Goal: Task Accomplishment & Management: Use online tool/utility

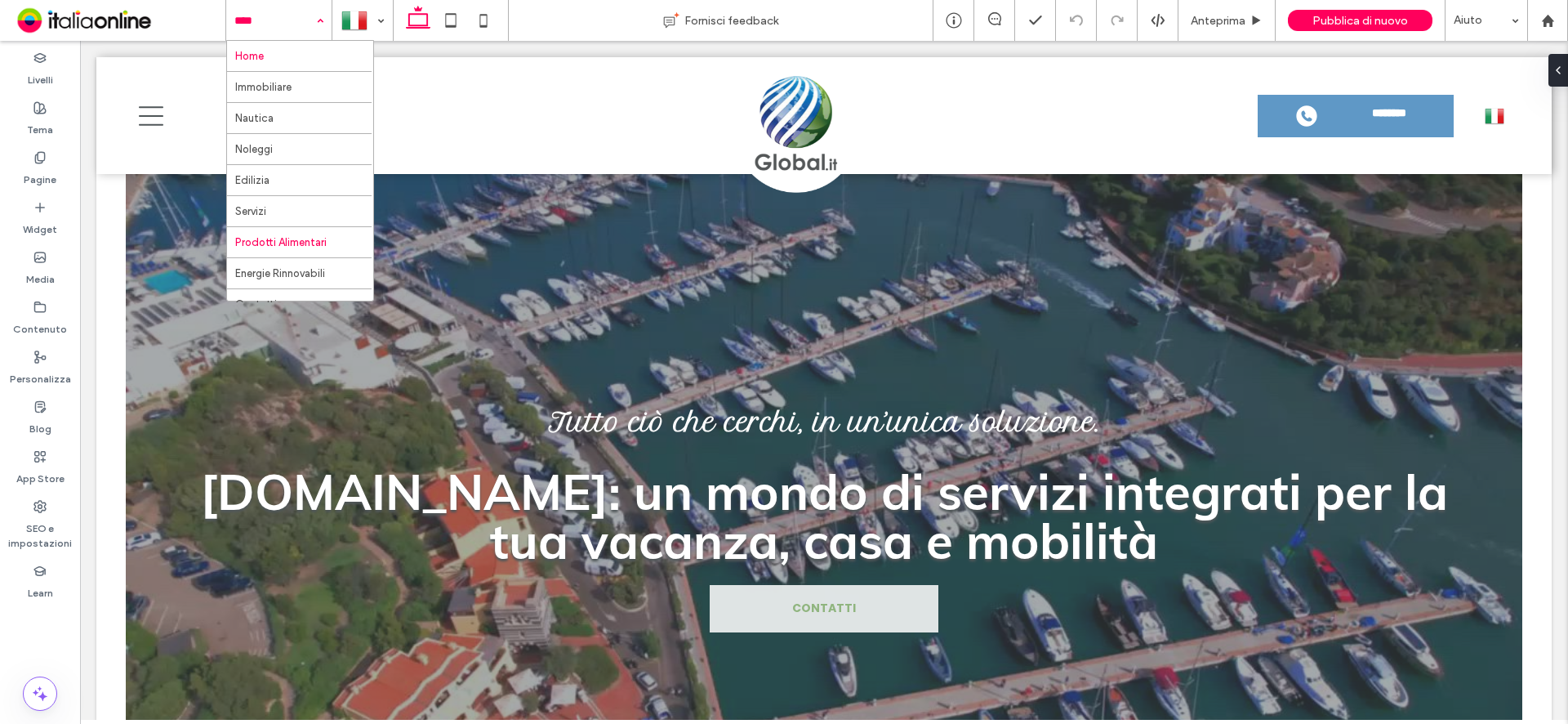
scroll to position [17, 0]
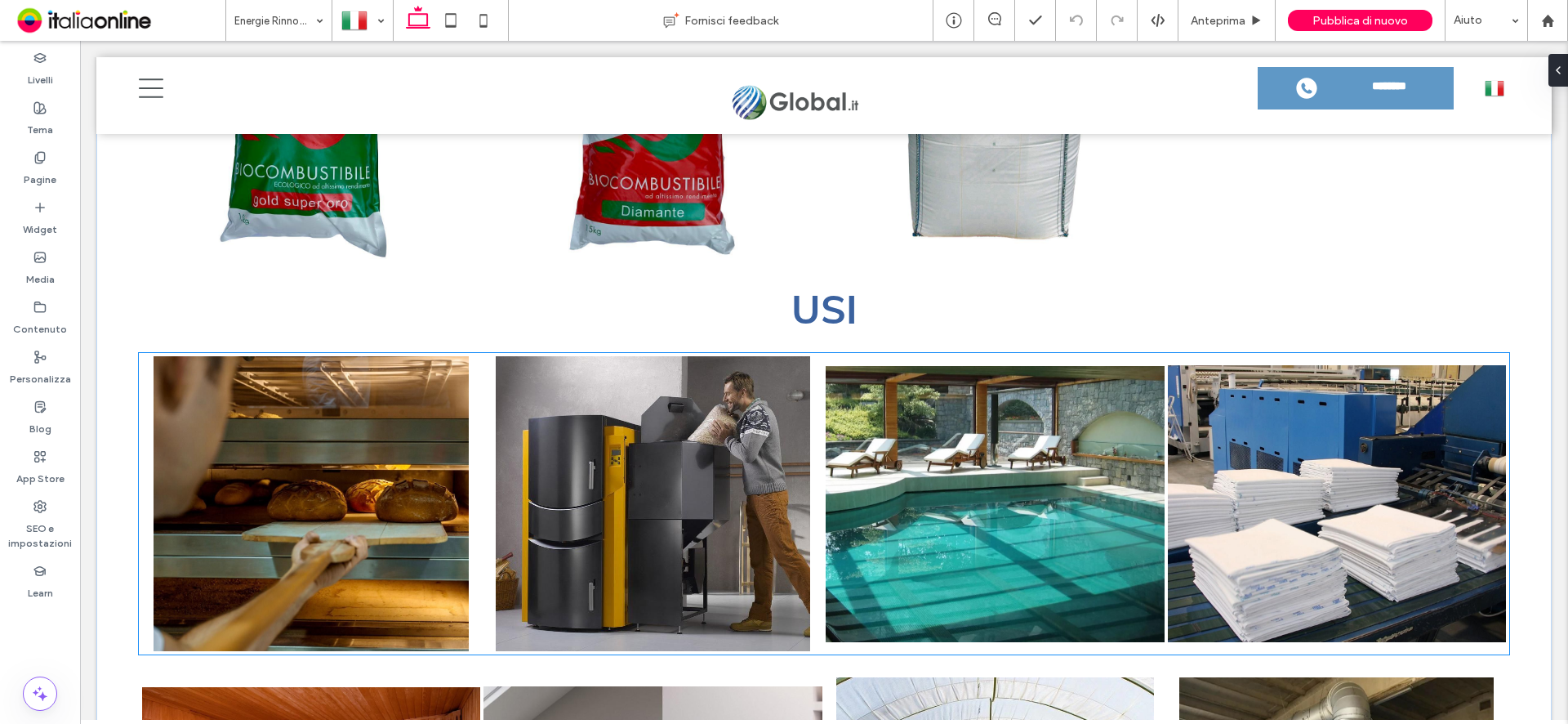
scroll to position [2618, 0]
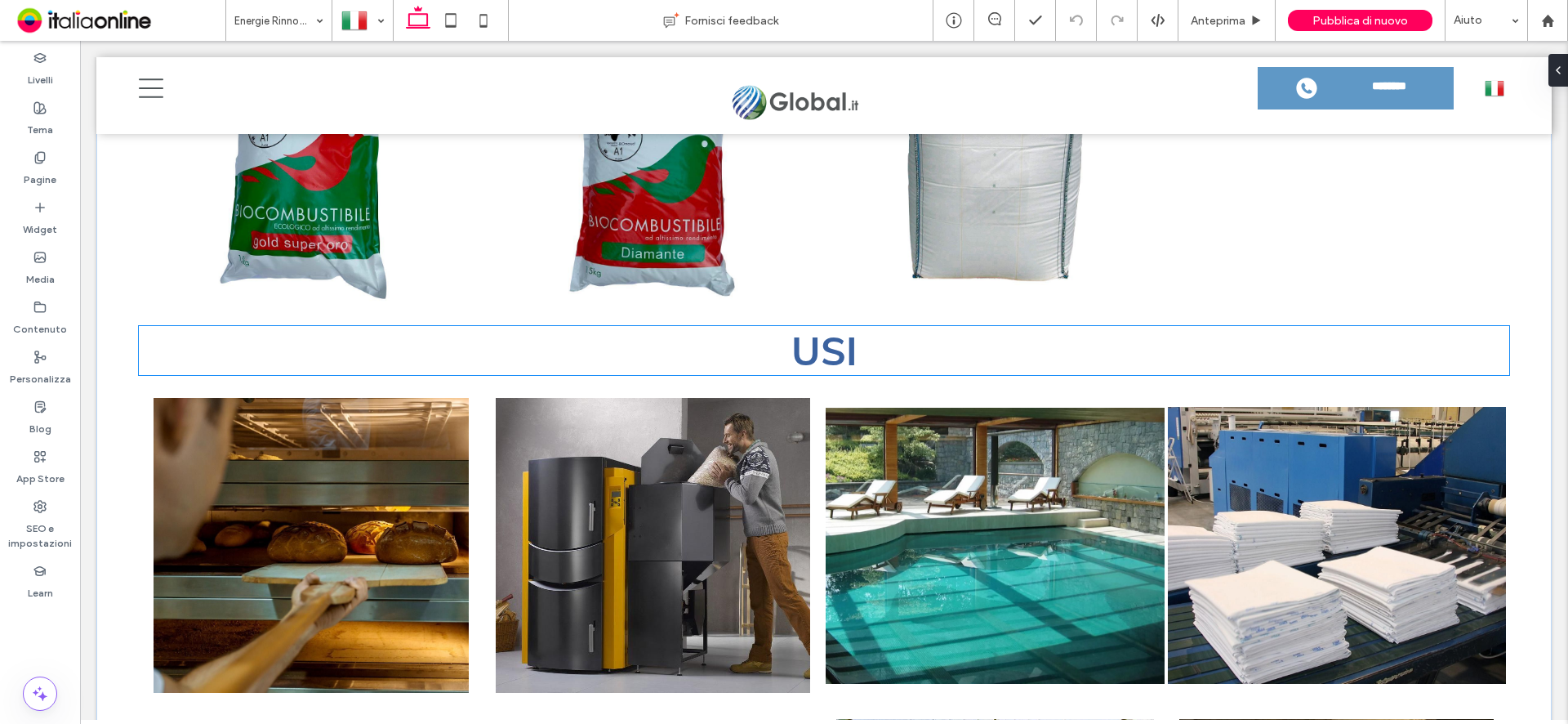
click at [837, 351] on span "USI" at bounding box center [824, 350] width 66 height 49
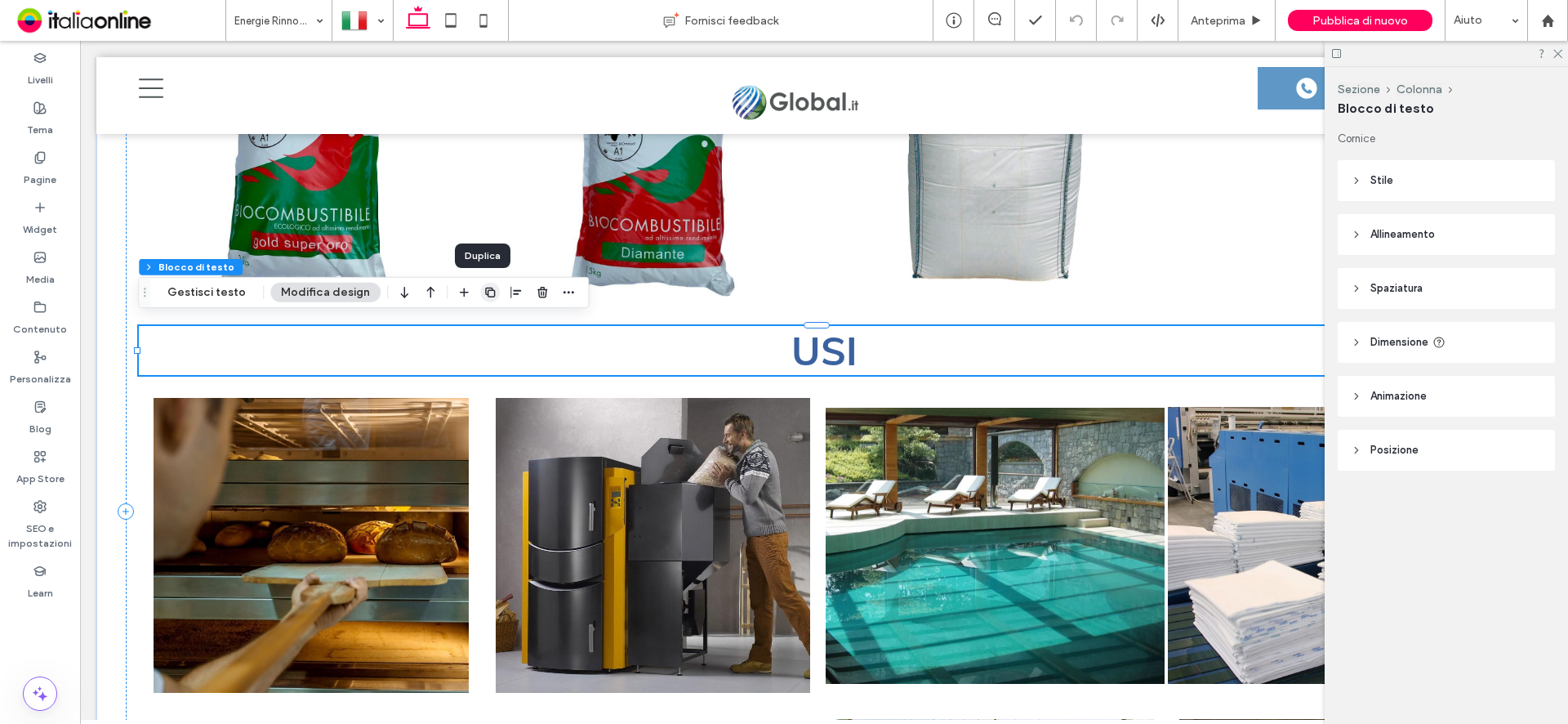
click at [484, 295] on icon "button" at bounding box center [490, 292] width 13 height 13
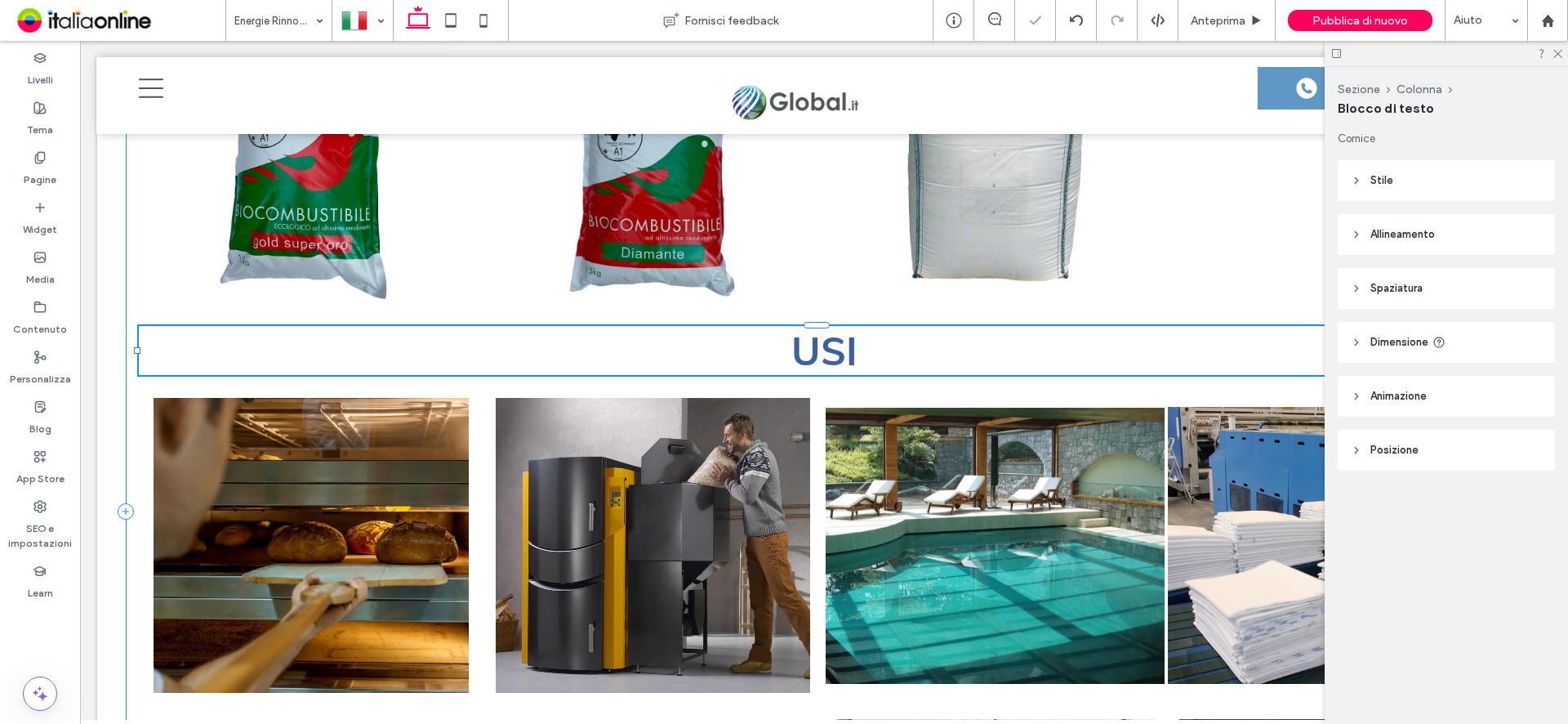
scroll to position [2604, 0]
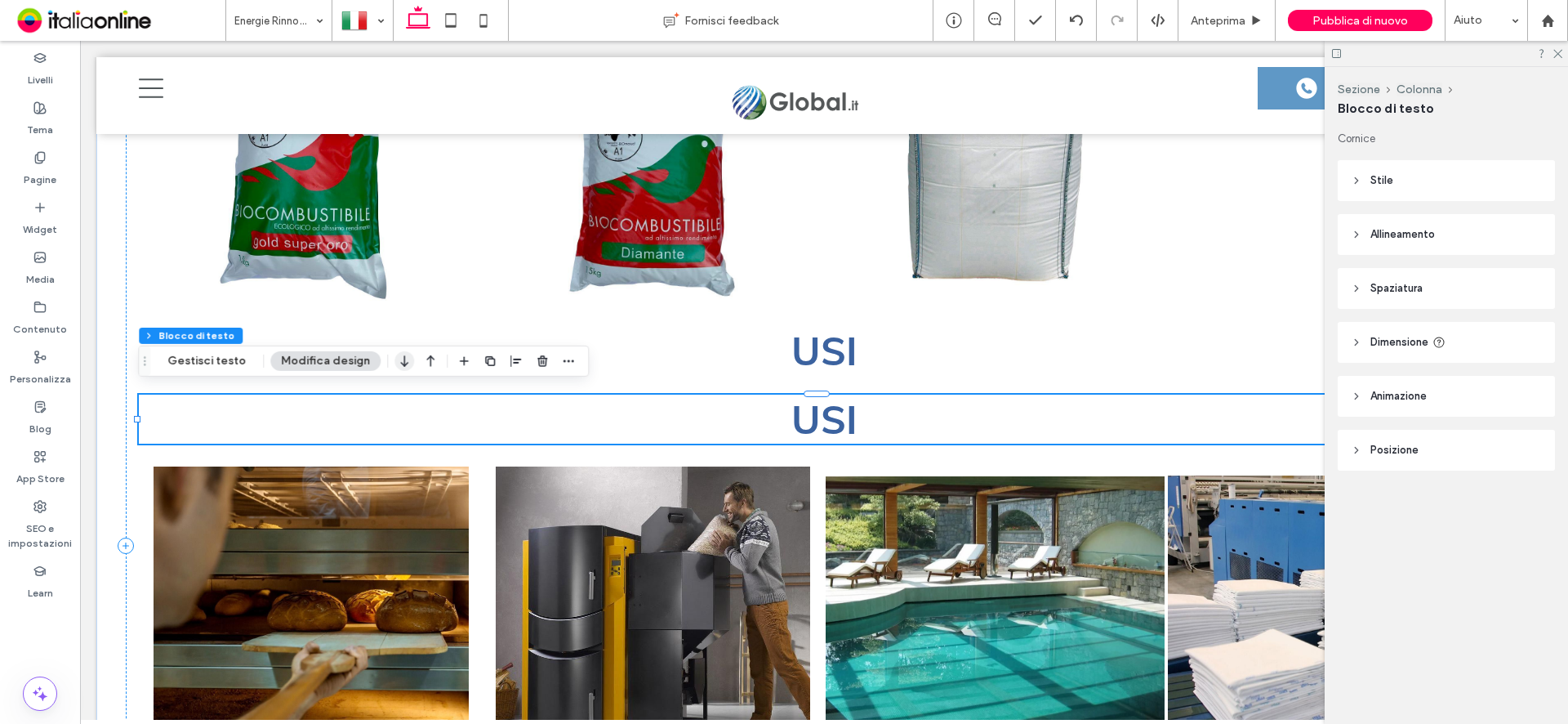
click at [402, 364] on icon "button" at bounding box center [404, 361] width 20 height 29
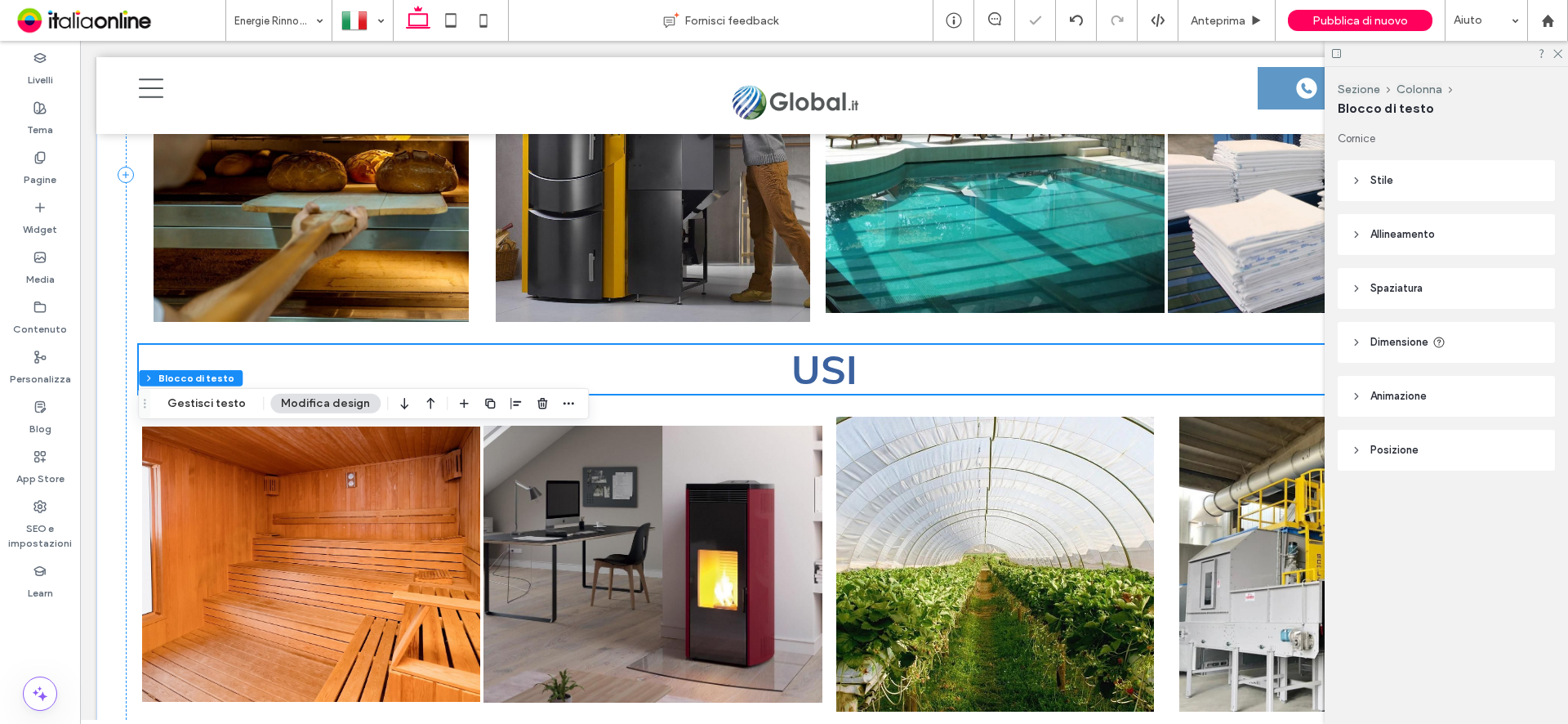
scroll to position [2882, 0]
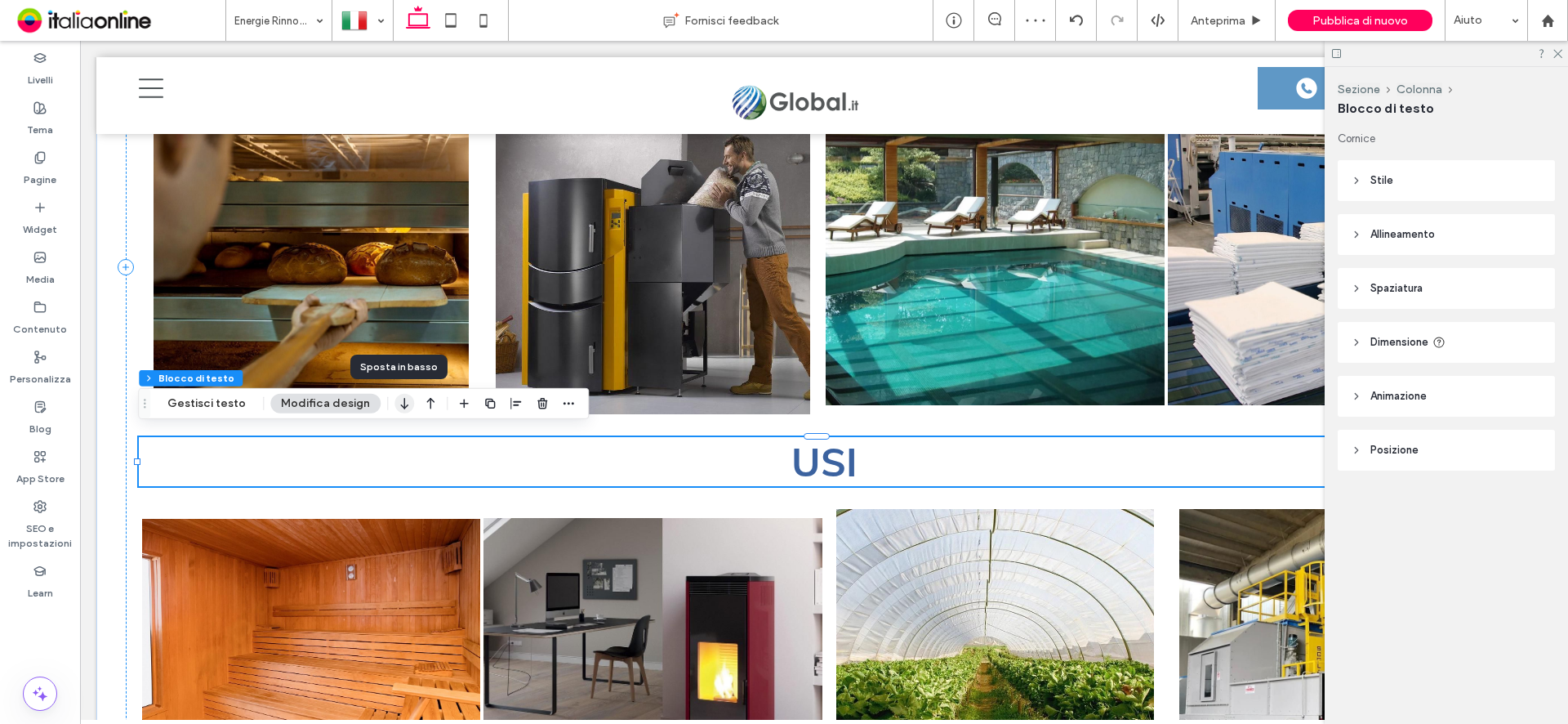
click at [402, 404] on icon "button" at bounding box center [404, 404] width 20 height 29
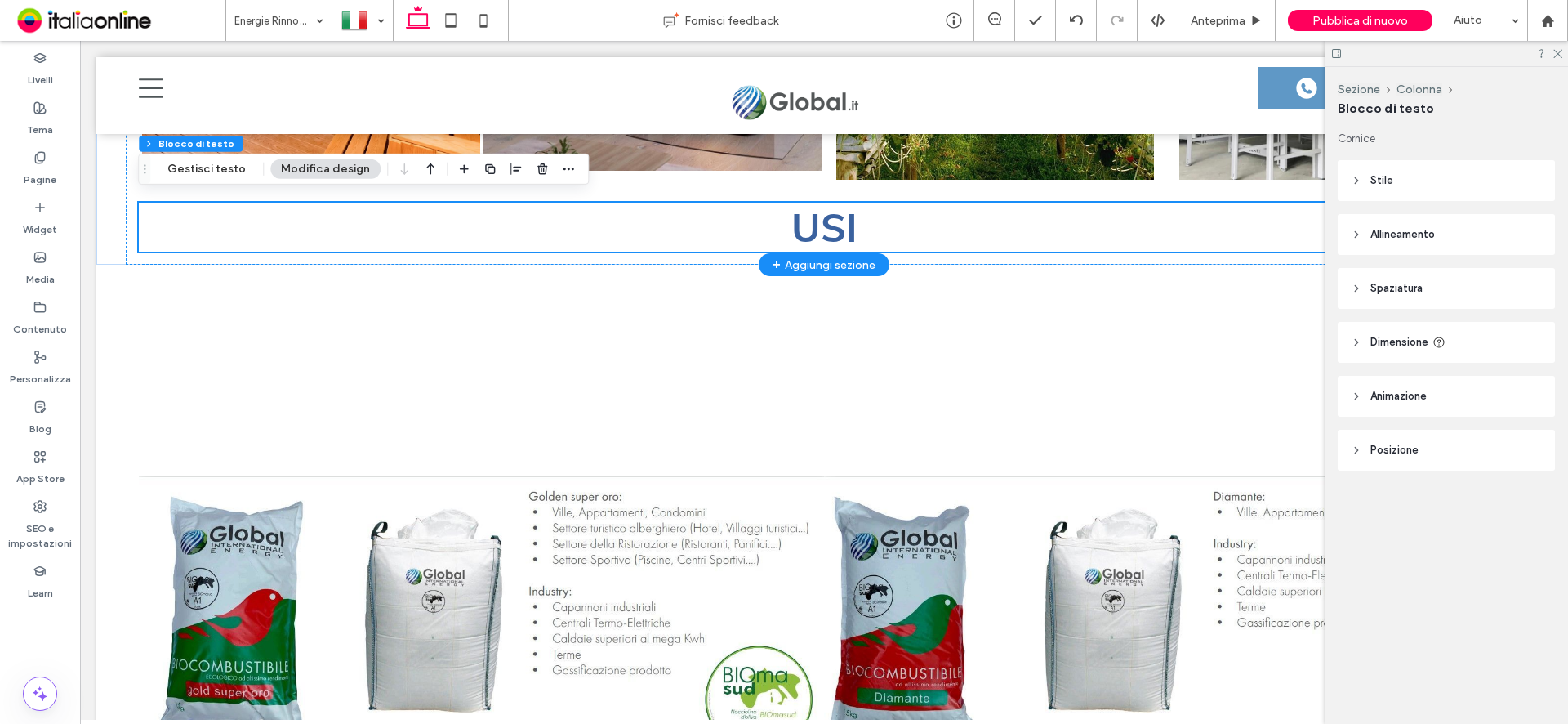
scroll to position [3446, 0]
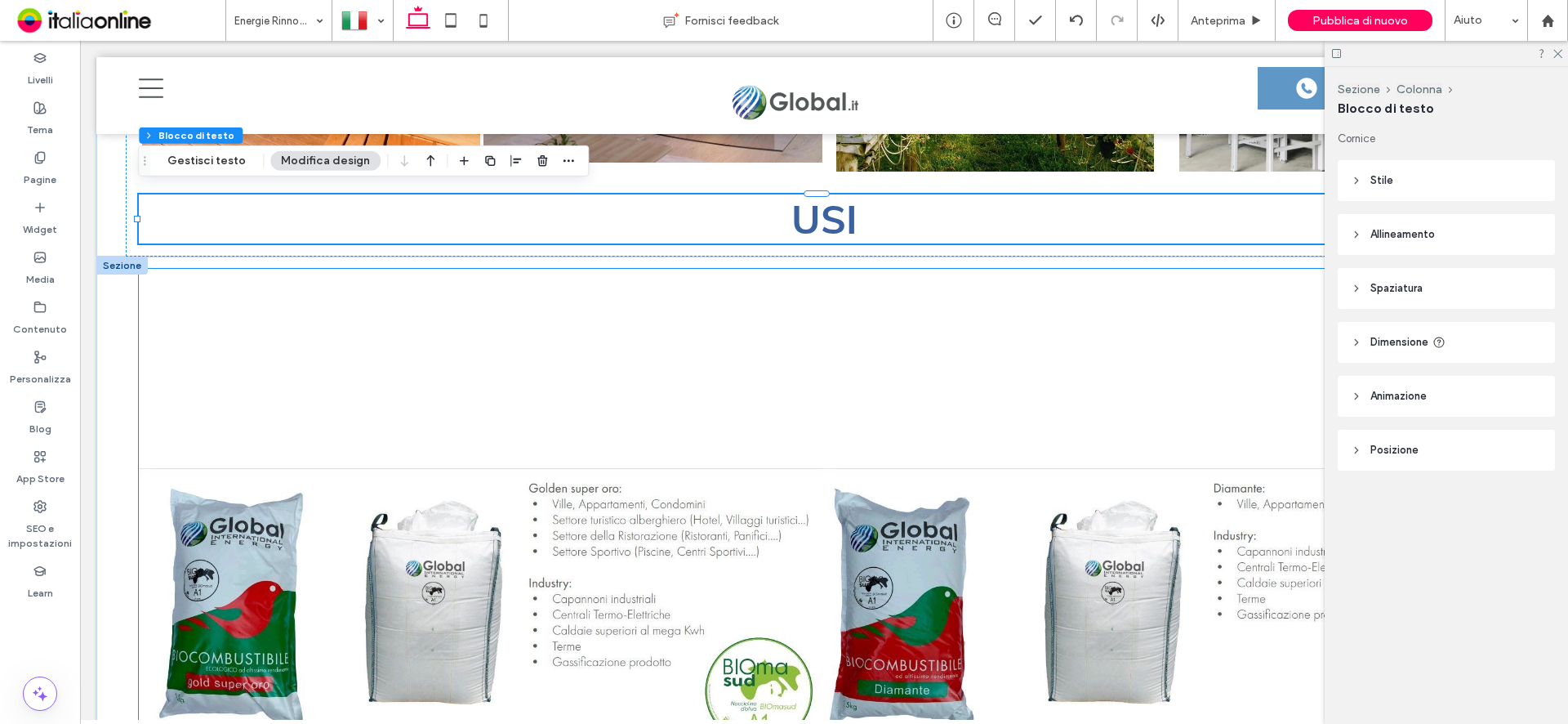
click at [780, 347] on link at bounding box center [481, 612] width 685 height 685
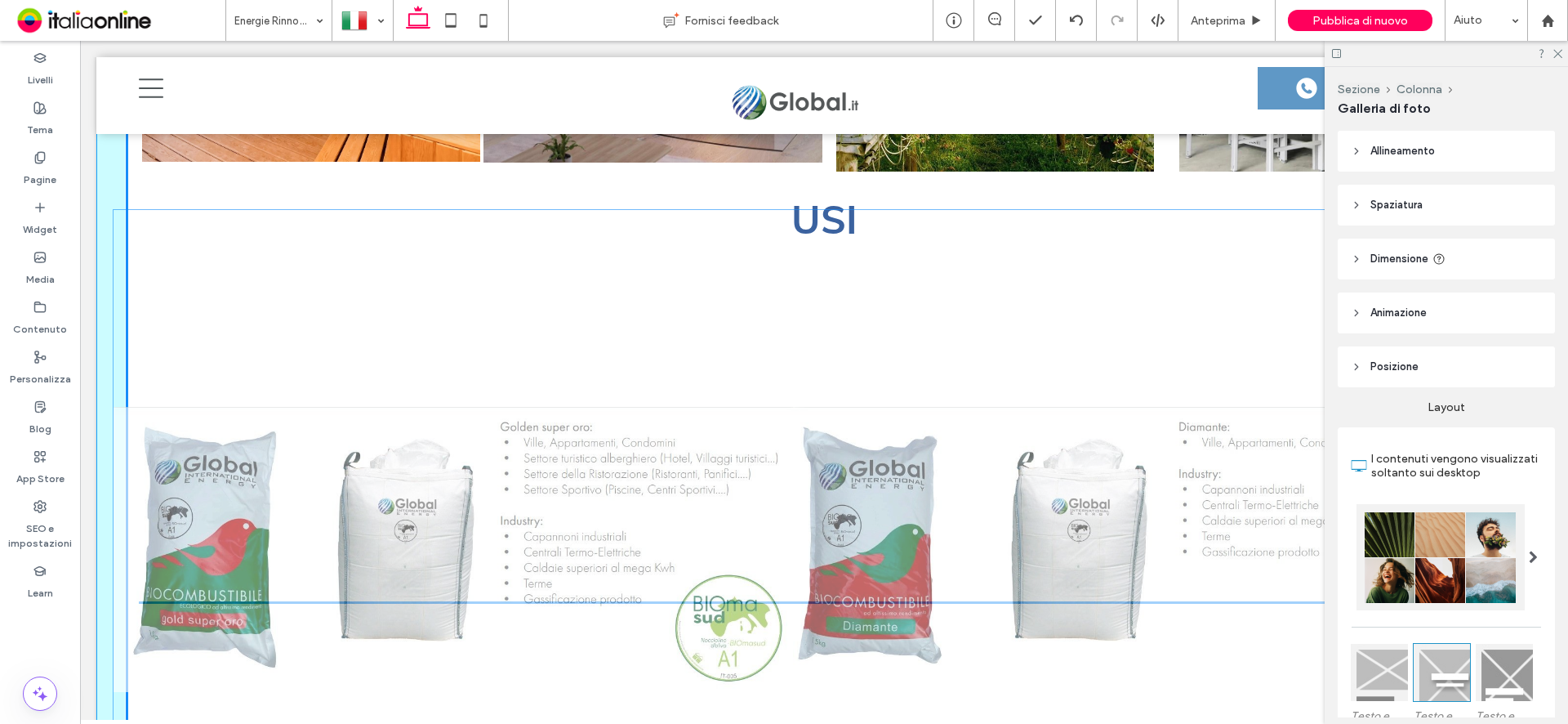
drag, startPoint x: 820, startPoint y: 267, endPoint x: 796, endPoint y: 215, distance: 57.3
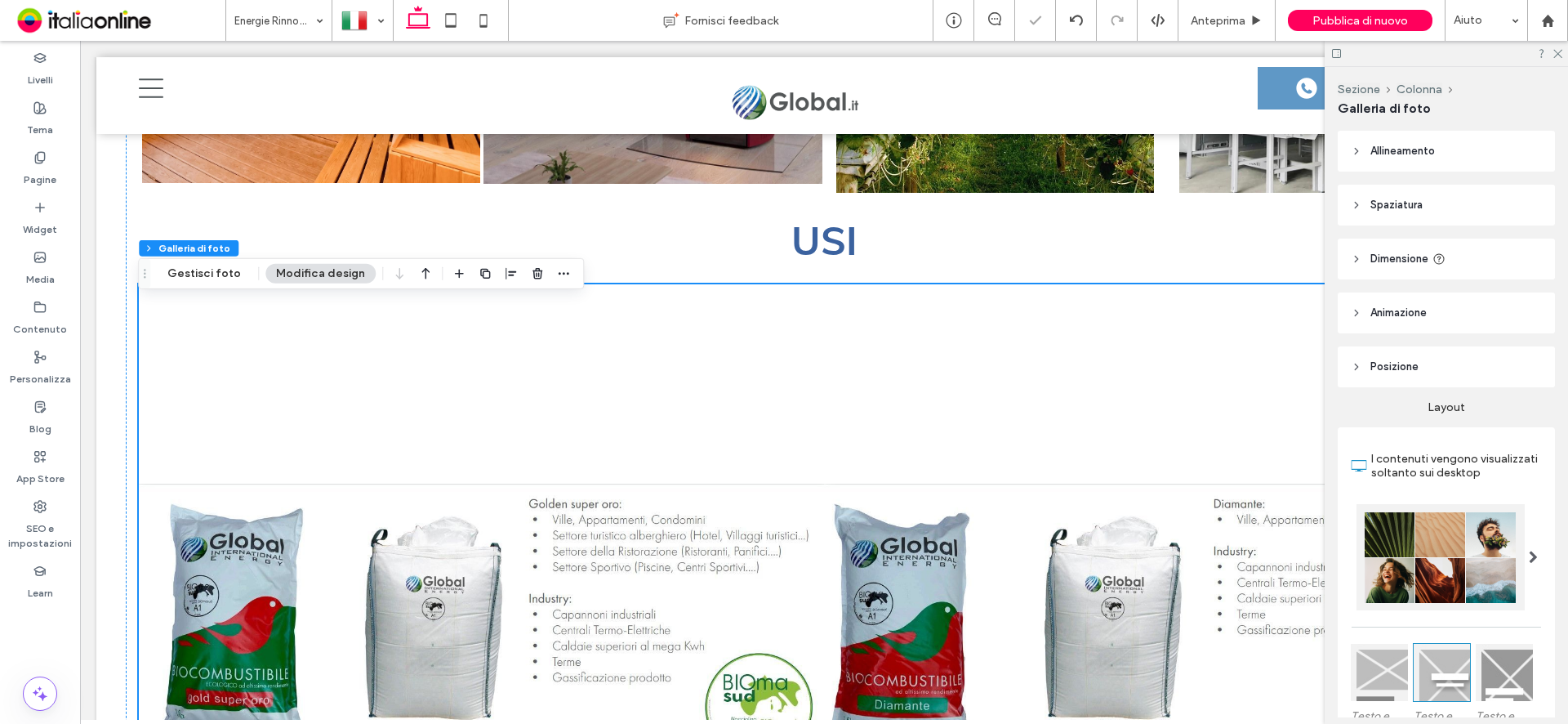
scroll to position [3365, 0]
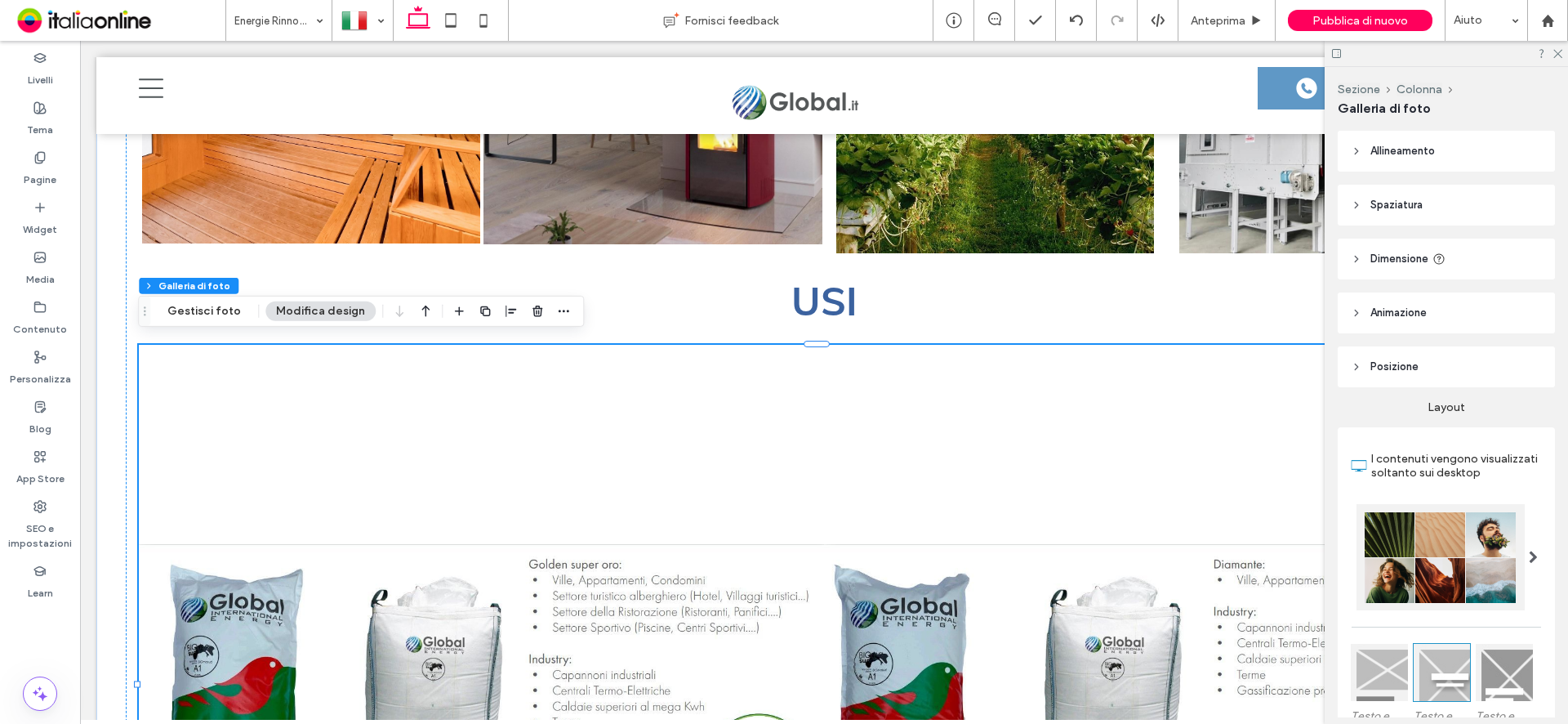
click at [754, 368] on link at bounding box center [481, 687] width 685 height 685
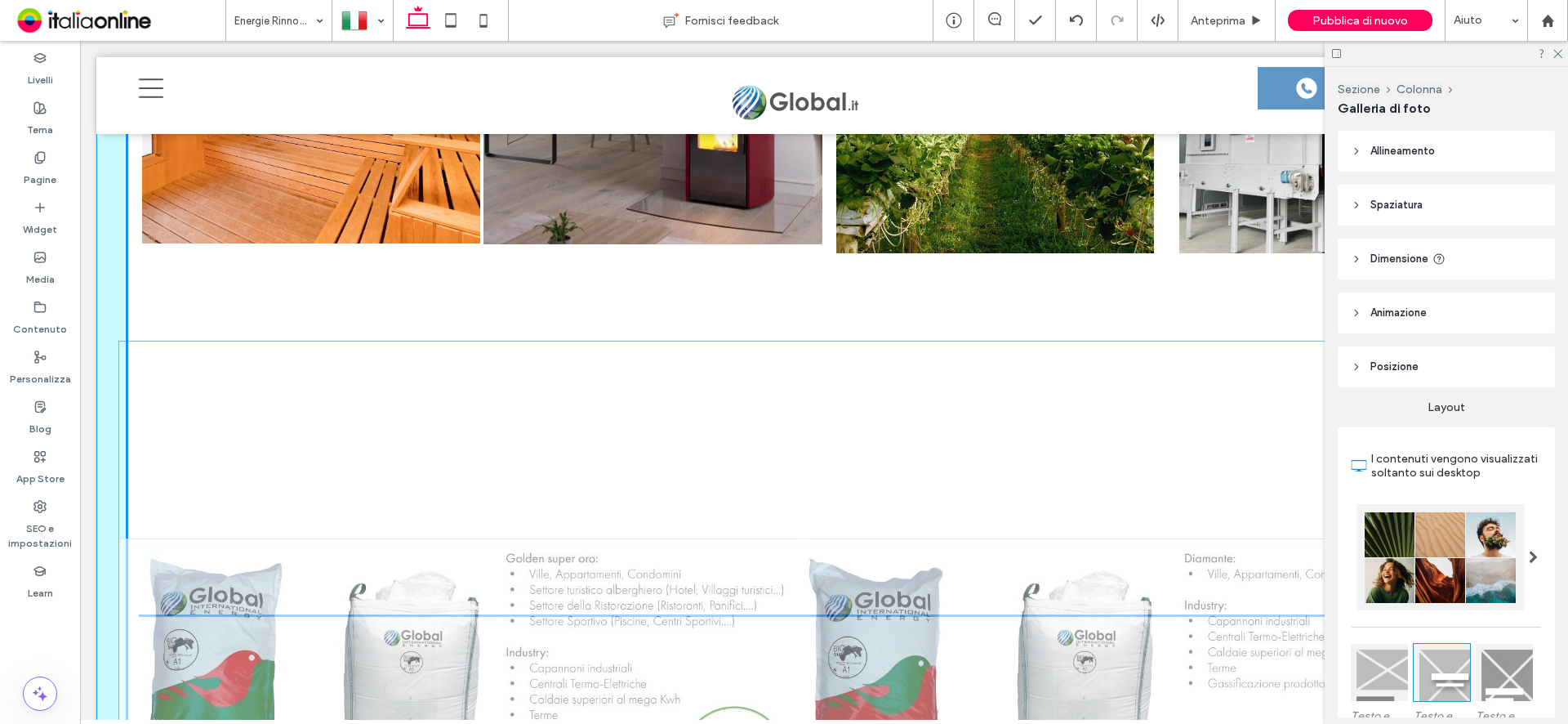
drag, startPoint x: 821, startPoint y: 343, endPoint x: 802, endPoint y: 345, distance: 19.1
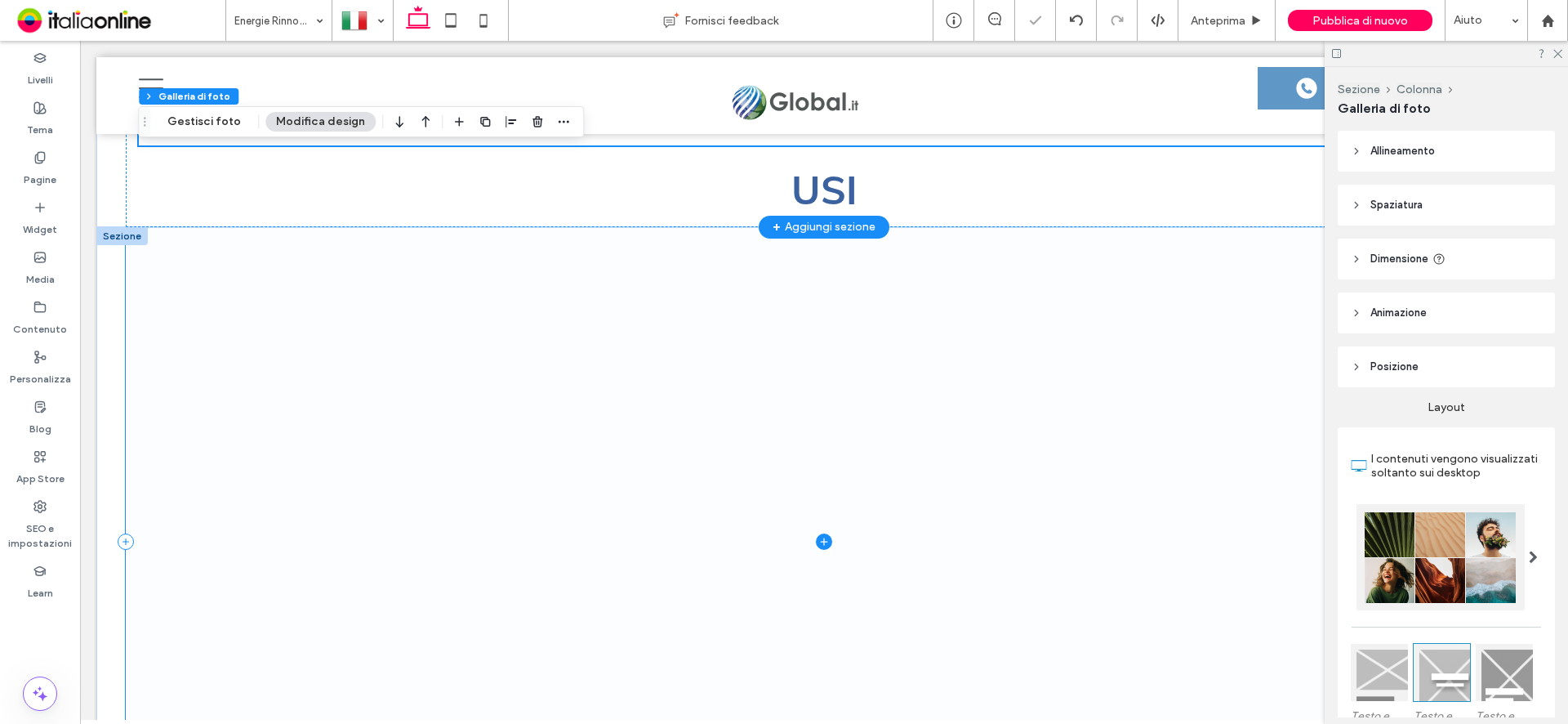
scroll to position [4100, 0]
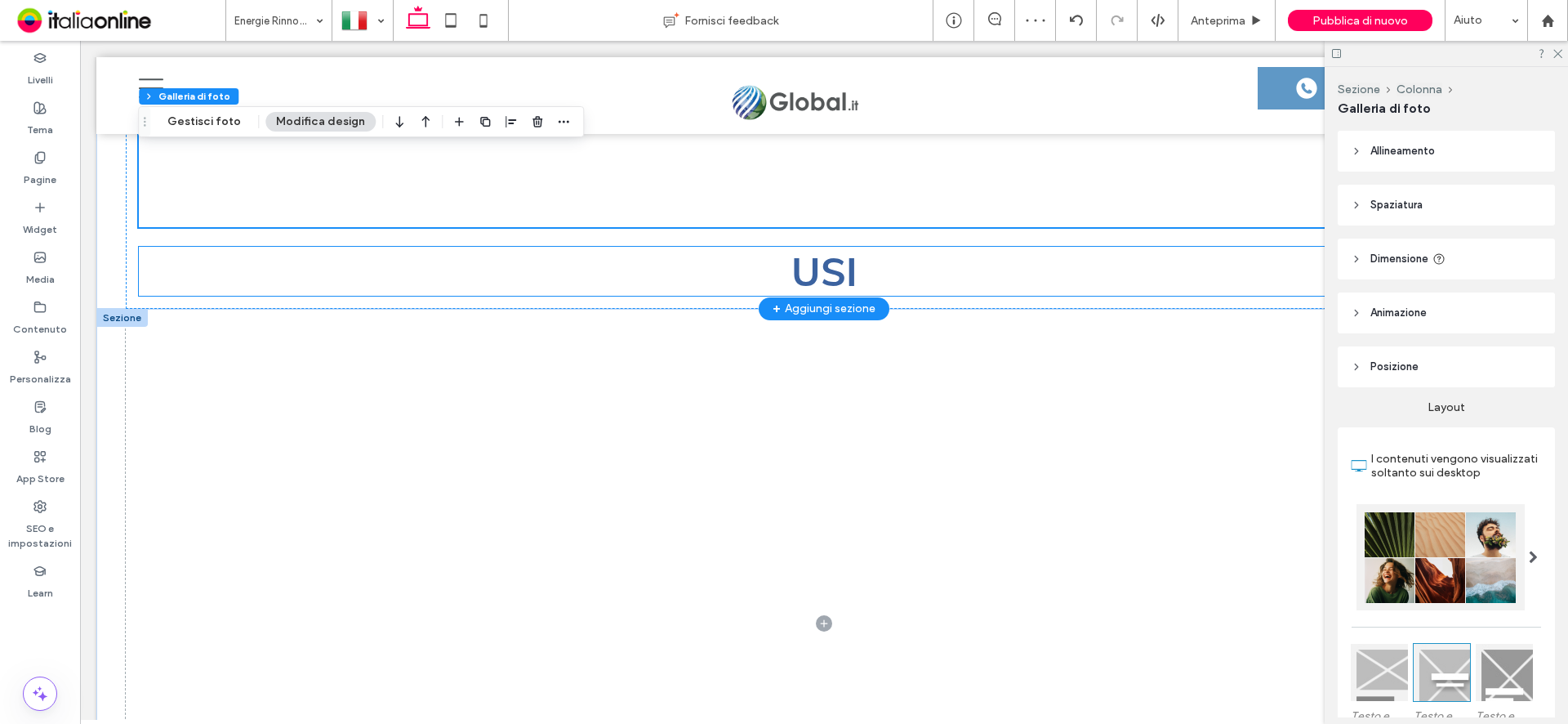
click at [836, 256] on span "USI" at bounding box center [824, 271] width 66 height 49
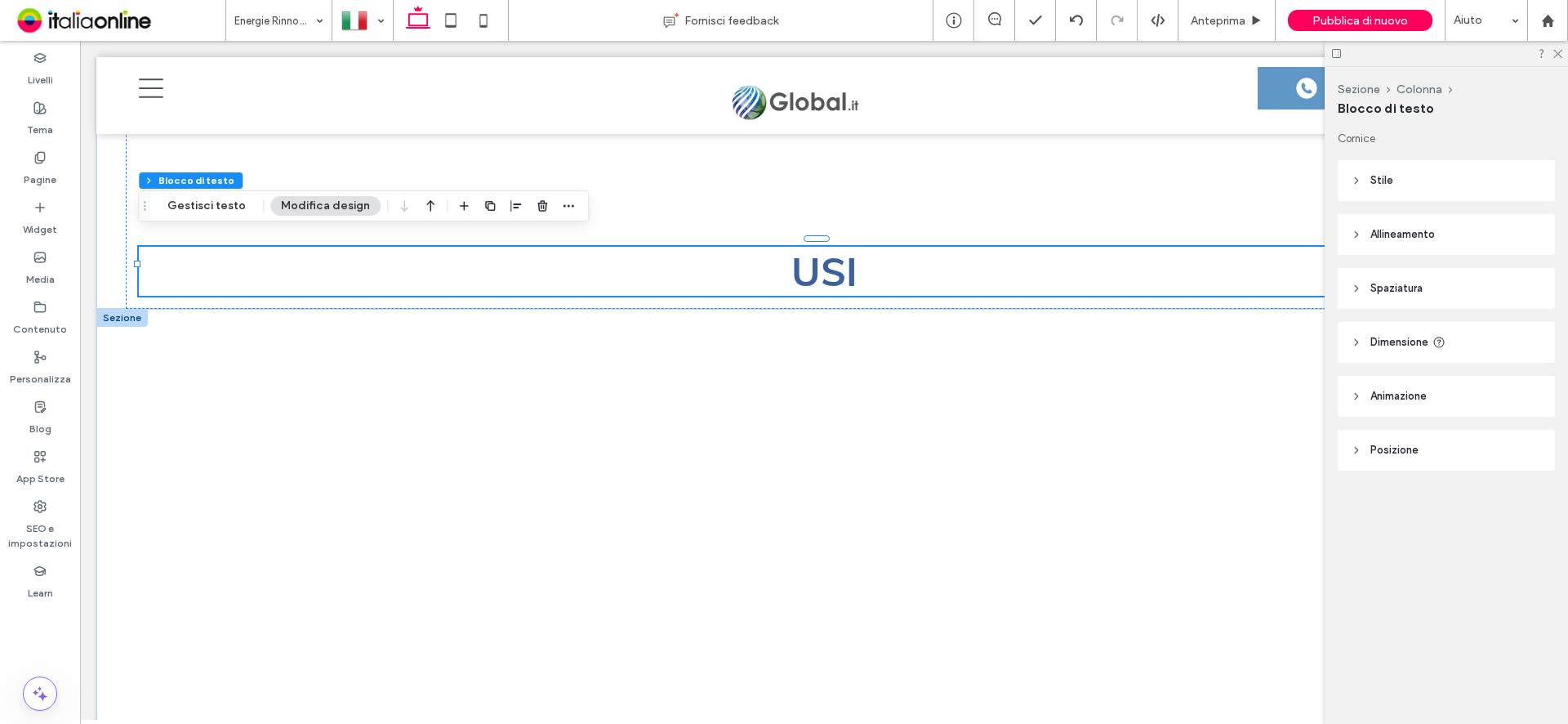
click at [130, 308] on div at bounding box center [122, 317] width 51 height 18
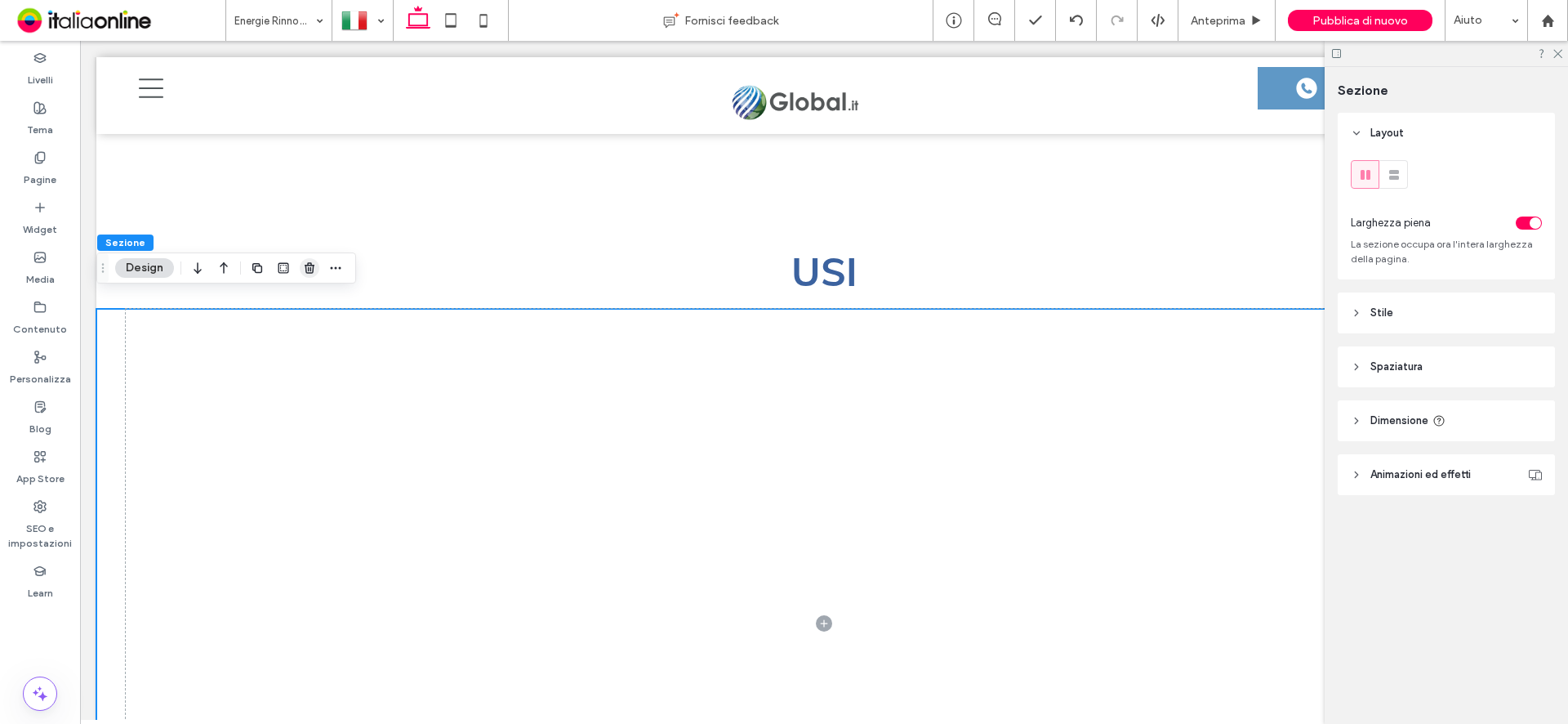
click at [314, 270] on icon "button" at bounding box center [309, 267] width 13 height 13
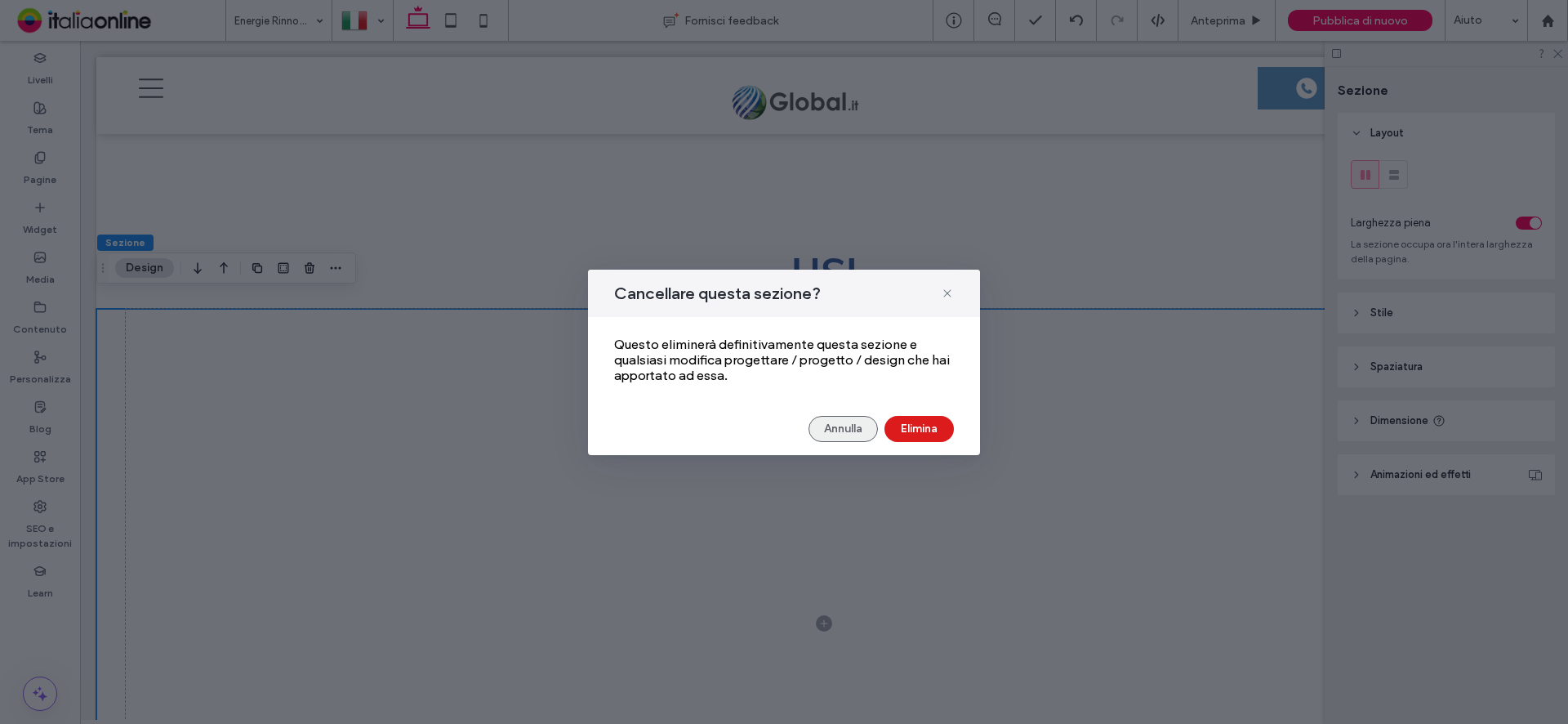
click at [830, 430] on button "Annulla" at bounding box center [843, 428] width 69 height 27
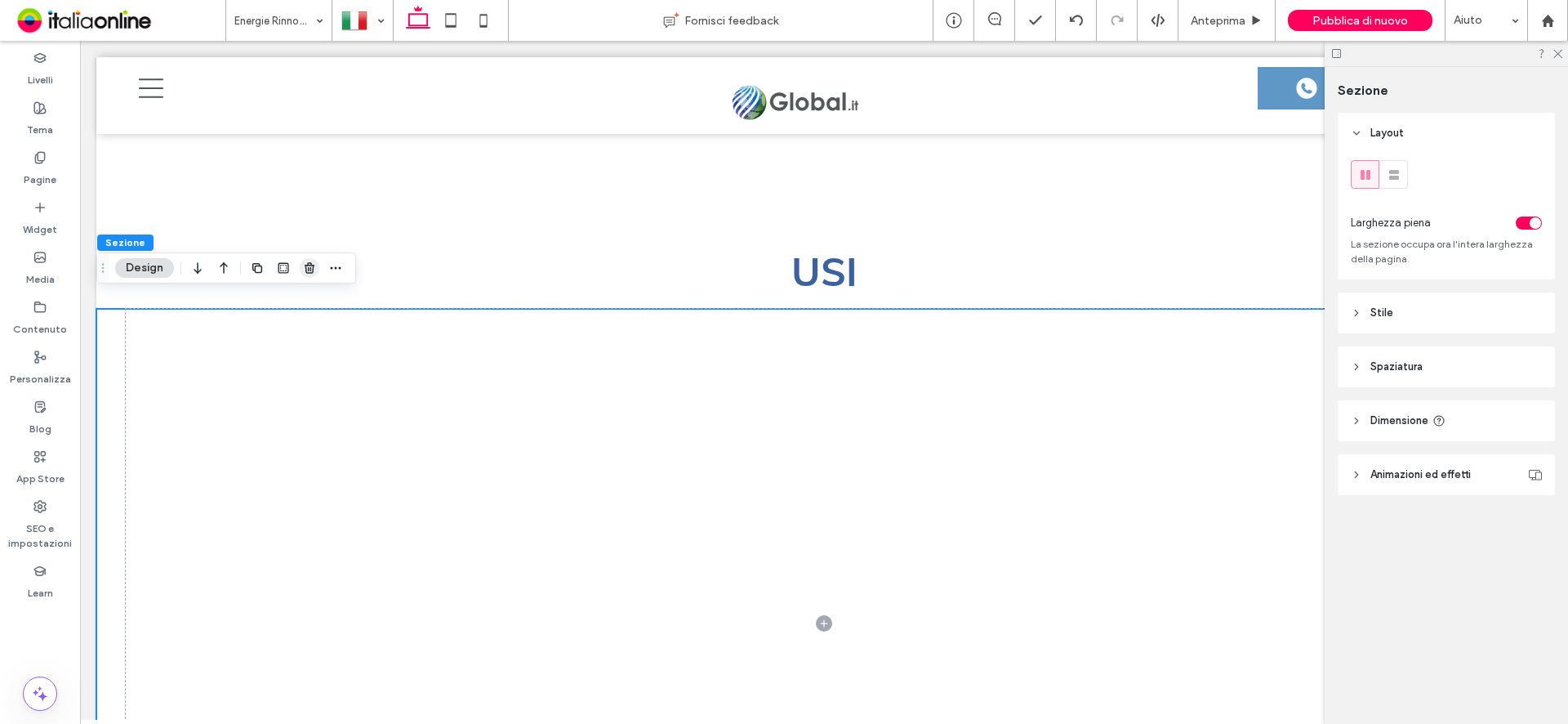
click at [310, 267] on use "button" at bounding box center [309, 267] width 9 height 10
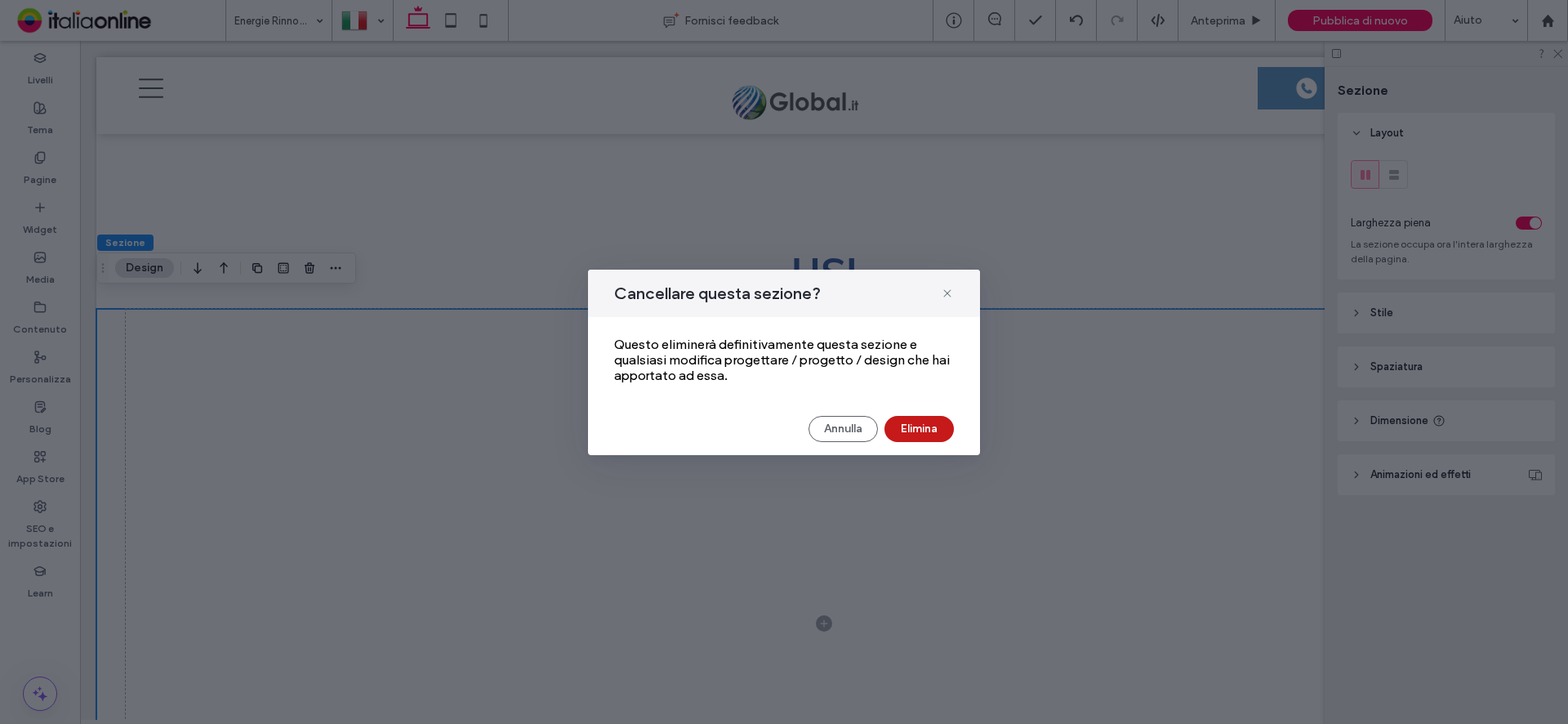
click at [927, 427] on button "Elimina" at bounding box center [919, 428] width 69 height 27
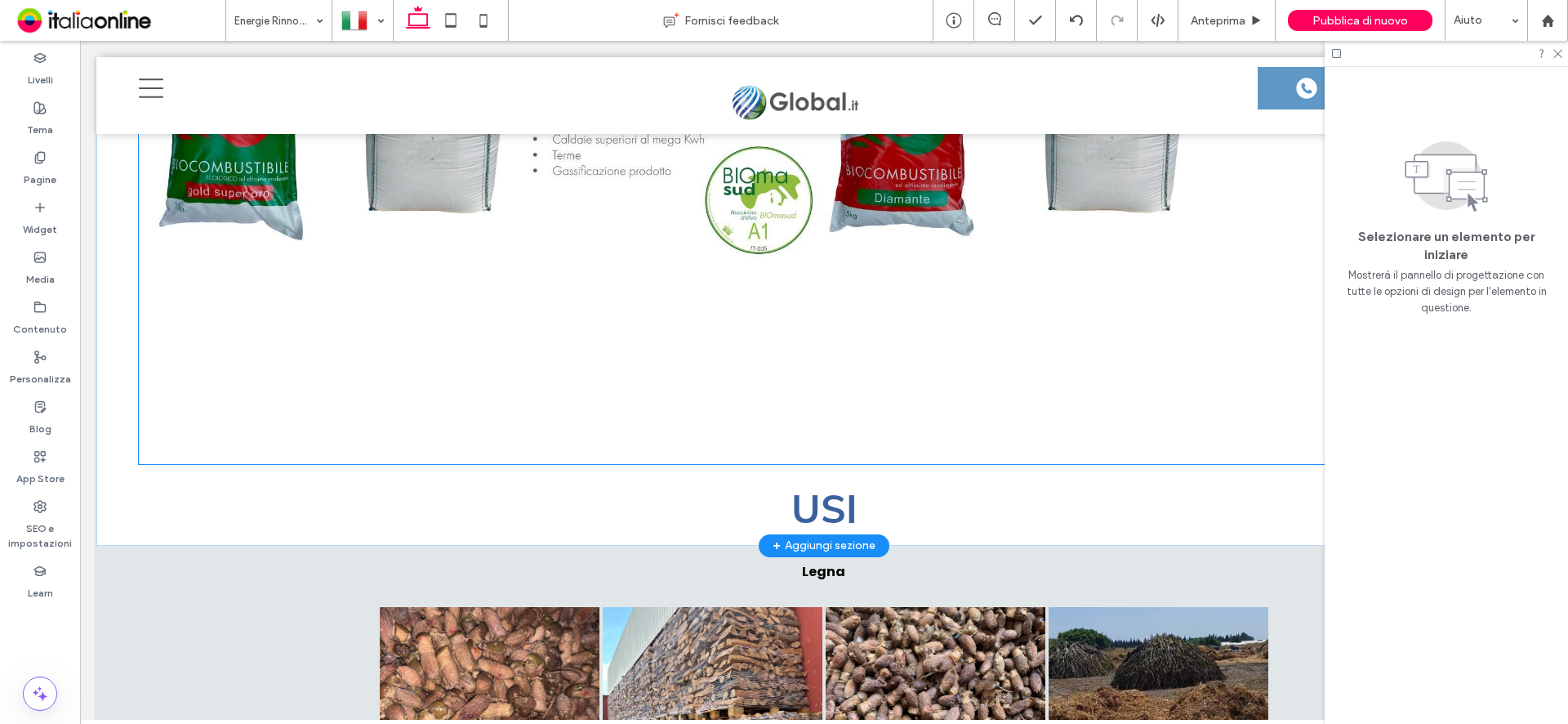
scroll to position [3937, 0]
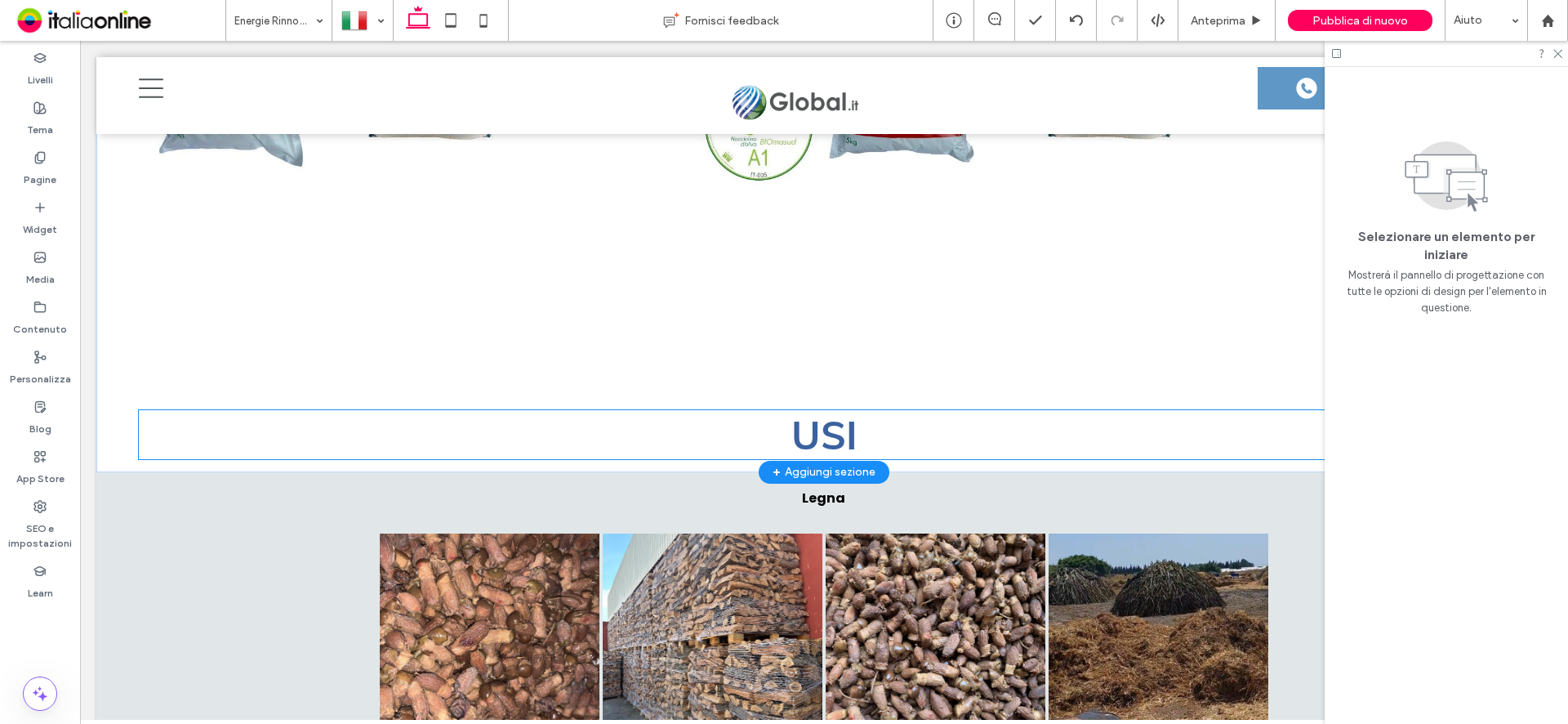
click at [877, 430] on h2 "USI" at bounding box center [824, 434] width 1371 height 49
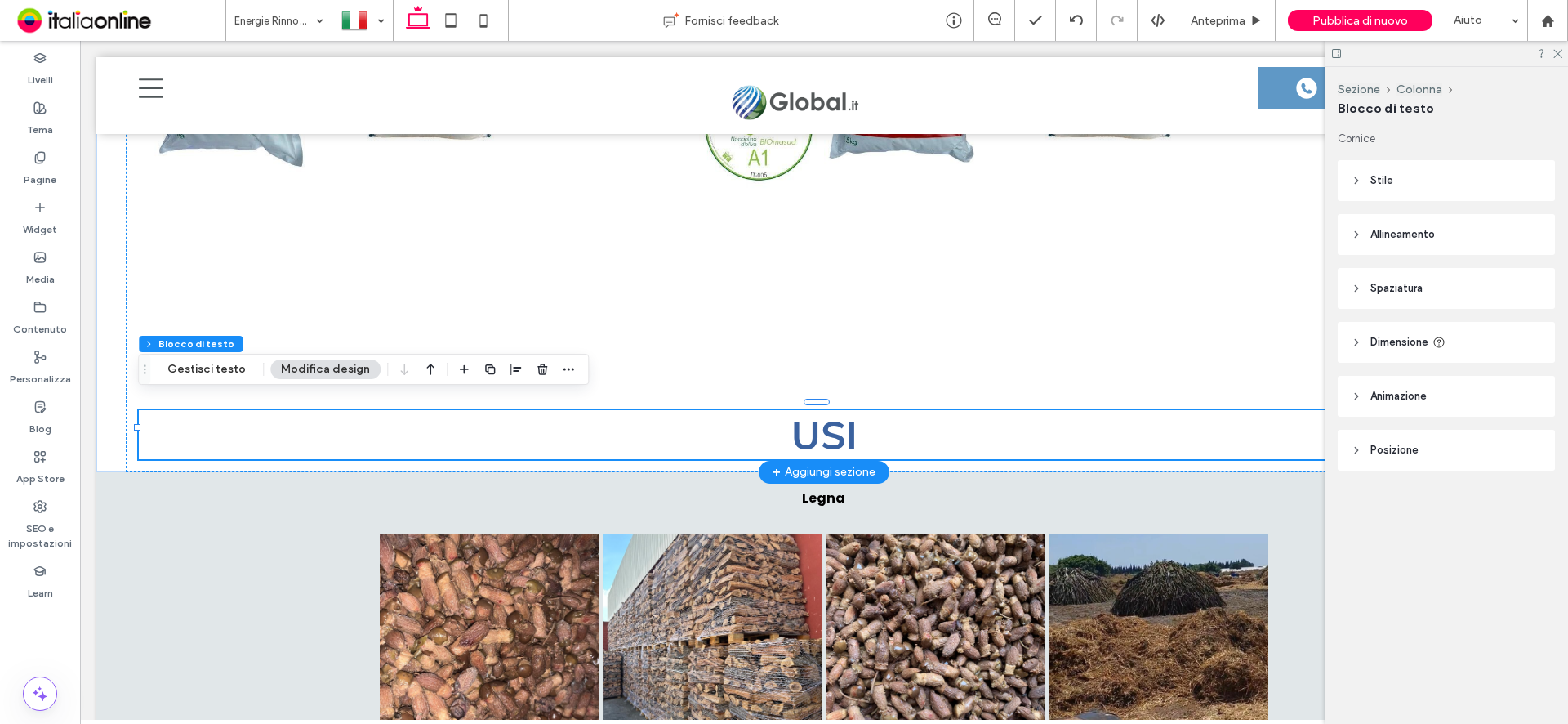
click at [879, 427] on h2 "USI" at bounding box center [824, 434] width 1371 height 49
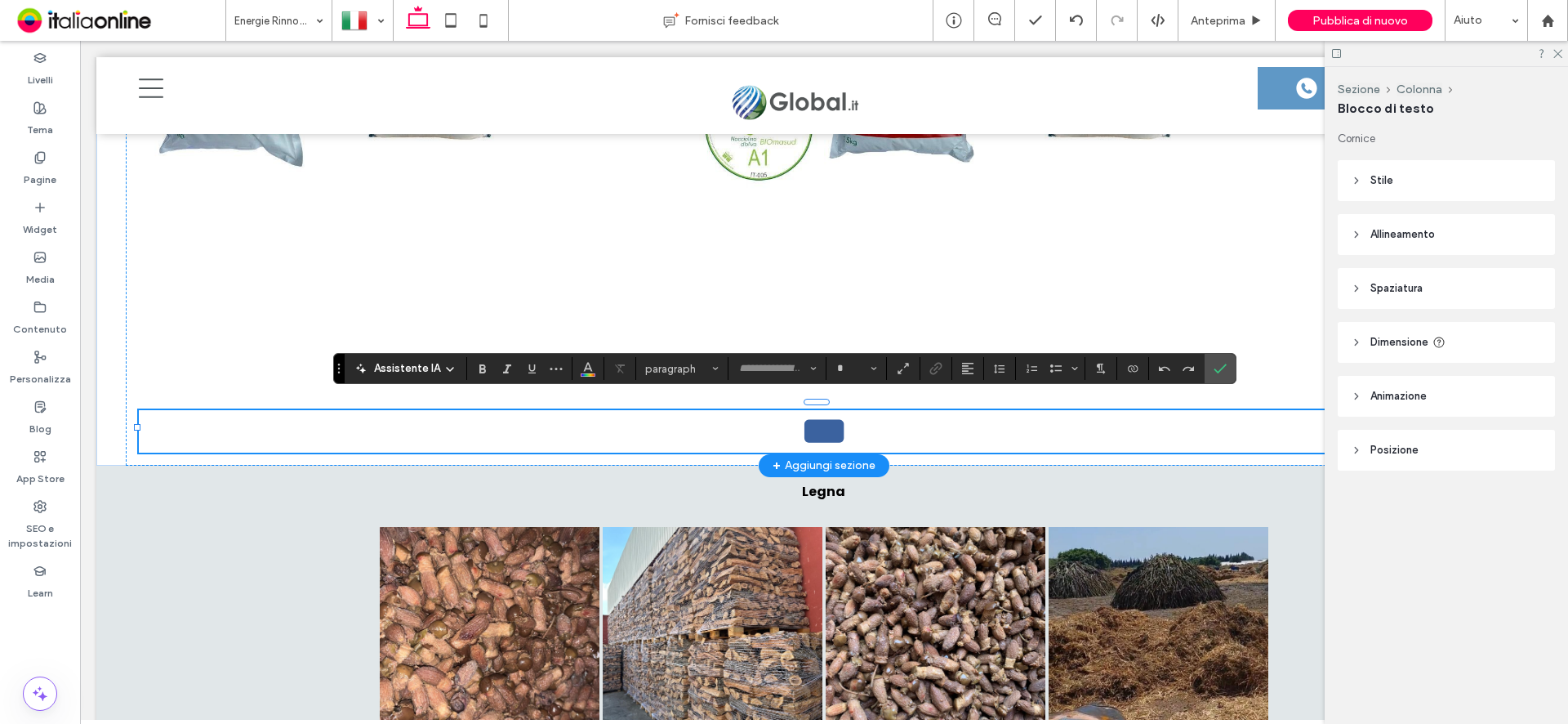
type input "****"
type input "**"
click at [880, 427] on h2 "***" at bounding box center [824, 432] width 1371 height 43
drag, startPoint x: 880, startPoint y: 427, endPoint x: 783, endPoint y: 413, distance: 98.0
click at [783, 413] on h2 "***" at bounding box center [824, 432] width 1371 height 43
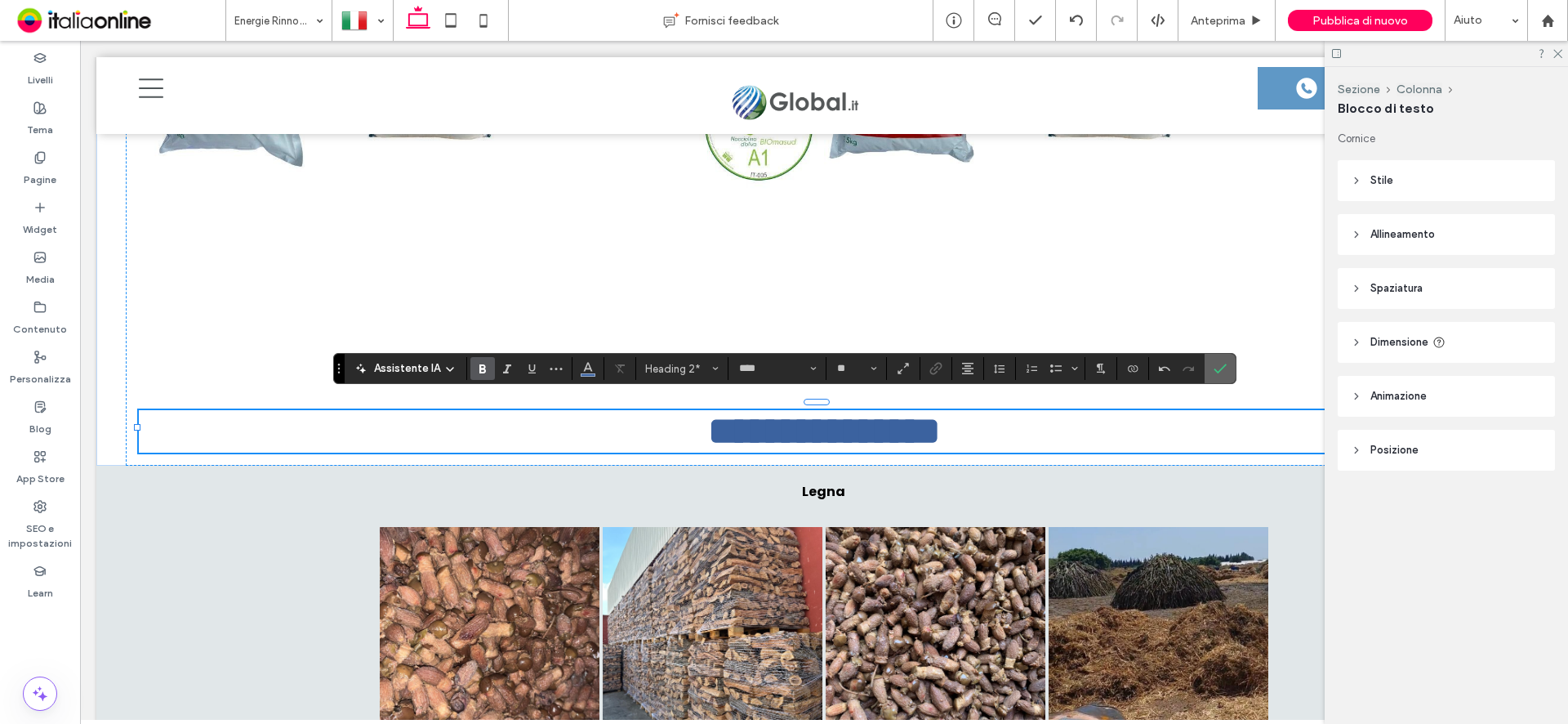
click at [1220, 364] on icon "Conferma" at bounding box center [1219, 368] width 13 height 13
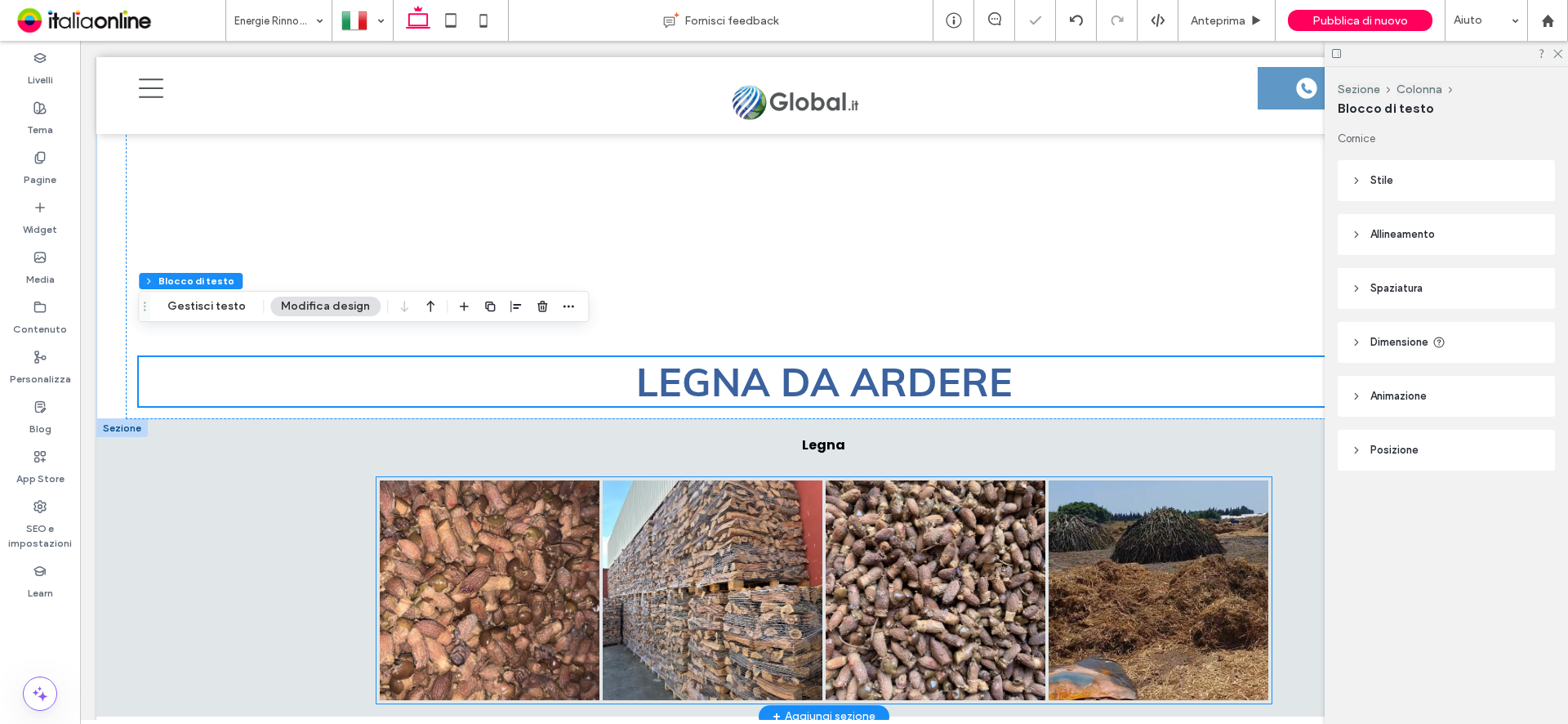
scroll to position [4018, 0]
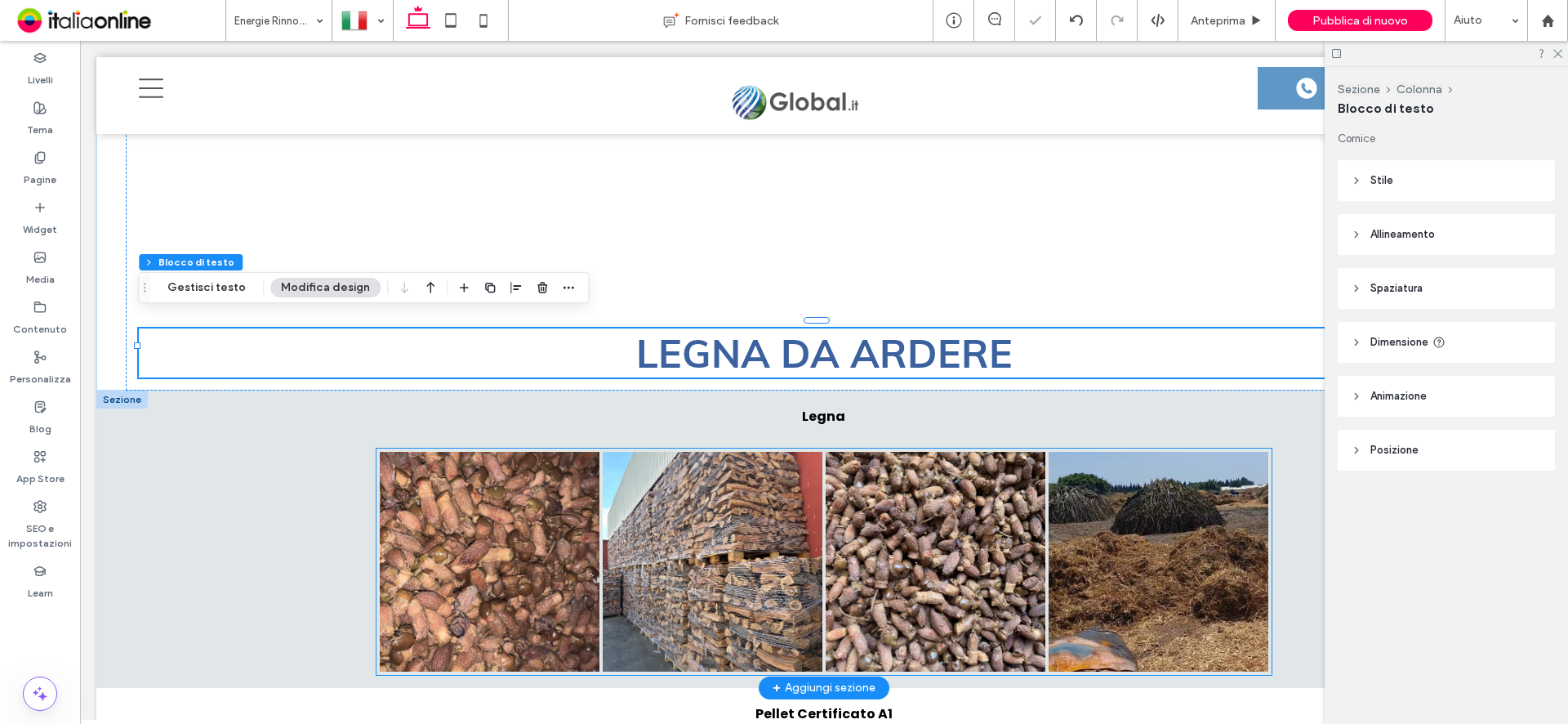
click at [696, 537] on link at bounding box center [712, 561] width 220 height 220
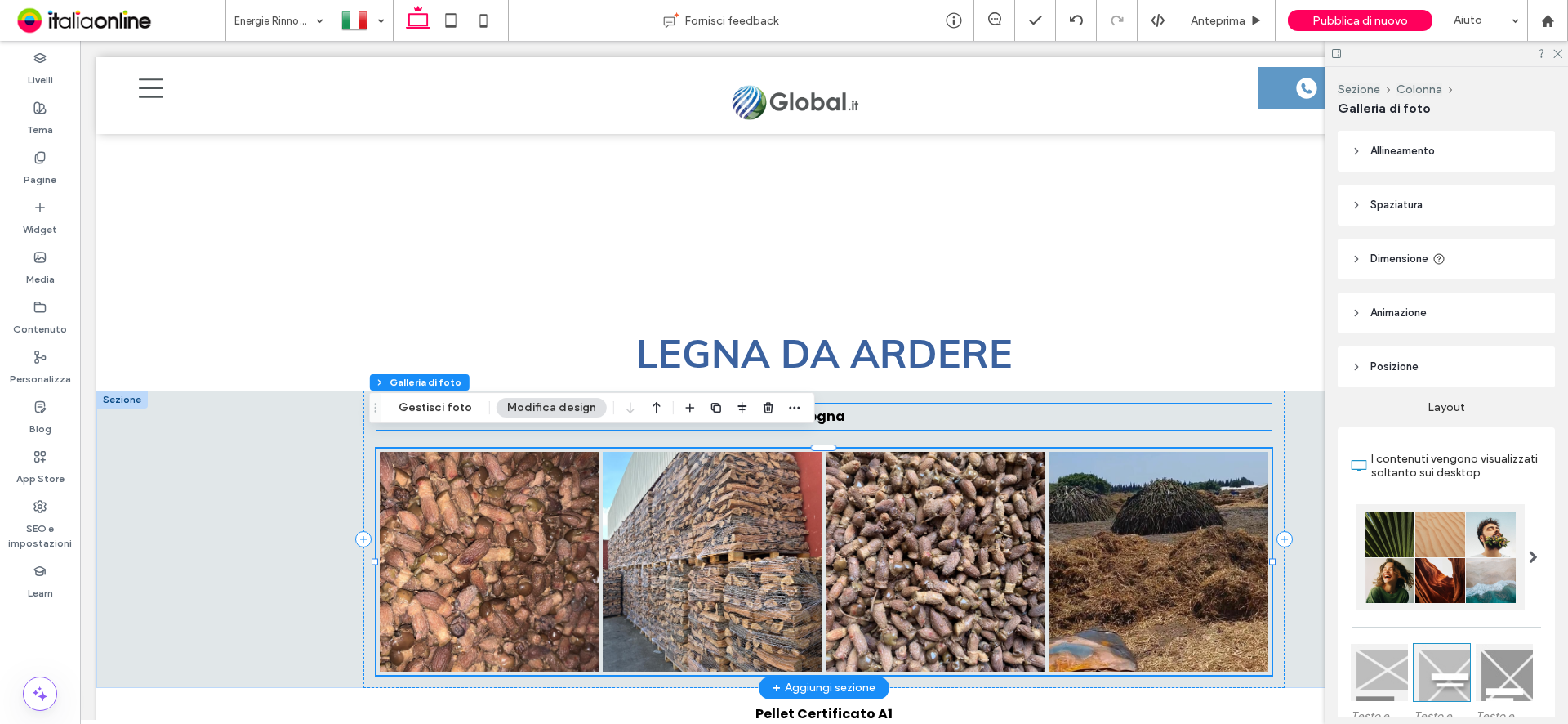
click at [856, 406] on p "Legna" at bounding box center [825, 416] width 896 height 27
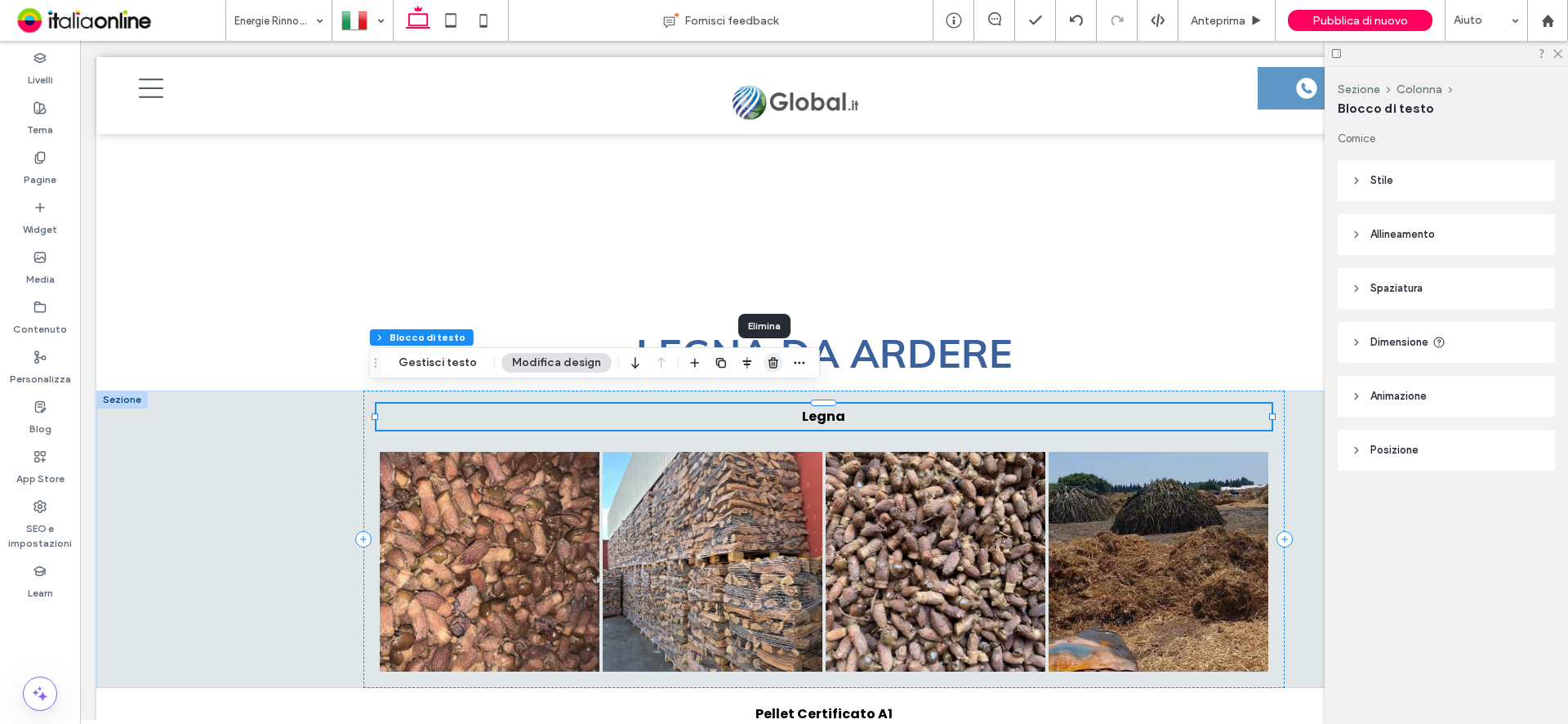
click at [766, 363] on icon "button" at bounding box center [772, 362] width 13 height 13
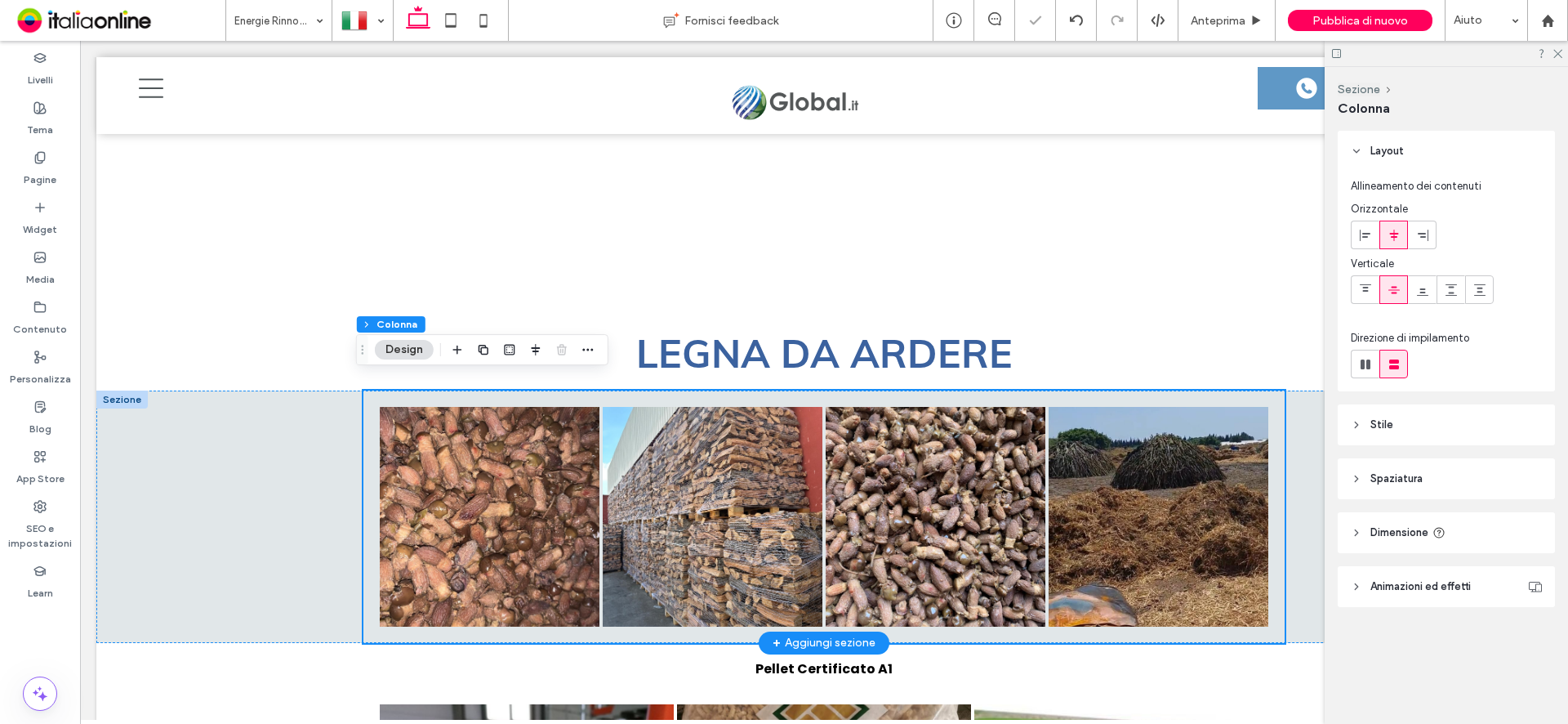
click at [119, 391] on div at bounding box center [122, 399] width 51 height 18
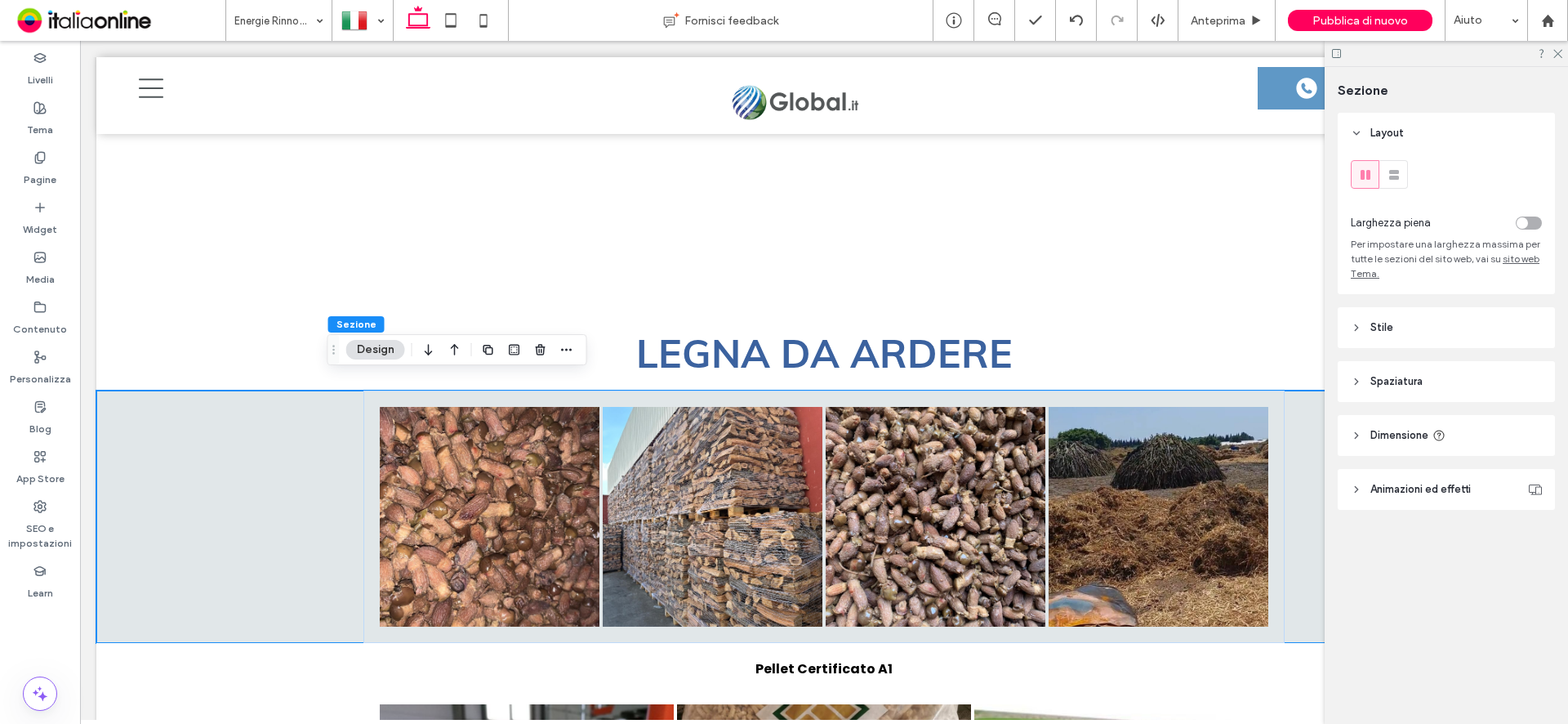
click at [383, 351] on button "Design" at bounding box center [375, 350] width 59 height 20
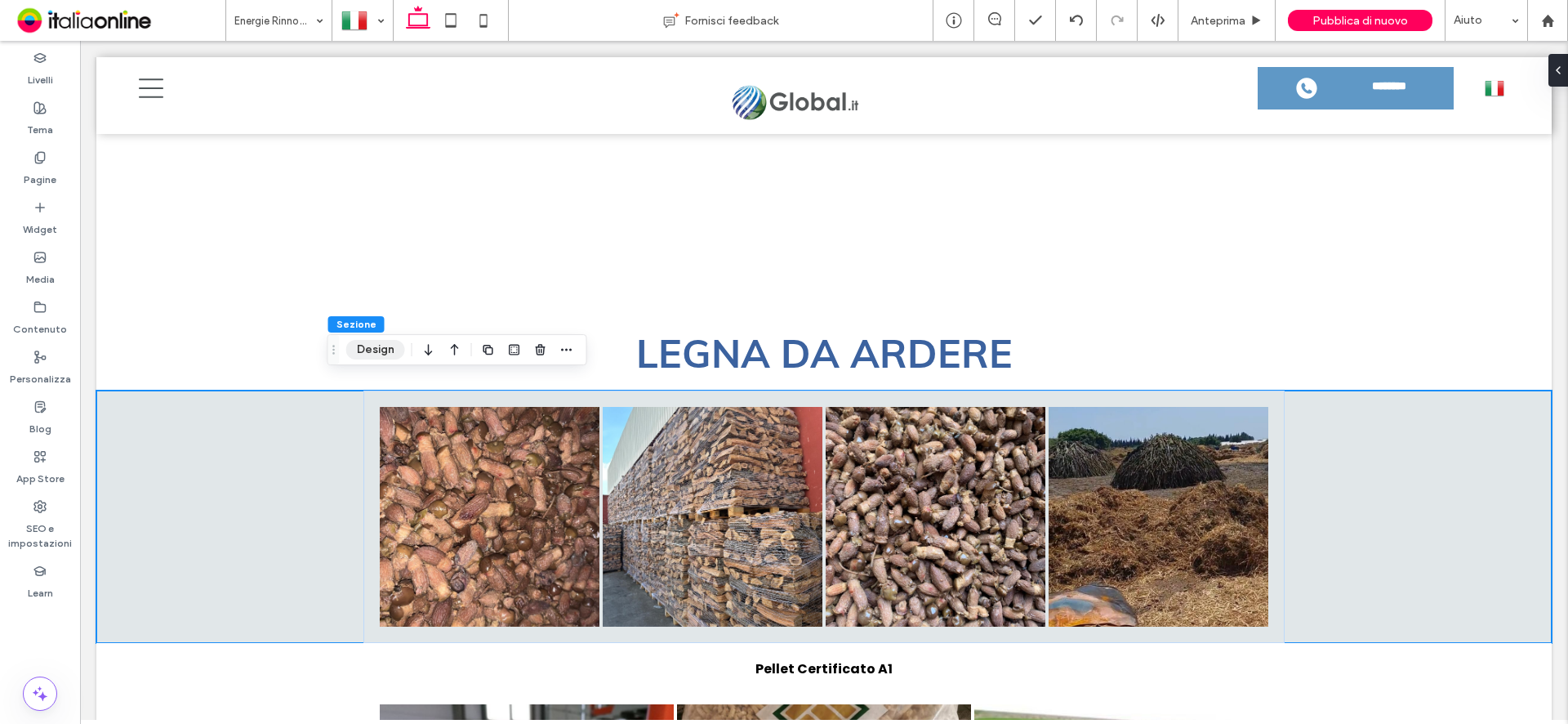
click at [374, 350] on button "Design" at bounding box center [375, 350] width 59 height 20
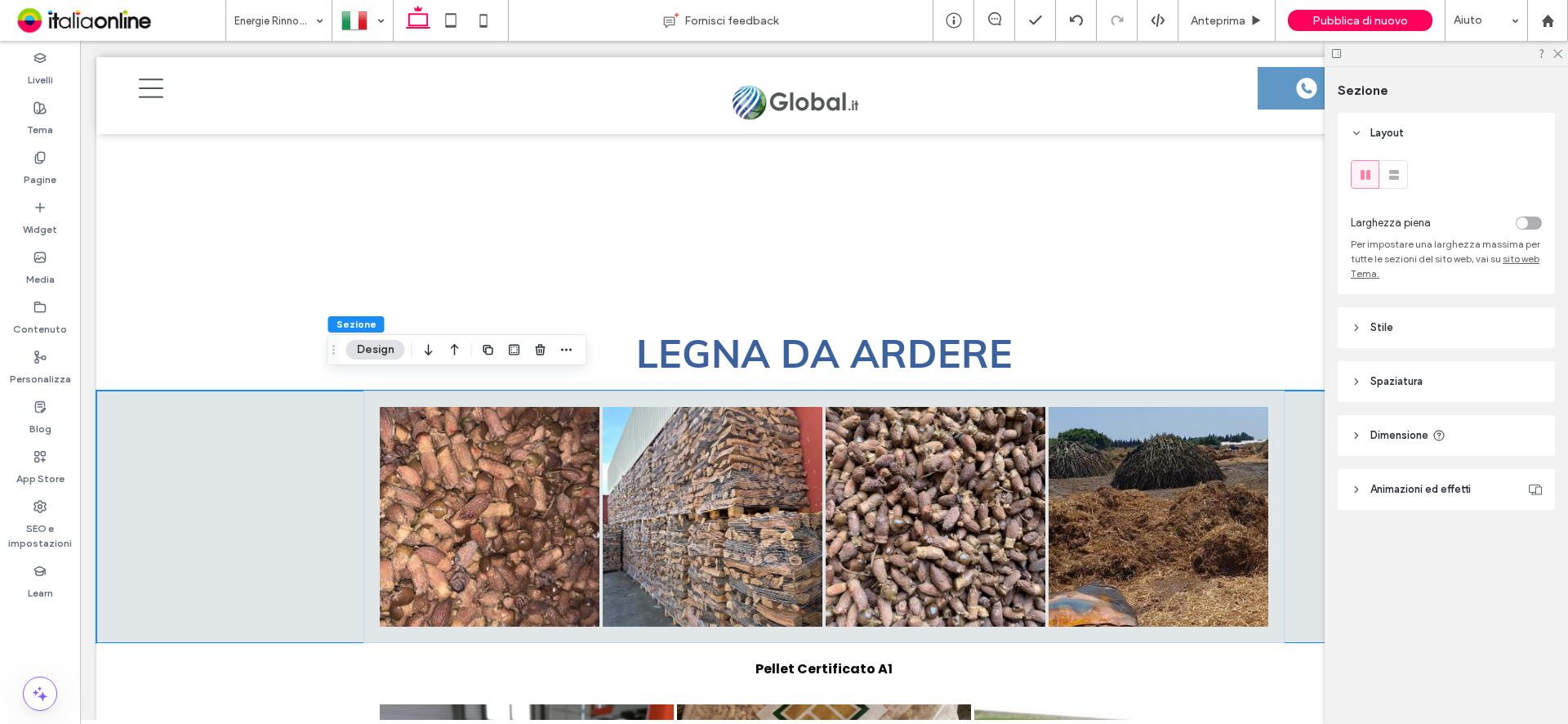
click at [1528, 221] on div "toggle" at bounding box center [1529, 223] width 27 height 13
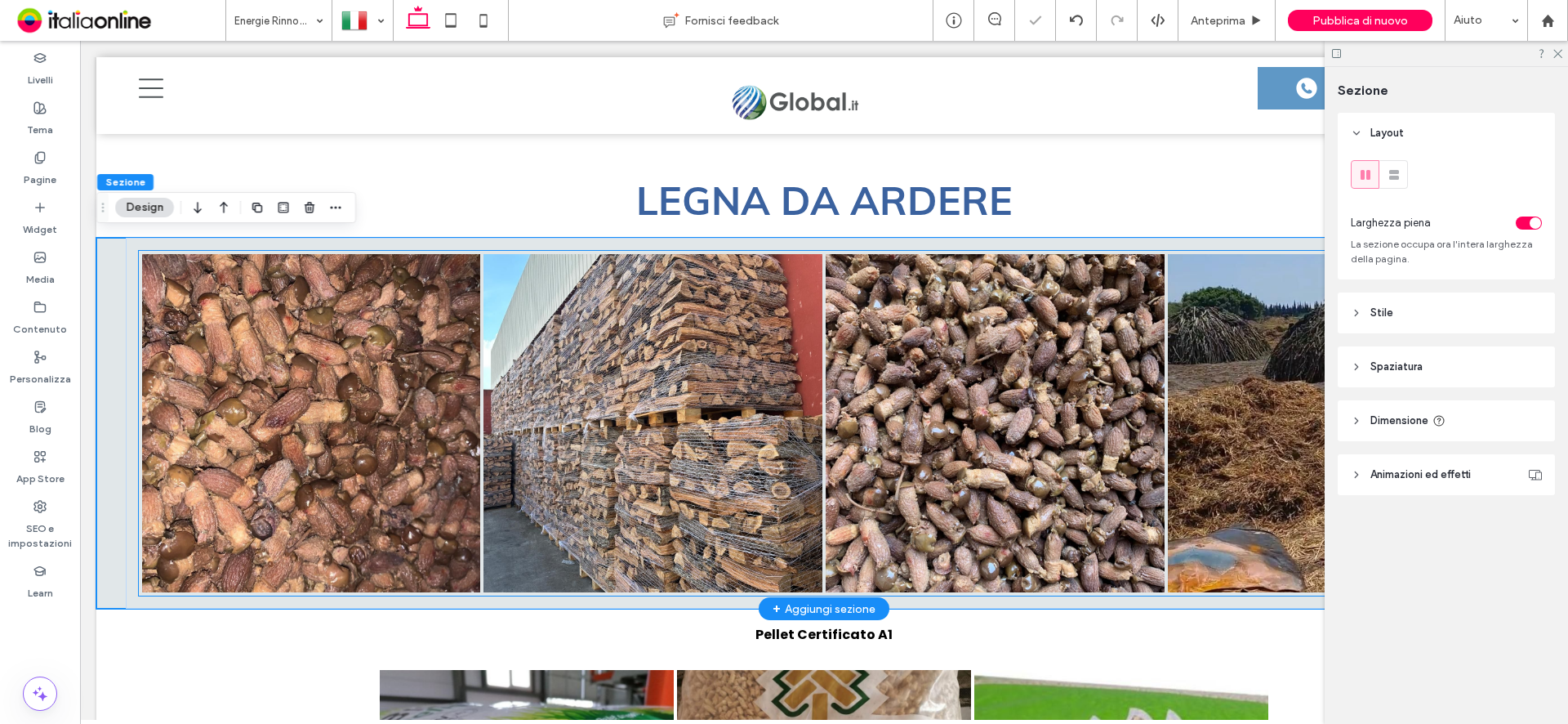
scroll to position [4182, 0]
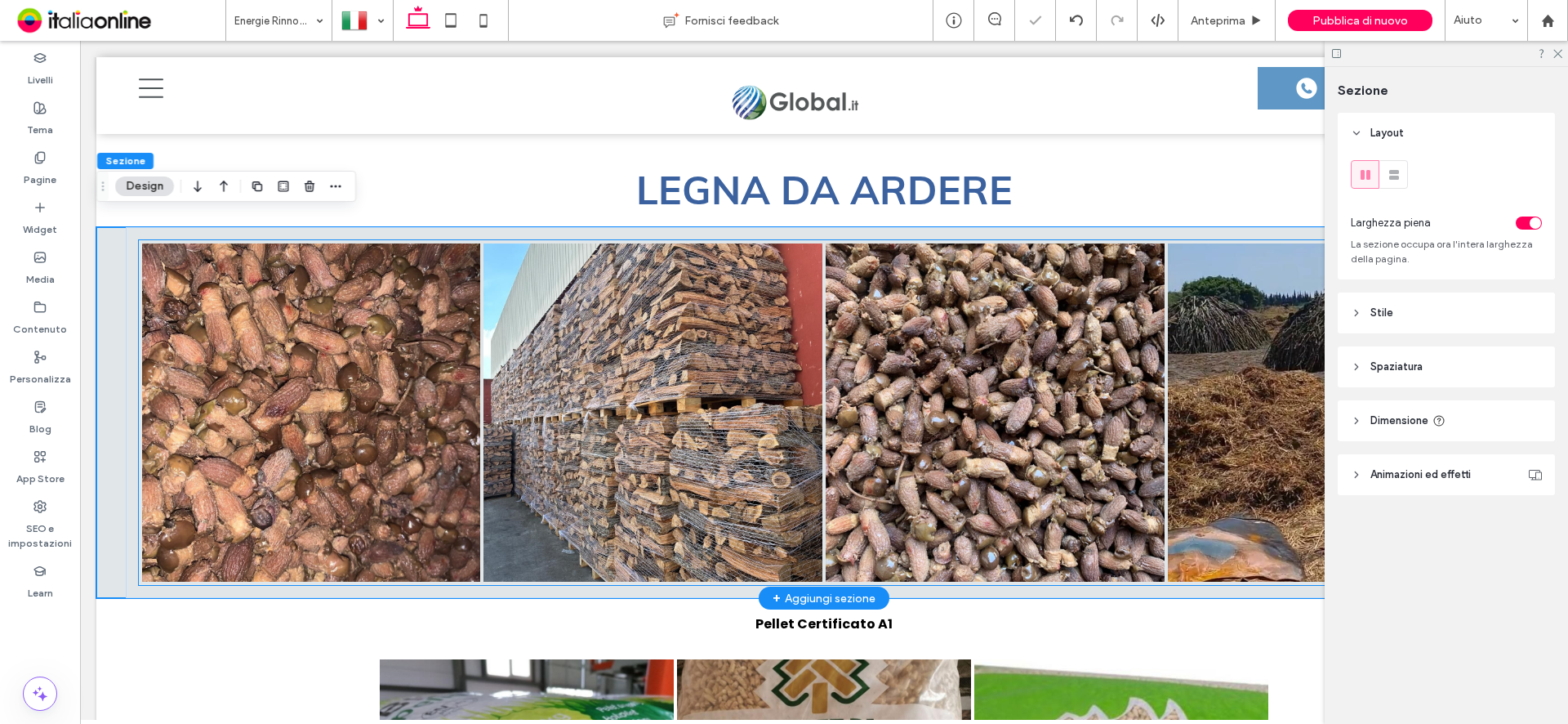
click at [636, 409] on link at bounding box center [653, 413] width 339 height 339
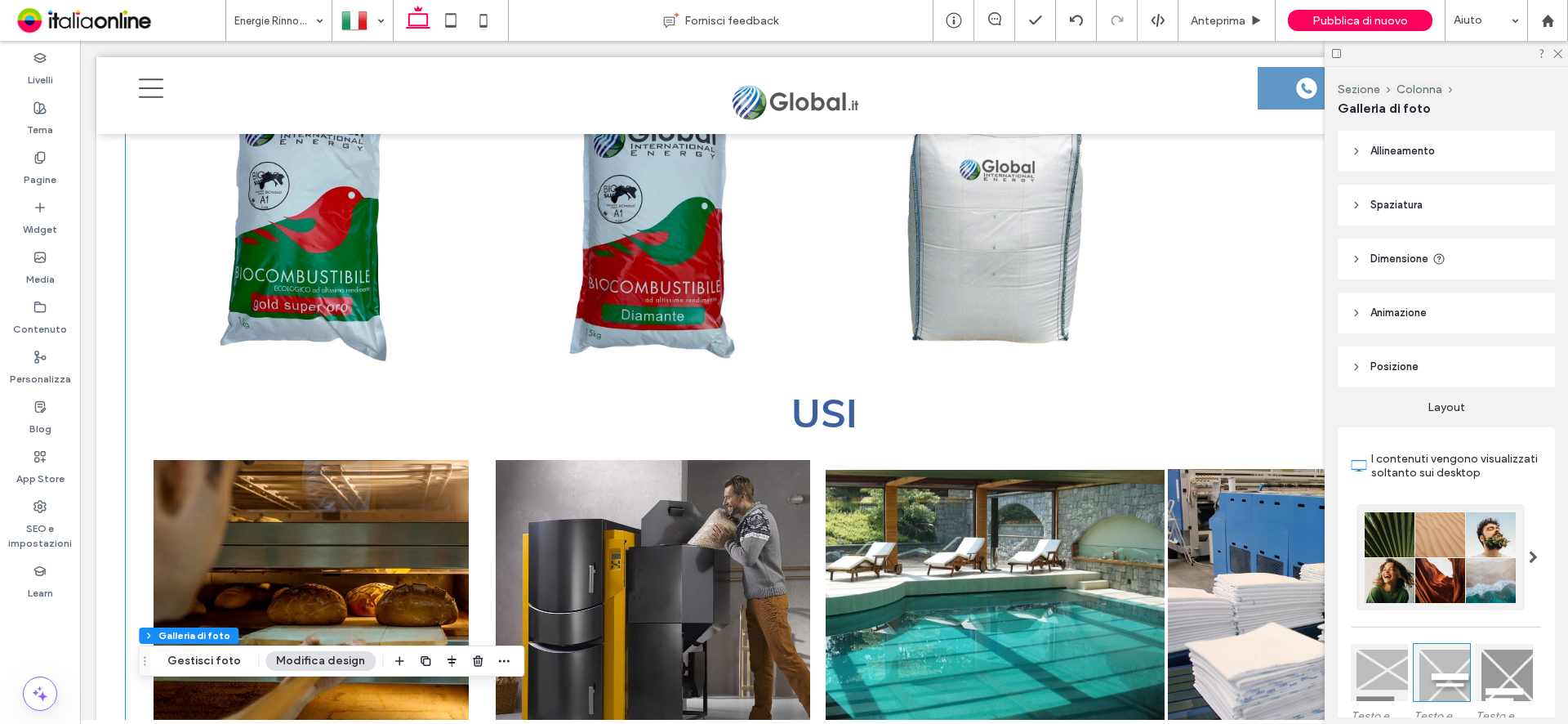
scroll to position [2466, 0]
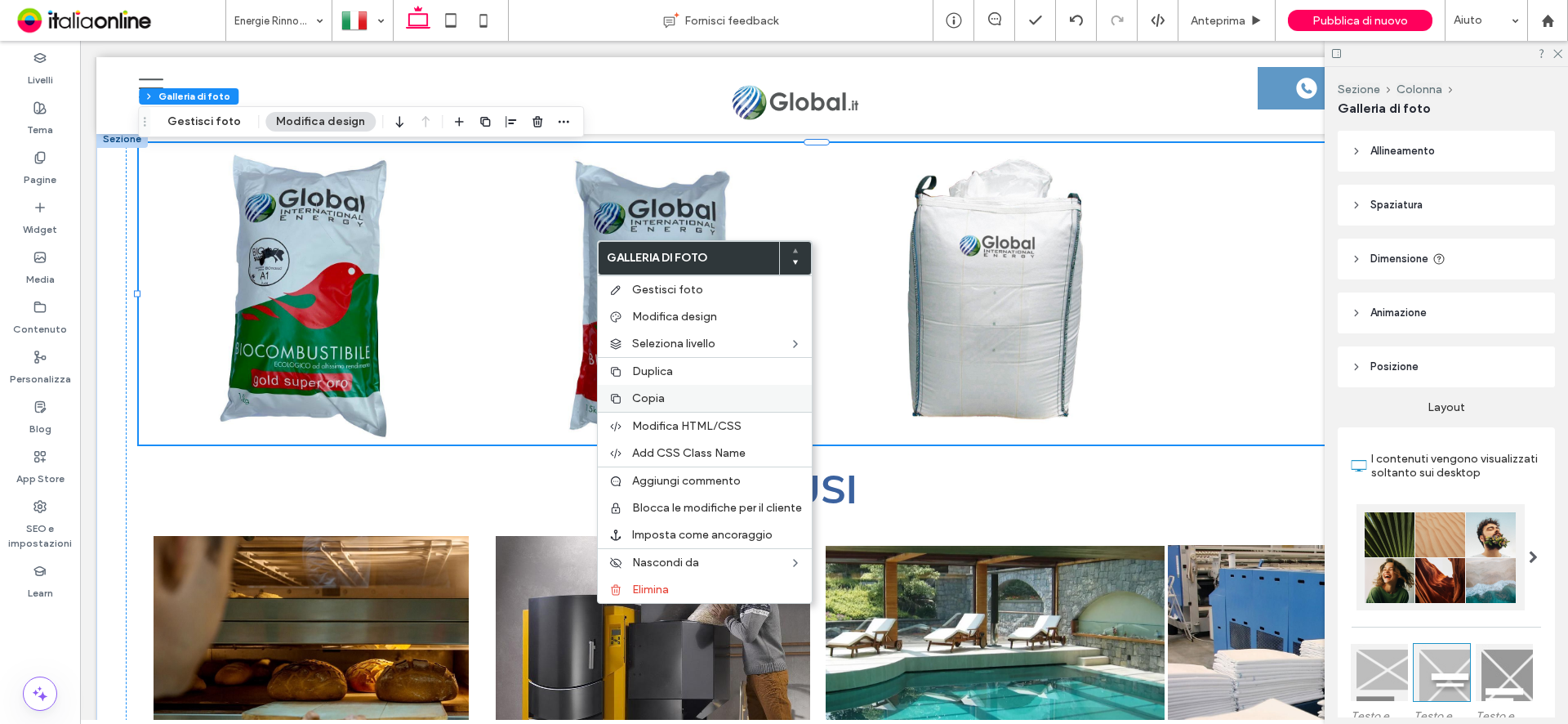
click at [659, 400] on span "Copia" at bounding box center [648, 398] width 33 height 14
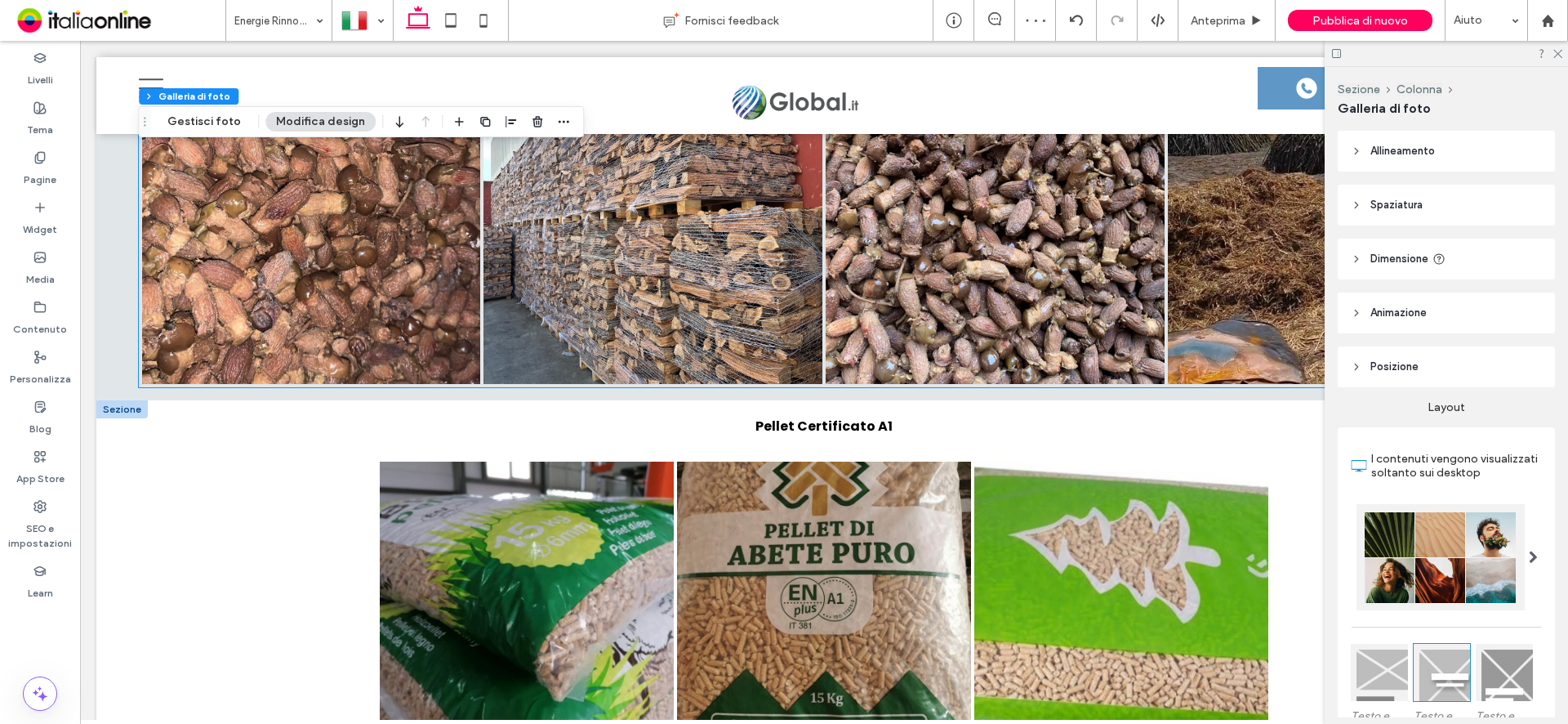
scroll to position [4427, 0]
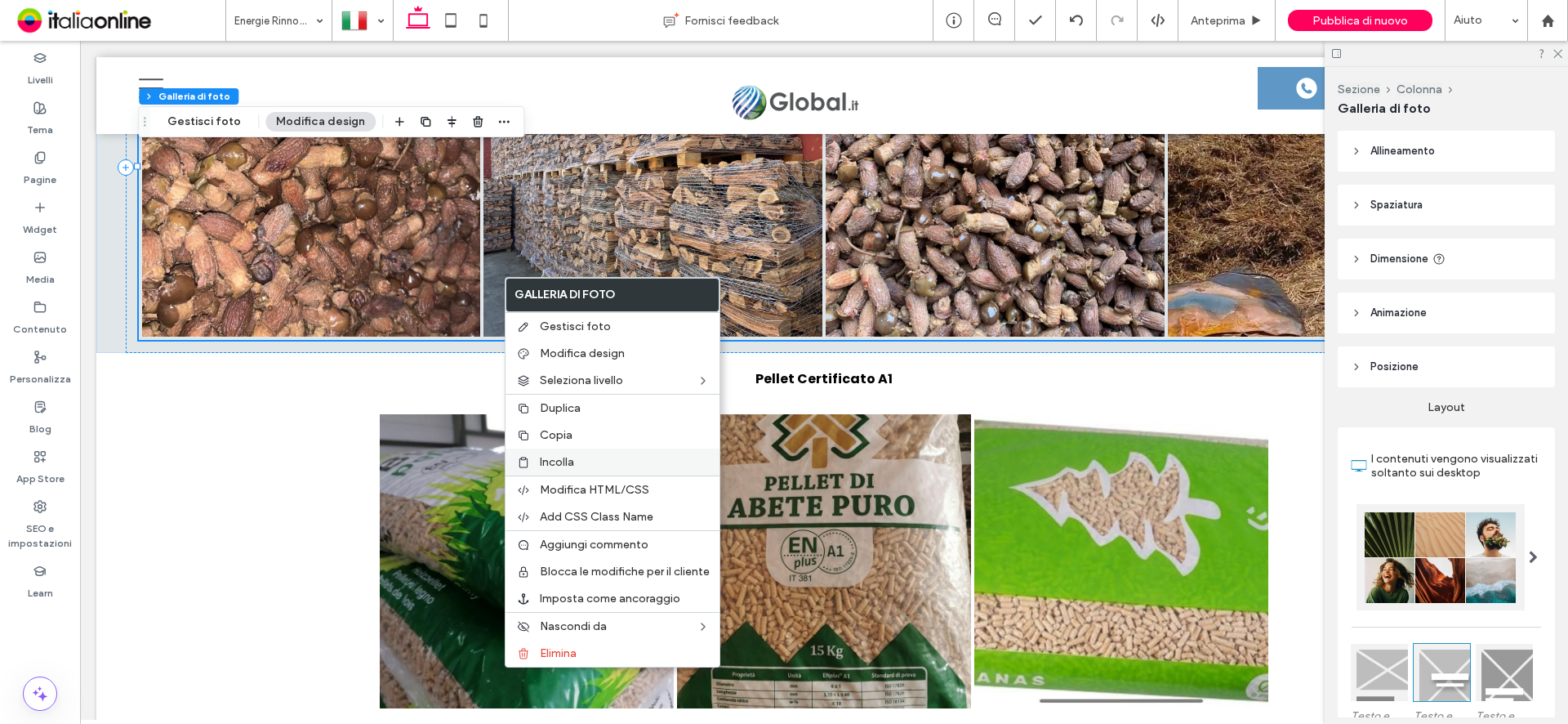
click at [561, 460] on span "Incolla" at bounding box center [557, 462] width 34 height 14
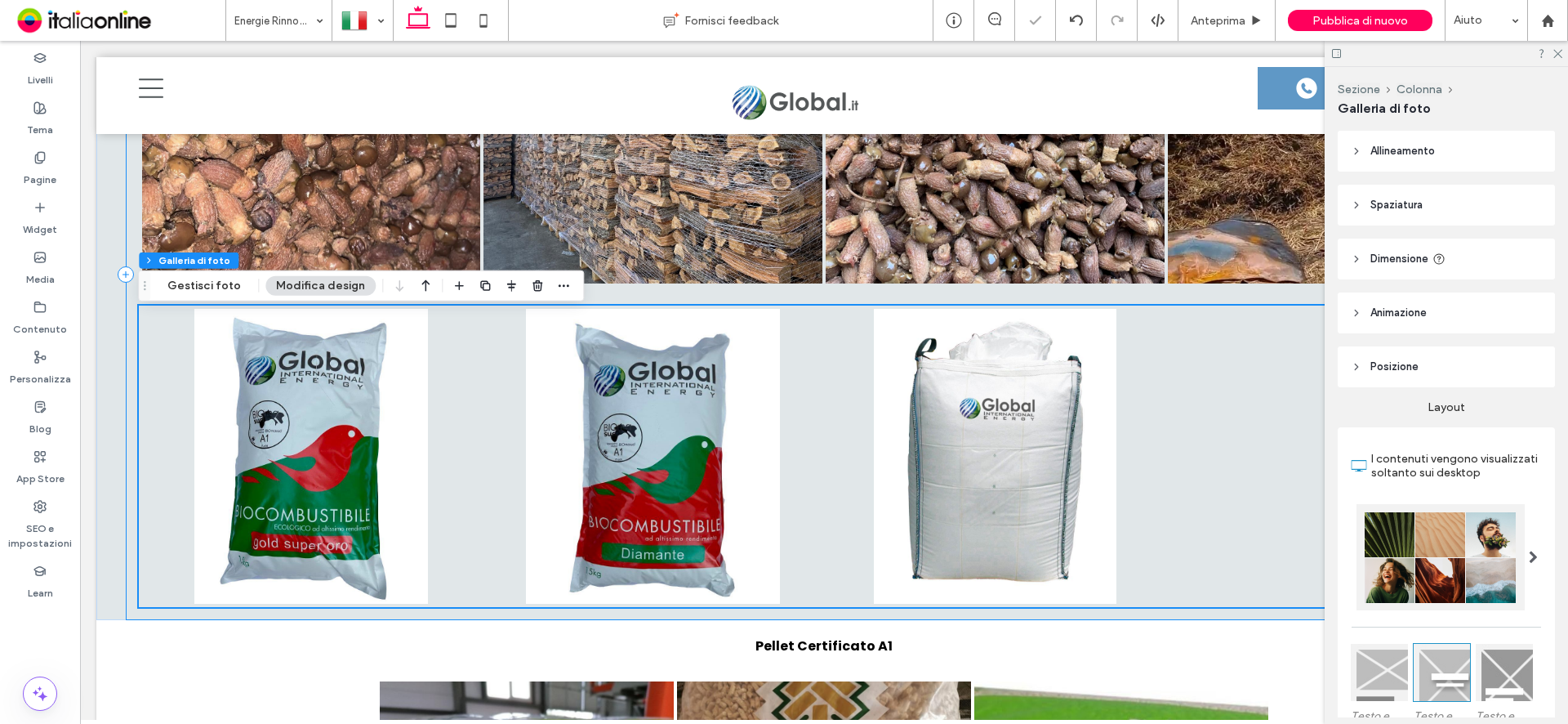
scroll to position [4509, 0]
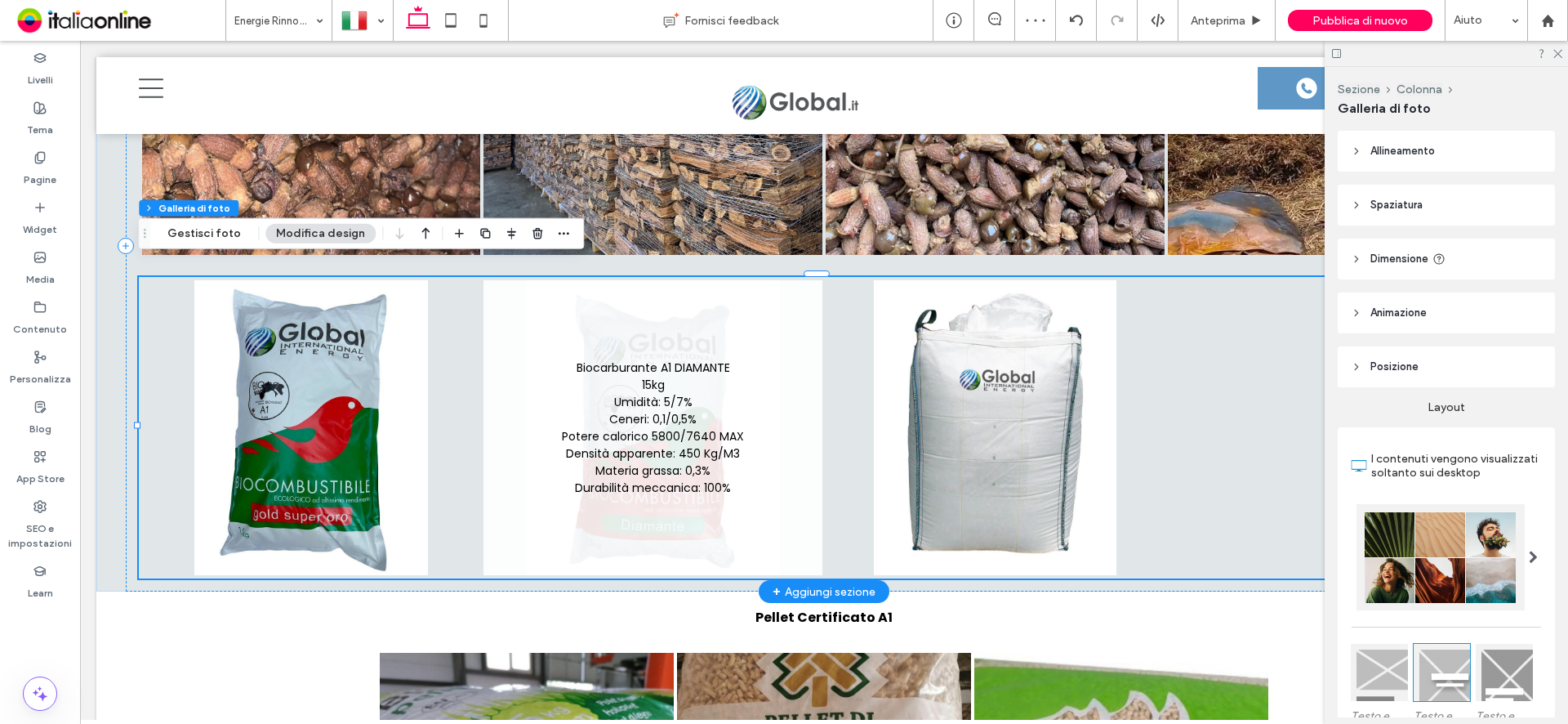
click at [677, 379] on link at bounding box center [653, 428] width 339 height 295
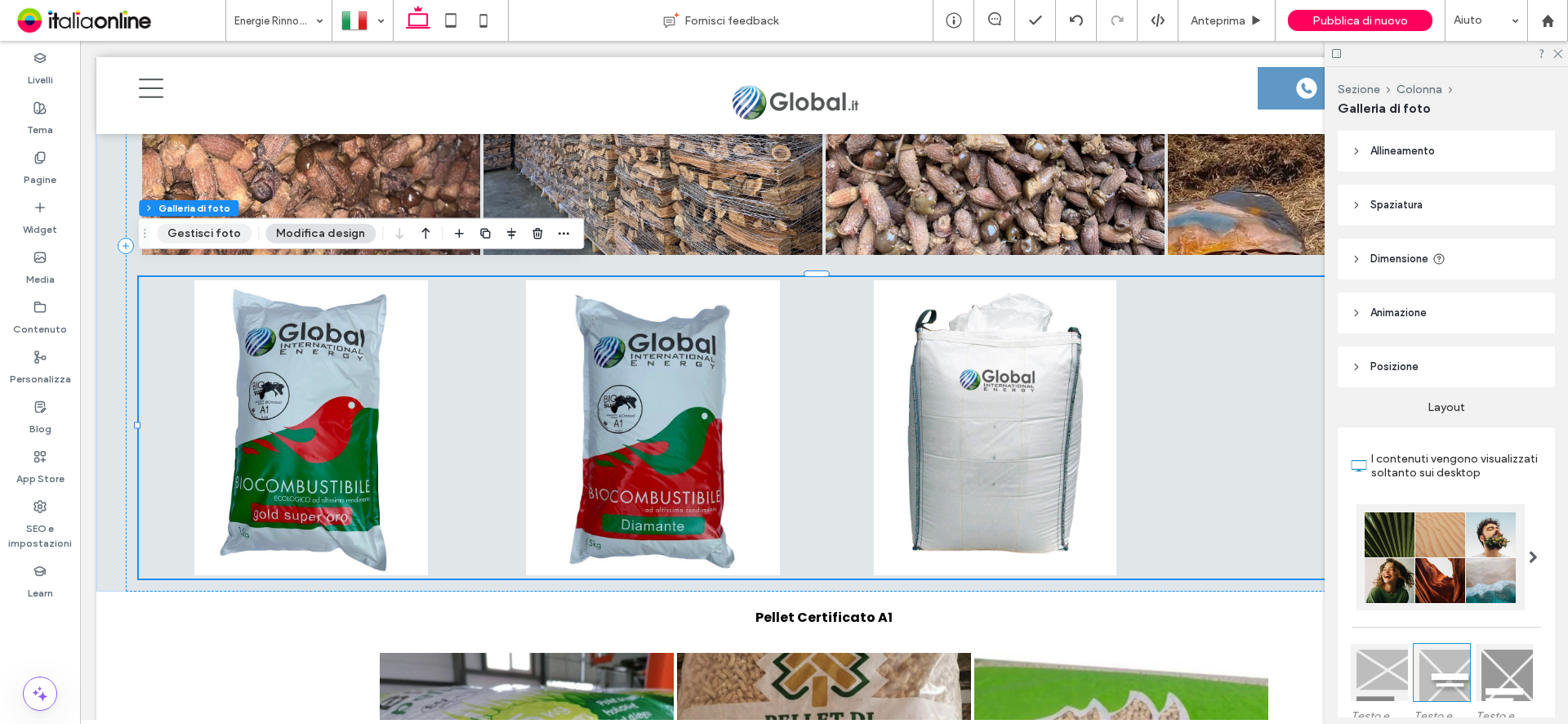
click at [202, 229] on button "Gestisci foto" at bounding box center [204, 233] width 95 height 20
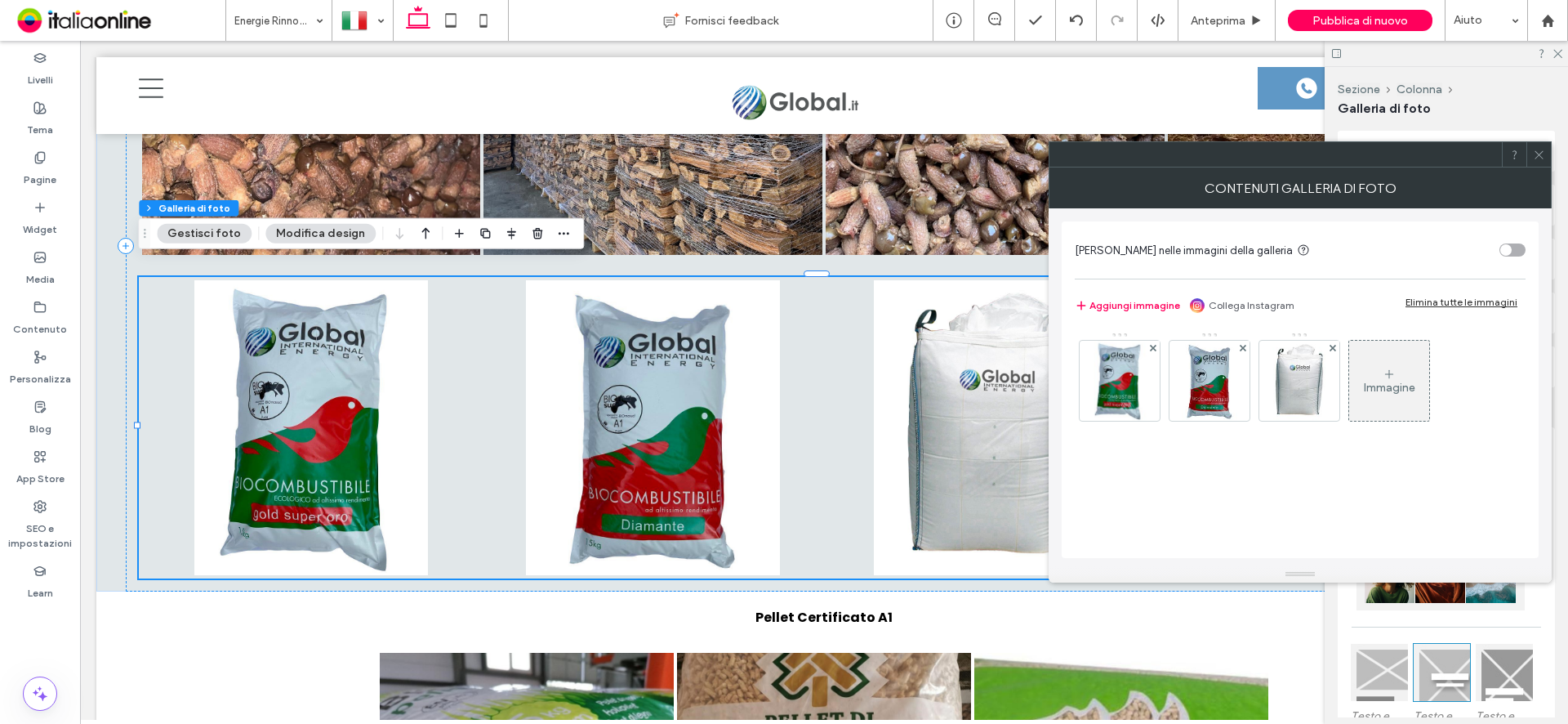
click at [1378, 374] on div "Immagine" at bounding box center [1388, 381] width 80 height 77
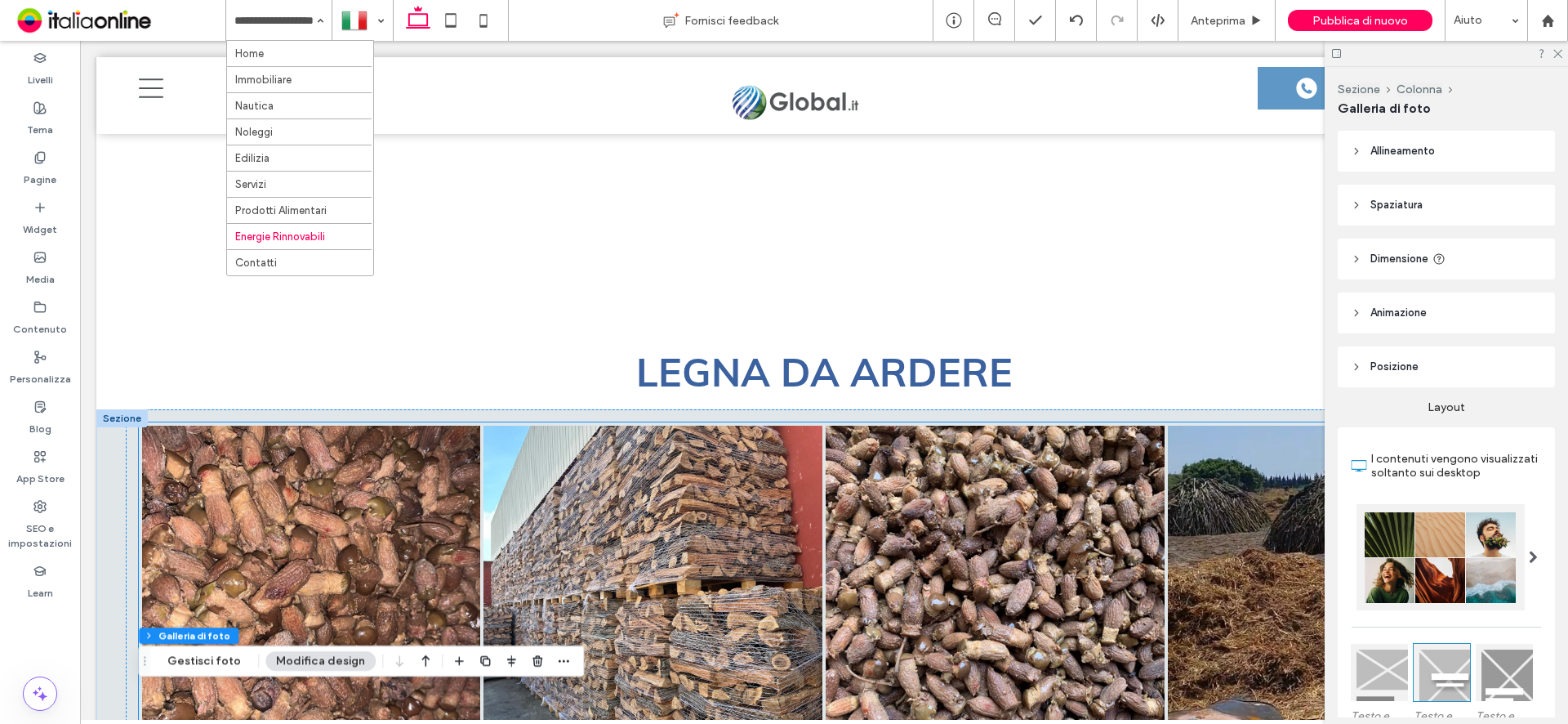
scroll to position [4018, 0]
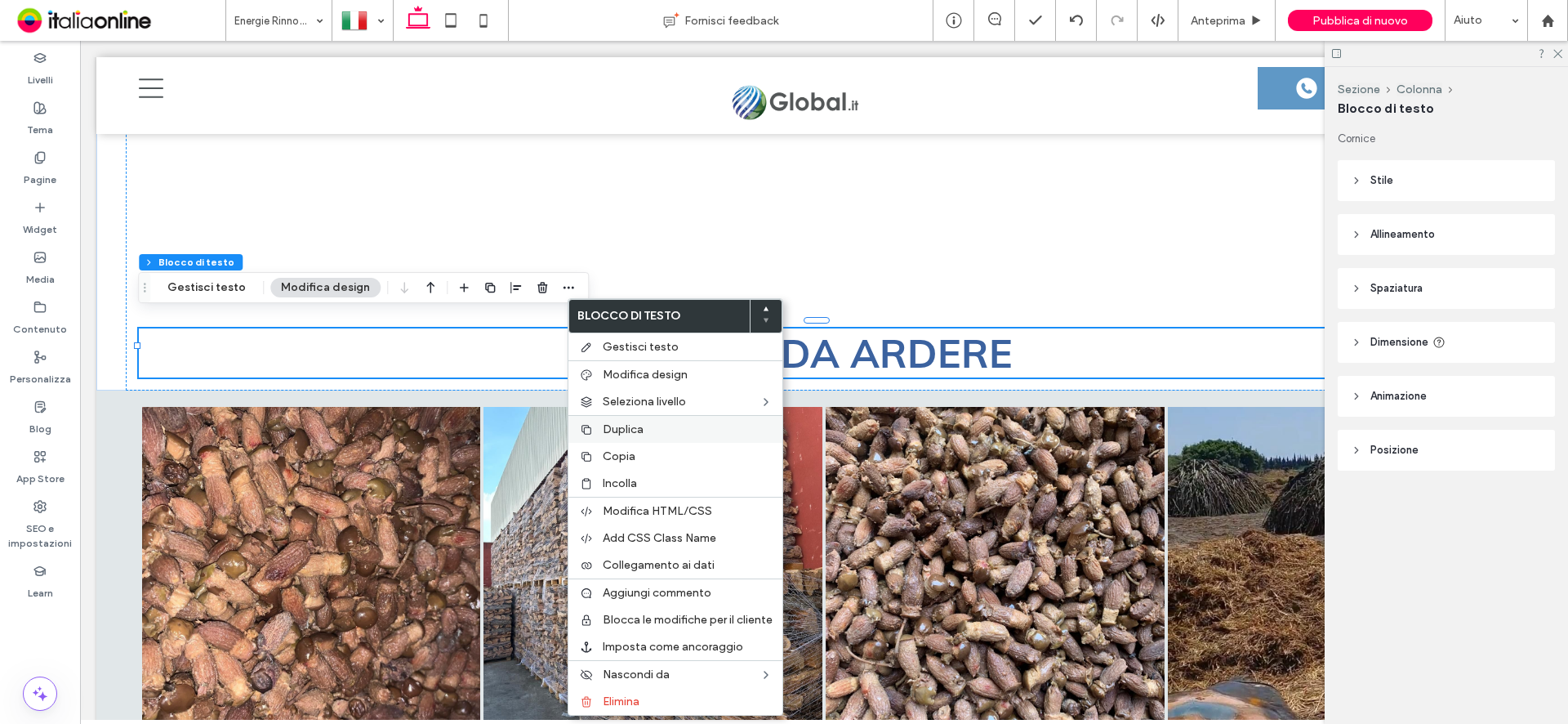
click at [665, 429] on label "Duplica" at bounding box center [688, 429] width 170 height 14
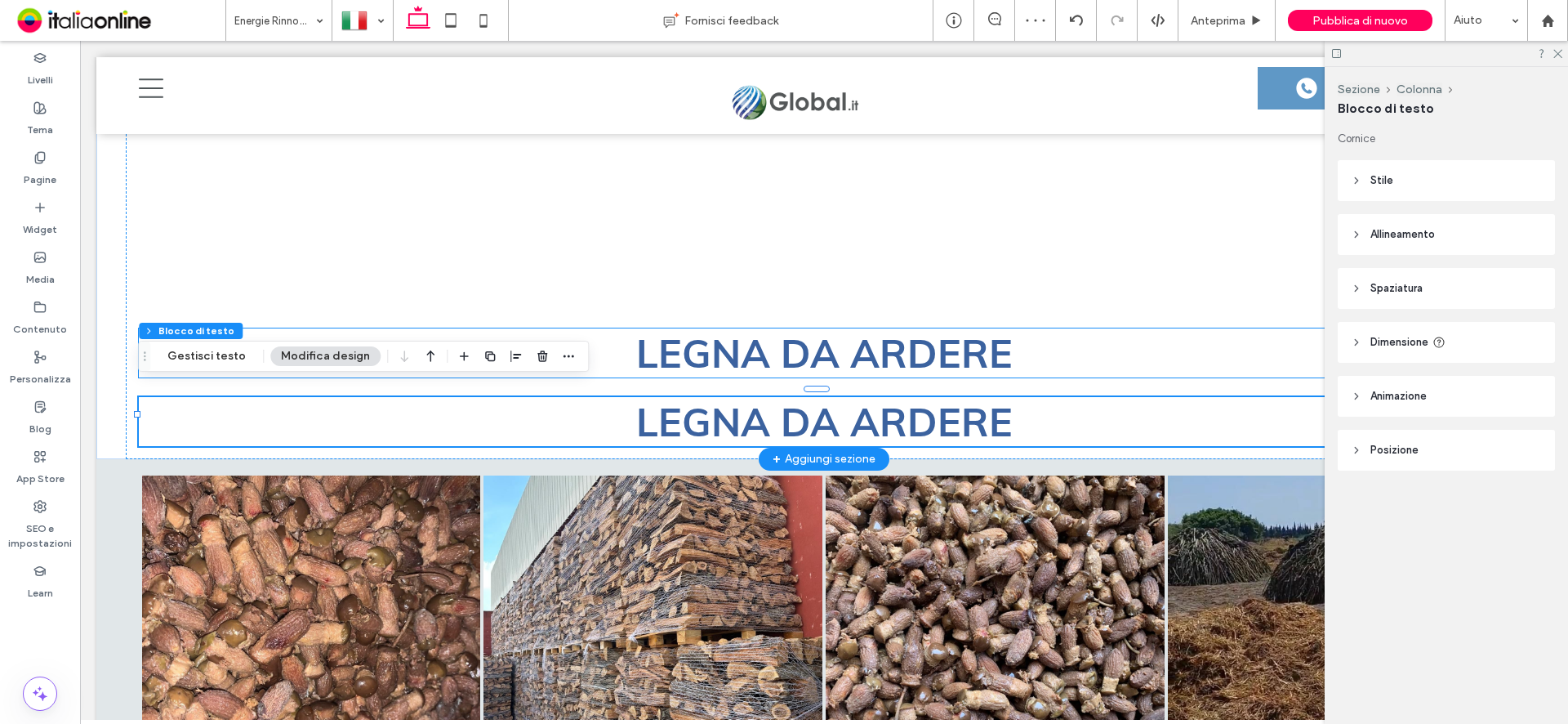
click at [789, 339] on span "LEGNA DA ARDERE" at bounding box center [825, 352] width 377 height 49
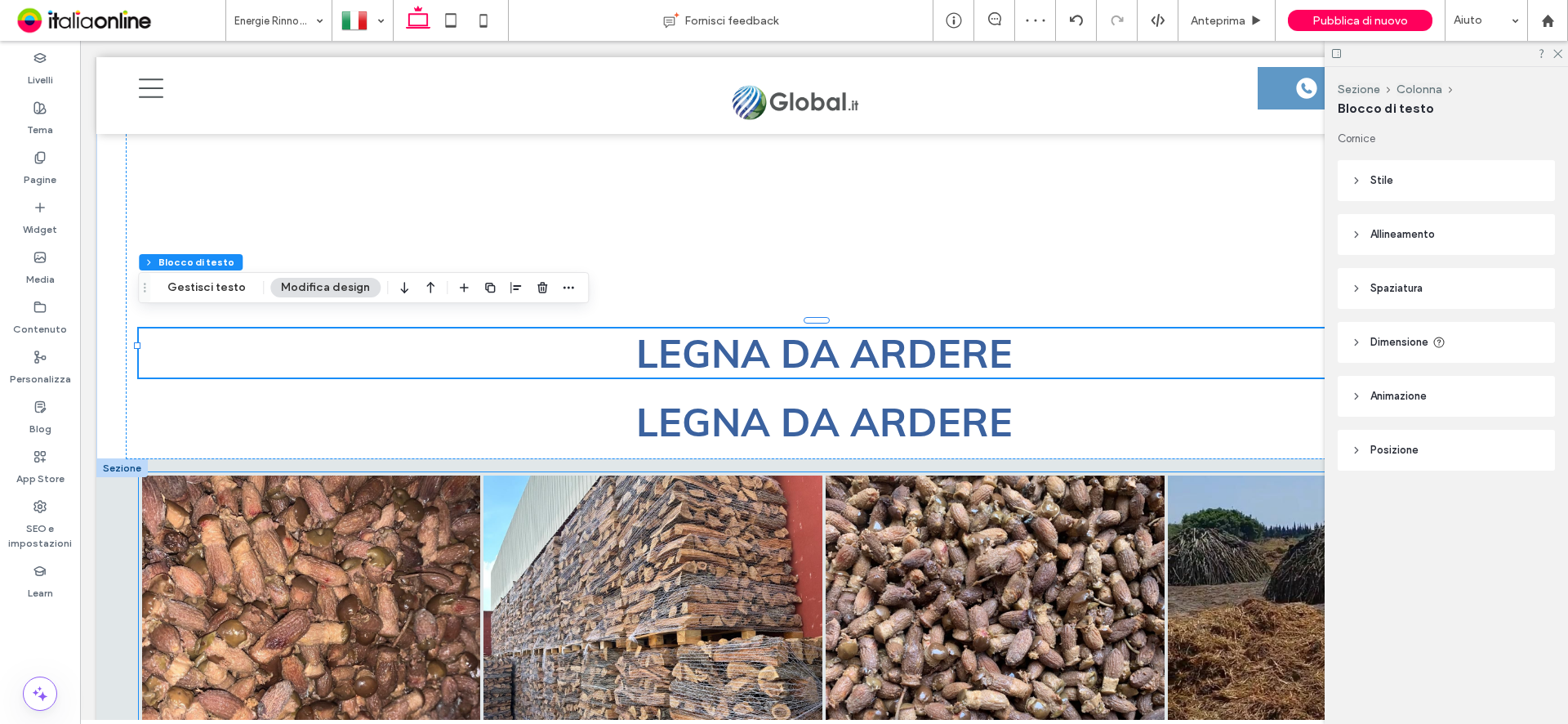
click at [610, 519] on link at bounding box center [653, 645] width 339 height 339
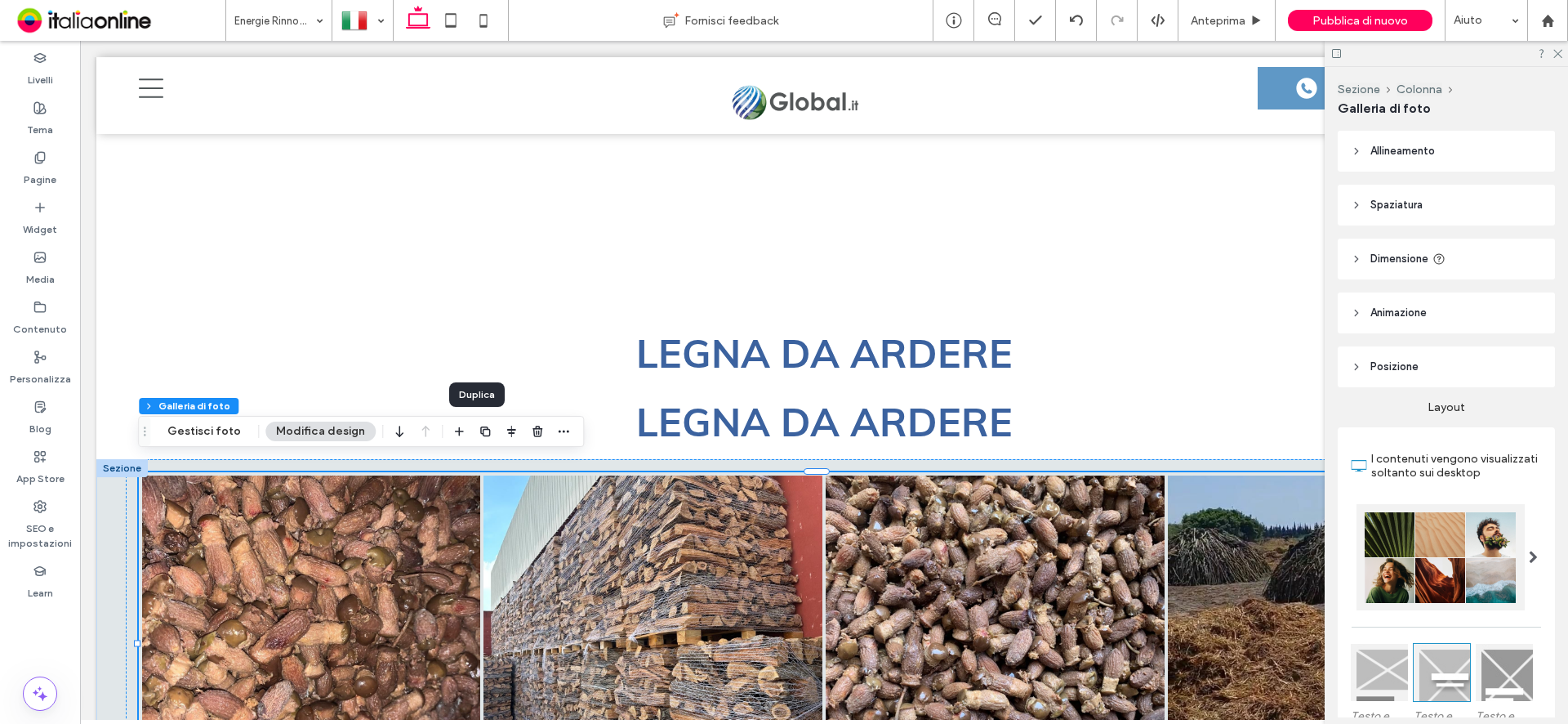
click at [484, 428] on span "button" at bounding box center [485, 431] width 20 height 20
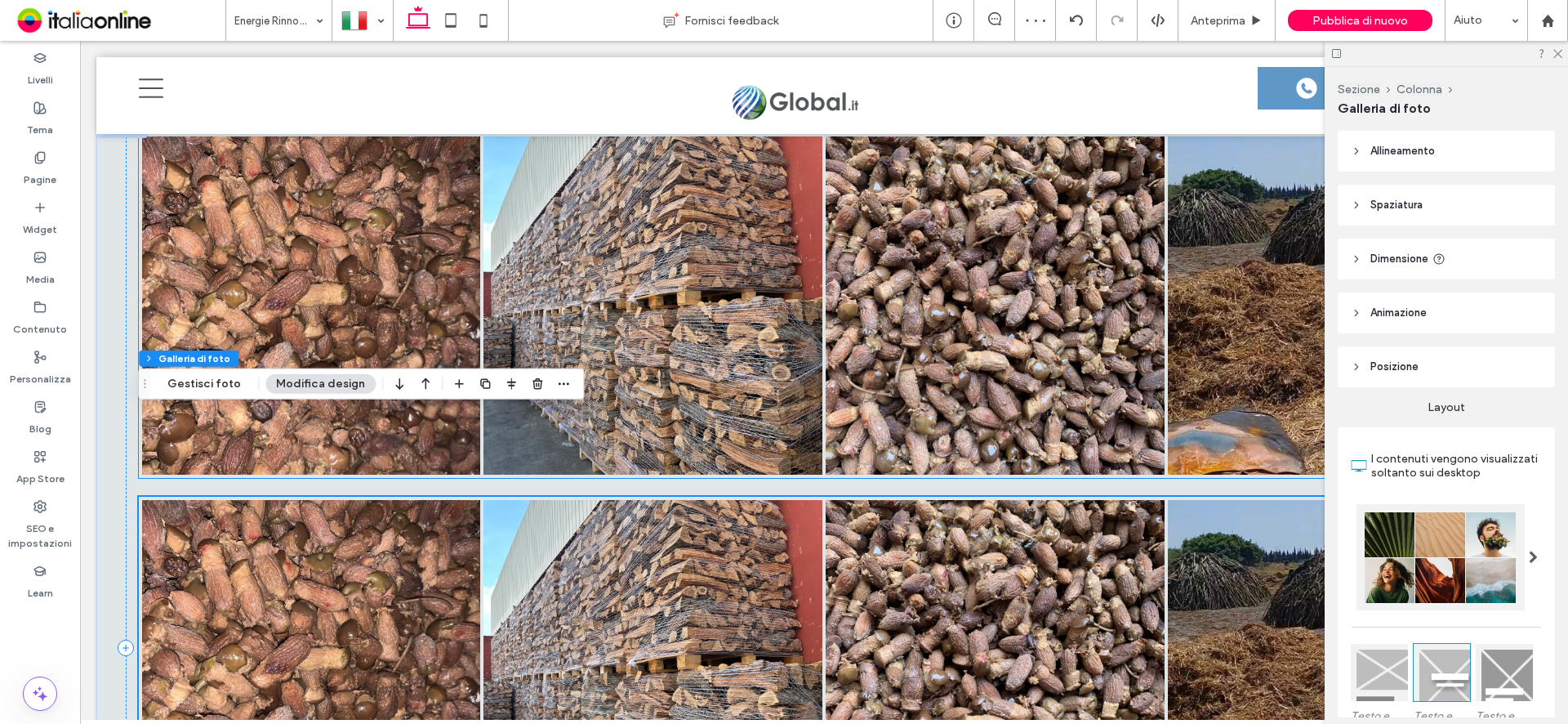
scroll to position [4427, 0]
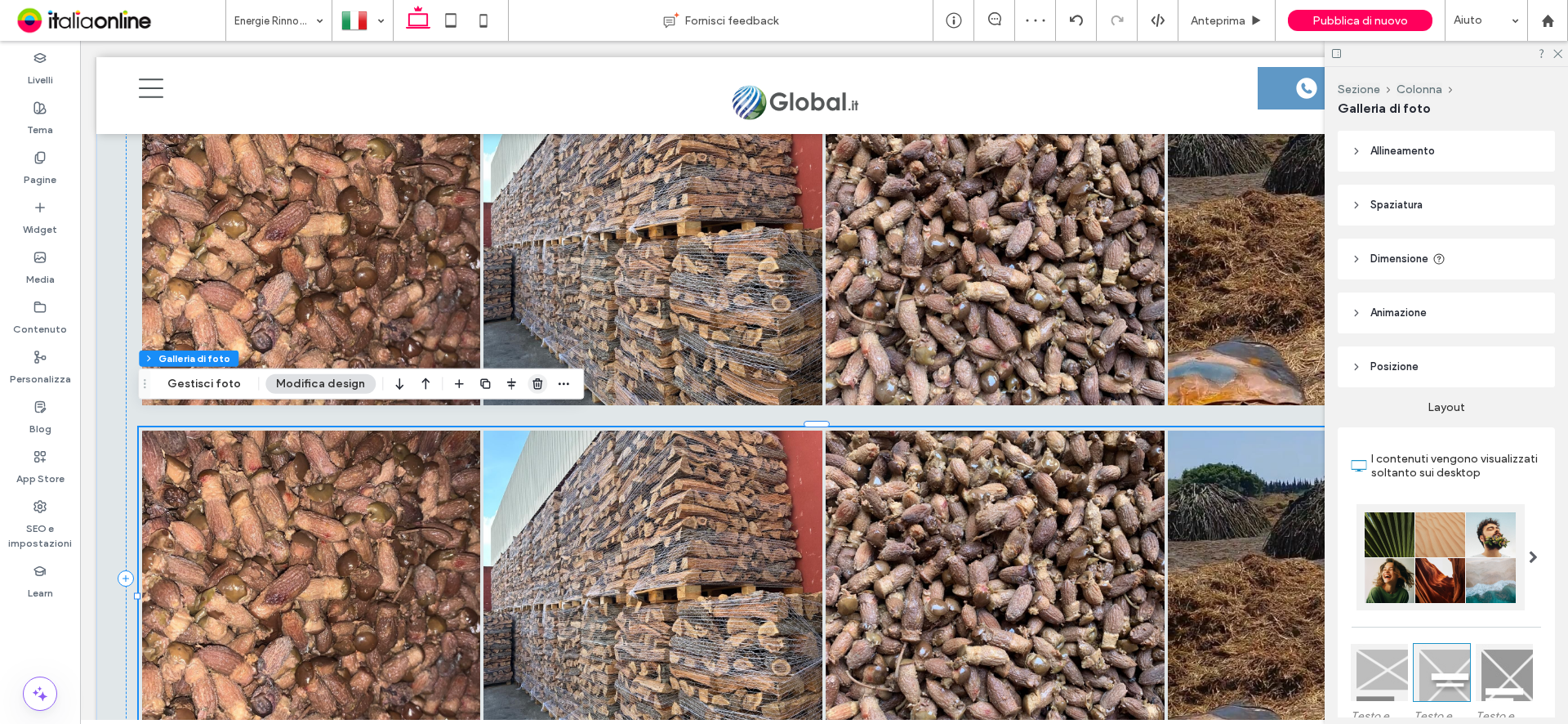
click at [533, 386] on use "button" at bounding box center [537, 384] width 9 height 10
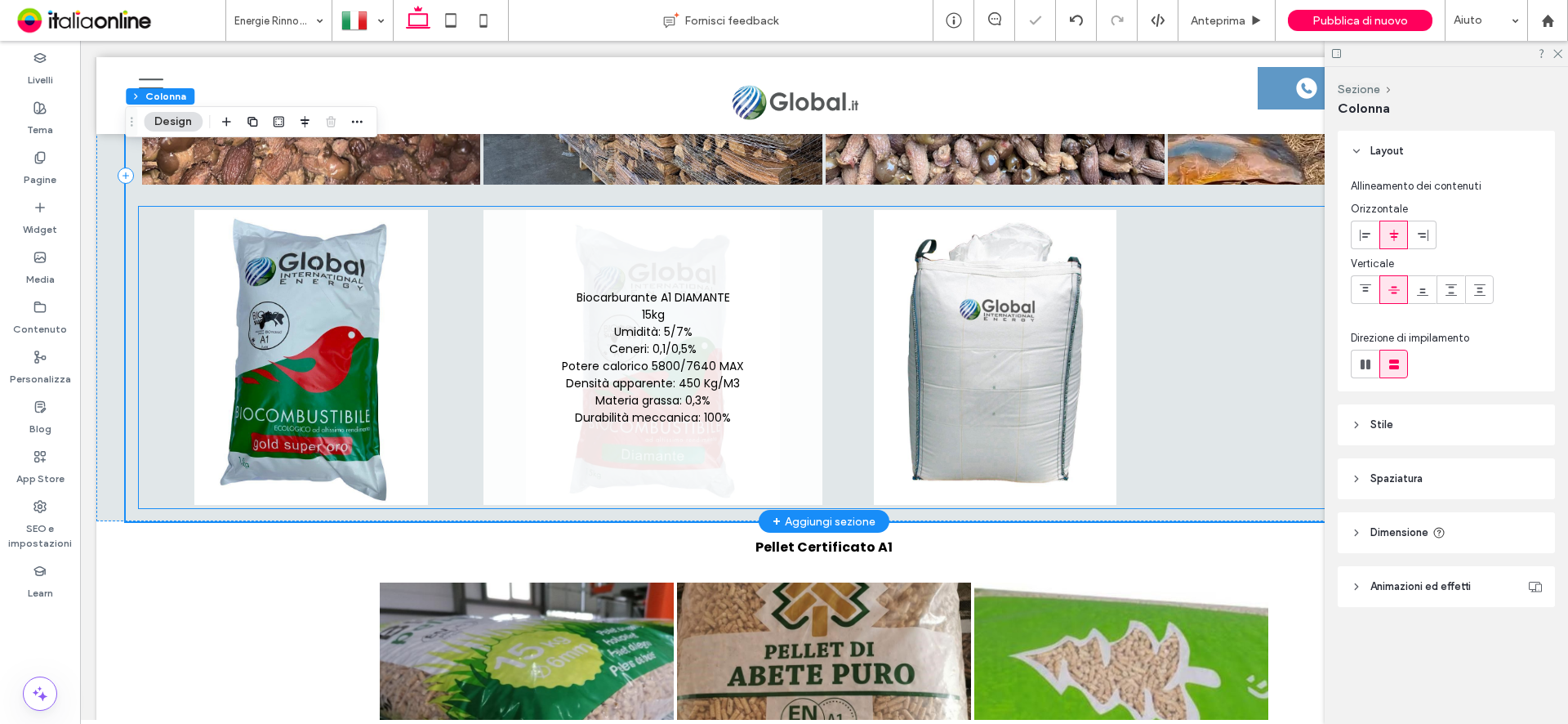
scroll to position [4672, 0]
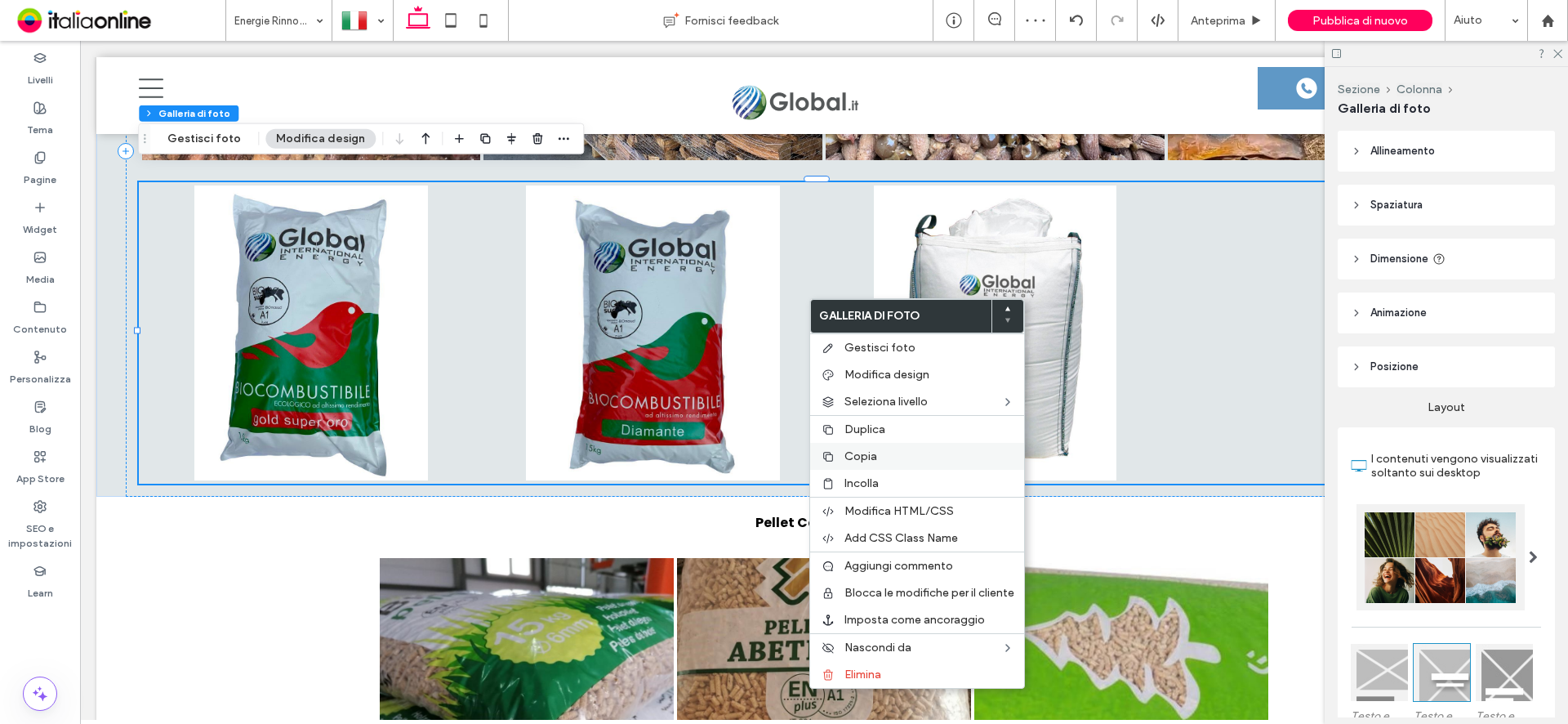
click at [871, 452] on span "Copia" at bounding box center [861, 456] width 33 height 14
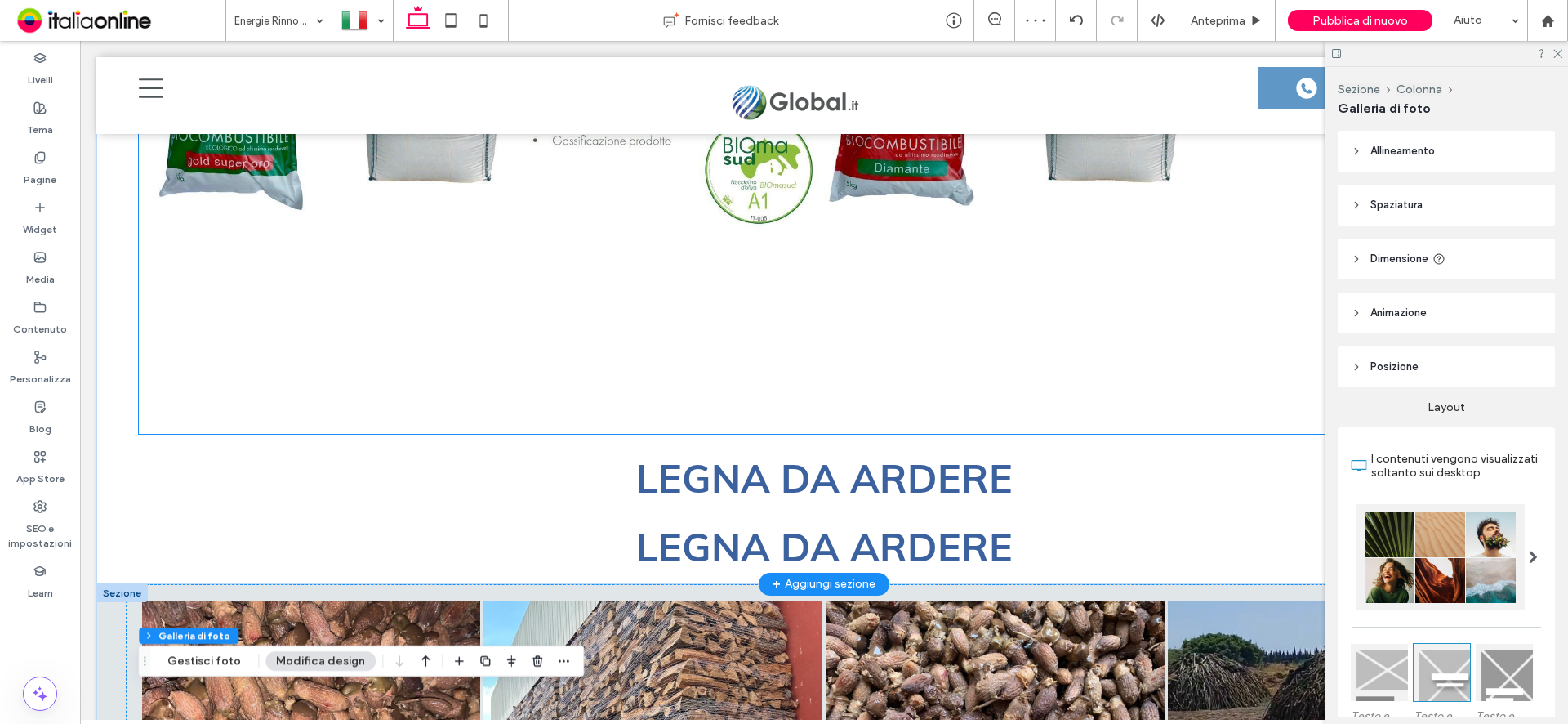
scroll to position [3855, 0]
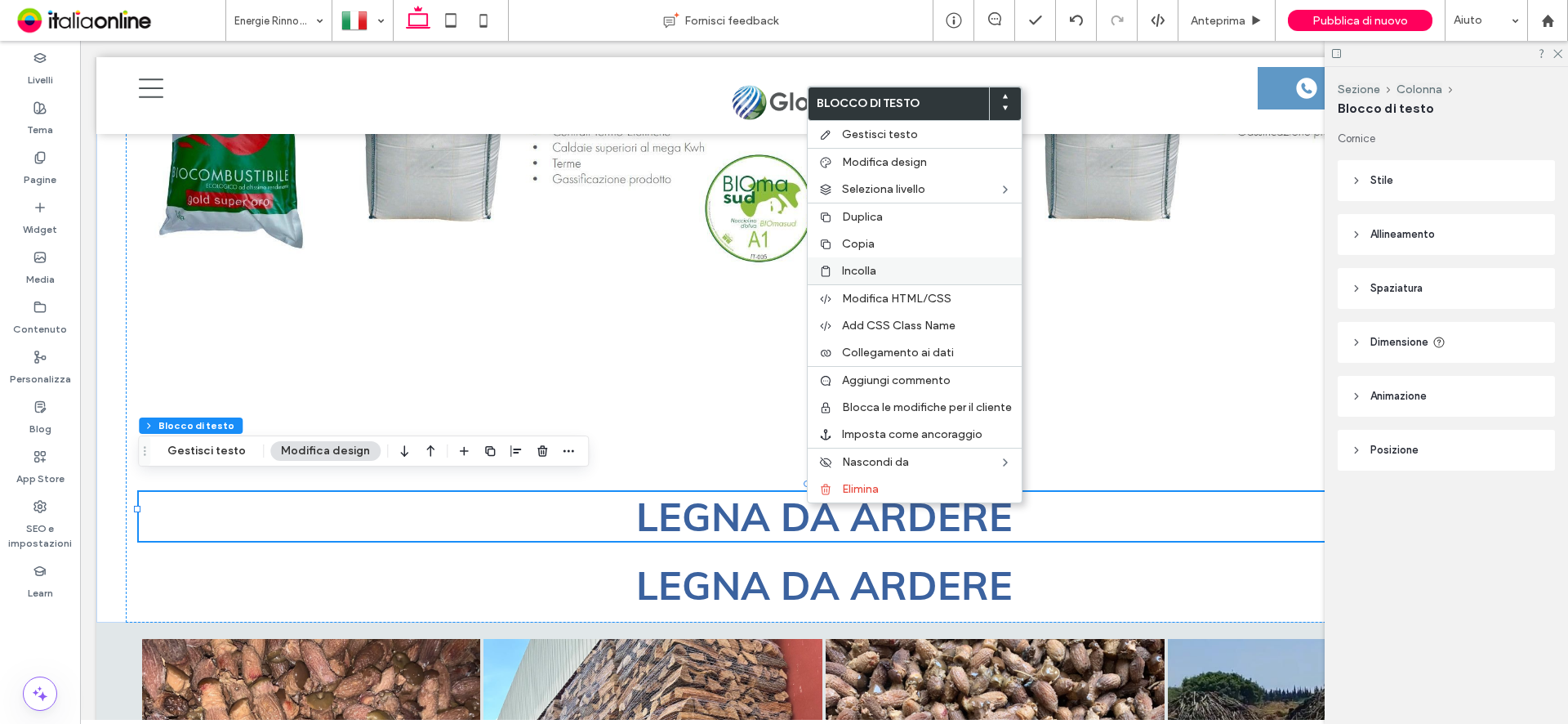
drag, startPoint x: 879, startPoint y: 267, endPoint x: 930, endPoint y: 363, distance: 108.7
click at [879, 267] on label "Incolla" at bounding box center [927, 271] width 170 height 14
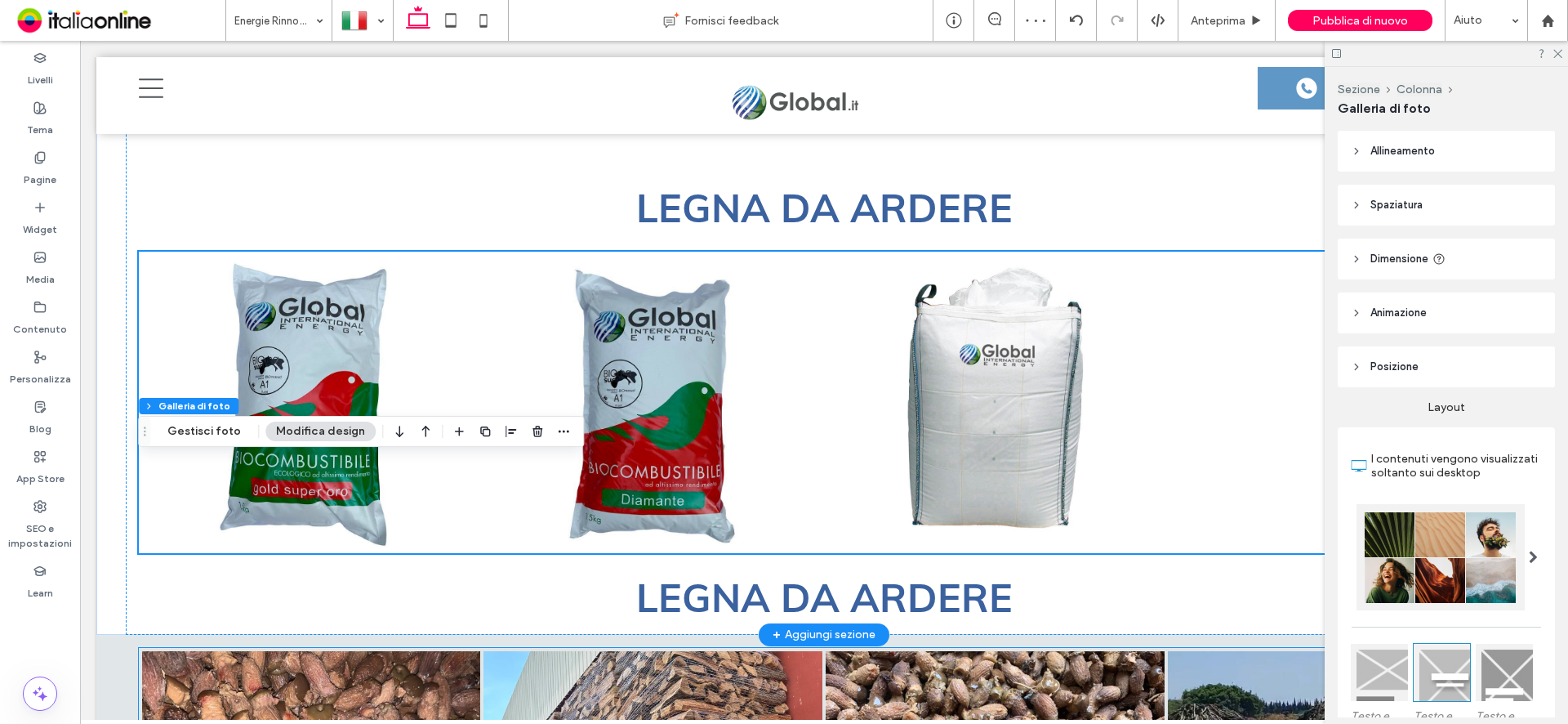
scroll to position [3937, 0]
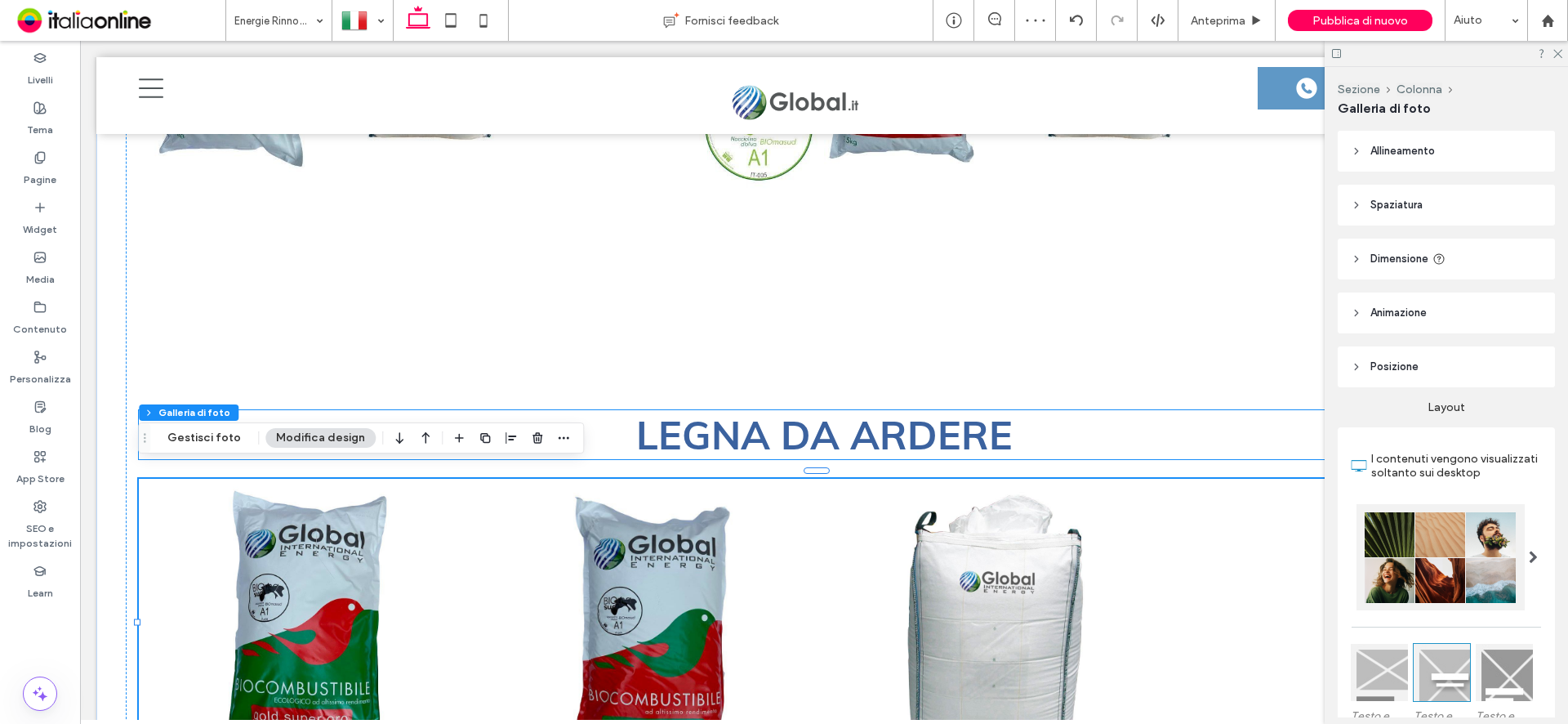
drag, startPoint x: 875, startPoint y: 427, endPoint x: 974, endPoint y: 419, distance: 99.3
click at [875, 427] on span "LEGNA DA ARDERE" at bounding box center [825, 434] width 377 height 49
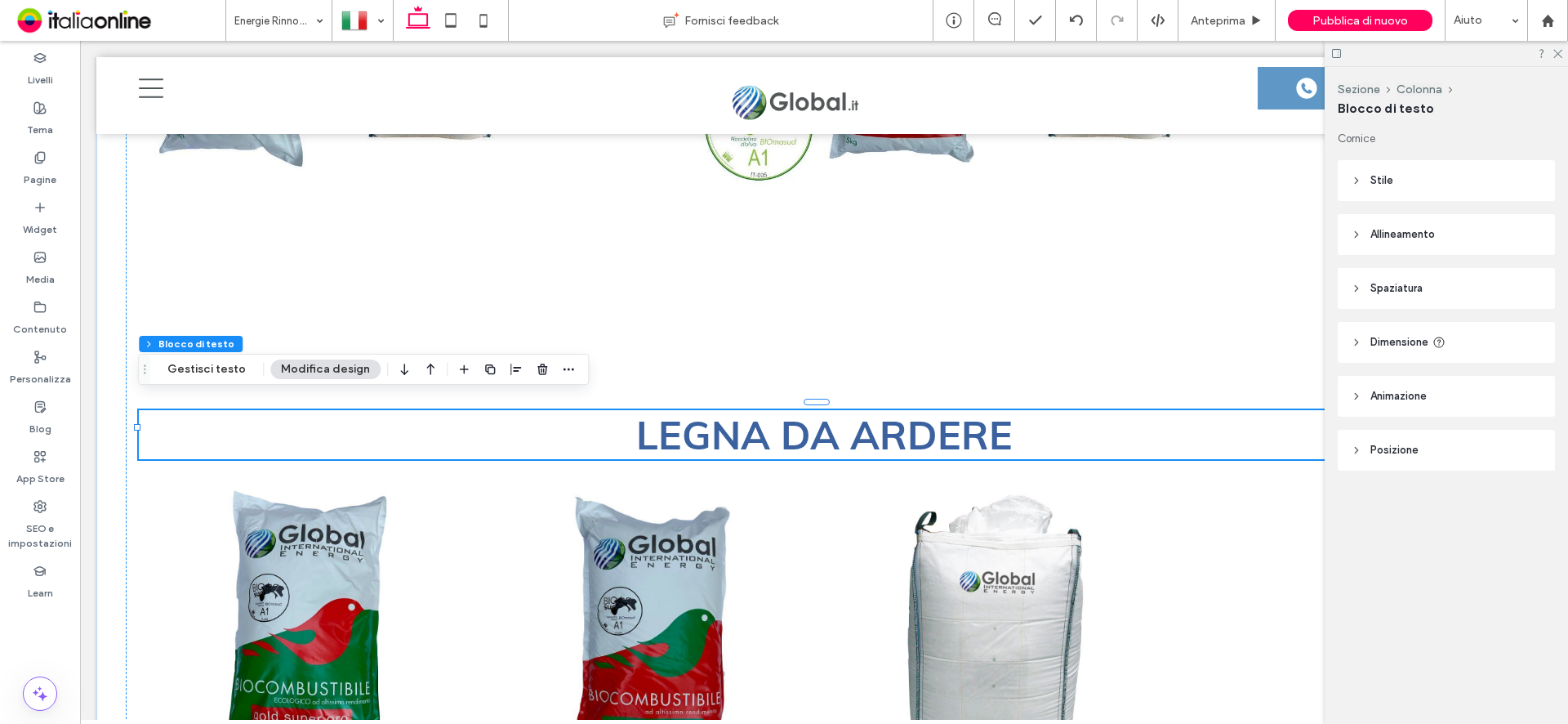
click at [1018, 426] on h2 "LEGNA DA ARDERE" at bounding box center [824, 434] width 1371 height 49
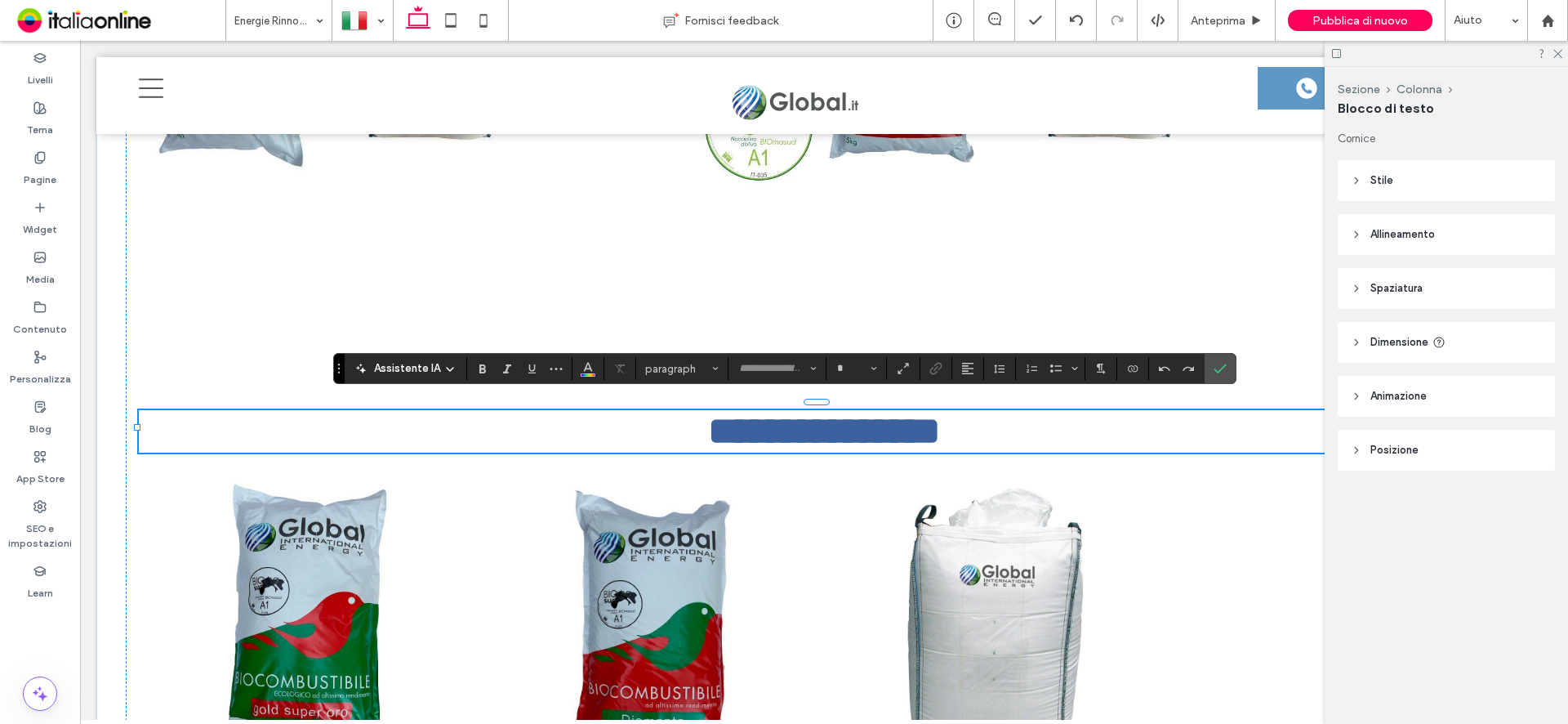
type input "****"
type input "**"
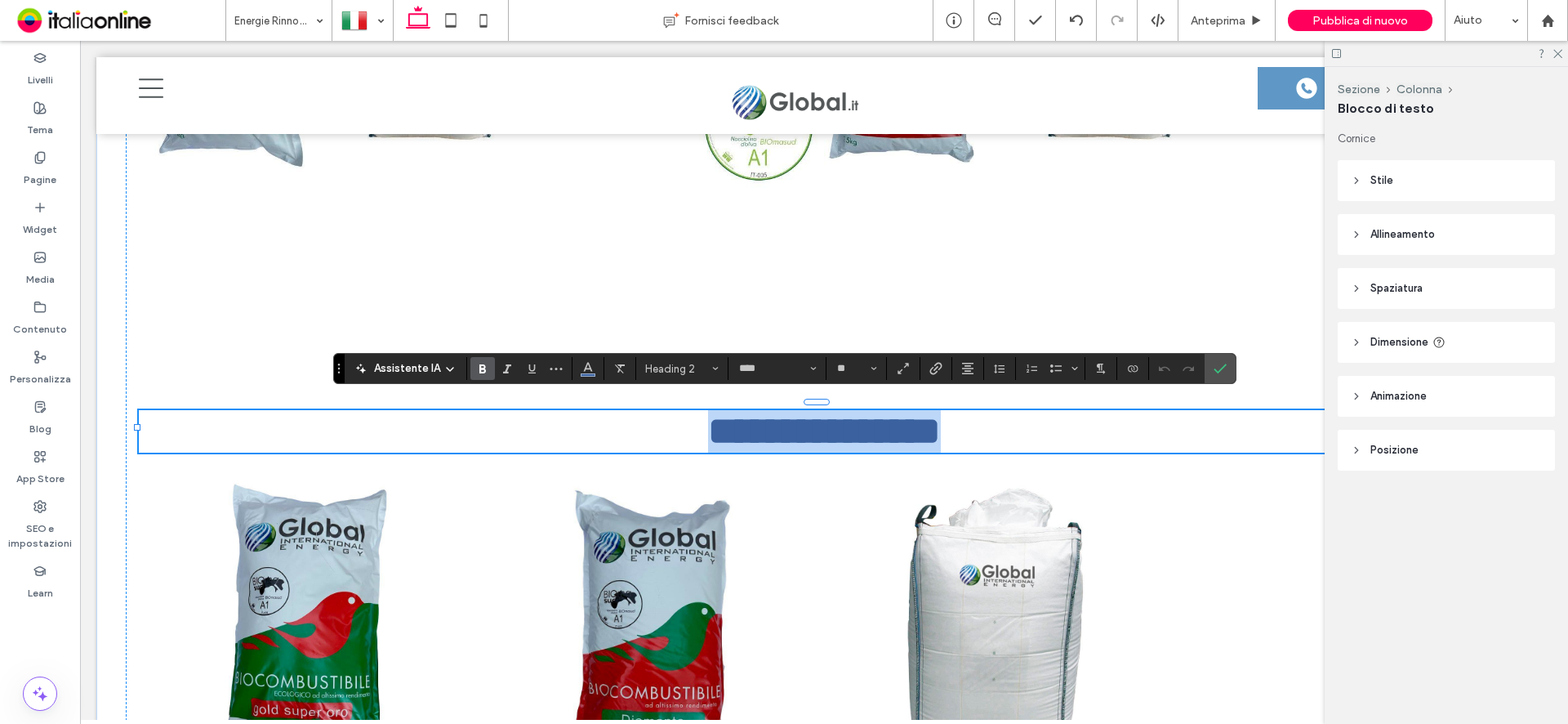
drag, startPoint x: 1018, startPoint y: 426, endPoint x: 608, endPoint y: 420, distance: 410.0
click at [608, 420] on h2 "**********" at bounding box center [824, 432] width 1371 height 43
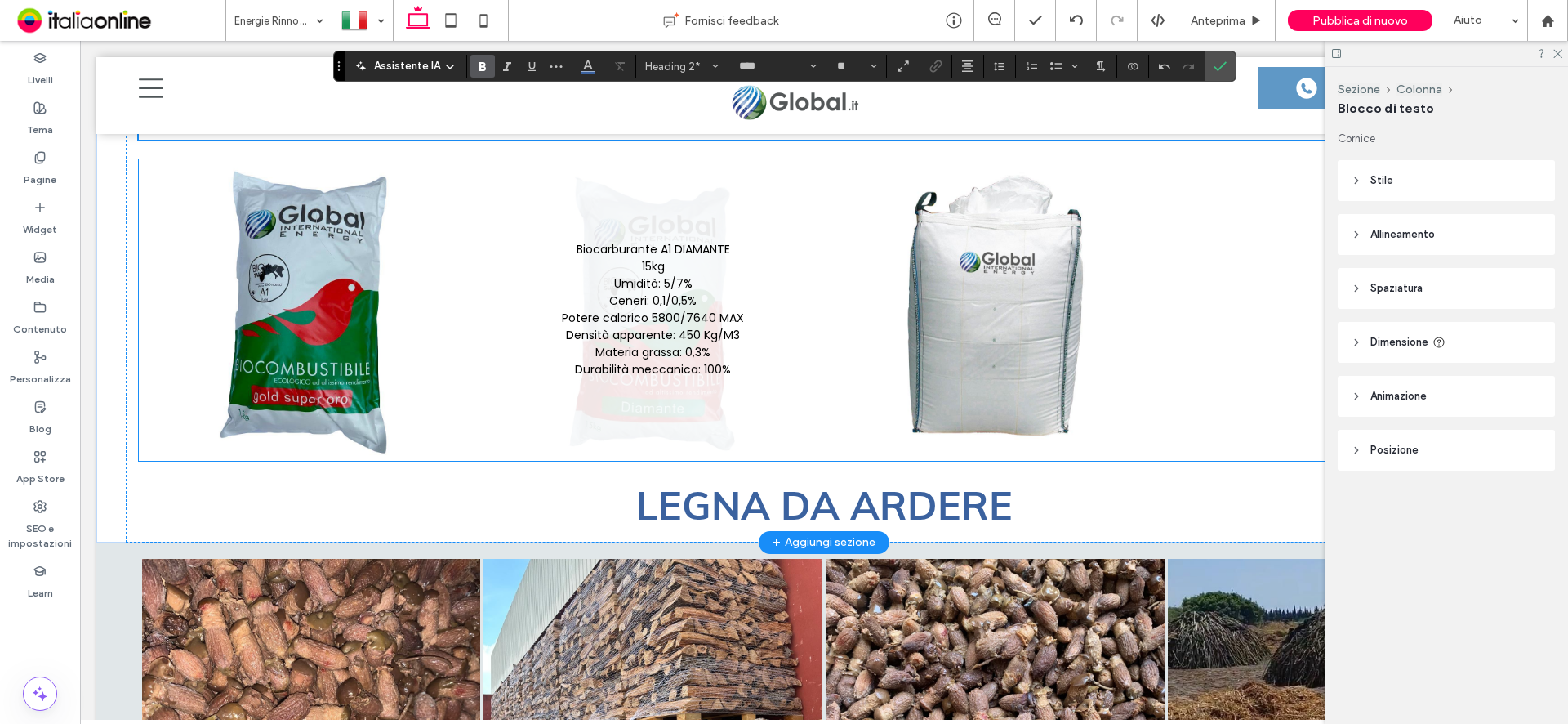
scroll to position [4263, 0]
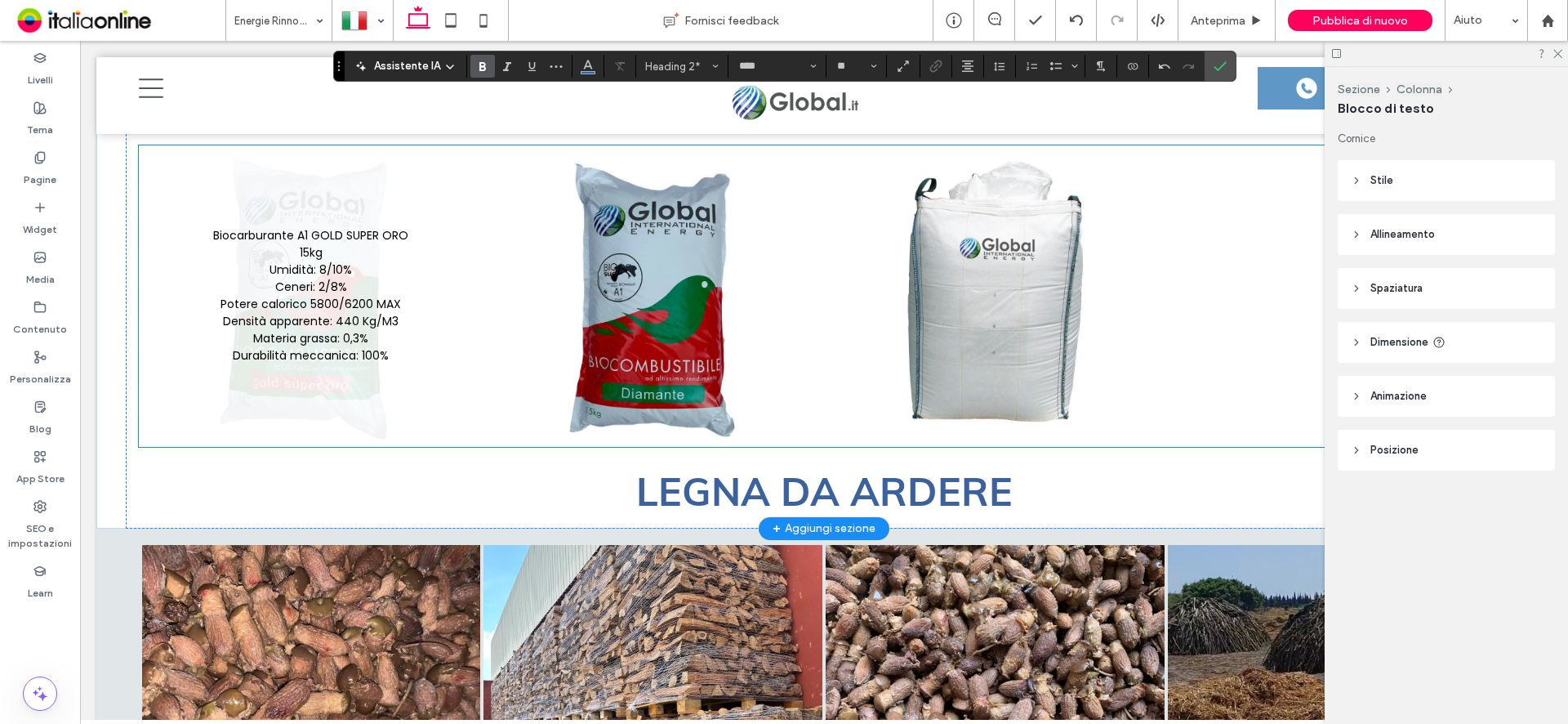
click at [326, 242] on link at bounding box center [312, 296] width 339 height 295
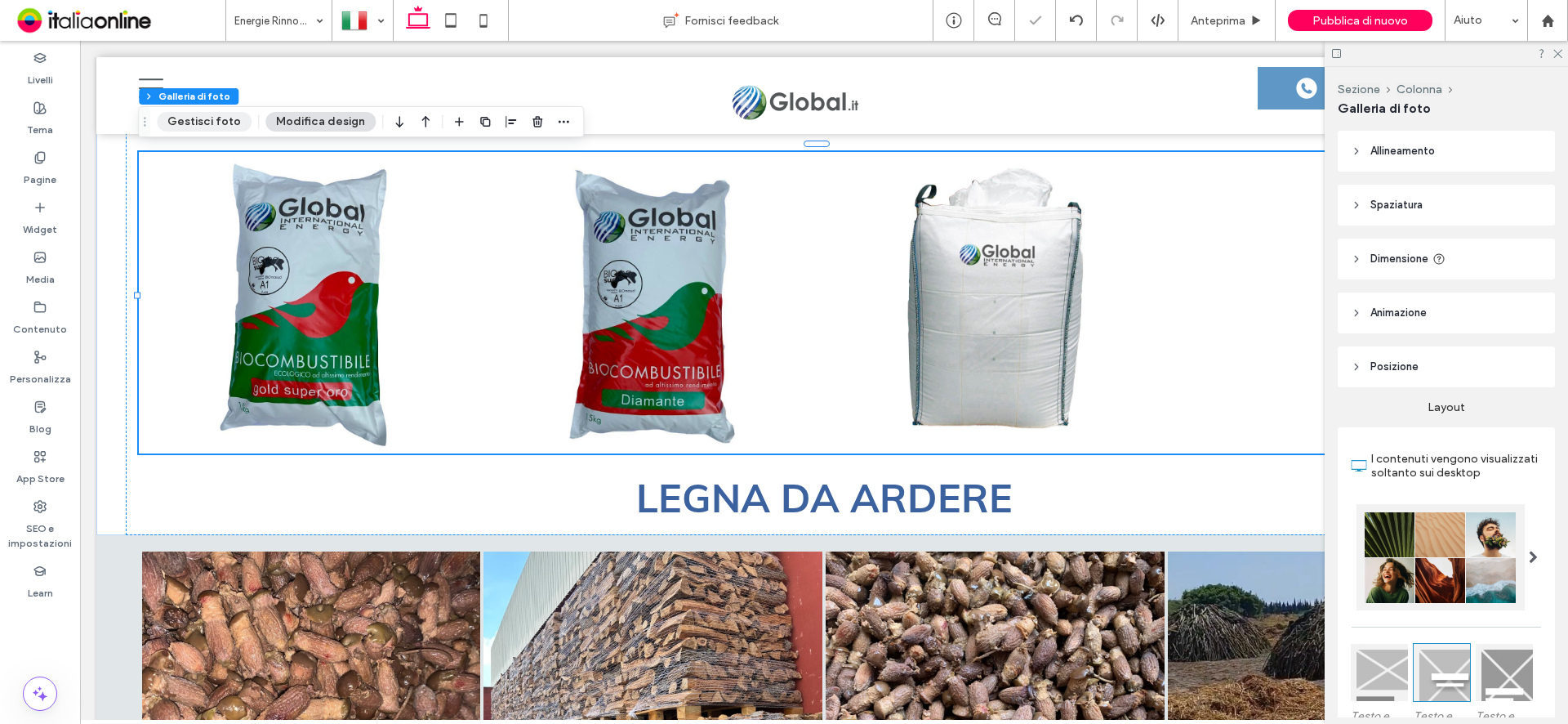
click at [205, 116] on button "Gestisci foto" at bounding box center [204, 122] width 95 height 20
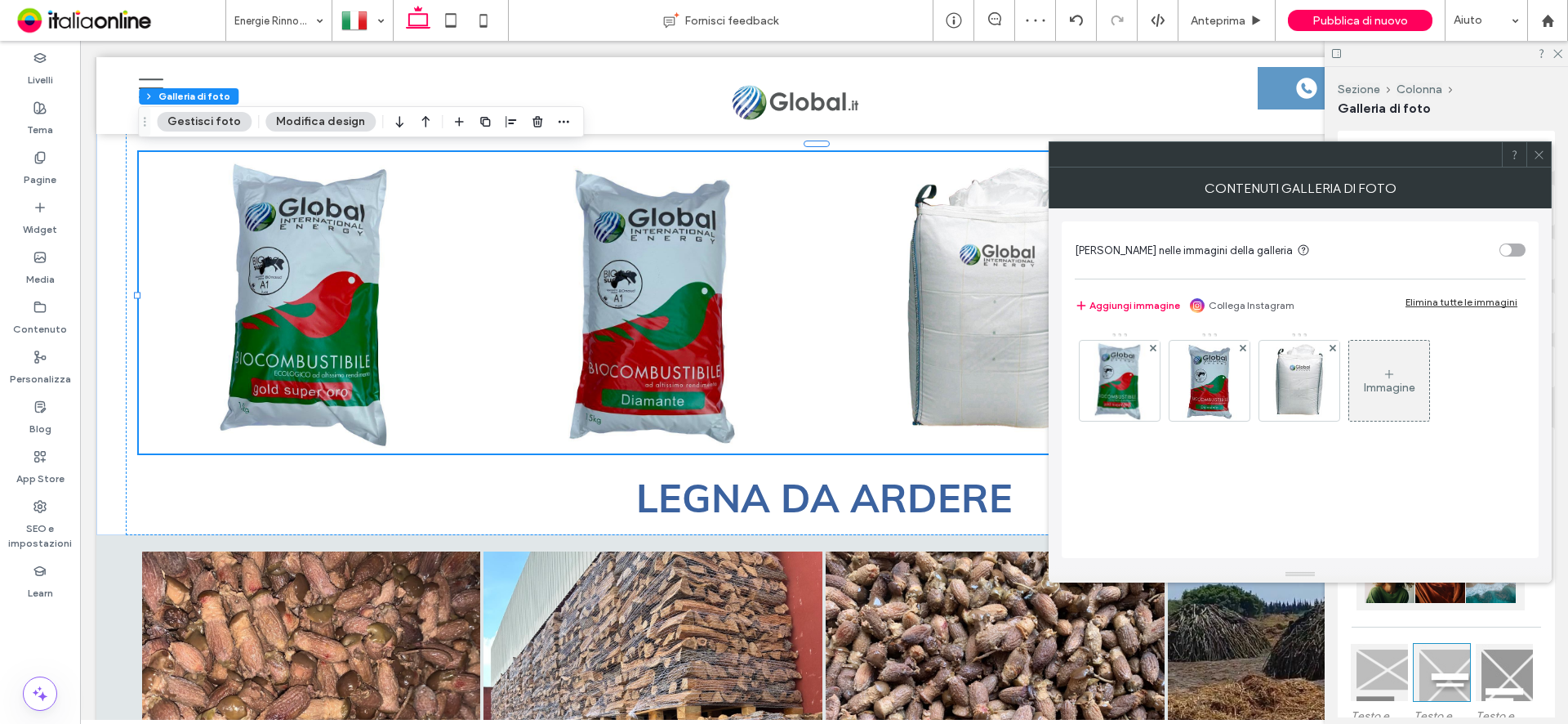
click at [1404, 387] on div "Immagine" at bounding box center [1390, 387] width 51 height 14
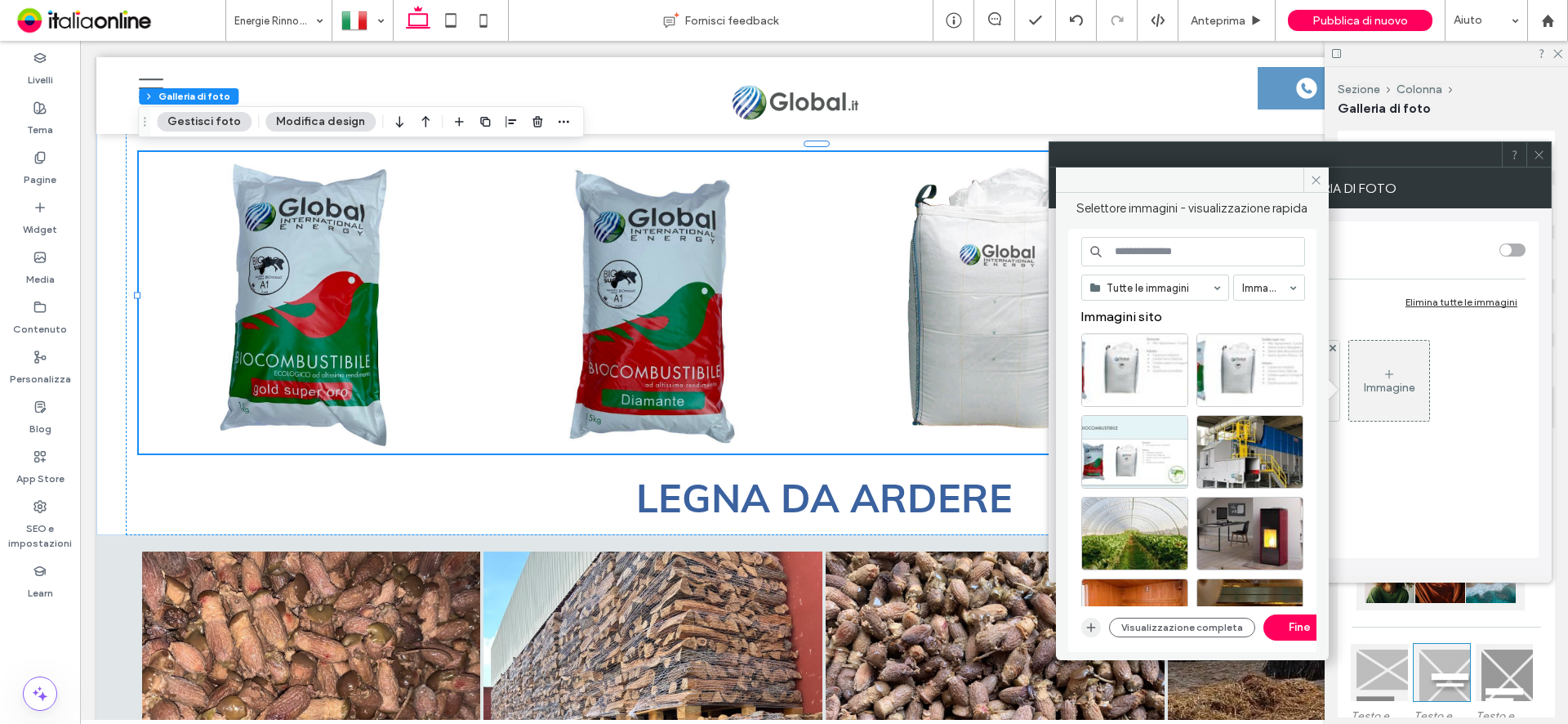
click at [1092, 625] on icon "button" at bounding box center [1090, 627] width 13 height 13
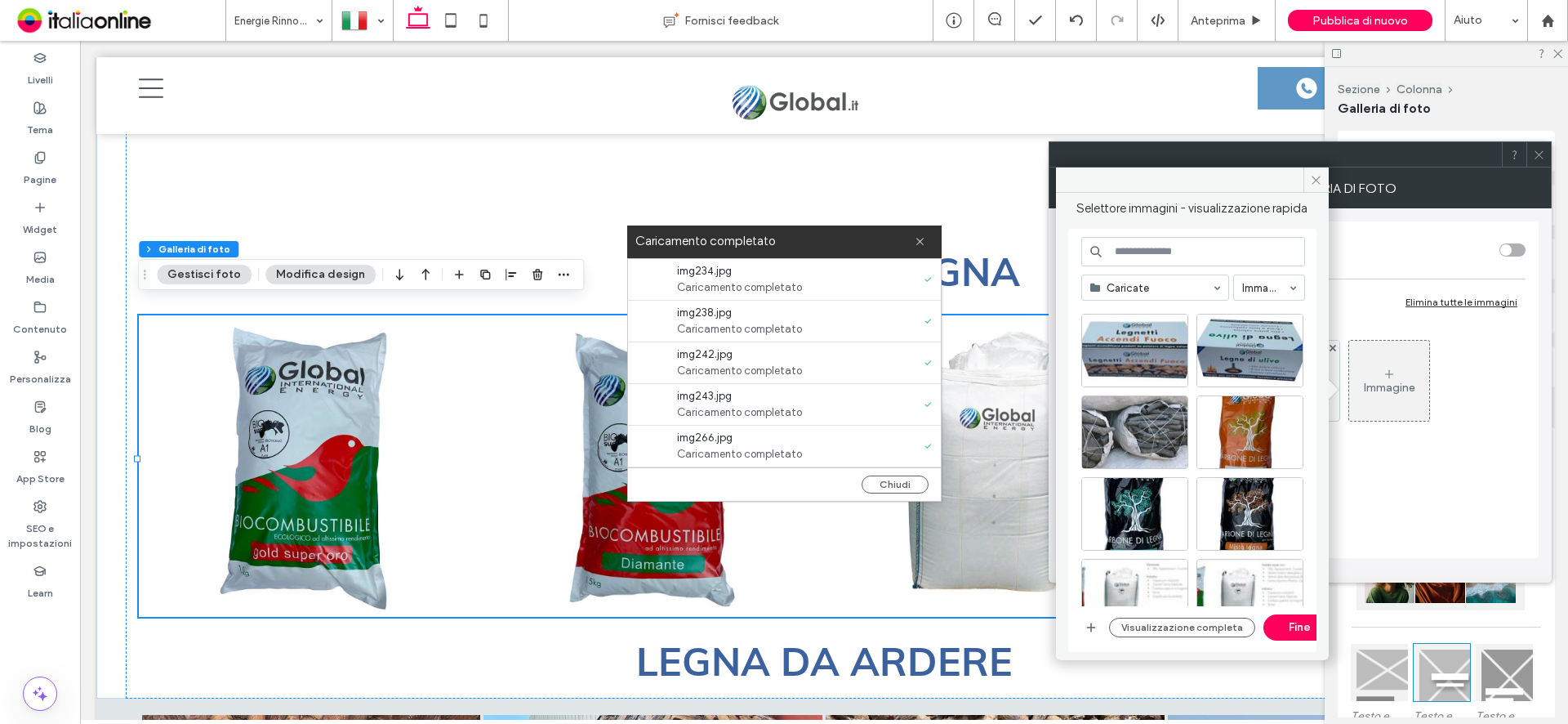
scroll to position [164, 0]
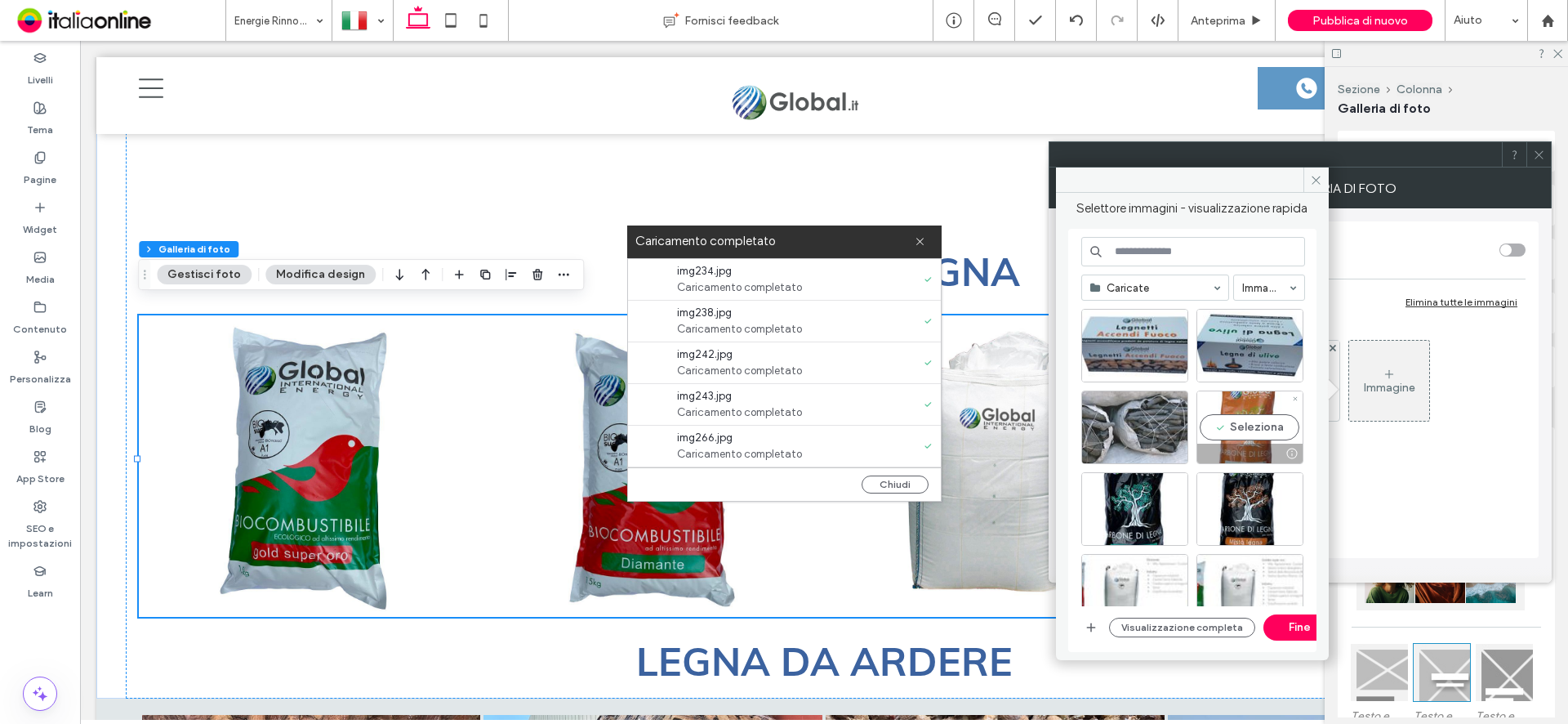
click at [1261, 427] on div "Seleziona" at bounding box center [1249, 428] width 107 height 74
drag, startPoint x: 1154, startPoint y: 506, endPoint x: 1173, endPoint y: 506, distance: 19.0
click at [1154, 506] on div "Seleziona" at bounding box center [1135, 509] width 107 height 74
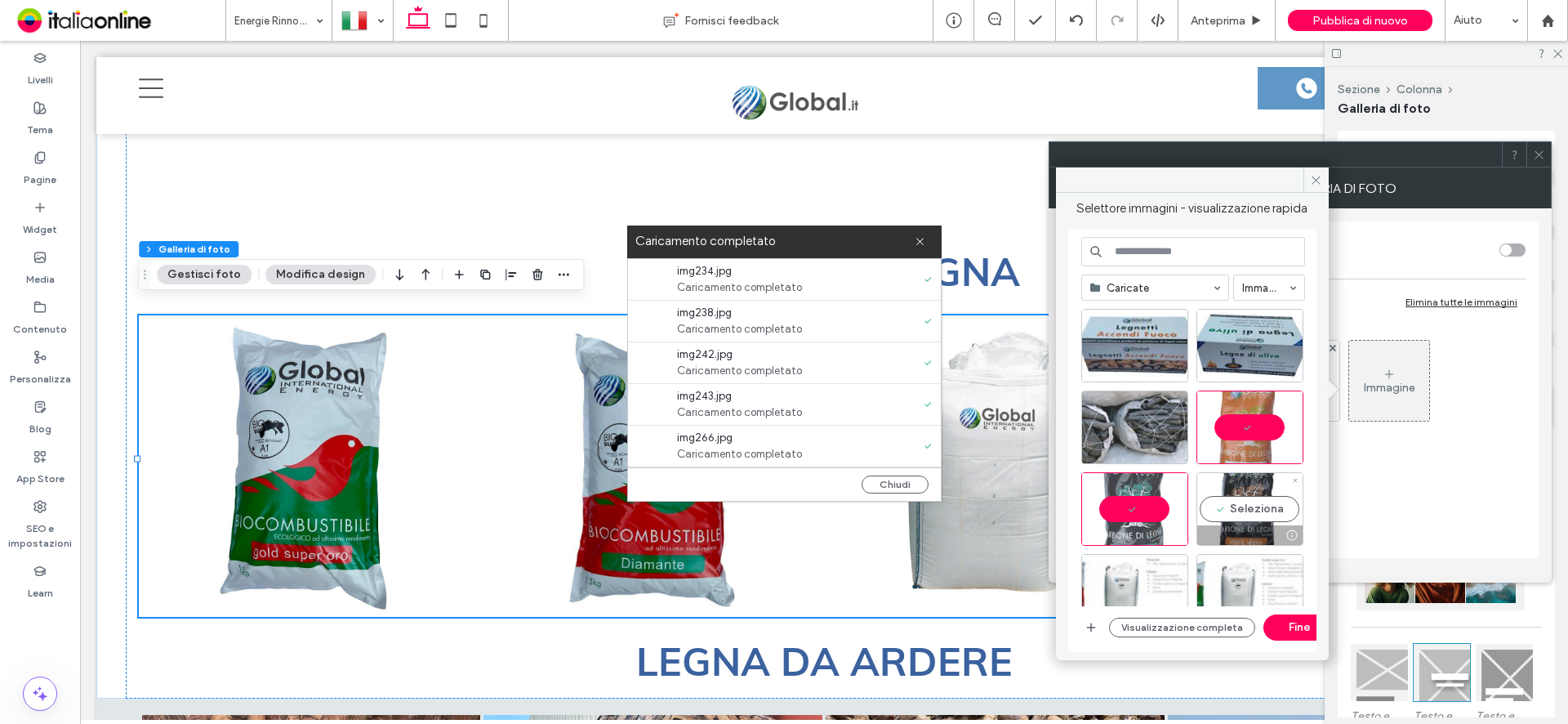
click at [1256, 506] on div "Seleziona" at bounding box center [1249, 509] width 107 height 74
click at [1290, 619] on button "Fine" at bounding box center [1300, 627] width 74 height 27
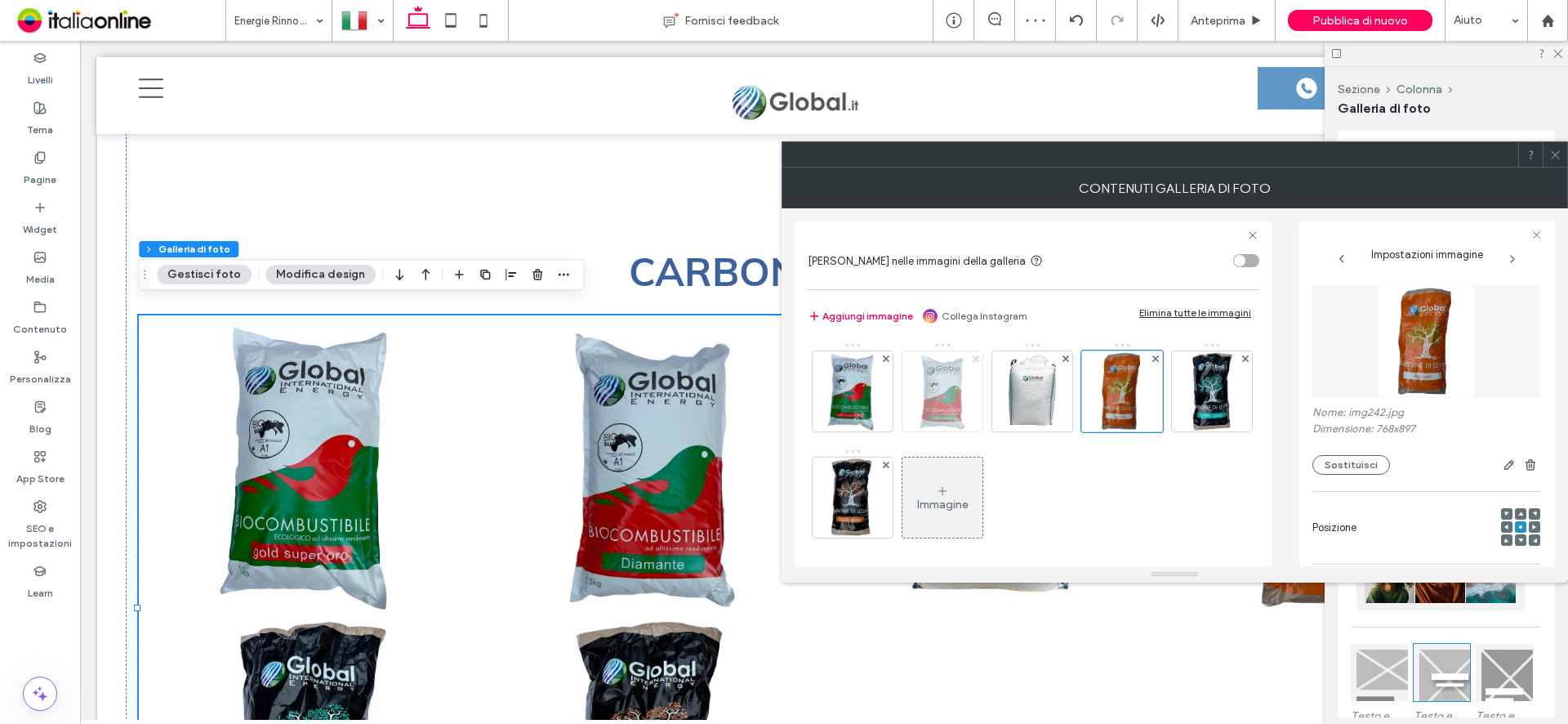
click at [977, 358] on use at bounding box center [975, 358] width 7 height 7
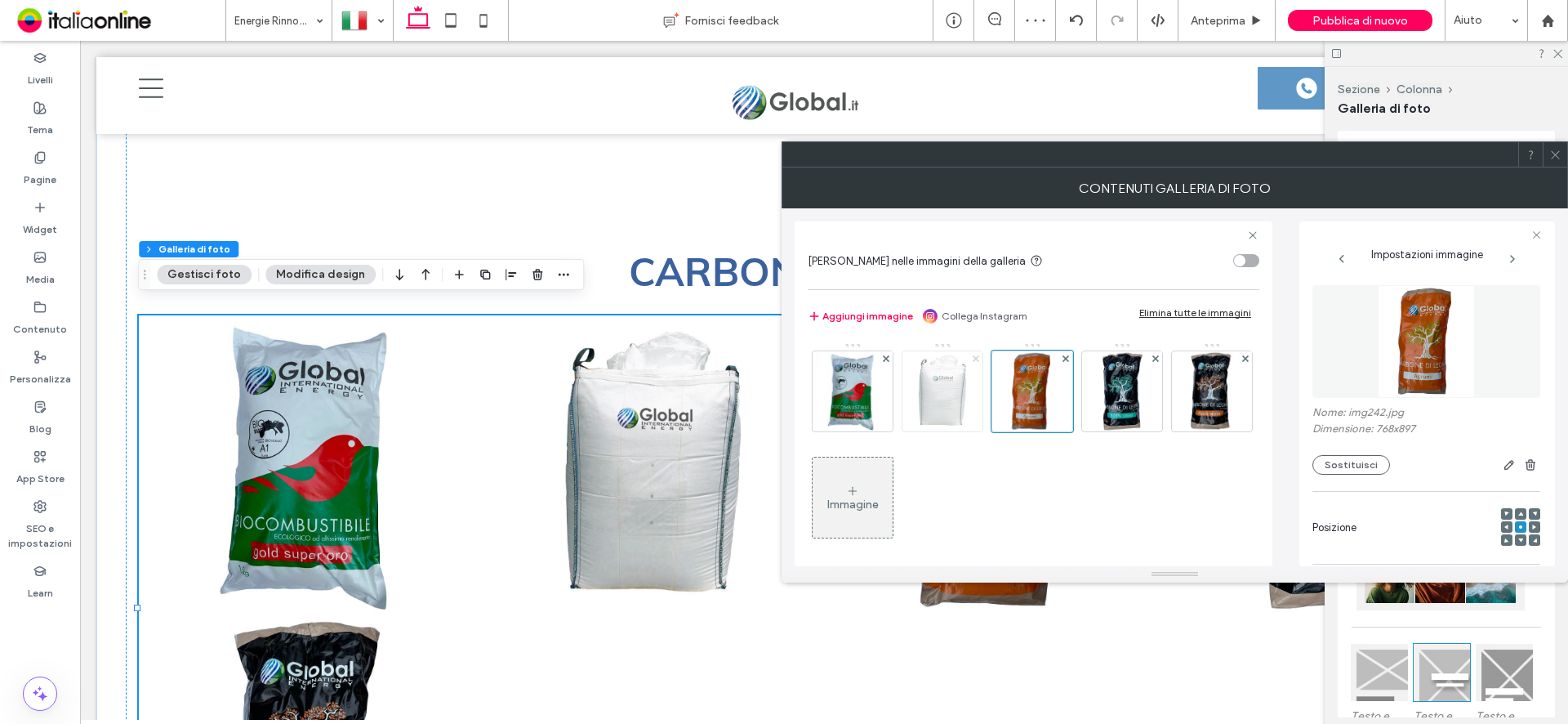
click at [977, 358] on use at bounding box center [975, 358] width 7 height 7
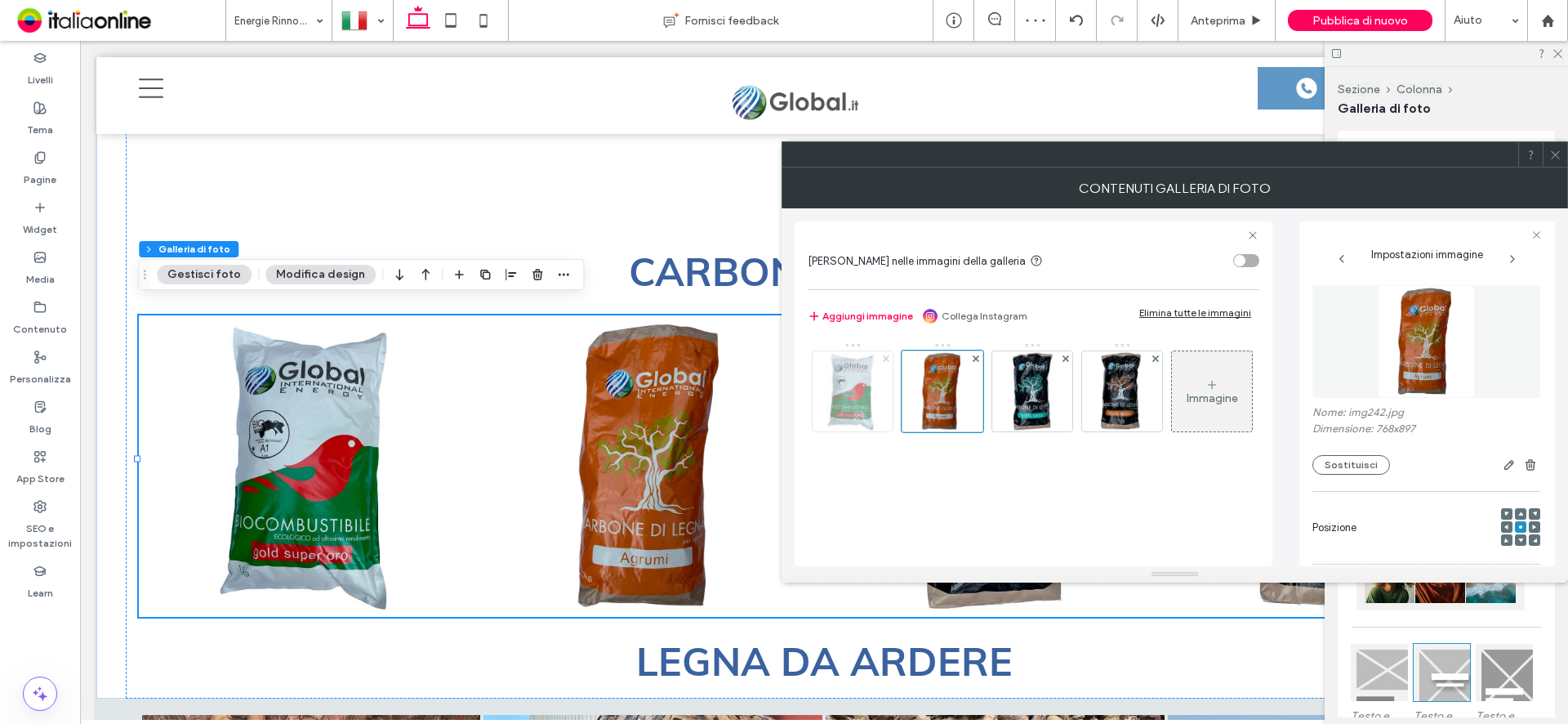
click at [885, 358] on use at bounding box center [885, 358] width 7 height 7
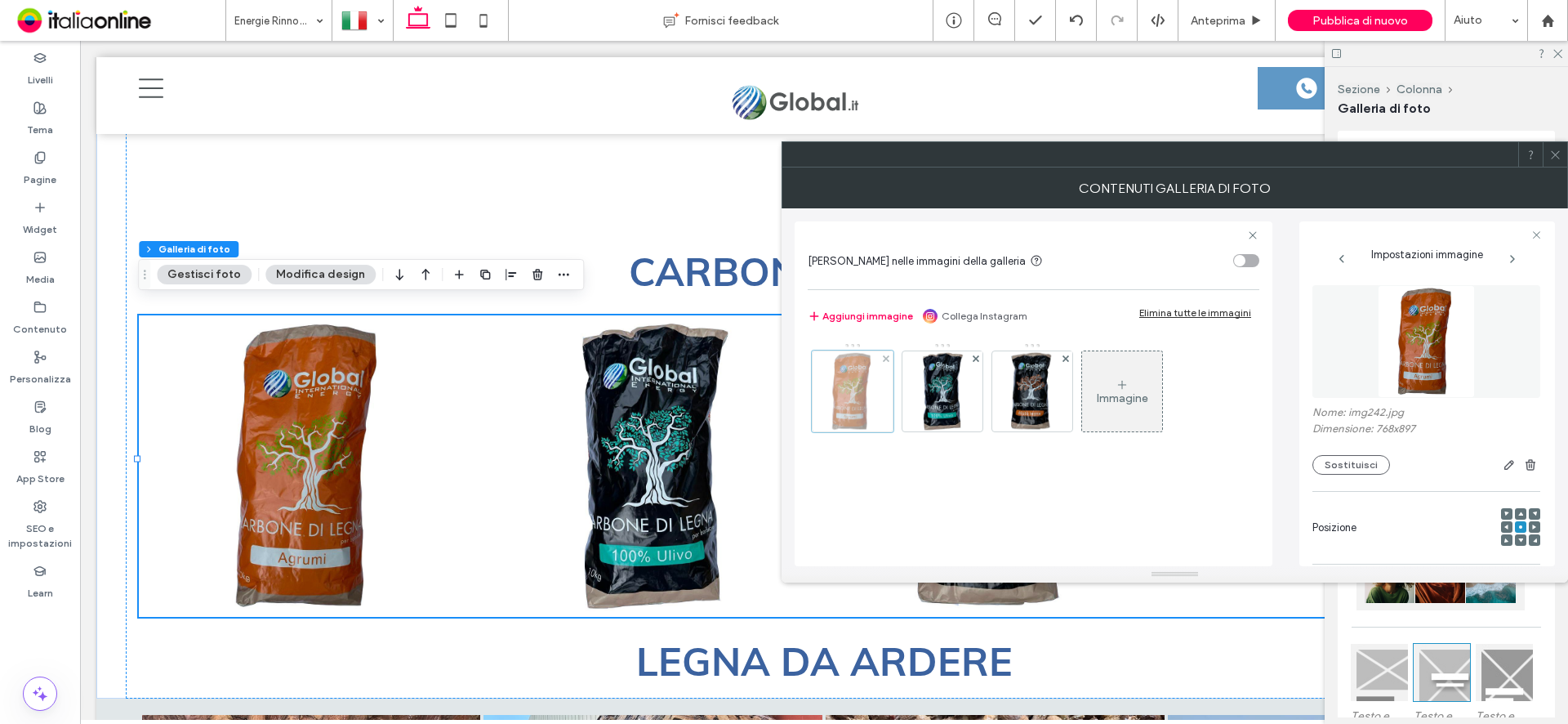
click at [839, 391] on div at bounding box center [852, 391] width 81 height 81
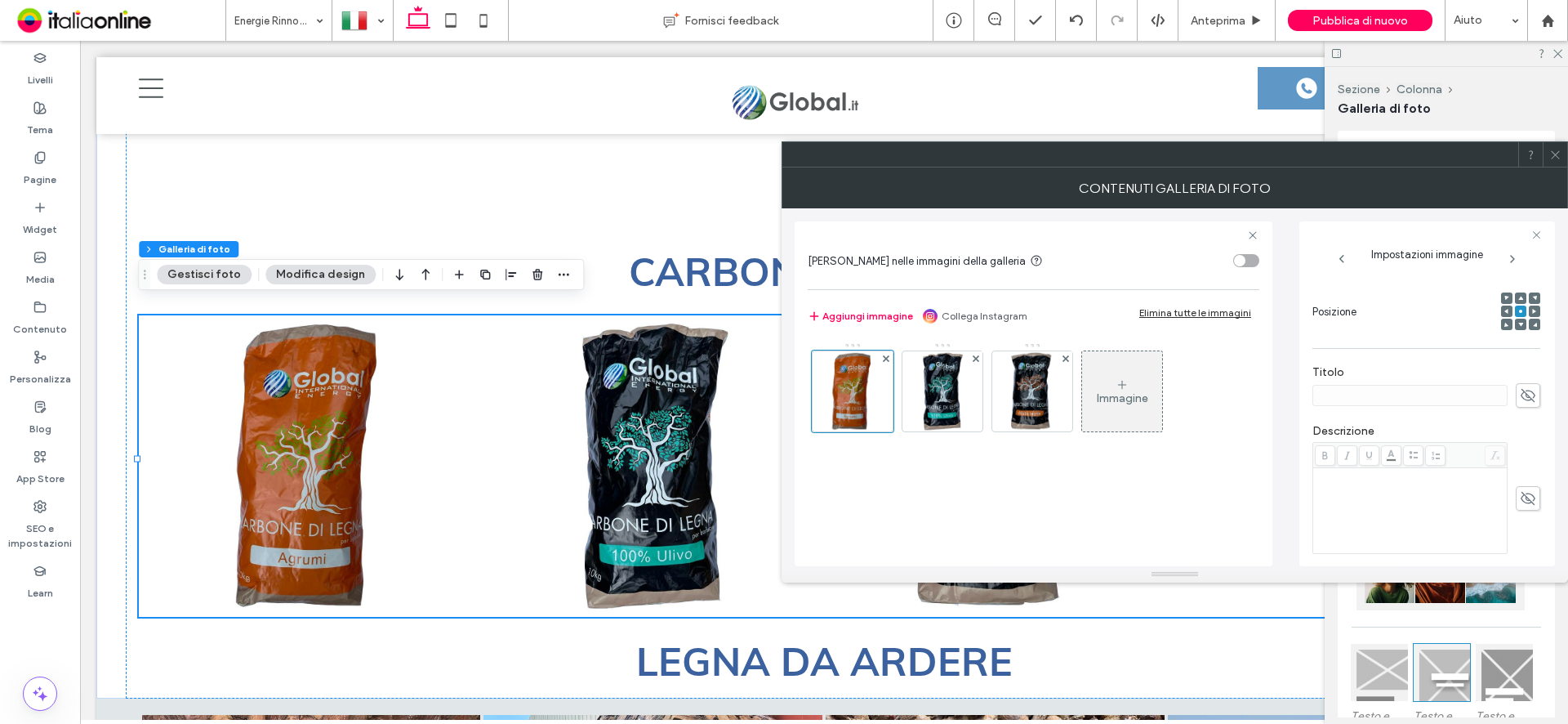
scroll to position [245, 0]
click at [1368, 474] on div "Rich Text Editor" at bounding box center [1410, 481] width 189 height 81
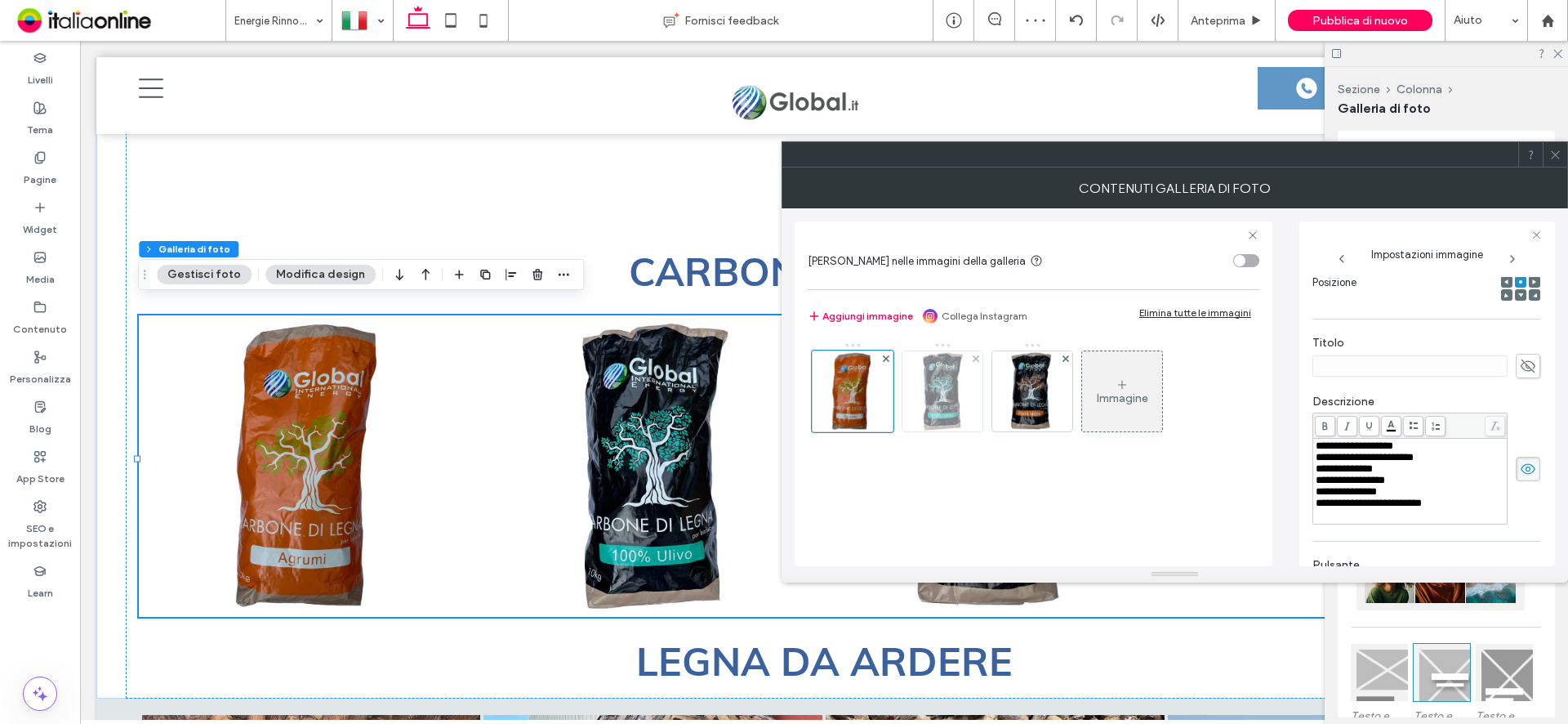
click at [954, 401] on img at bounding box center [942, 391] width 63 height 80
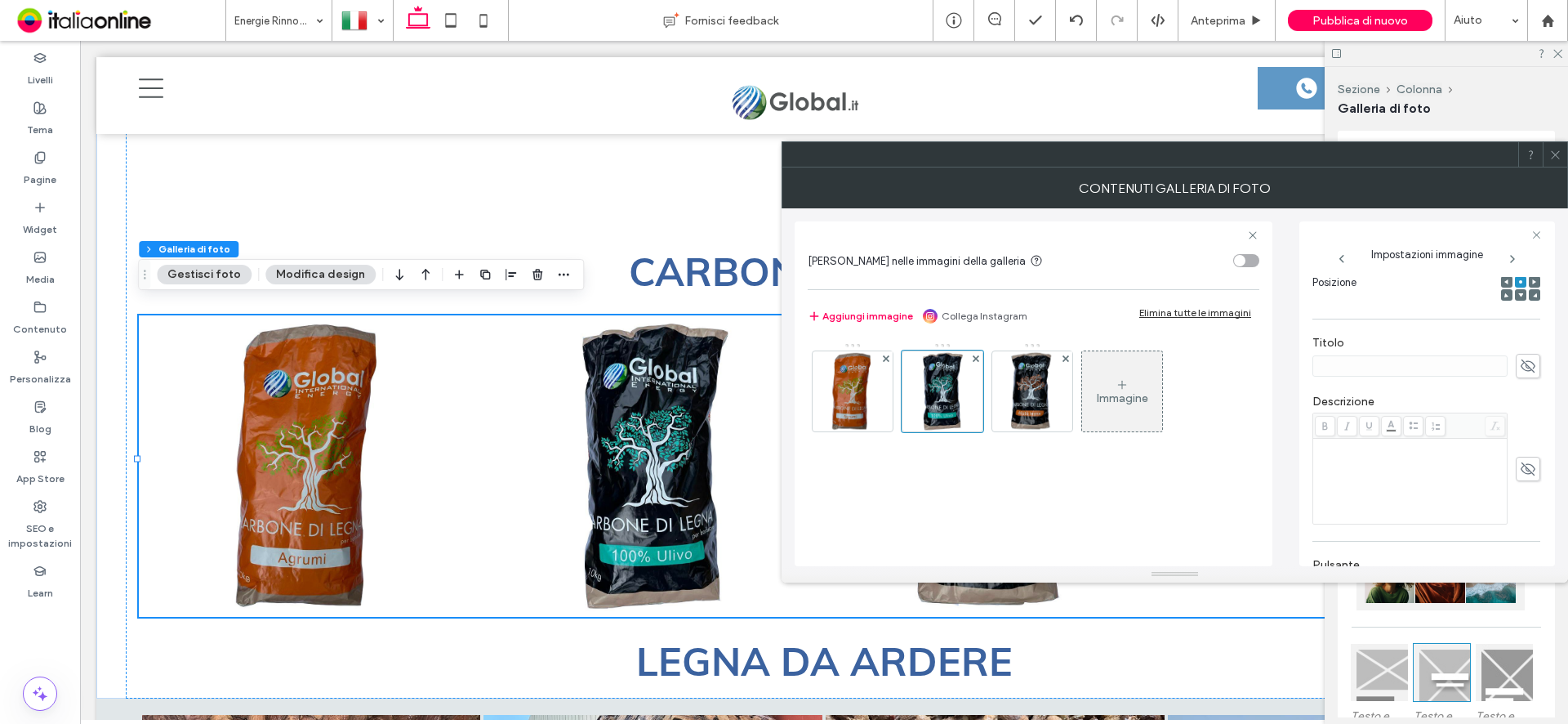
click at [1403, 479] on div "Rich Text Editor" at bounding box center [1410, 481] width 189 height 81
click at [1028, 416] on img at bounding box center [1031, 391] width 69 height 80
click at [1365, 393] on div "Rich Text Editor" at bounding box center [1410, 399] width 189 height 81
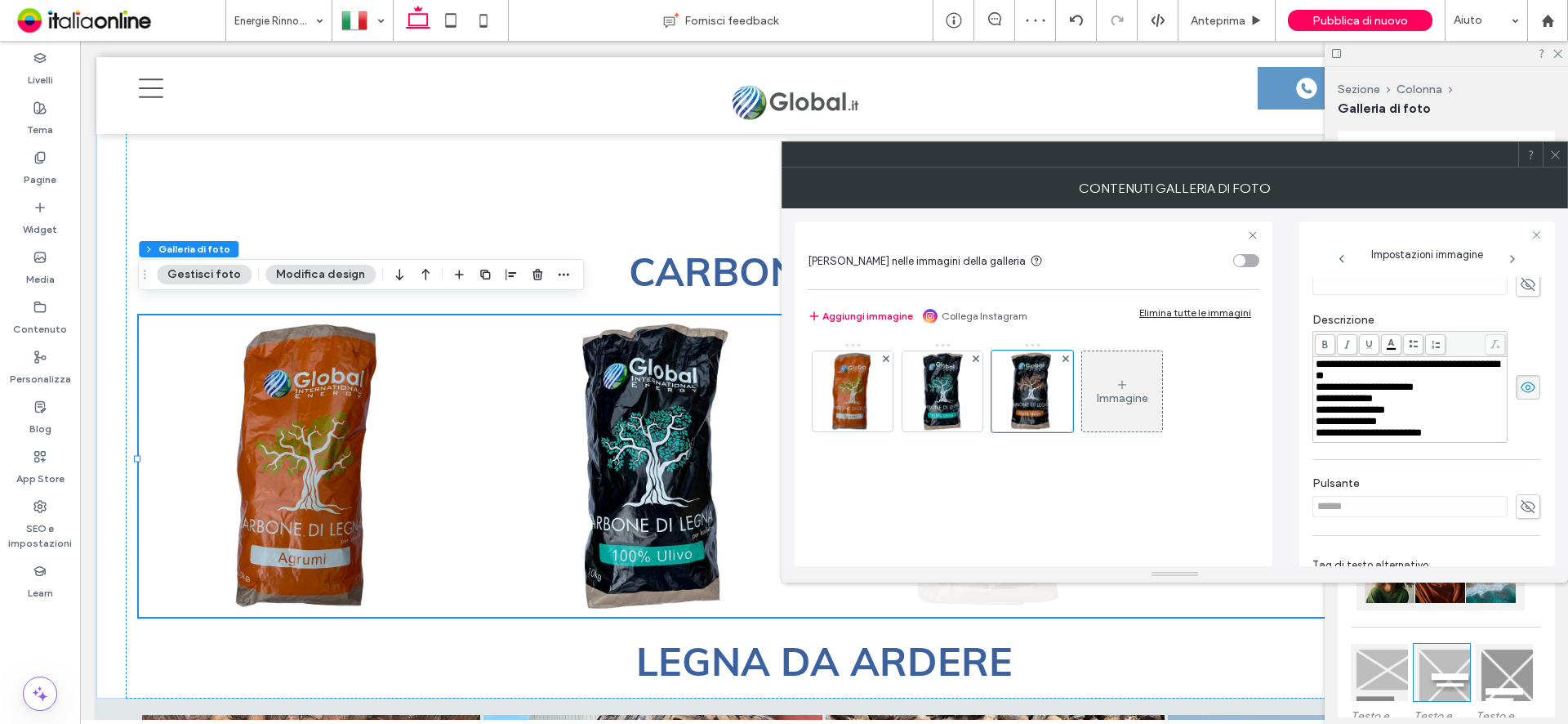
click at [1559, 161] on span at bounding box center [1555, 154] width 12 height 25
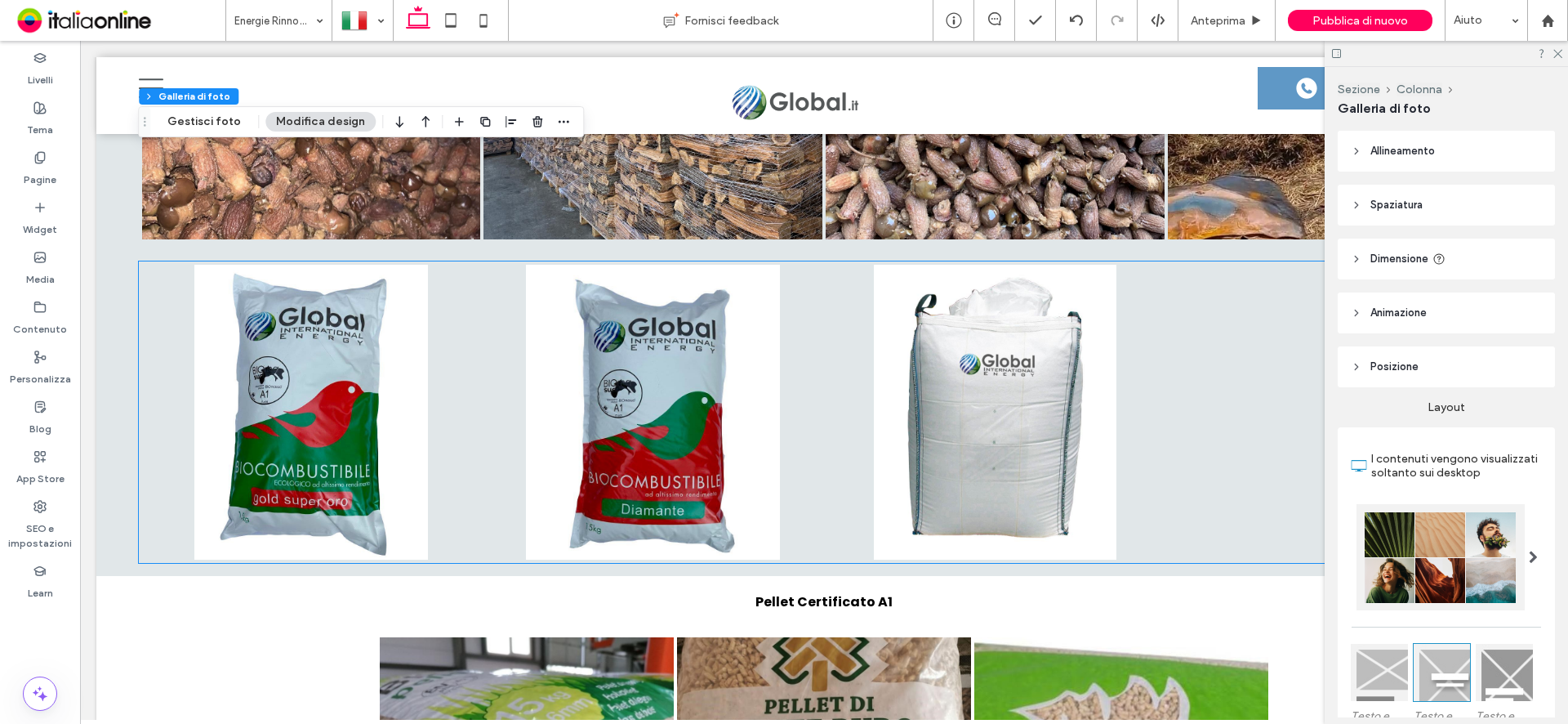
scroll to position [4917, 0]
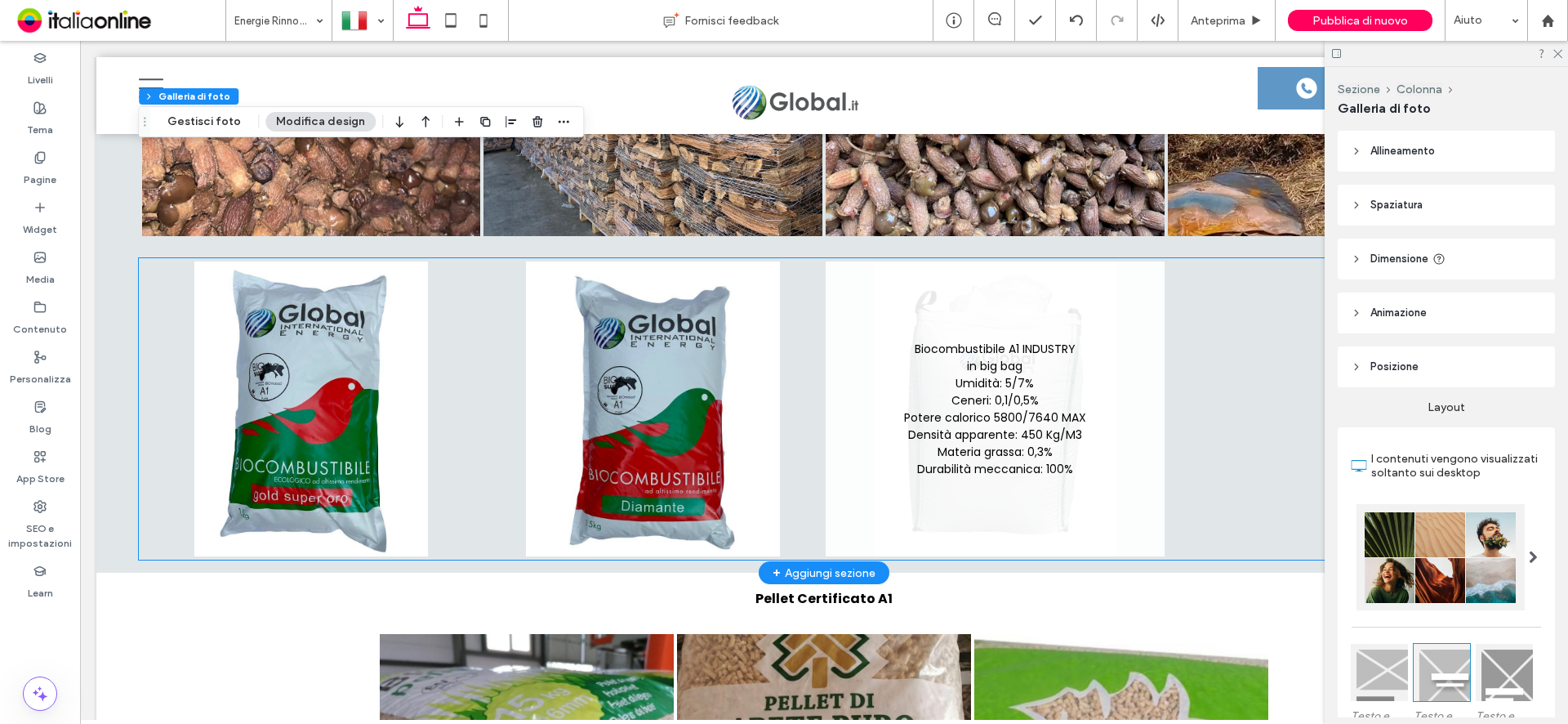
click at [940, 365] on link at bounding box center [995, 409] width 339 height 295
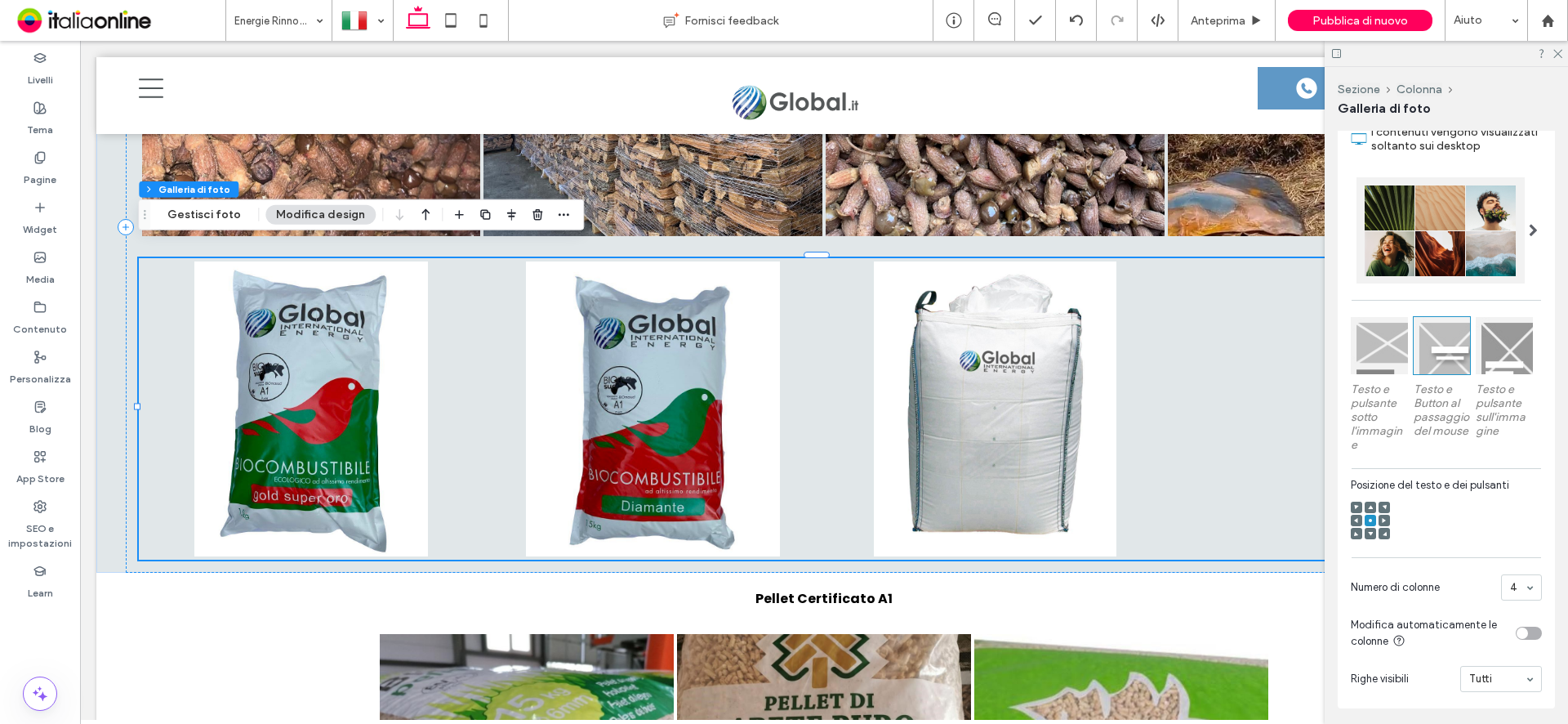
scroll to position [490, 0]
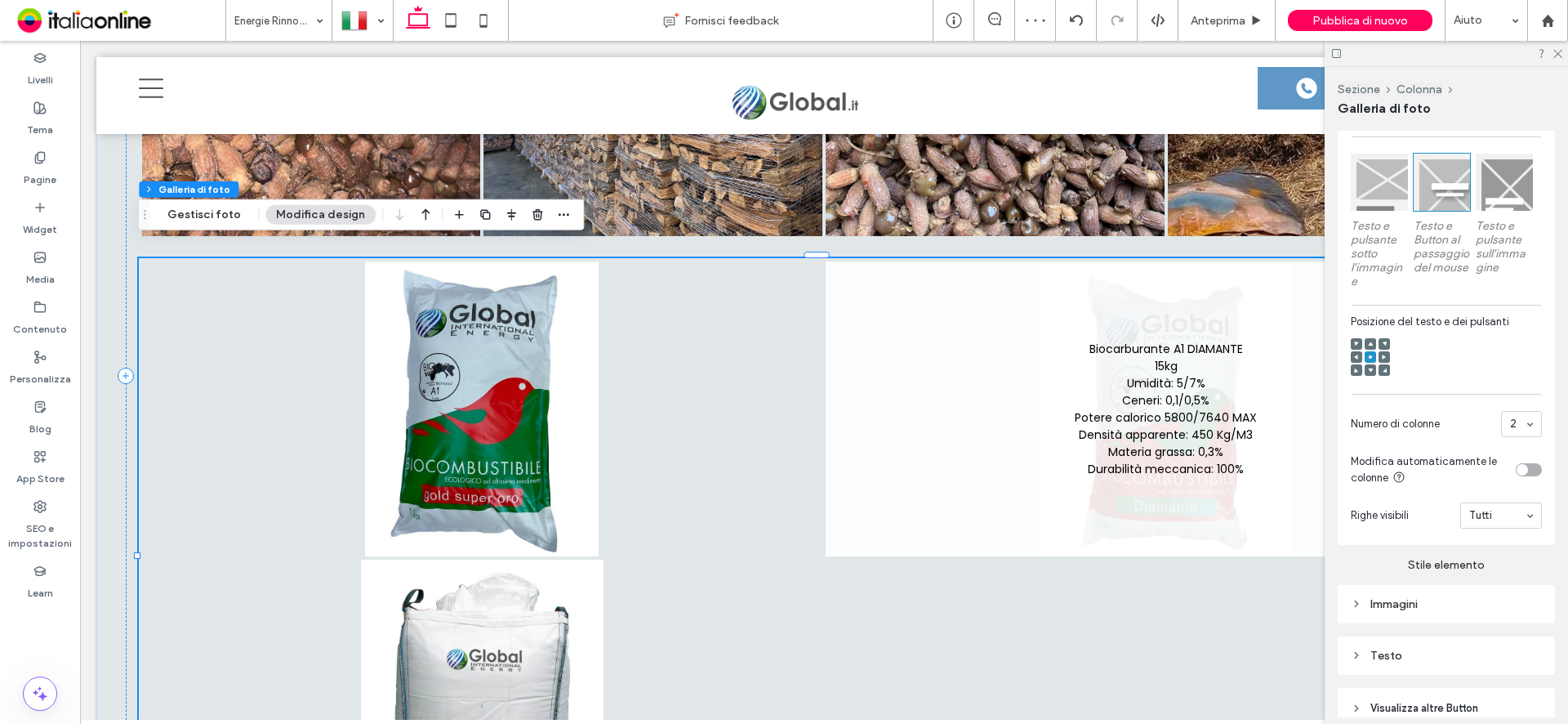
click at [1168, 337] on link at bounding box center [1166, 409] width 680 height 295
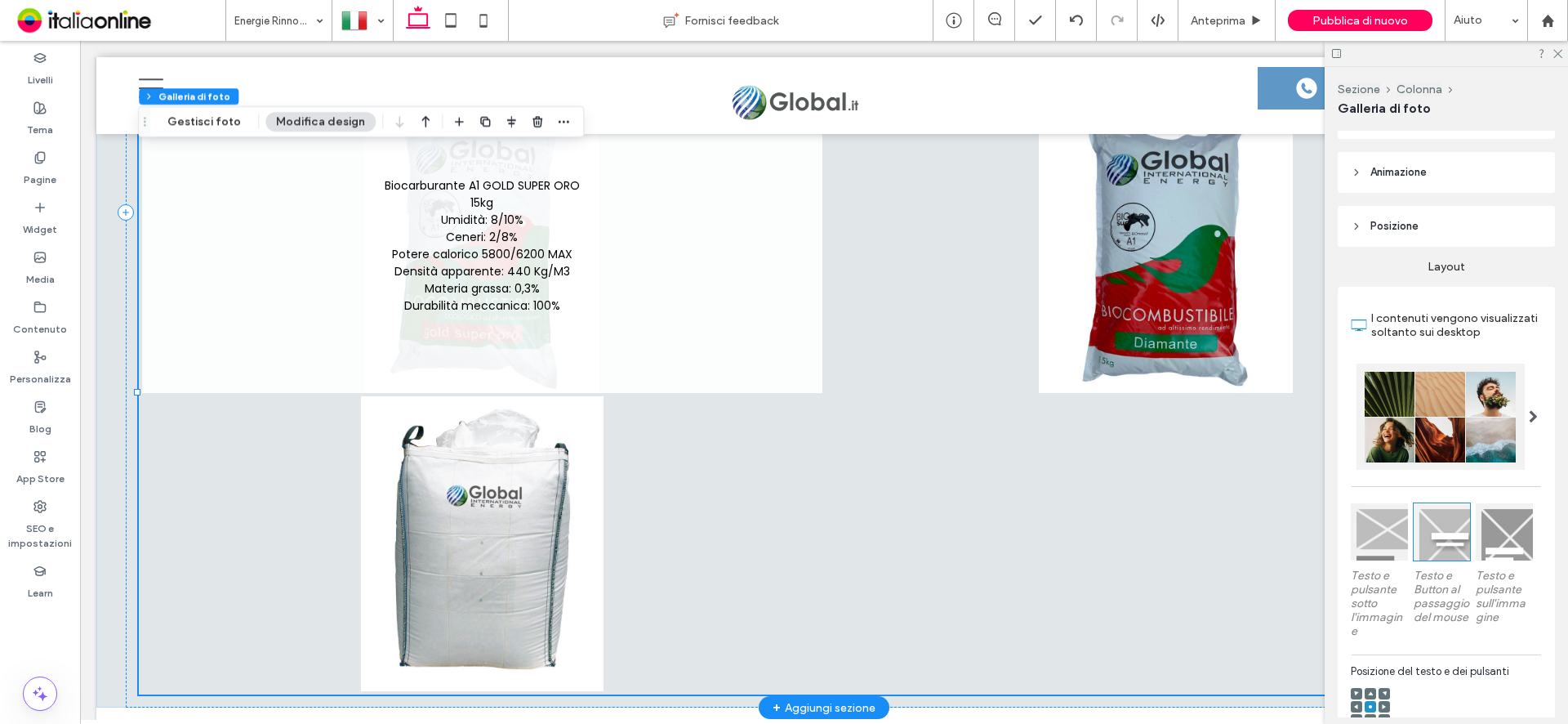
scroll to position [0, 0]
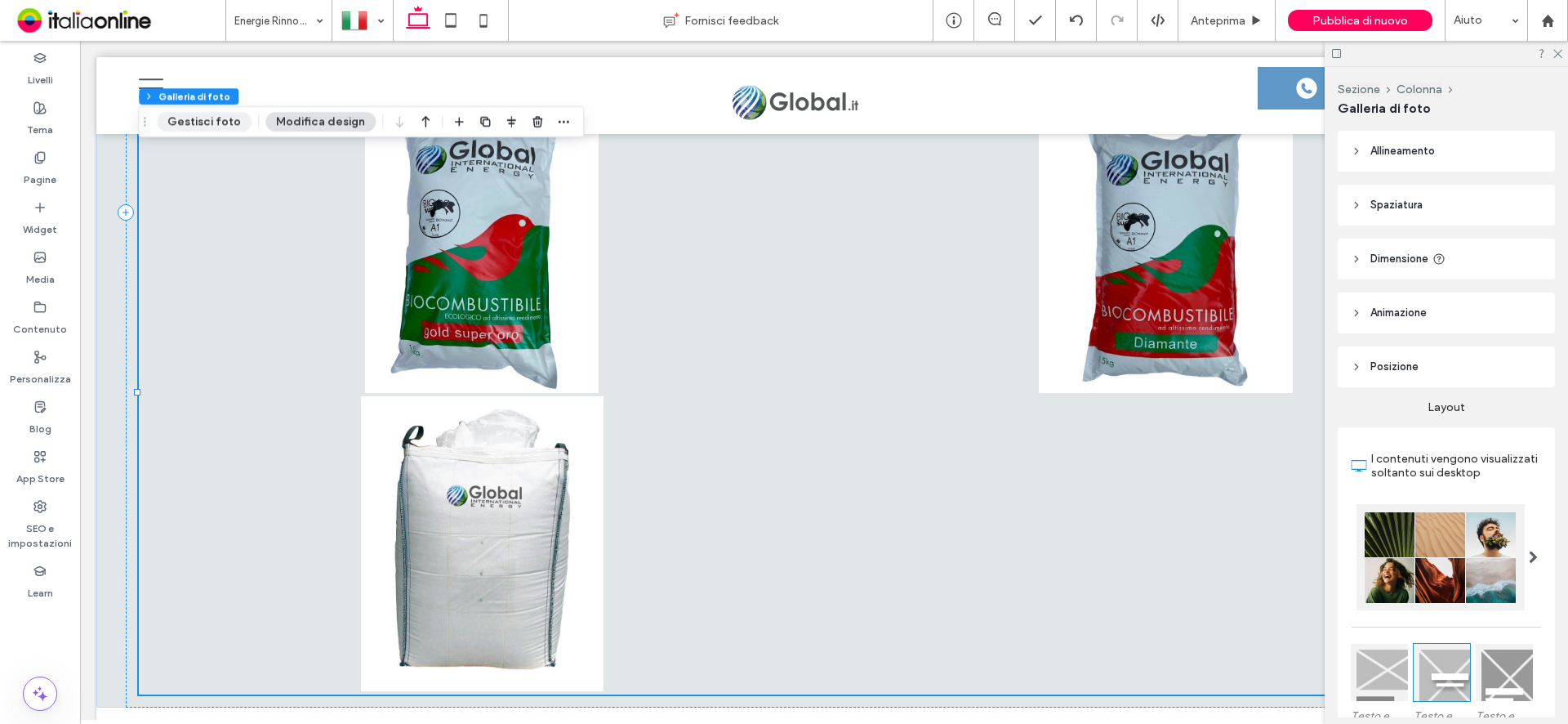
click at [208, 127] on button "Gestisci foto" at bounding box center [204, 122] width 95 height 20
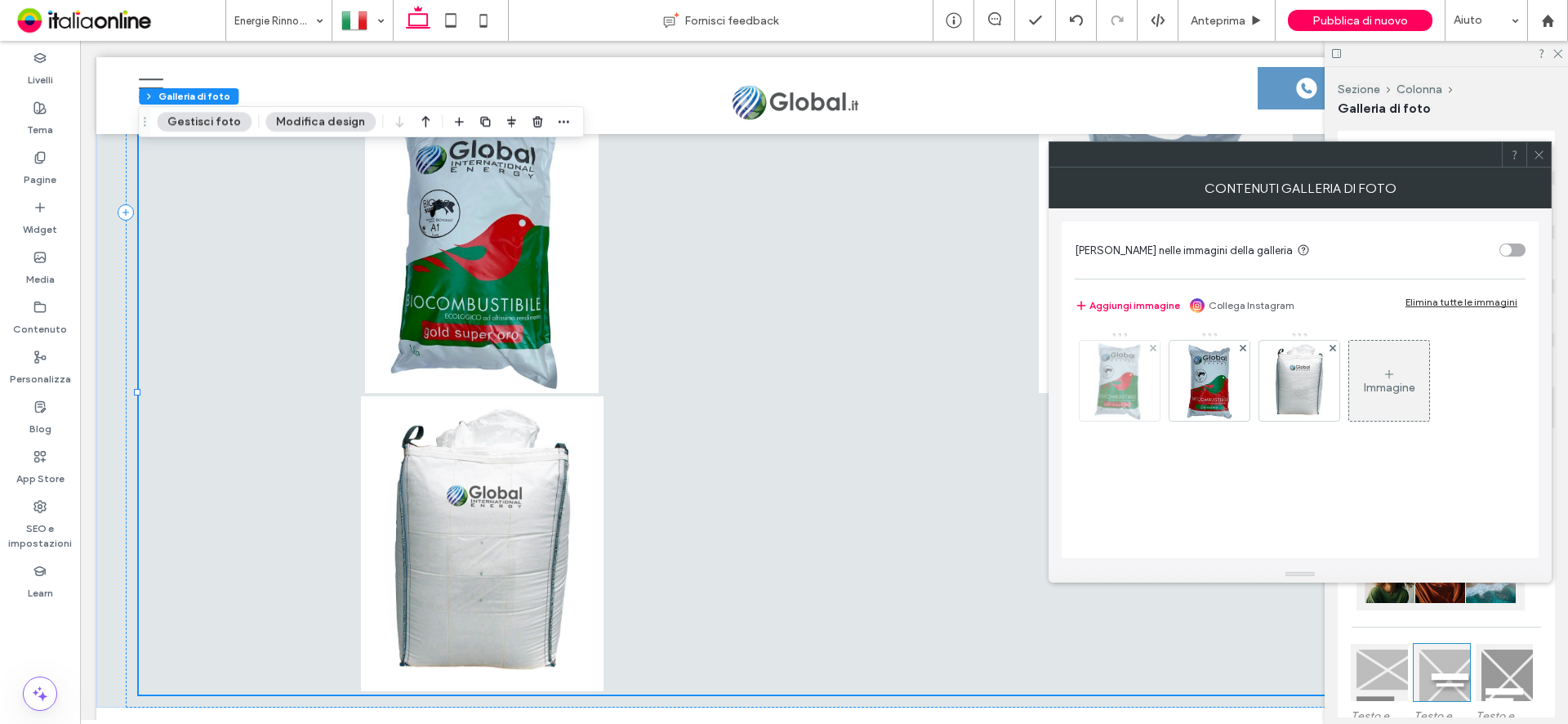
click at [1134, 375] on img at bounding box center [1119, 380] width 63 height 80
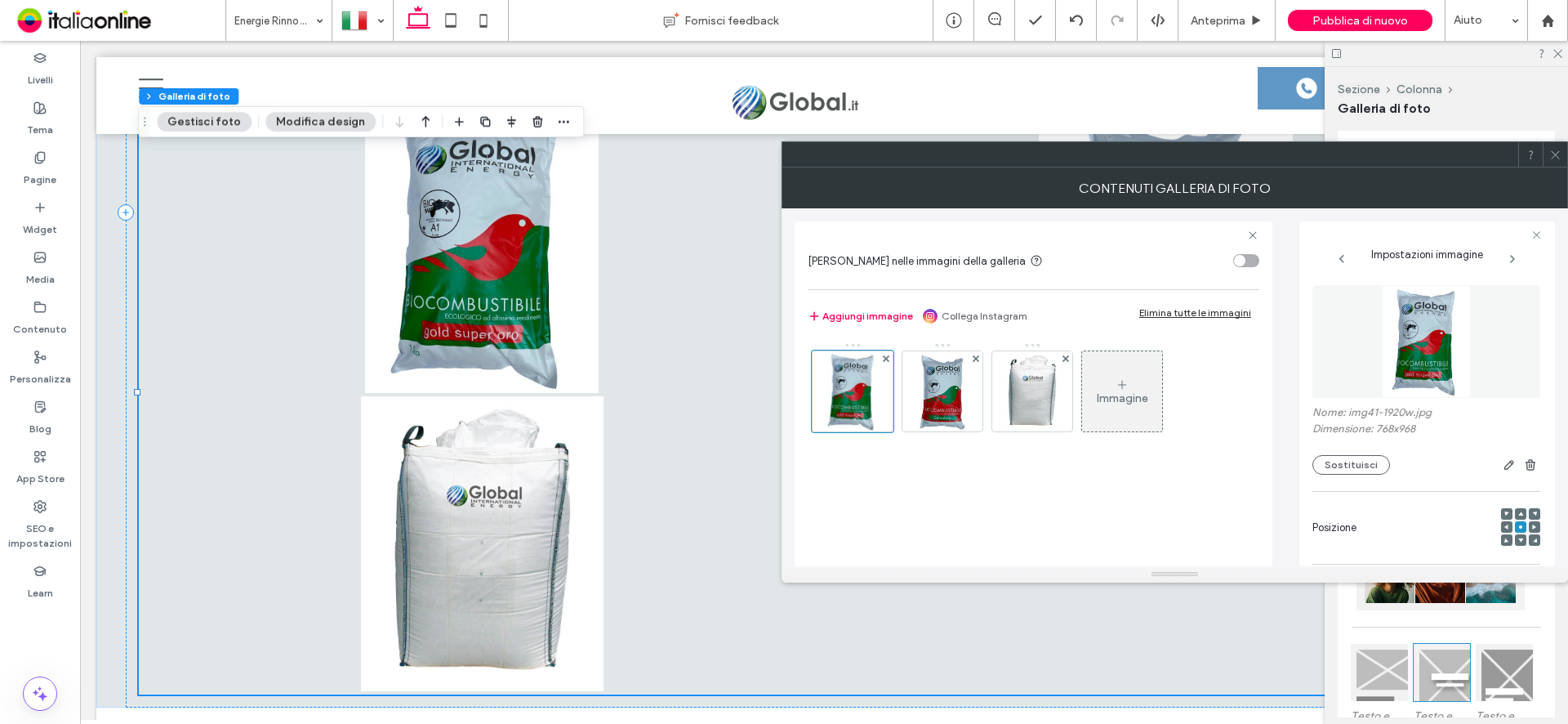
click at [1118, 402] on div "Immagine" at bounding box center [1123, 398] width 51 height 14
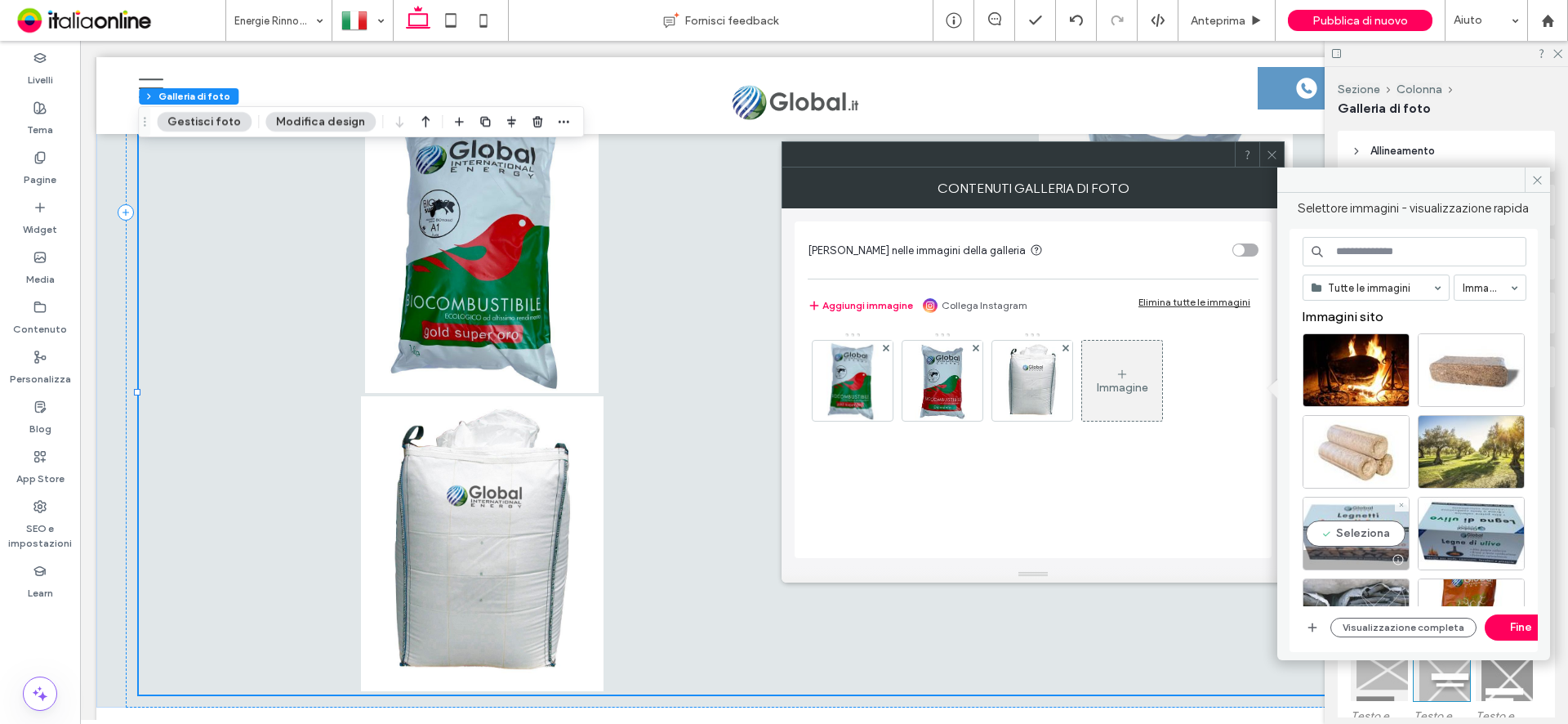
click at [1372, 546] on div "Seleziona" at bounding box center [1356, 534] width 107 height 74
click at [1491, 542] on div "Seleziona" at bounding box center [1470, 534] width 107 height 74
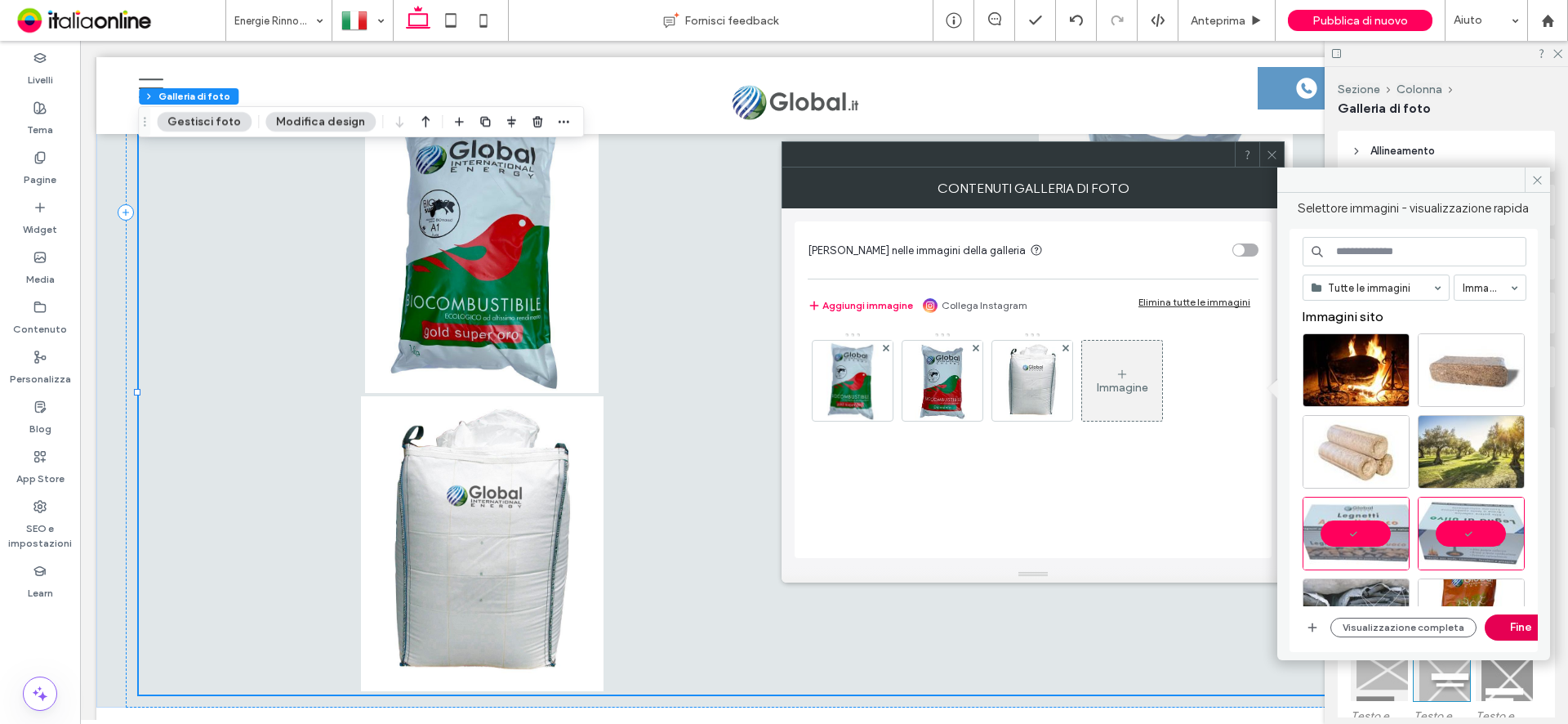
click at [1521, 630] on button "Fine" at bounding box center [1522, 627] width 74 height 27
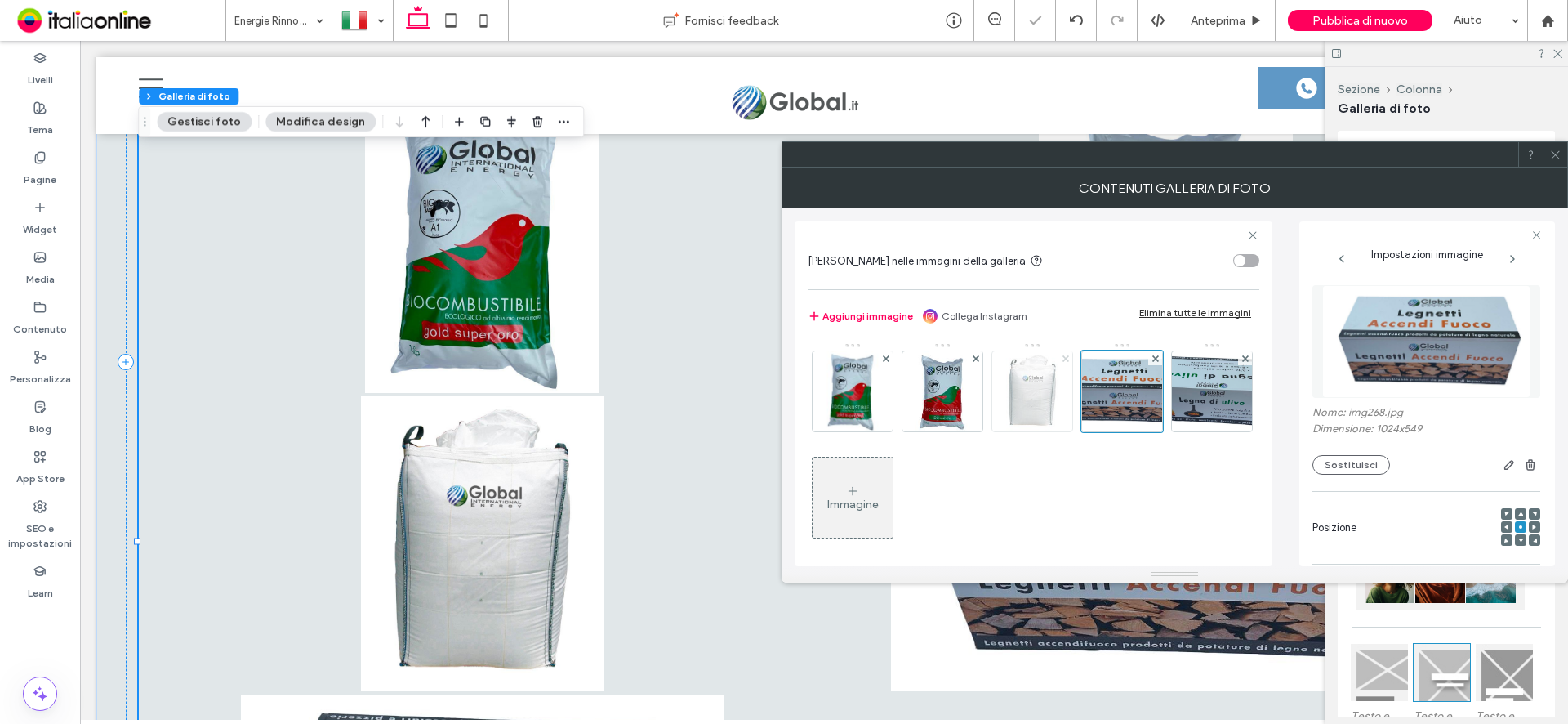
click at [1066, 362] on icon at bounding box center [1066, 359] width 7 height 7
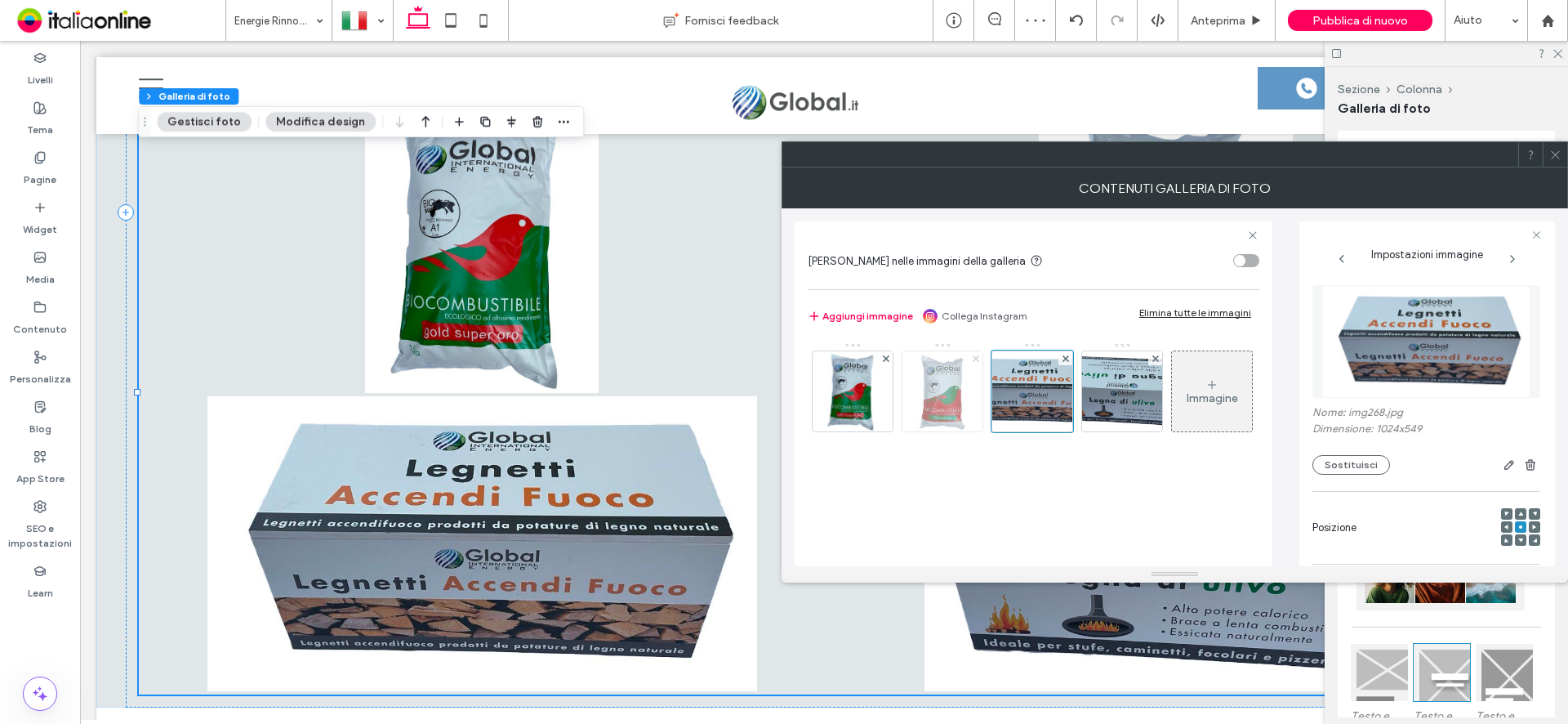
click at [977, 356] on icon at bounding box center [976, 359] width 7 height 7
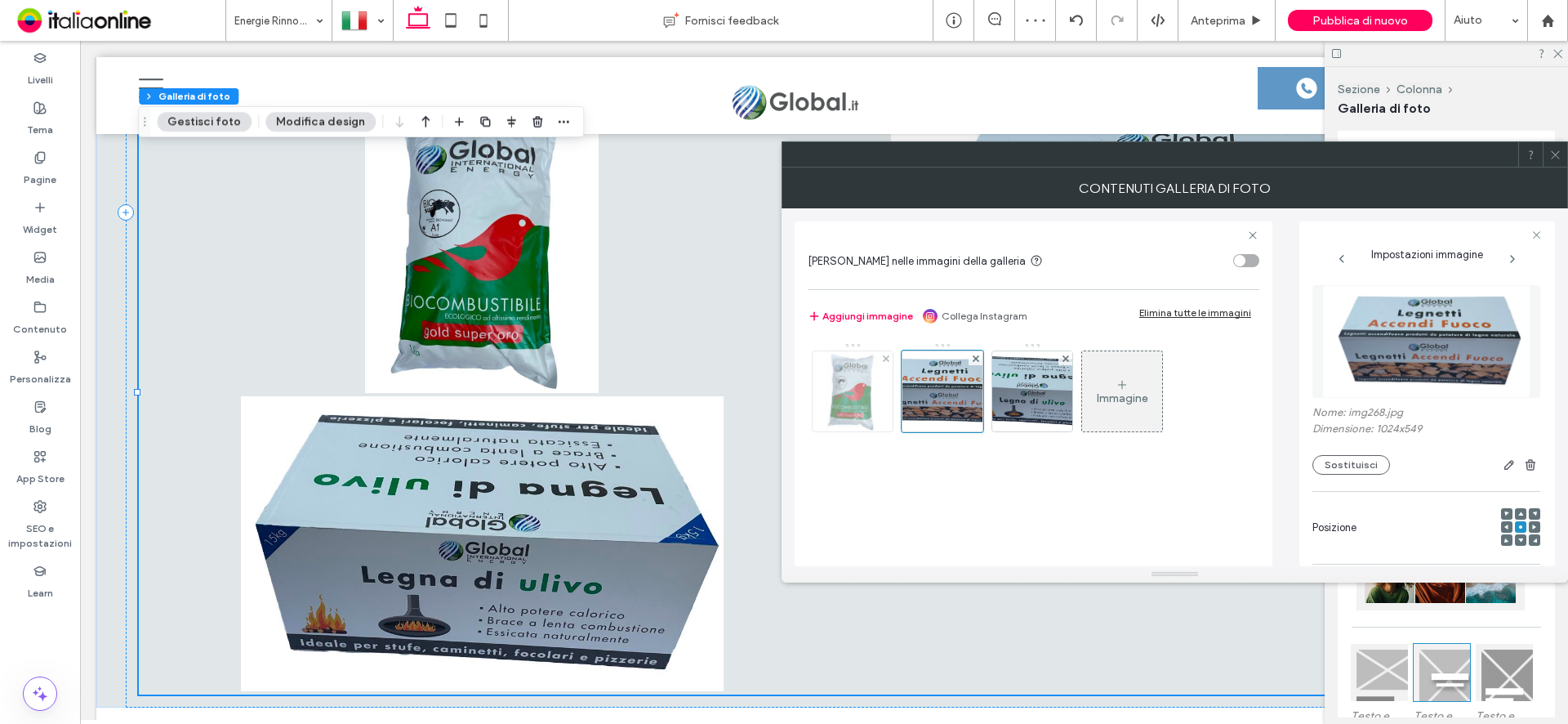
click at [890, 357] on div at bounding box center [885, 358] width 14 height 14
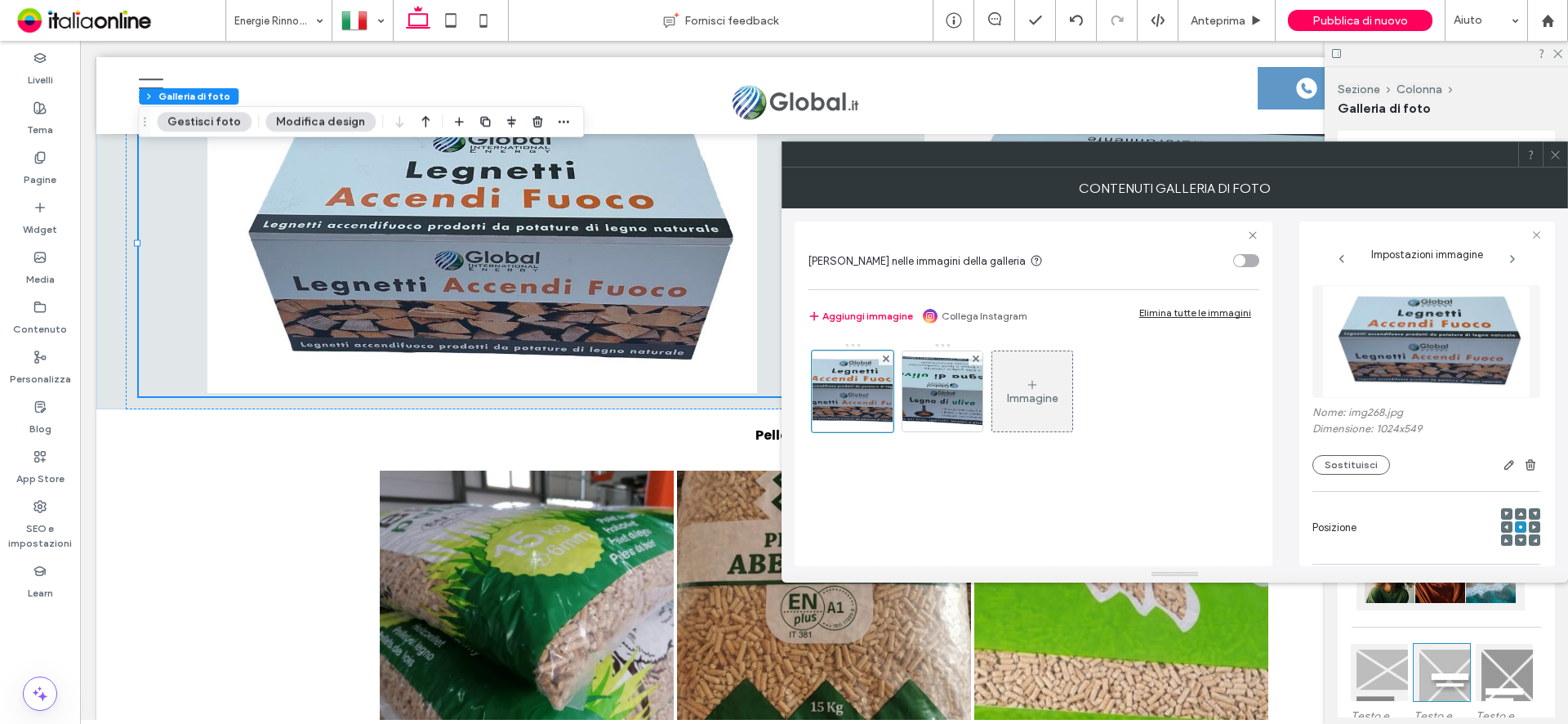
click at [1561, 164] on div at bounding box center [1554, 154] width 25 height 25
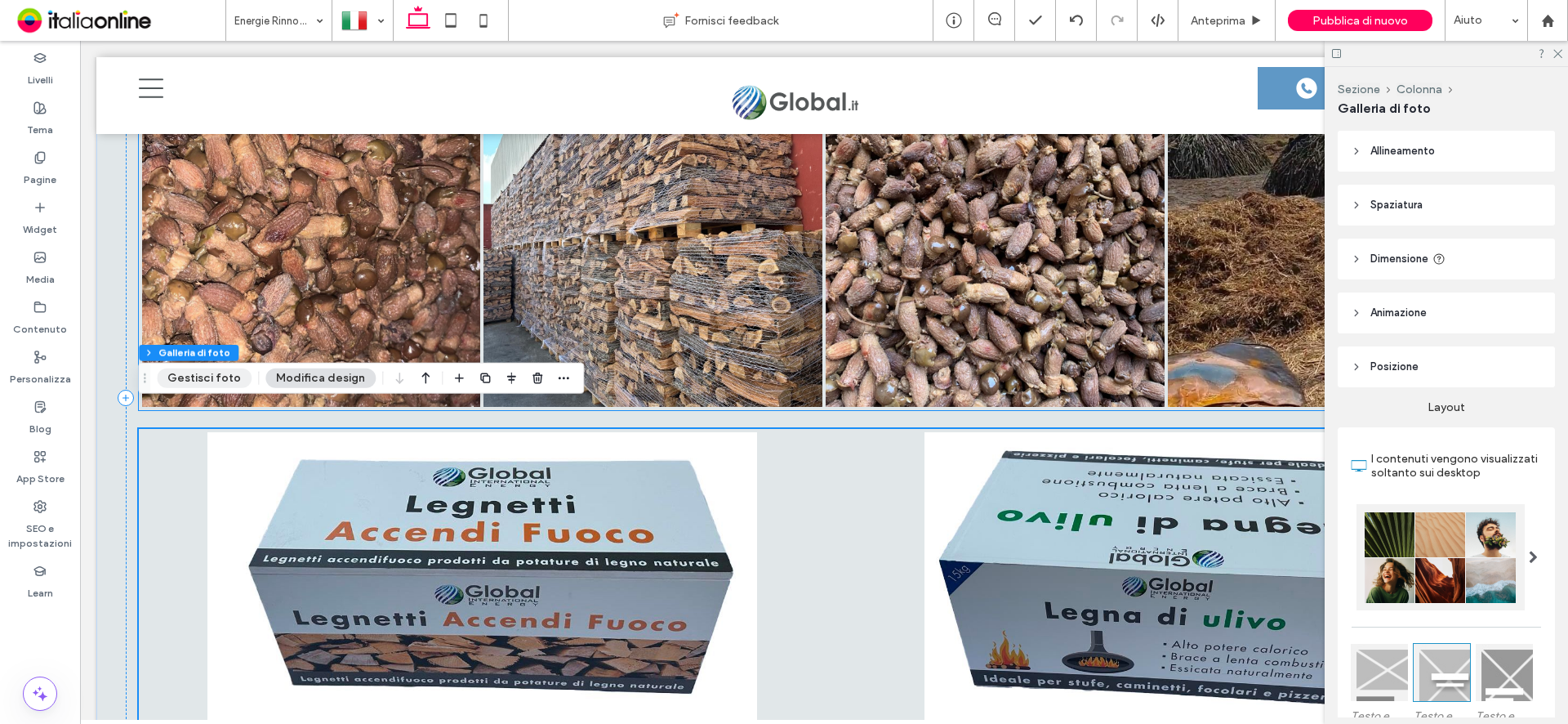
scroll to position [4754, 0]
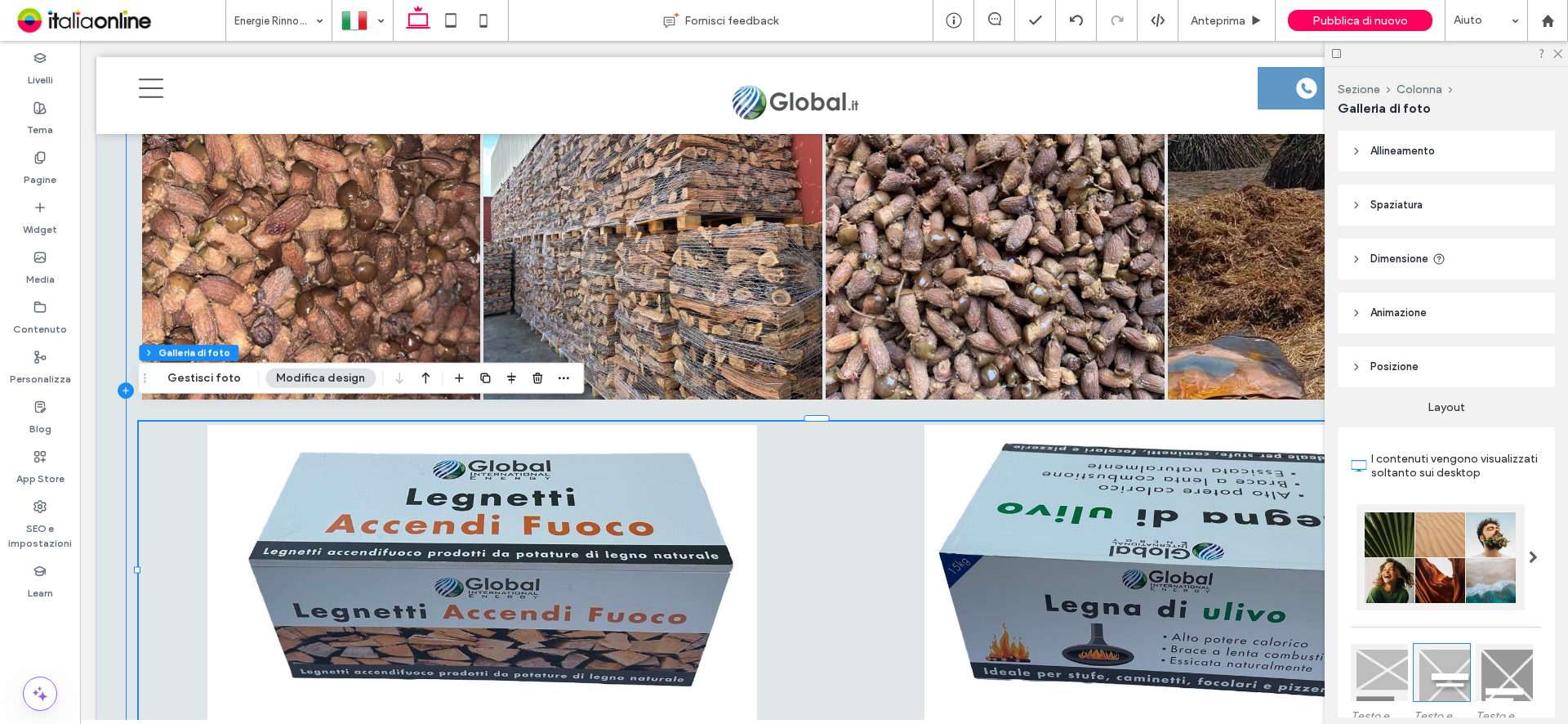
click at [126, 382] on icon at bounding box center [125, 390] width 16 height 16
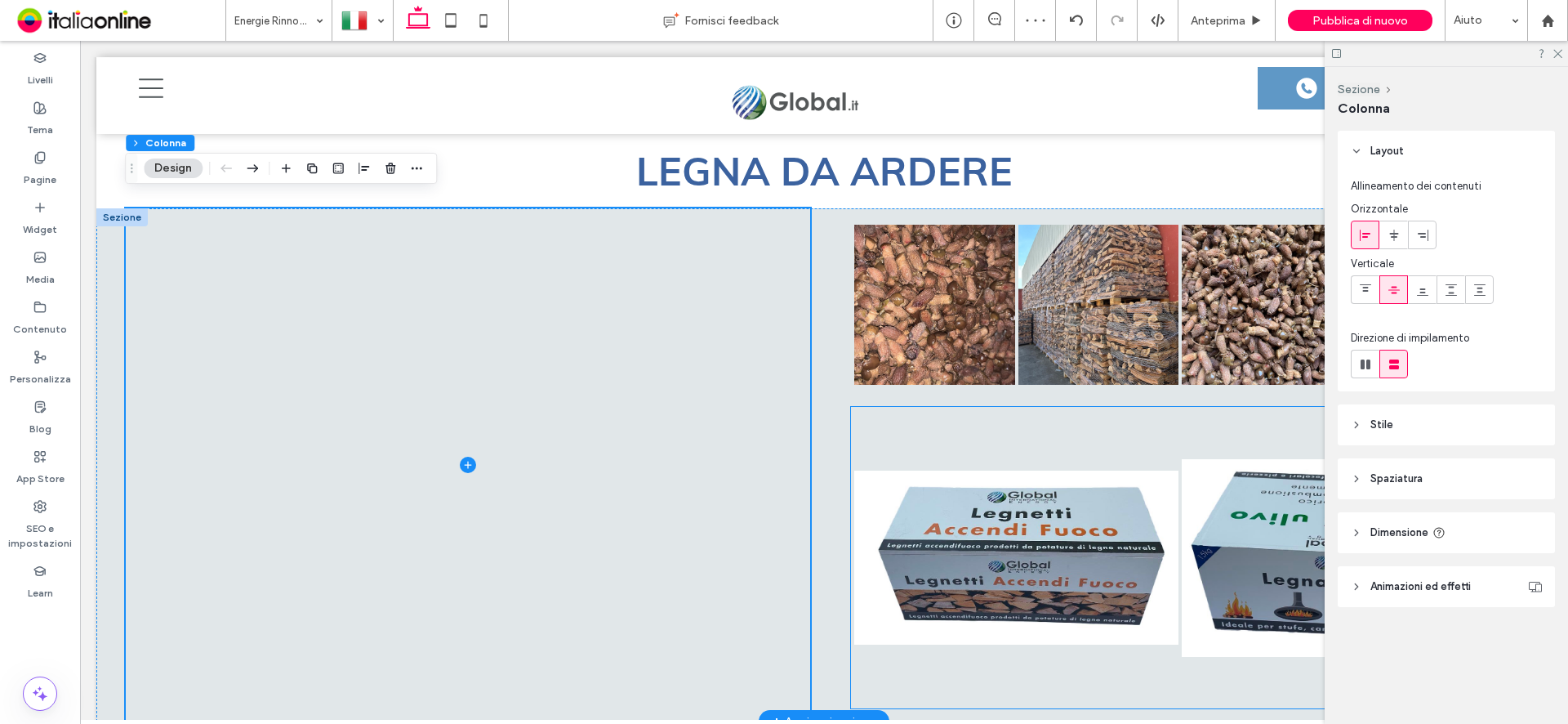
scroll to position [4509, 0]
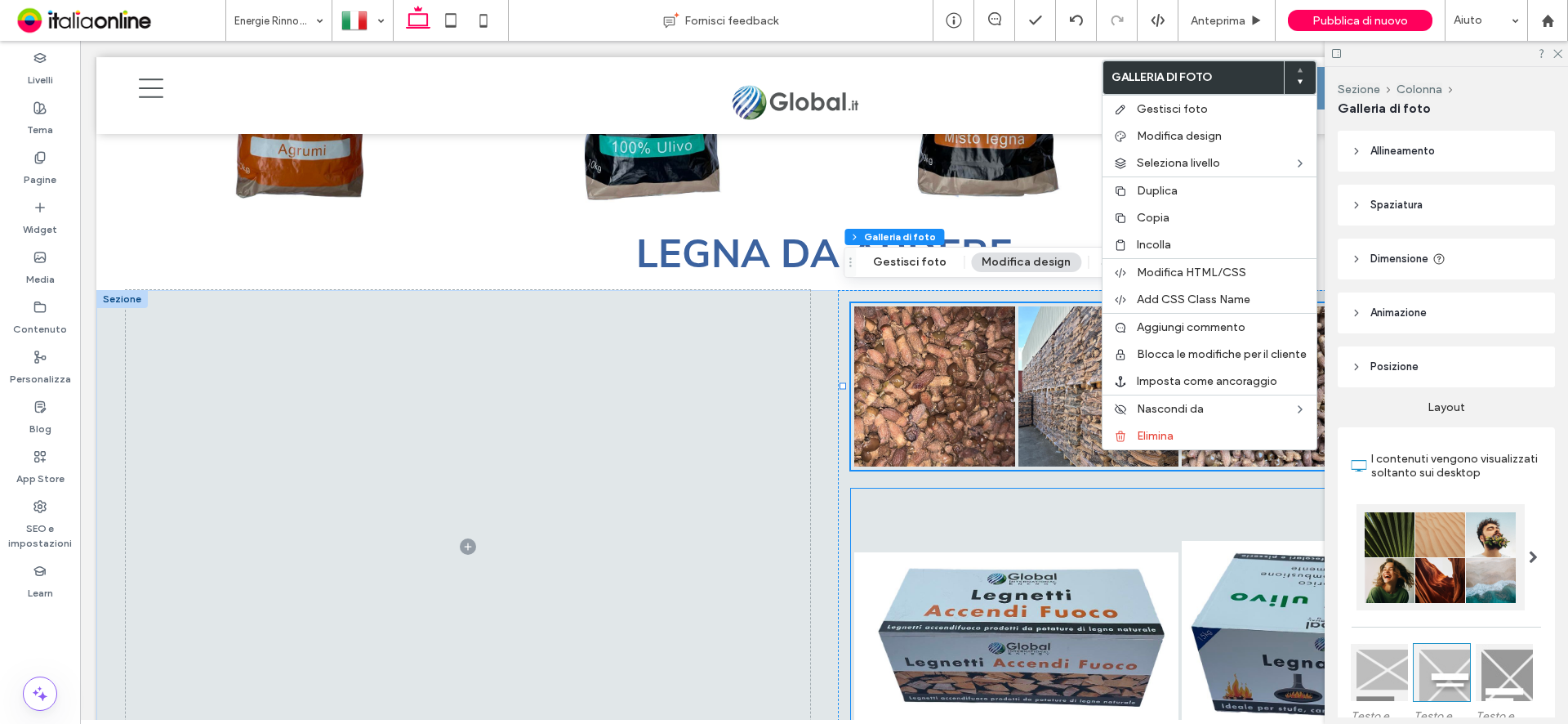
click at [1104, 548] on link at bounding box center [1016, 639] width 325 height 295
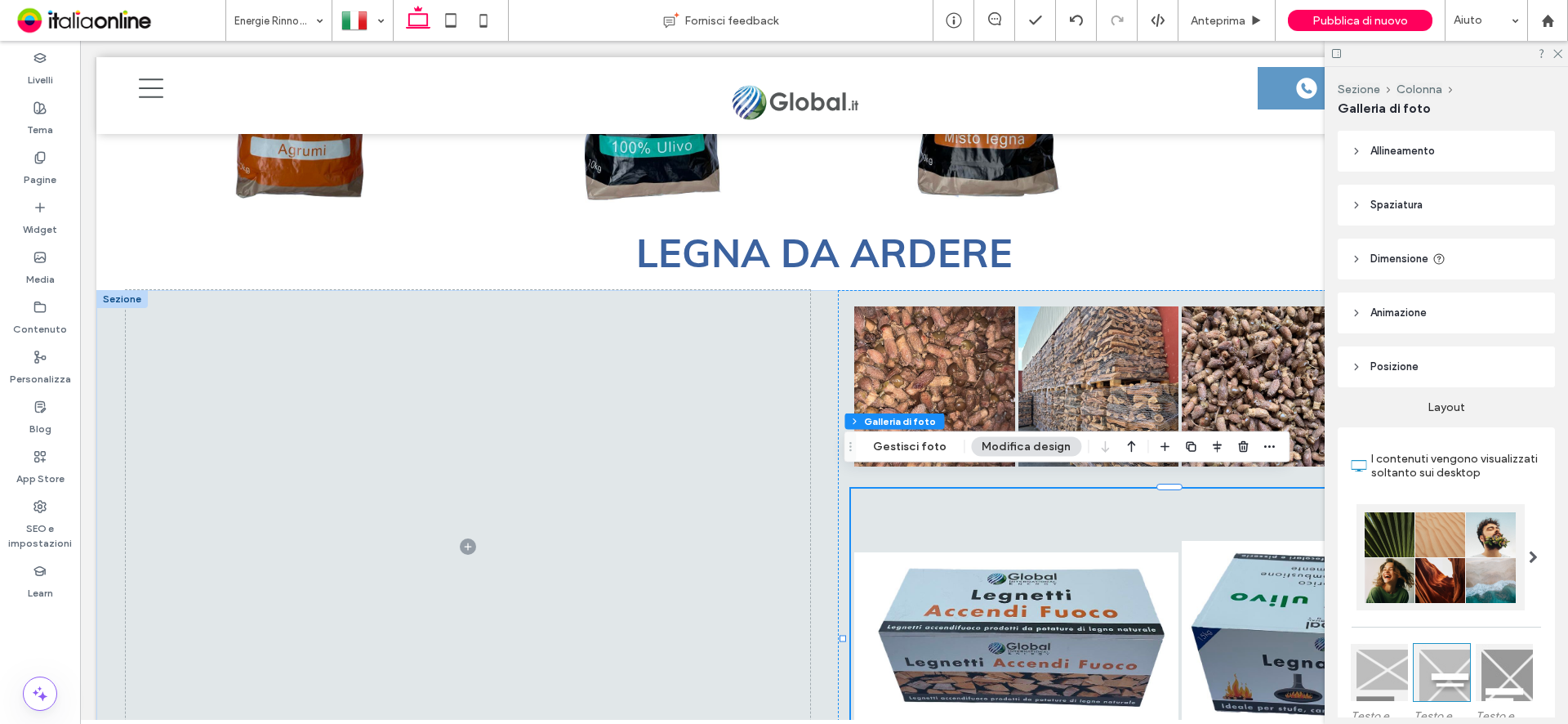
click at [1182, 537] on link at bounding box center [1344, 639] width 325 height 295
click at [838, 290] on div "Button Button Button Button Mostra altri Button Button Mostra altri" at bounding box center [1179, 547] width 684 height 514
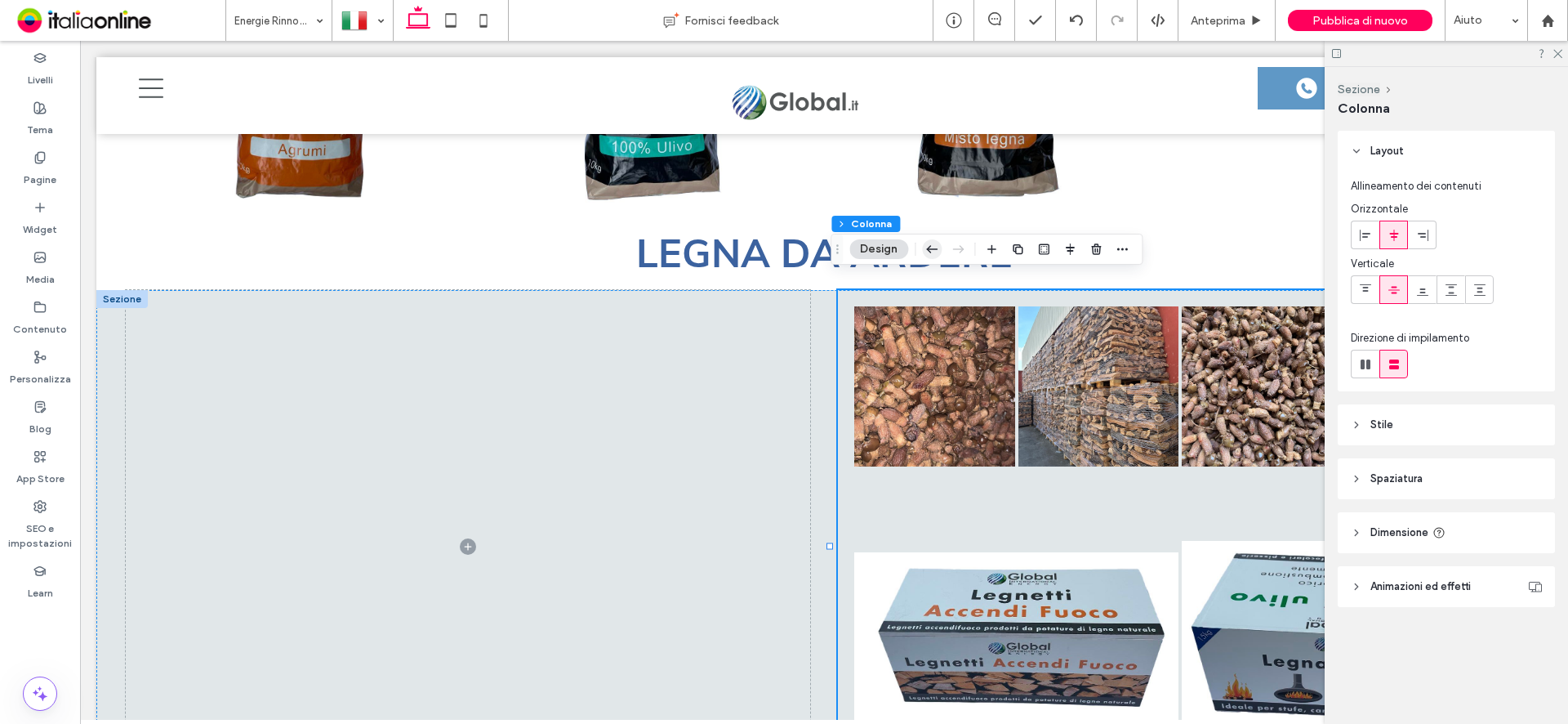
click at [936, 249] on use "button" at bounding box center [932, 248] width 11 height 8
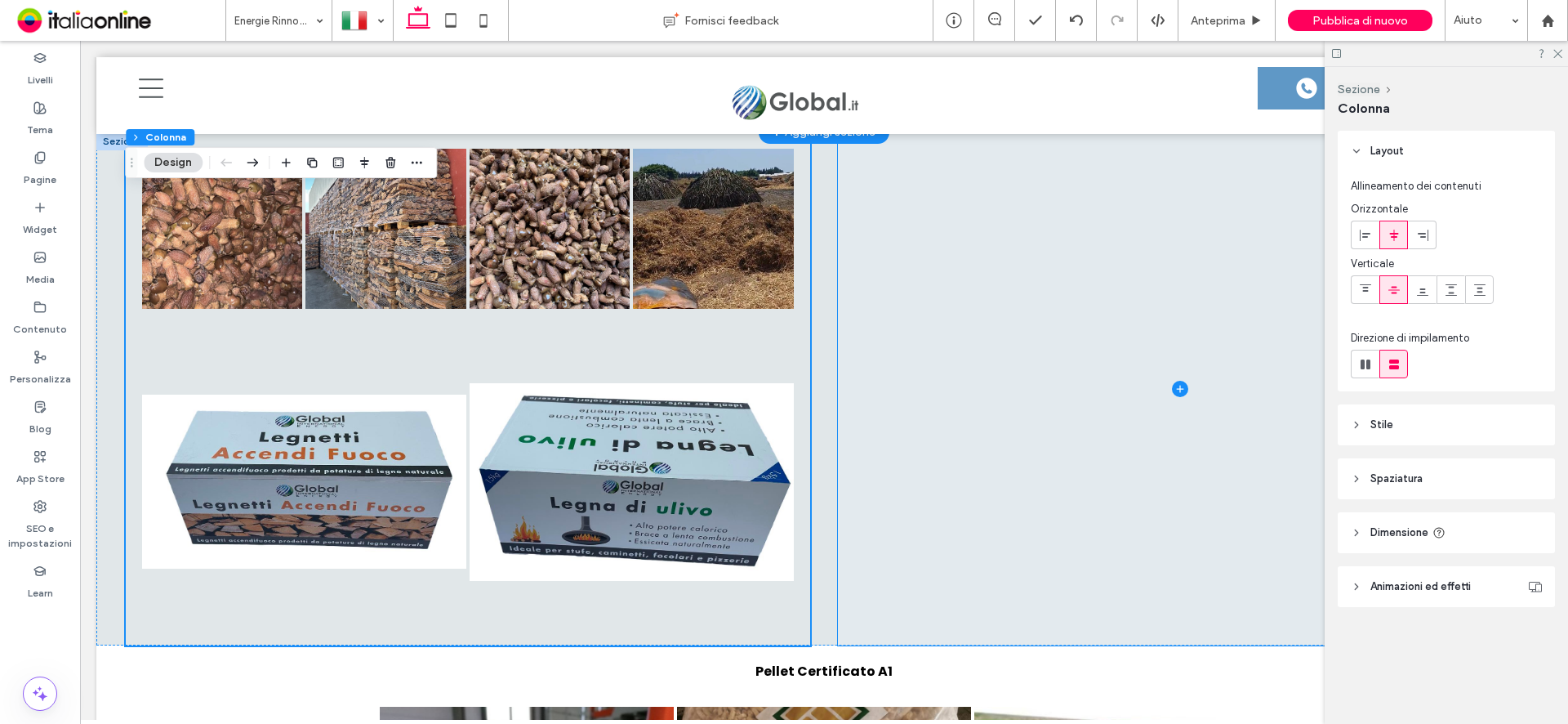
scroll to position [4754, 0]
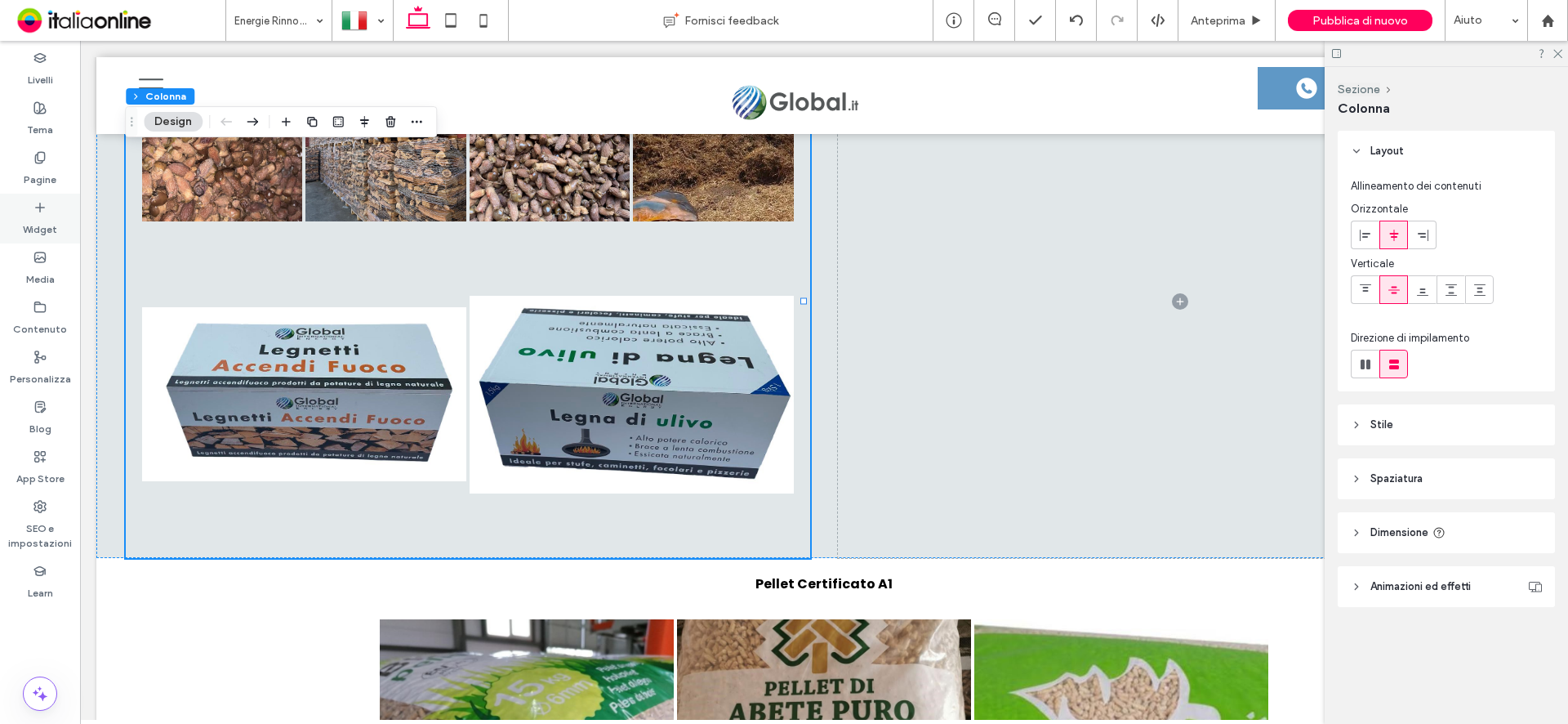
click at [41, 220] on label "Widget" at bounding box center [40, 225] width 34 height 23
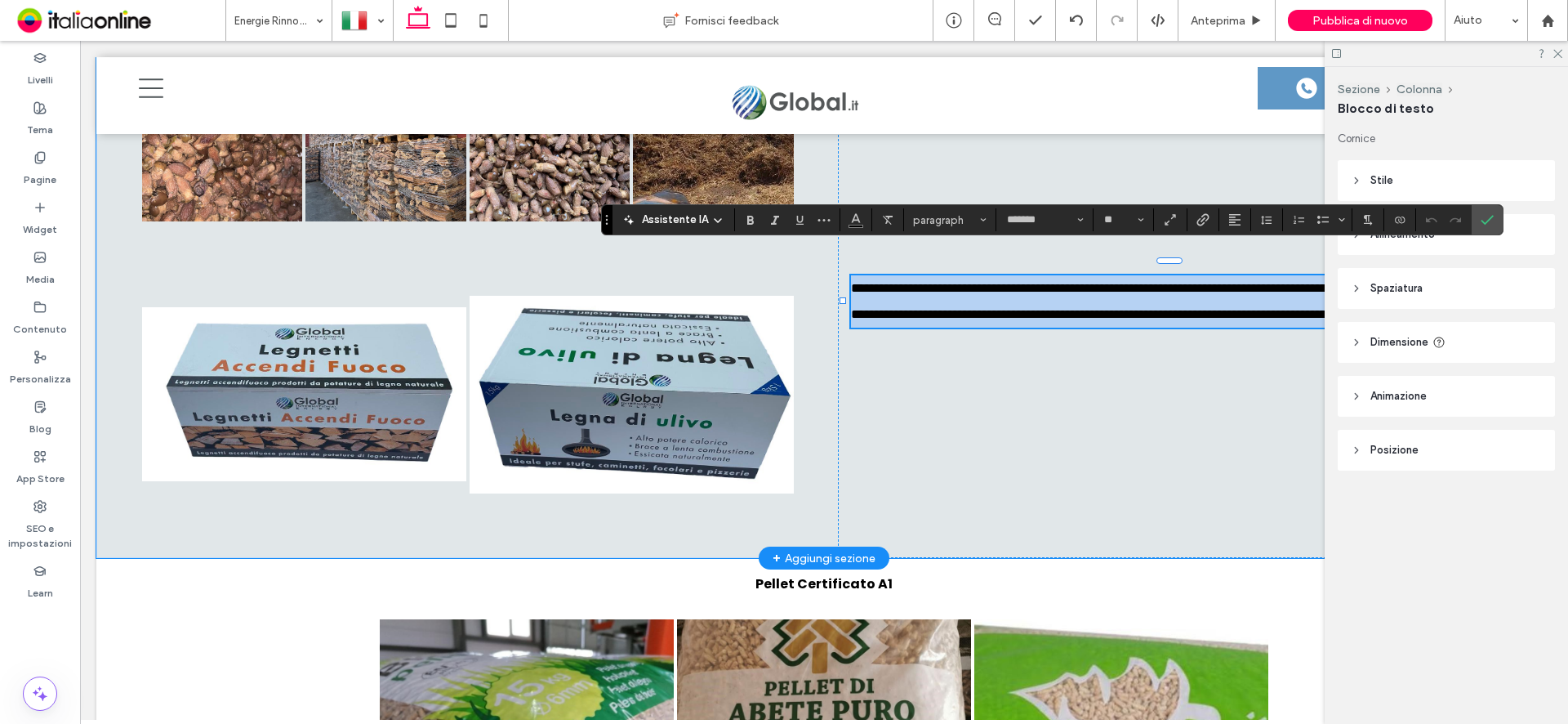
click at [1030, 306] on p "**********" at bounding box center [1180, 301] width 659 height 52
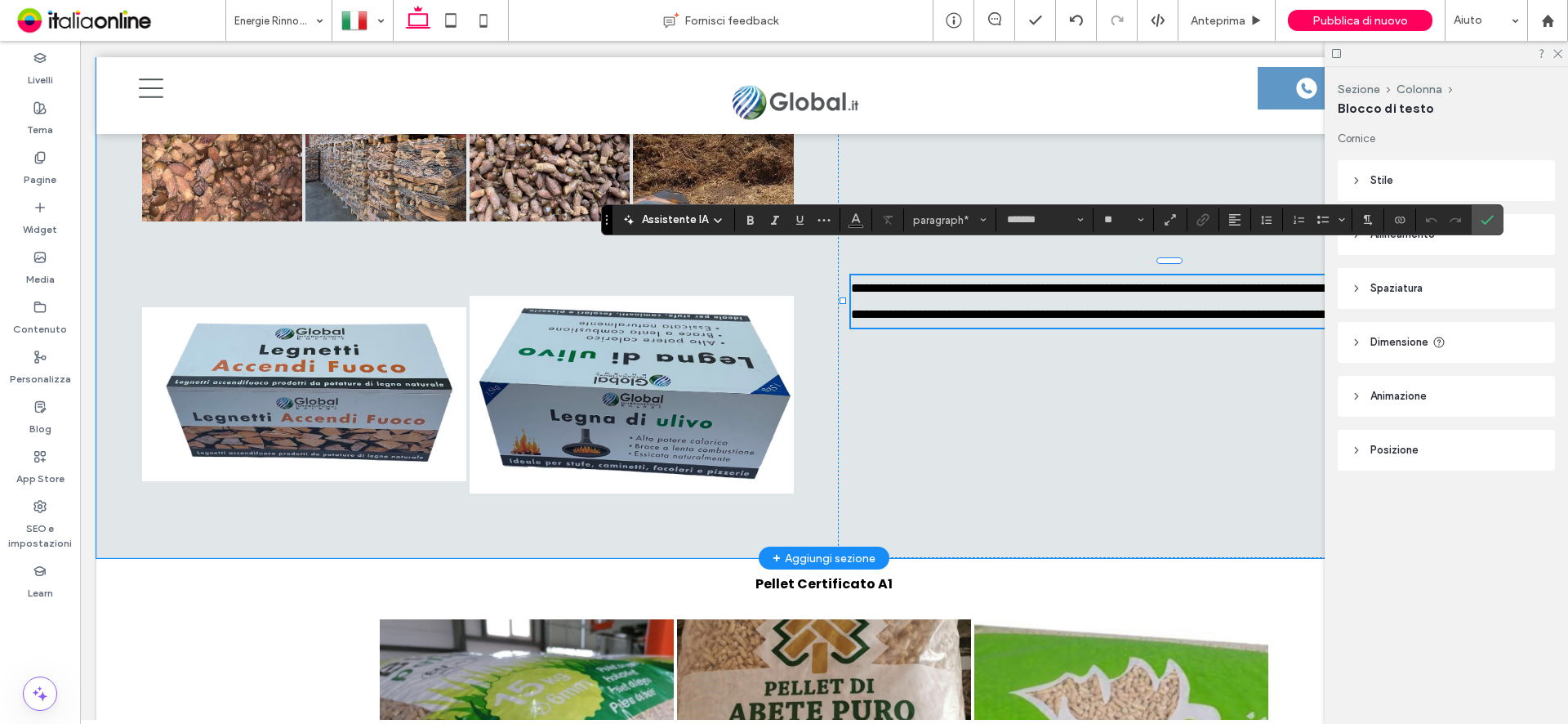
click at [1028, 312] on p "**********" at bounding box center [1180, 301] width 659 height 52
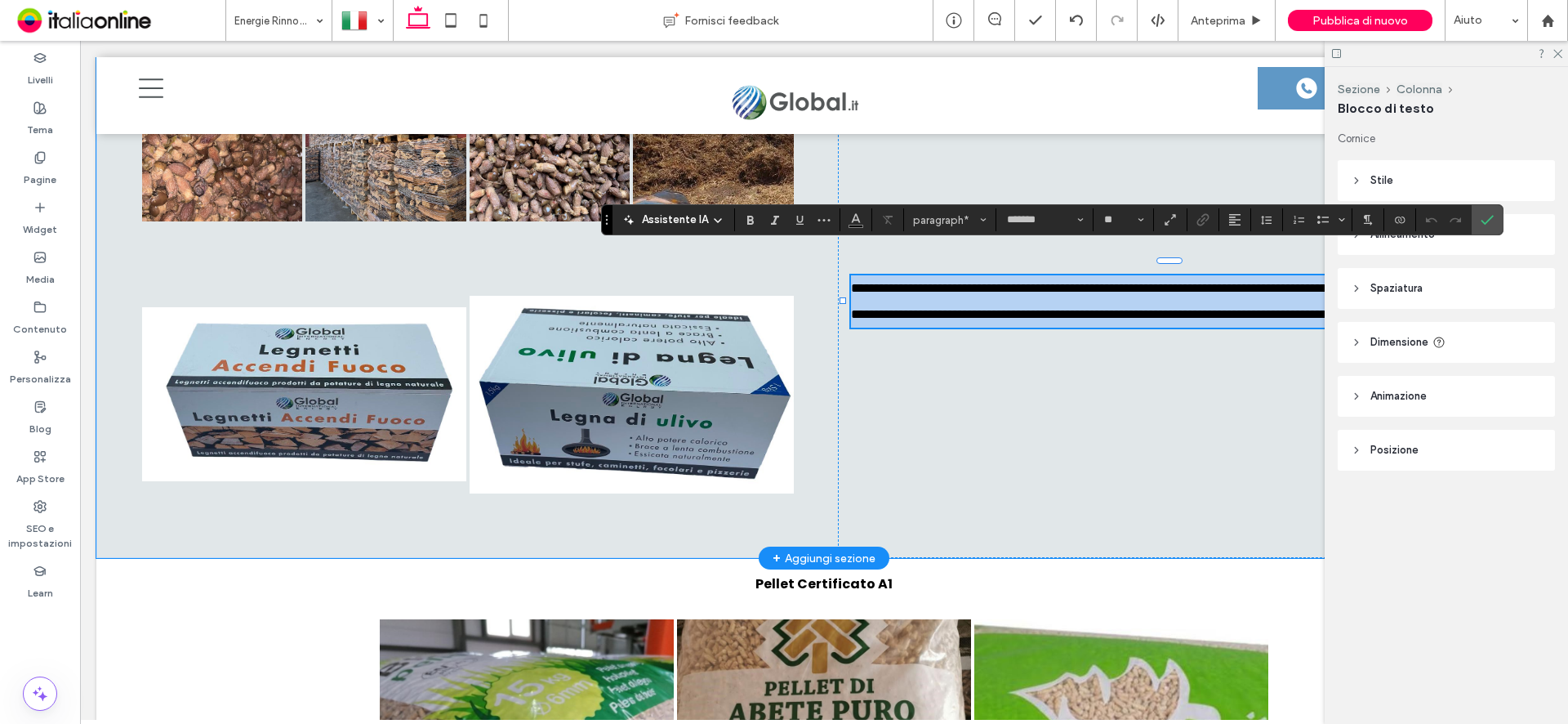
click at [1028, 312] on p "**********" at bounding box center [1180, 301] width 659 height 52
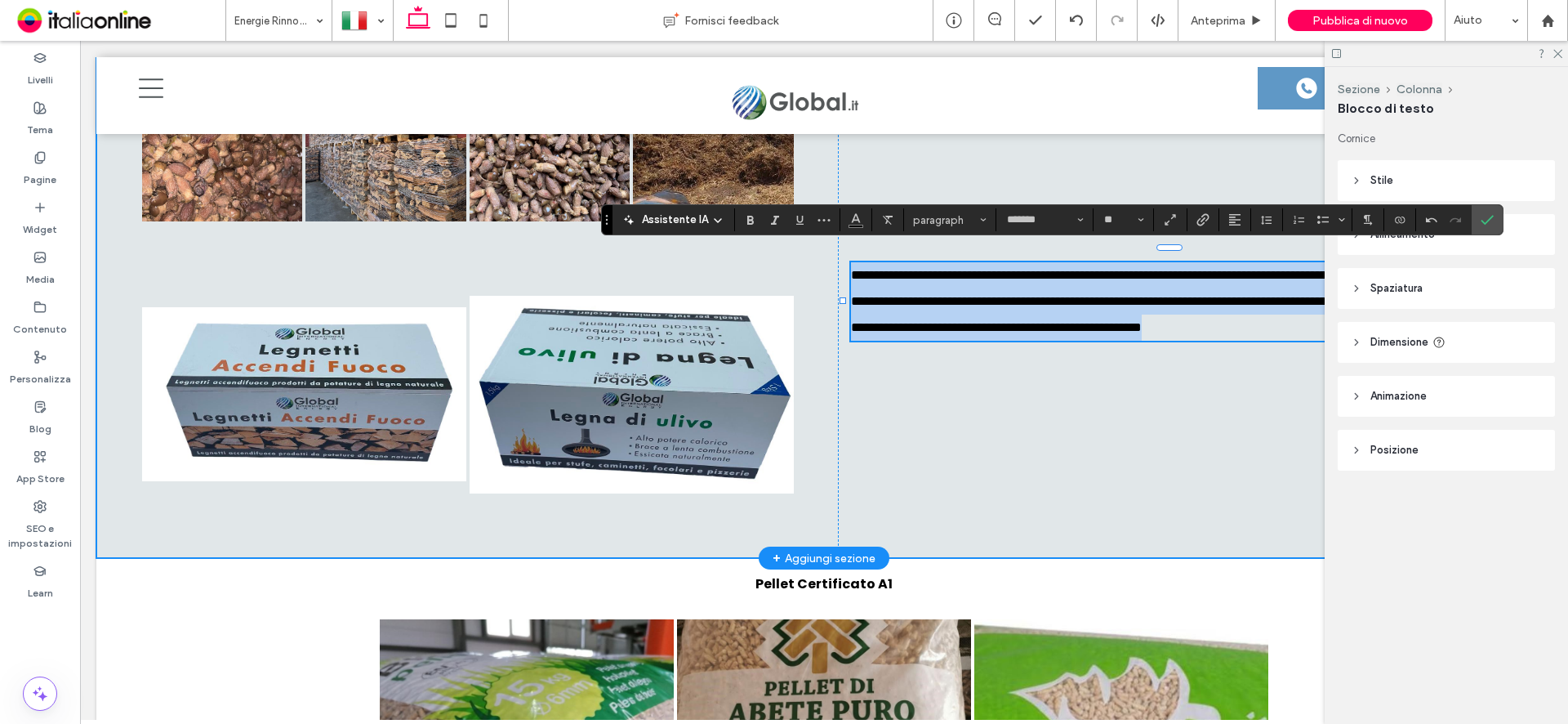
drag, startPoint x: 1076, startPoint y: 328, endPoint x: 818, endPoint y: 230, distance: 276.0
click at [818, 230] on div "**********" at bounding box center [824, 302] width 1455 height 514
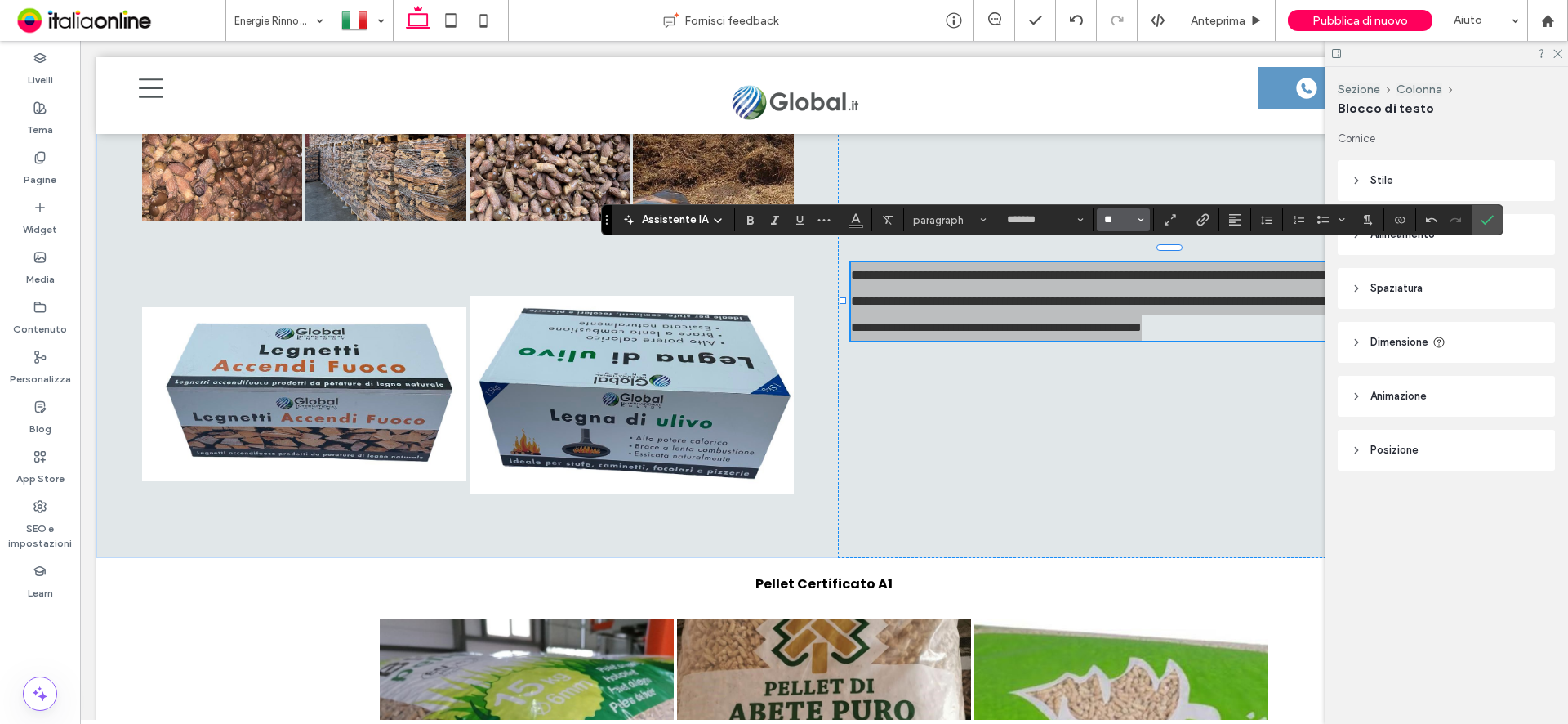
click at [1118, 224] on input "**" at bounding box center [1118, 219] width 32 height 13
click at [1122, 261] on label "24" at bounding box center [1123, 266] width 52 height 23
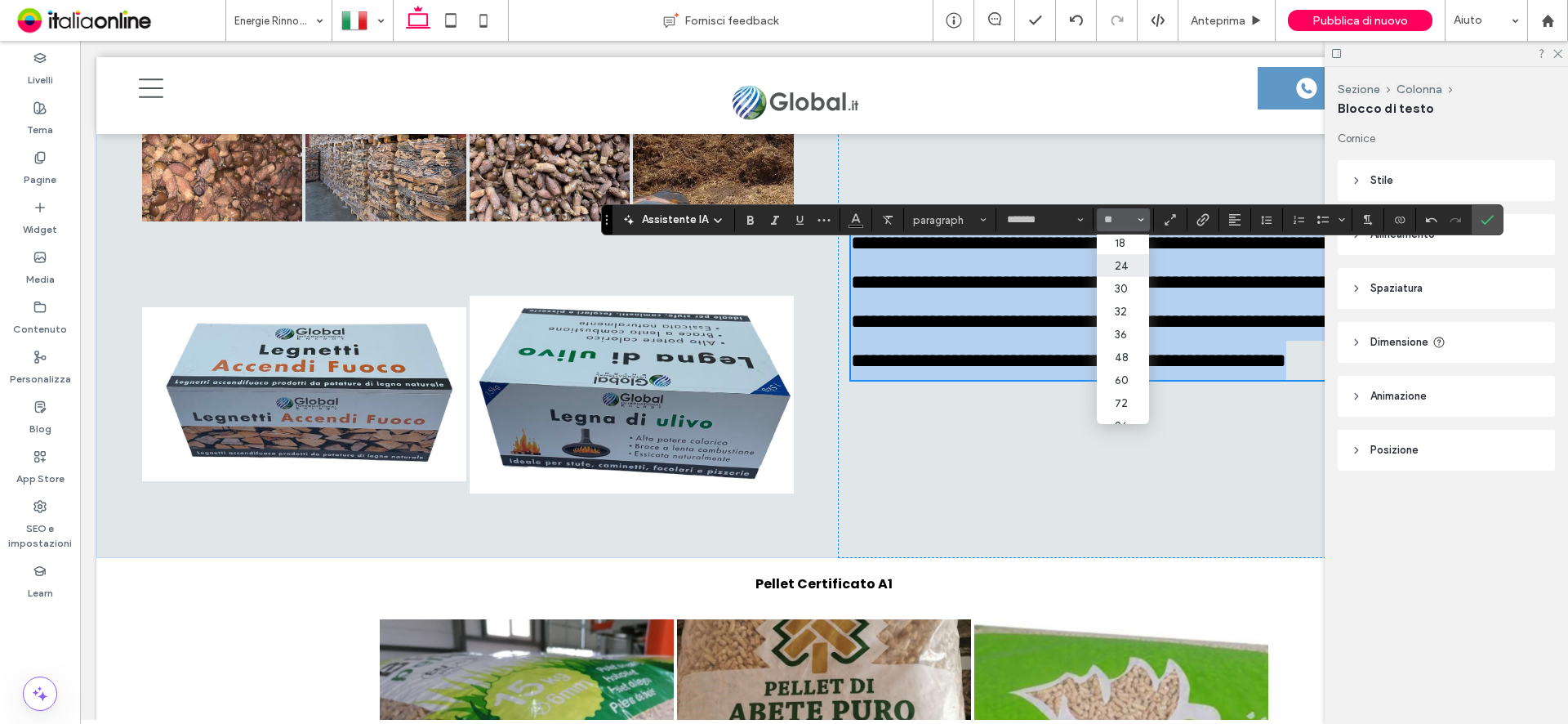
type input "**"
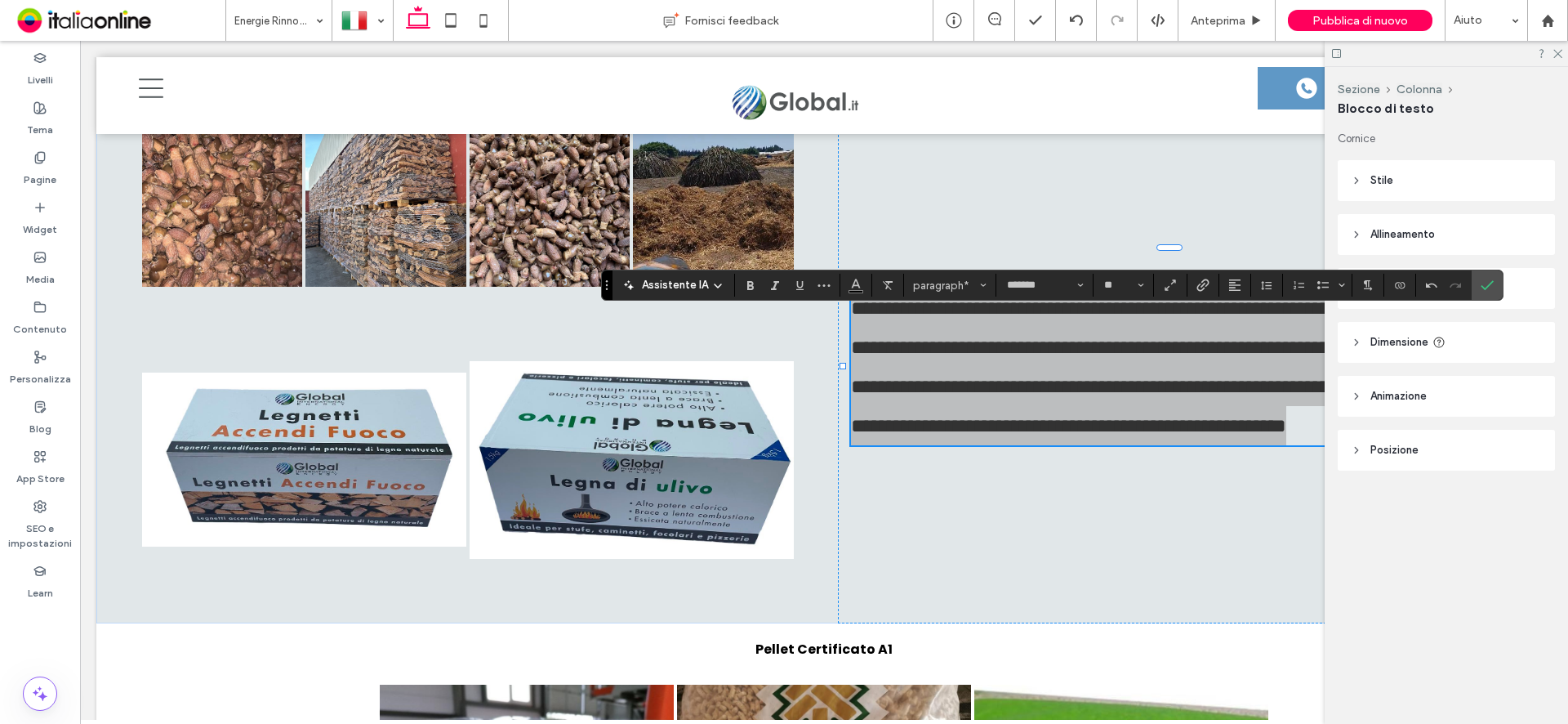
click at [1489, 288] on icon "Conferma" at bounding box center [1487, 284] width 13 height 13
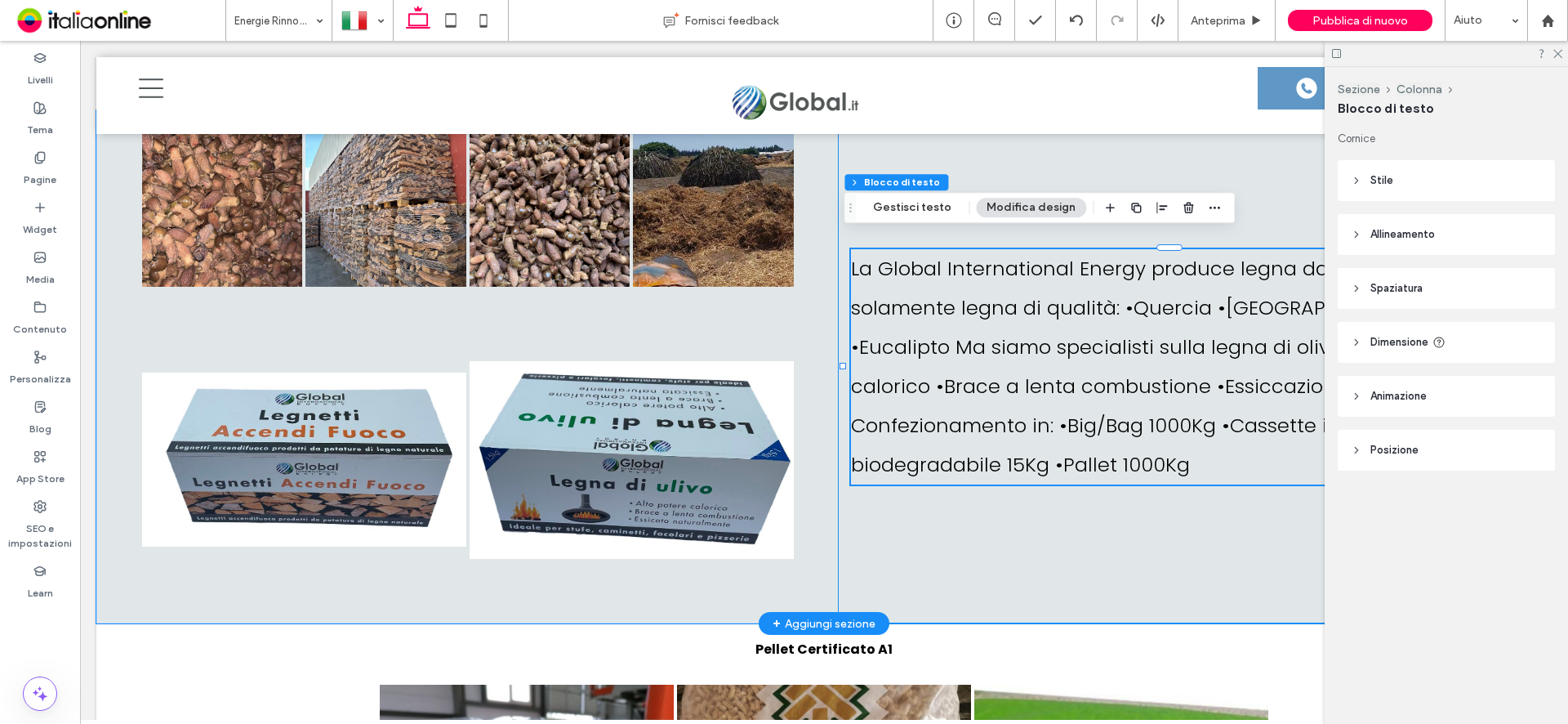
click at [1116, 563] on div "La Global International Energy produce legna da ardere, usando solamente legna …" at bounding box center [1179, 368] width 684 height 514
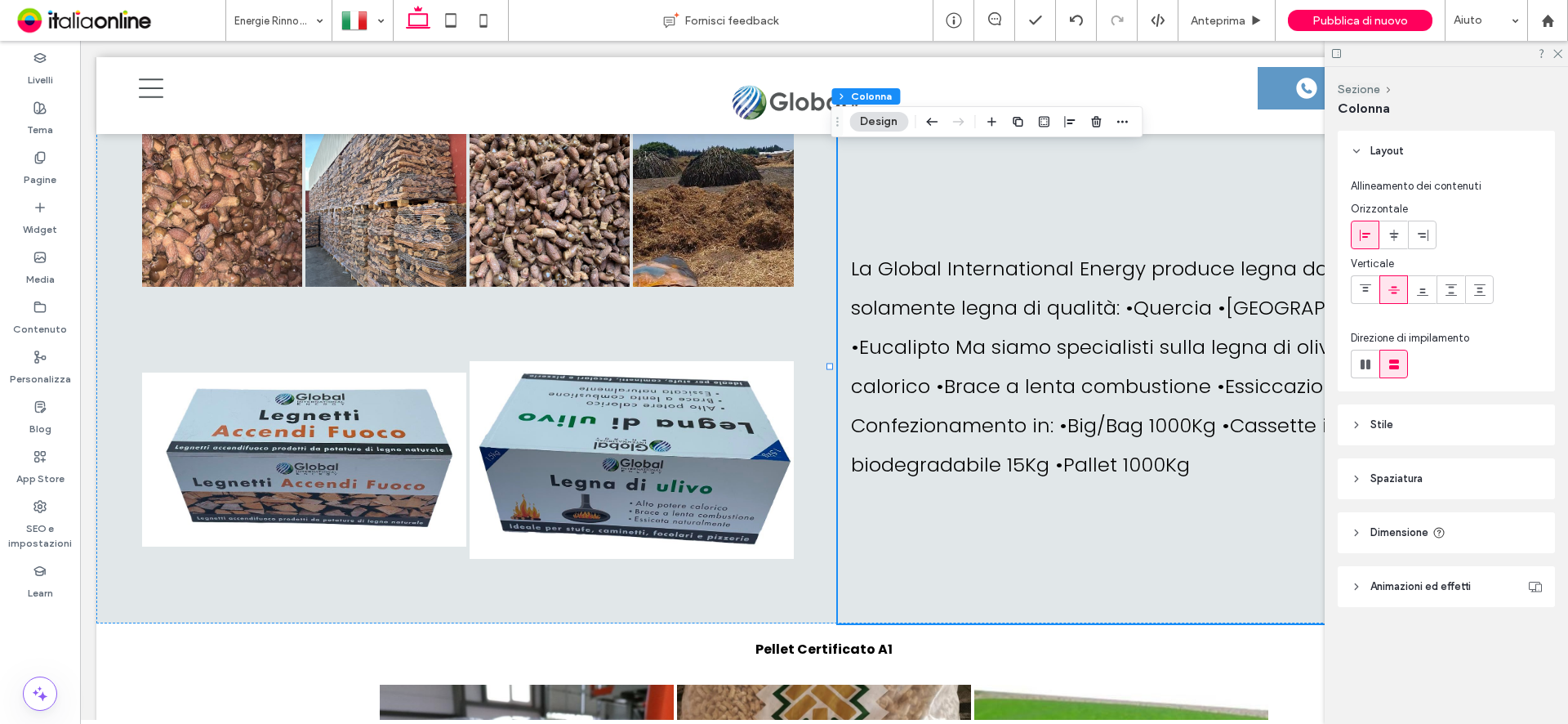
click at [1563, 53] on div at bounding box center [1446, 54] width 243 height 26
click at [1560, 57] on use at bounding box center [1558, 54] width 9 height 9
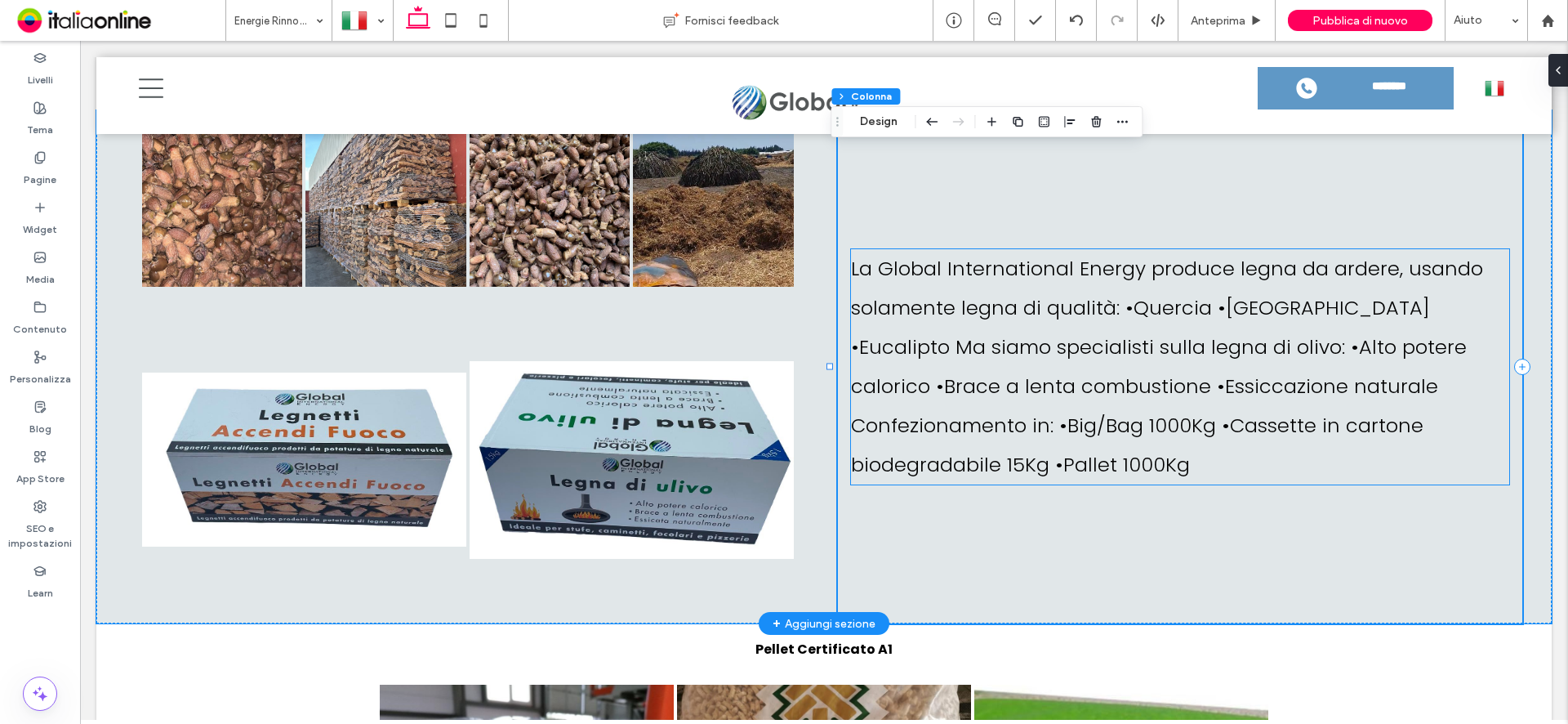
click at [1404, 338] on span "La Global International Energy produce legna da ardere, usando solamente legna …" at bounding box center [1167, 367] width 632 height 223
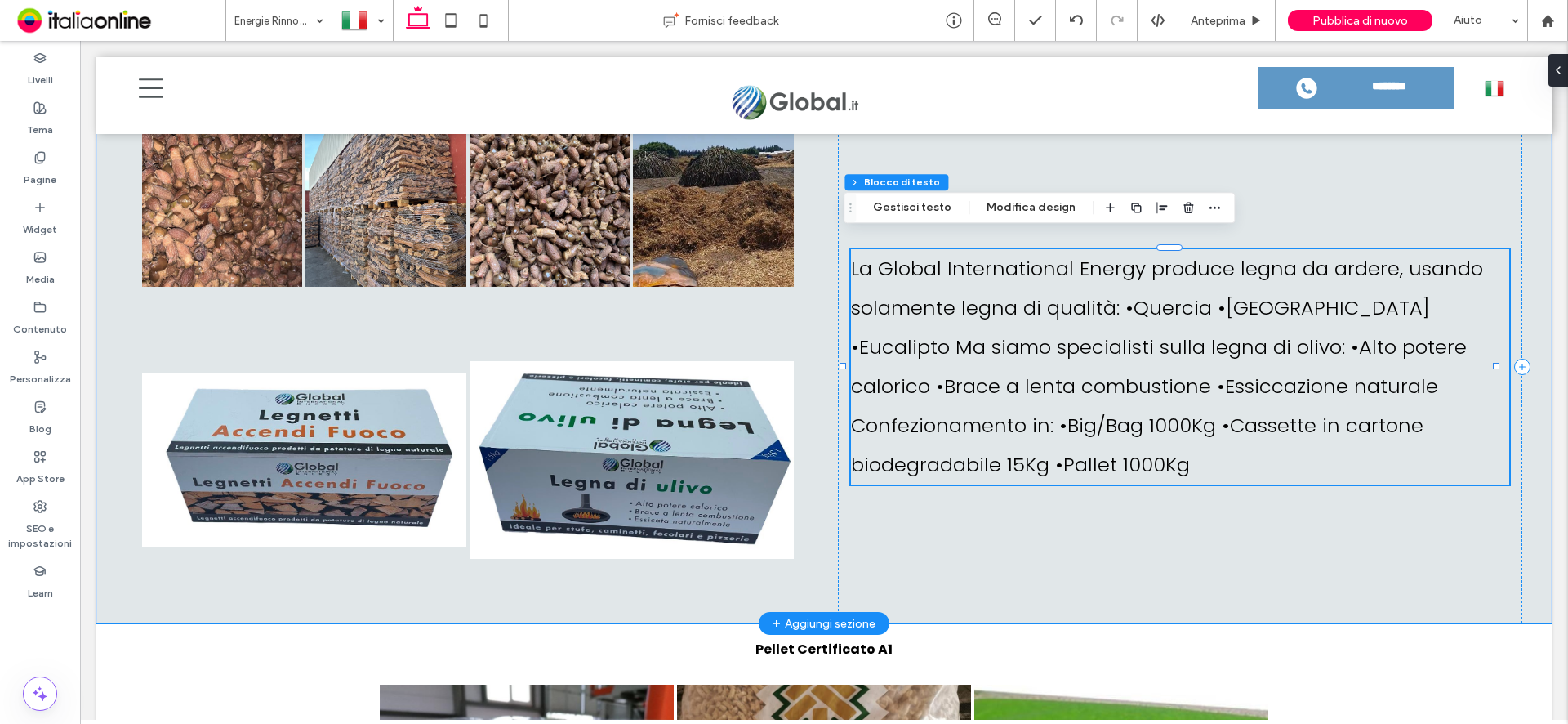
click at [1404, 338] on span "La Global International Energy produce legna da ardere, usando solamente legna …" at bounding box center [1167, 367] width 632 height 223
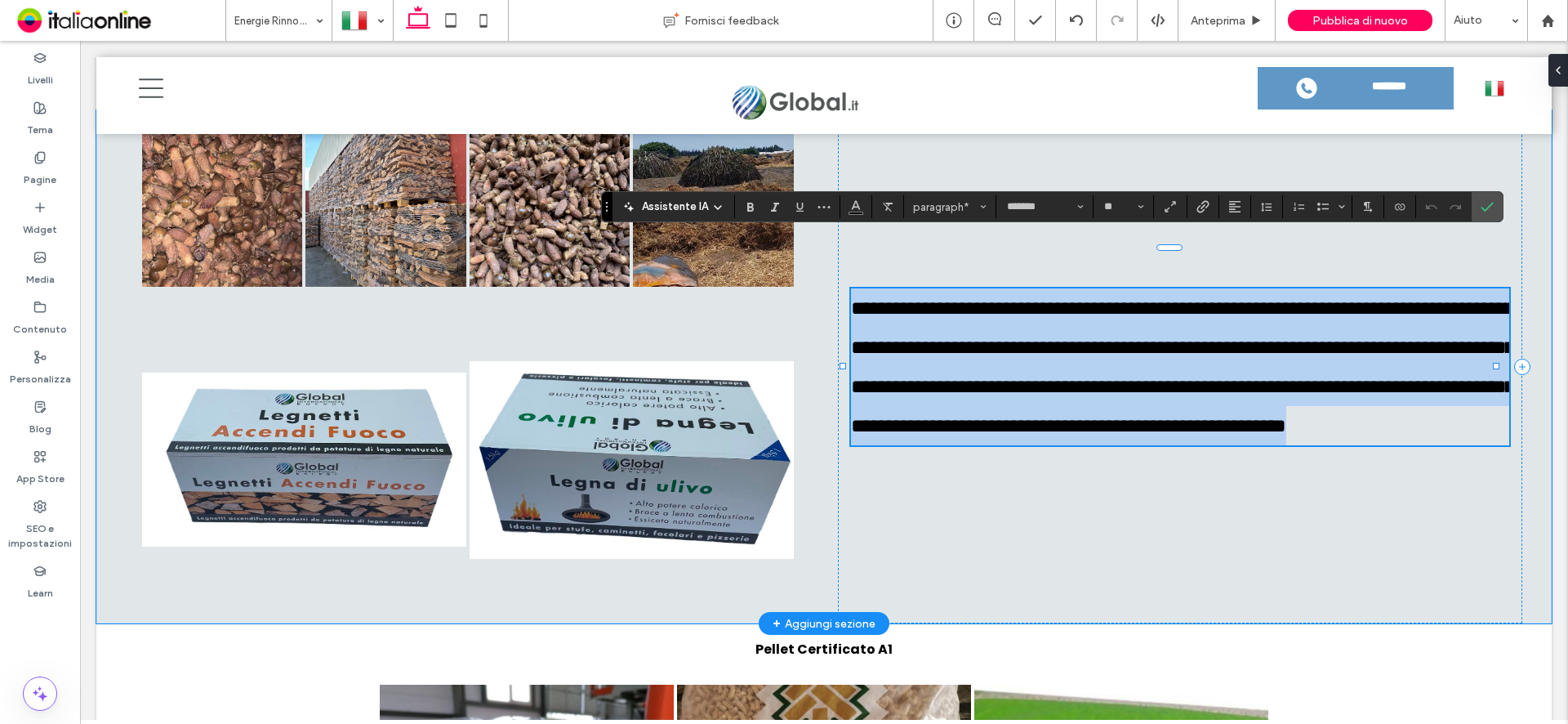
click at [1404, 338] on span "**********" at bounding box center [1183, 367] width 663 height 137
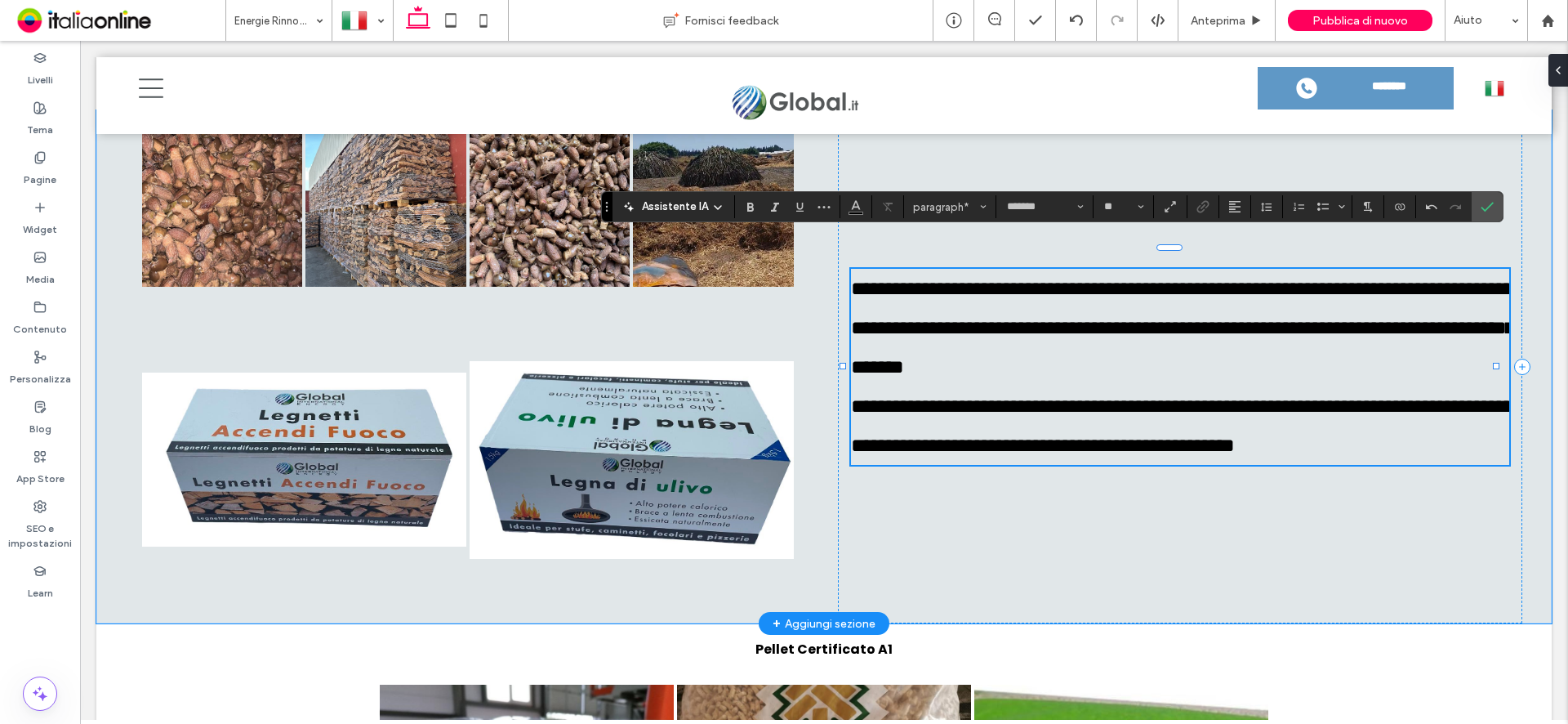
click at [1201, 329] on span "**********" at bounding box center [1183, 327] width 663 height 98
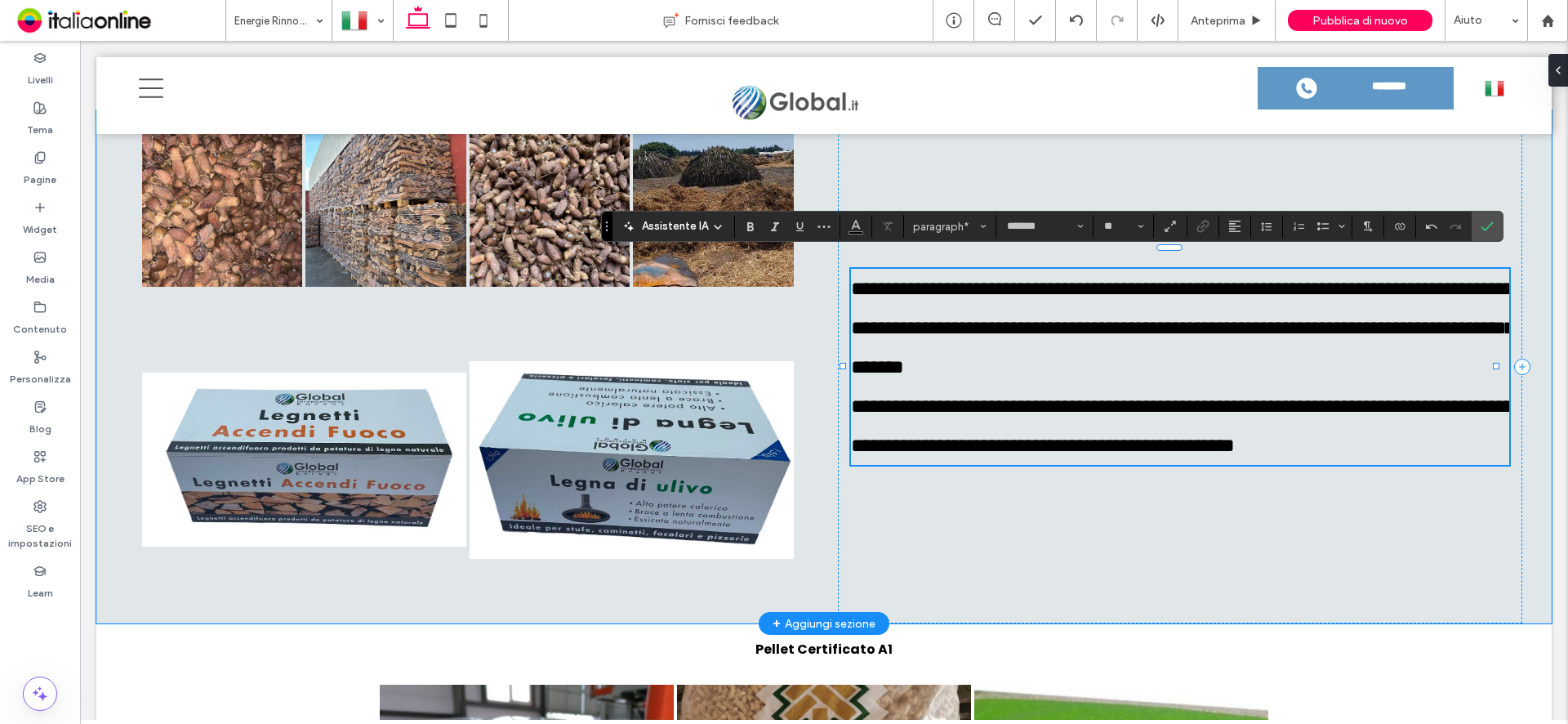
scroll to position [4669, 0]
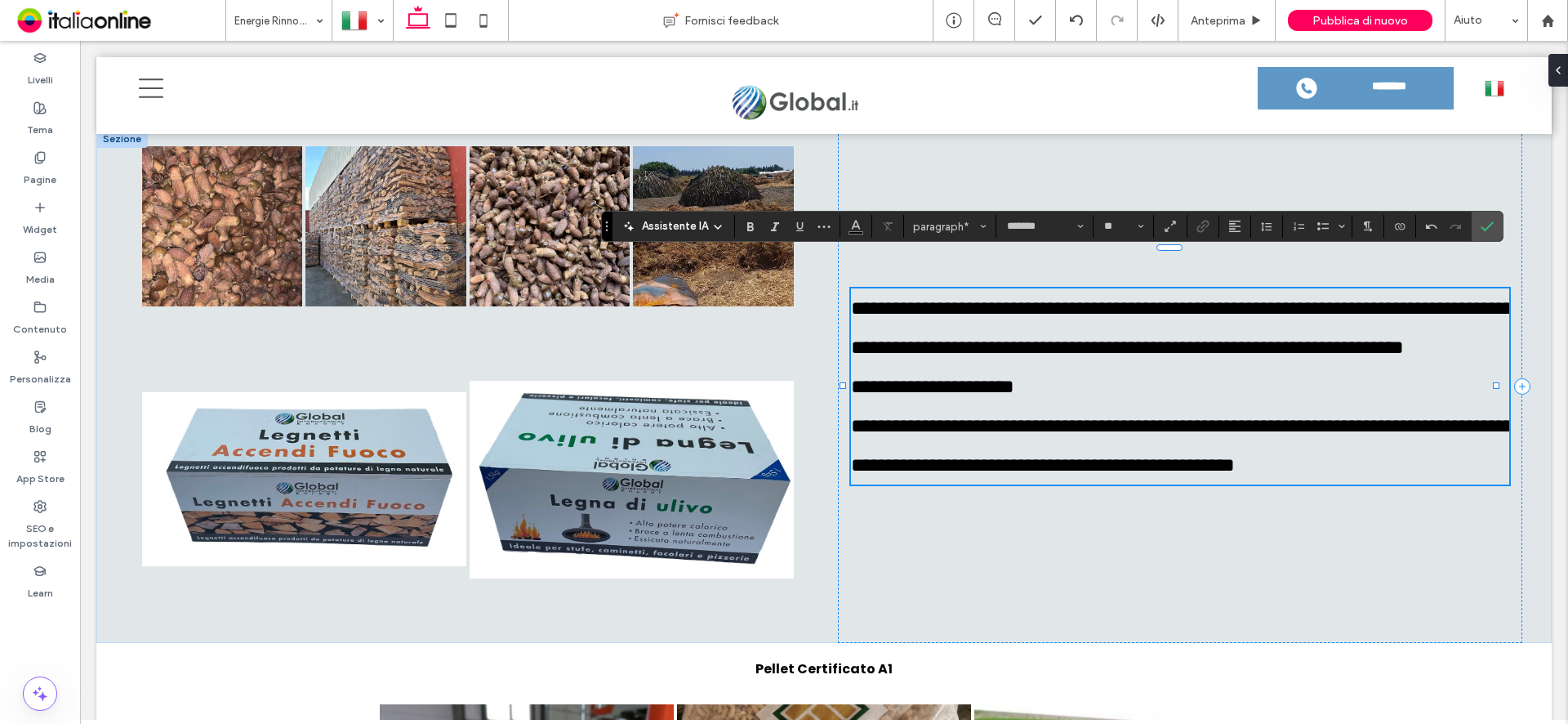
scroll to position [4669, 0]
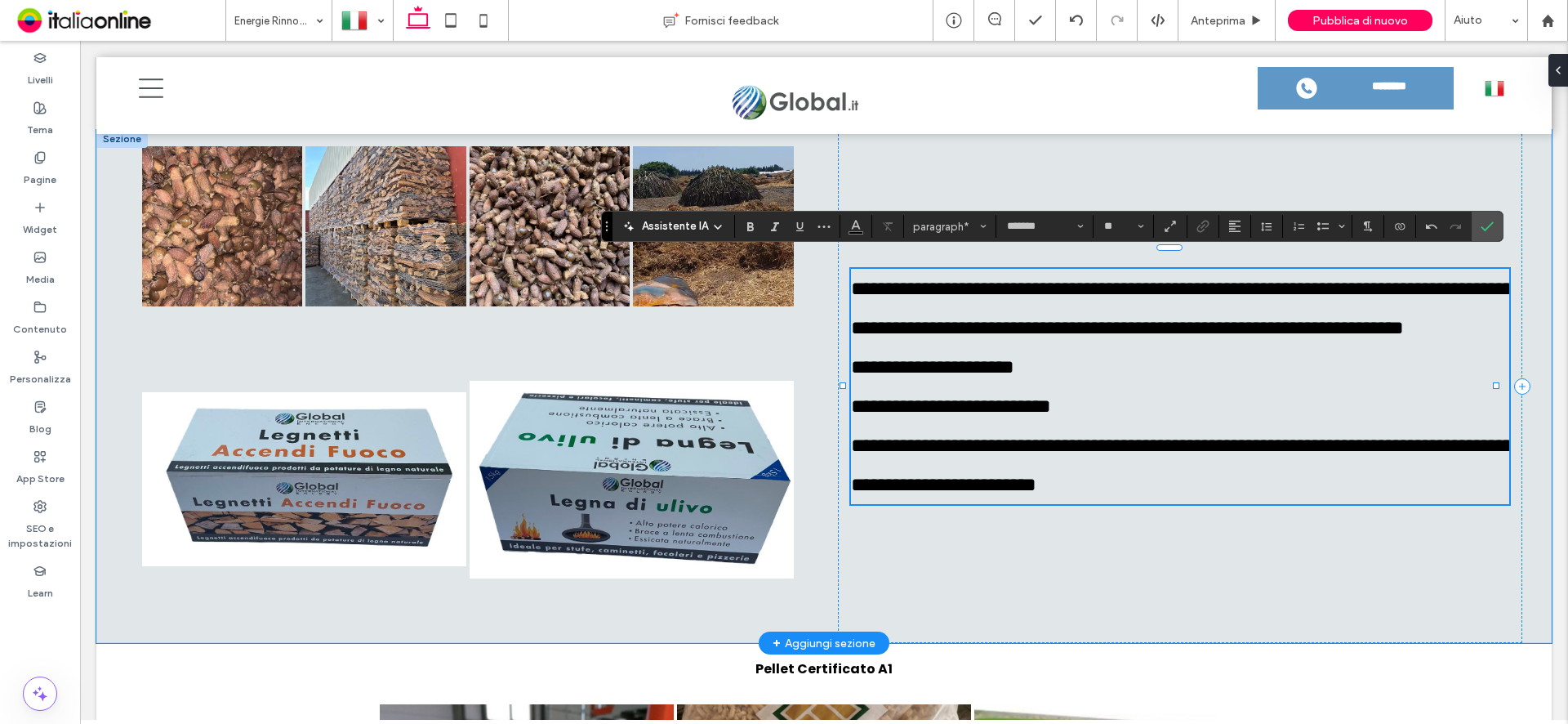
click at [1068, 447] on span "**********" at bounding box center [1182, 464] width 662 height 59
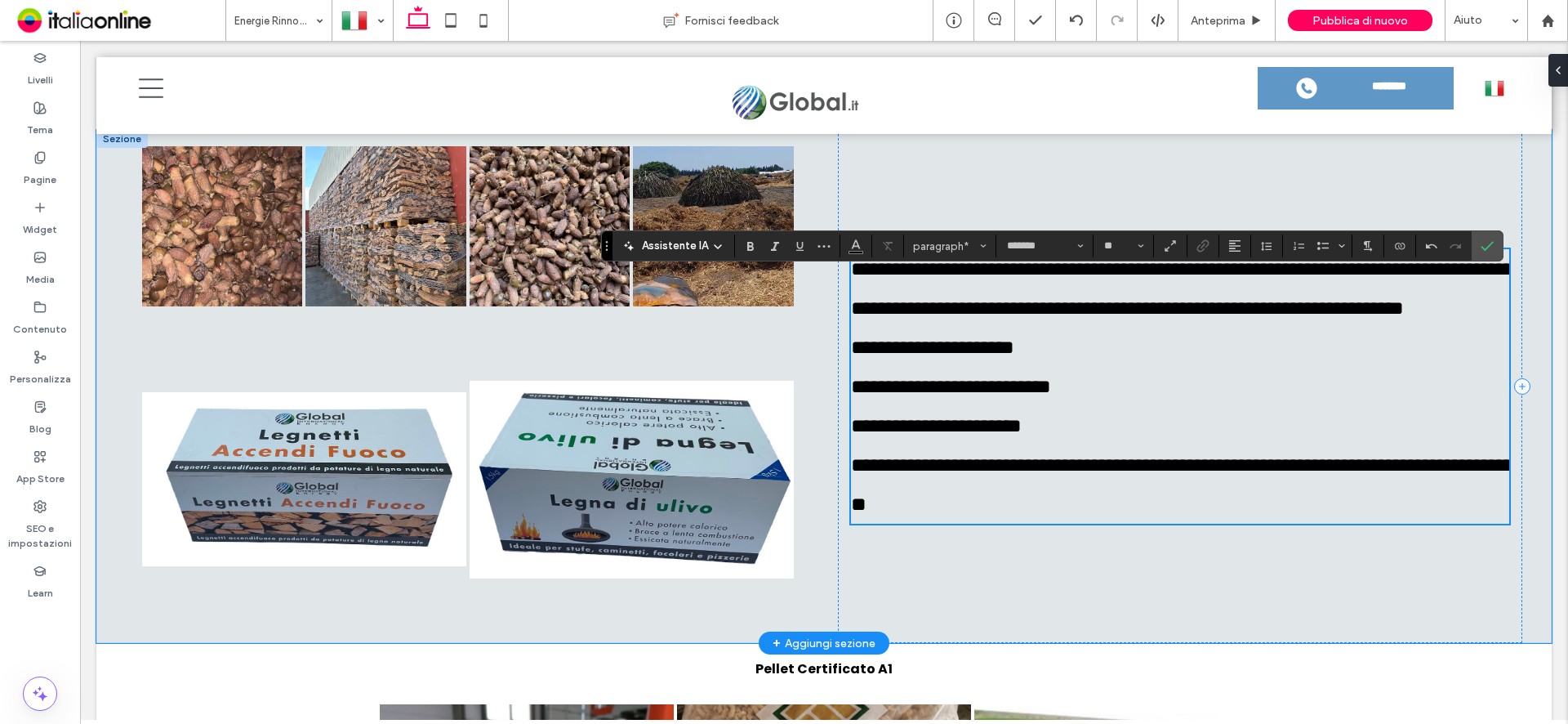
scroll to position [4649, 0]
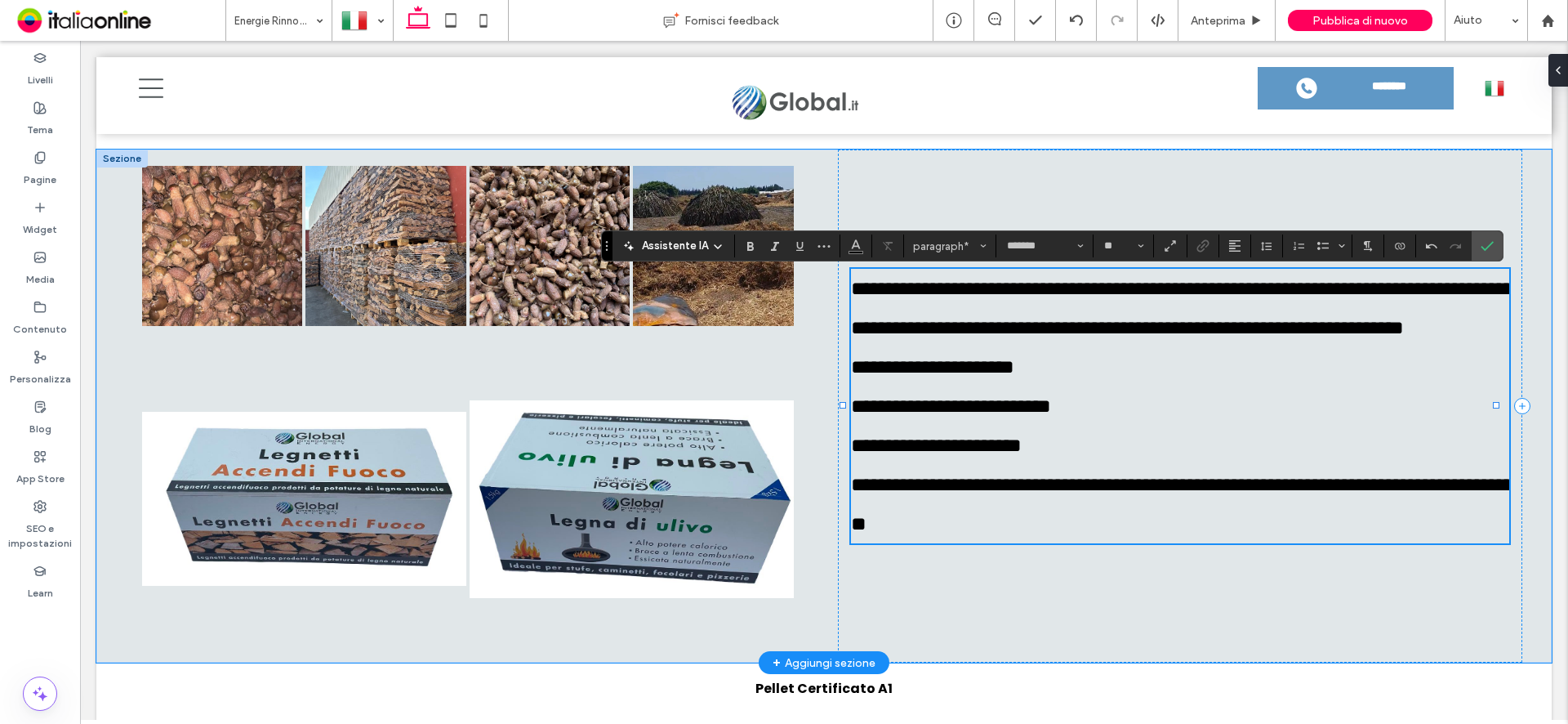
click at [1046, 486] on span "**********" at bounding box center [1182, 504] width 662 height 59
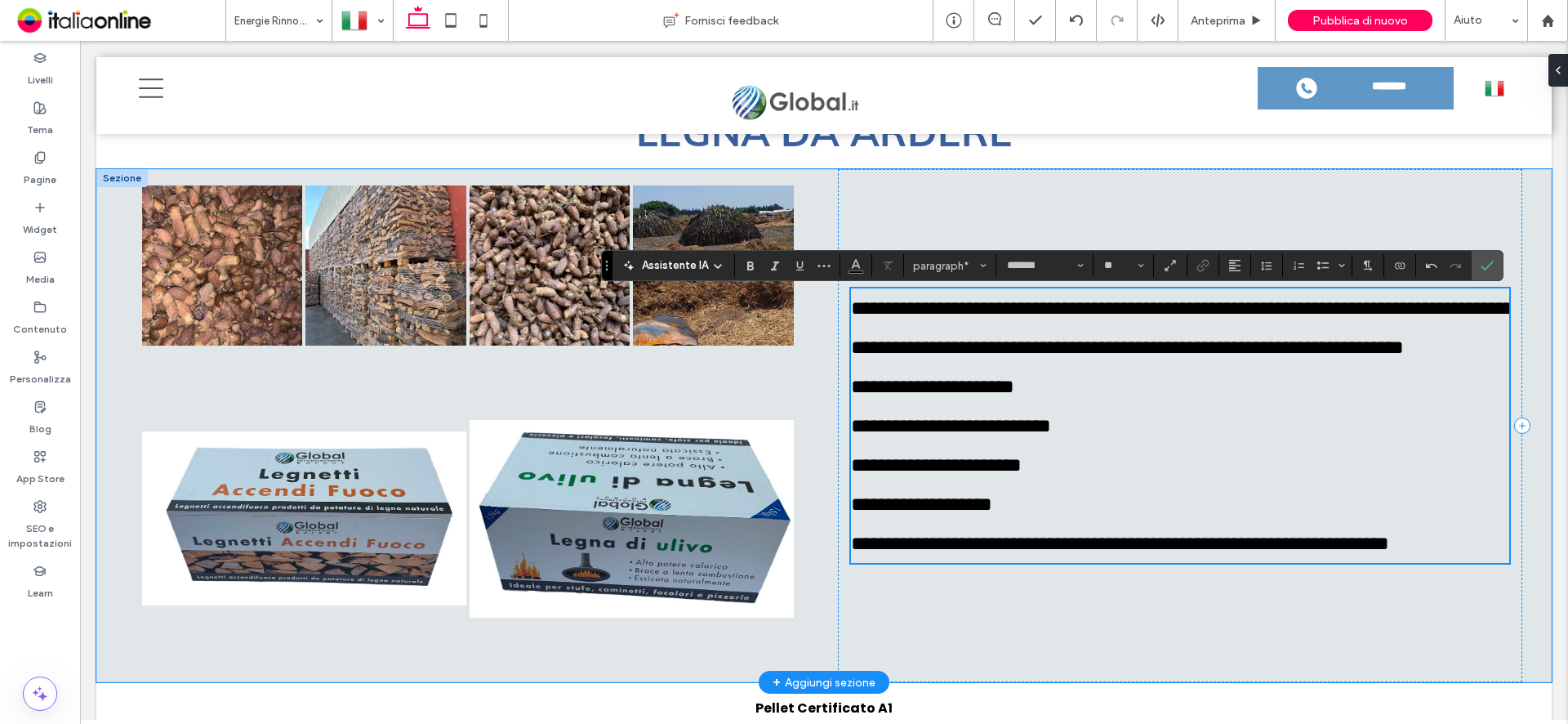
scroll to position [4712, 0]
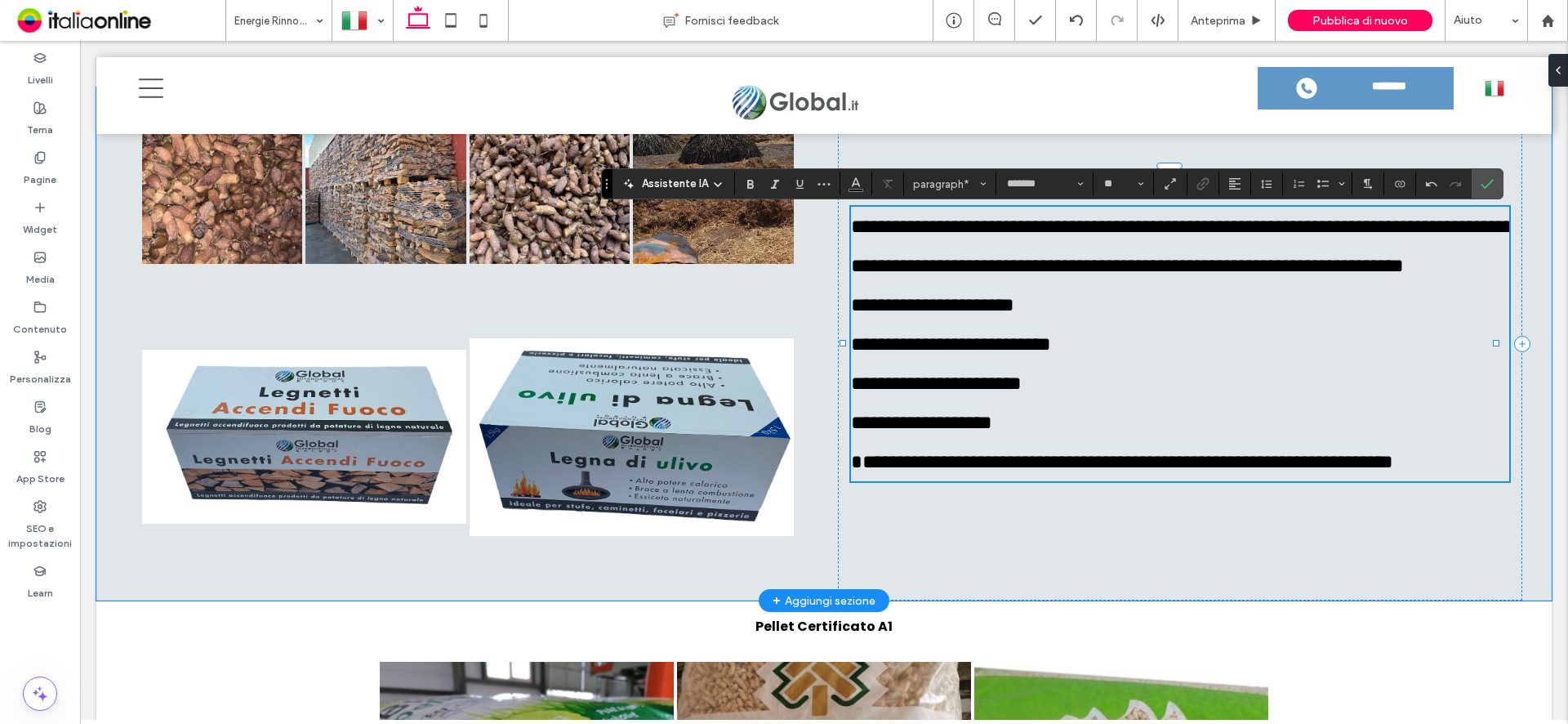
click at [1021, 452] on span "**********" at bounding box center [1122, 461] width 542 height 20
click at [1005, 452] on span "**********" at bounding box center [1122, 461] width 542 height 20
click at [1011, 452] on span "**********" at bounding box center [1122, 461] width 542 height 20
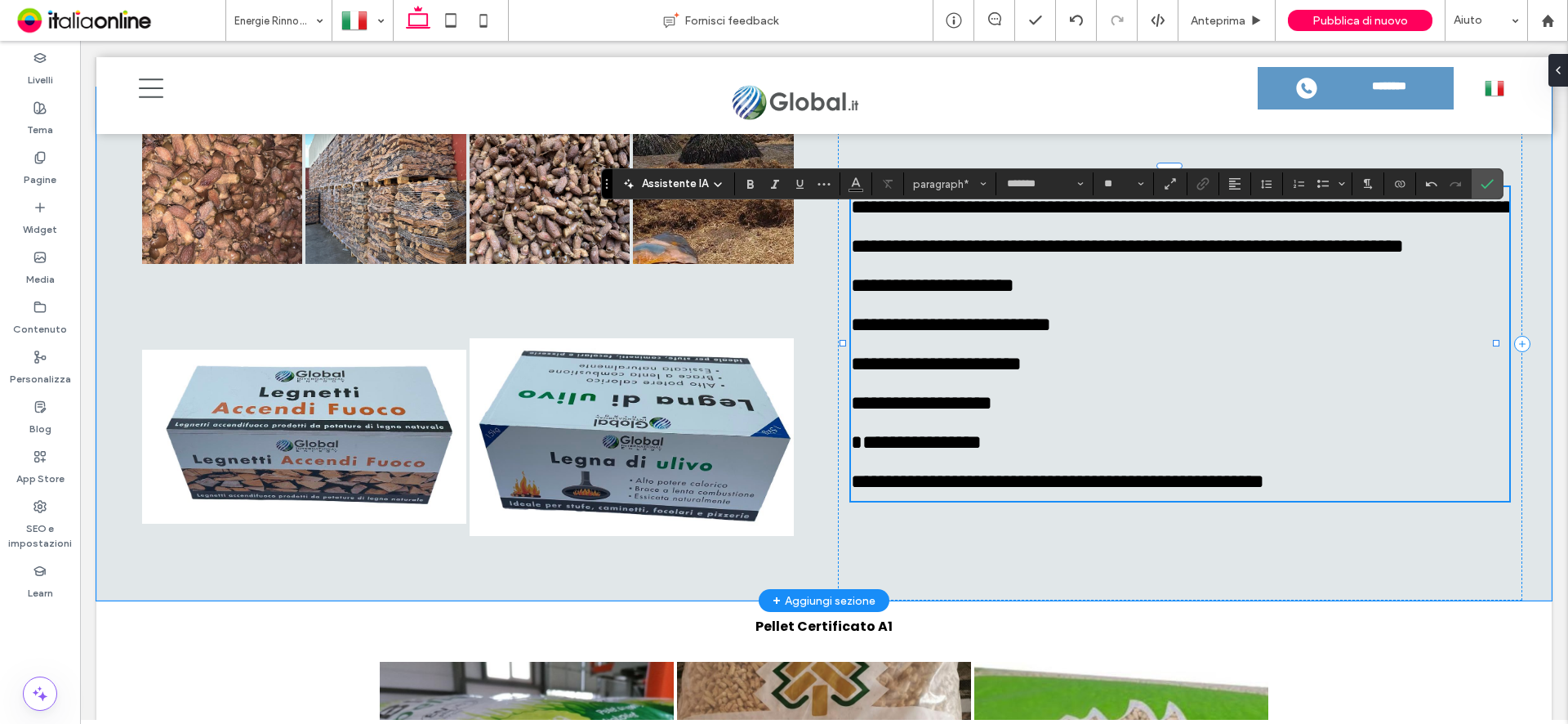
click at [1251, 485] on span "**********" at bounding box center [1058, 481] width 414 height 20
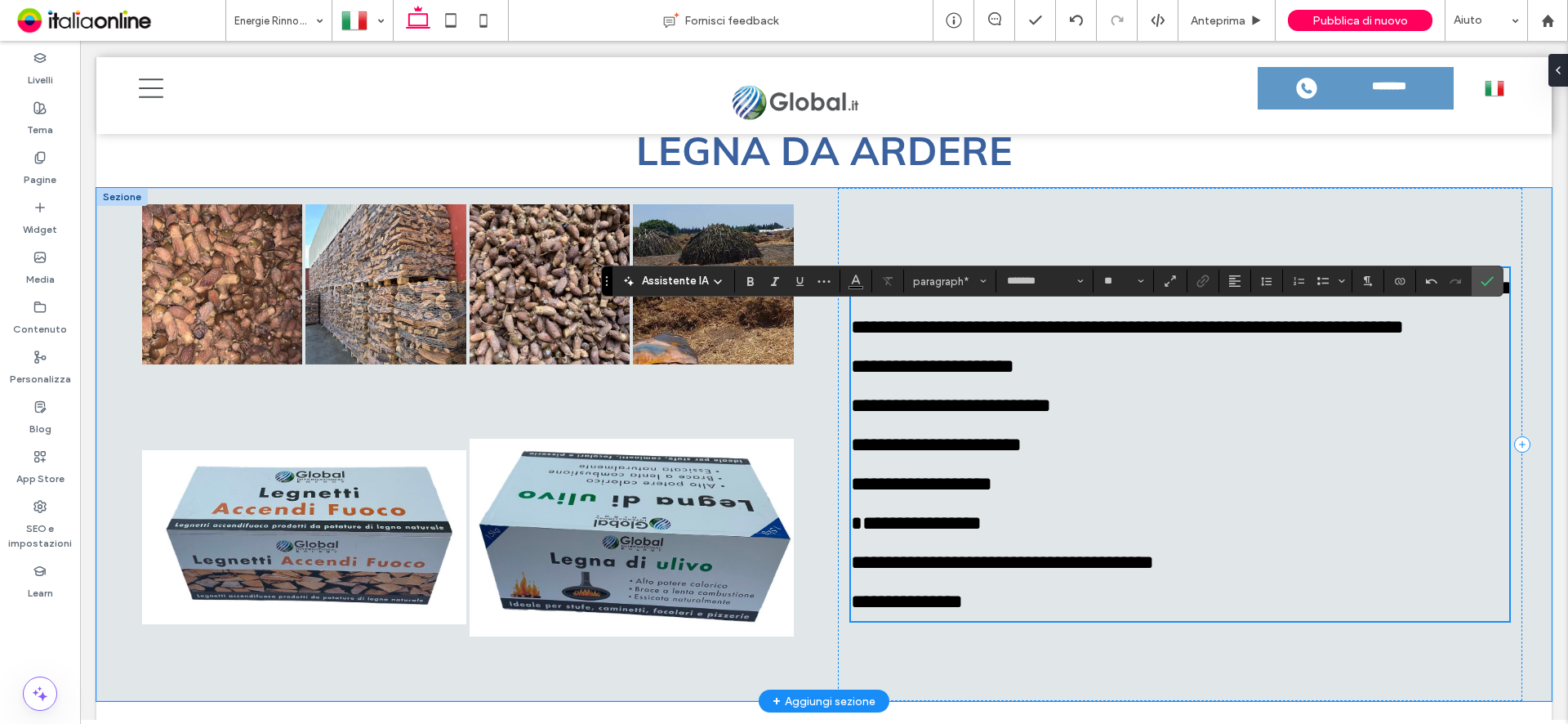
scroll to position [4610, 0]
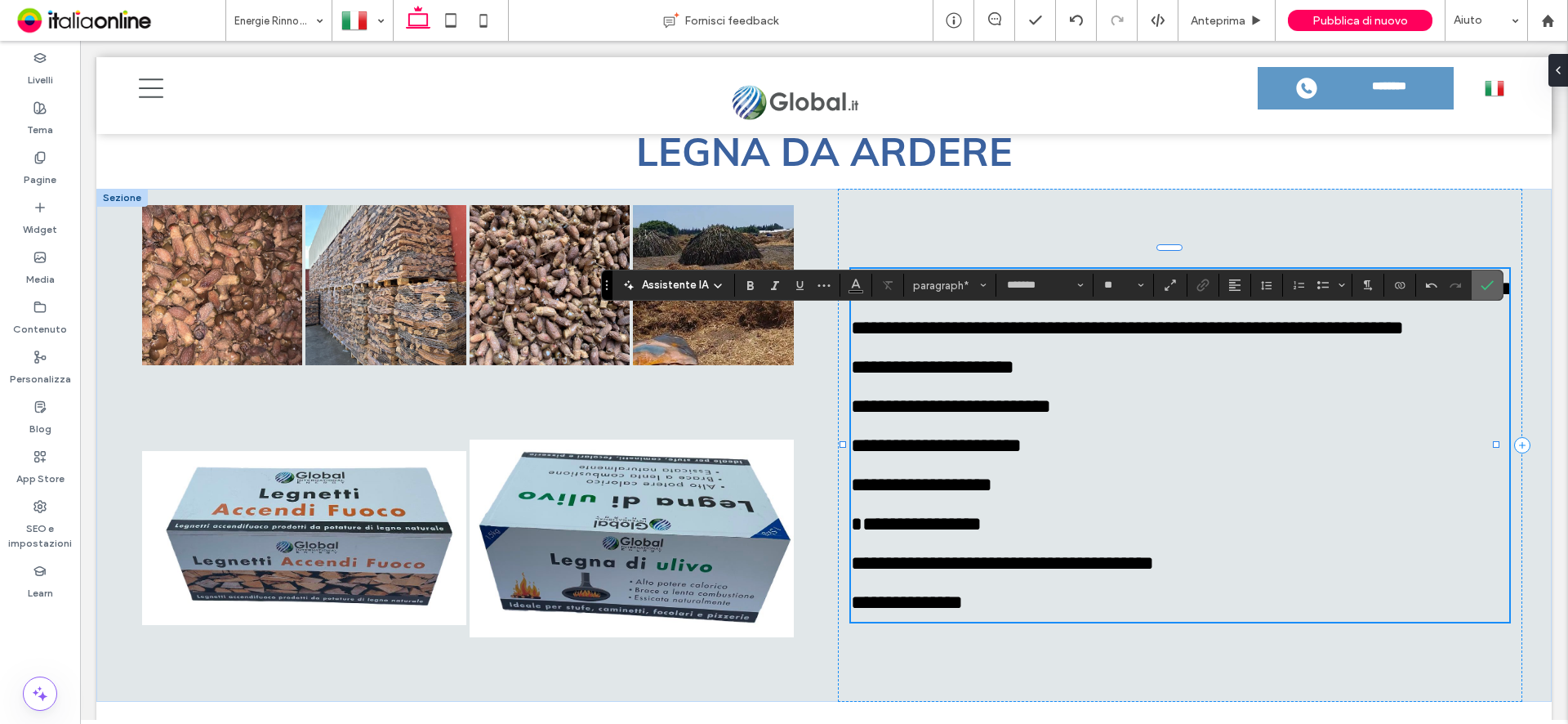
click at [1488, 296] on span "Conferma" at bounding box center [1487, 285] width 13 height 27
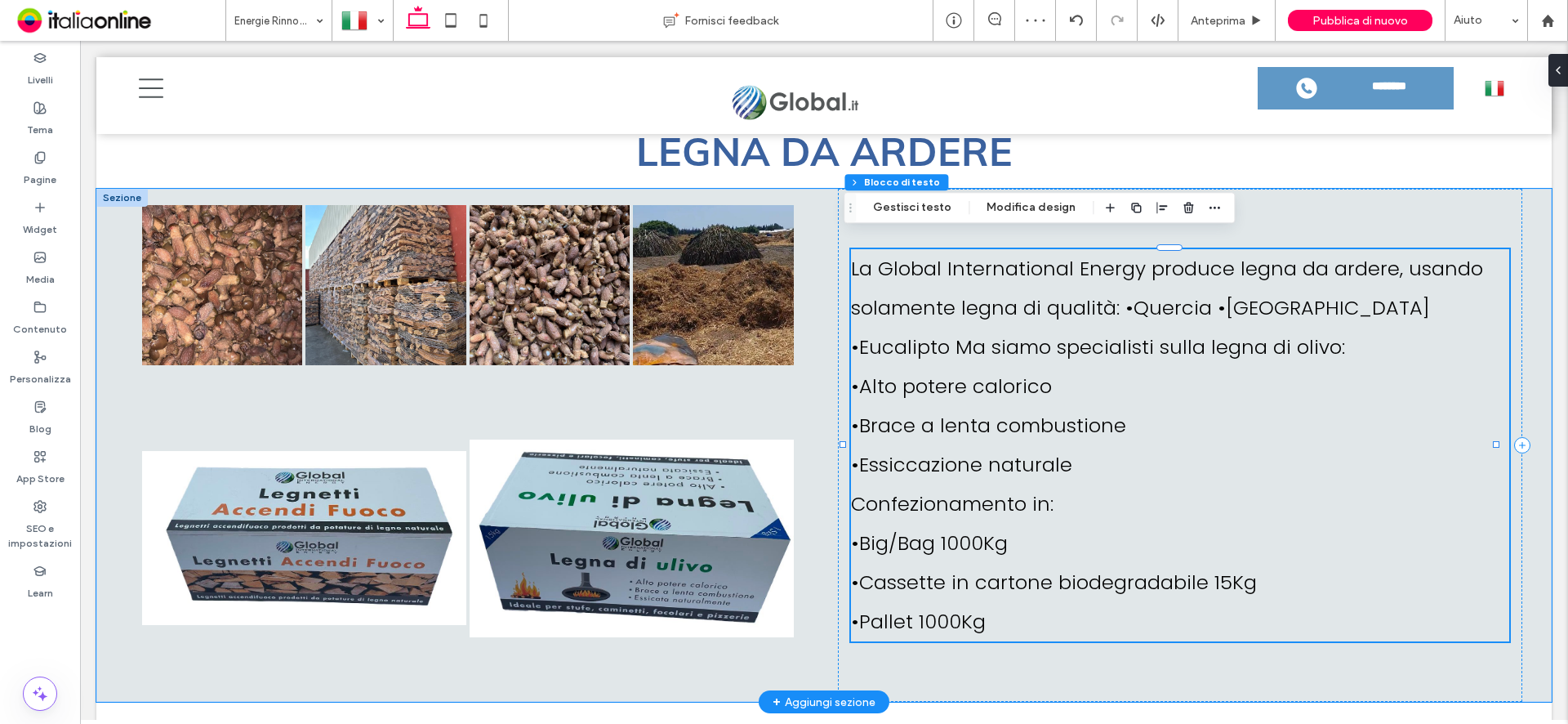
click at [1400, 302] on span "La Global International Energy produce legna da ardere, usando solamente legna …" at bounding box center [1167, 308] width 632 height 105
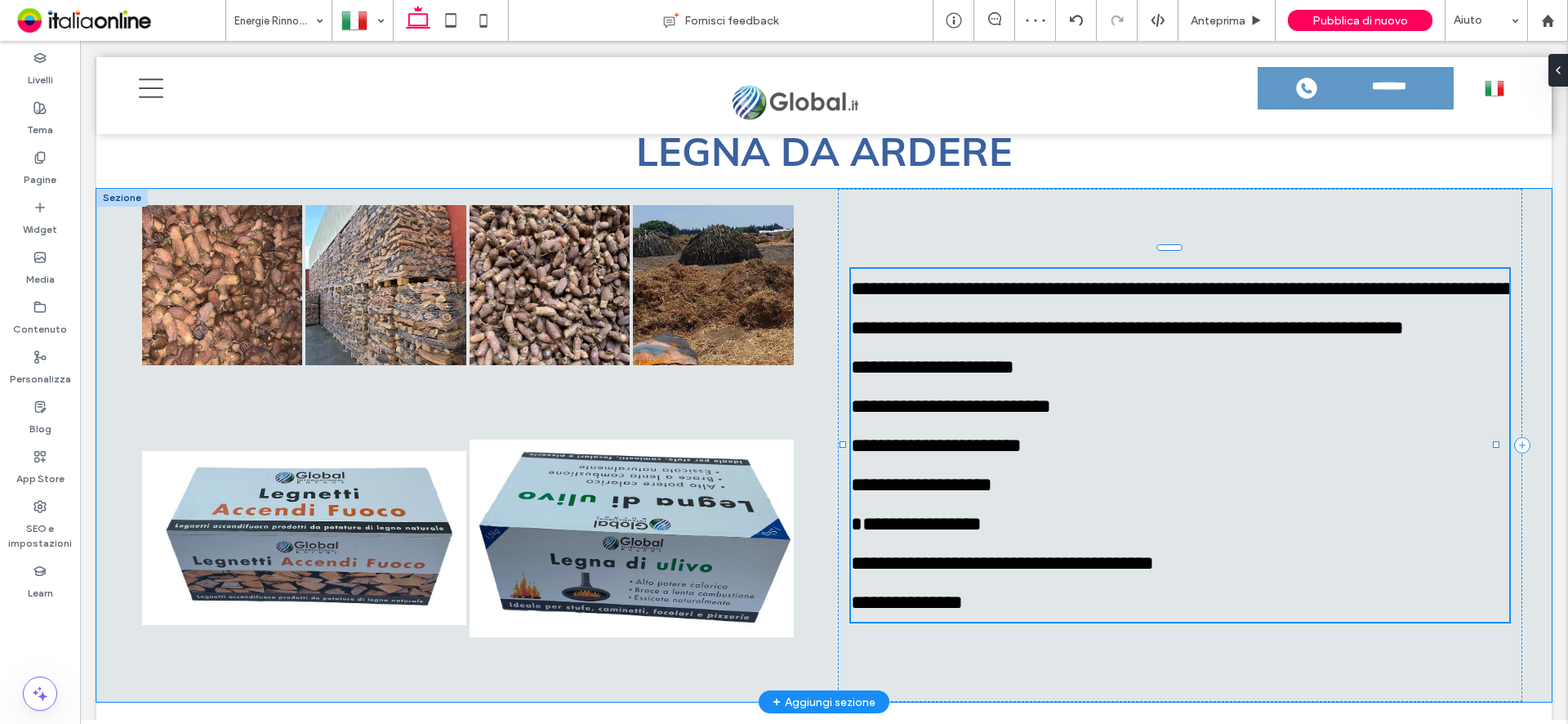
type input "*******"
type input "**"
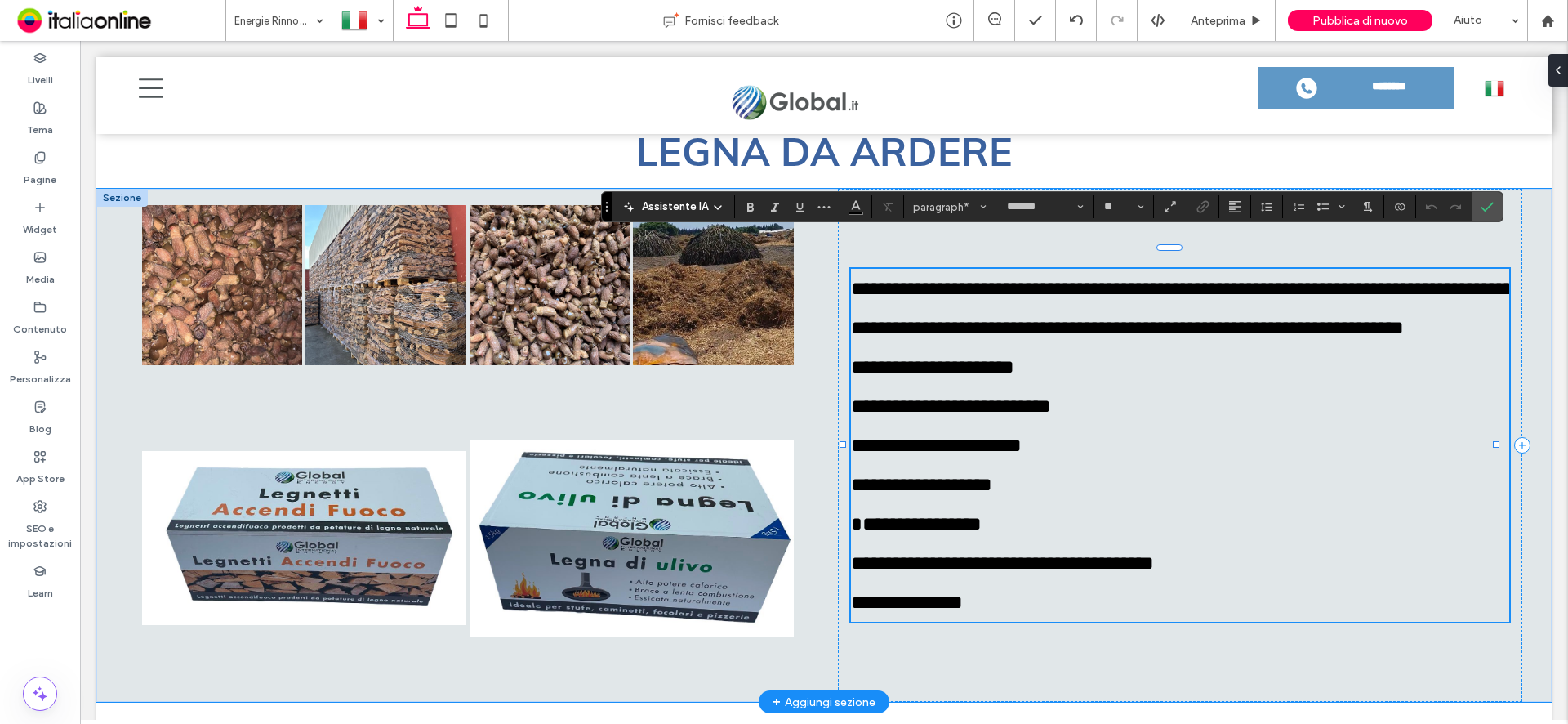
click at [1403, 290] on span "**********" at bounding box center [1182, 308] width 662 height 59
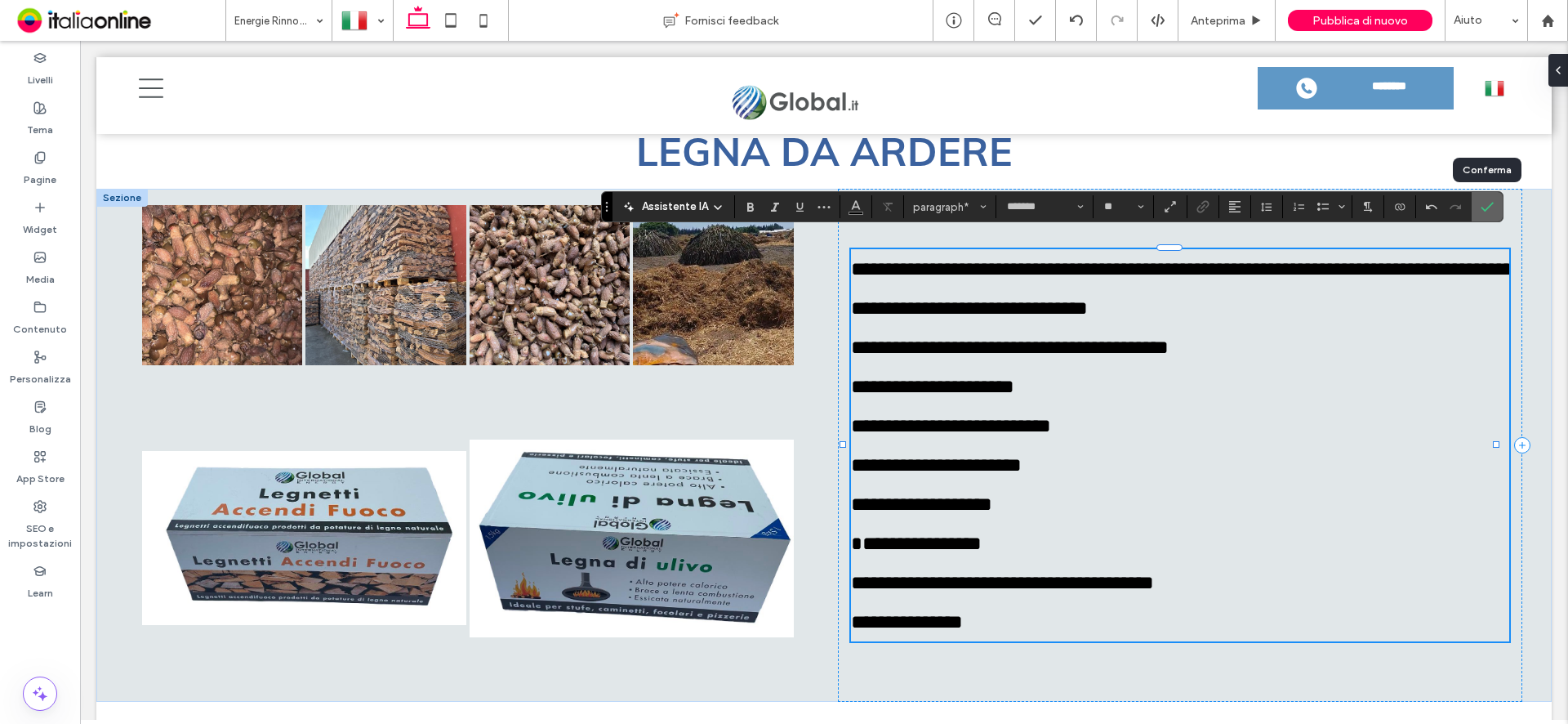
click at [1488, 202] on icon "Conferma" at bounding box center [1487, 206] width 13 height 13
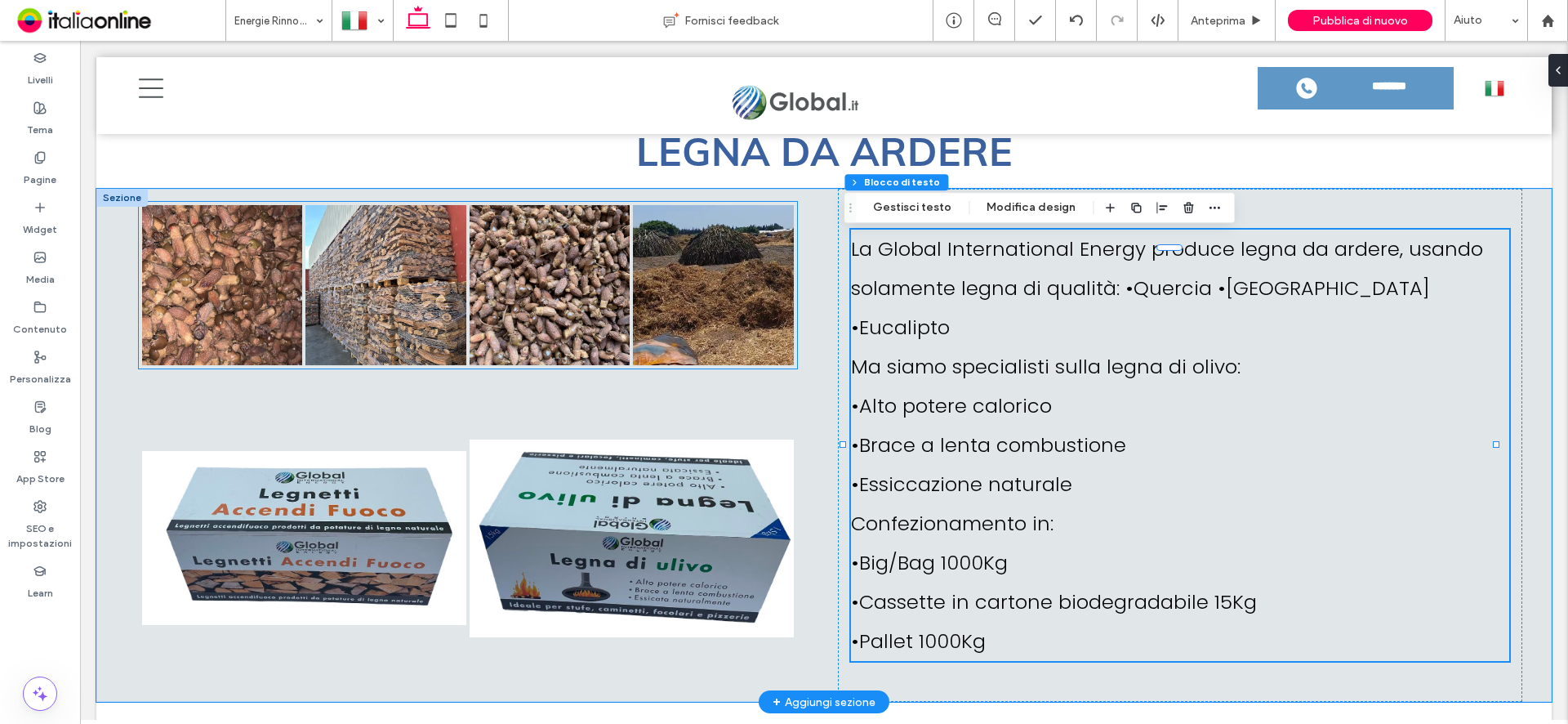
click at [667, 267] on link at bounding box center [713, 285] width 161 height 161
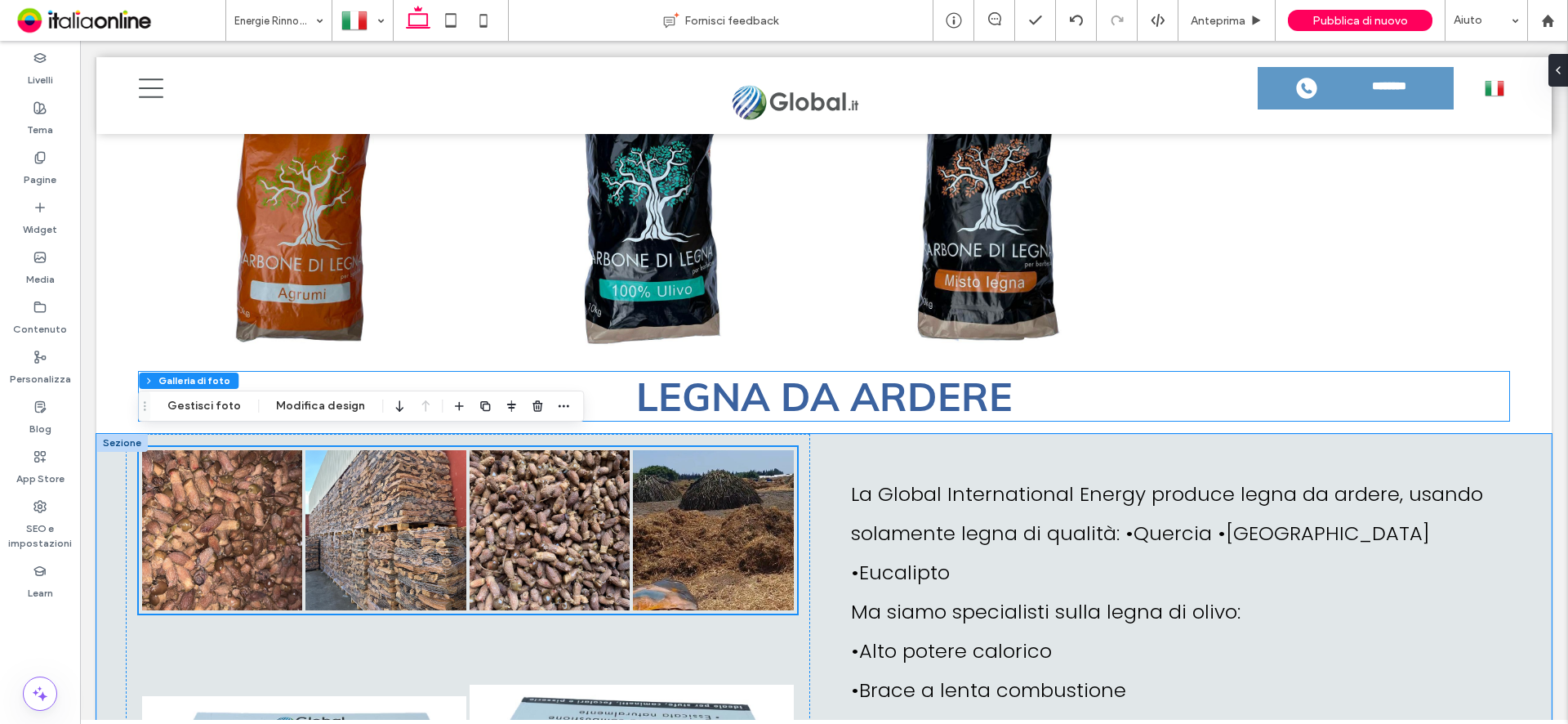
scroll to position [4447, 0]
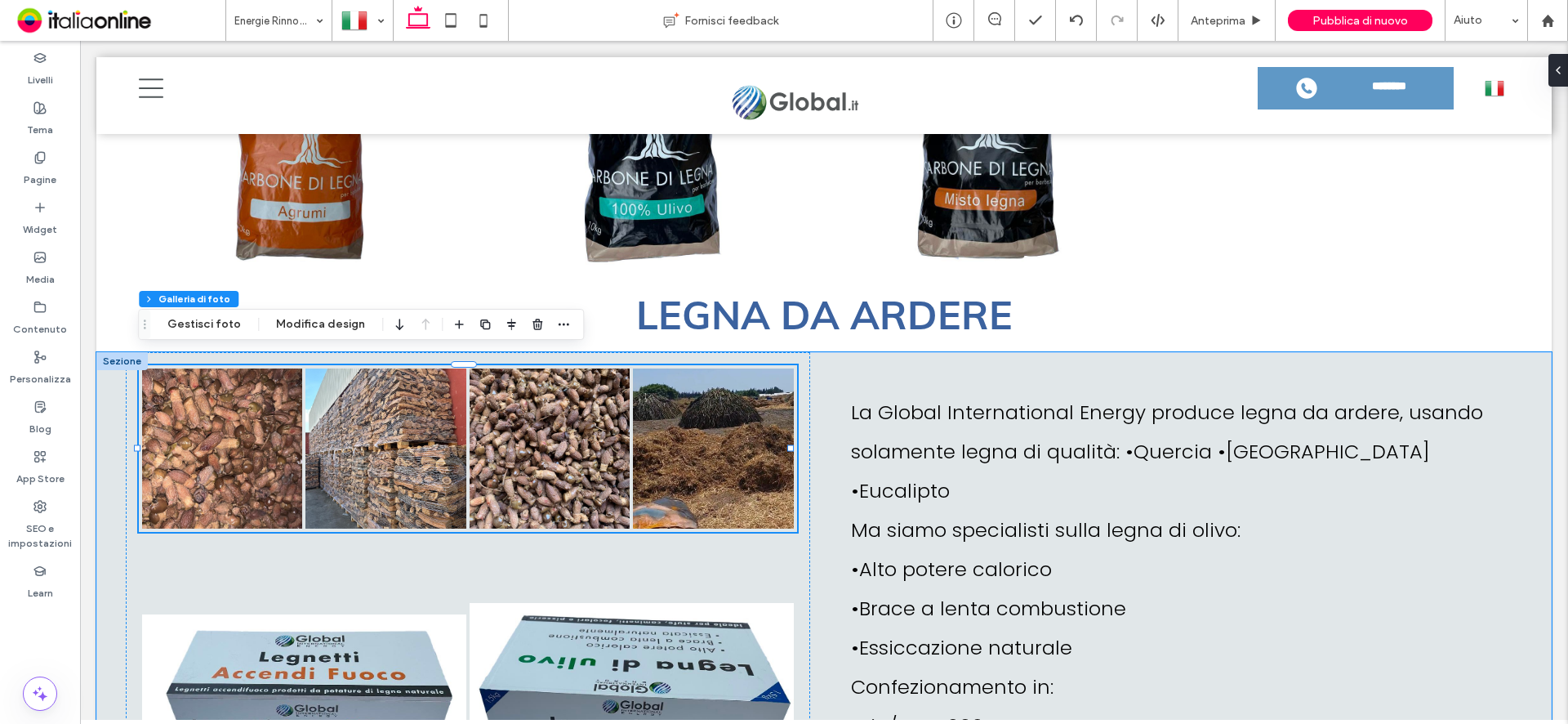
click at [123, 352] on div at bounding box center [122, 361] width 51 height 18
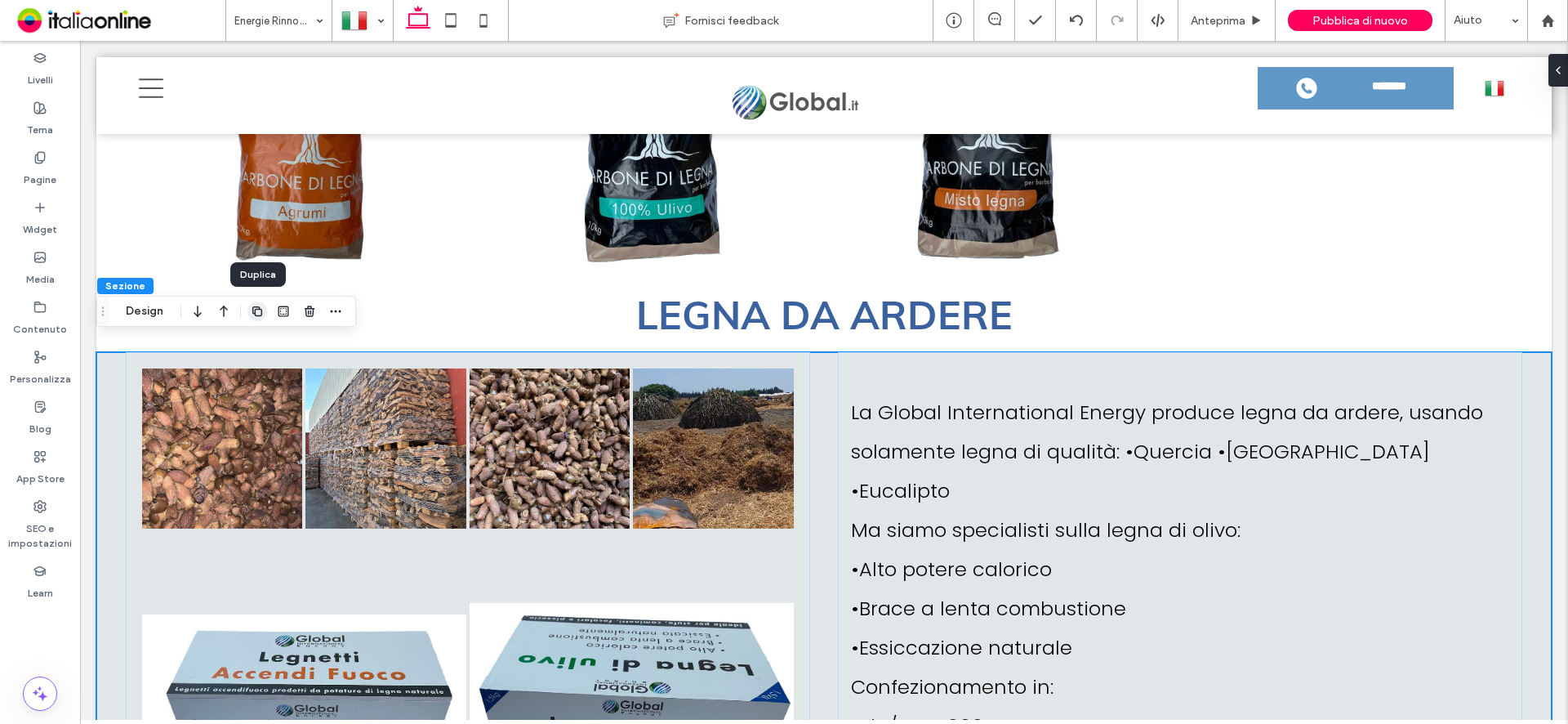
click at [257, 315] on use "button" at bounding box center [257, 311] width 9 height 9
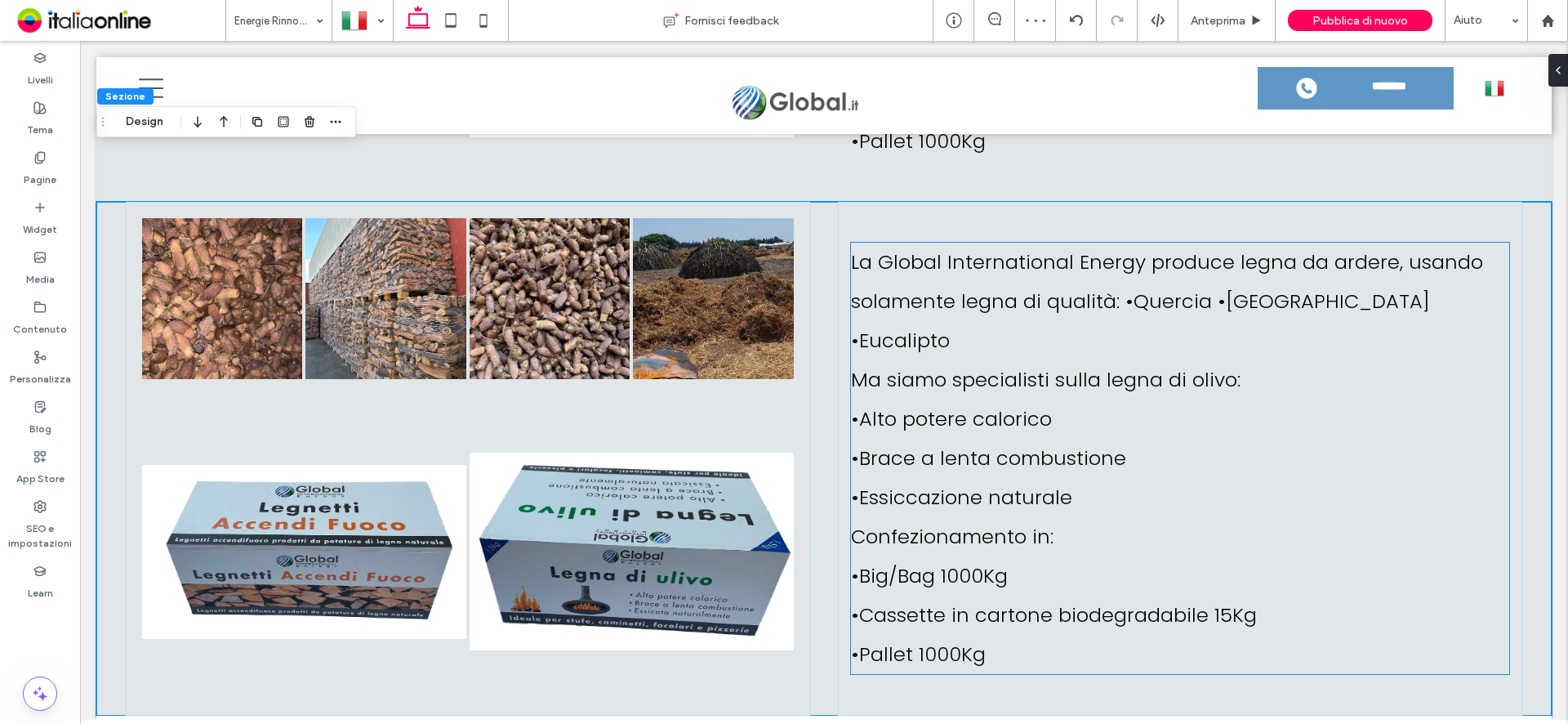
scroll to position [5090, 0]
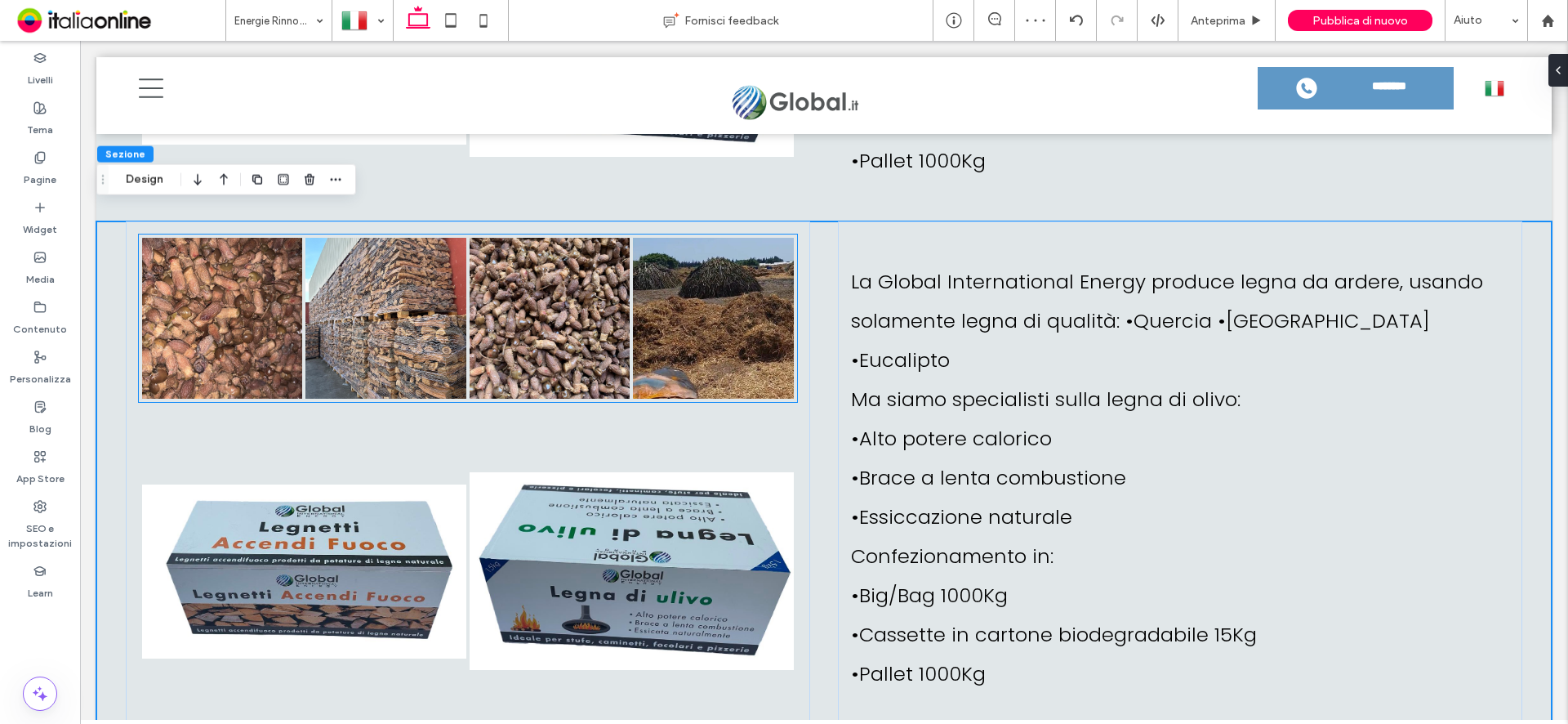
click at [736, 255] on link at bounding box center [713, 319] width 161 height 161
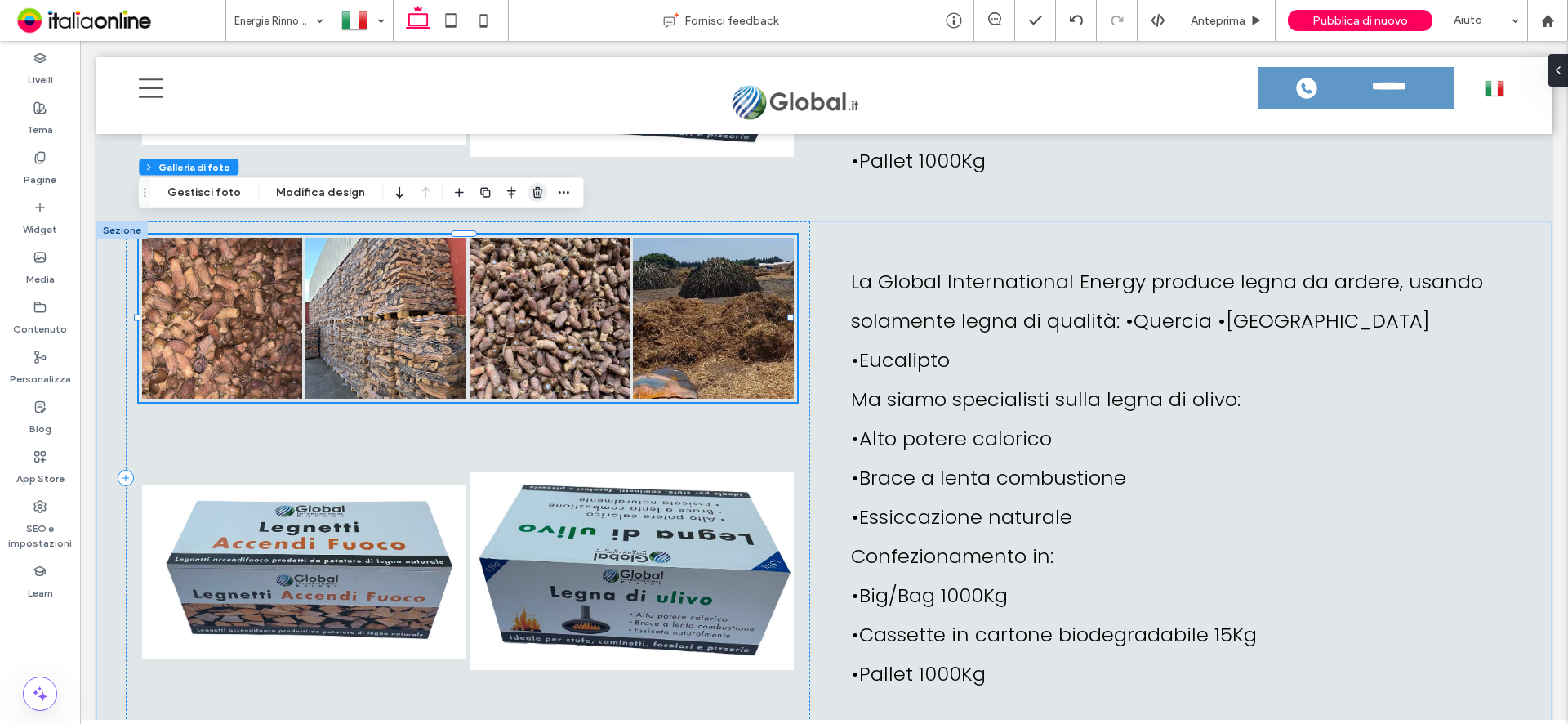
click at [531, 191] on icon "button" at bounding box center [537, 192] width 13 height 13
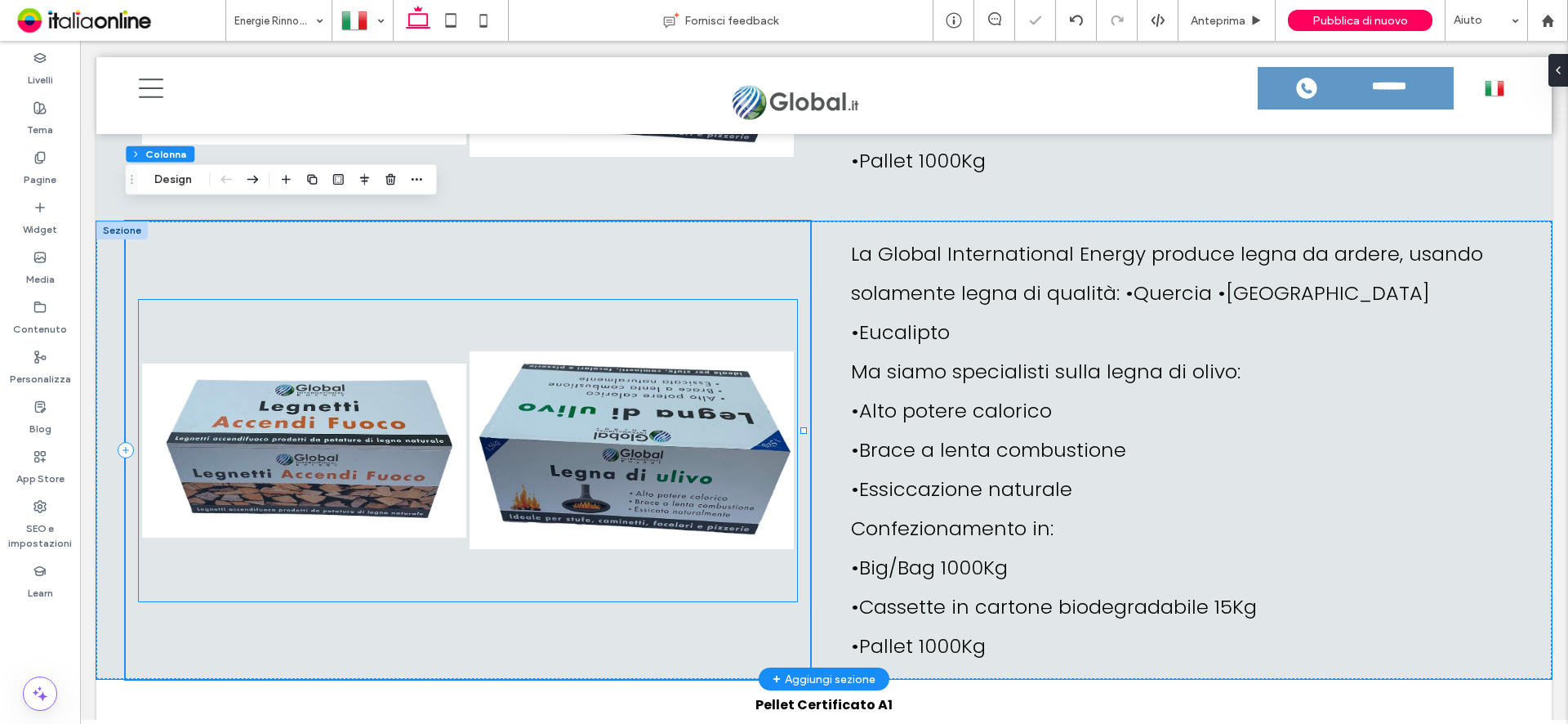
click at [611, 417] on link at bounding box center [631, 451] width 325 height 295
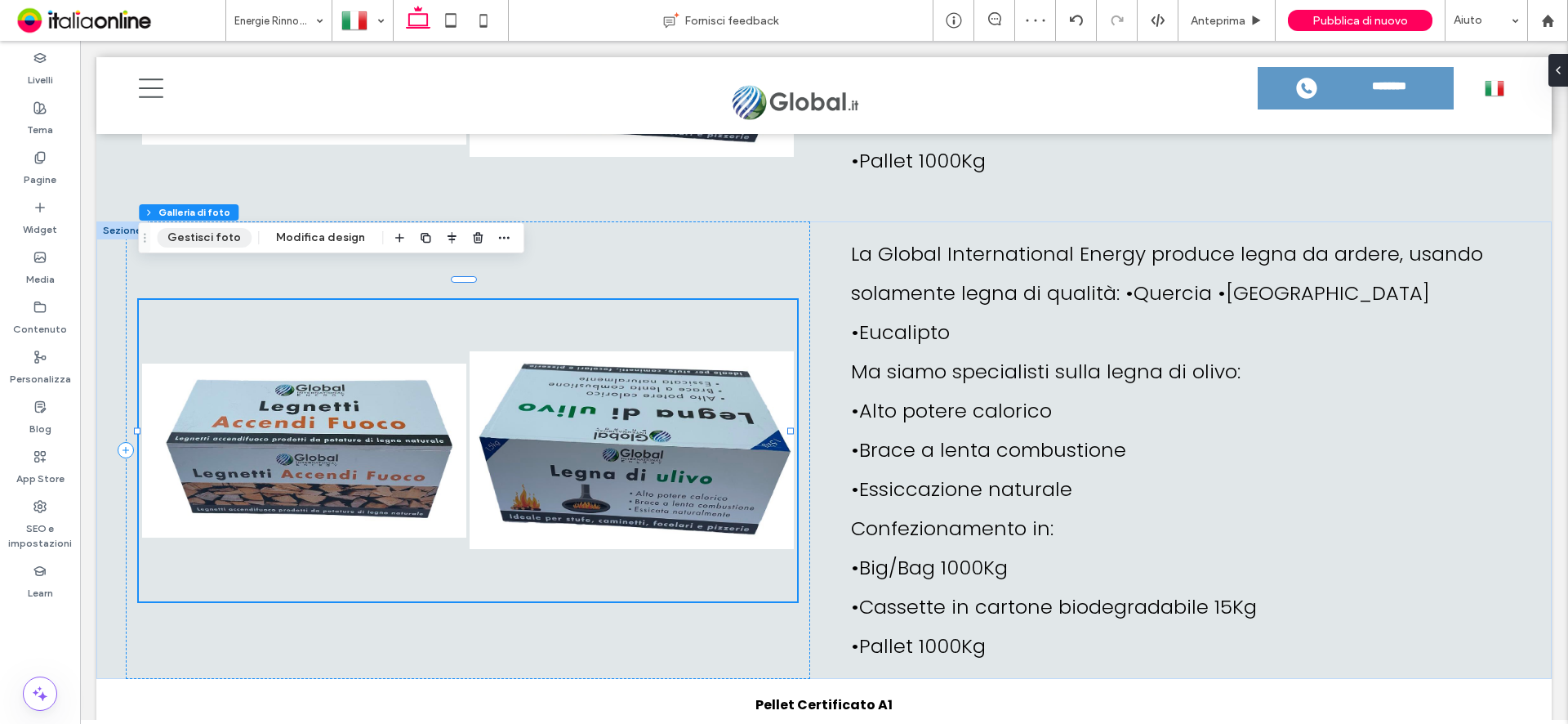
click at [202, 233] on button "Gestisci foto" at bounding box center [204, 237] width 95 height 20
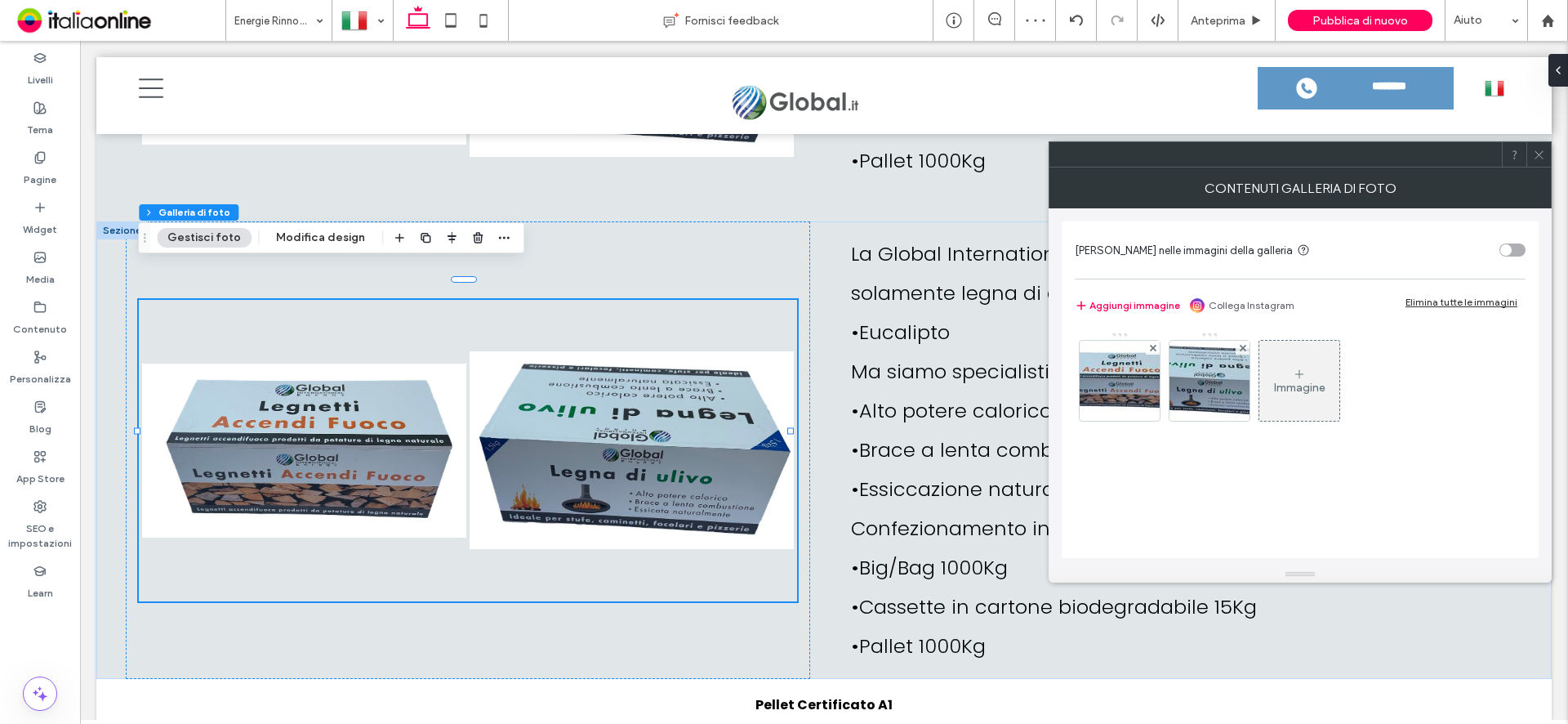
click at [1293, 369] on icon at bounding box center [1299, 374] width 13 height 13
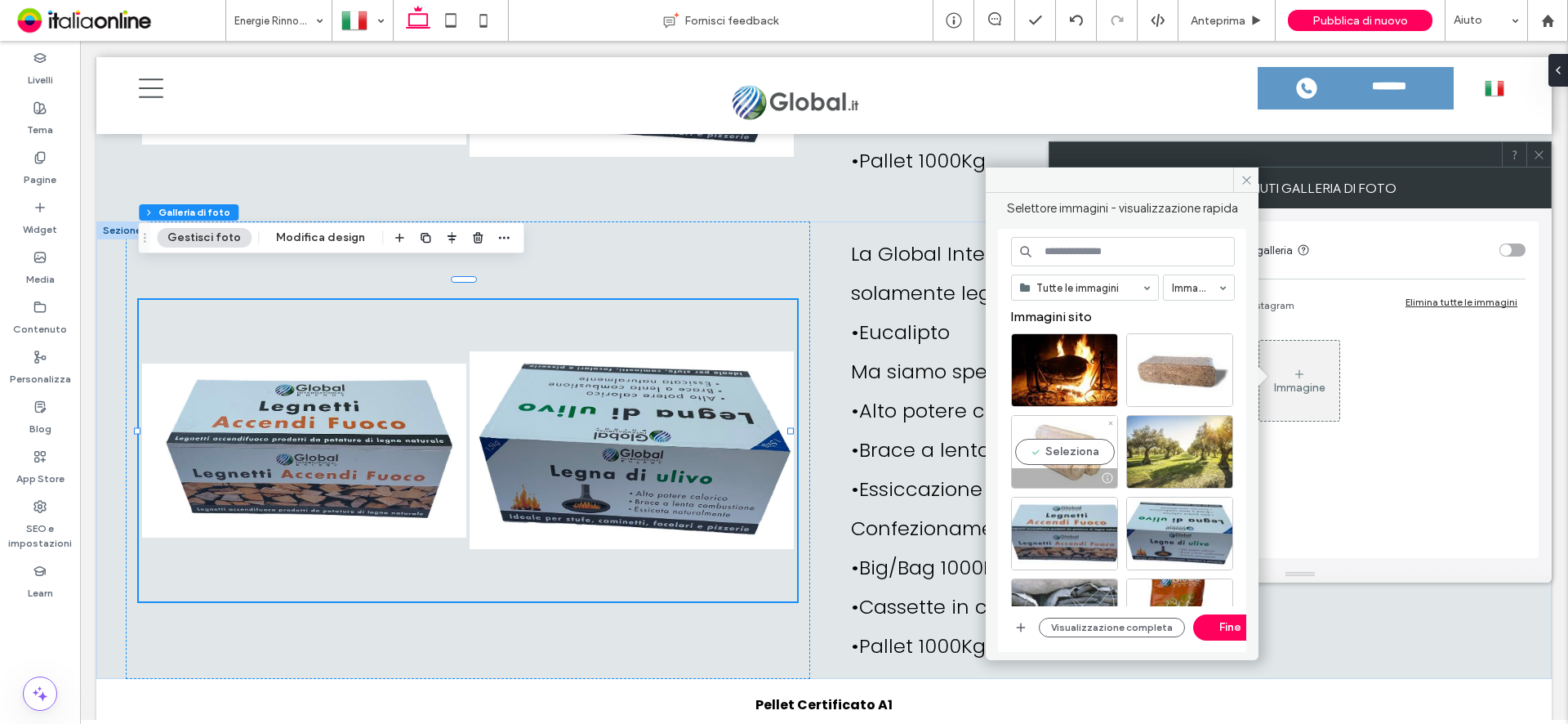
drag, startPoint x: 1065, startPoint y: 441, endPoint x: 1098, endPoint y: 434, distance: 33.7
click at [1065, 441] on div "Seleziona" at bounding box center [1064, 452] width 107 height 74
click at [1172, 371] on div "Seleziona" at bounding box center [1179, 370] width 107 height 74
click at [1229, 633] on button "Fine" at bounding box center [1230, 627] width 74 height 27
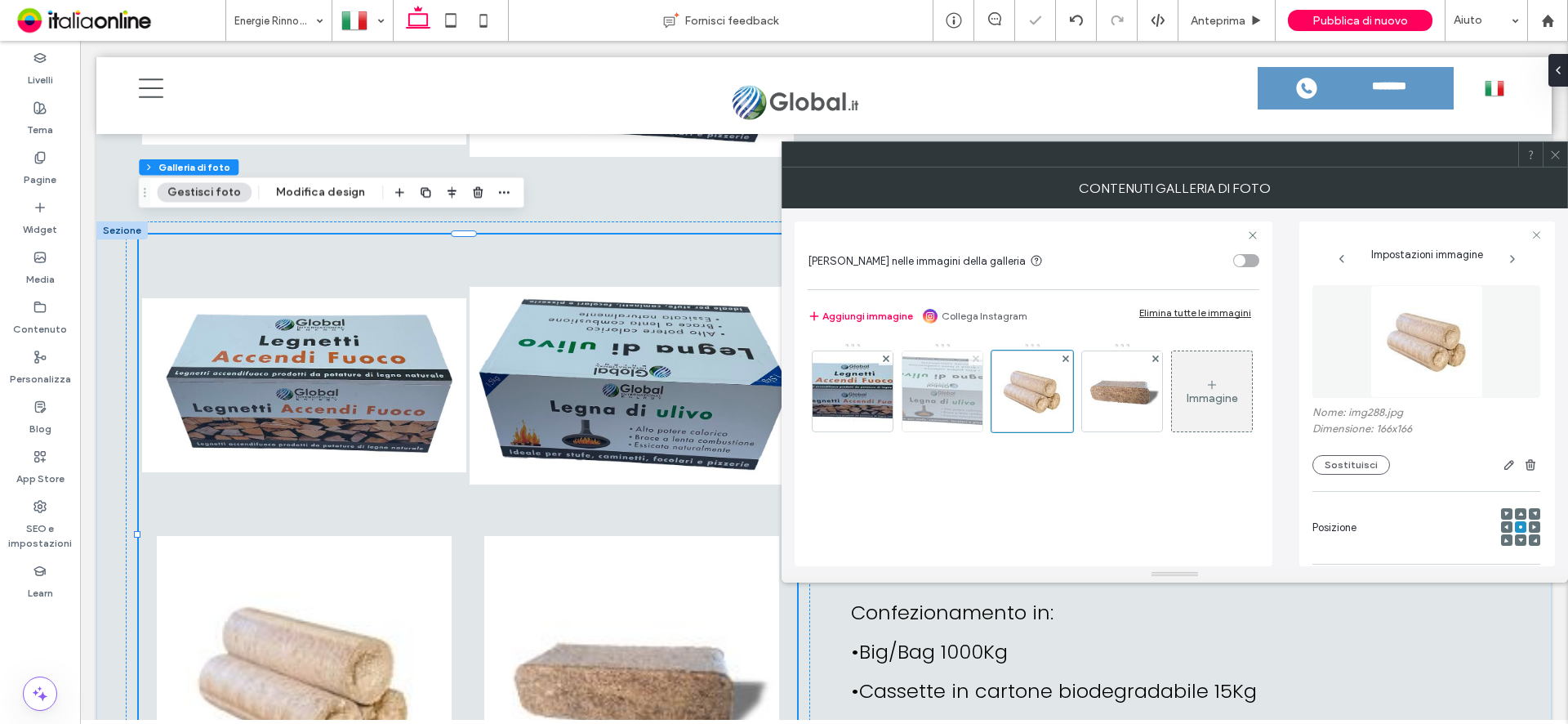
click at [980, 356] on div at bounding box center [975, 358] width 14 height 14
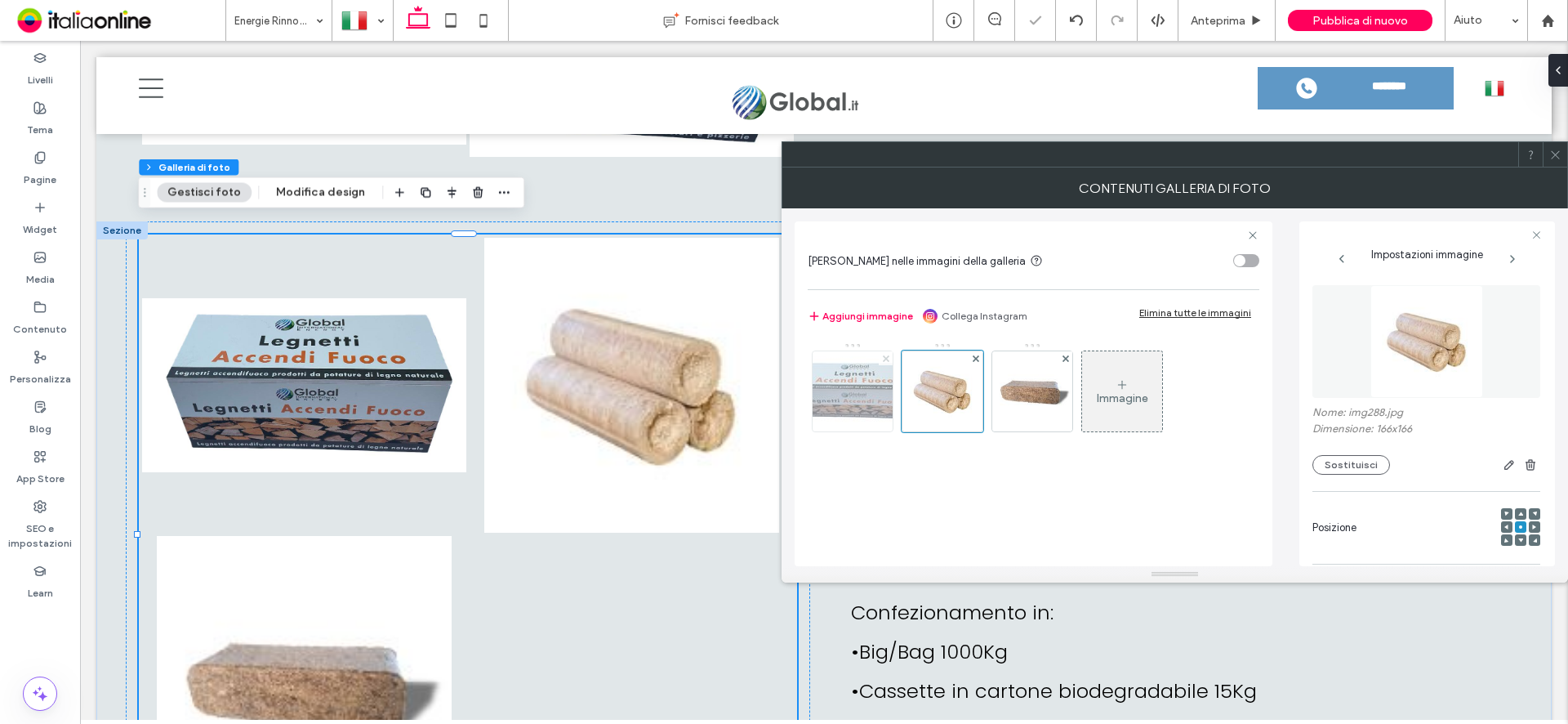
click at [888, 357] on use at bounding box center [885, 358] width 7 height 7
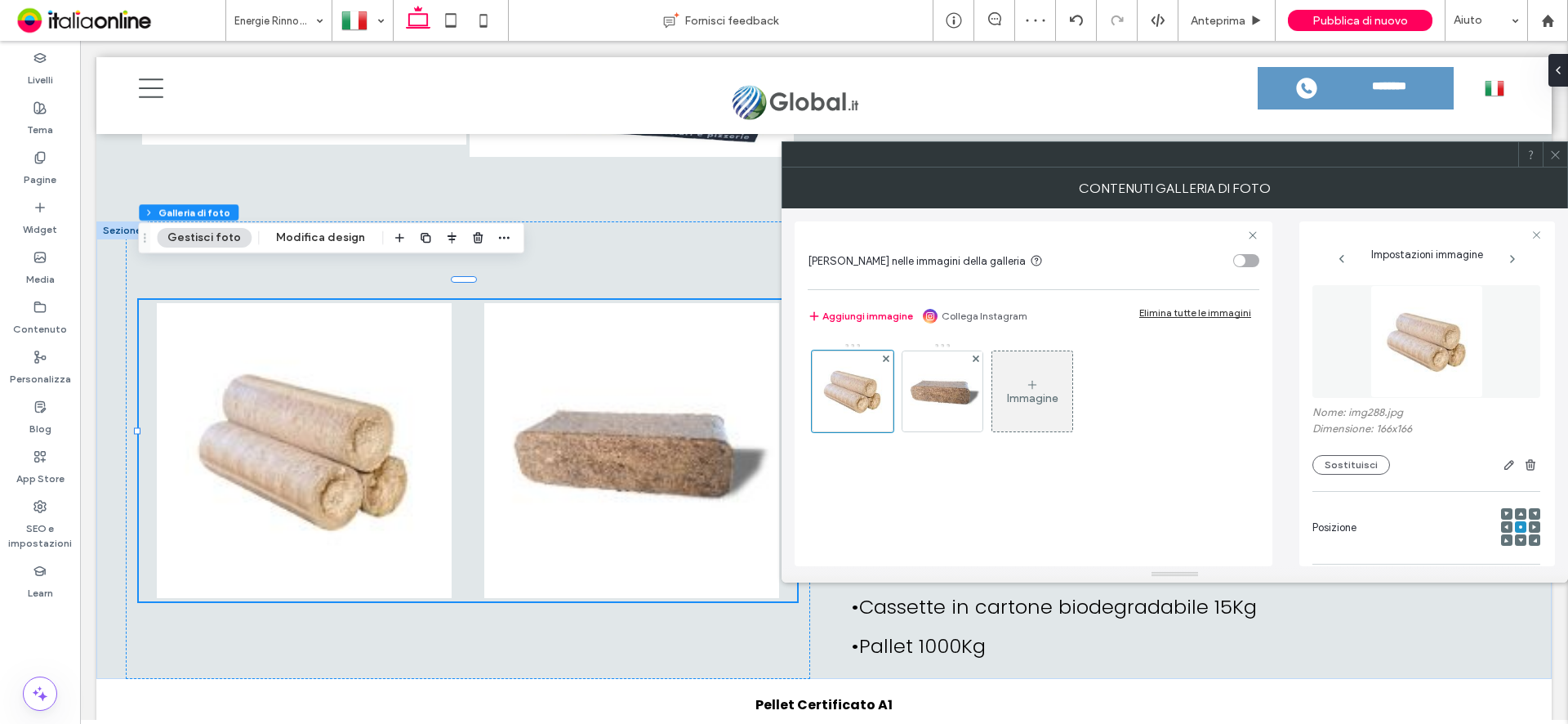
click at [1556, 159] on icon at bounding box center [1555, 155] width 12 height 12
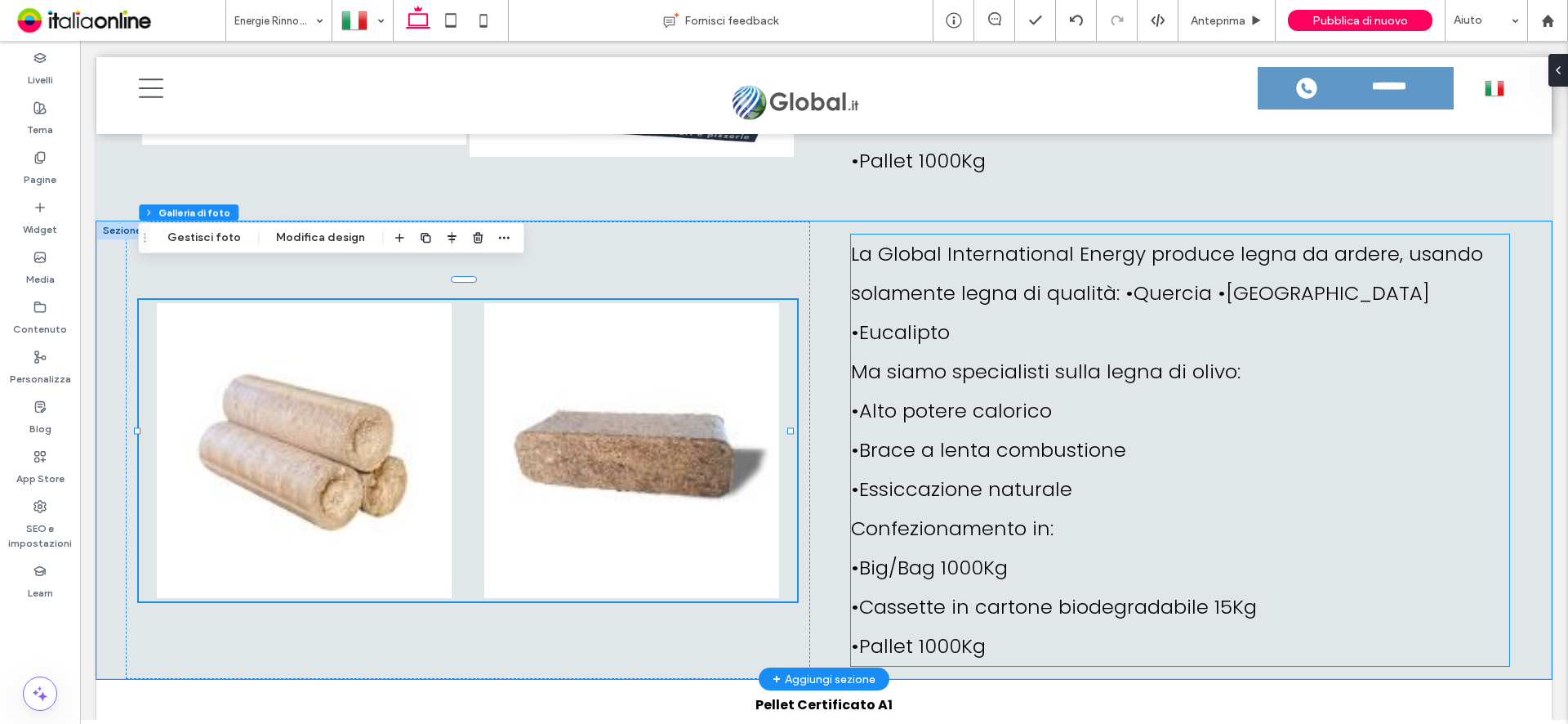
click at [1178, 296] on p "La Global International Energy produce legna da ardere, usando solamente legna …" at bounding box center [1180, 293] width 659 height 117
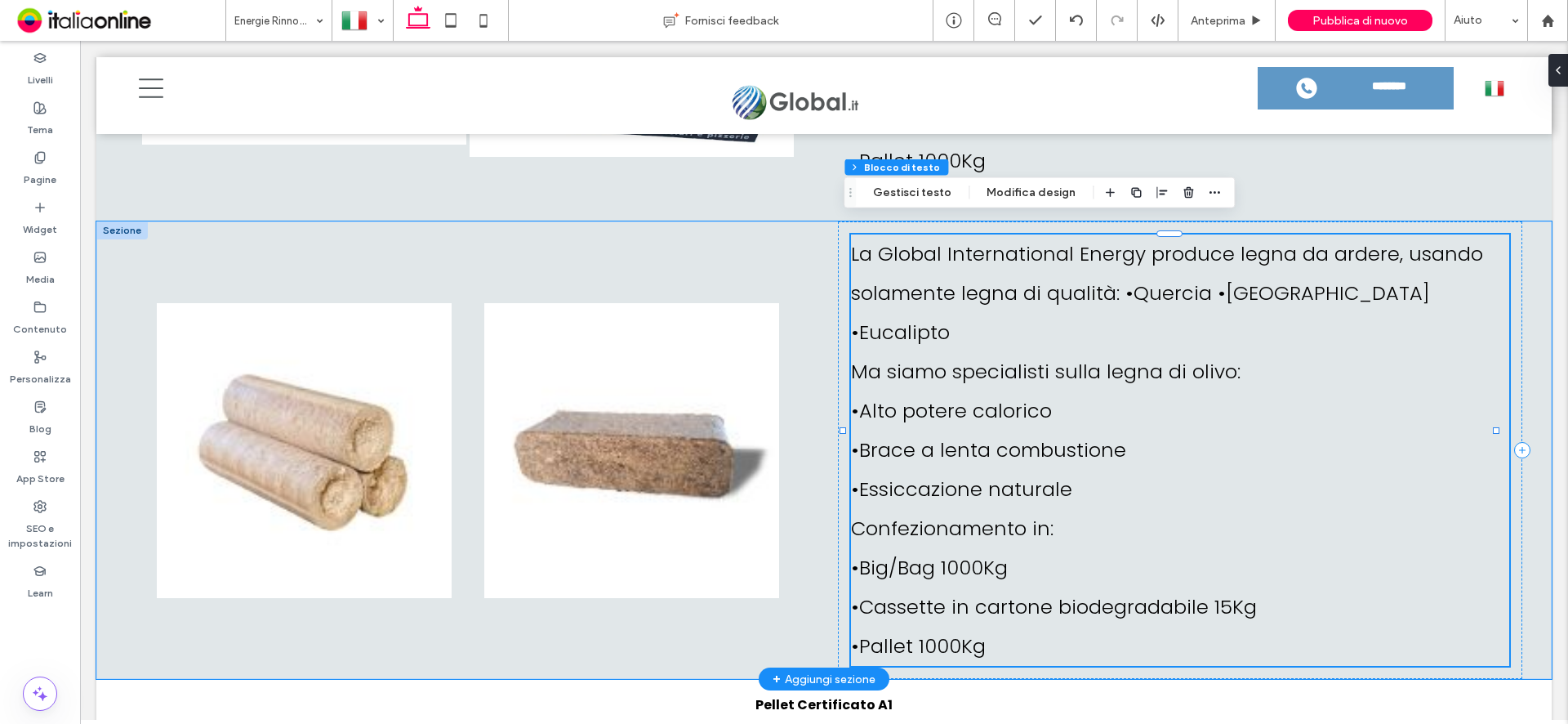
click at [857, 245] on span "La Global International Energy produce legna da ardere, usando solamente legna …" at bounding box center [1167, 292] width 632 height 105
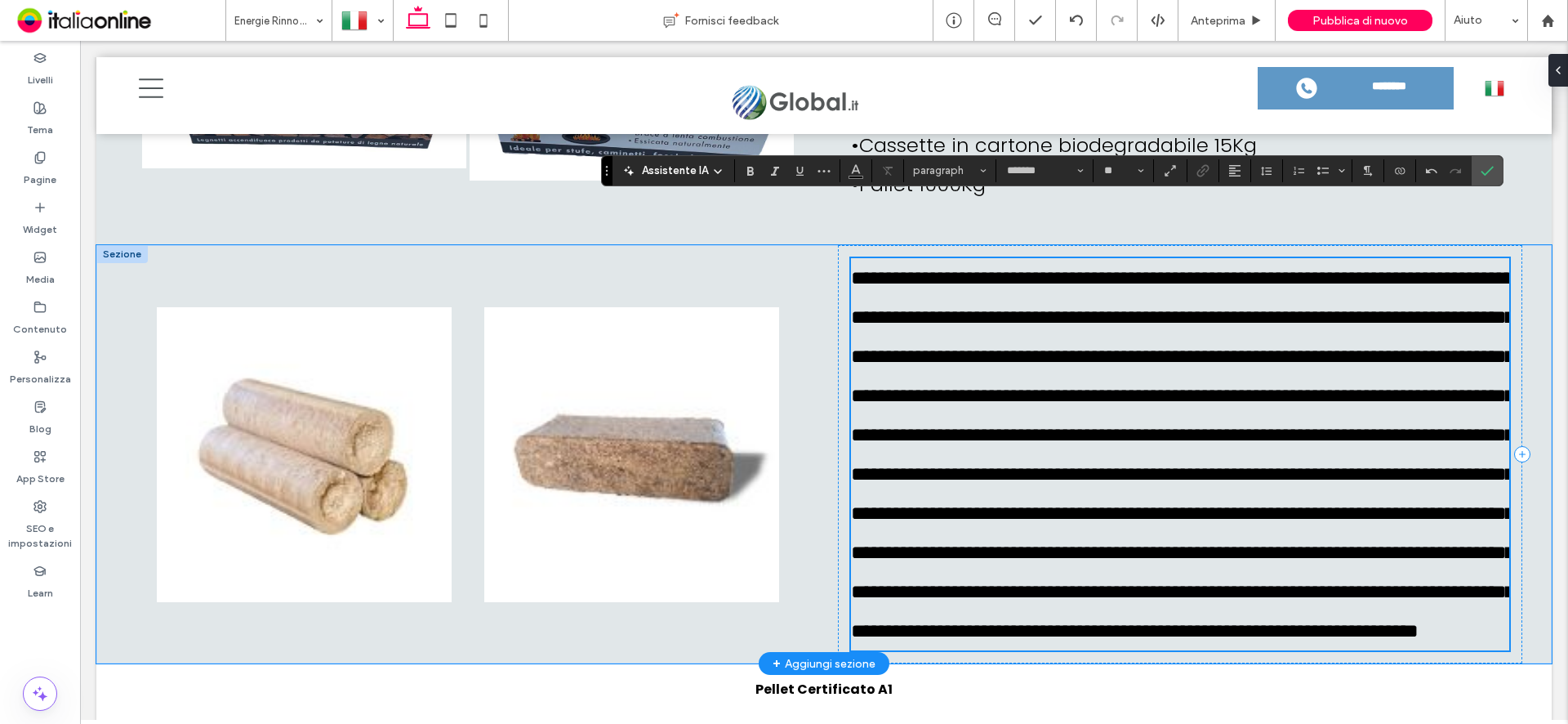
scroll to position [5049, 0]
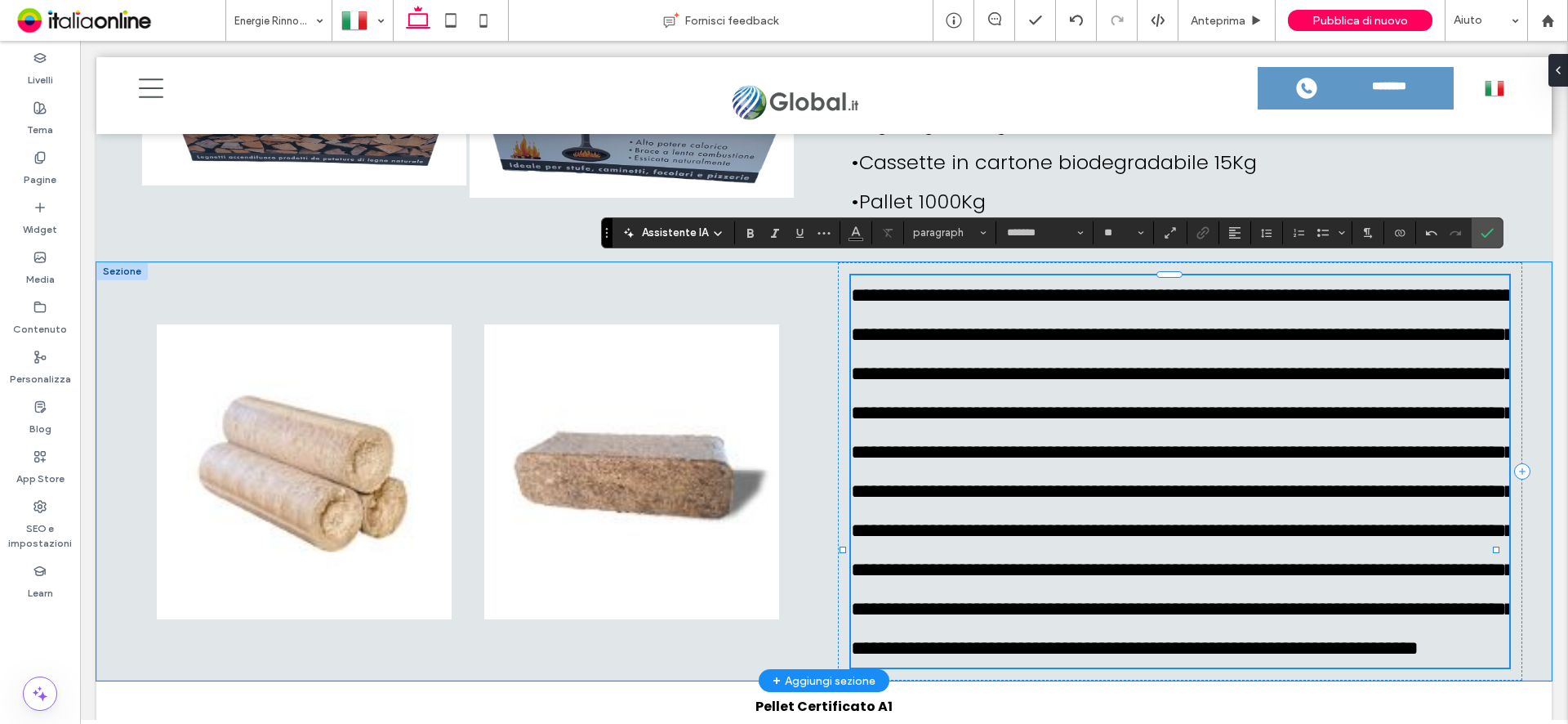
type input "**"
drag, startPoint x: 1029, startPoint y: 274, endPoint x: 844, endPoint y: 274, distance: 185.0
click at [851, 285] on span "**********" at bounding box center [1183, 471] width 663 height 373
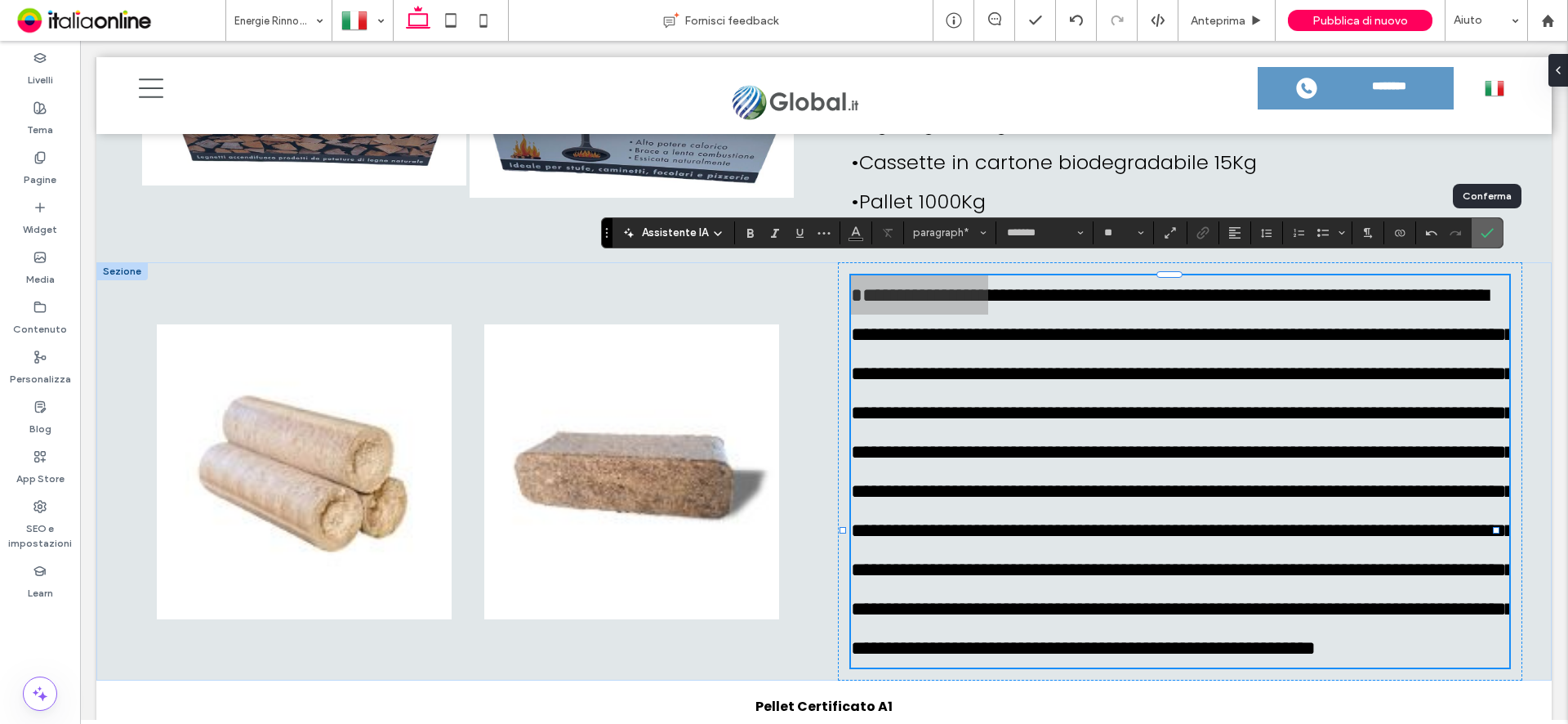
drag, startPoint x: 1491, startPoint y: 228, endPoint x: 1398, endPoint y: 201, distance: 96.8
click at [1491, 228] on icon "Conferma" at bounding box center [1487, 232] width 13 height 13
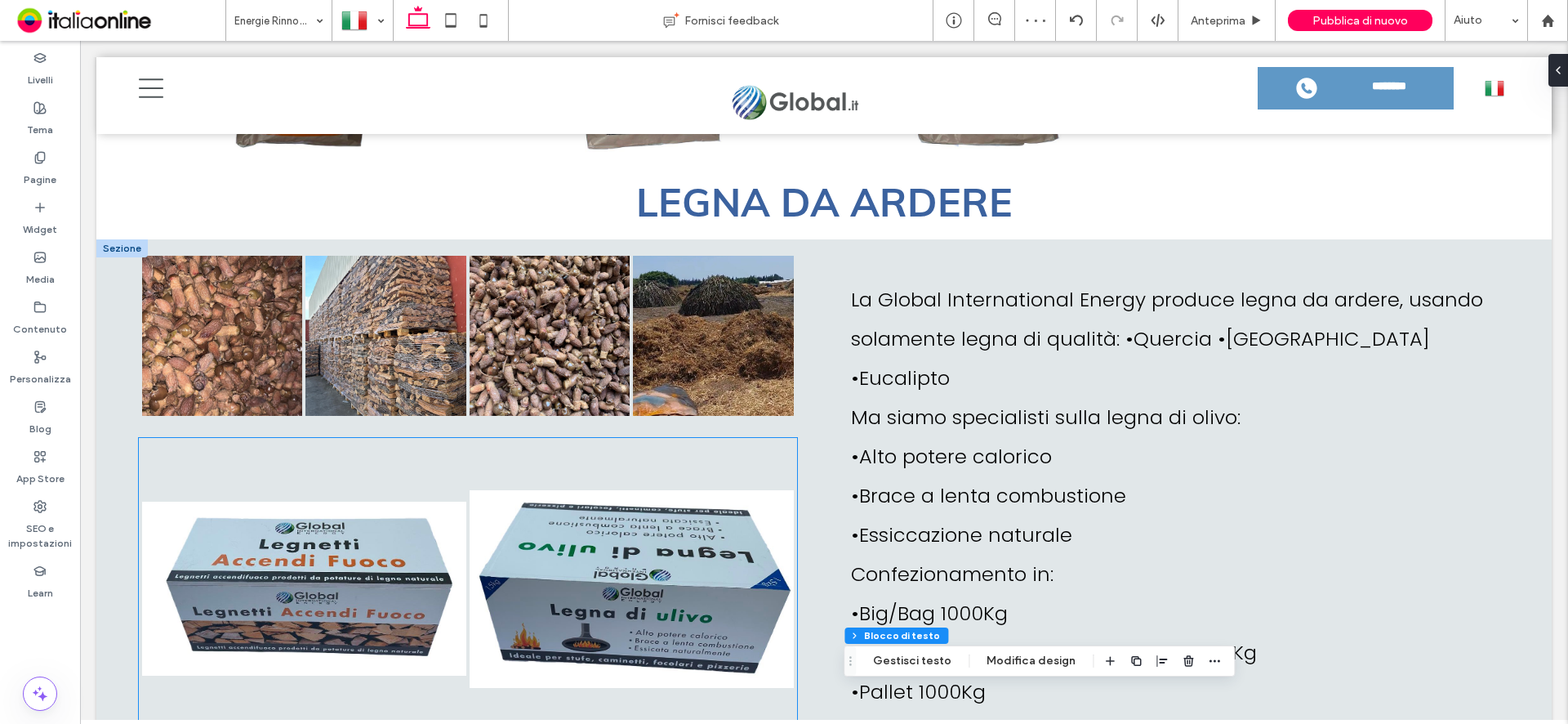
scroll to position [4478, 0]
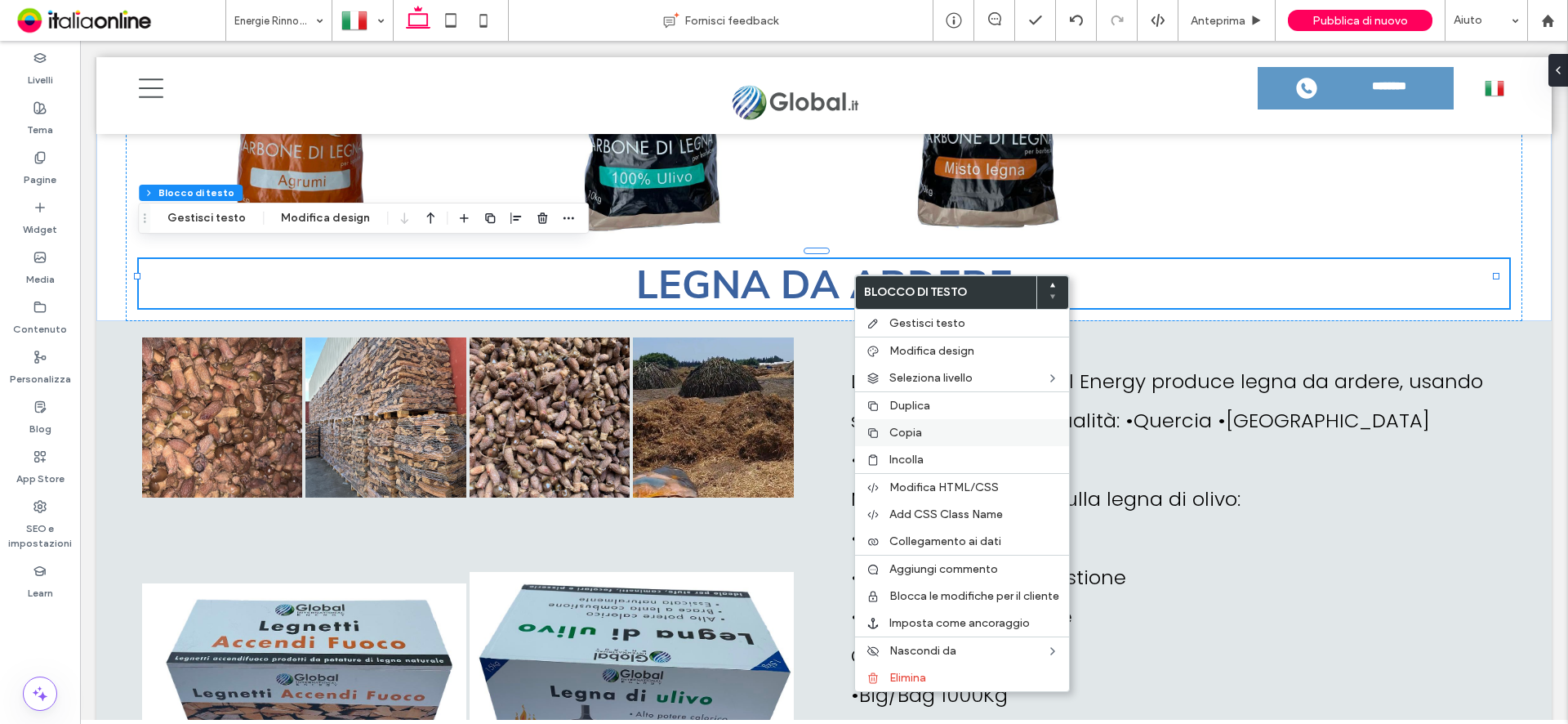
click at [915, 429] on span "Copia" at bounding box center [906, 433] width 33 height 14
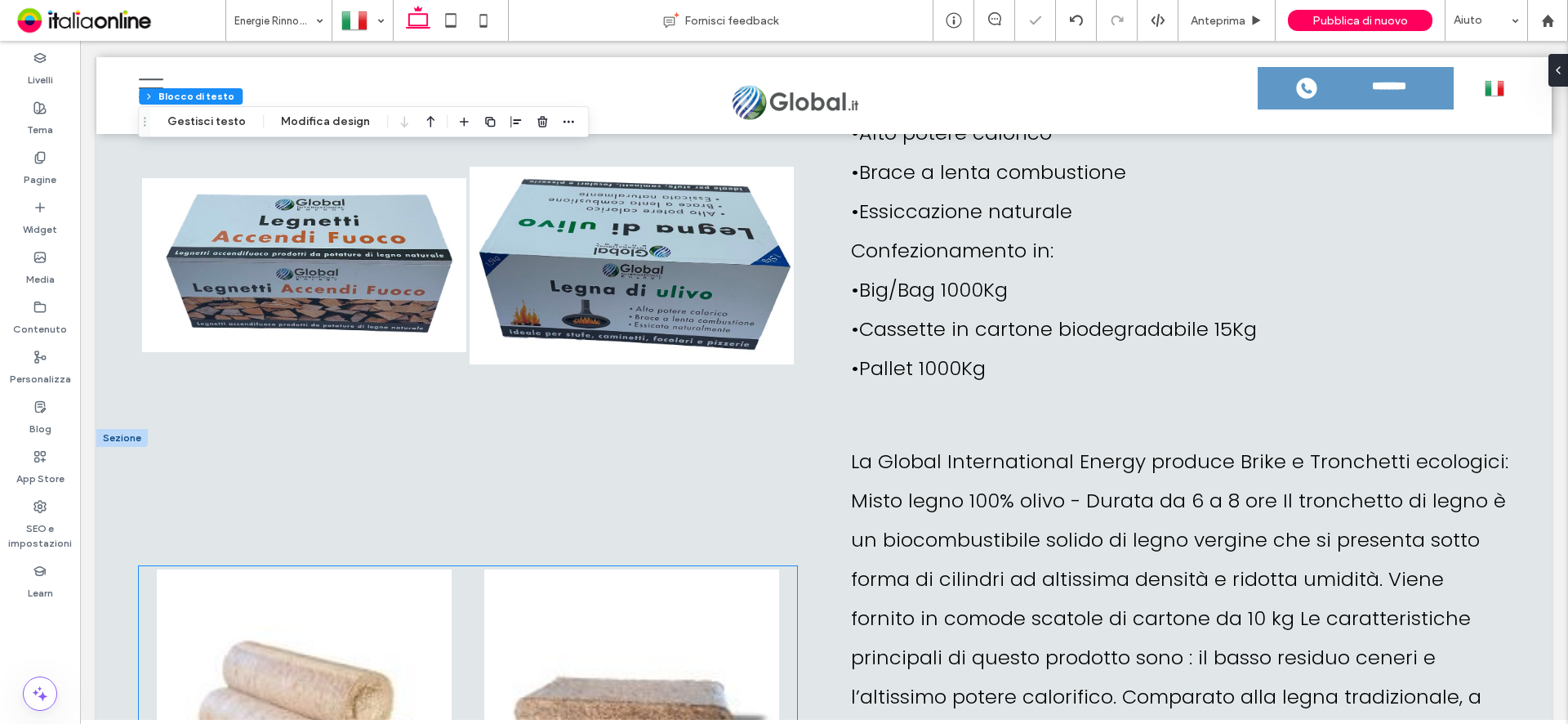
scroll to position [4886, 0]
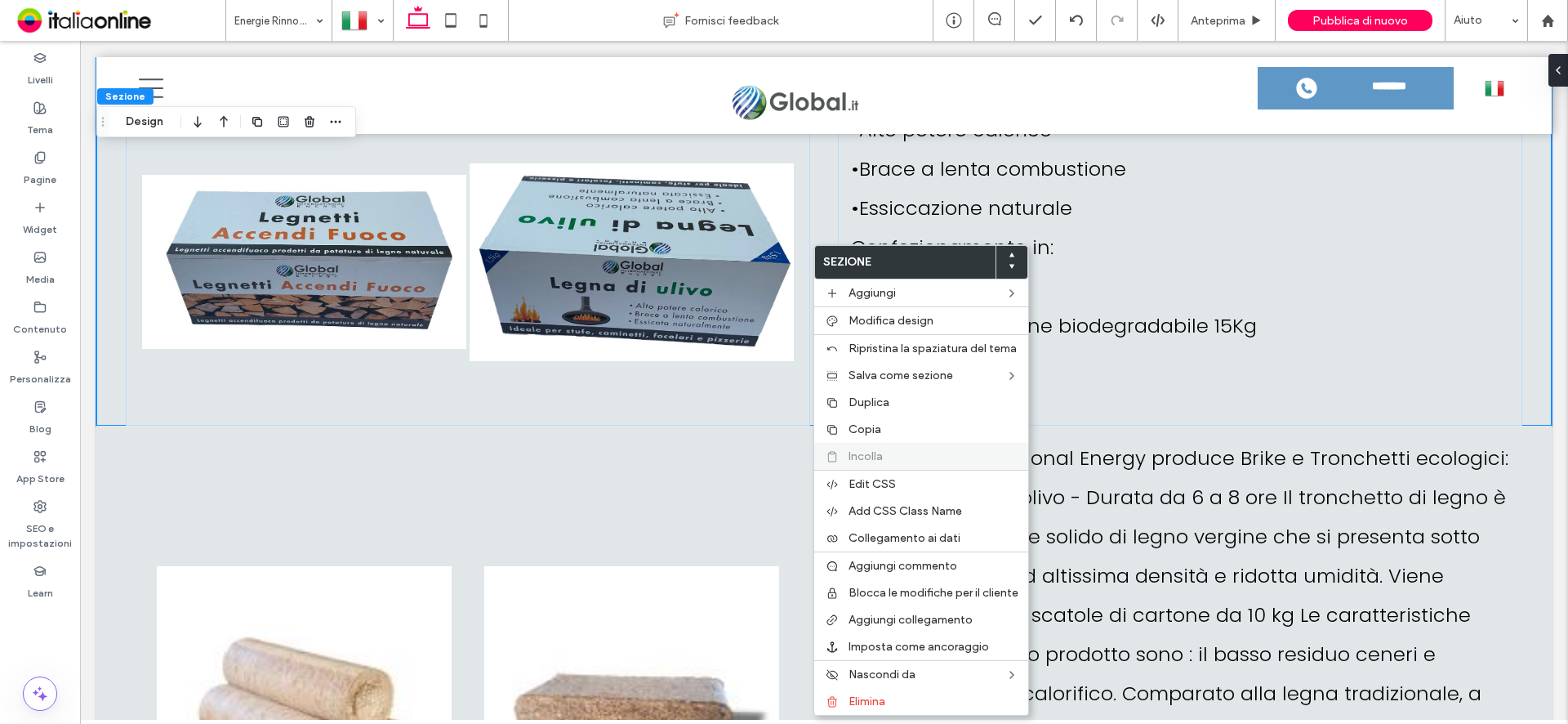
click at [873, 458] on span "Incolla" at bounding box center [866, 456] width 34 height 14
click at [1229, 366] on div "La Global International Energy produce legna da ardere, usando solamente legna …" at bounding box center [1179, 170] width 684 height 514
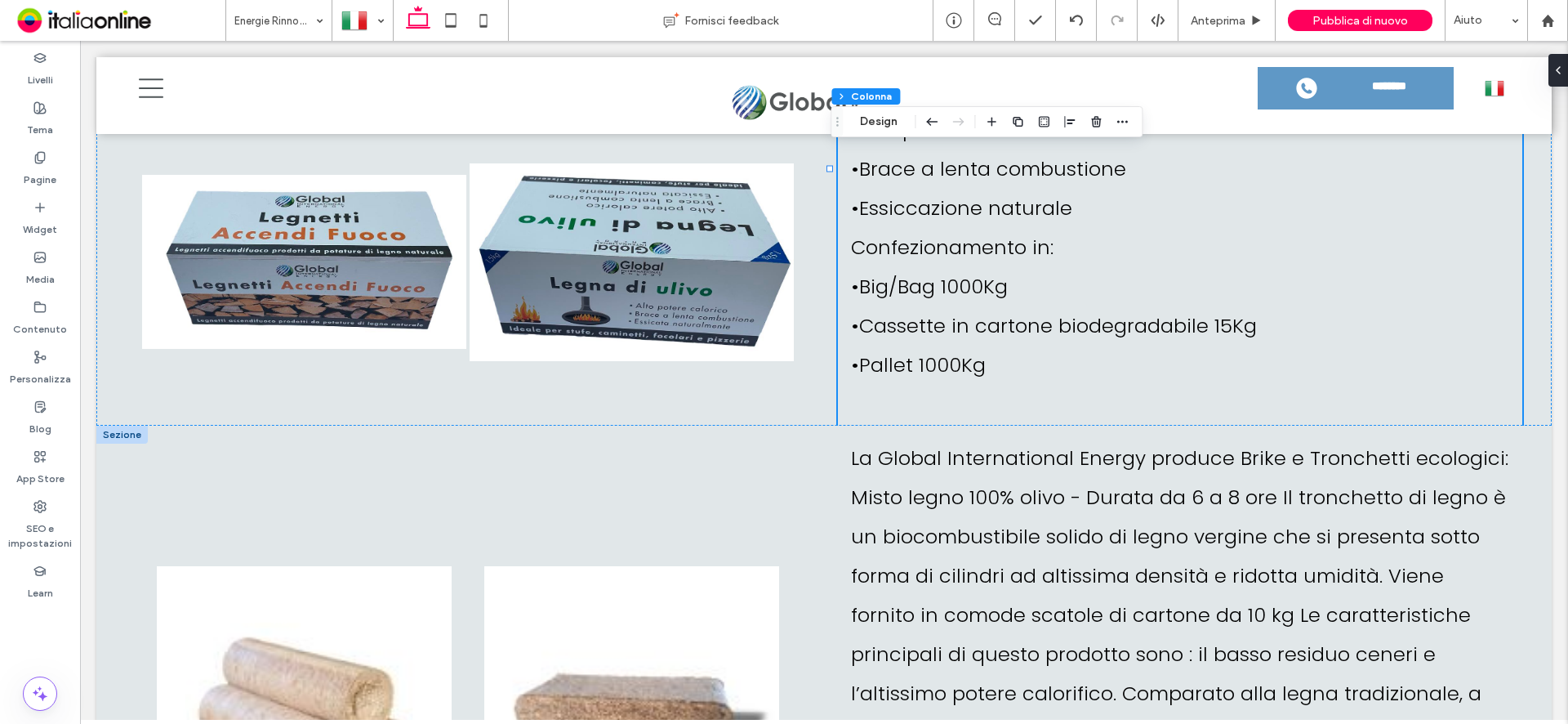
click at [118, 426] on div at bounding box center [122, 434] width 51 height 18
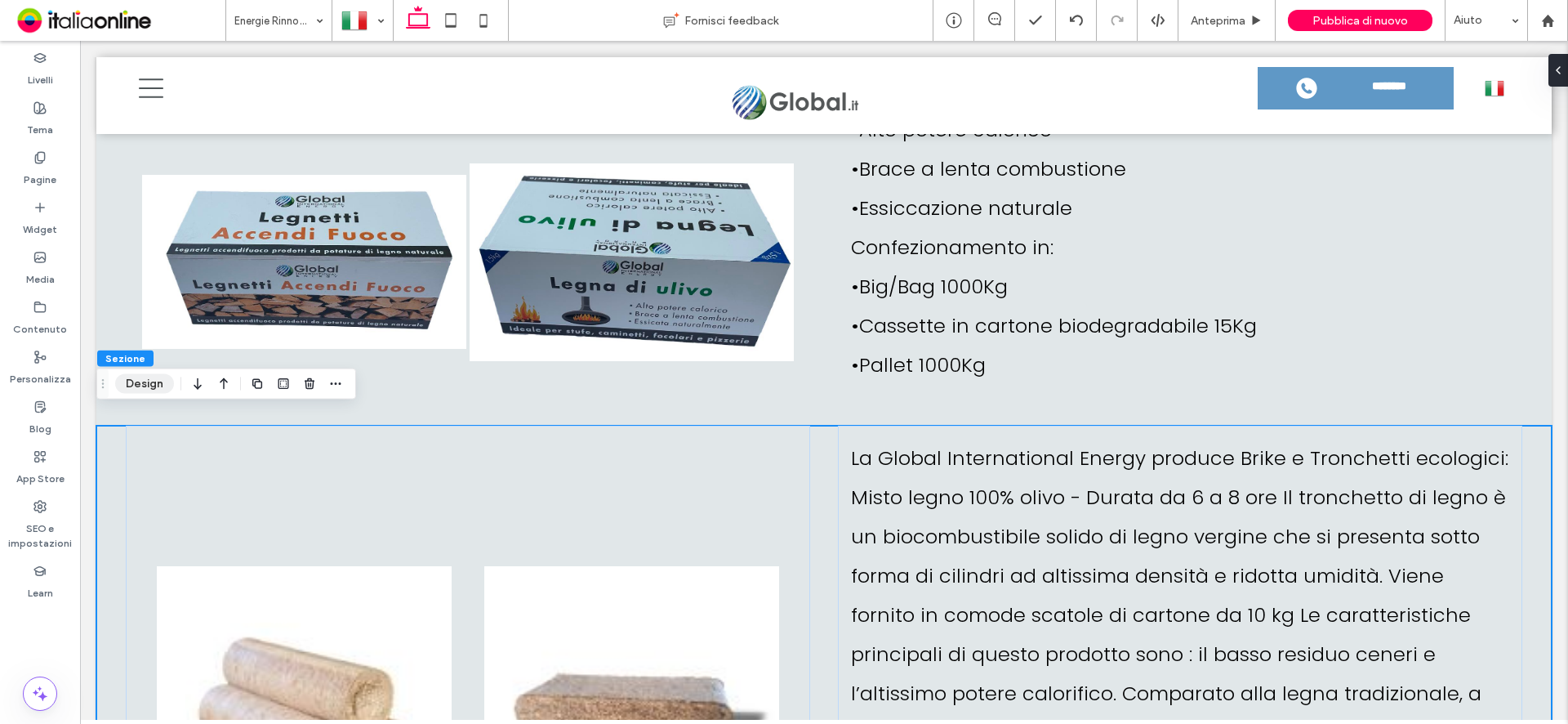
click at [152, 385] on button "Design" at bounding box center [144, 384] width 59 height 20
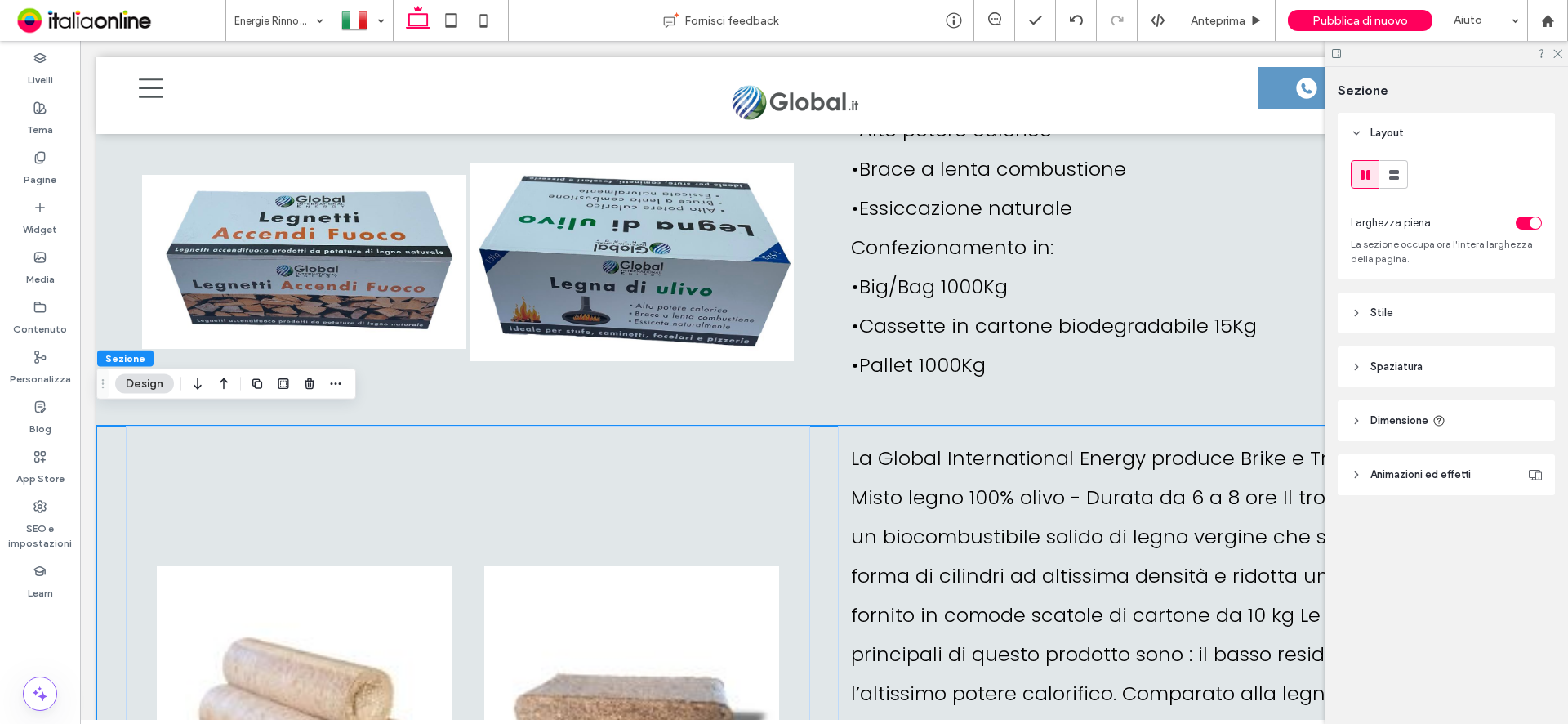
click at [1371, 313] on span "Stile" at bounding box center [1381, 313] width 23 height 16
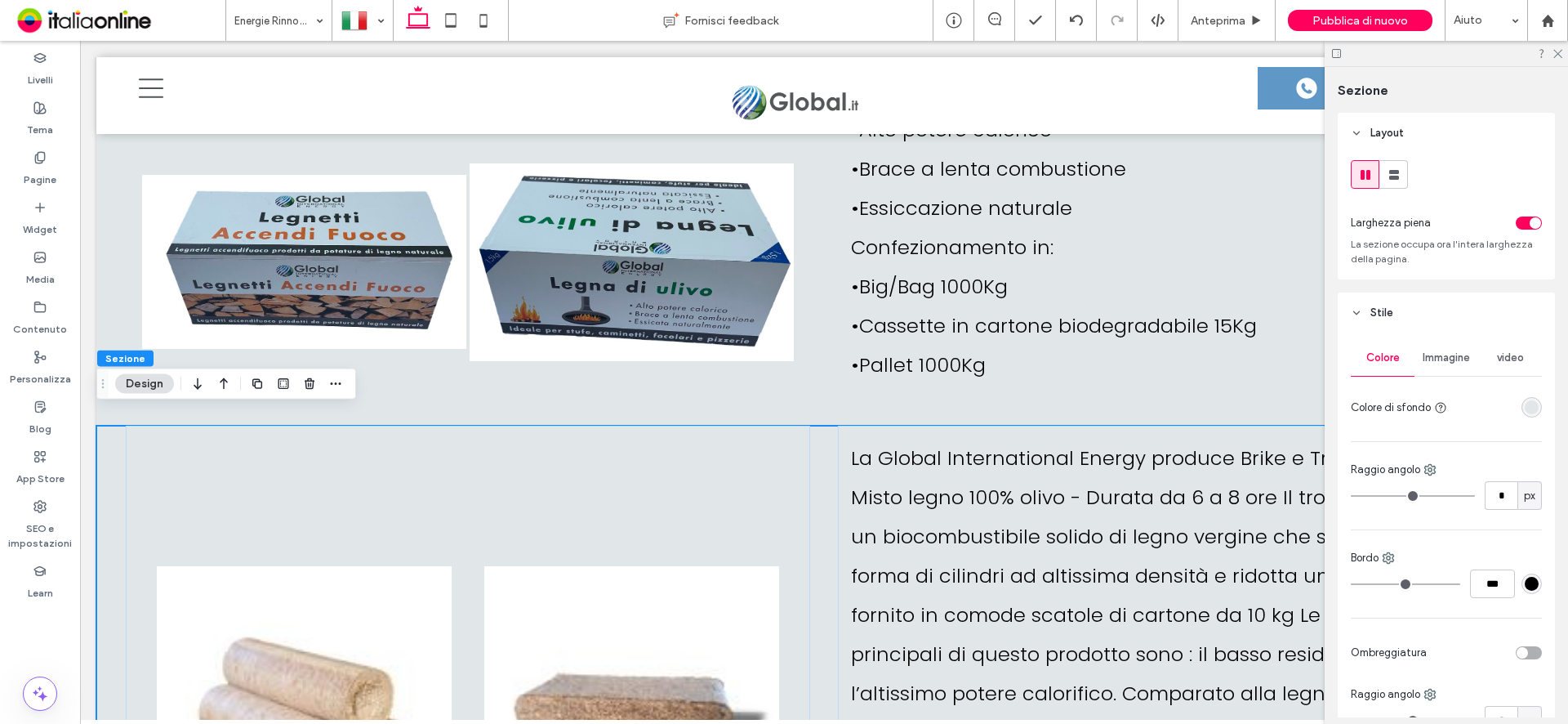
click at [1524, 407] on div "rgba(225,231,233,1)" at bounding box center [1531, 407] width 14 height 14
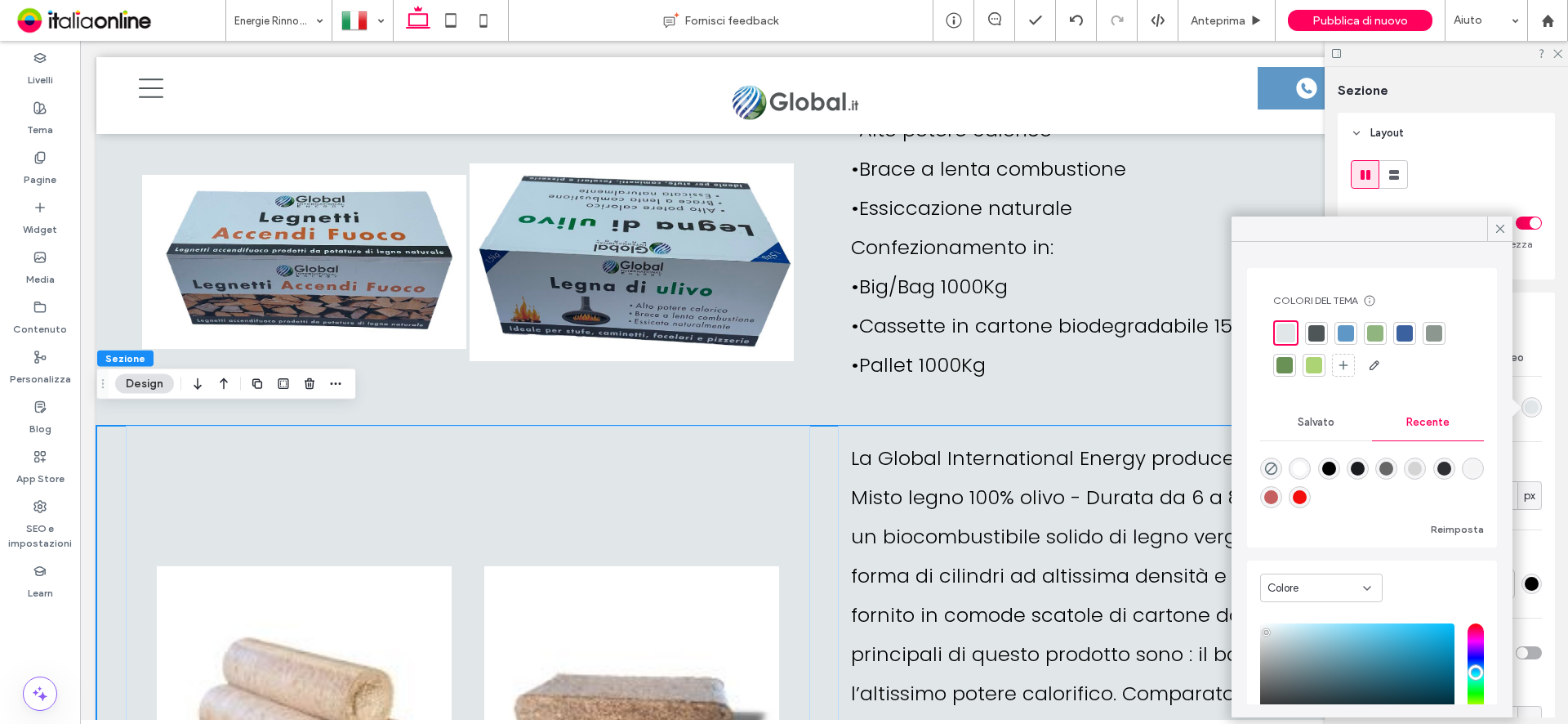
click at [1307, 470] on div "rgba(255, 255, 255, 1)" at bounding box center [1300, 469] width 14 height 14
type input "*******"
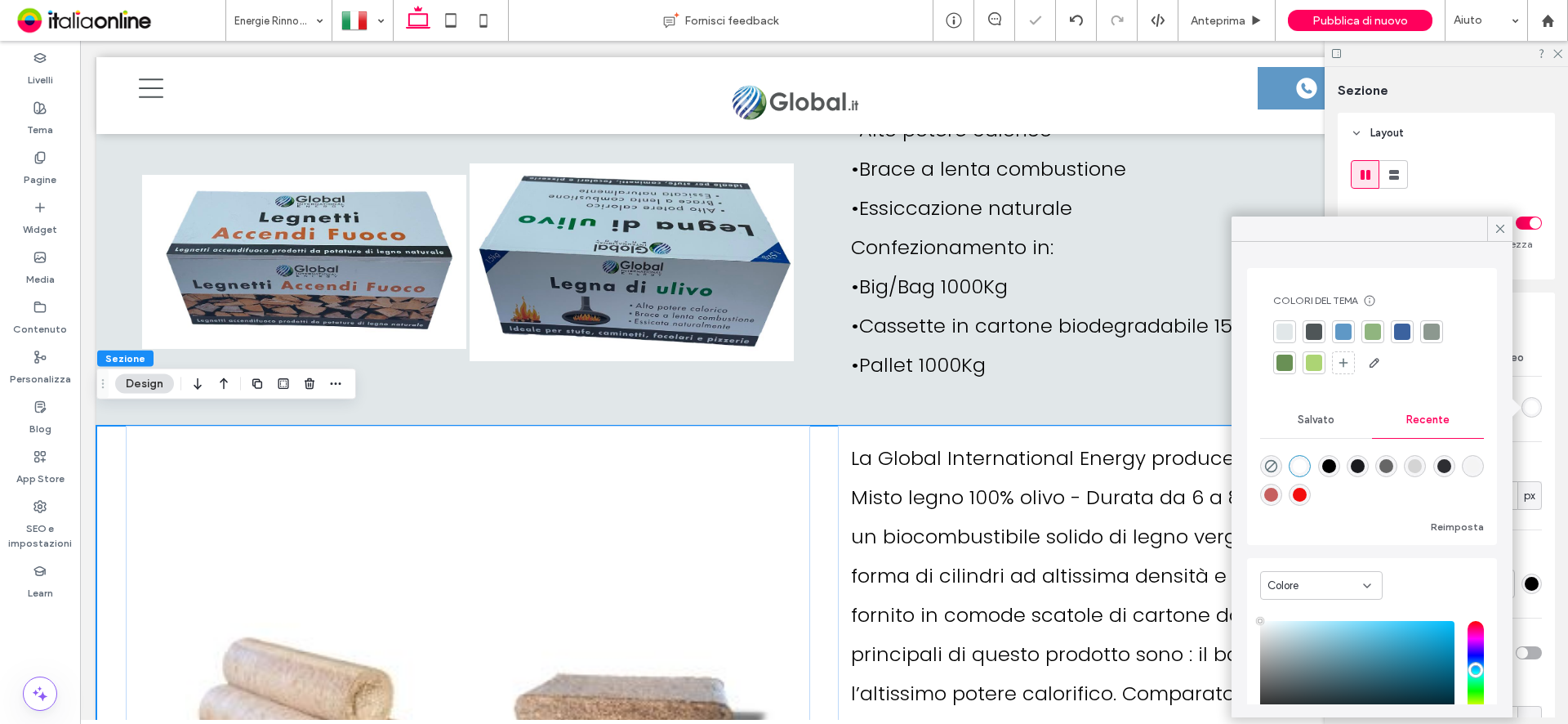
click at [1496, 226] on icon at bounding box center [1499, 228] width 15 height 15
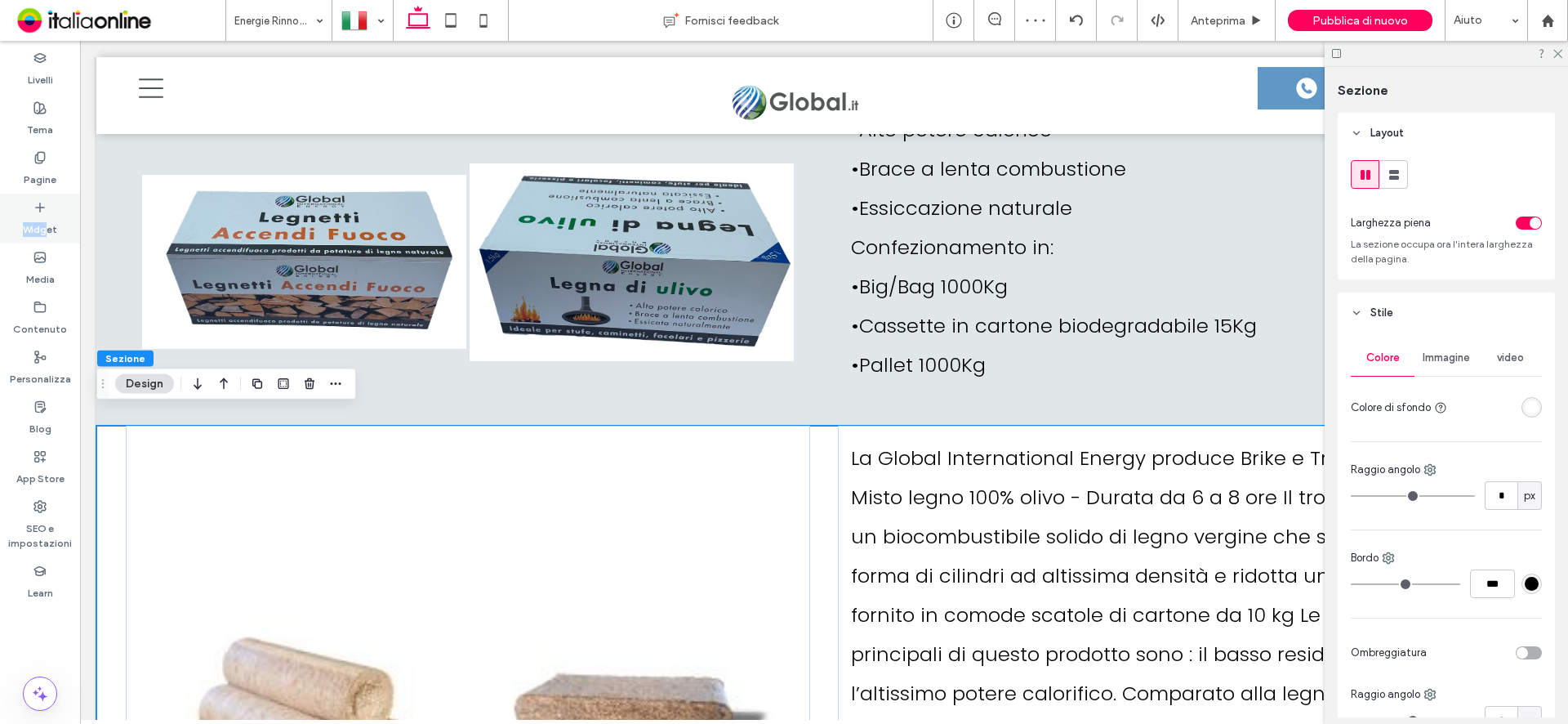
click at [46, 214] on div "Widget" at bounding box center [39, 218] width 80 height 50
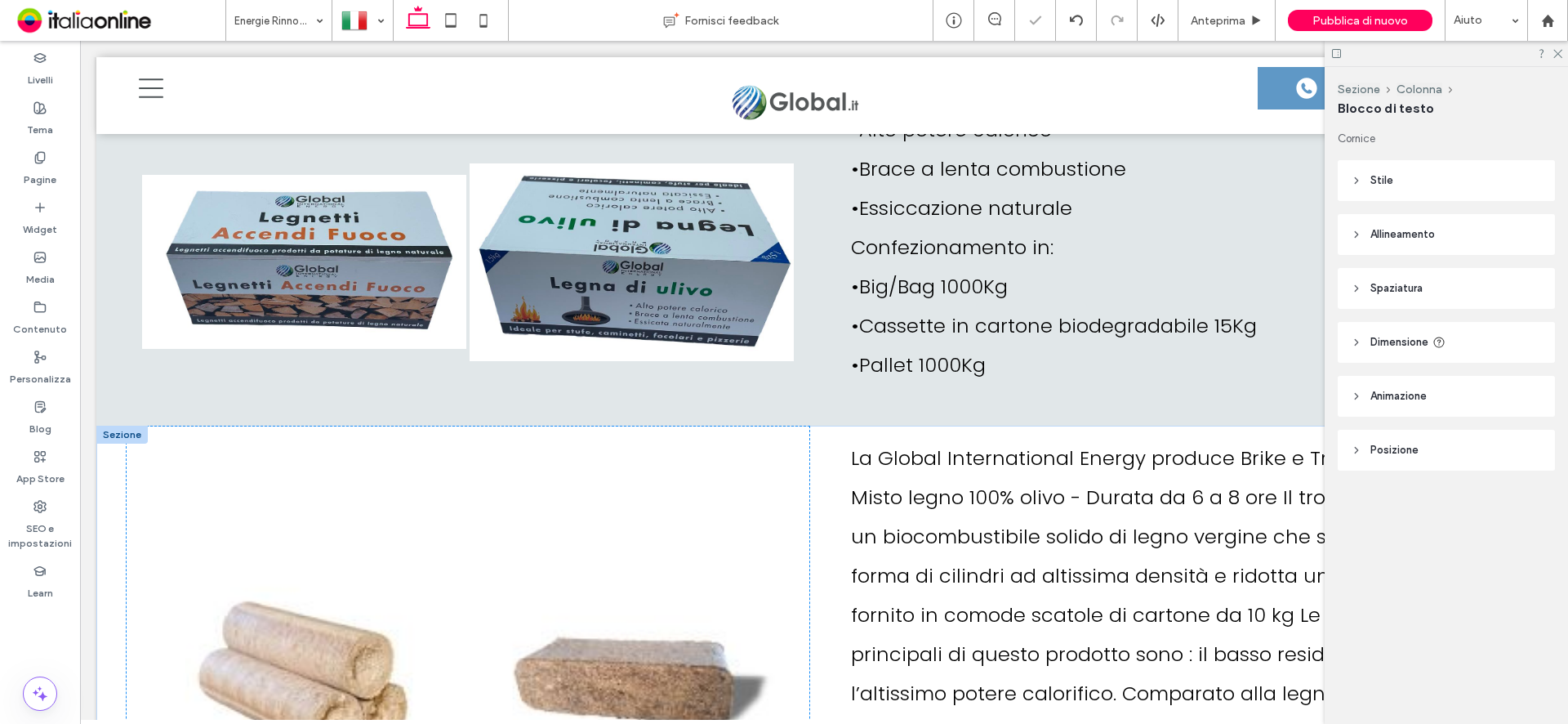
scroll to position [5352, 0]
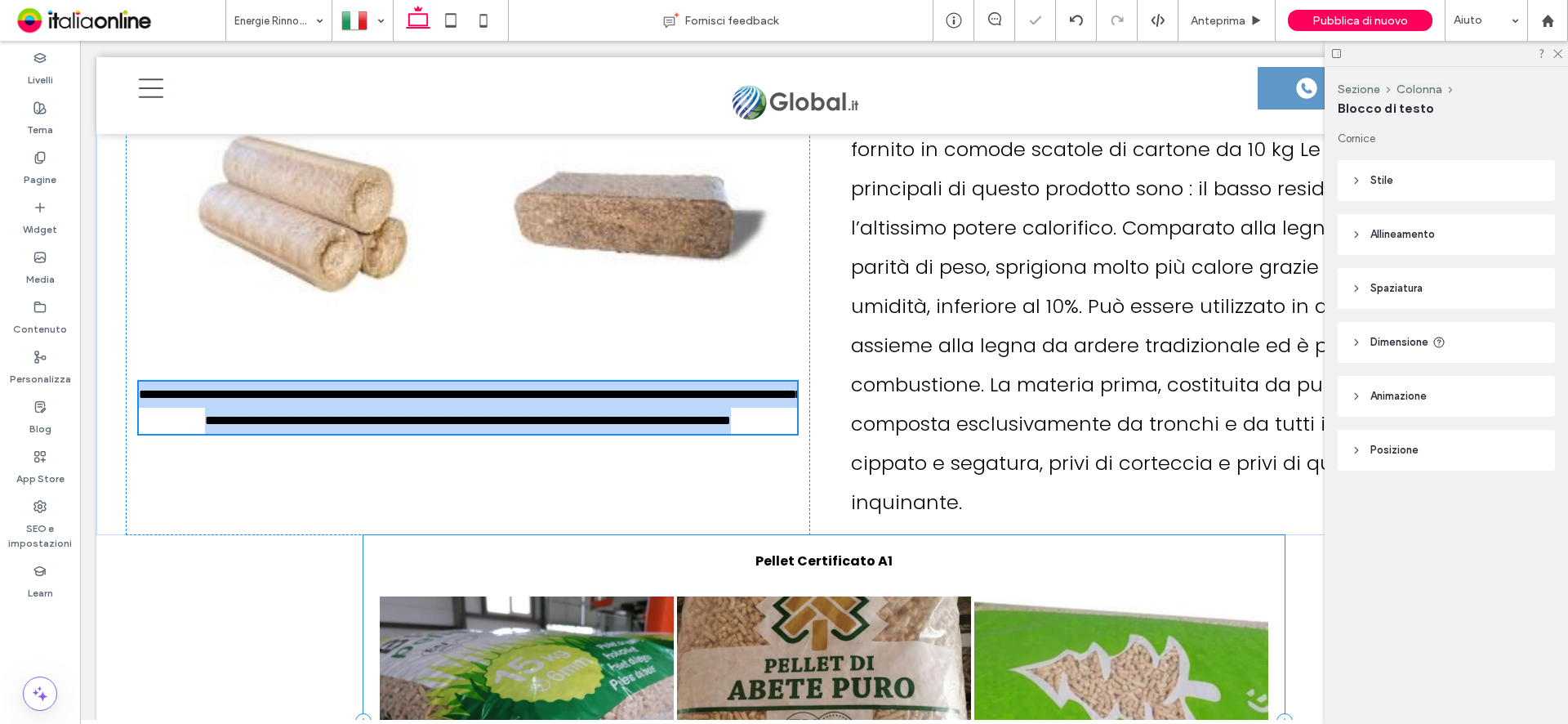
type input "*******"
type input "**"
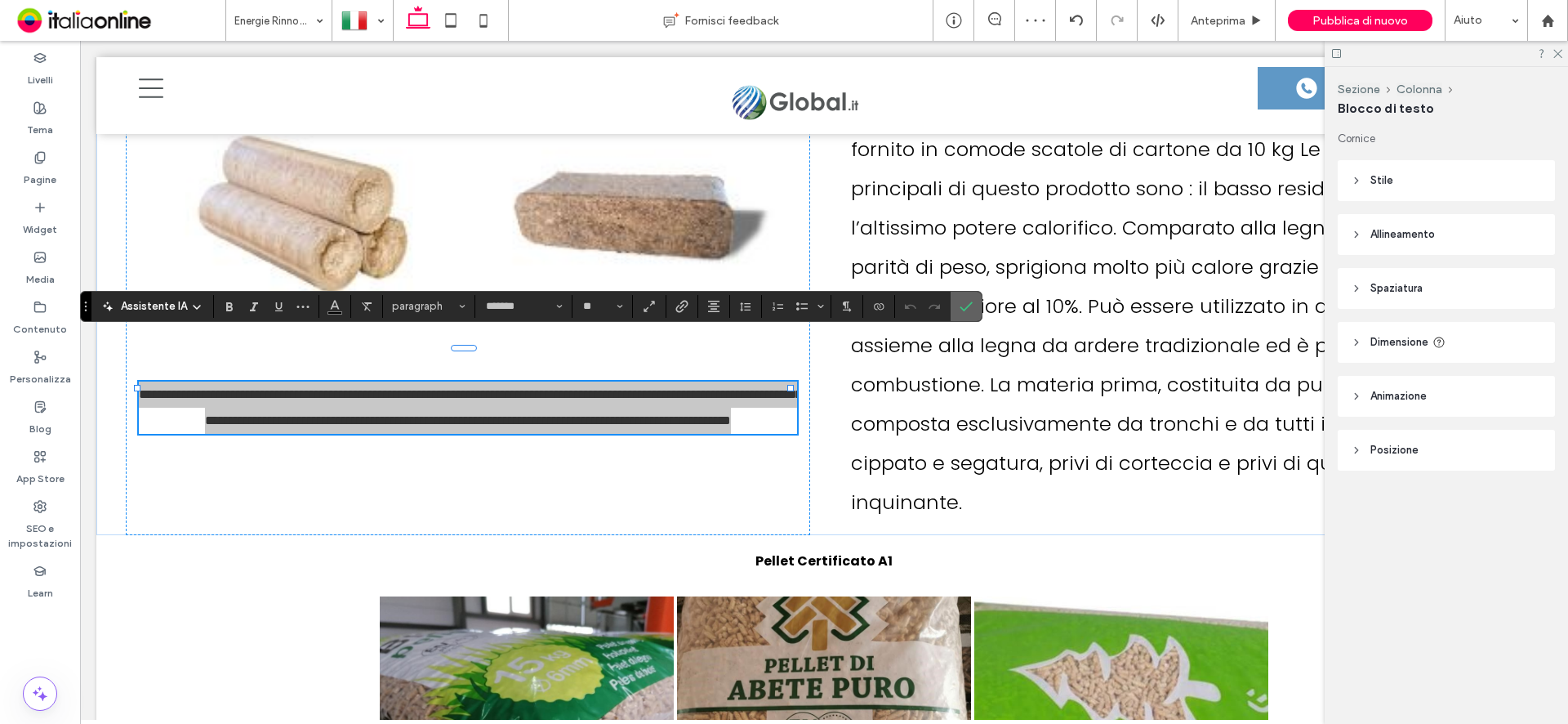
click at [969, 315] on span "Conferma" at bounding box center [966, 306] width 13 height 27
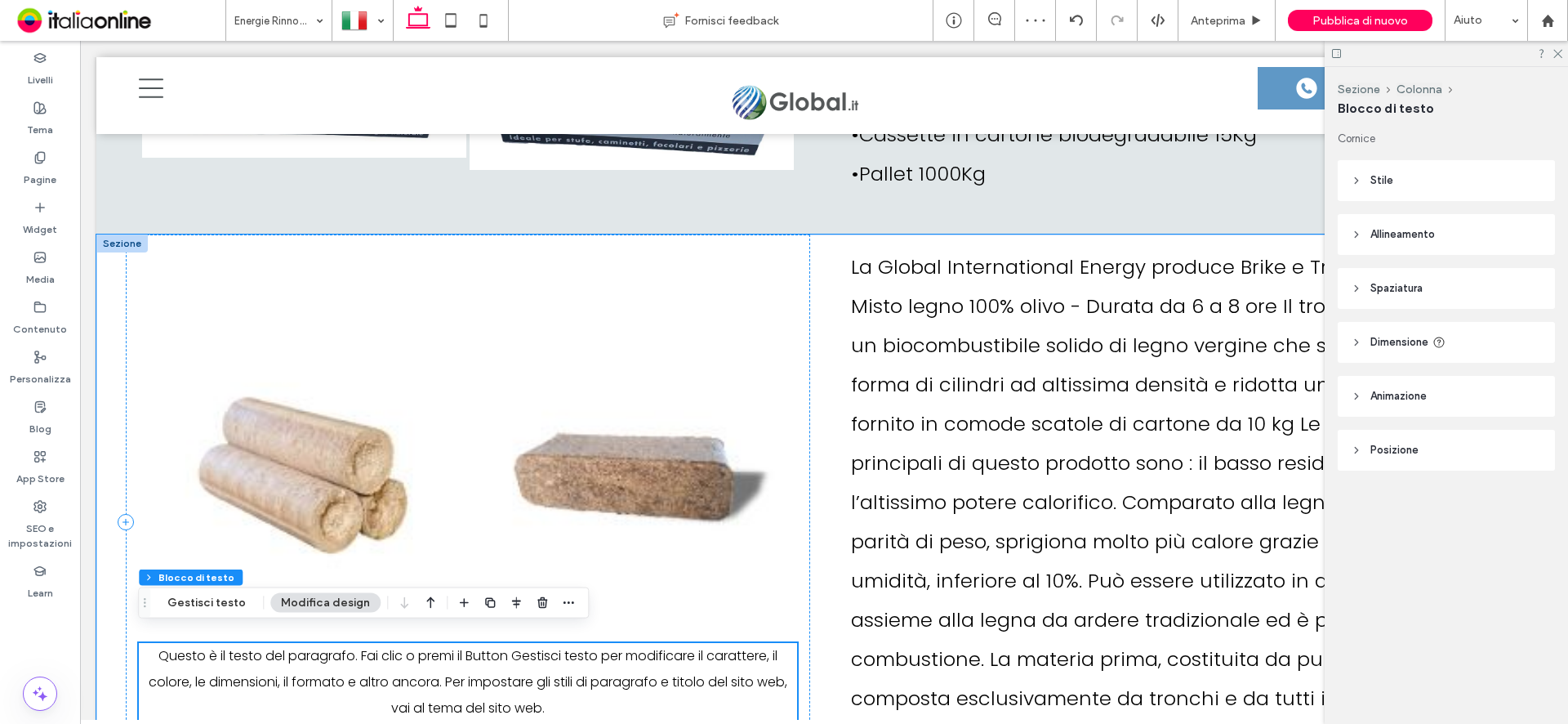
scroll to position [5189, 0]
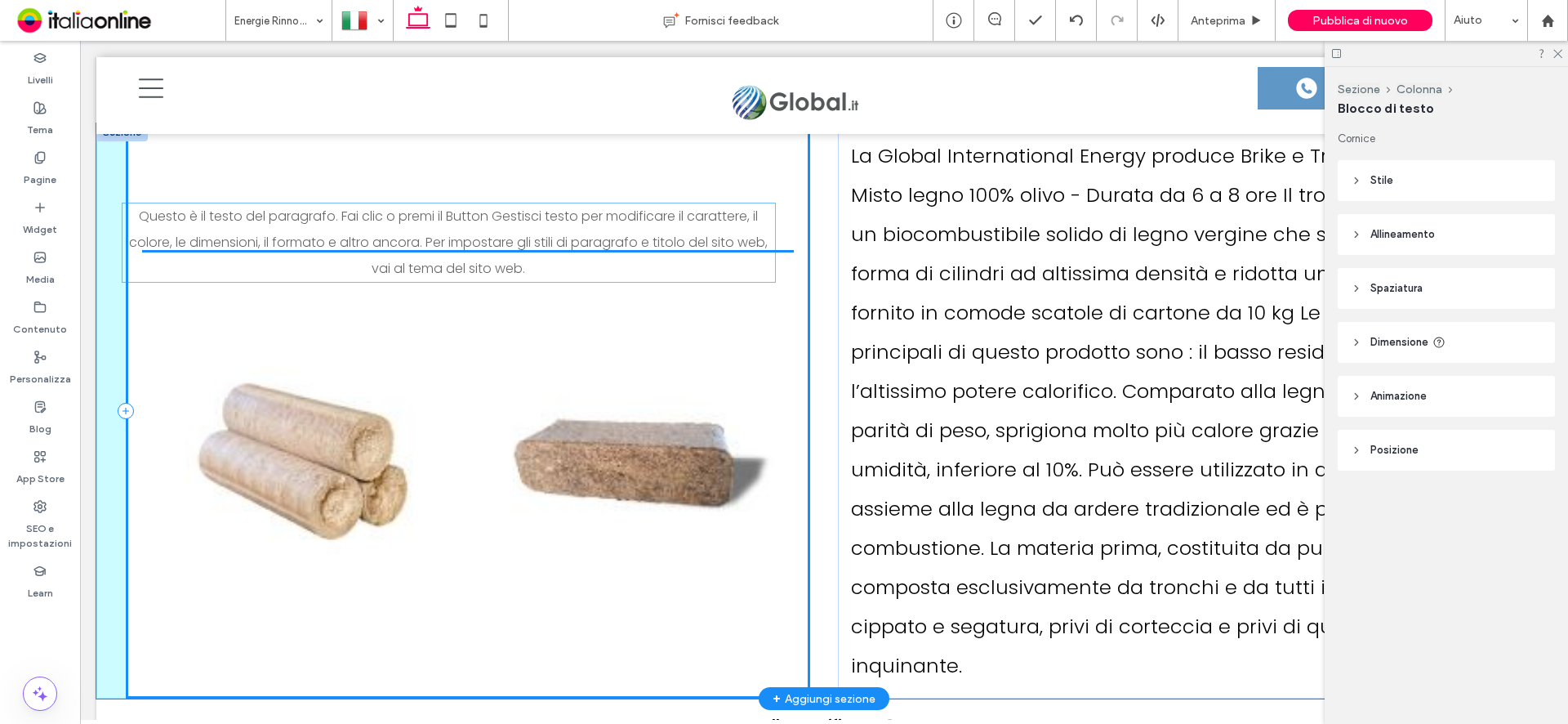
drag, startPoint x: 503, startPoint y: 537, endPoint x: 488, endPoint y: 242, distance: 295.4
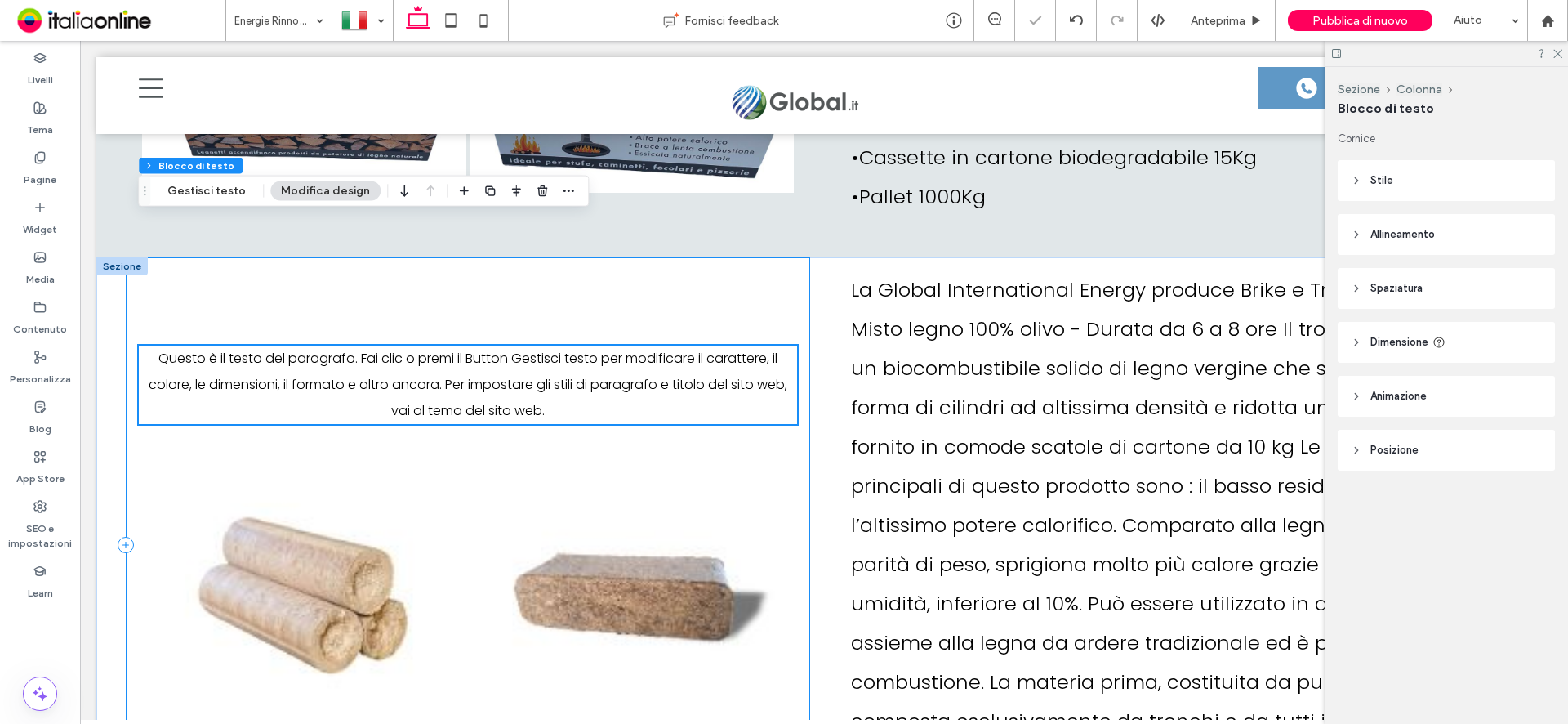
scroll to position [5025, 0]
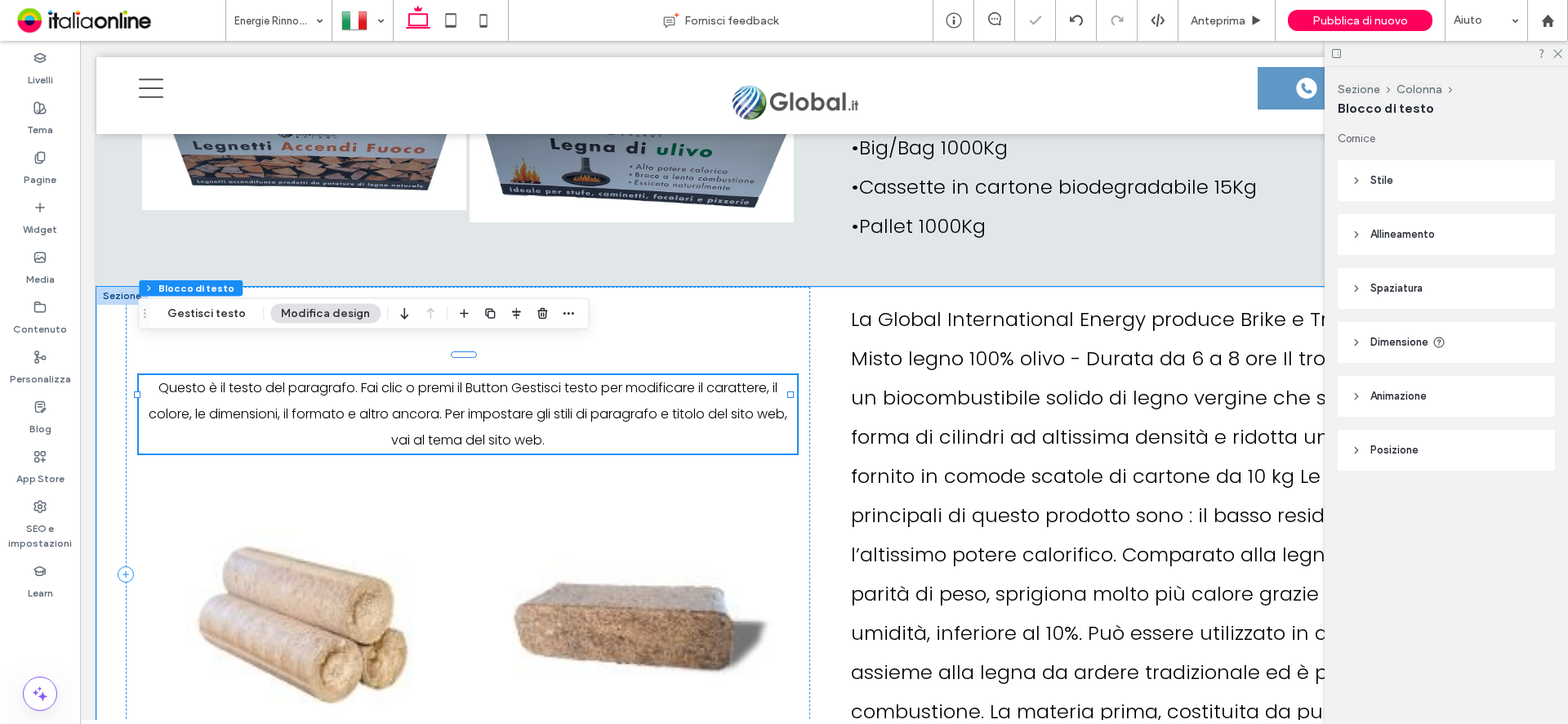
click at [540, 411] on span "Questo è il testo del paragrafo. Fai clic o premi il Button Gestisci testo per …" at bounding box center [468, 414] width 639 height 71
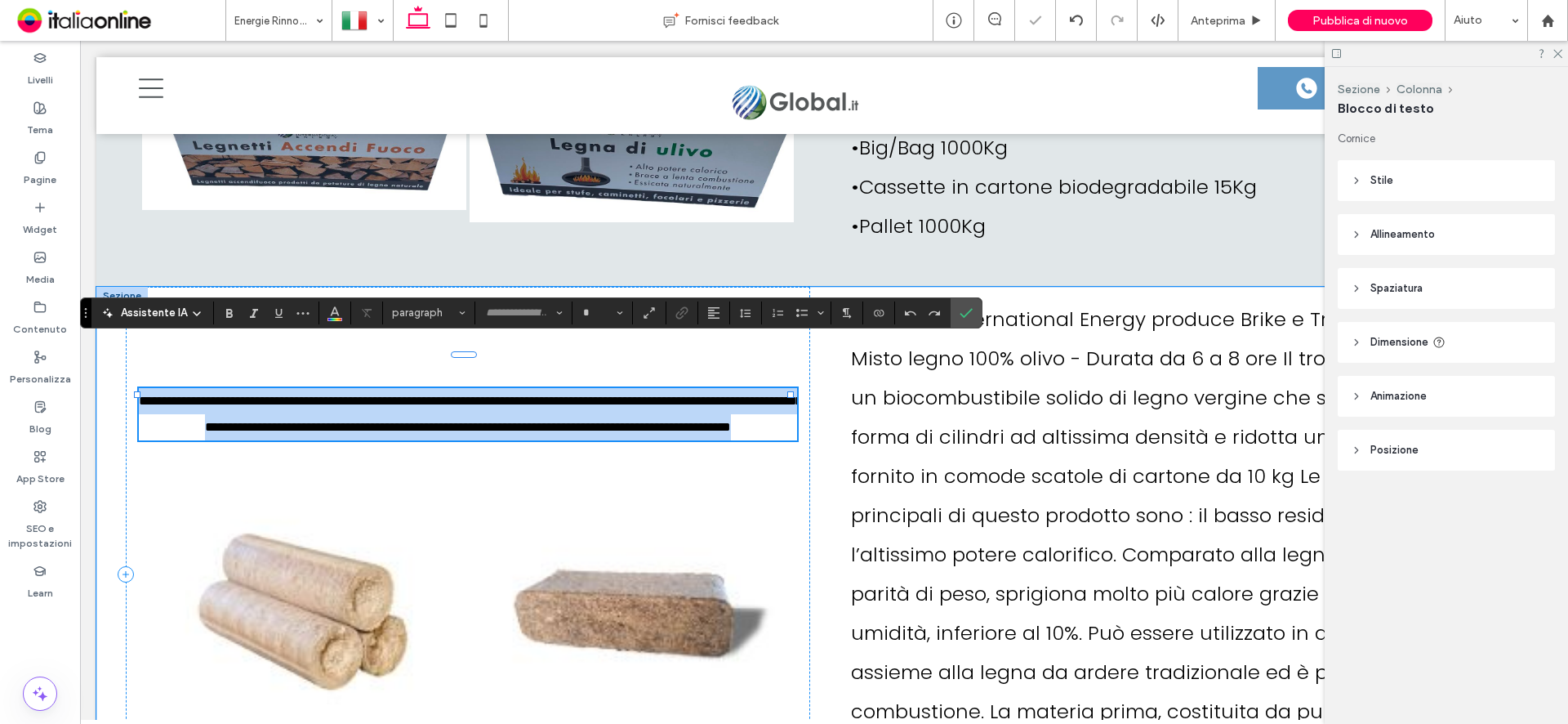
type input "*******"
type input "**"
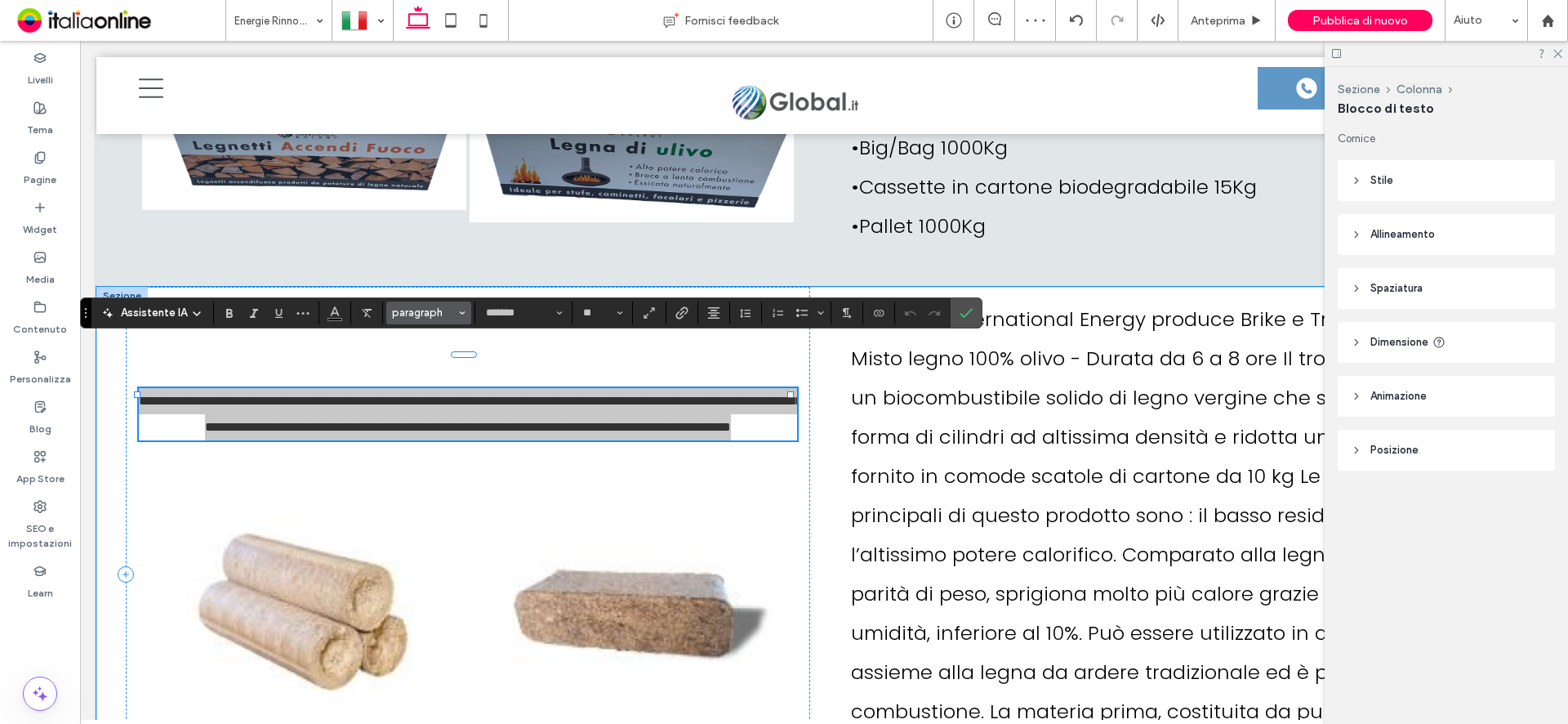
click at [452, 312] on span "paragraph" at bounding box center [424, 313] width 63 height 12
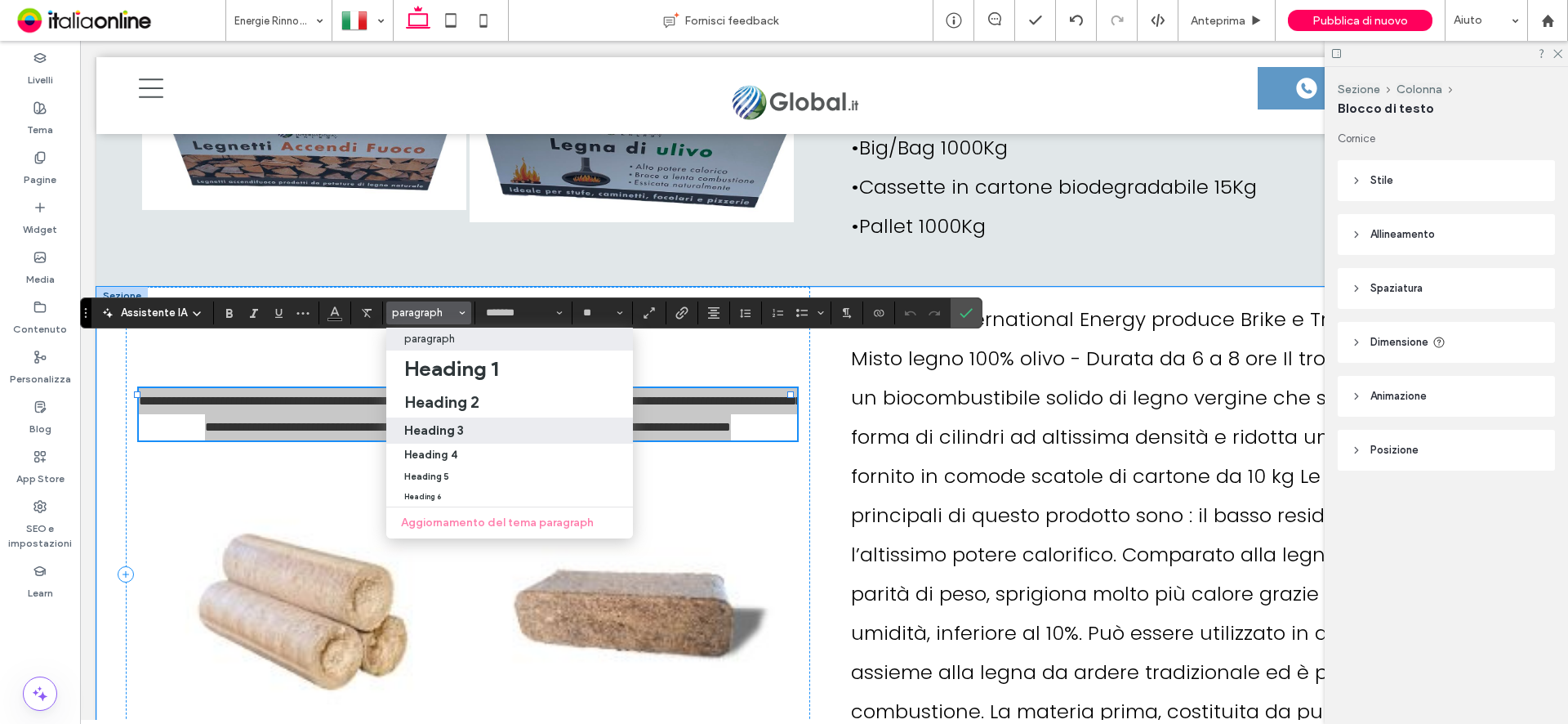
click at [460, 425] on h3 "Heading 3" at bounding box center [434, 430] width 60 height 15
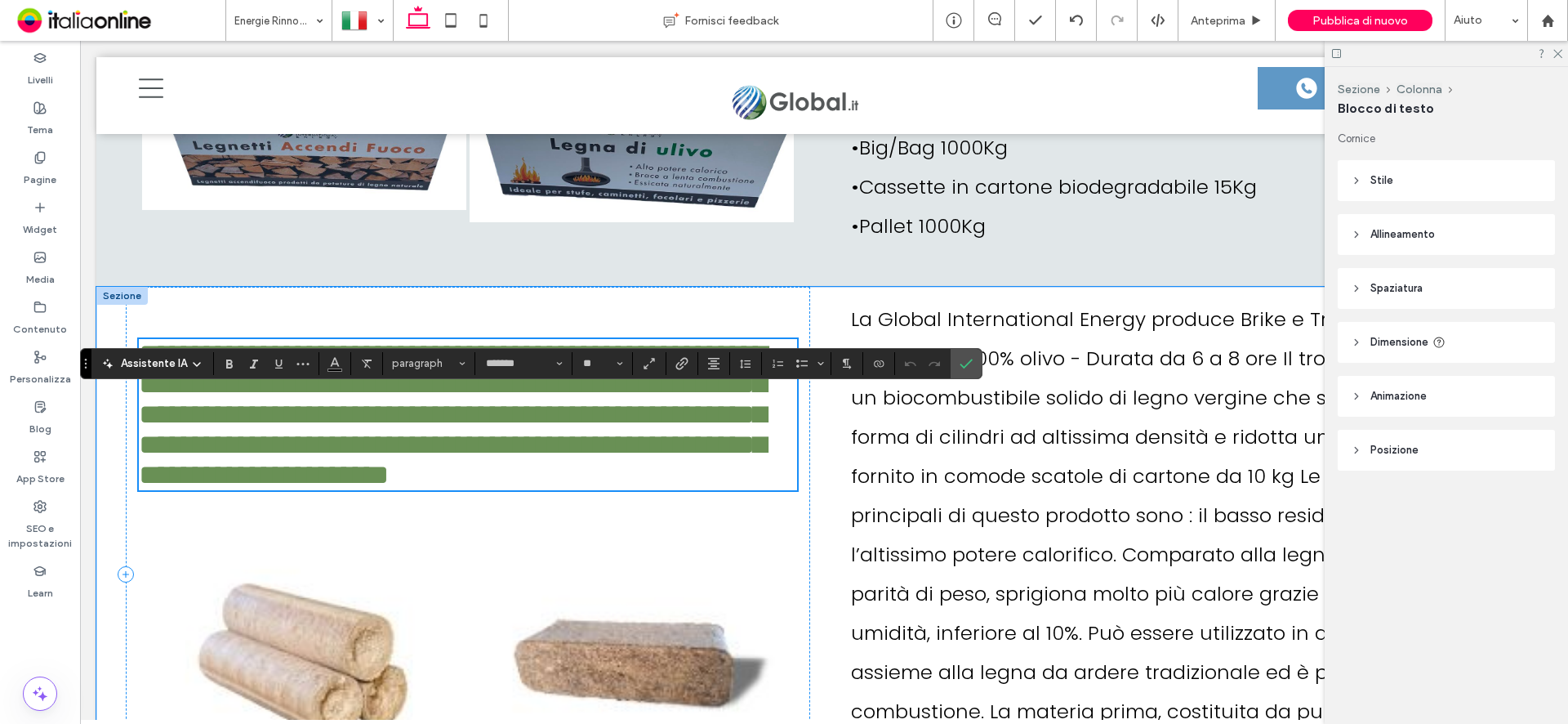
type input "****"
type input "**"
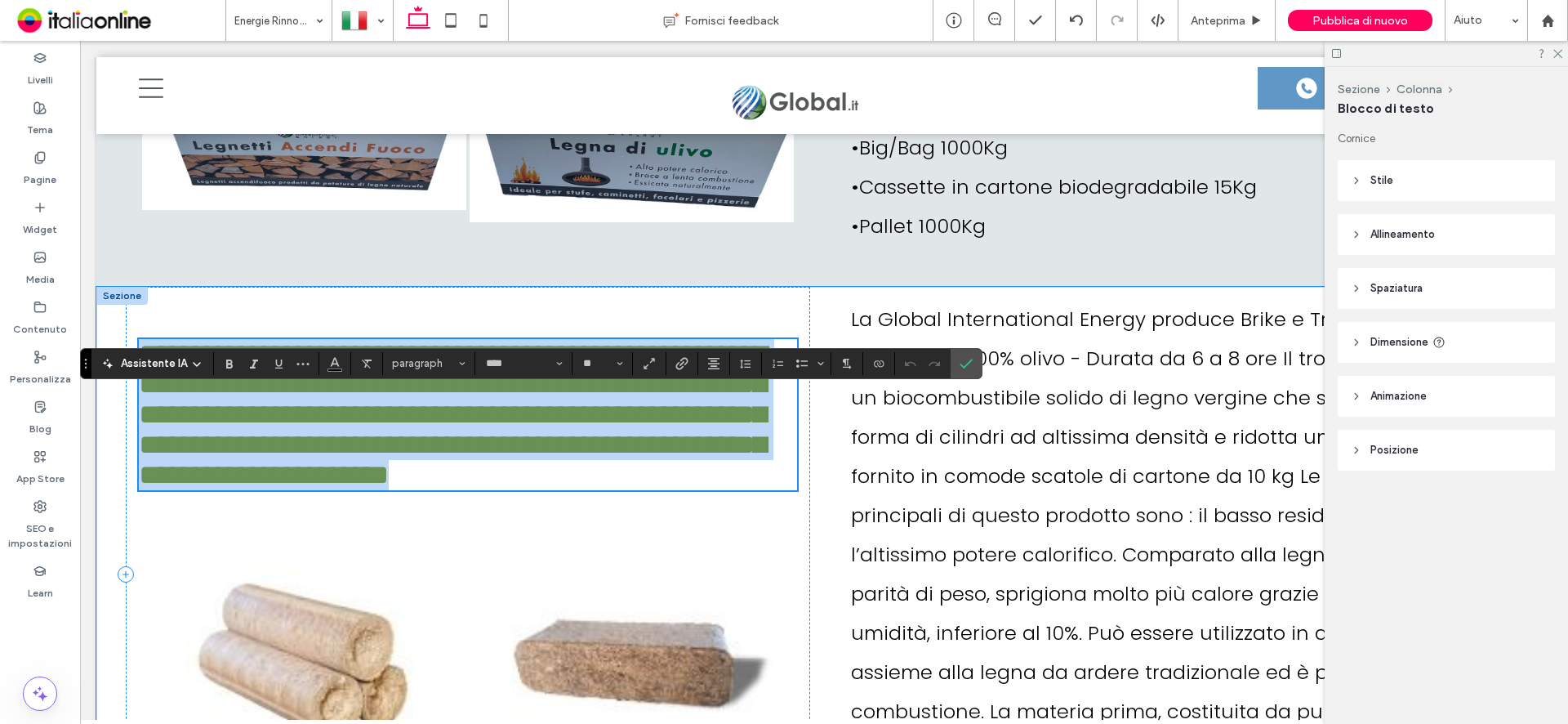
scroll to position [4975, 0]
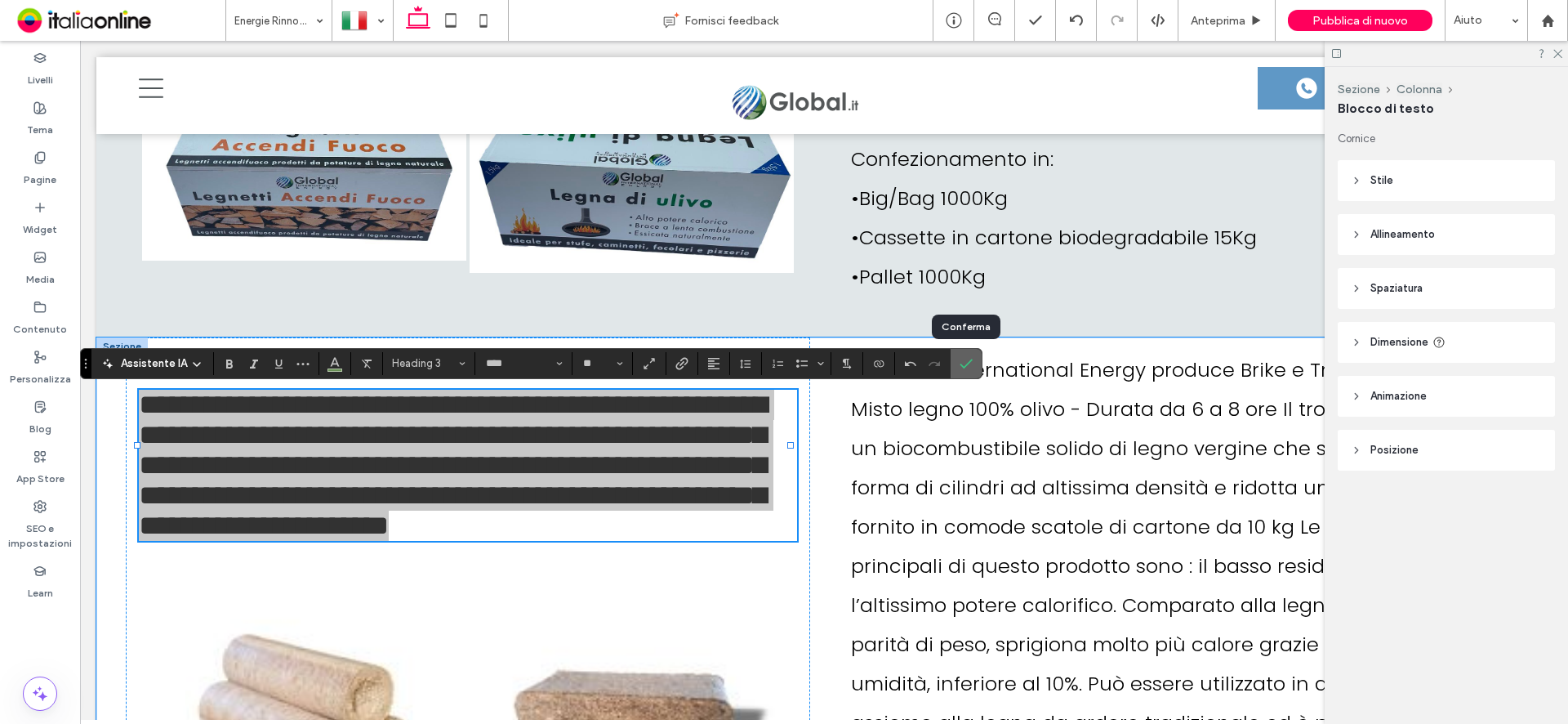
click at [968, 366] on icon "Conferma" at bounding box center [966, 363] width 13 height 13
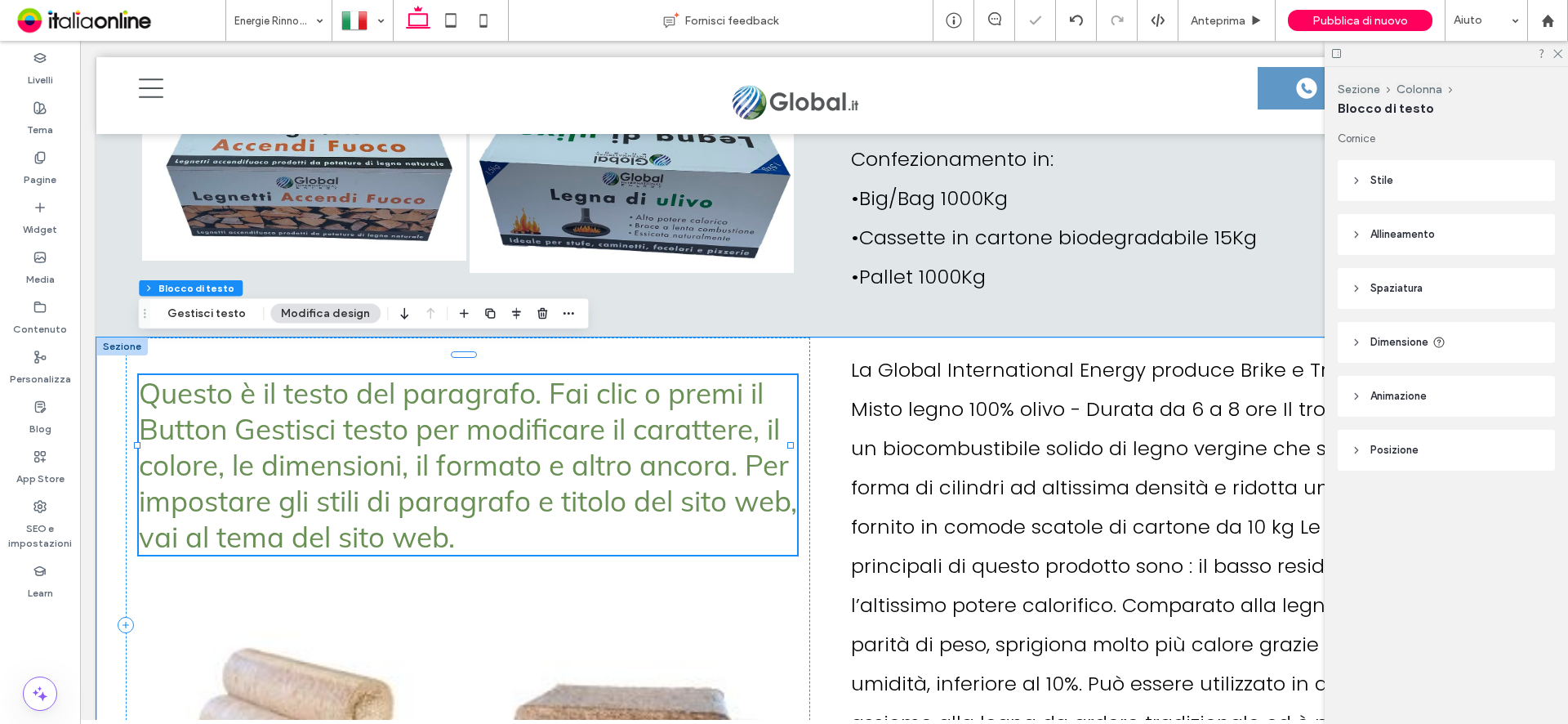
click at [520, 505] on span "Questo è il testo del paragrafo. Fai clic o premi il Button Gestisci testo per …" at bounding box center [468, 465] width 659 height 180
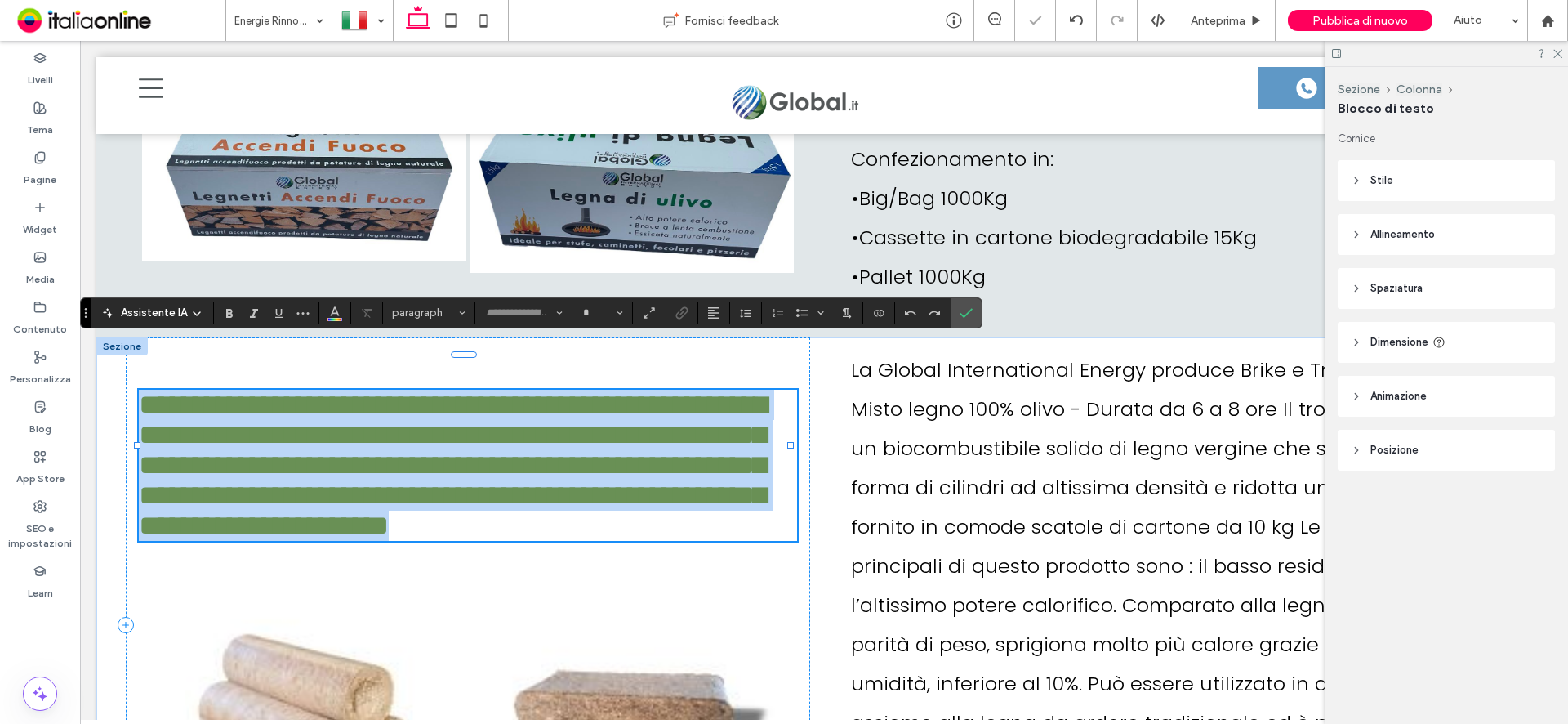
type input "****"
type input "**"
click at [536, 514] on h3 "**********" at bounding box center [468, 465] width 659 height 151
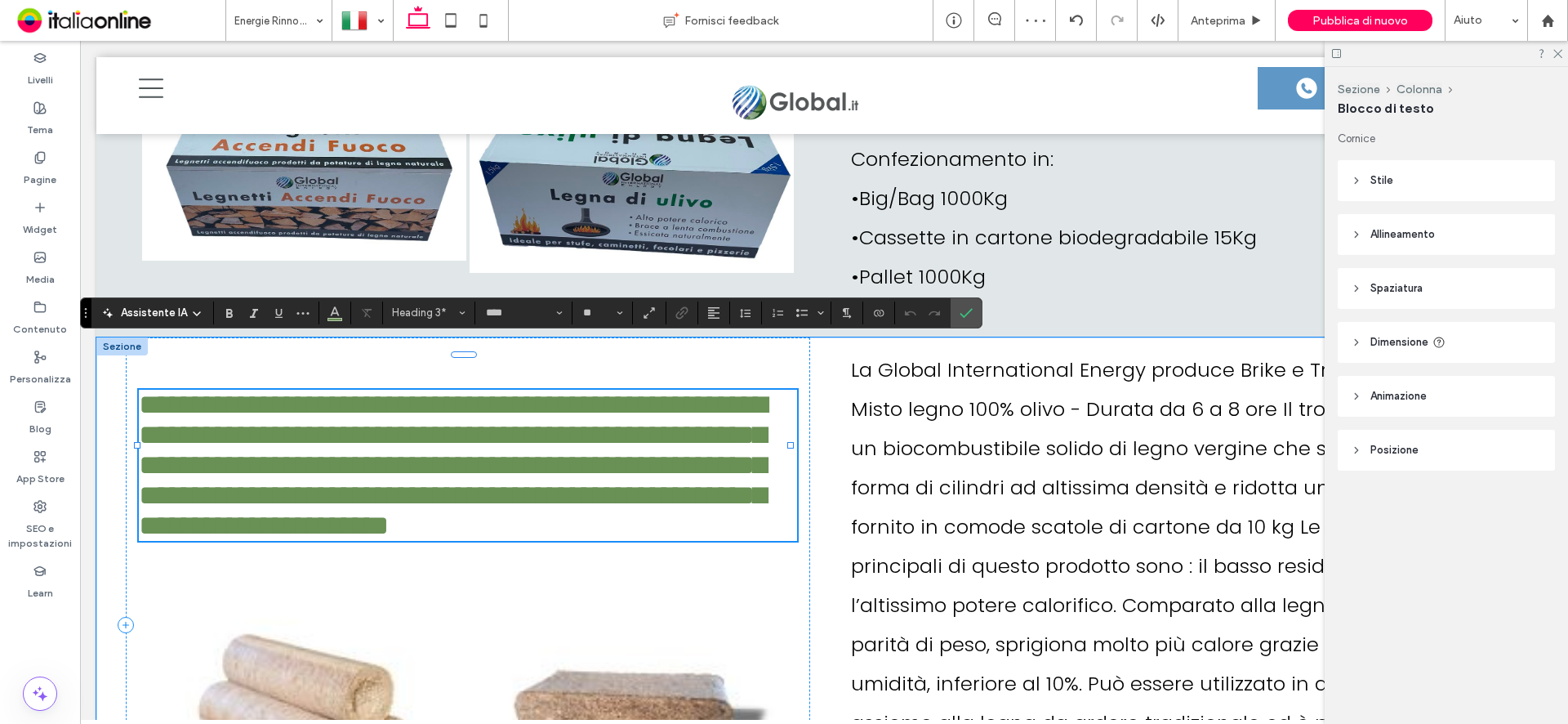
click at [536, 514] on h3 "**********" at bounding box center [468, 465] width 659 height 151
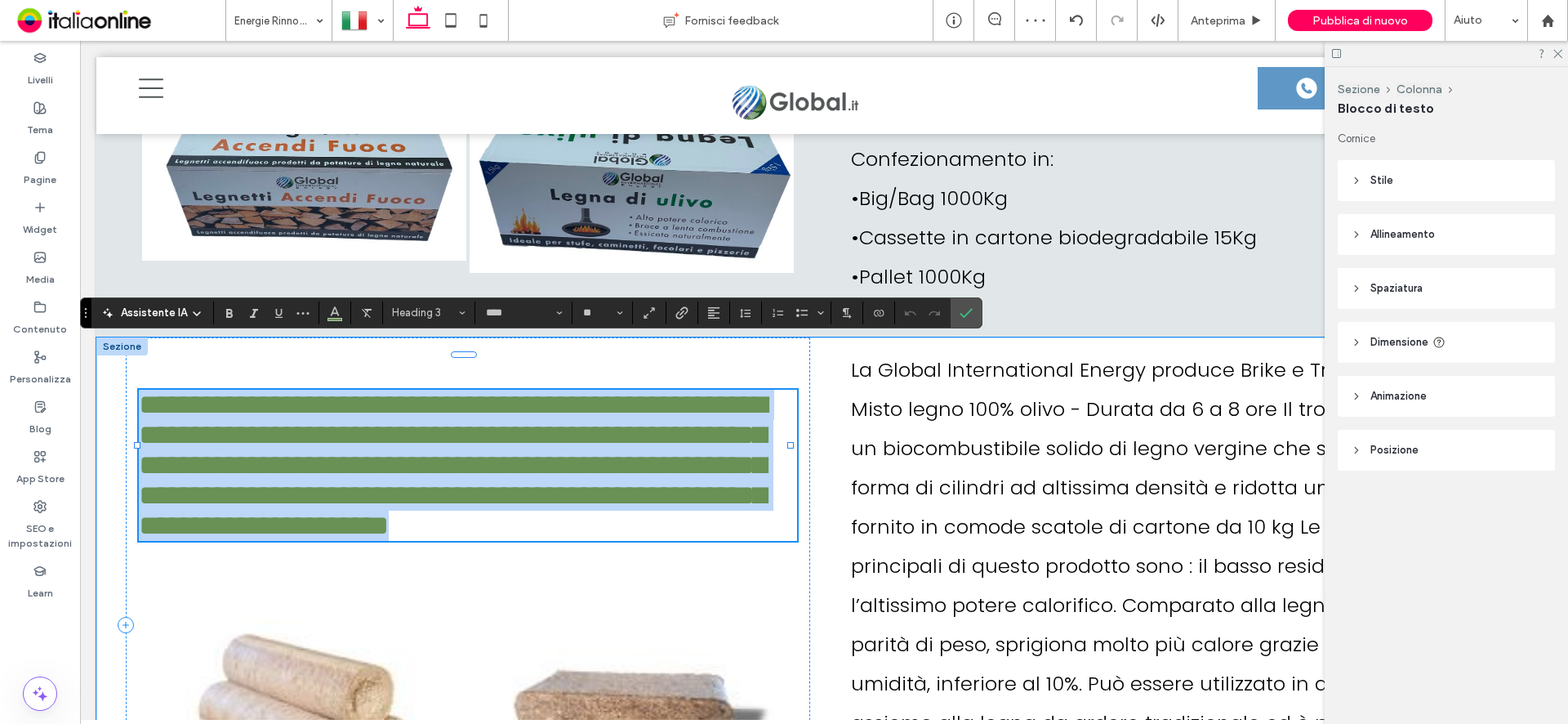
click at [536, 514] on h3 "**********" at bounding box center [468, 465] width 659 height 151
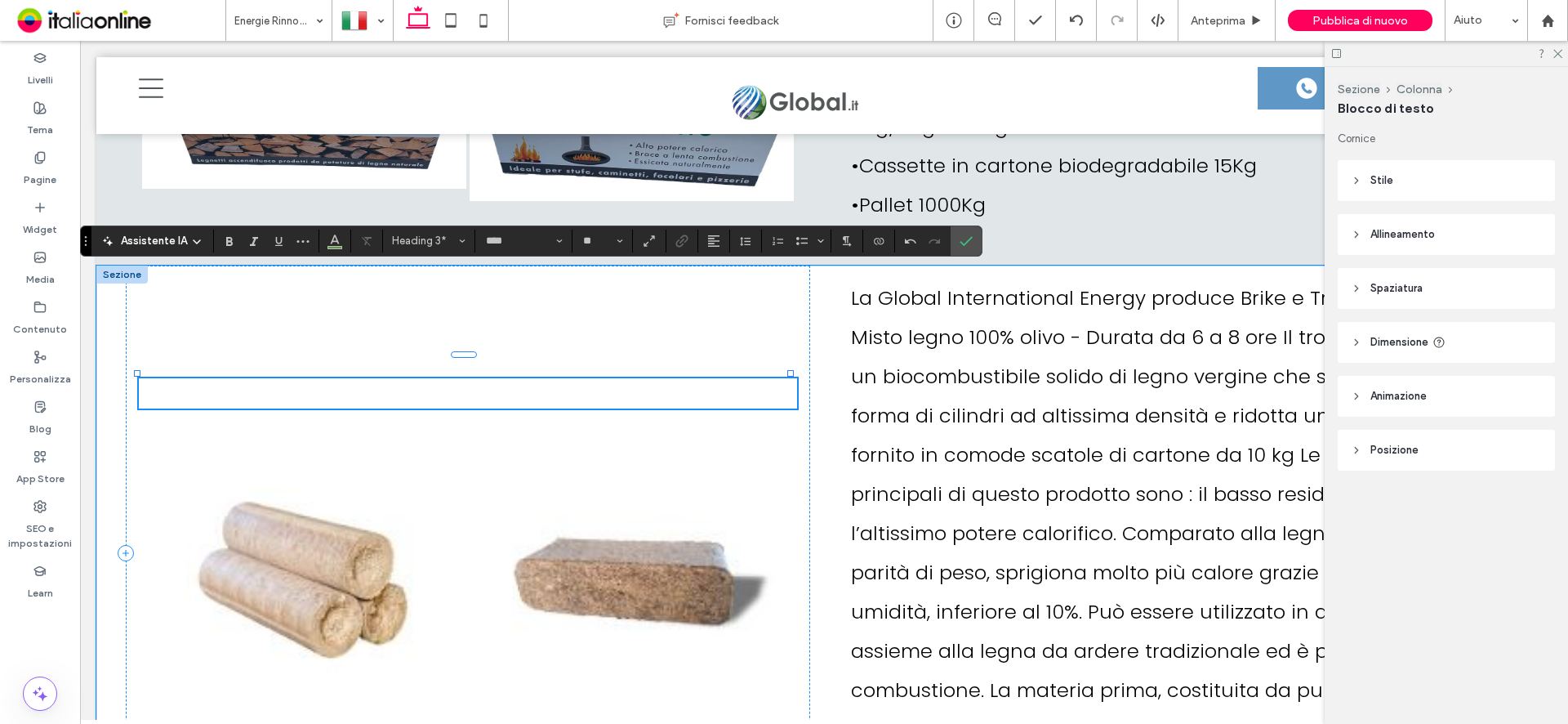
click at [534, 379] on h3 "﻿" at bounding box center [468, 393] width 659 height 30
type input "*******"
type input "**"
click at [964, 242] on use "Conferma" at bounding box center [966, 241] width 13 height 9
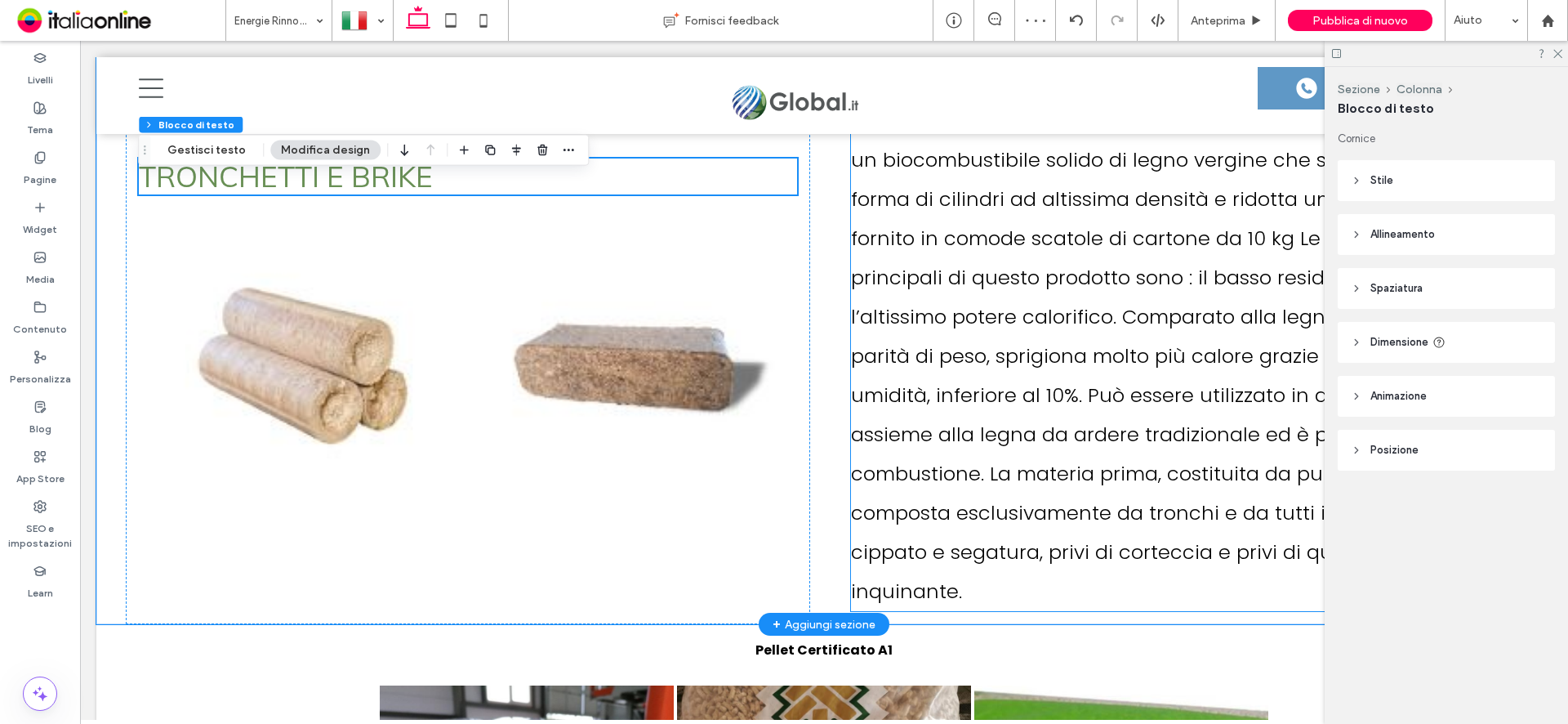
scroll to position [5292, 0]
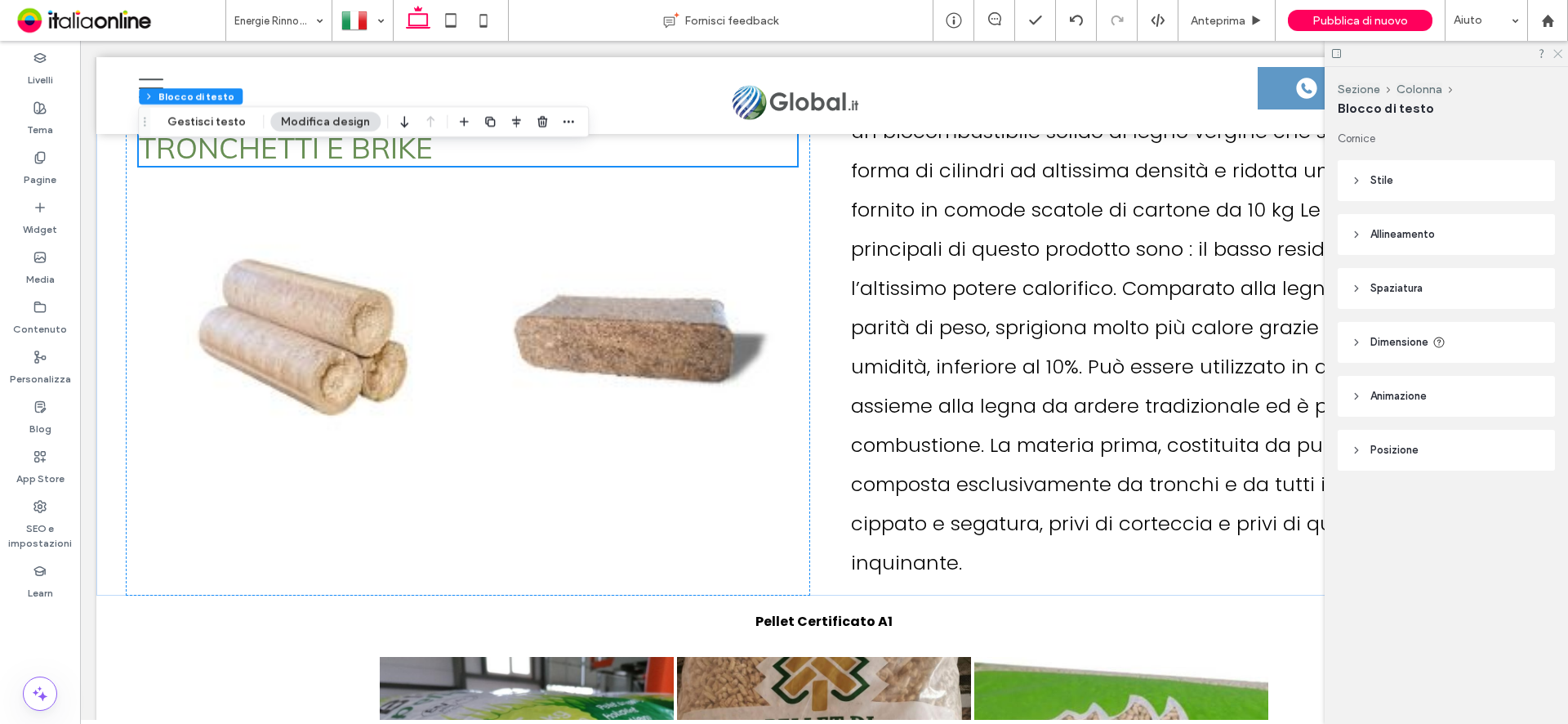
click at [1560, 50] on icon at bounding box center [1557, 52] width 10 height 10
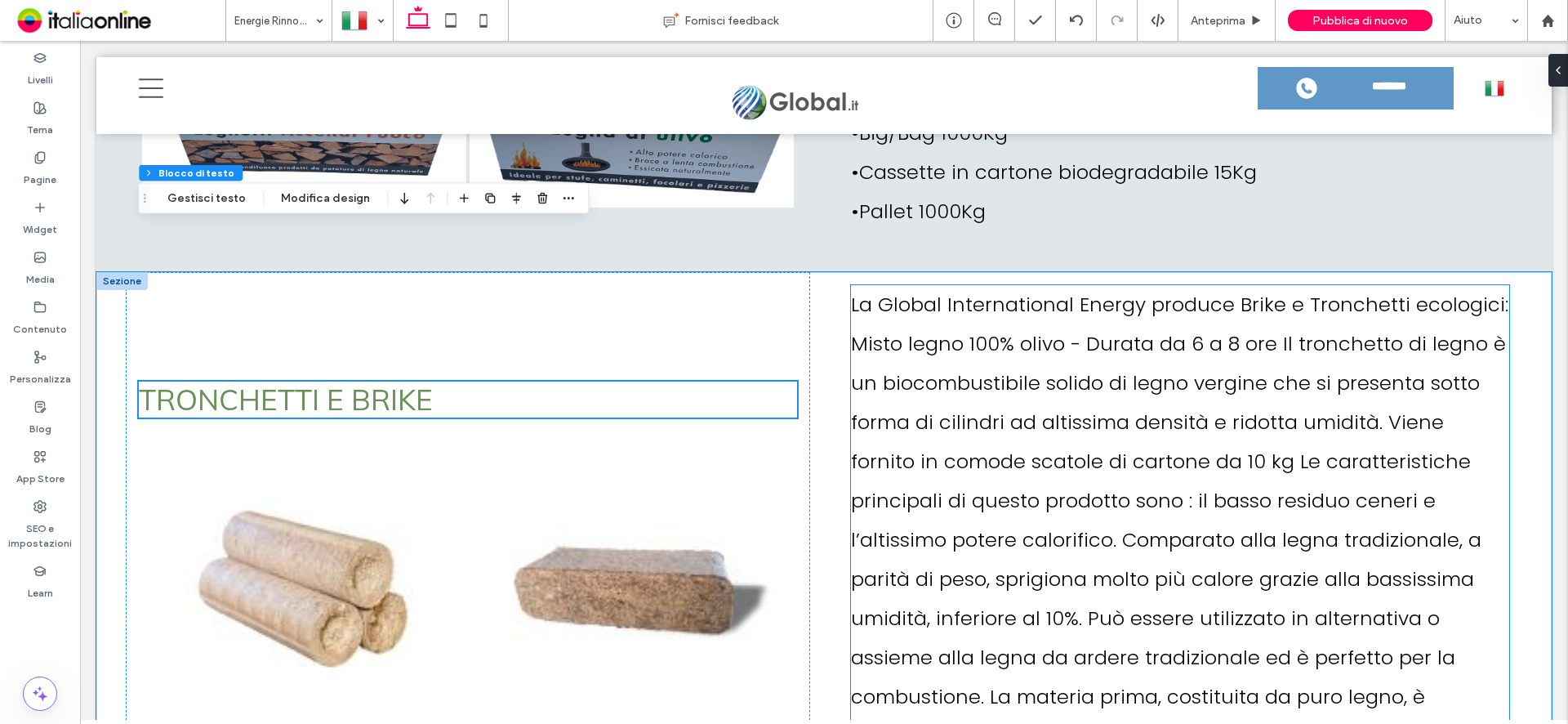
scroll to position [5209, 0]
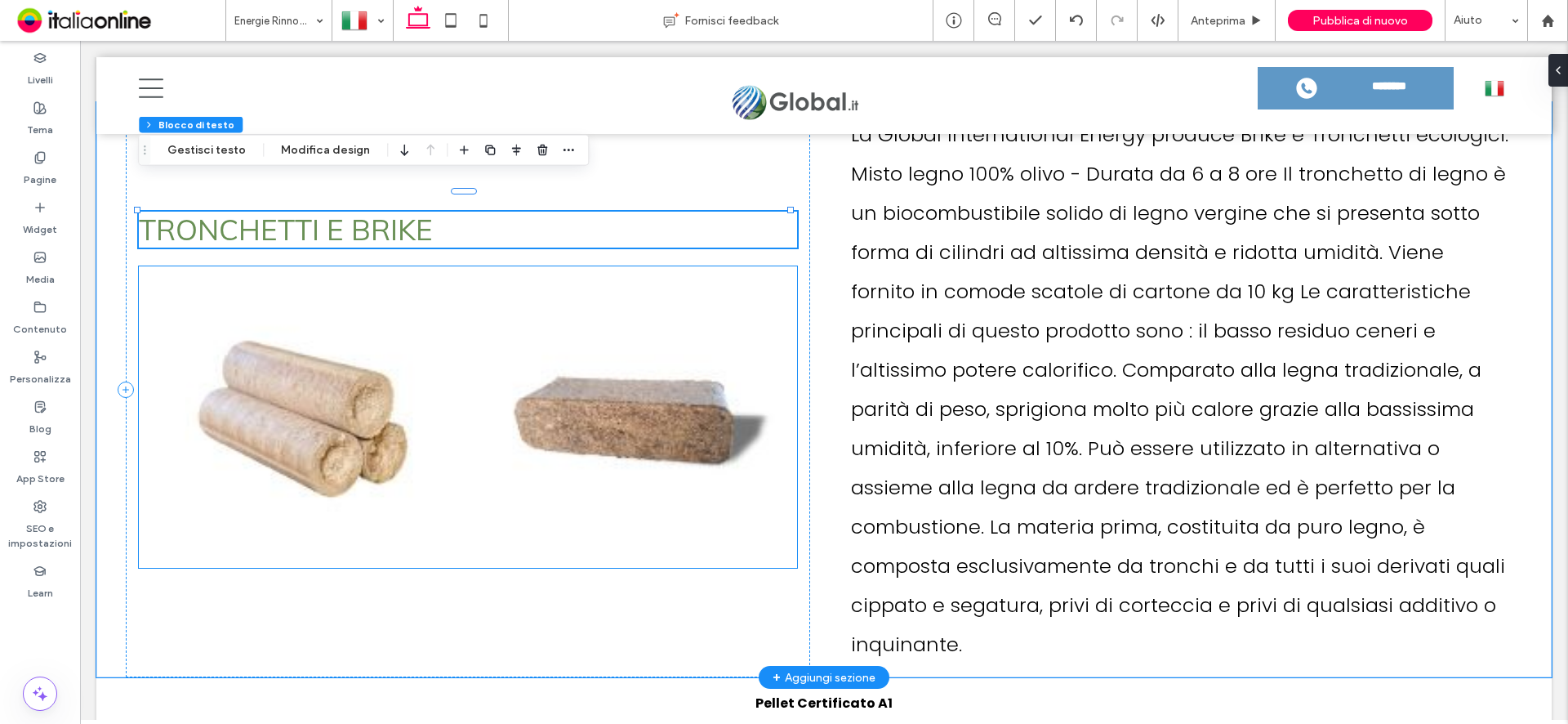
click at [629, 308] on link at bounding box center [631, 417] width 325 height 295
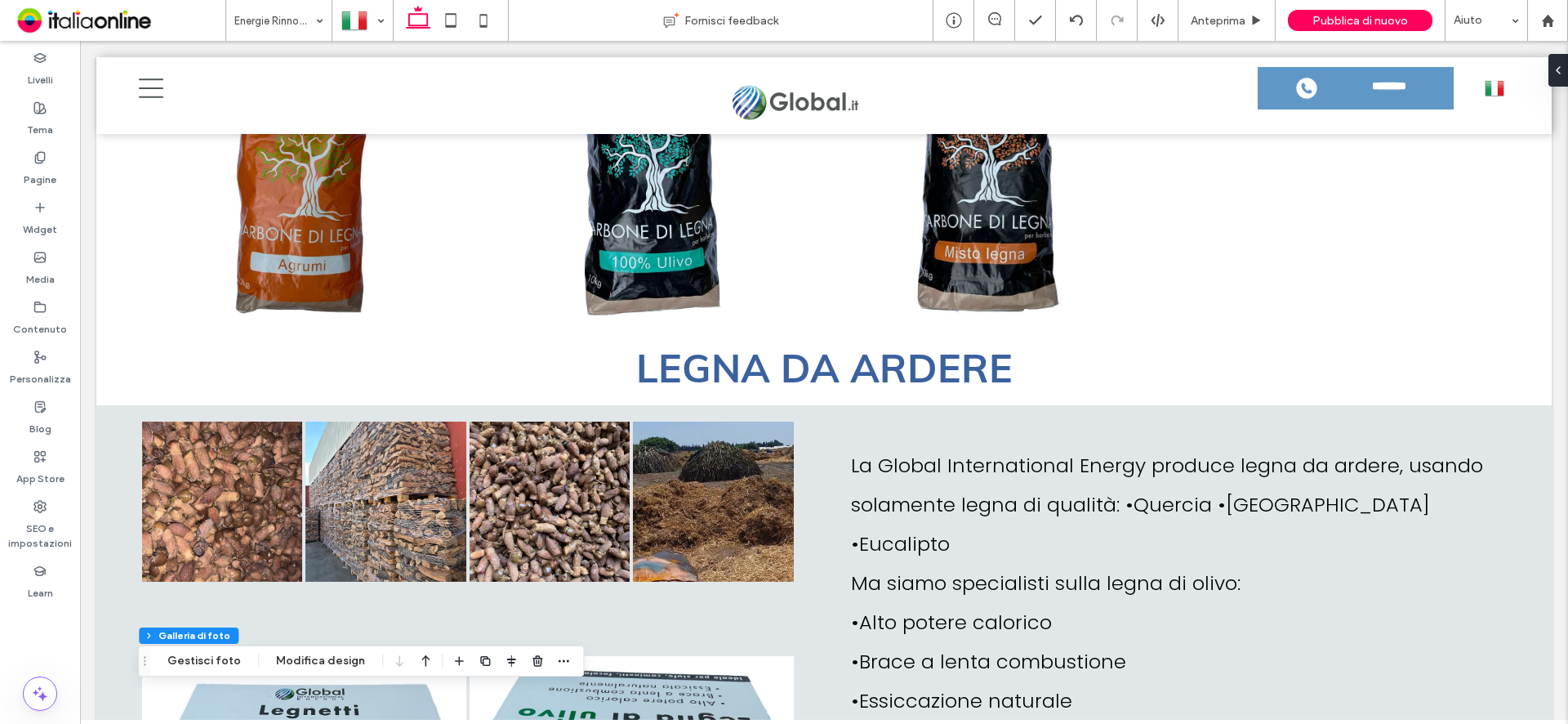
scroll to position [4393, 0]
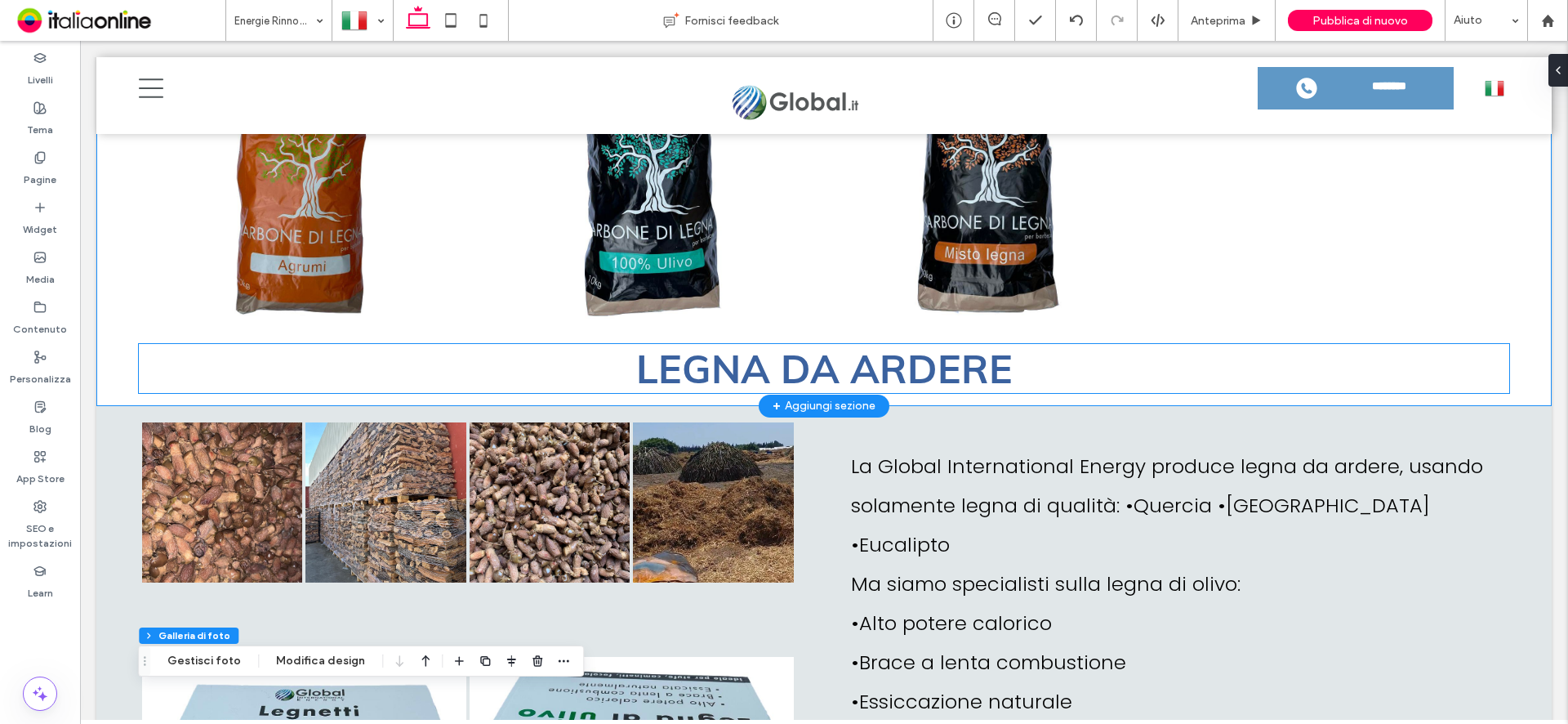
click at [935, 362] on span "LEGNA DA ARDERE" at bounding box center [825, 368] width 377 height 49
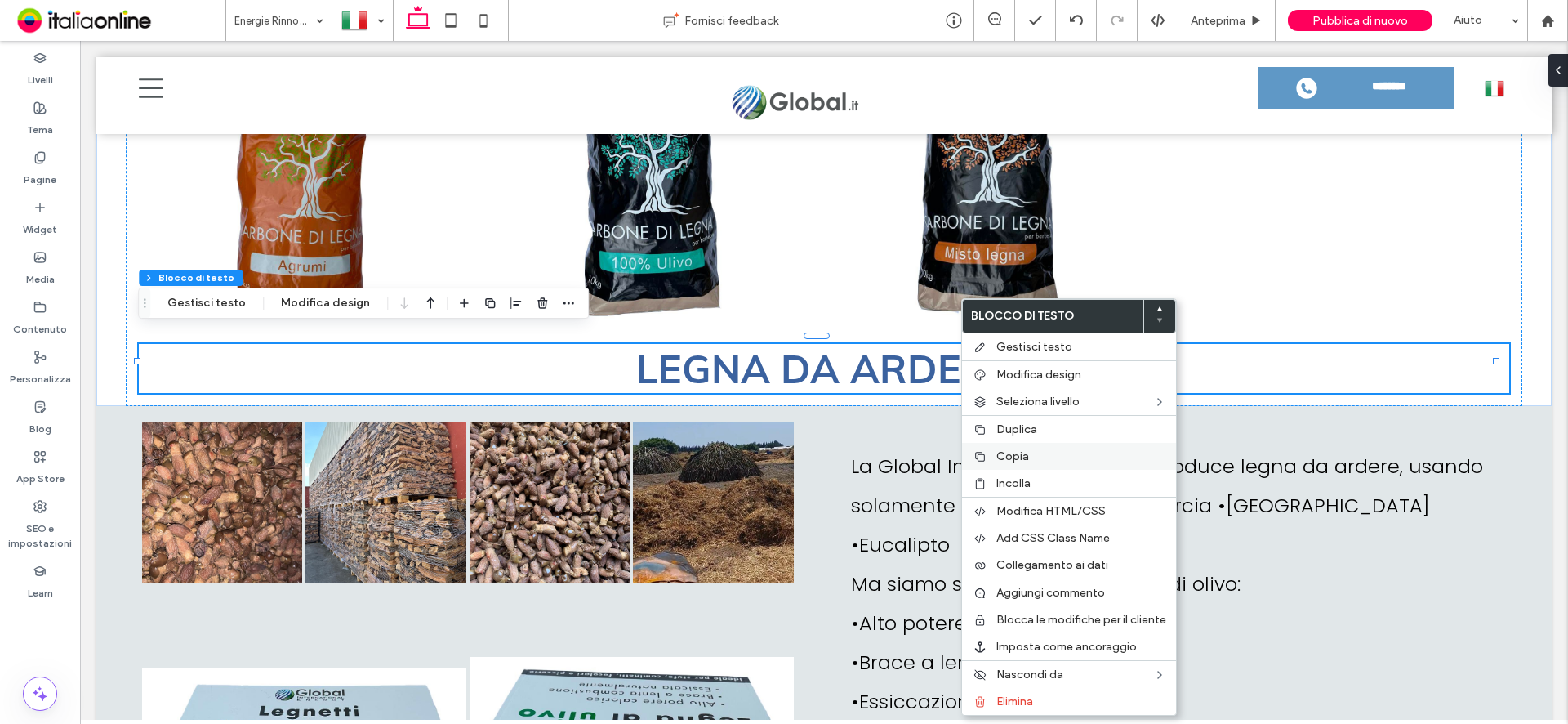
click at [1010, 455] on span "Copia" at bounding box center [1012, 456] width 33 height 14
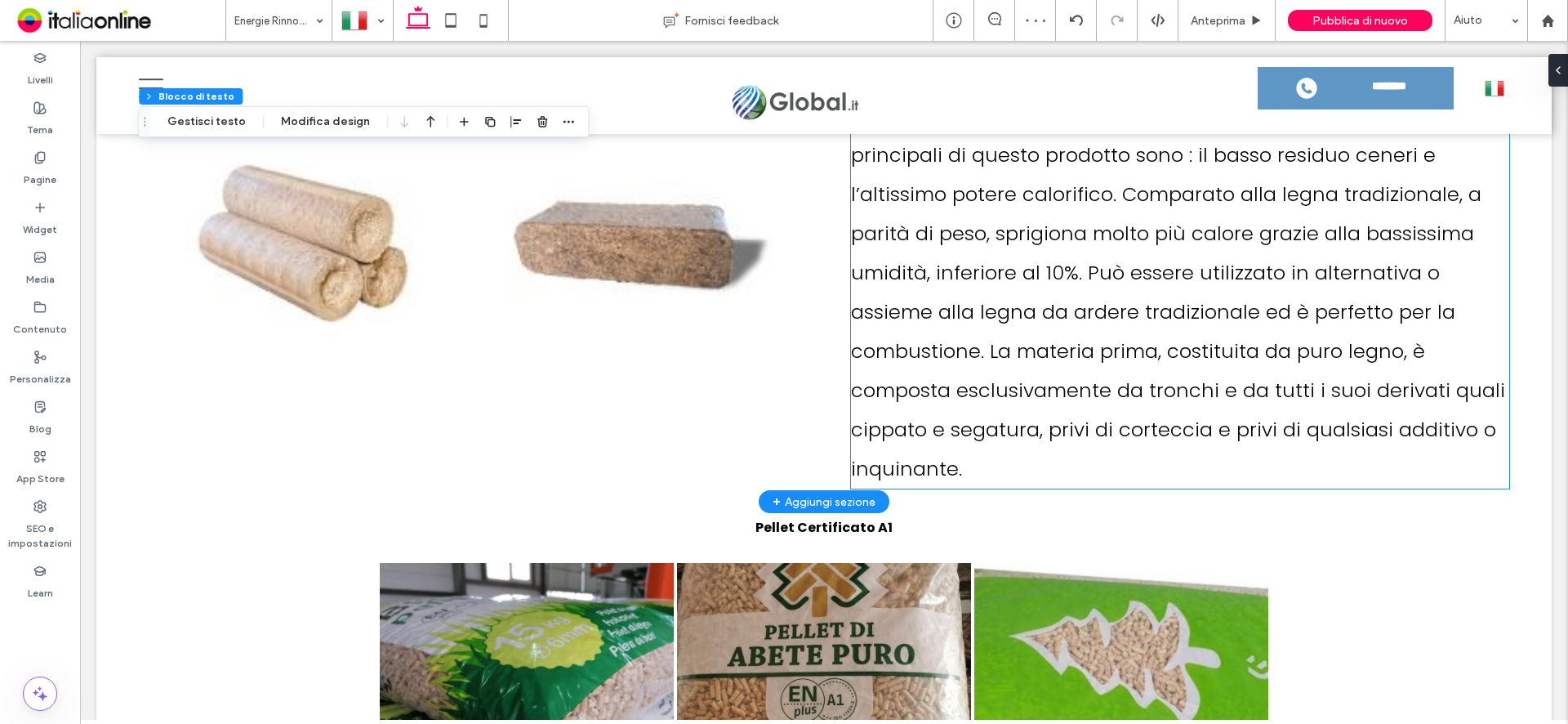
scroll to position [5618, 0]
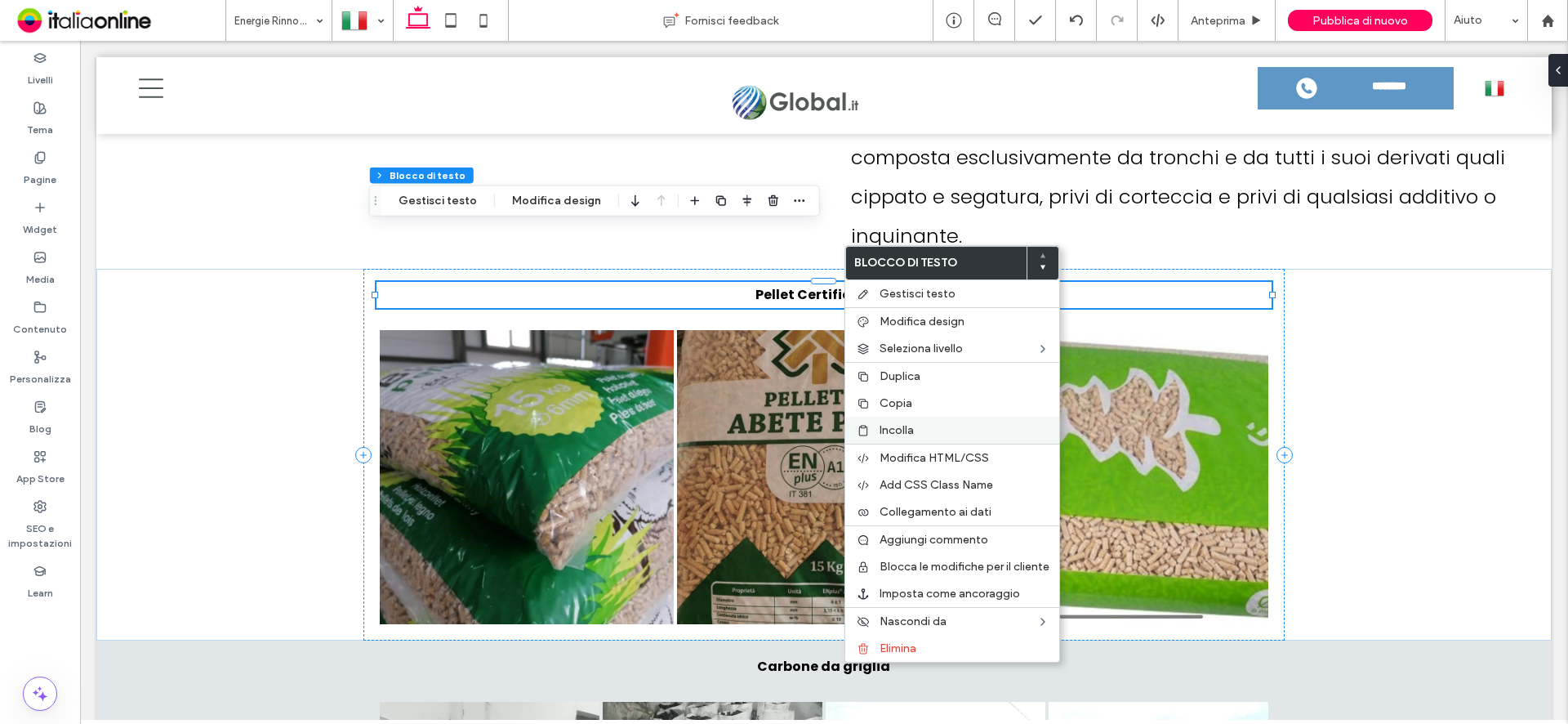
click at [904, 435] on span "Incolla" at bounding box center [897, 430] width 34 height 14
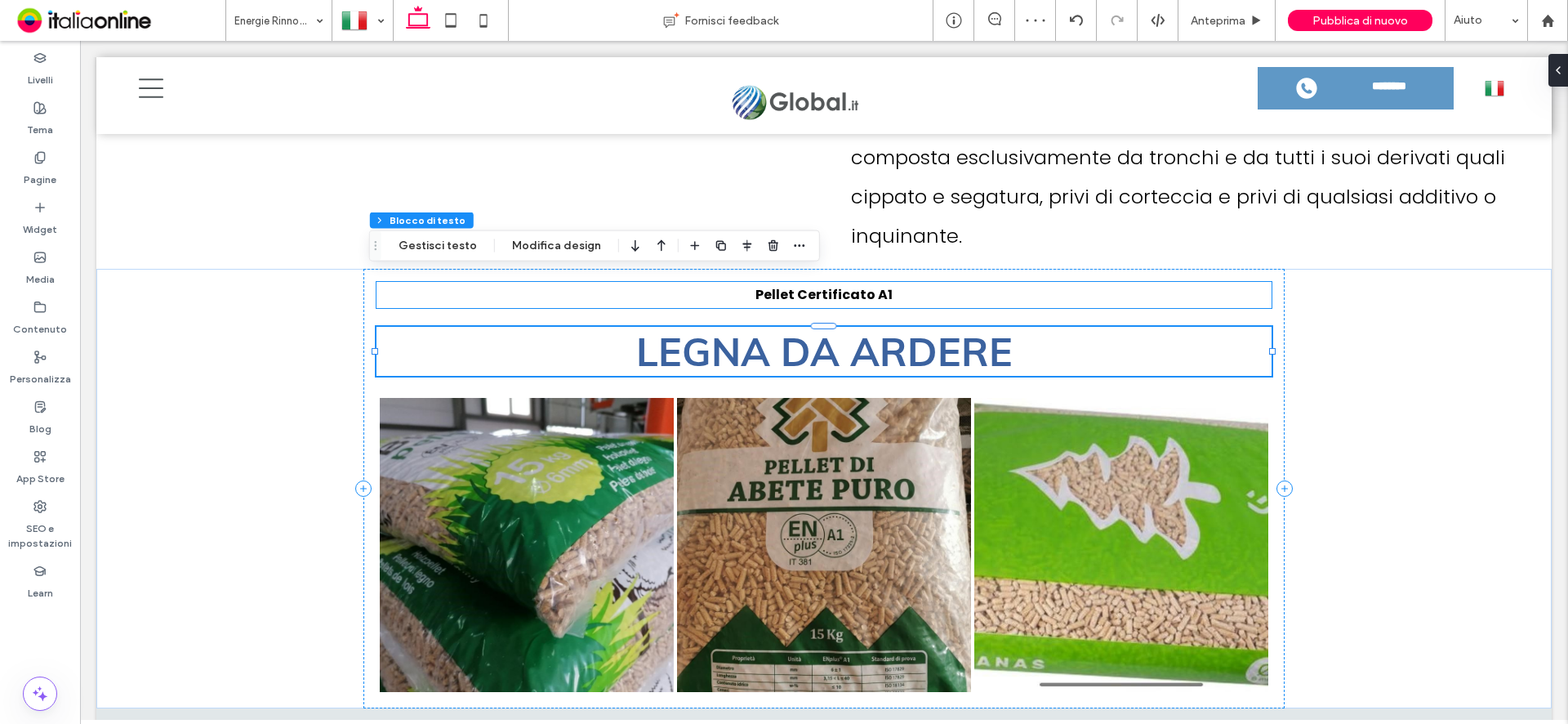
click at [903, 282] on p "Pellet Certificato A1" at bounding box center [825, 295] width 896 height 27
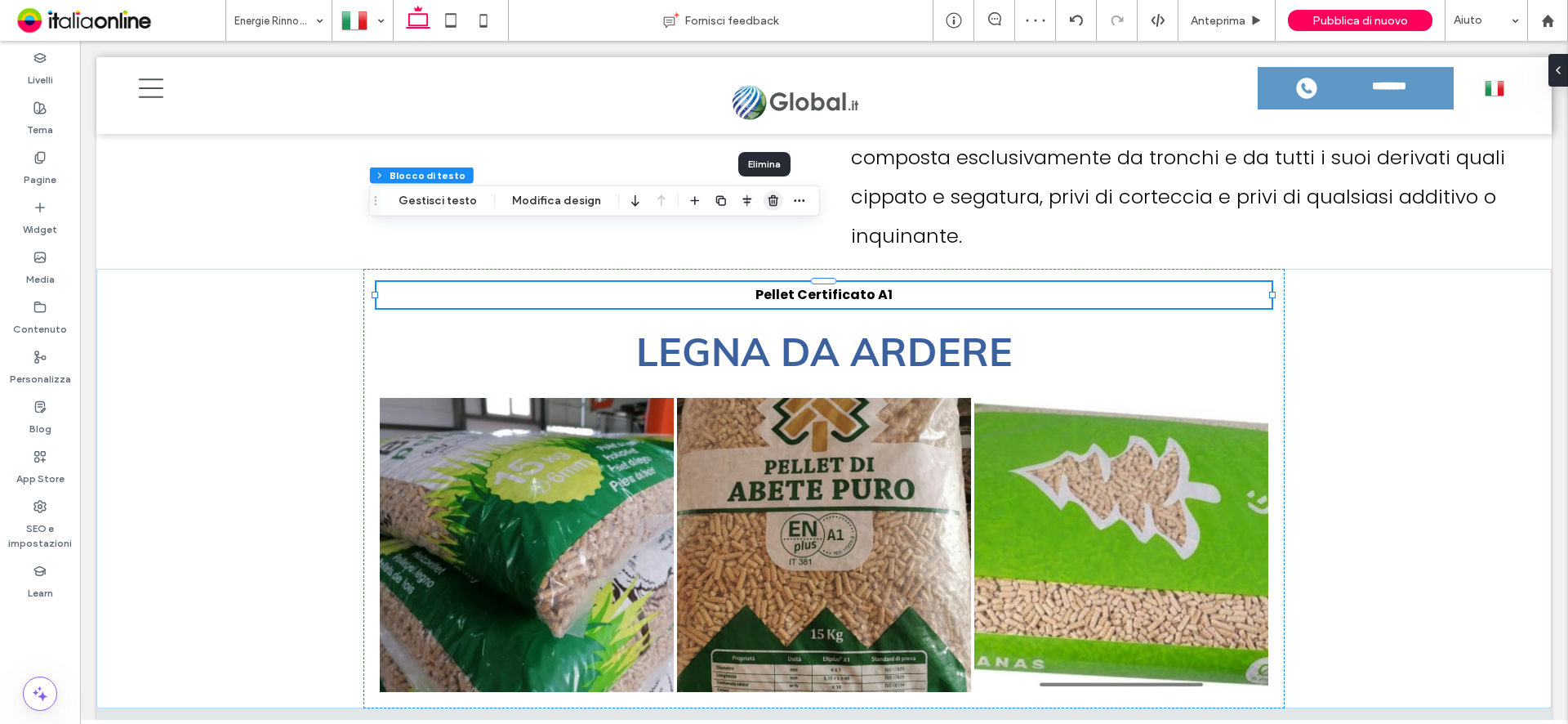
click at [767, 193] on span "button" at bounding box center [773, 200] width 20 height 20
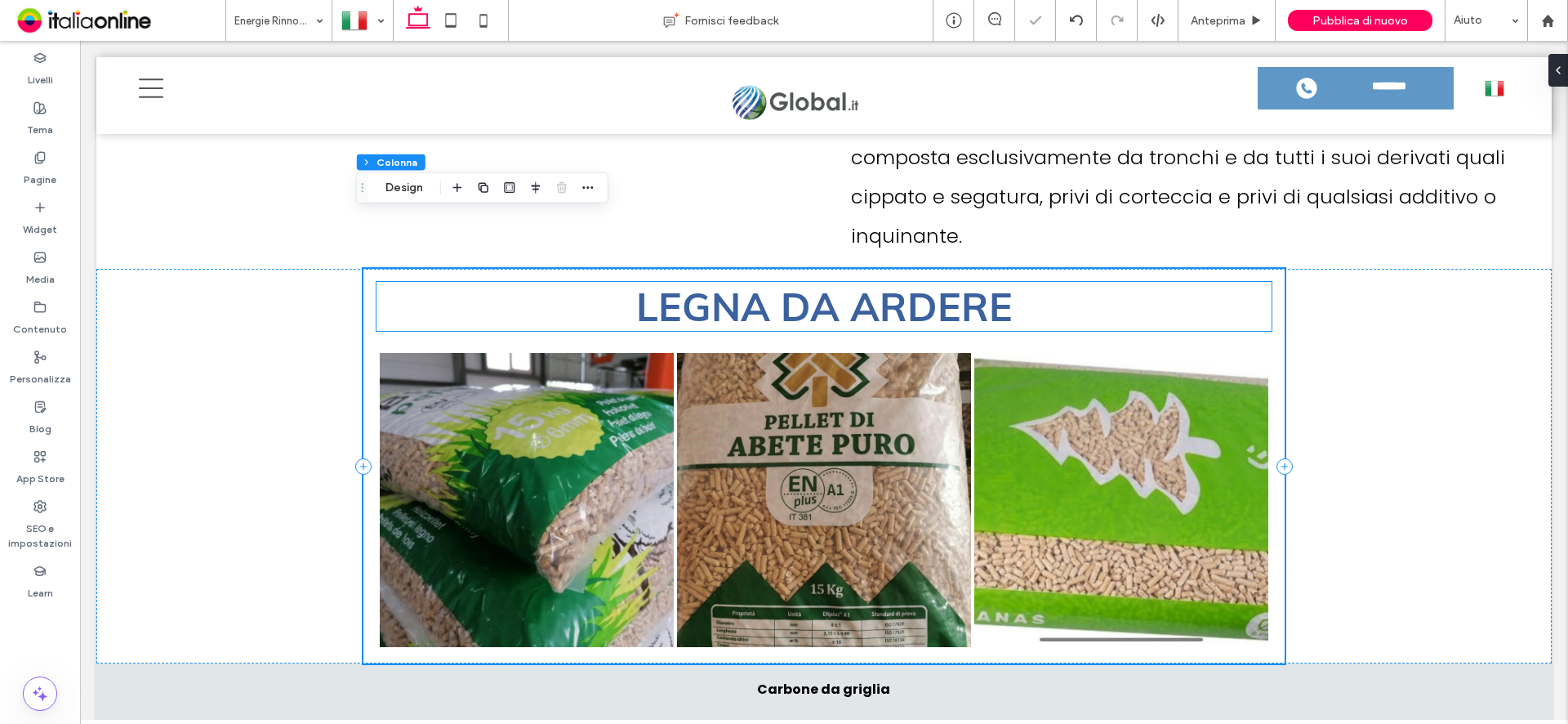
click at [988, 282] on span "LEGNA DA ARDERE" at bounding box center [825, 306] width 377 height 49
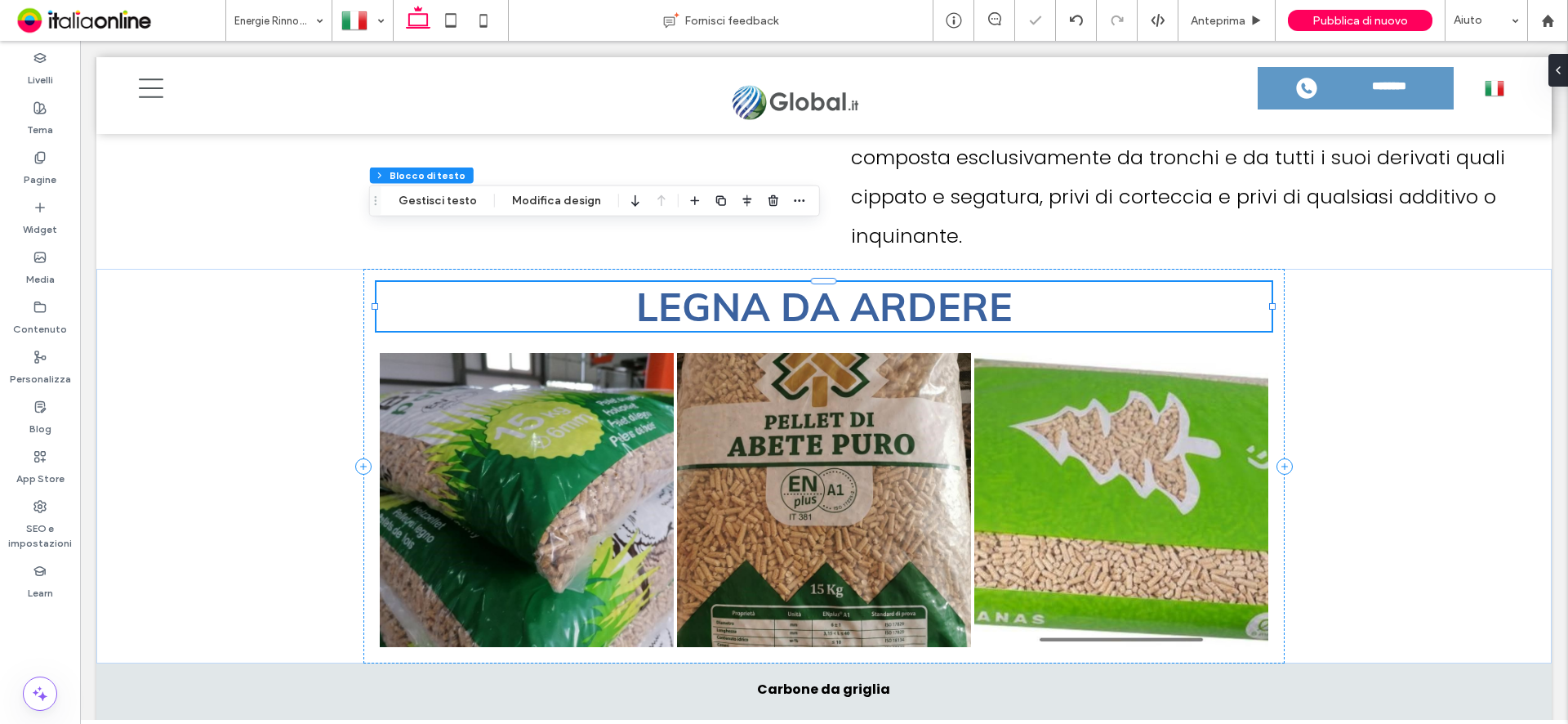
click at [1004, 282] on span "LEGNA DA ARDERE" at bounding box center [825, 306] width 377 height 49
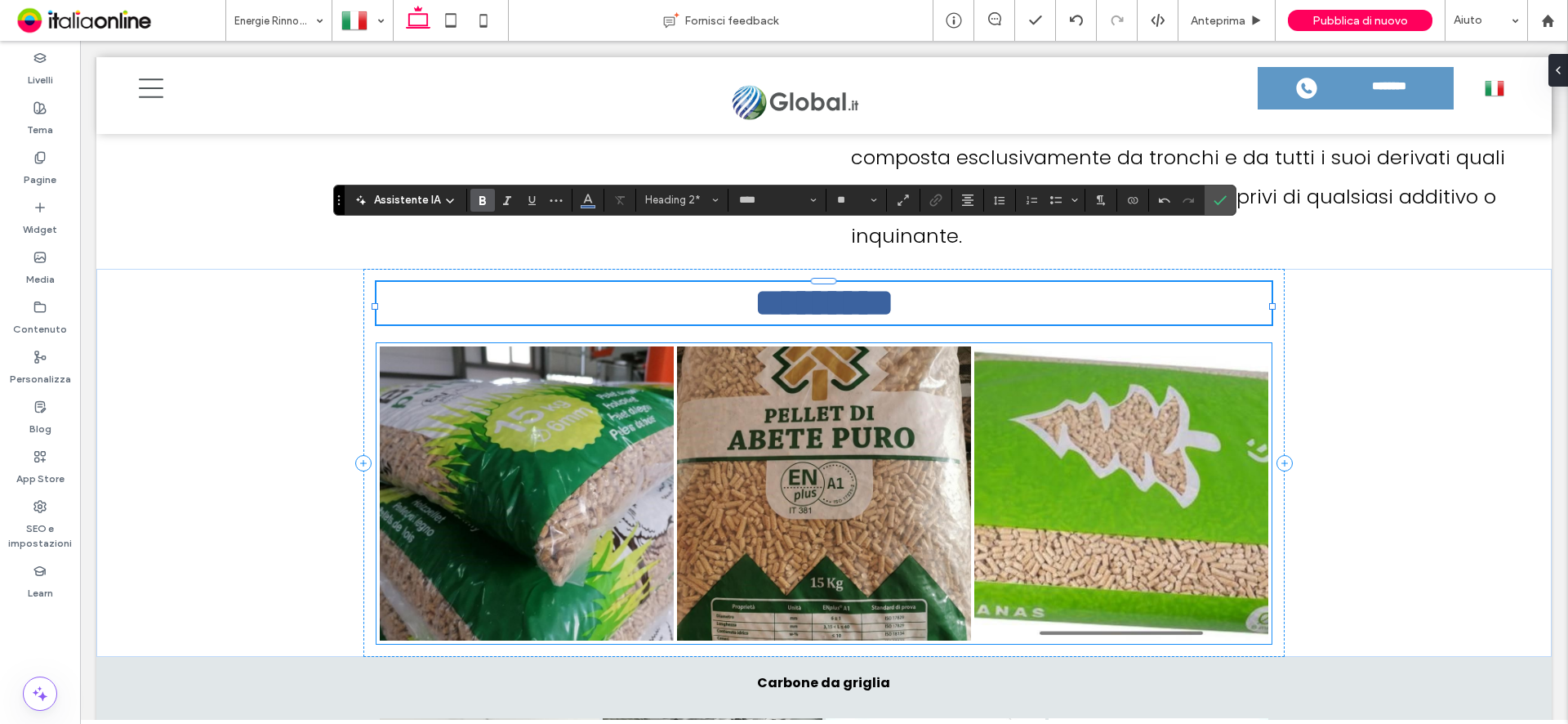
click at [1202, 408] on link at bounding box center [1121, 493] width 294 height 294
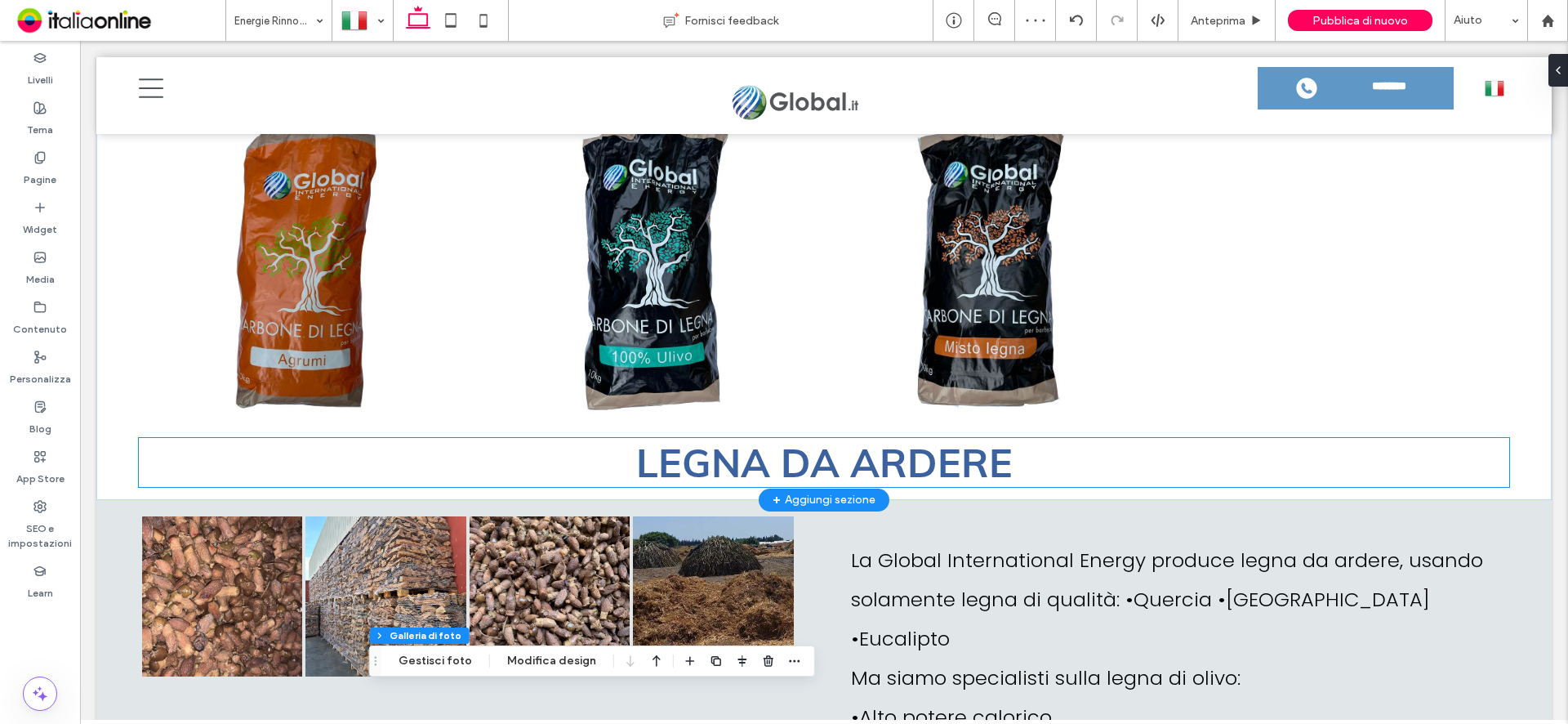
scroll to position [4229, 0]
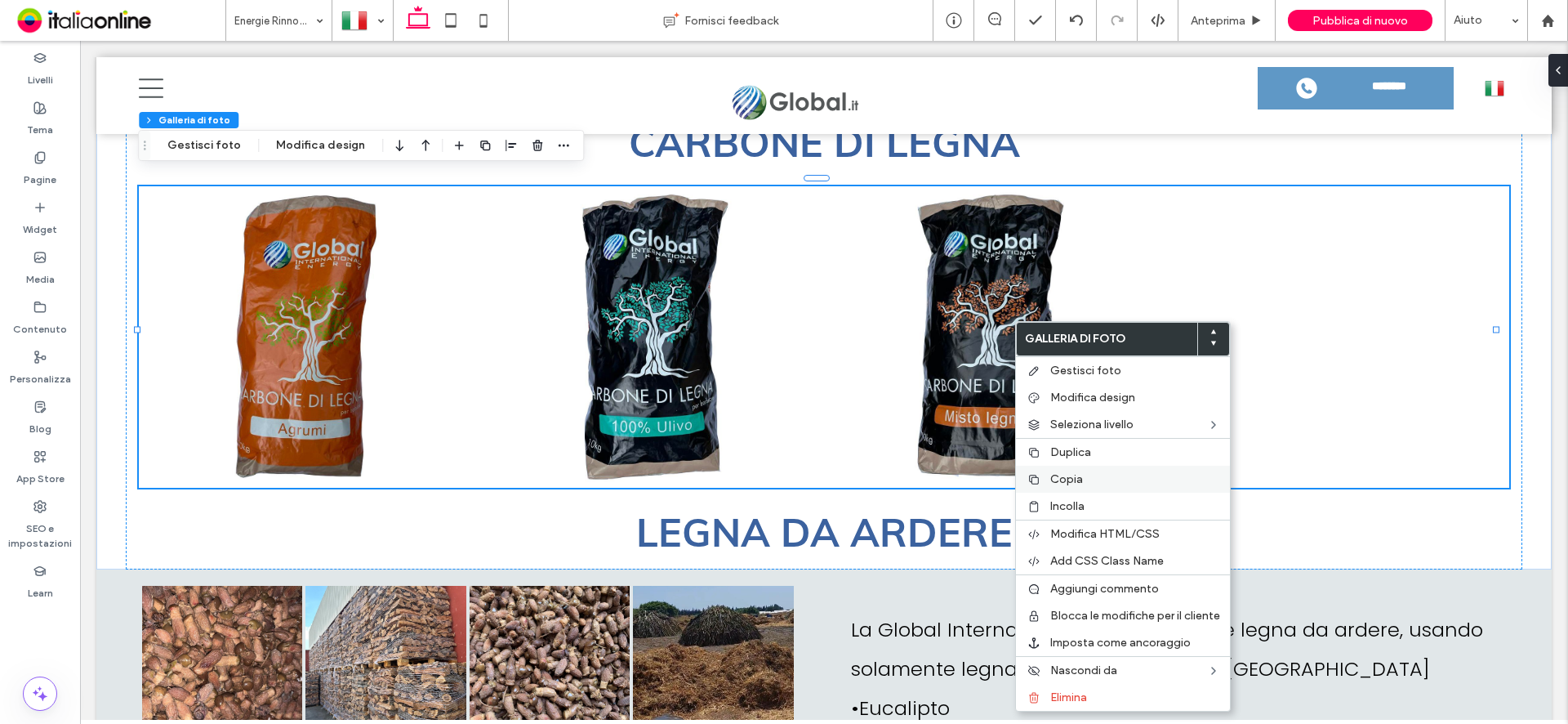
click at [1077, 474] on span "Copia" at bounding box center [1066, 479] width 33 height 14
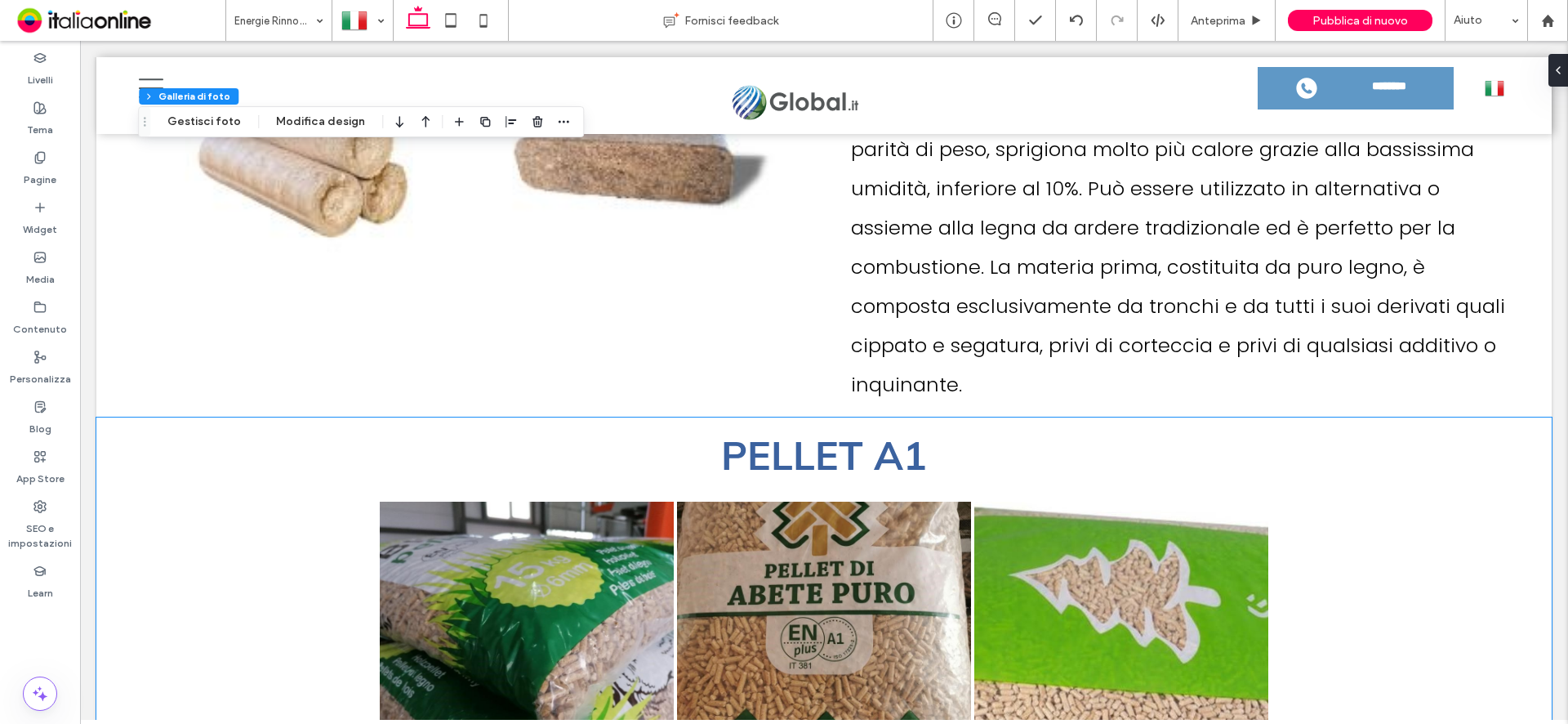
scroll to position [5454, 0]
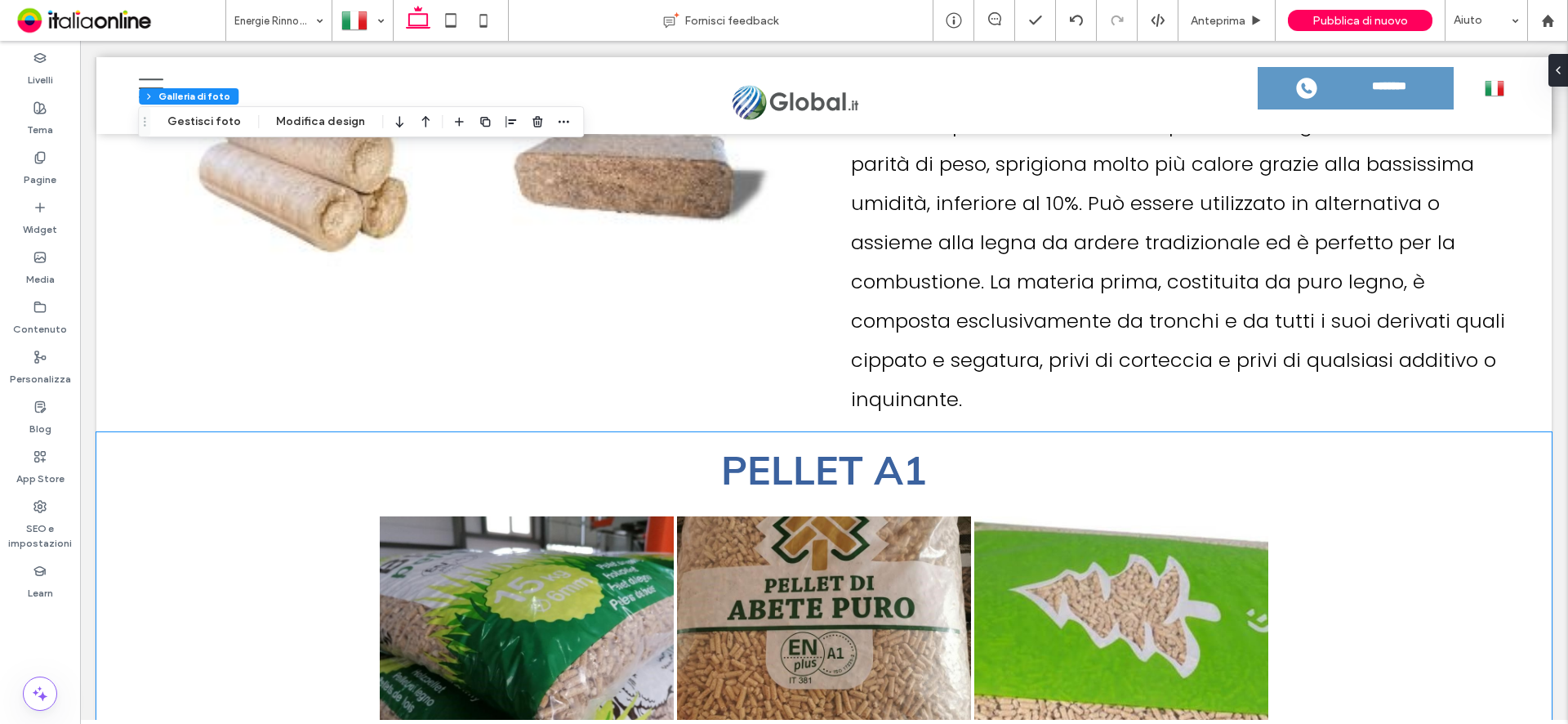
click at [168, 432] on div "PELLET A1 Button Button Button Mostra altri" at bounding box center [824, 629] width 1455 height 395
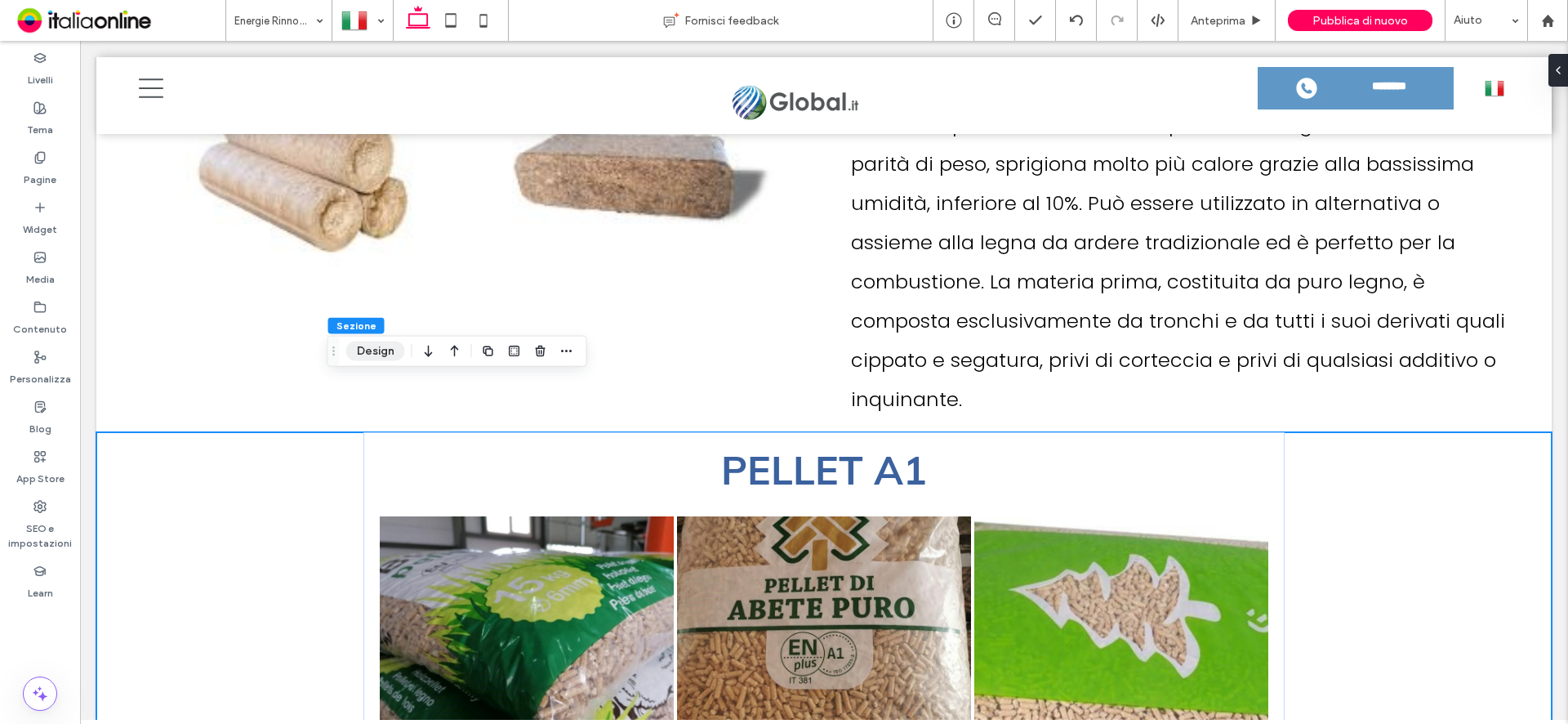
click at [369, 354] on button "Design" at bounding box center [375, 351] width 59 height 20
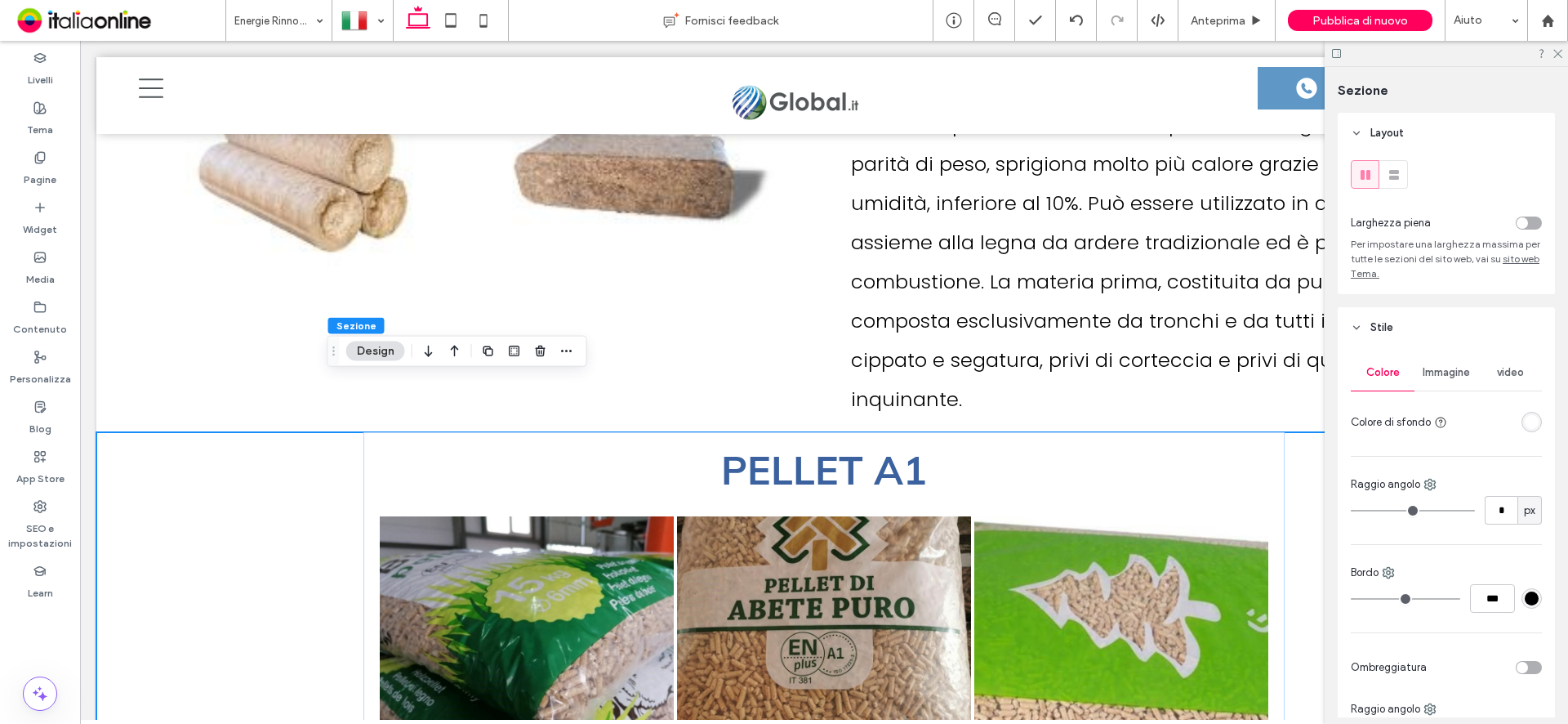
click at [1527, 423] on div "rgba(255, 255, 255, 1)" at bounding box center [1531, 422] width 14 height 14
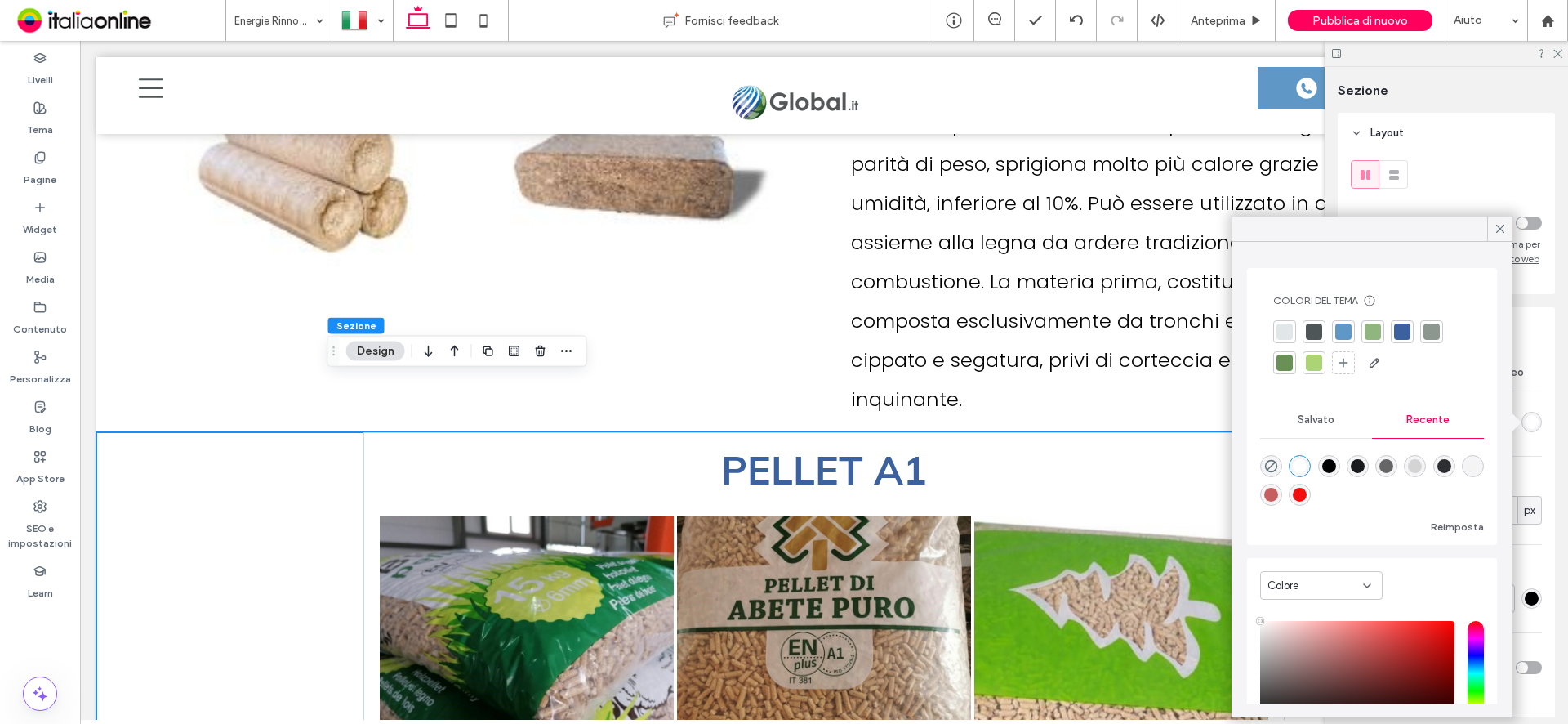
click at [1422, 468] on div "rgba(212, 212, 212, 1)" at bounding box center [1415, 466] width 14 height 14
type input "*******"
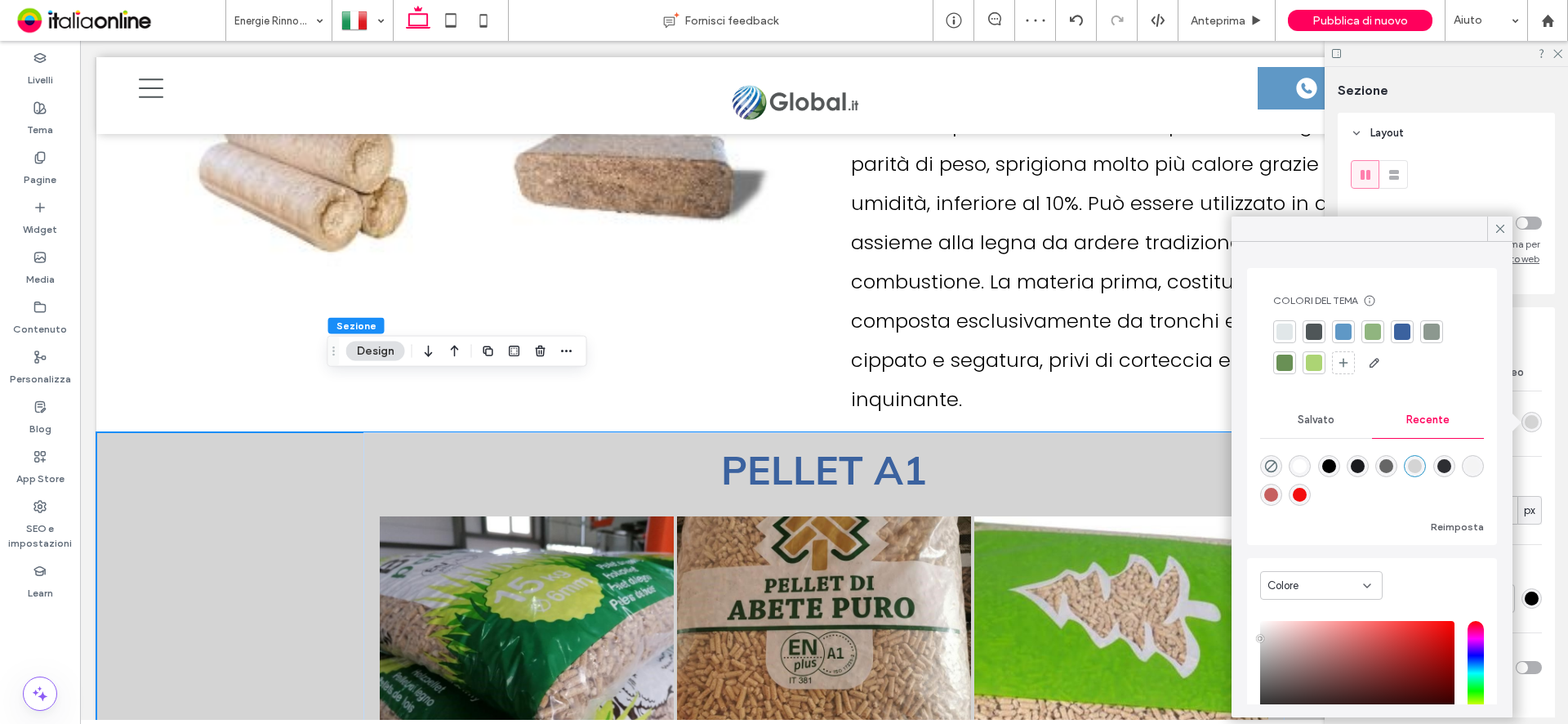
click at [361, 350] on button "Design" at bounding box center [375, 351] width 59 height 20
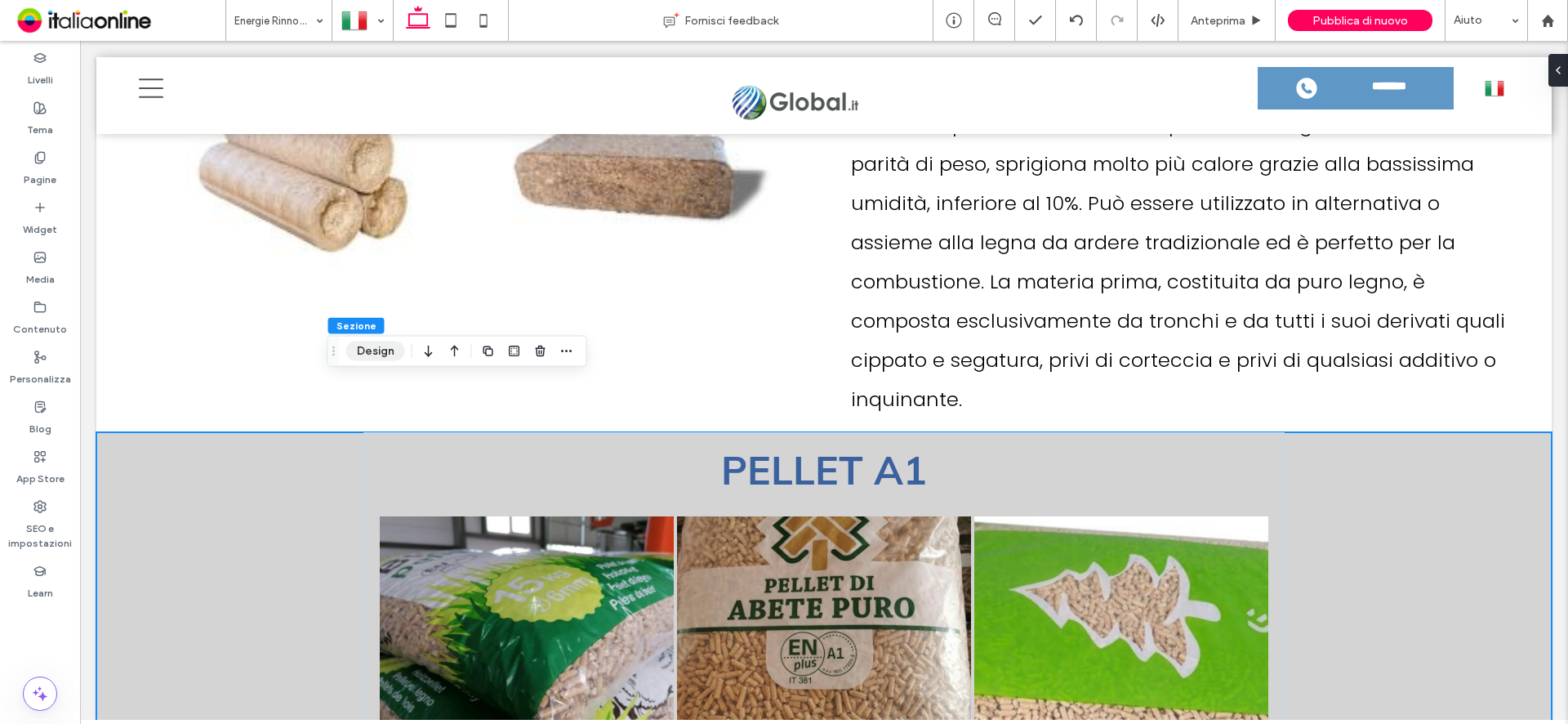
click at [367, 347] on button "Design" at bounding box center [375, 351] width 59 height 20
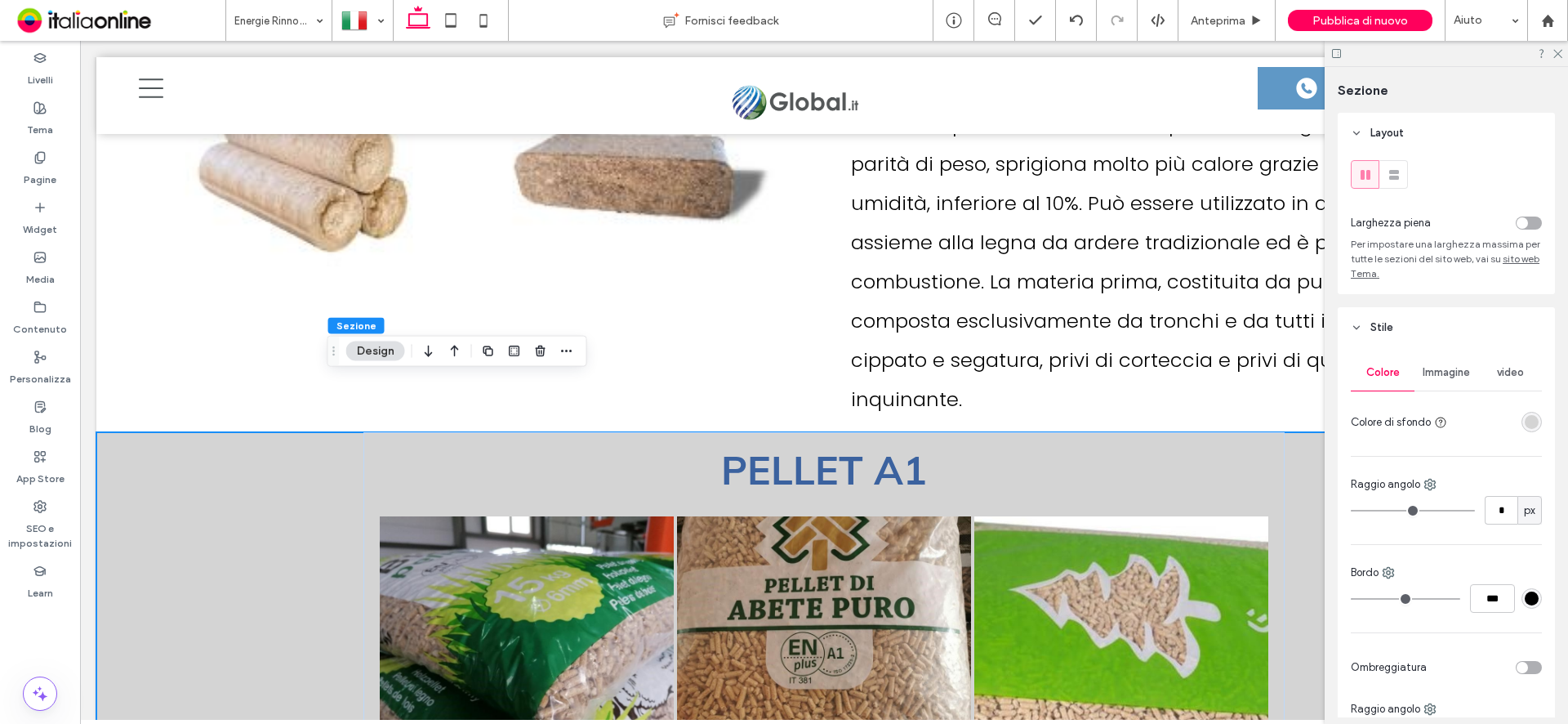
click at [1529, 224] on div "toggle" at bounding box center [1529, 223] width 27 height 13
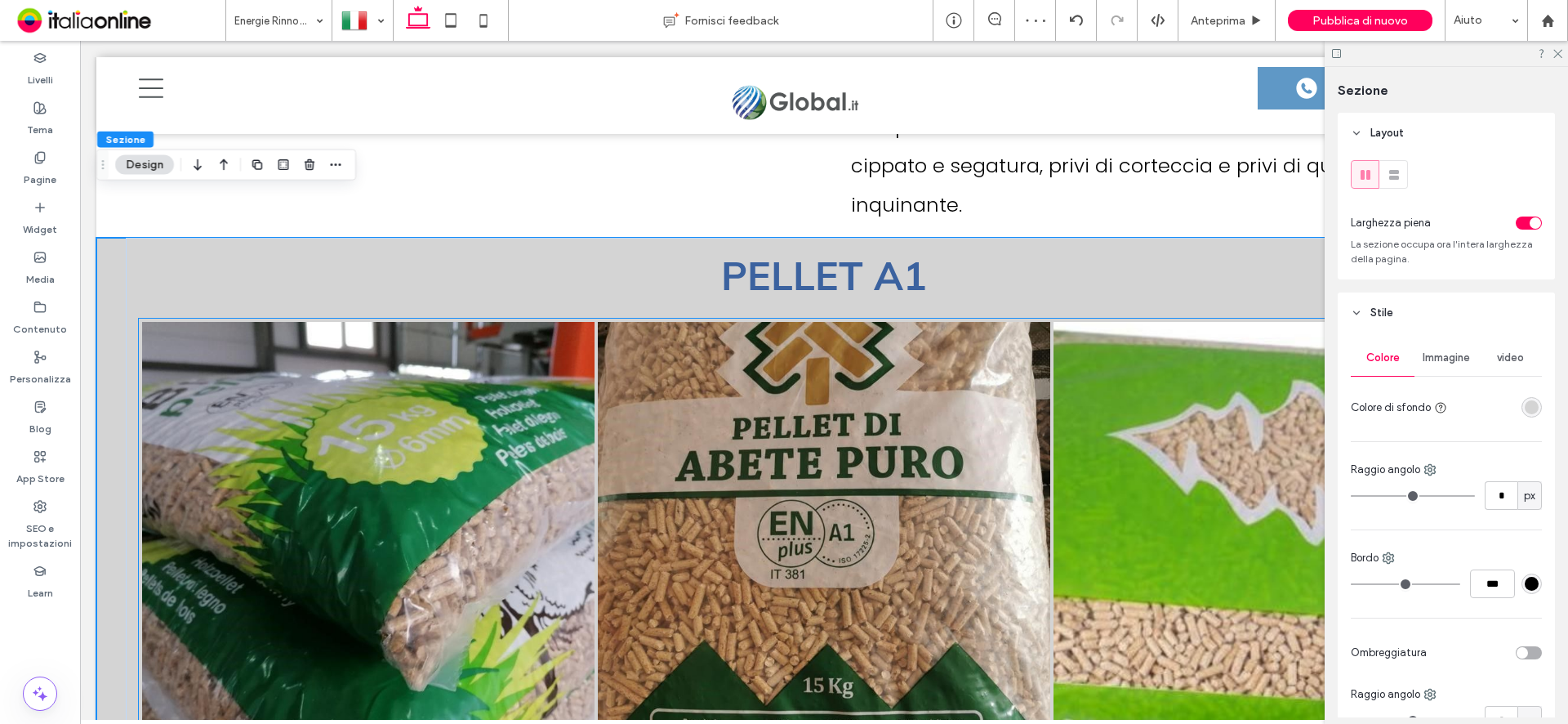
scroll to position [5700, 0]
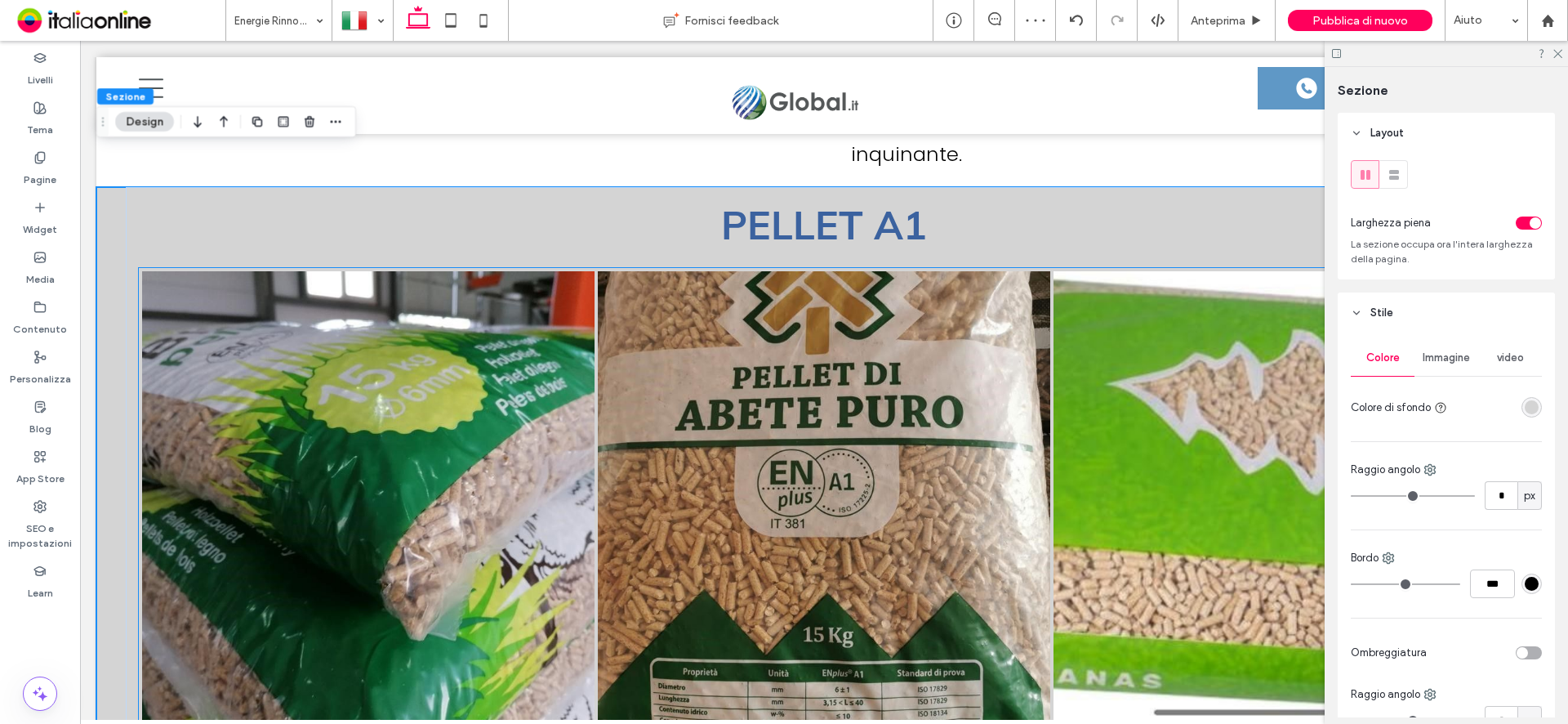
click at [863, 467] on link at bounding box center [824, 498] width 452 height 452
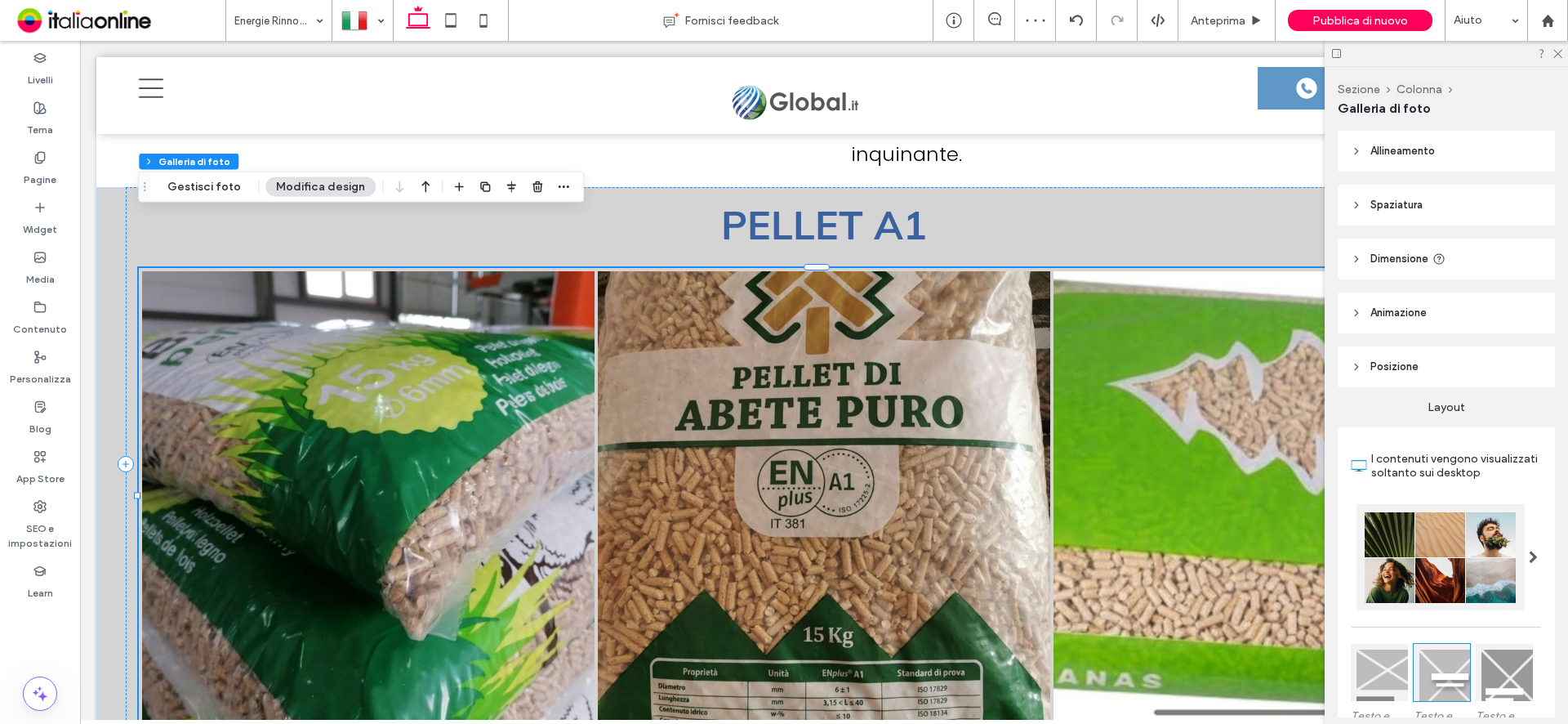
click at [1204, 436] on link at bounding box center [1279, 498] width 452 height 452
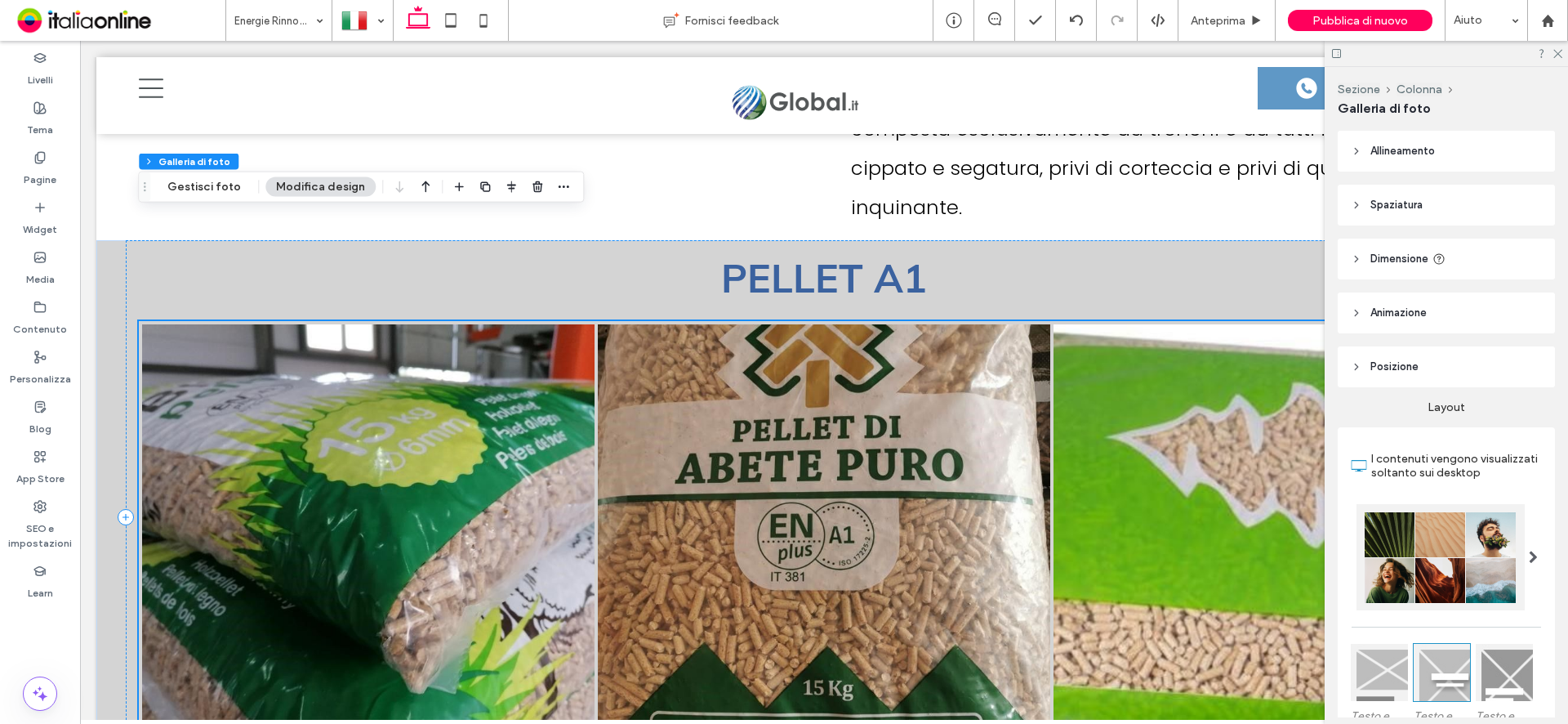
scroll to position [5618, 0]
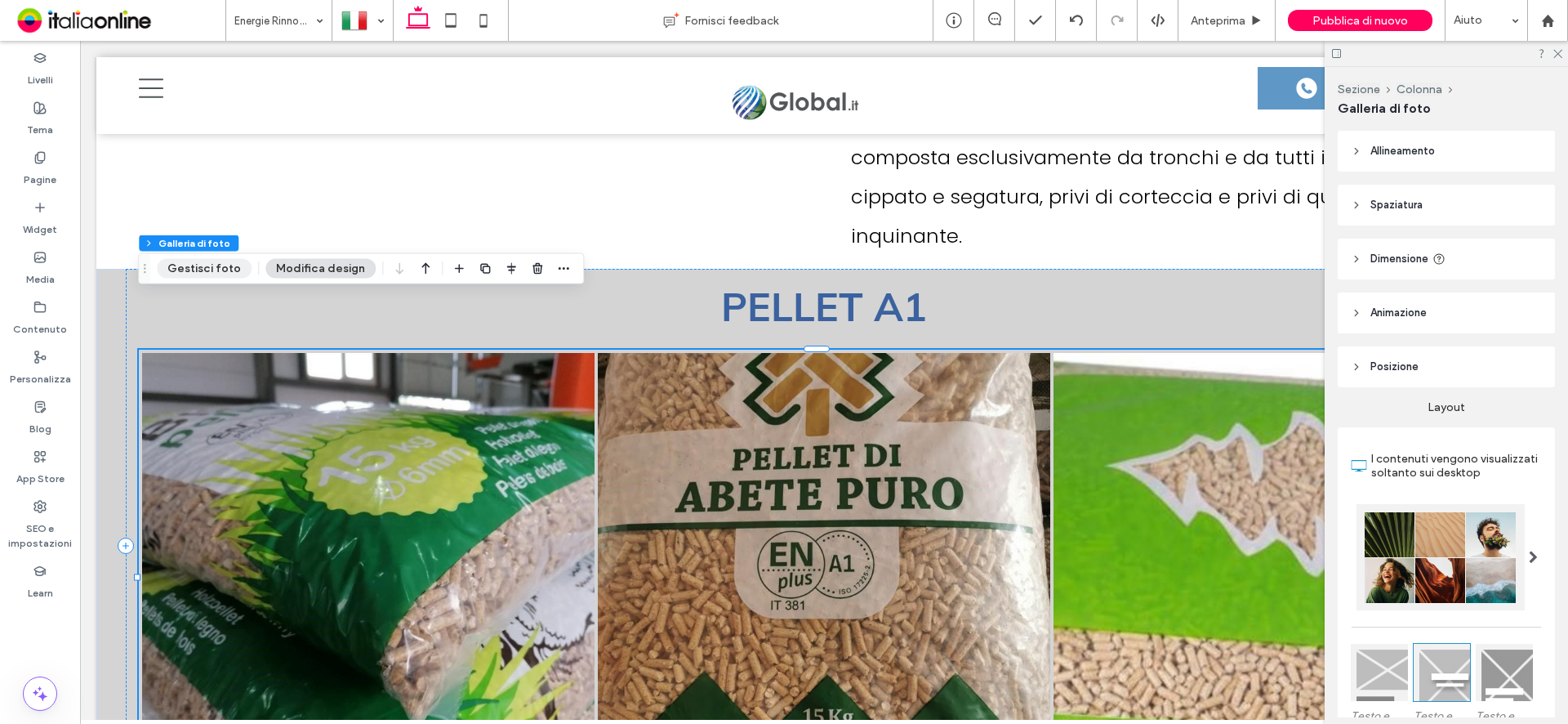
click at [171, 265] on button "Gestisci foto" at bounding box center [204, 268] width 95 height 20
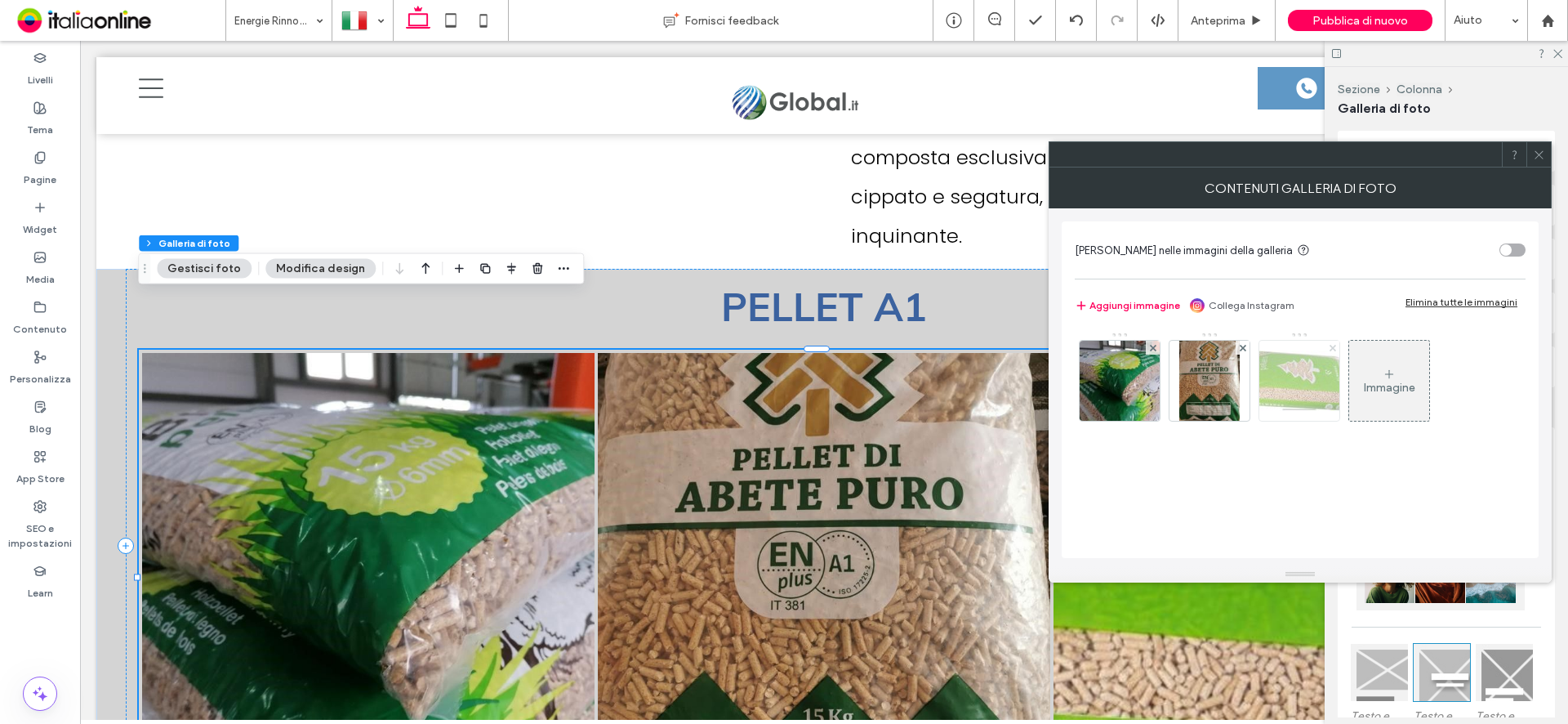
click at [1331, 347] on use at bounding box center [1333, 347] width 7 height 7
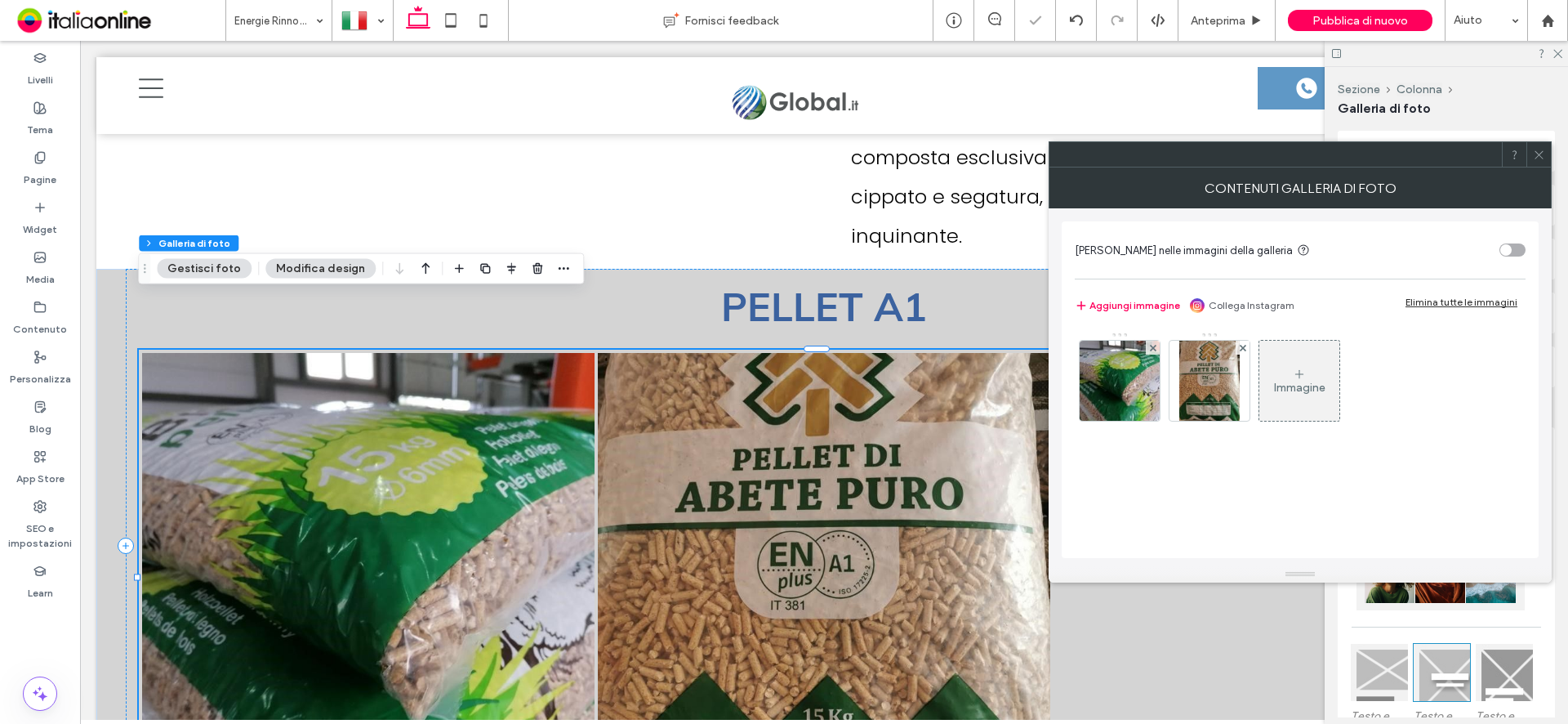
click at [1315, 377] on div "Immagine" at bounding box center [1298, 381] width 80 height 77
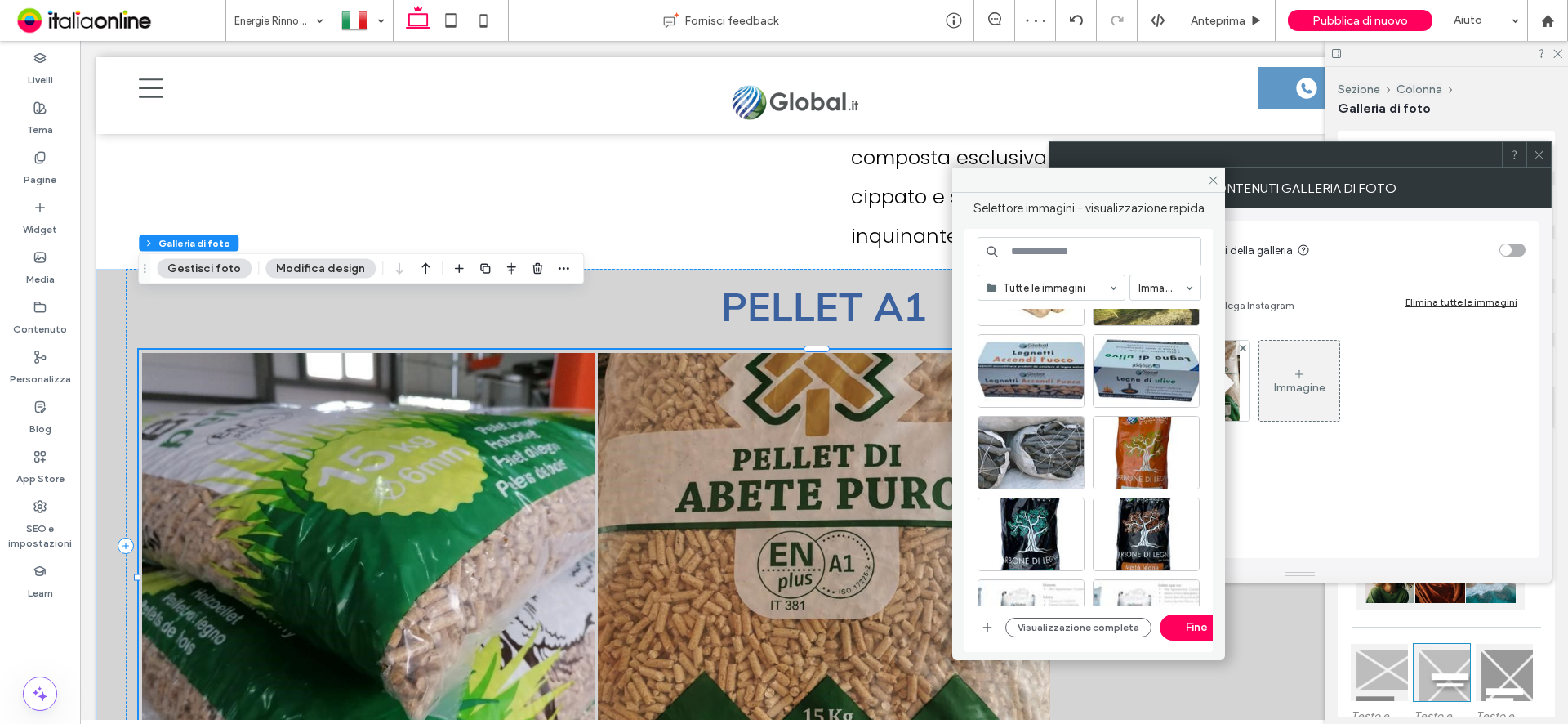
scroll to position [164, 0]
click at [987, 624] on use "button" at bounding box center [987, 628] width 9 height 9
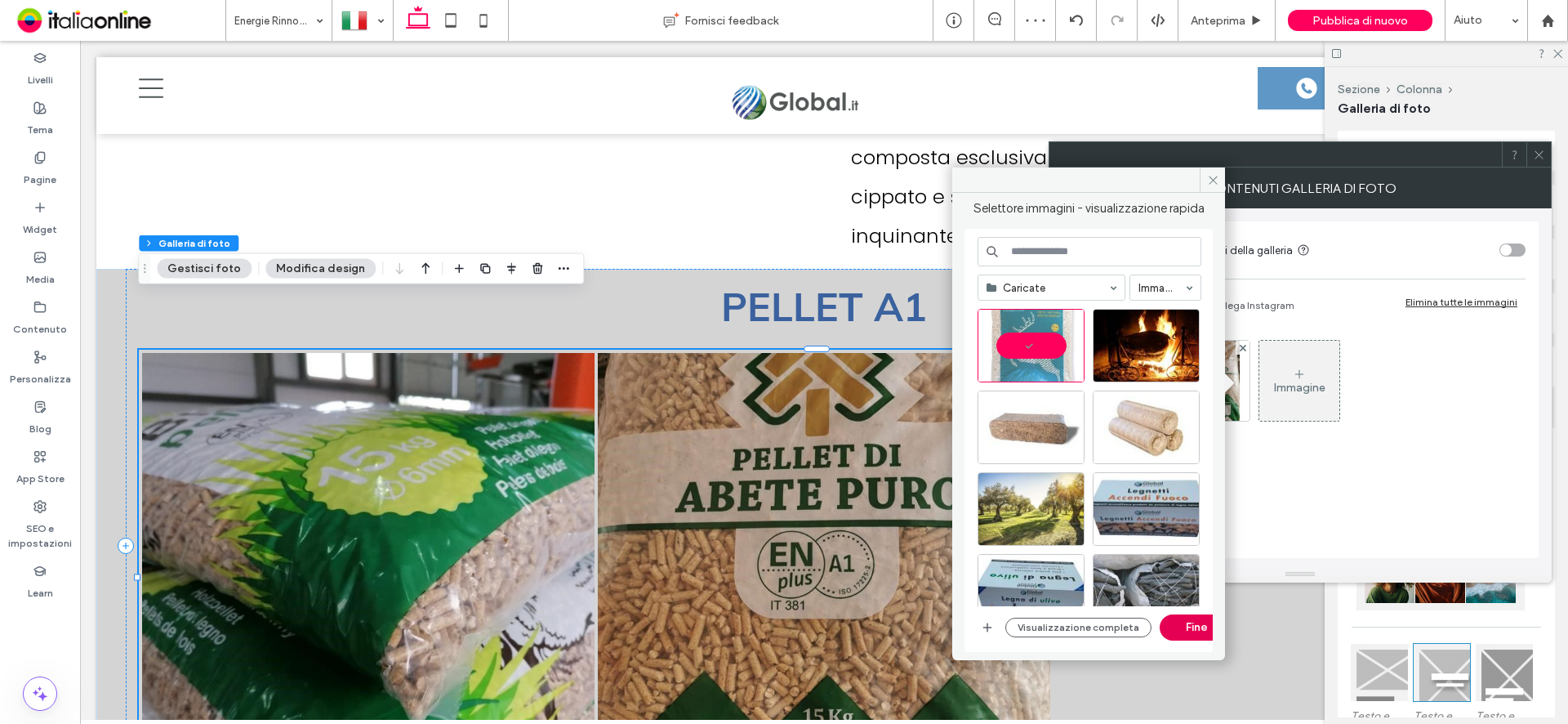
click at [1177, 625] on button "Fine" at bounding box center [1196, 627] width 74 height 27
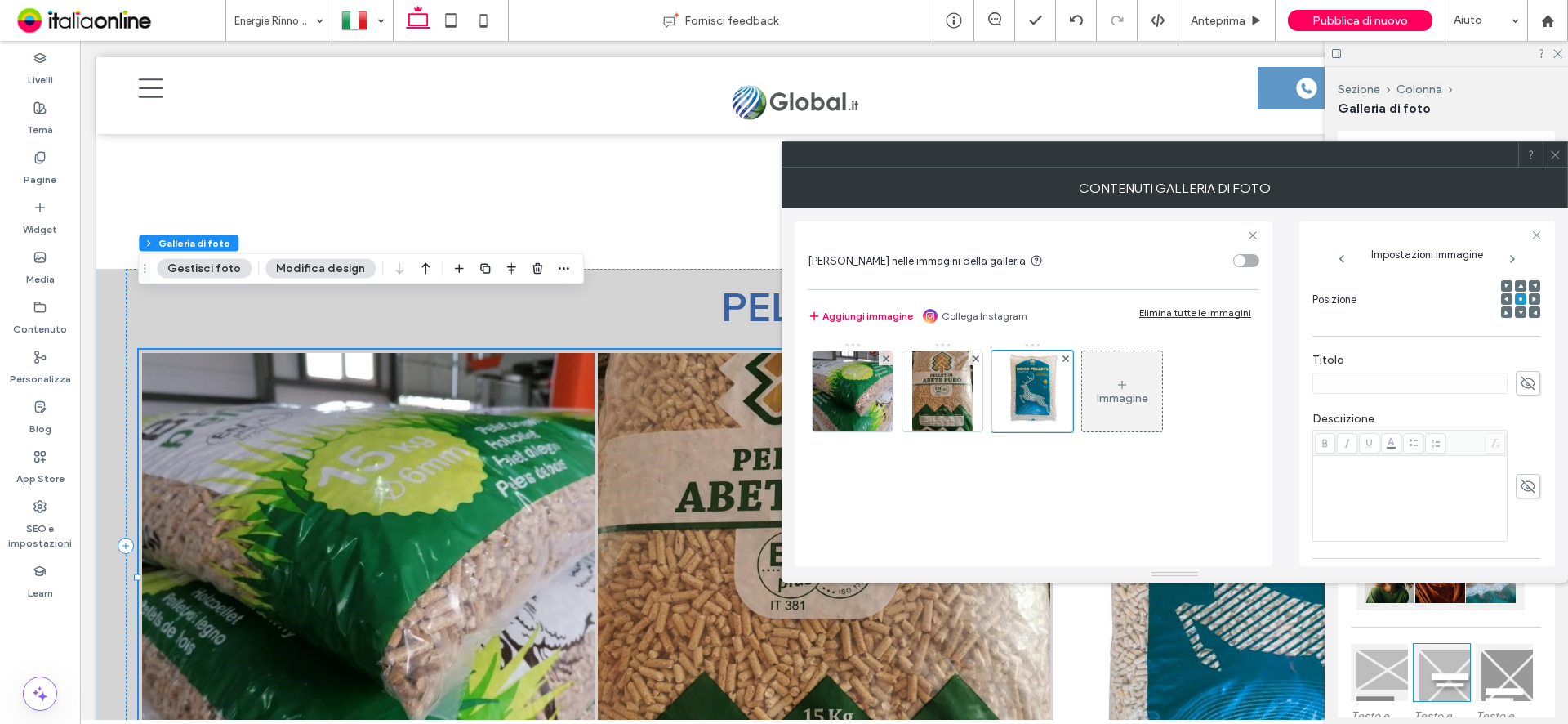
scroll to position [245, 0]
click at [1376, 471] on div "Rich Text Editor" at bounding box center [1410, 481] width 189 height 81
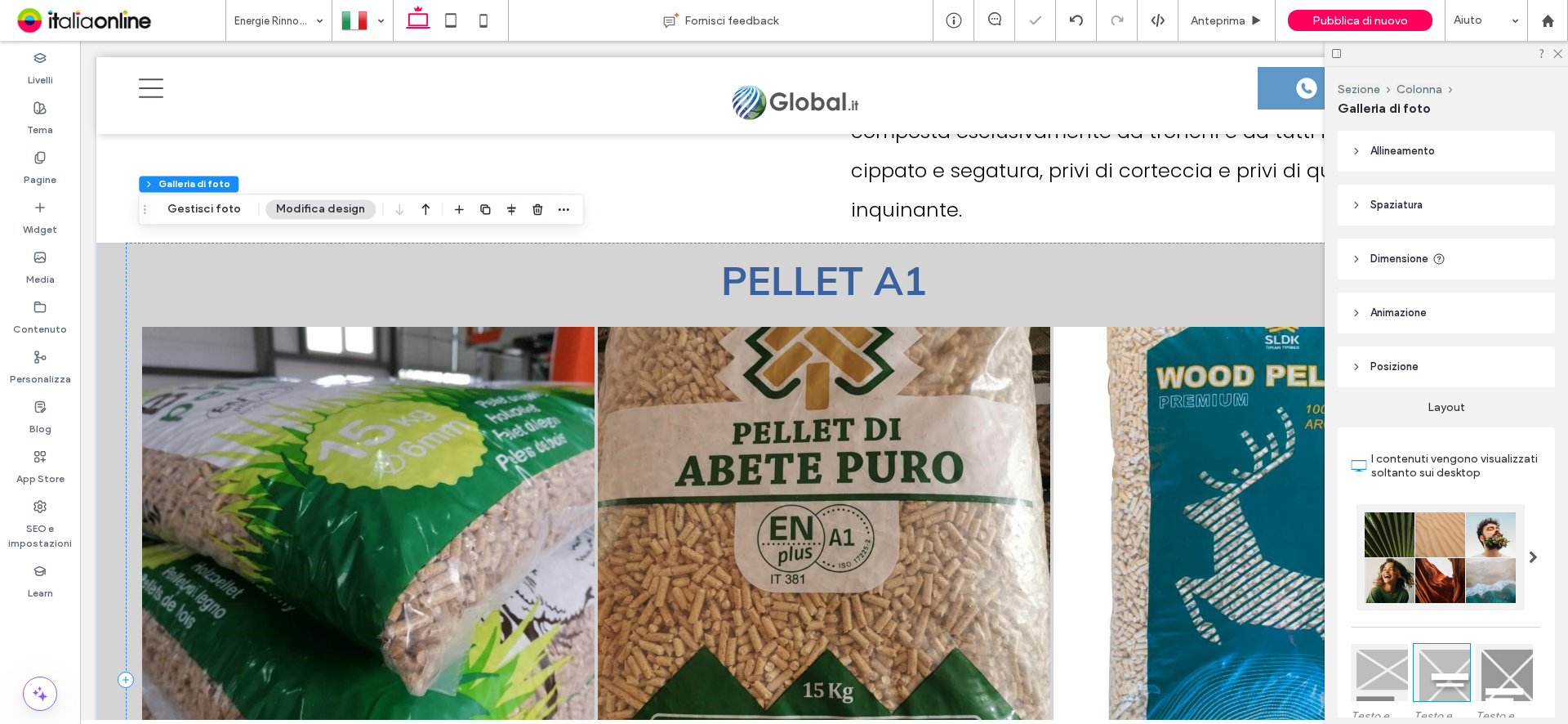
scroll to position [6165, 0]
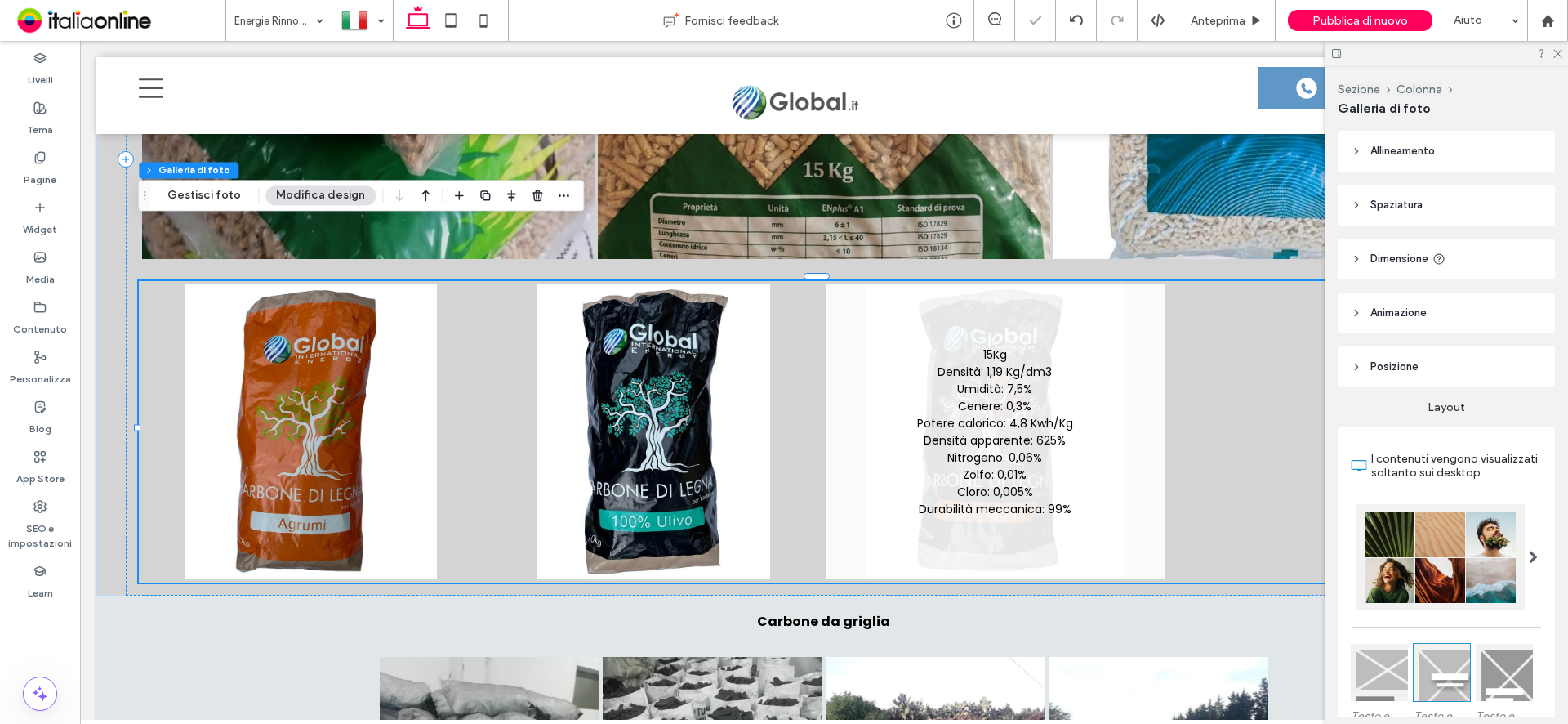
click at [969, 334] on link at bounding box center [995, 432] width 339 height 295
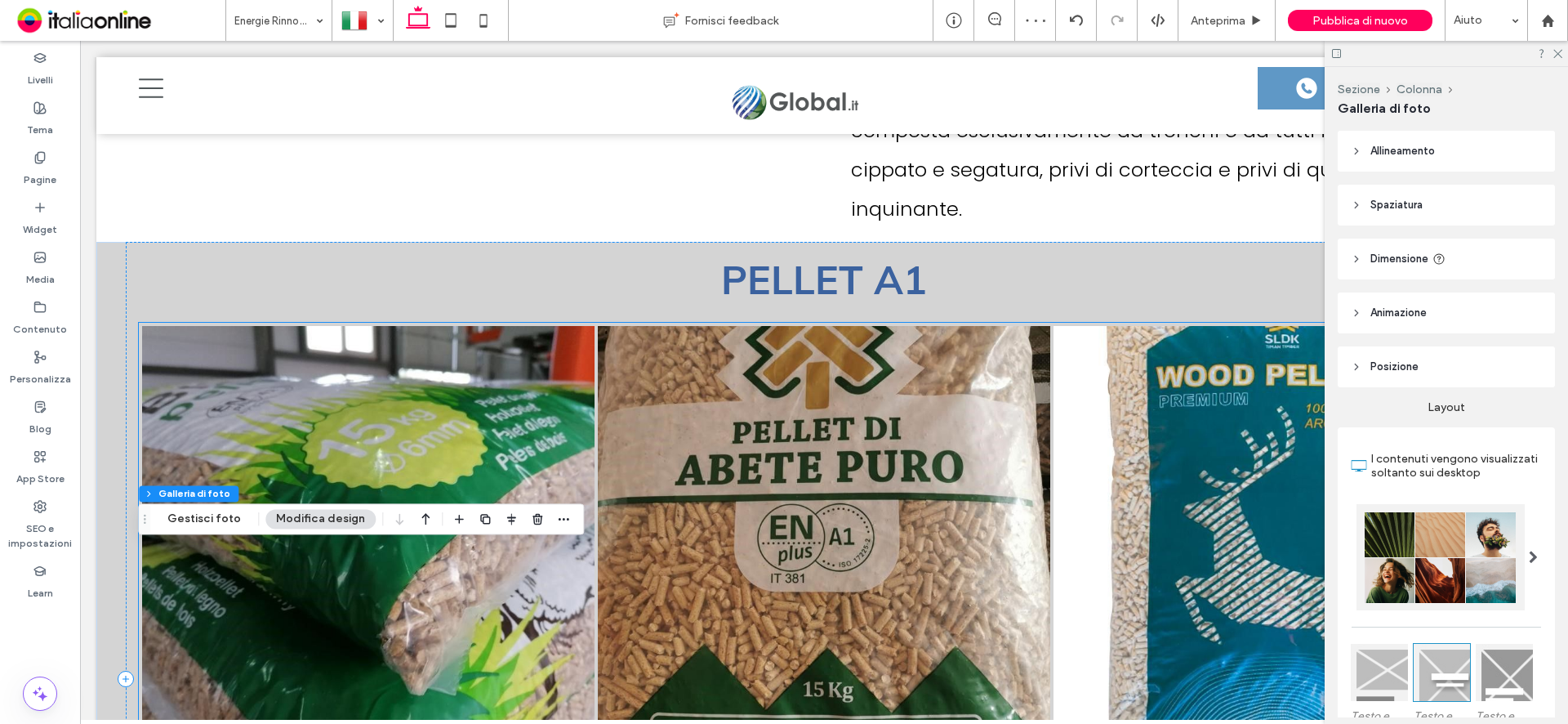
scroll to position [6001, 0]
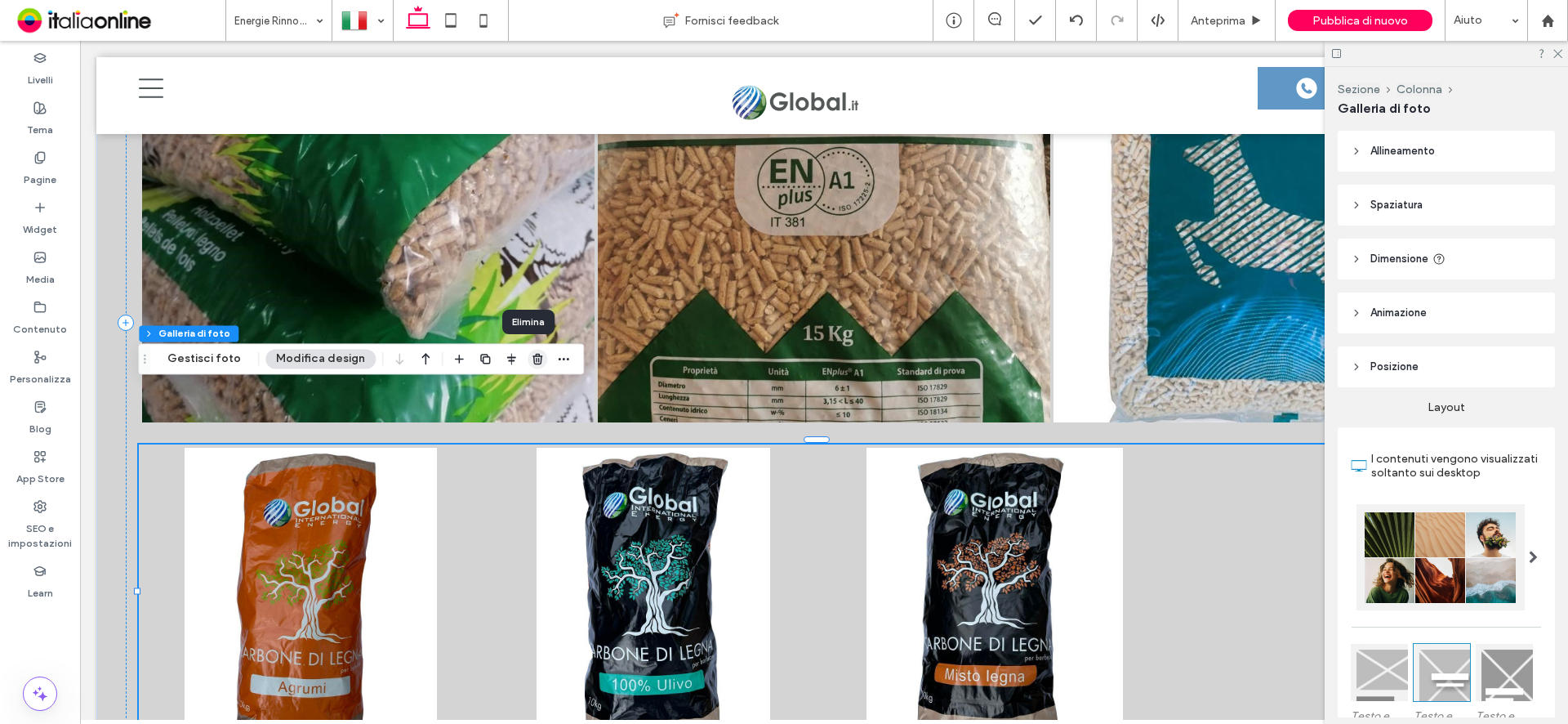
click at [531, 362] on icon "button" at bounding box center [537, 358] width 13 height 13
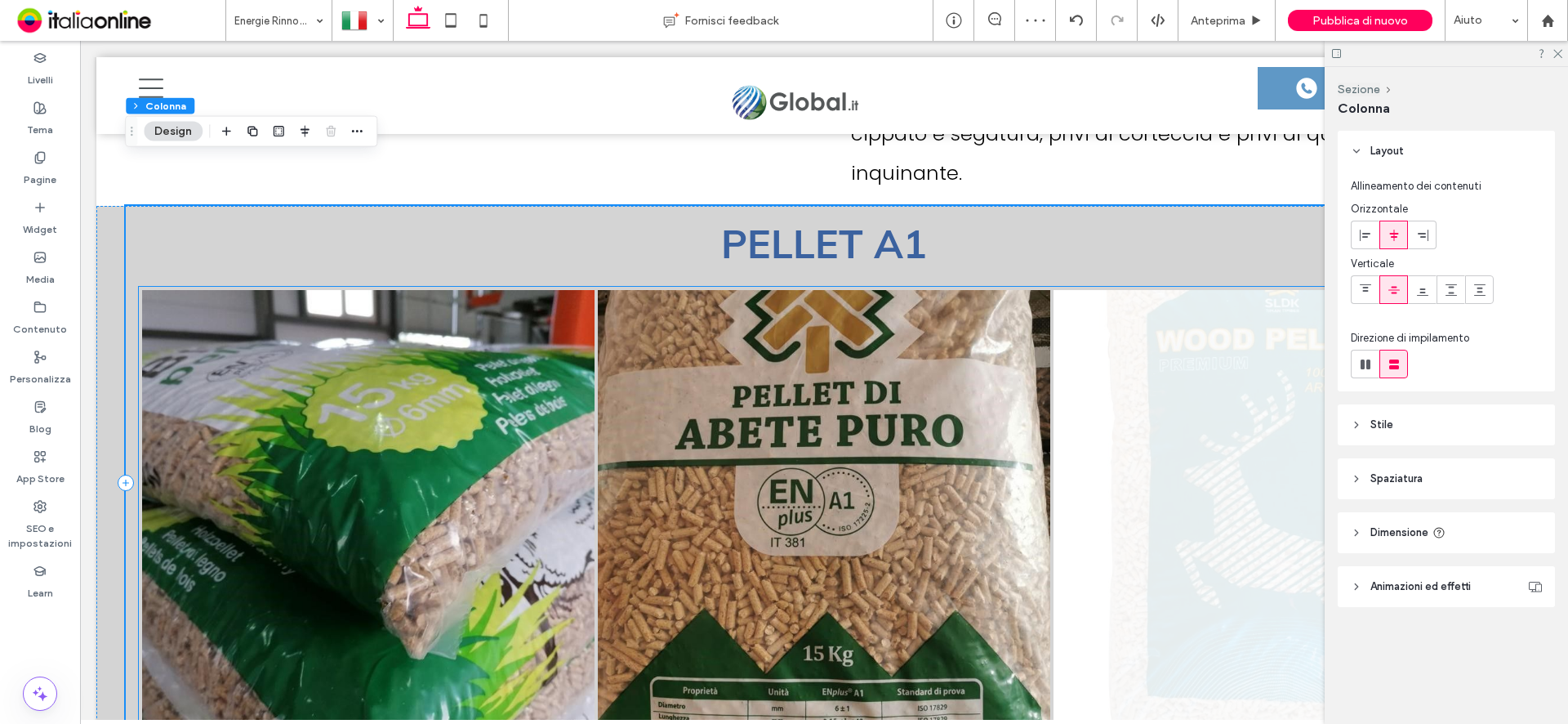
scroll to position [5675, 0]
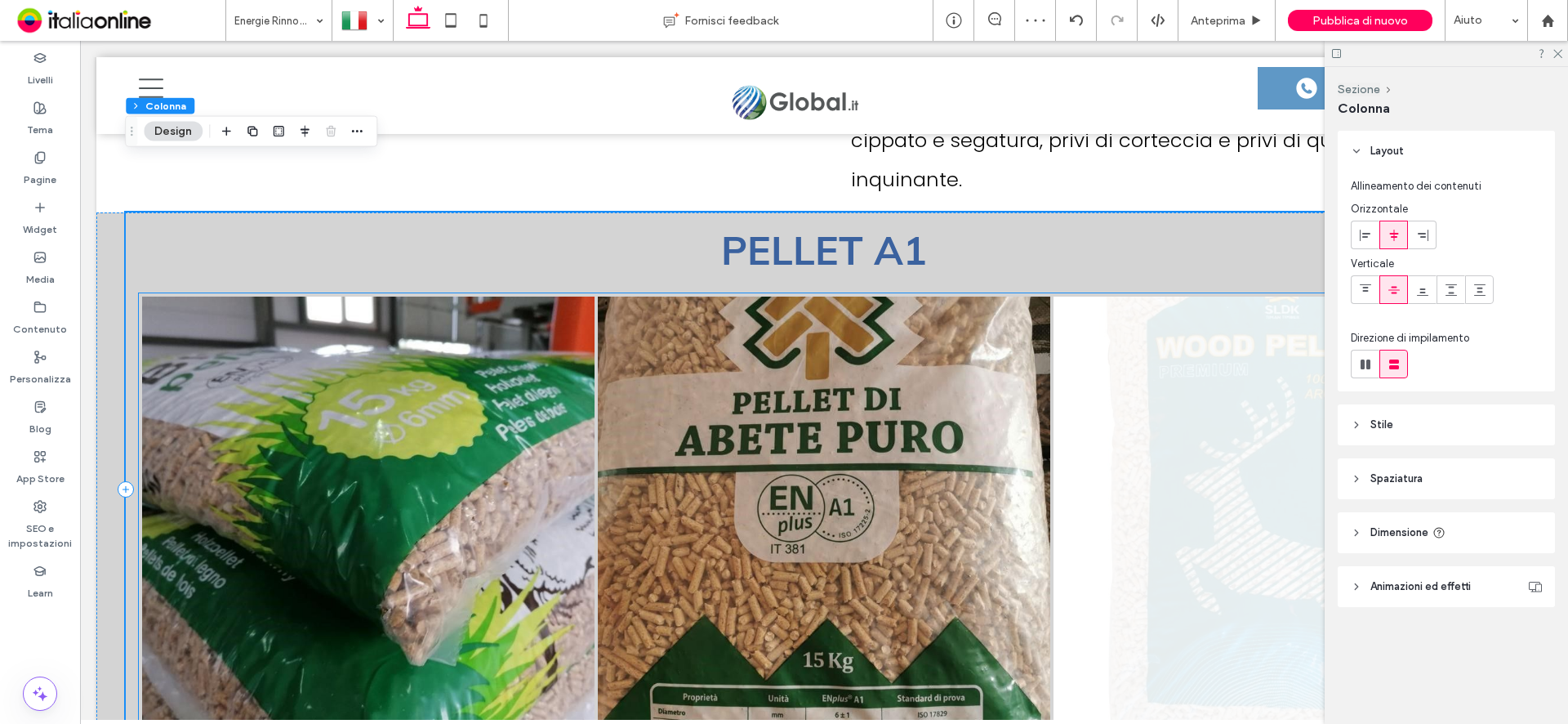
click at [1261, 429] on link at bounding box center [1279, 523] width 452 height 452
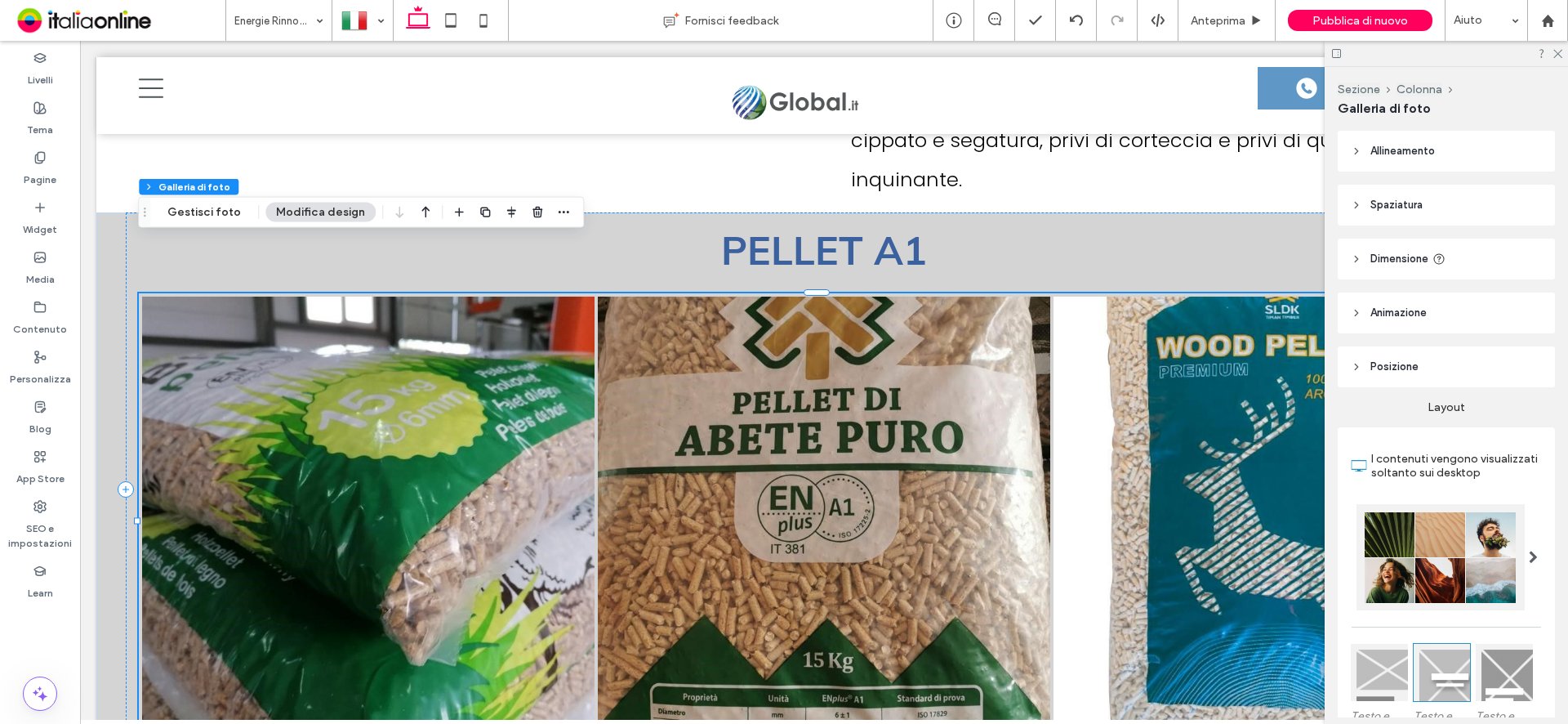
click at [184, 222] on div "Sezione Colonna Galleria di foto Gestisci foto Modifica design" at bounding box center [361, 212] width 446 height 31
click at [195, 217] on button "Gestisci foto" at bounding box center [204, 212] width 95 height 20
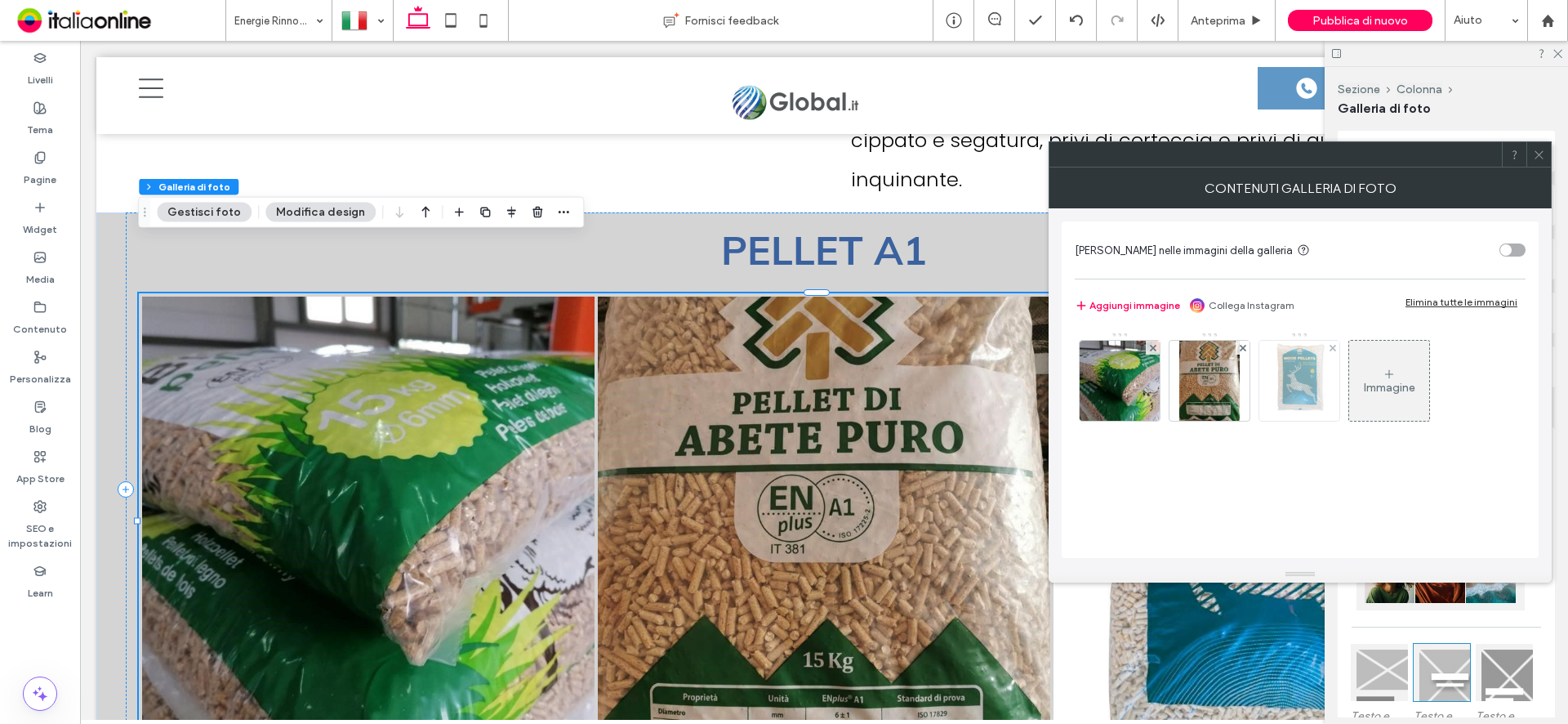
click at [1314, 374] on img at bounding box center [1300, 380] width 58 height 80
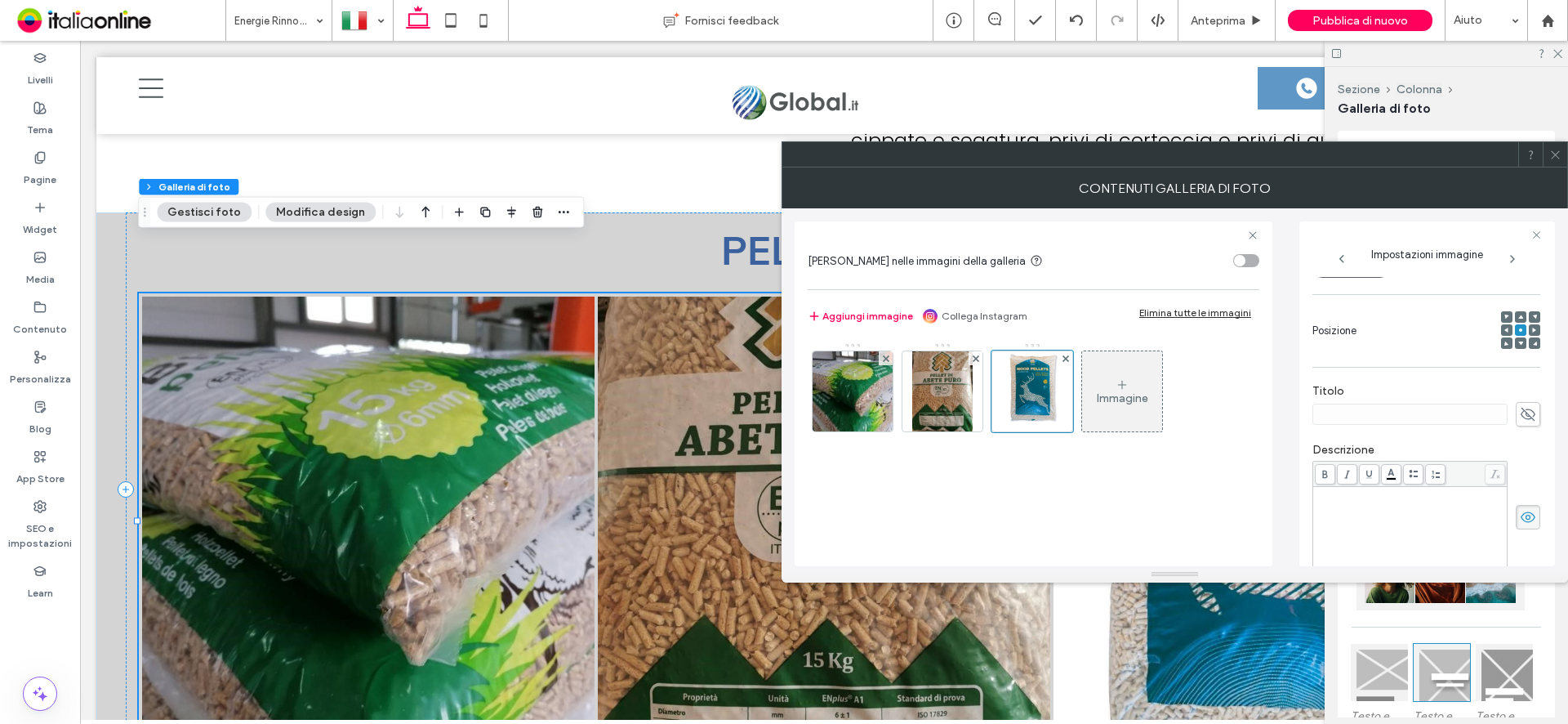
scroll to position [245, 0]
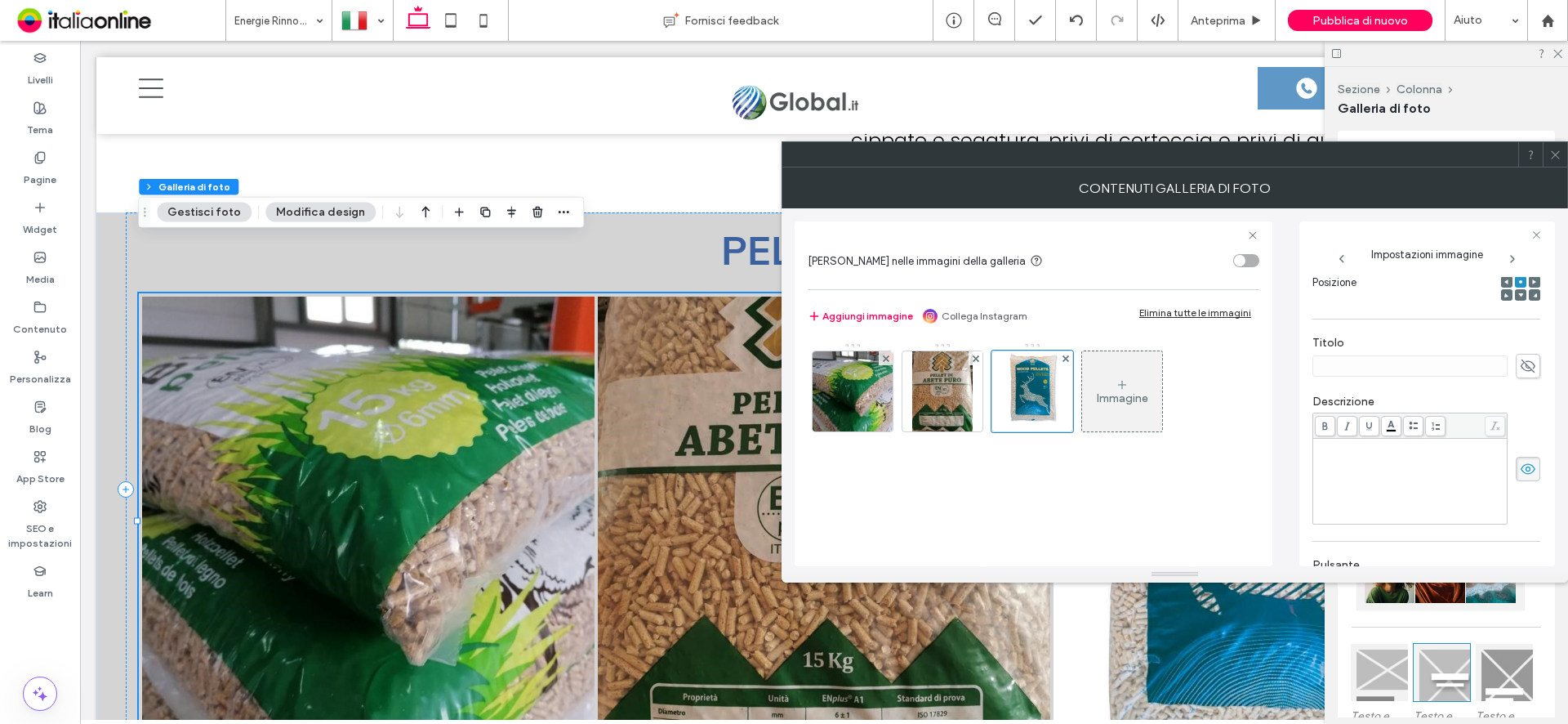
click at [1371, 464] on div "Rich Text Editor" at bounding box center [1410, 481] width 189 height 81
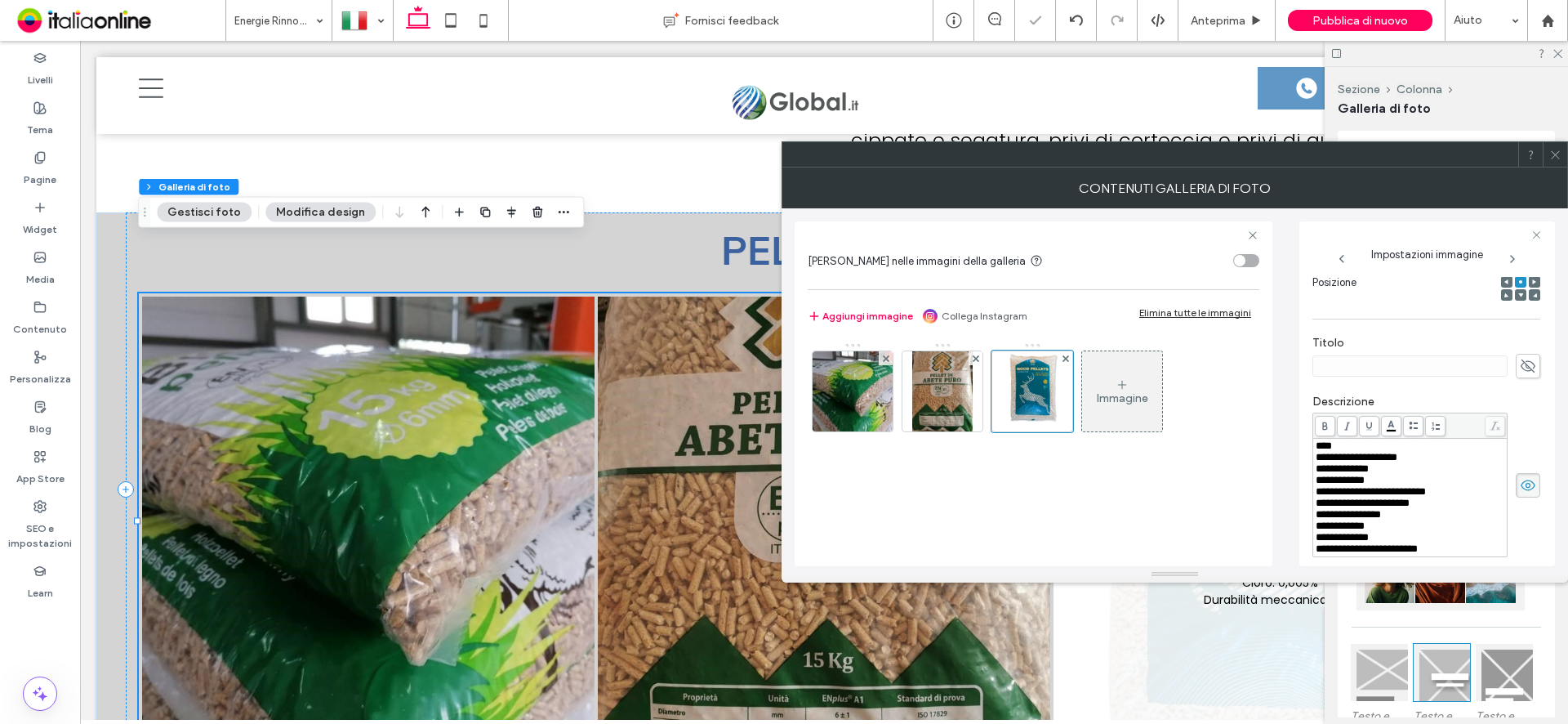
click at [1560, 152] on icon at bounding box center [1555, 155] width 12 height 12
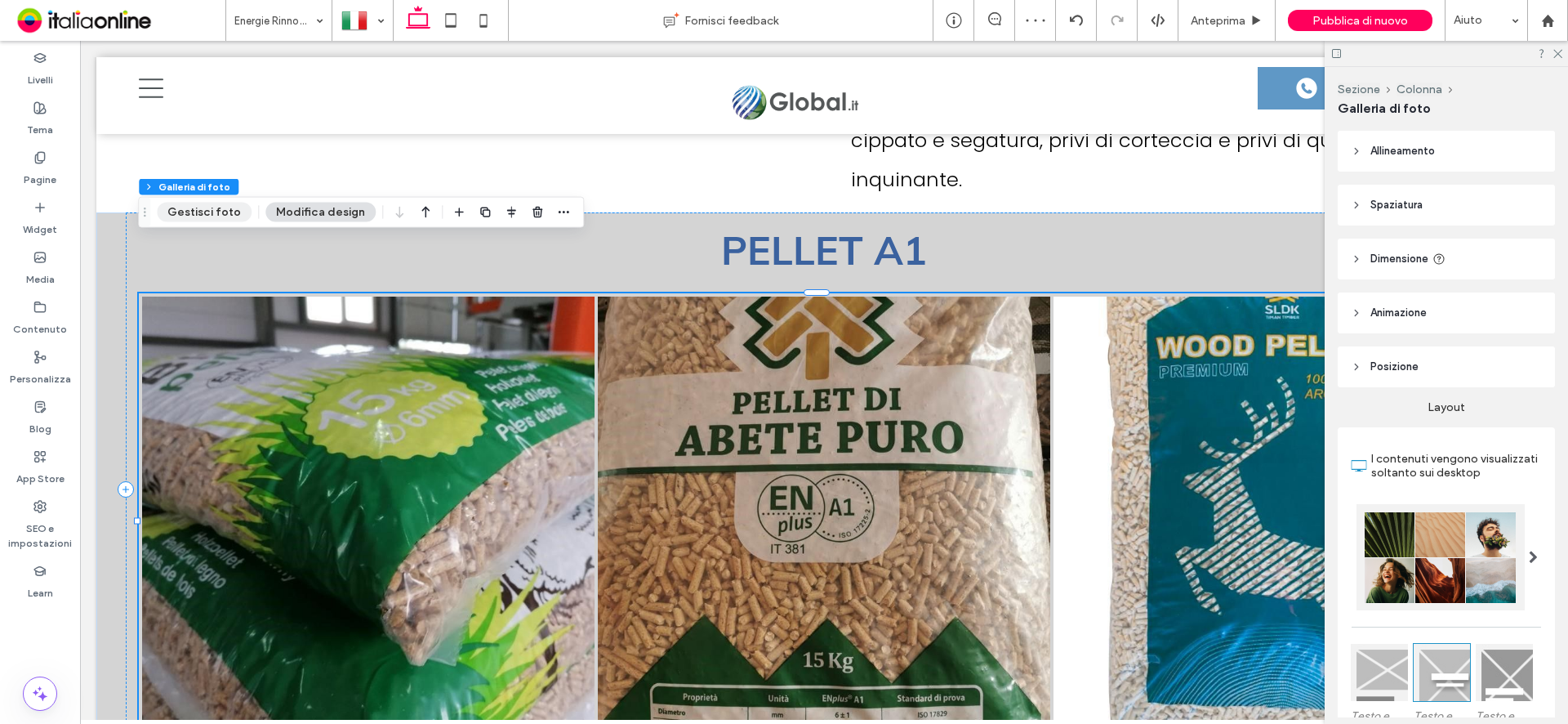
click at [202, 217] on button "Gestisci foto" at bounding box center [204, 212] width 95 height 20
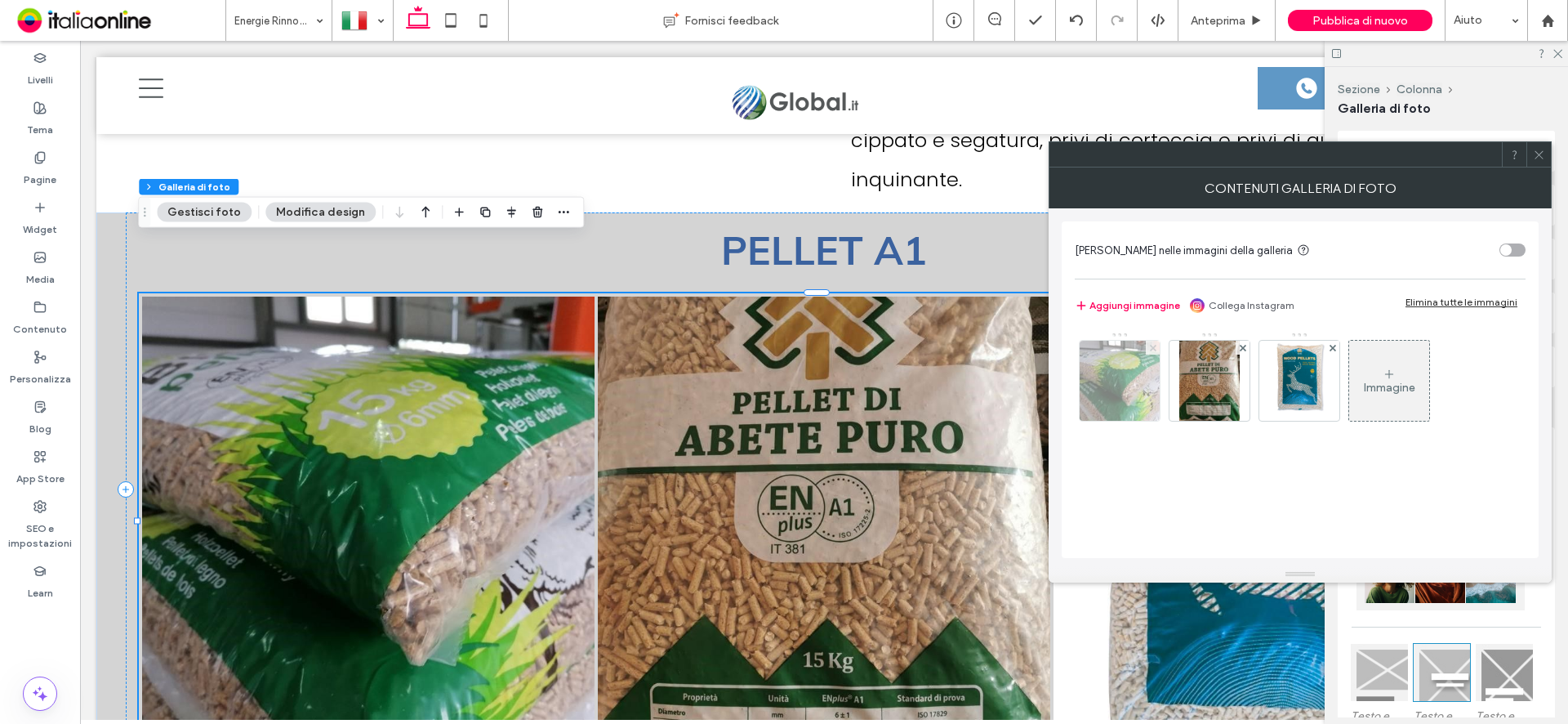
click at [1153, 344] on icon at bounding box center [1154, 348] width 7 height 7
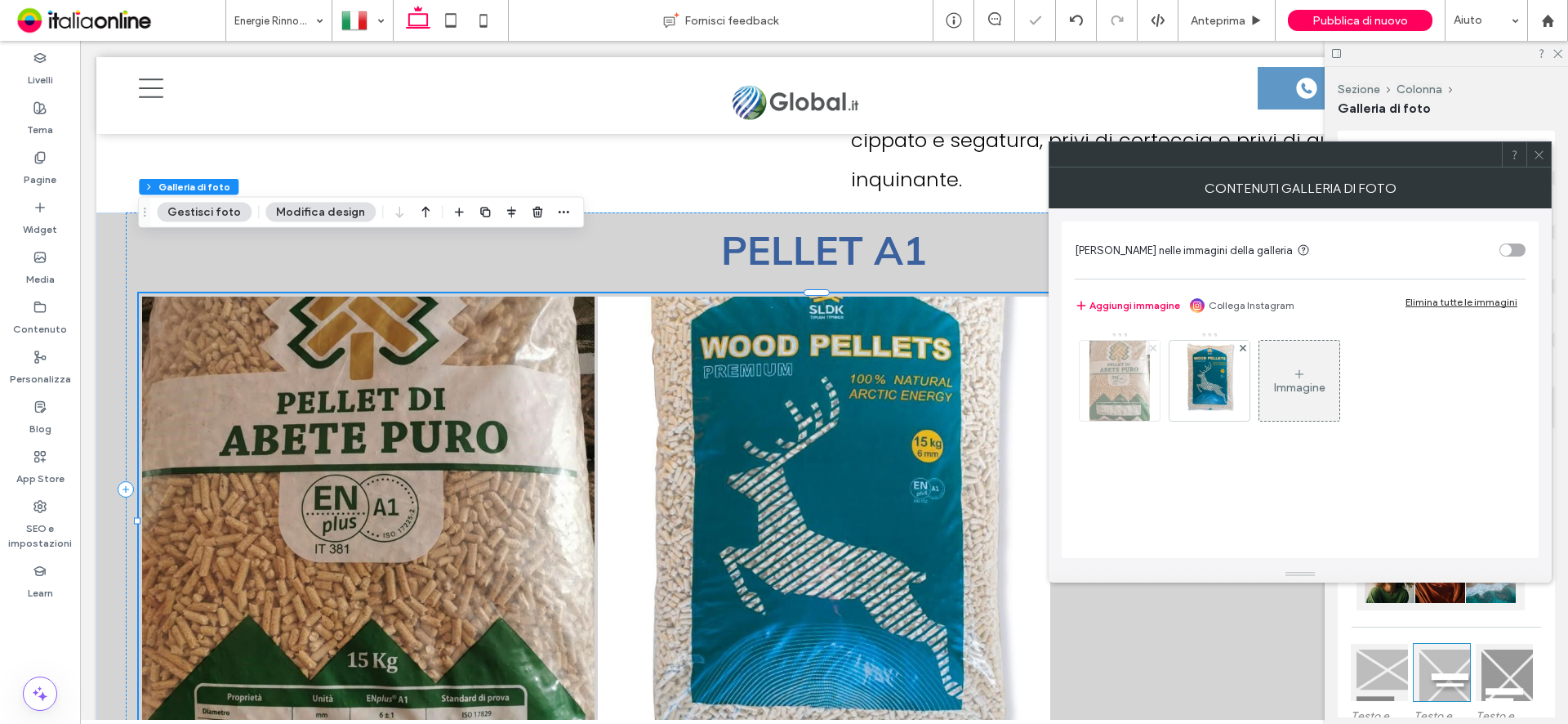
click at [1153, 344] on icon at bounding box center [1154, 348] width 7 height 7
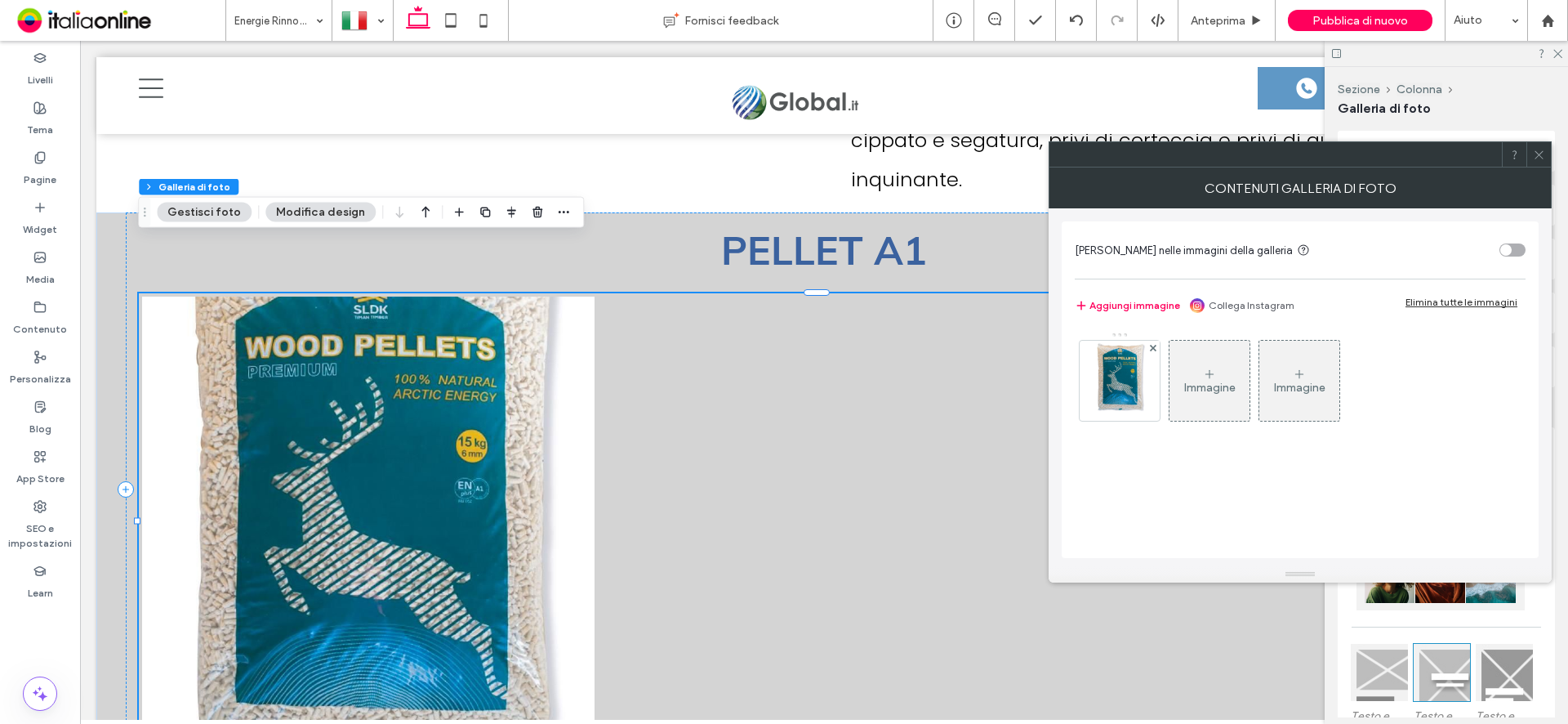
click at [302, 212] on button "Modifica design" at bounding box center [320, 212] width 110 height 20
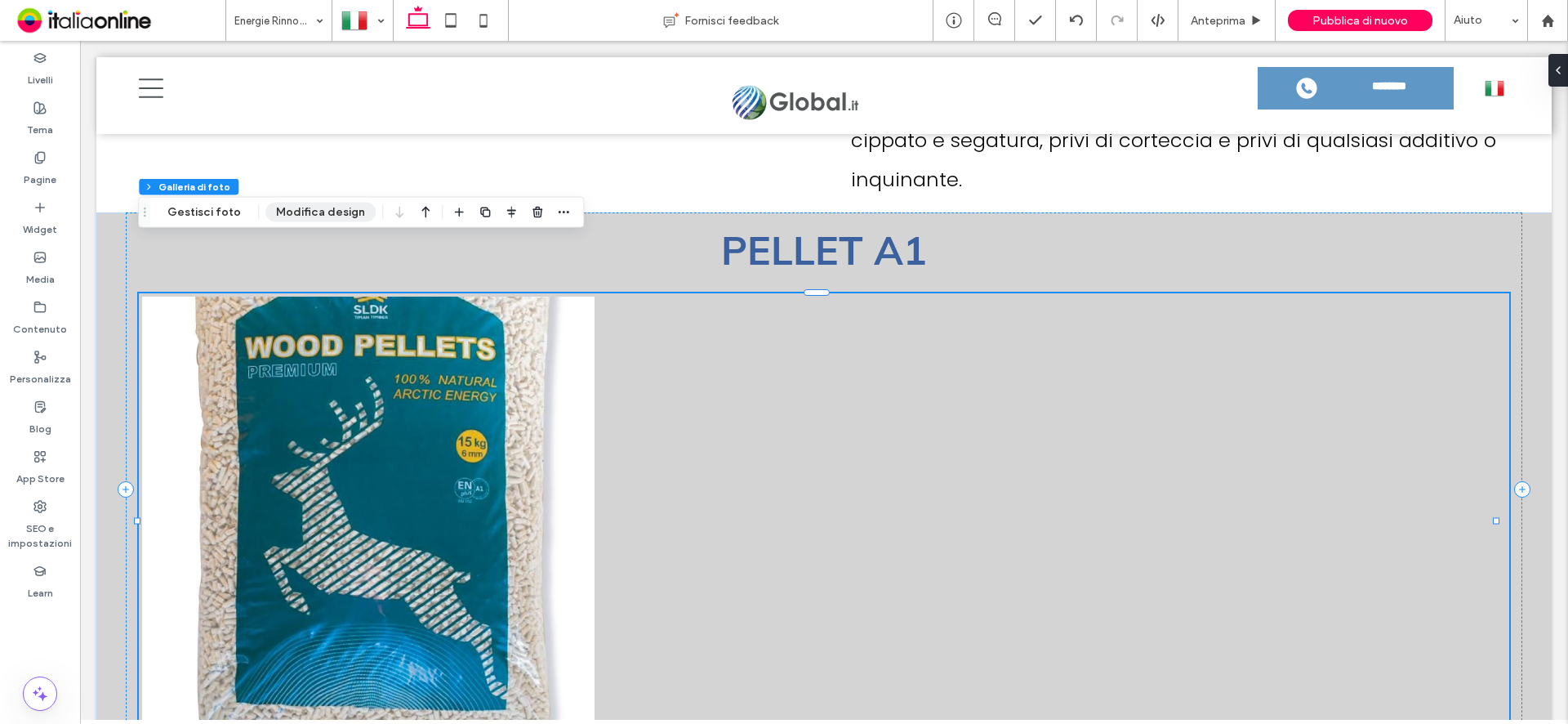
click at [288, 205] on button "Modifica design" at bounding box center [320, 212] width 110 height 20
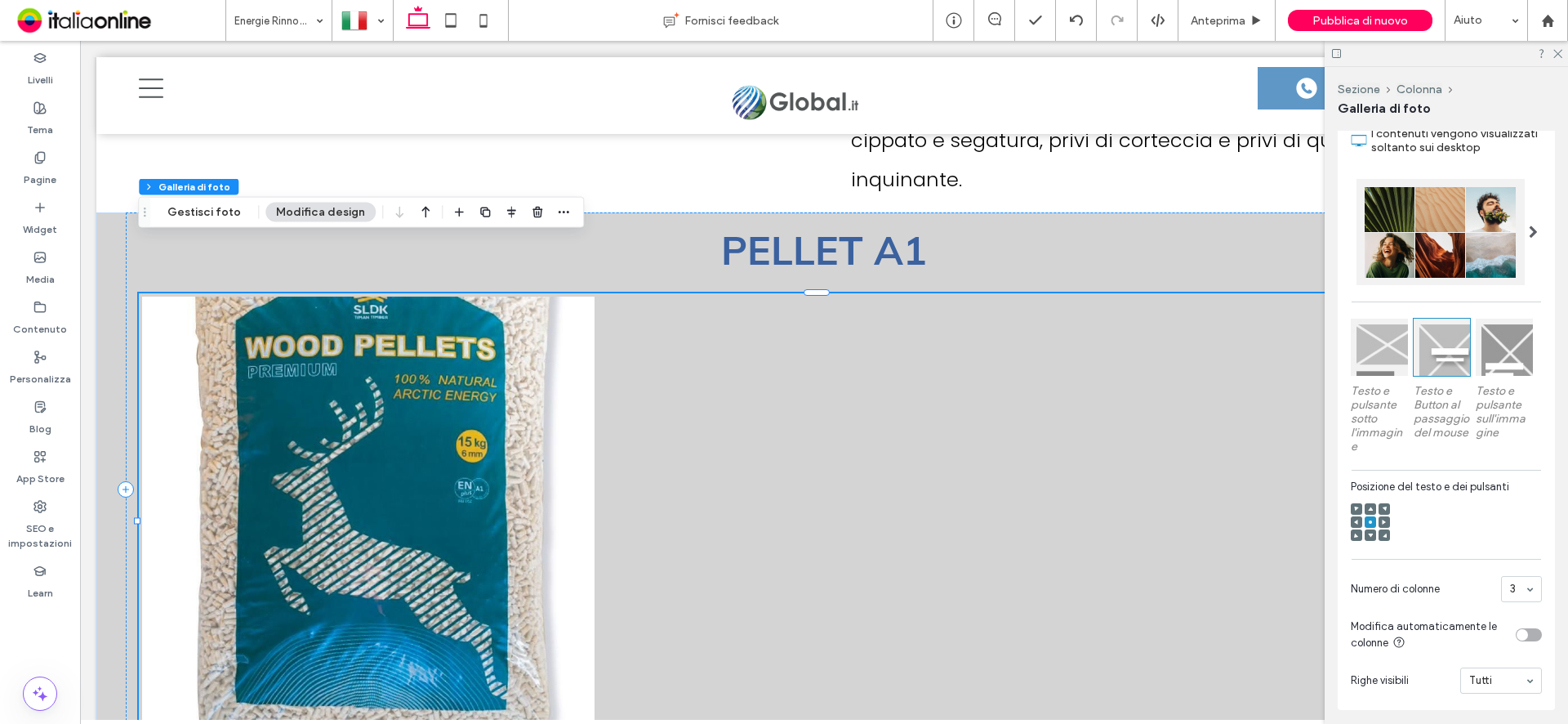
scroll to position [409, 0]
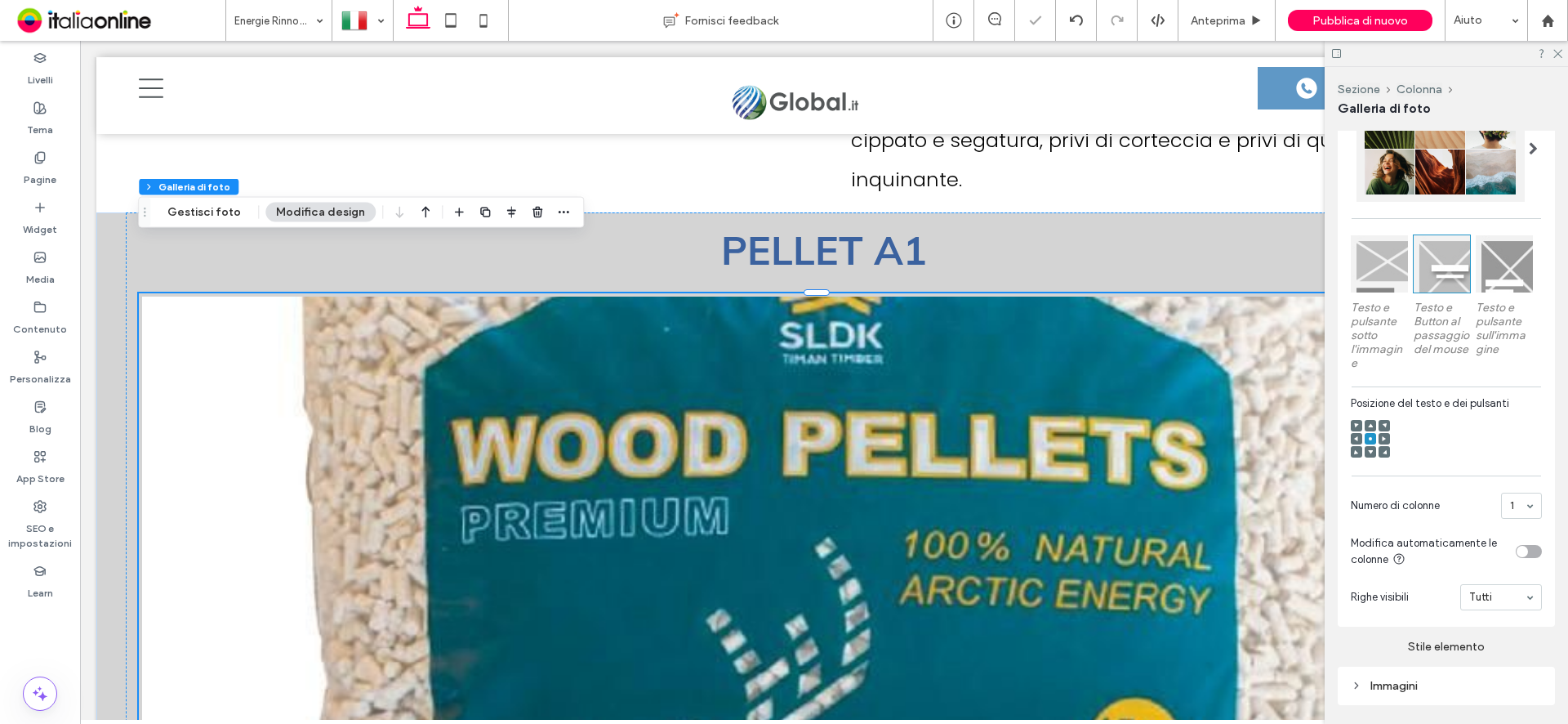
click at [1522, 519] on div "1" at bounding box center [1522, 506] width 41 height 27
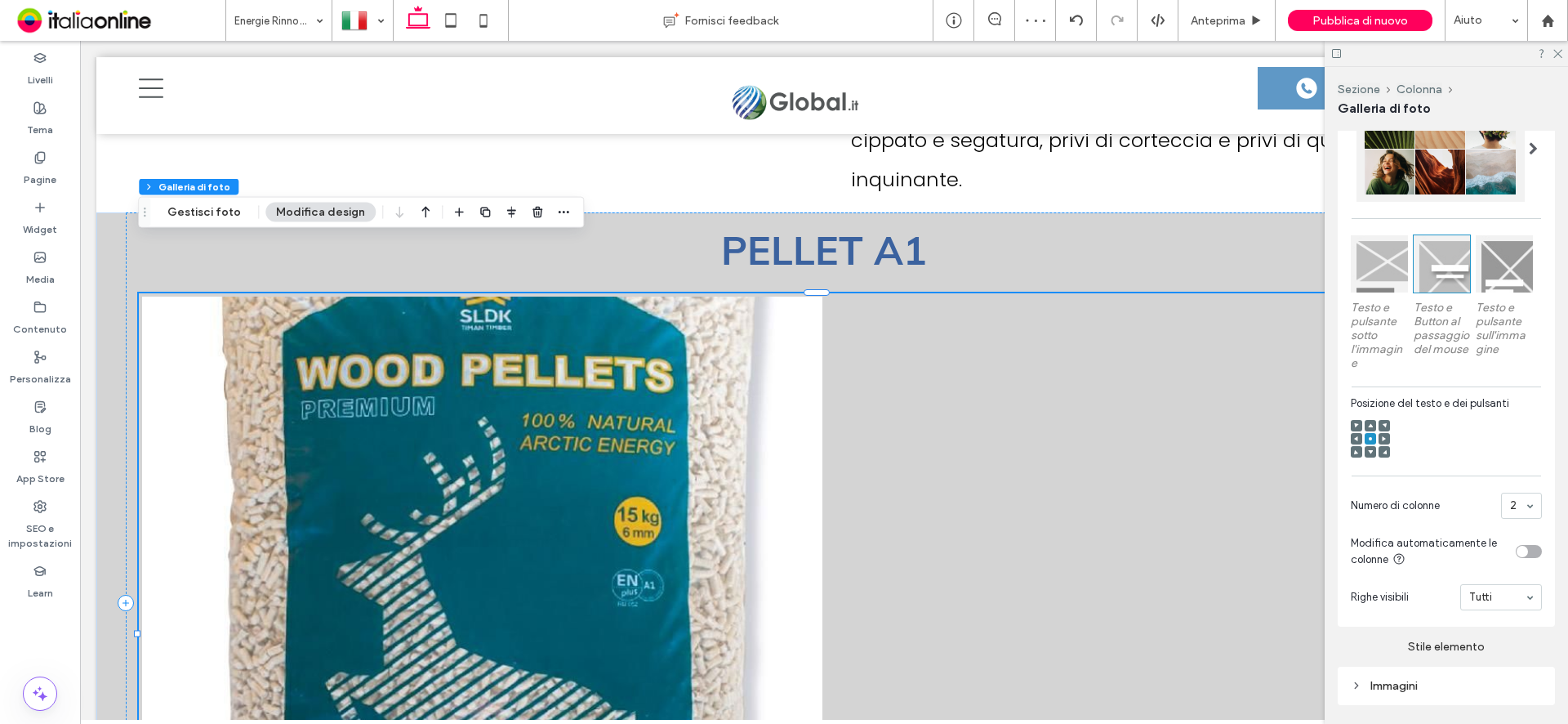
click at [1518, 514] on div "2" at bounding box center [1522, 506] width 41 height 27
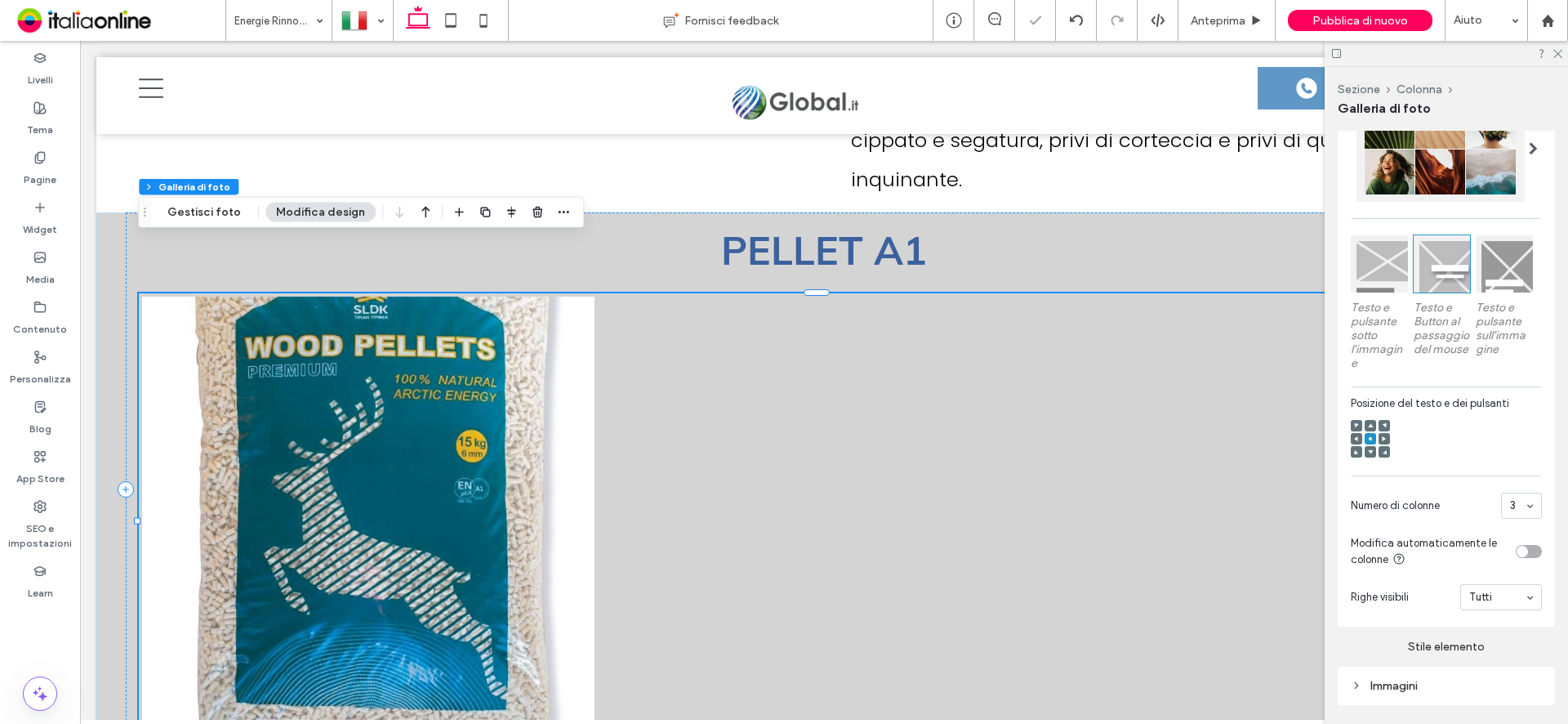
click at [1128, 400] on div at bounding box center [1279, 523] width 456 height 456
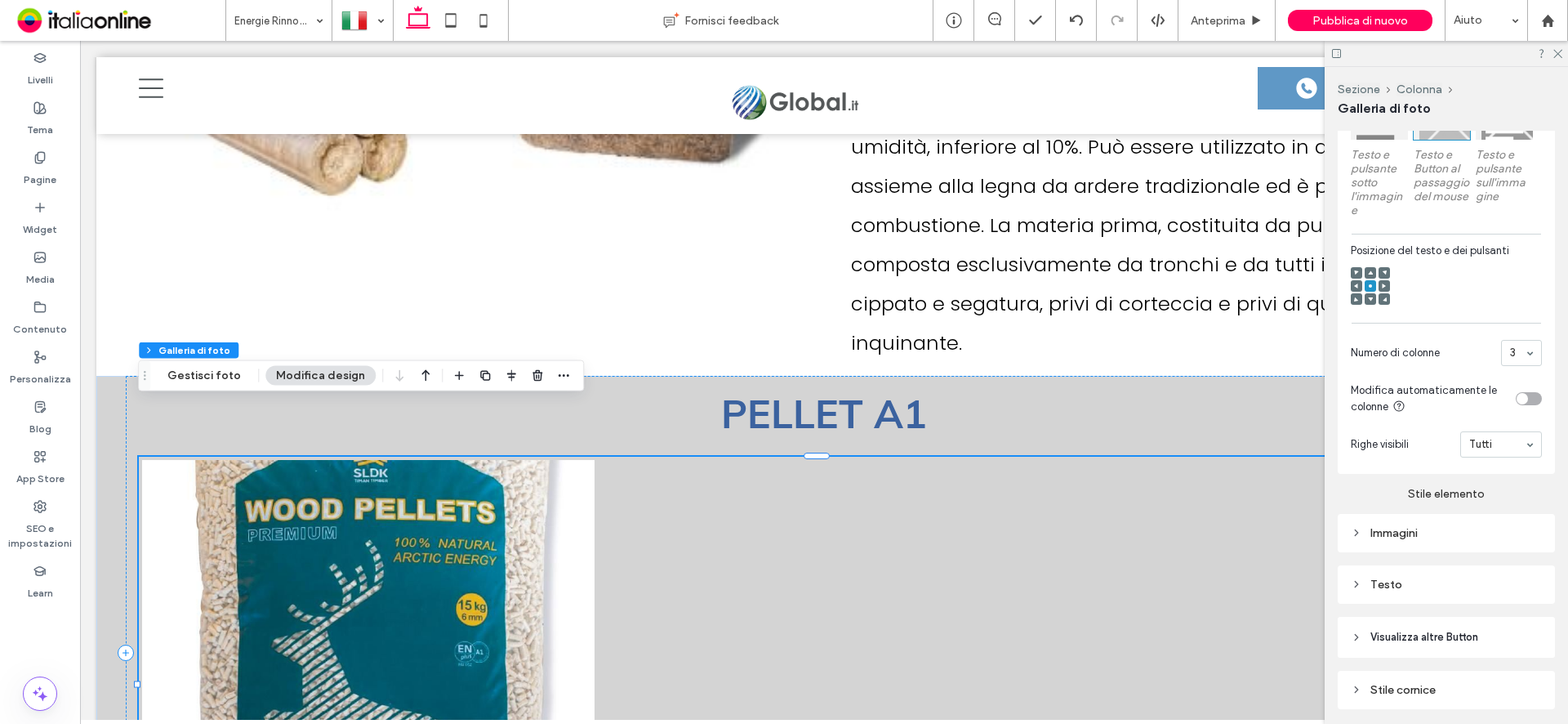
scroll to position [629, 0]
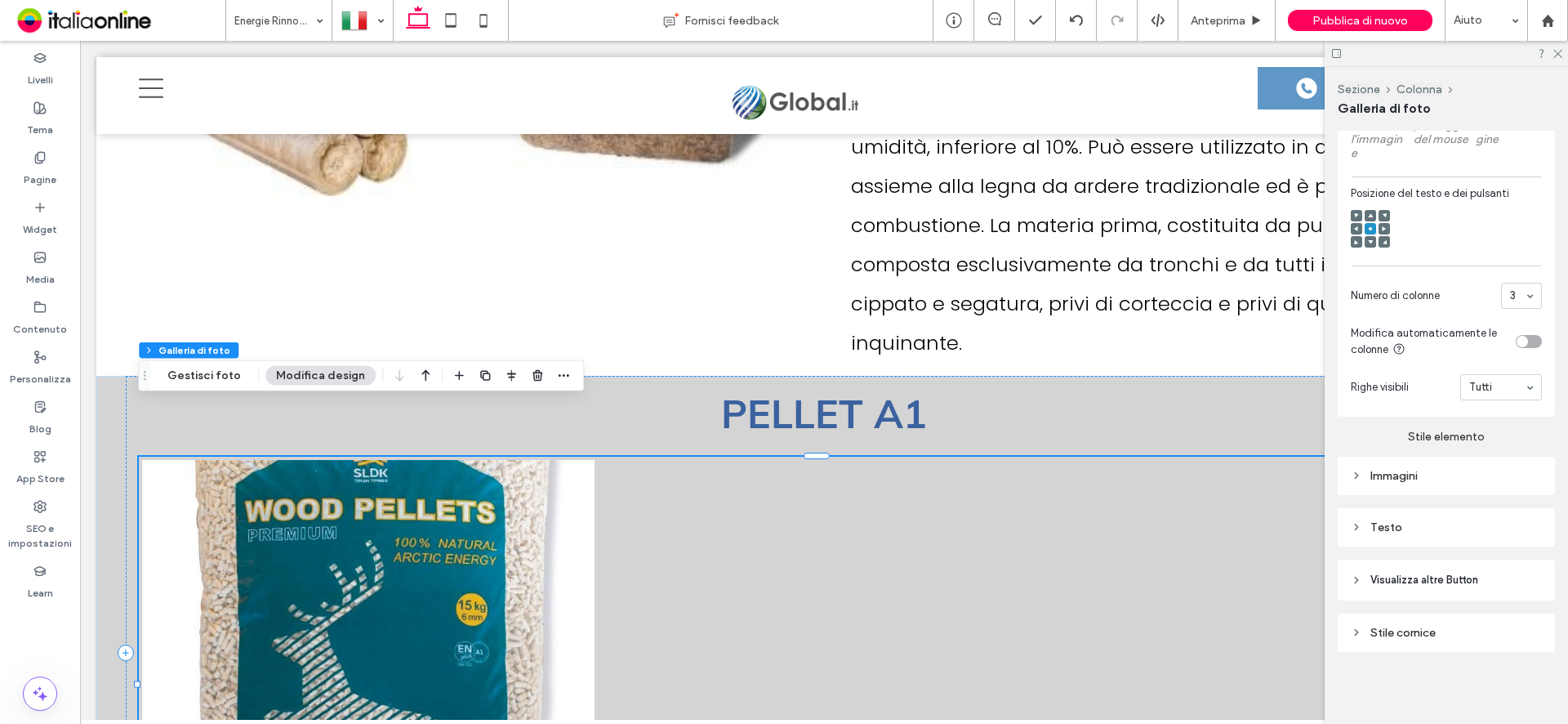
click at [1405, 478] on div "Immagini" at bounding box center [1446, 476] width 191 height 14
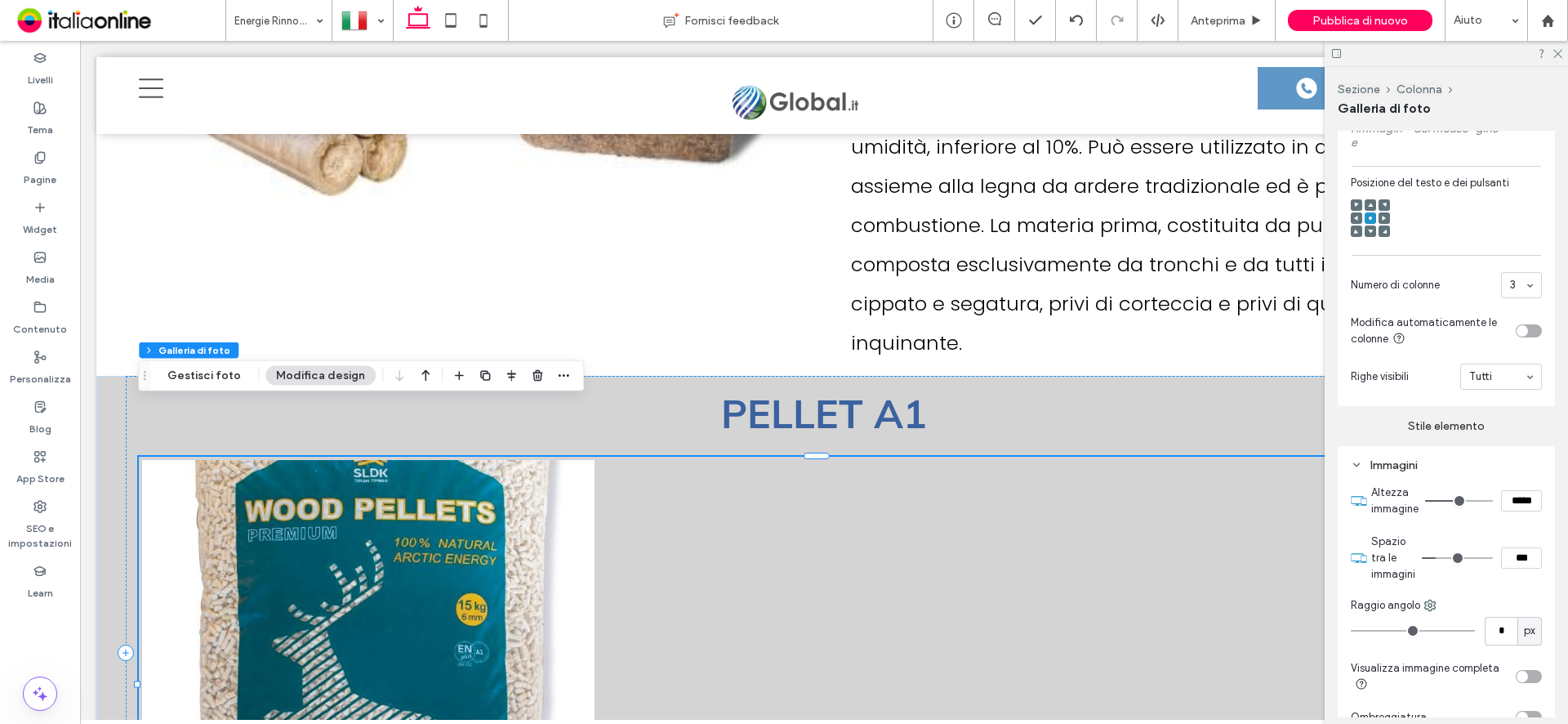
click at [1523, 683] on div "toggle" at bounding box center [1529, 676] width 27 height 13
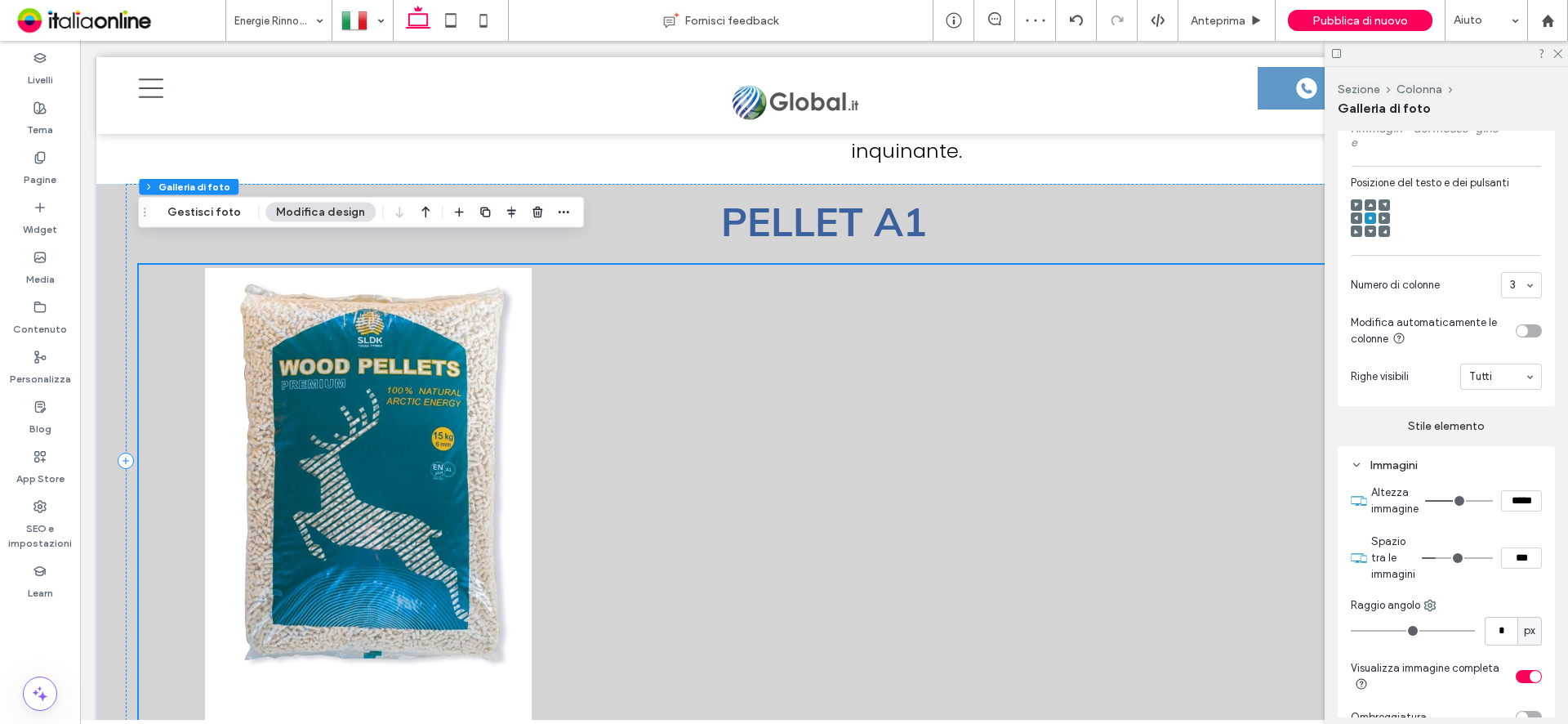
scroll to position [5675, 0]
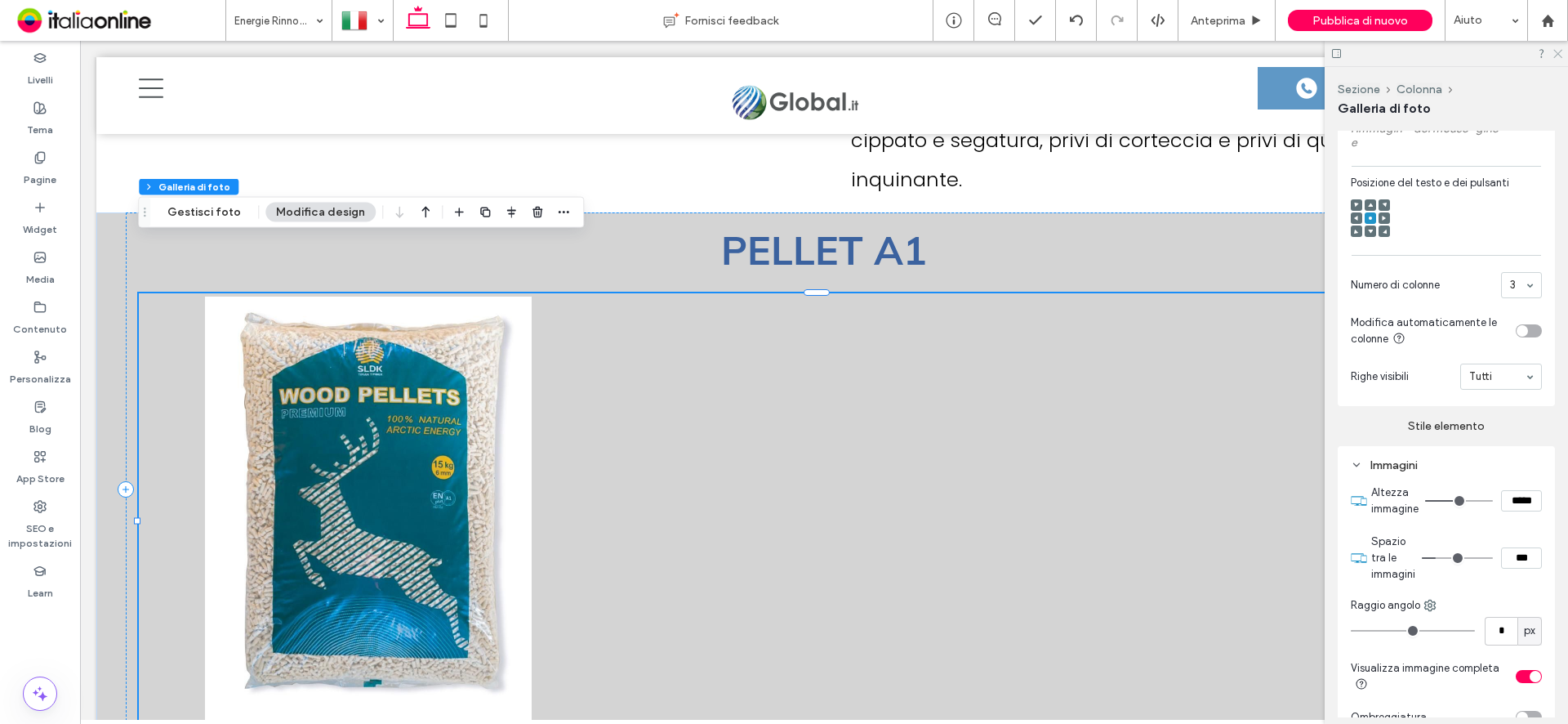
click at [1560, 48] on icon at bounding box center [1557, 52] width 10 height 10
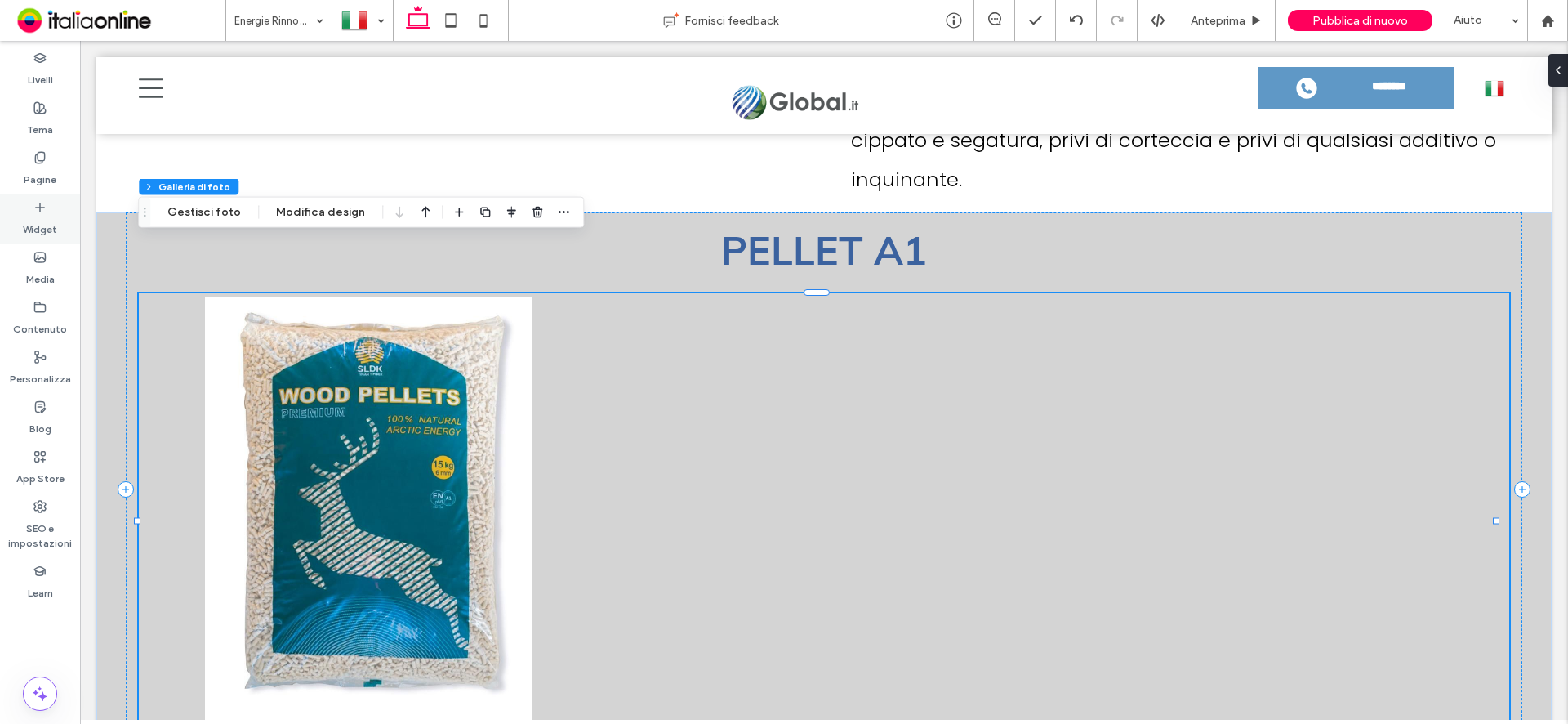
click at [31, 216] on label "Widget" at bounding box center [40, 225] width 34 height 23
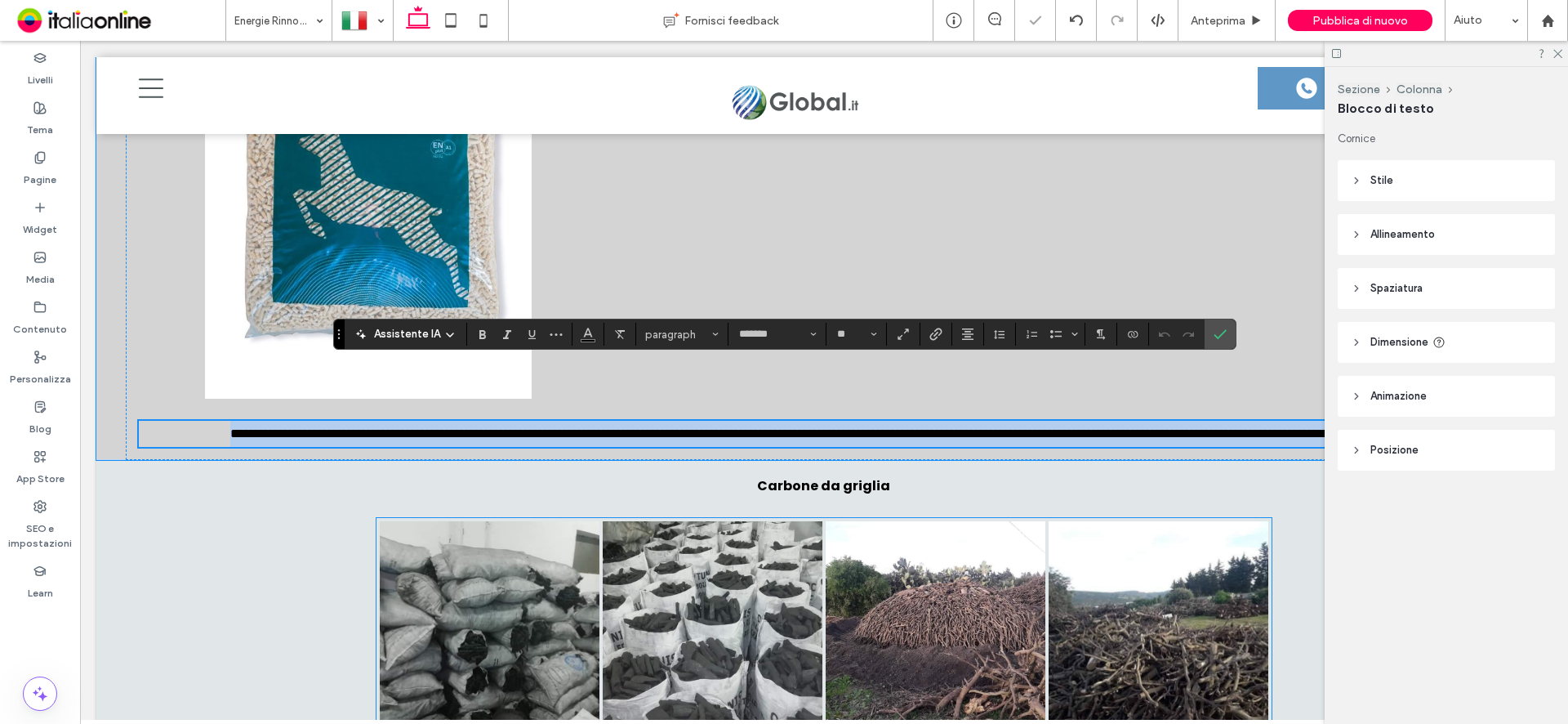
type input "*******"
type input "**"
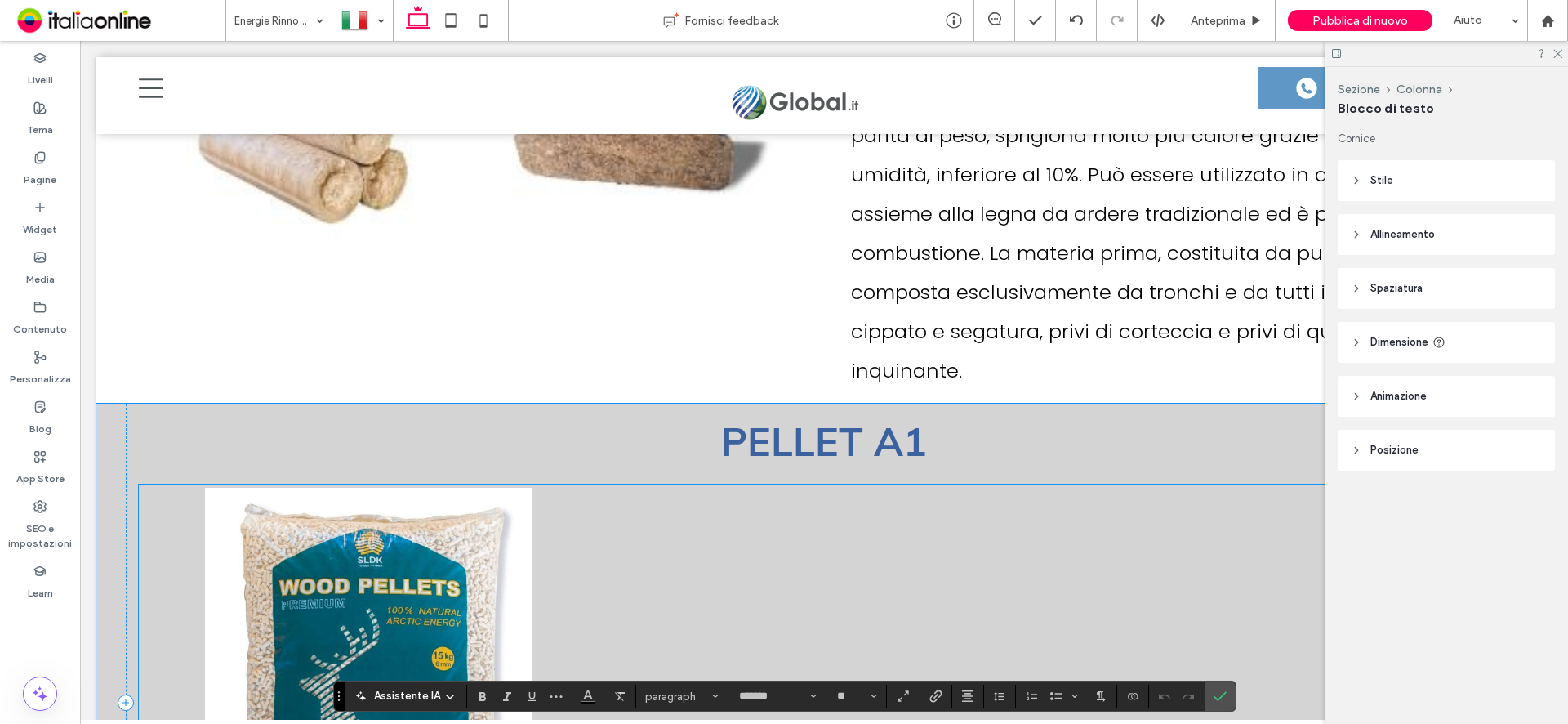
scroll to position [5550, 0]
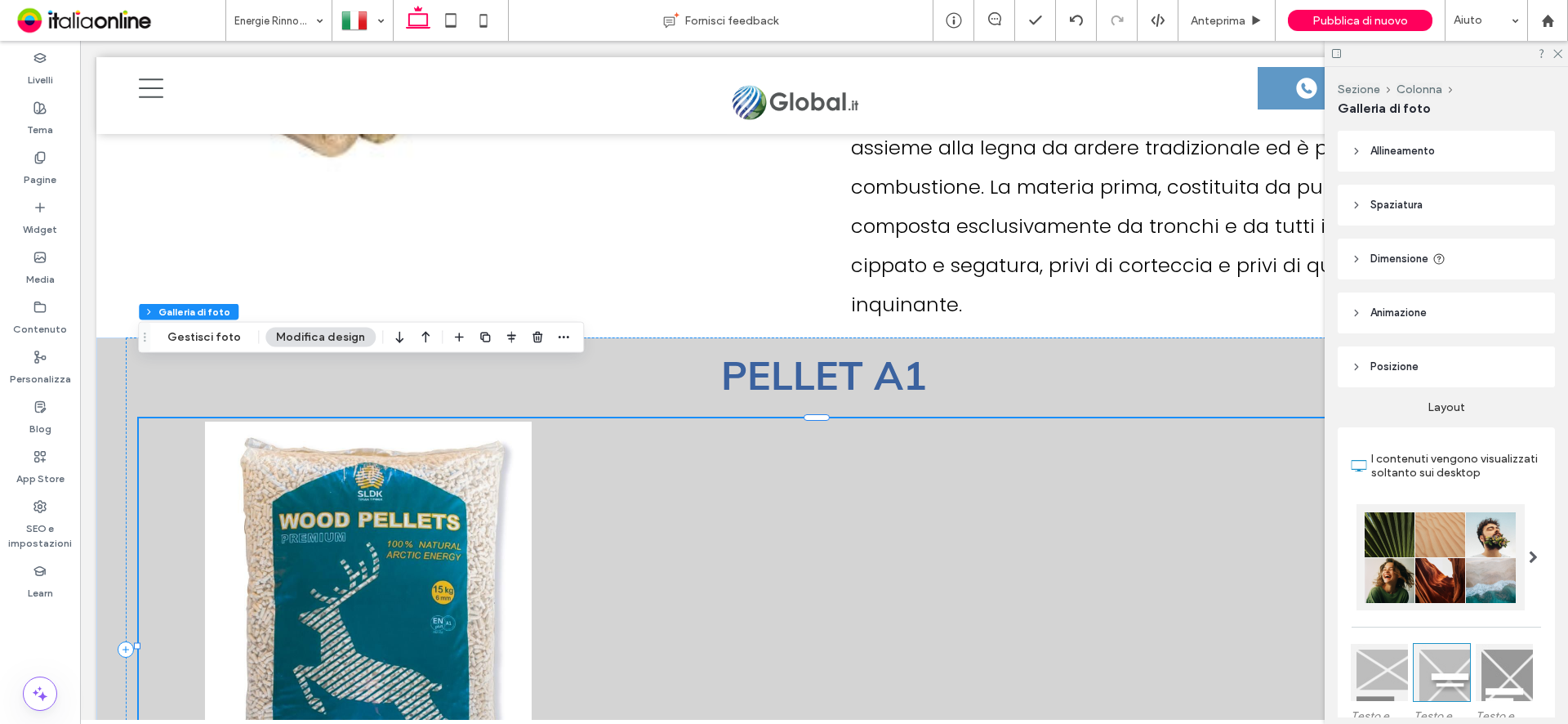
click at [775, 497] on div at bounding box center [824, 648] width 456 height 456
click at [129, 642] on icon at bounding box center [125, 649] width 16 height 16
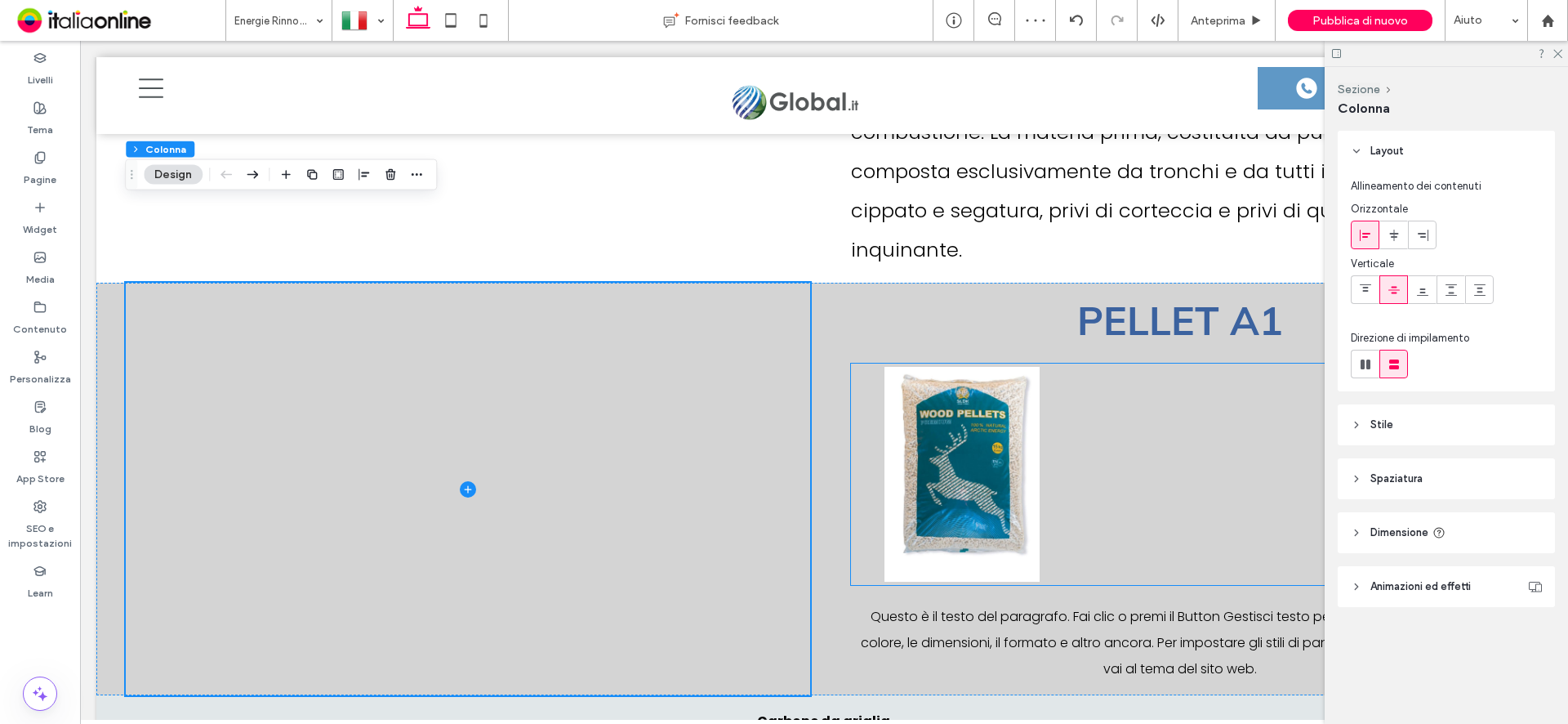
scroll to position [5631, 0]
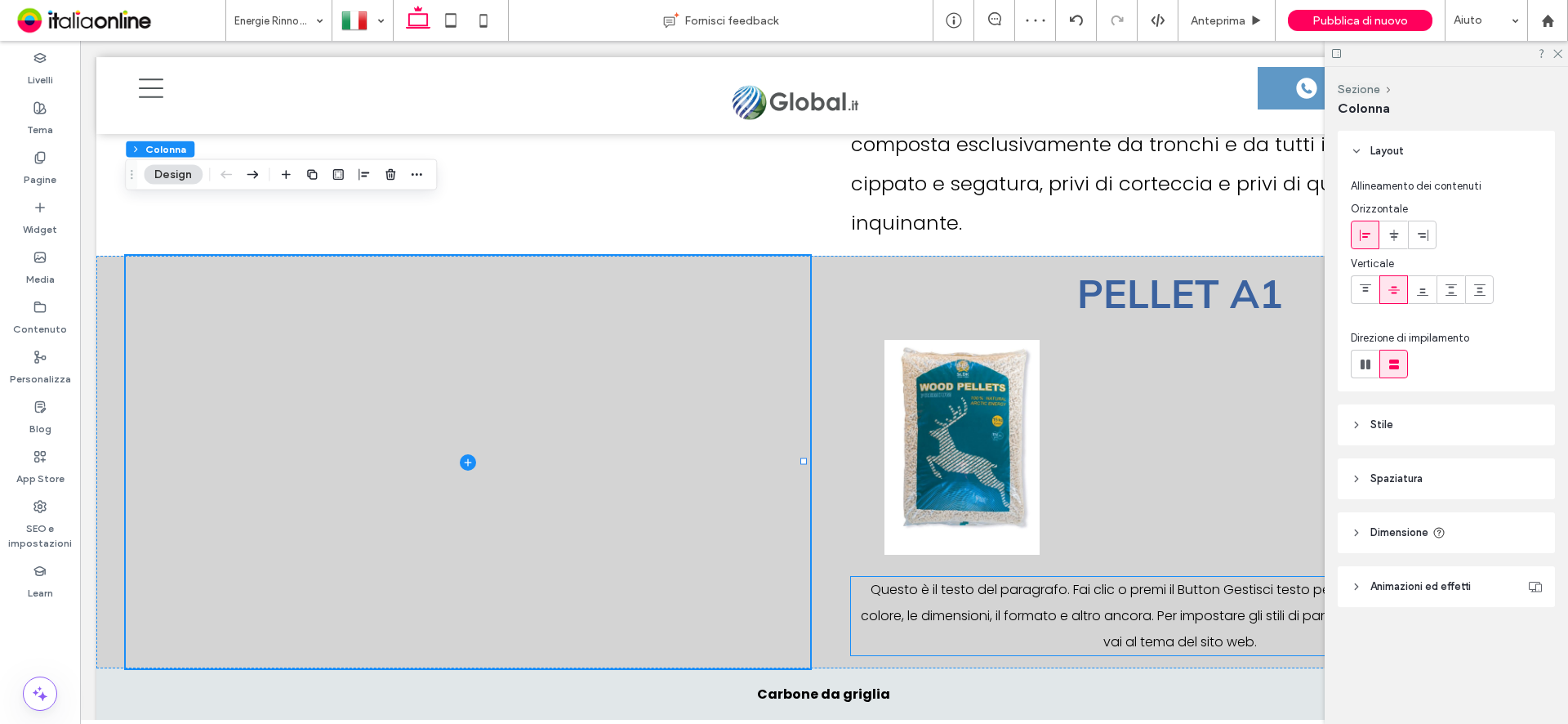
click at [1170, 580] on span "Questo è il testo del paragrafo. Fai clic o premi il Button Gestisci testo per …" at bounding box center [1180, 615] width 639 height 71
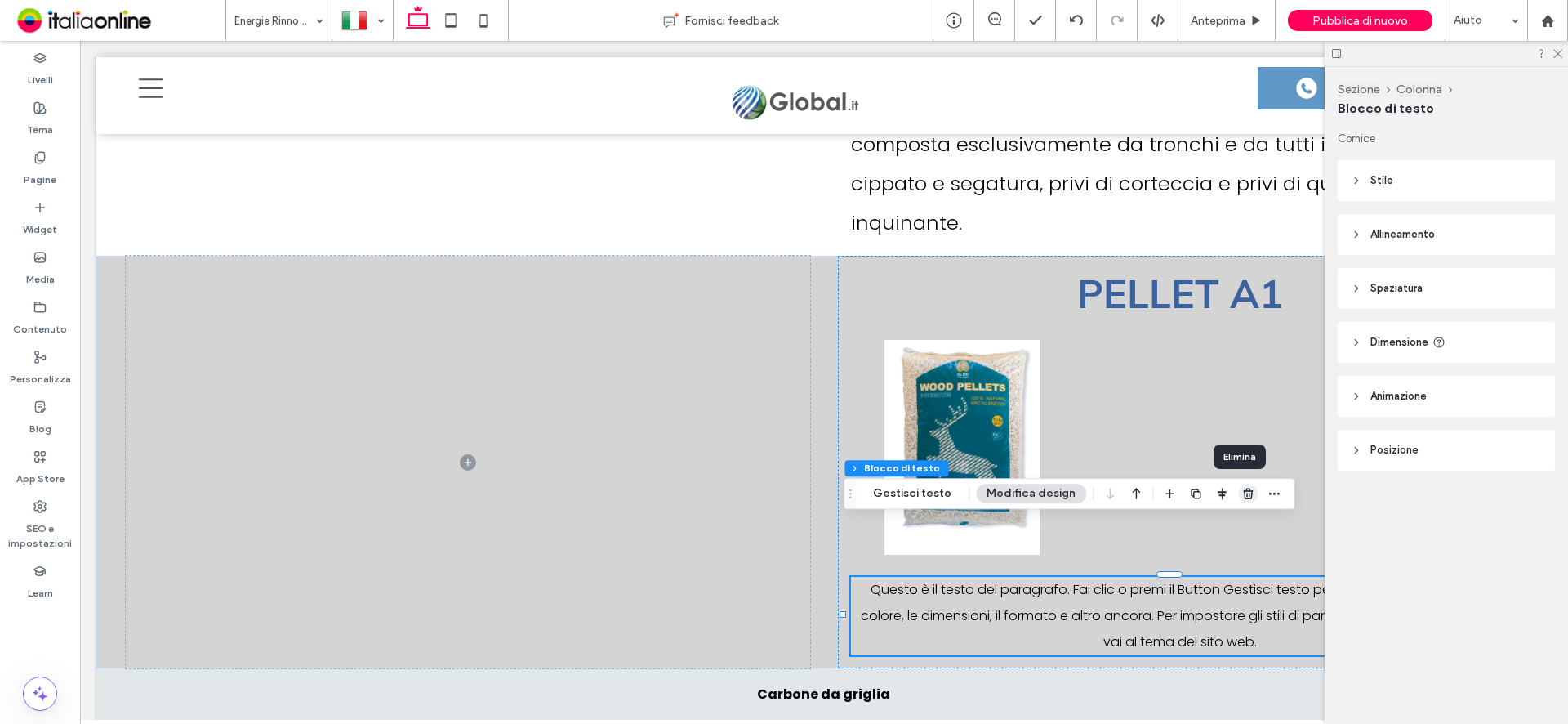
drag, startPoint x: 1114, startPoint y: 452, endPoint x: 1239, endPoint y: 495, distance: 132.2
click at [1243, 495] on use "button" at bounding box center [1247, 494] width 9 height 10
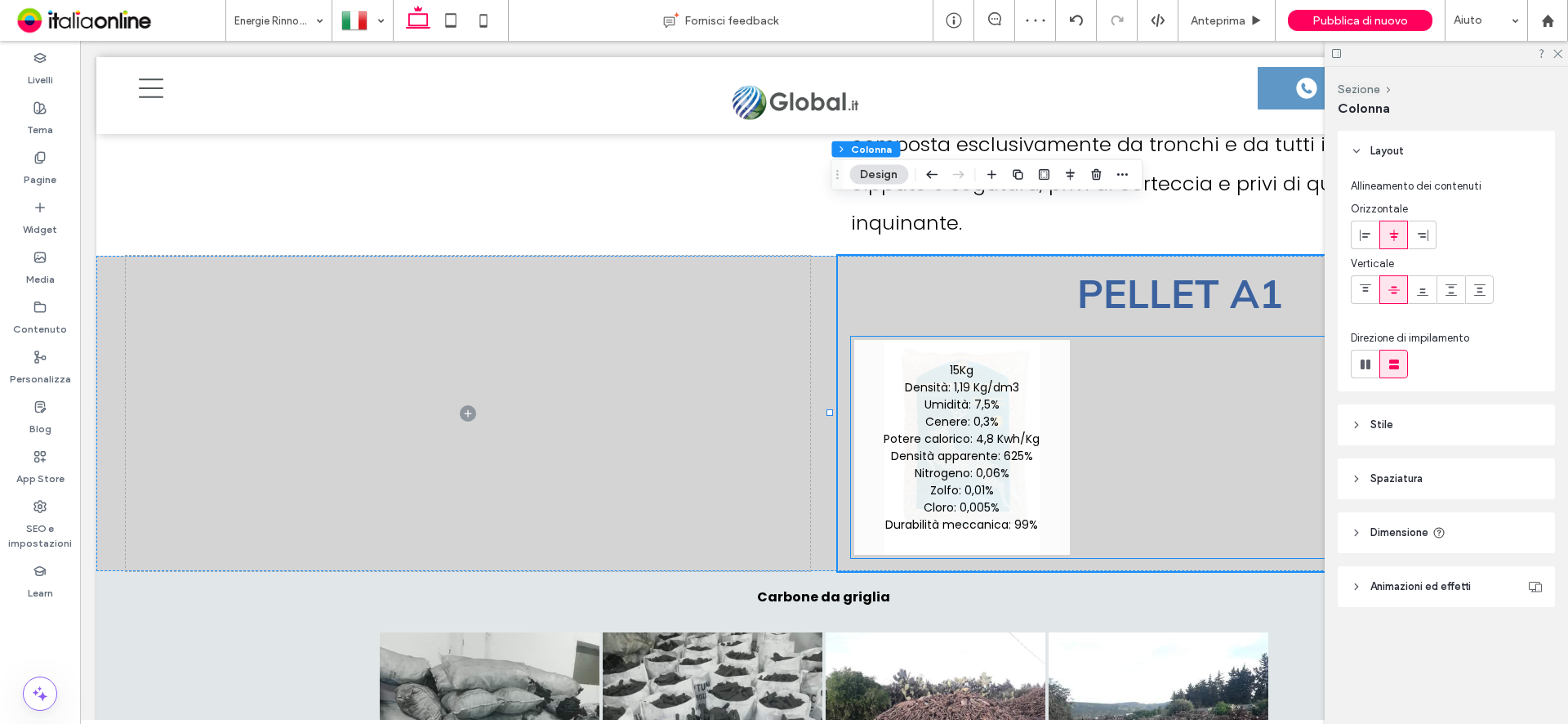
click at [1030, 370] on link at bounding box center [961, 447] width 215 height 215
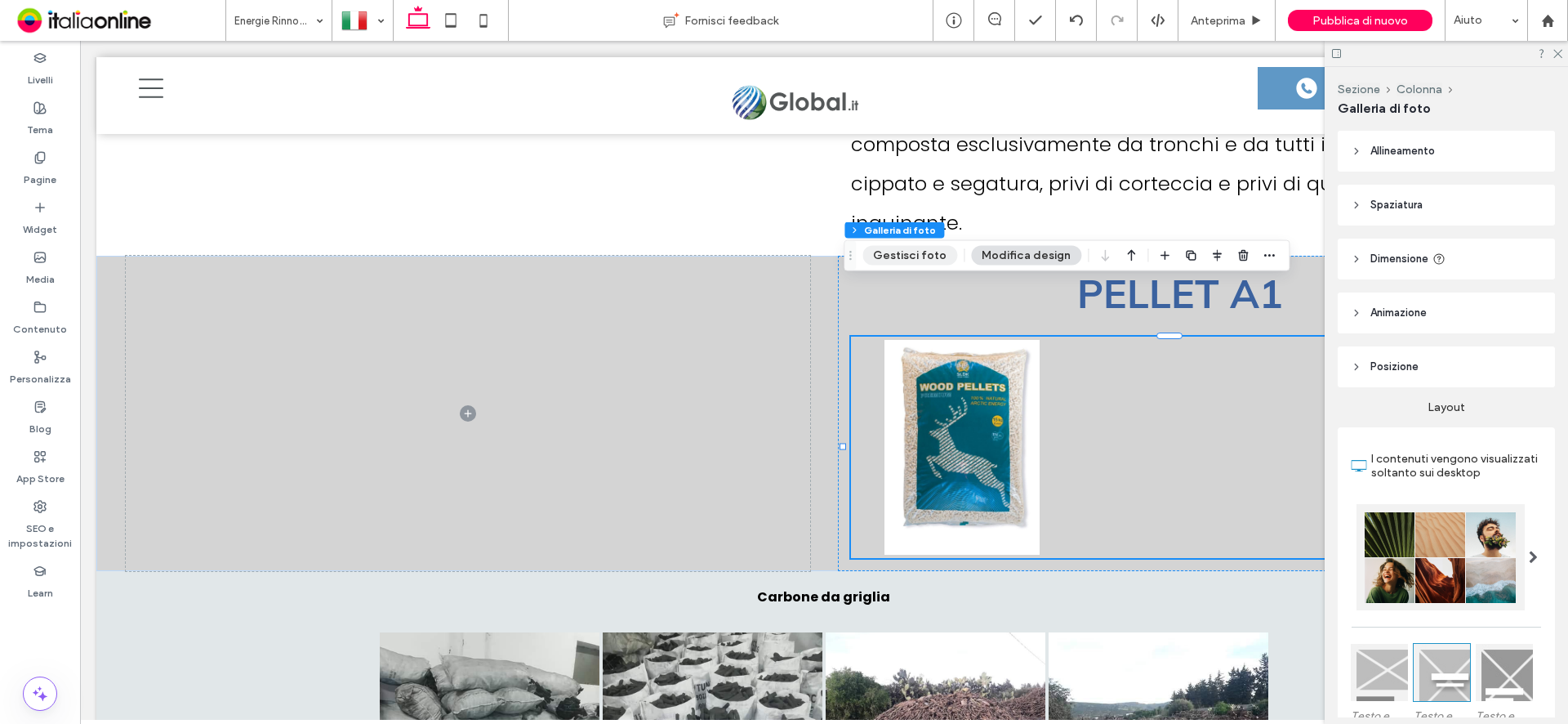
click at [890, 254] on button "Gestisci foto" at bounding box center [909, 255] width 95 height 20
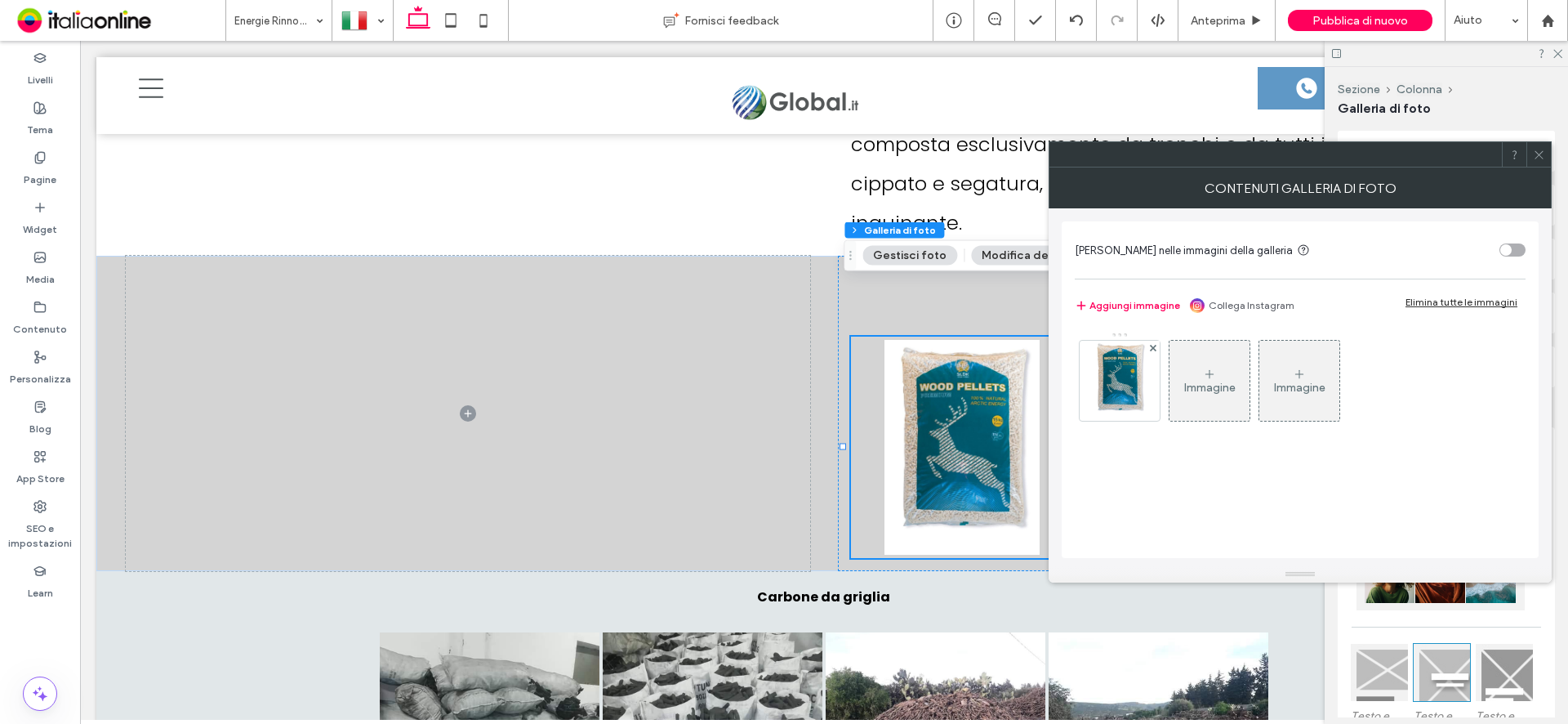
click at [1017, 255] on button "Modifica design" at bounding box center [1026, 255] width 110 height 20
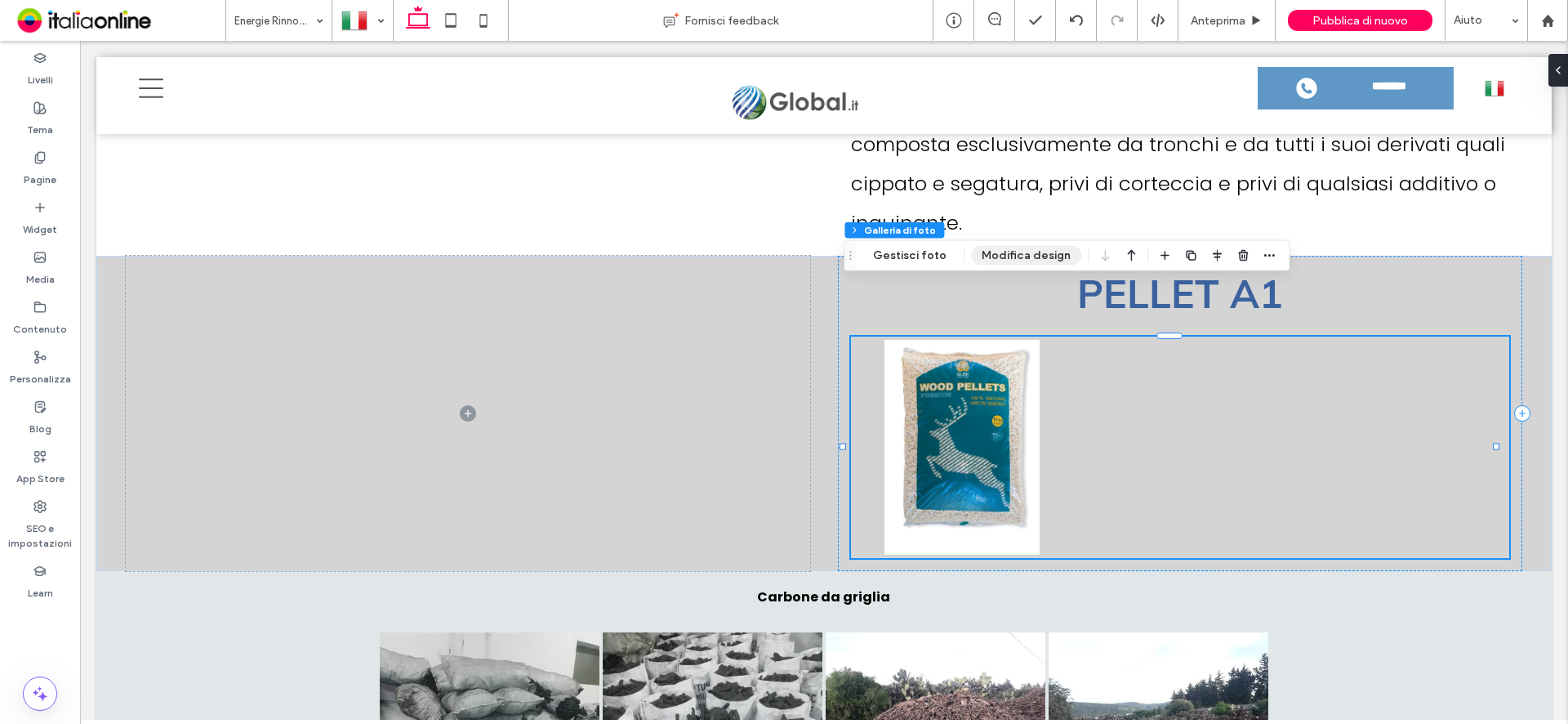
click at [1017, 255] on button "Modifica design" at bounding box center [1026, 255] width 110 height 20
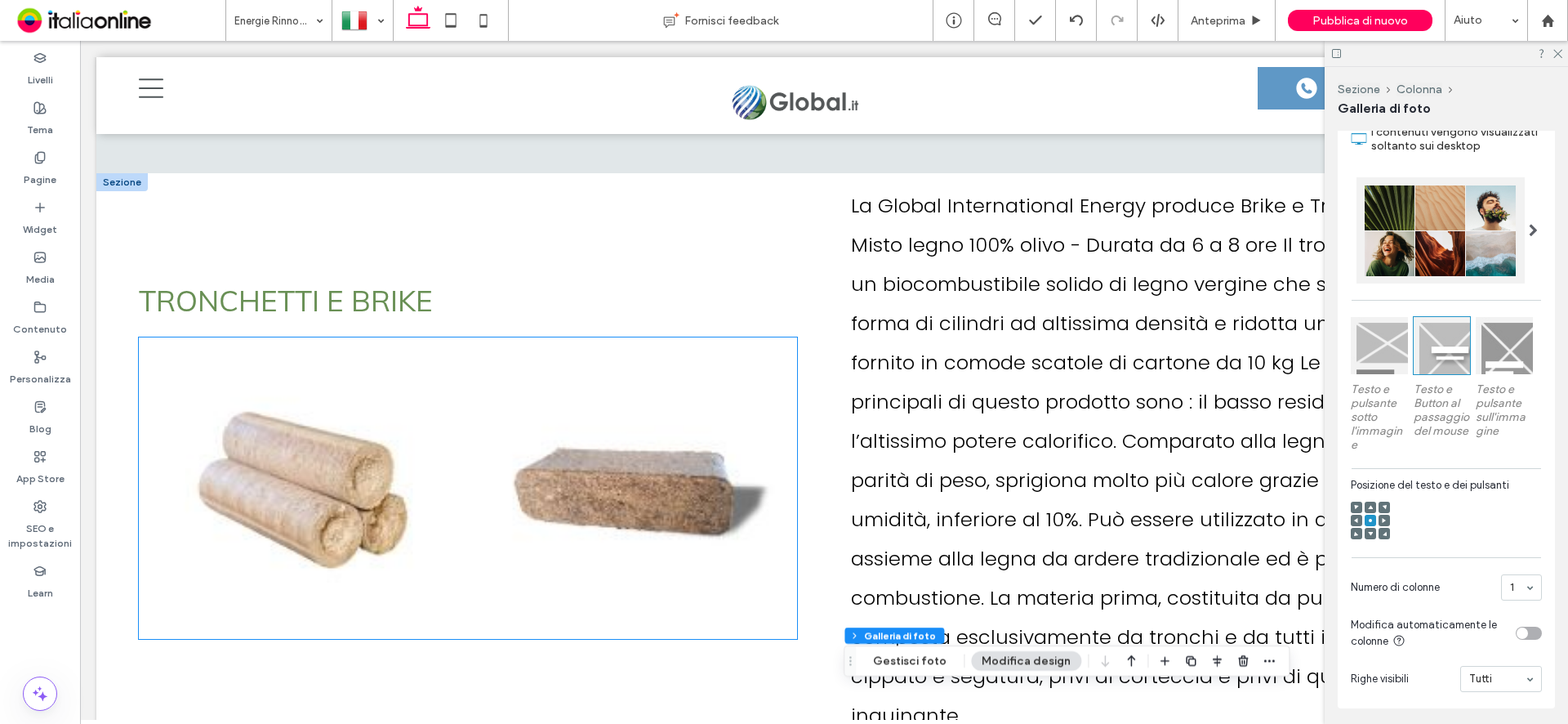
scroll to position [4978, 0]
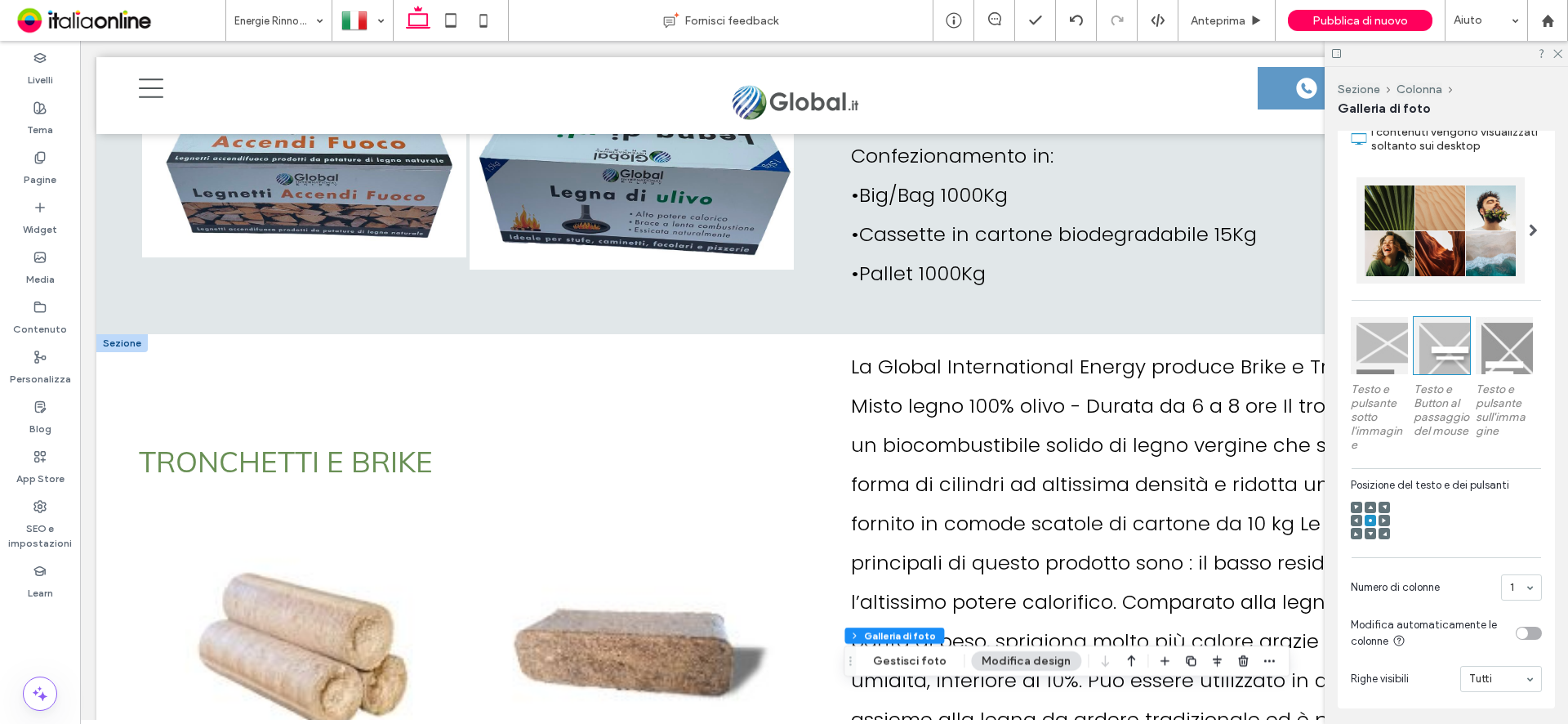
click at [117, 334] on div at bounding box center [122, 343] width 51 height 18
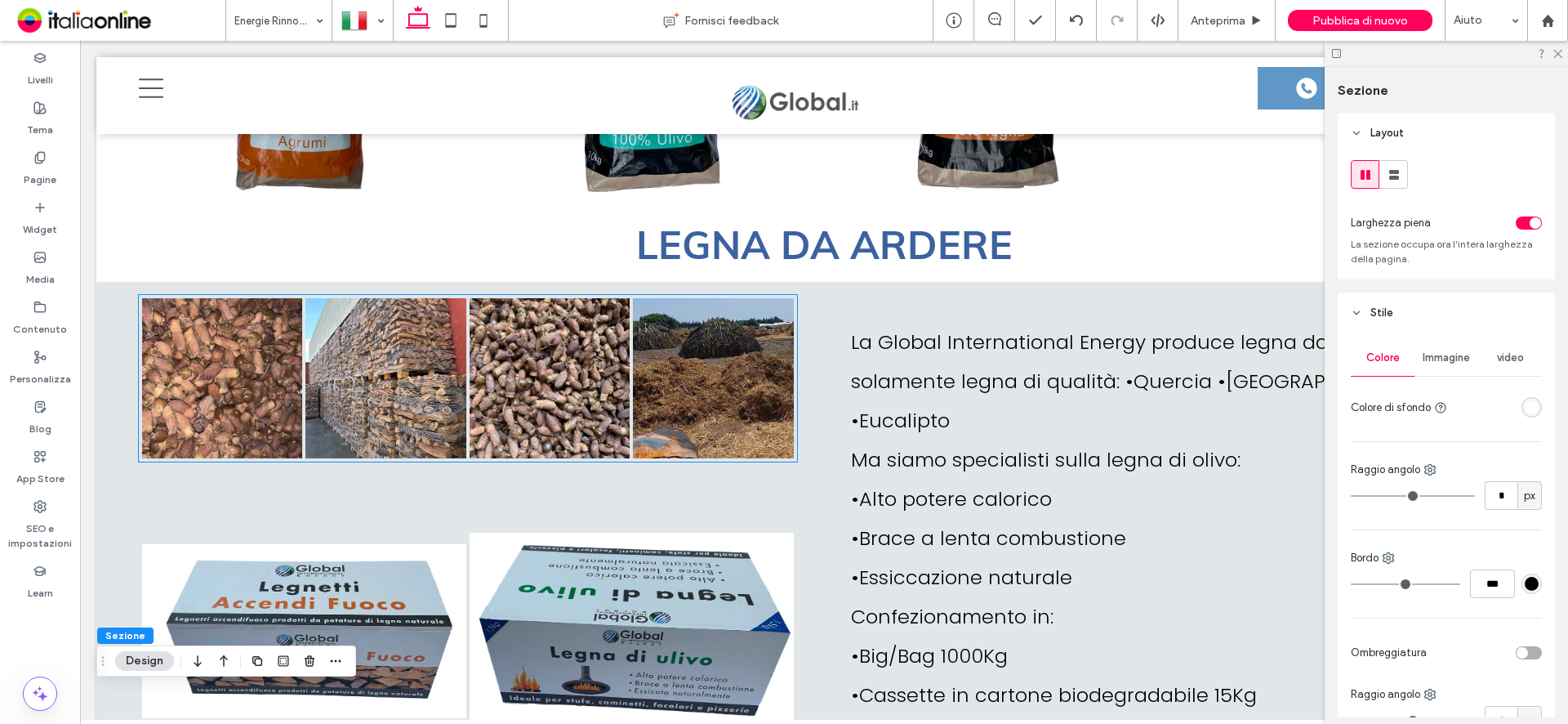
scroll to position [4487, 0]
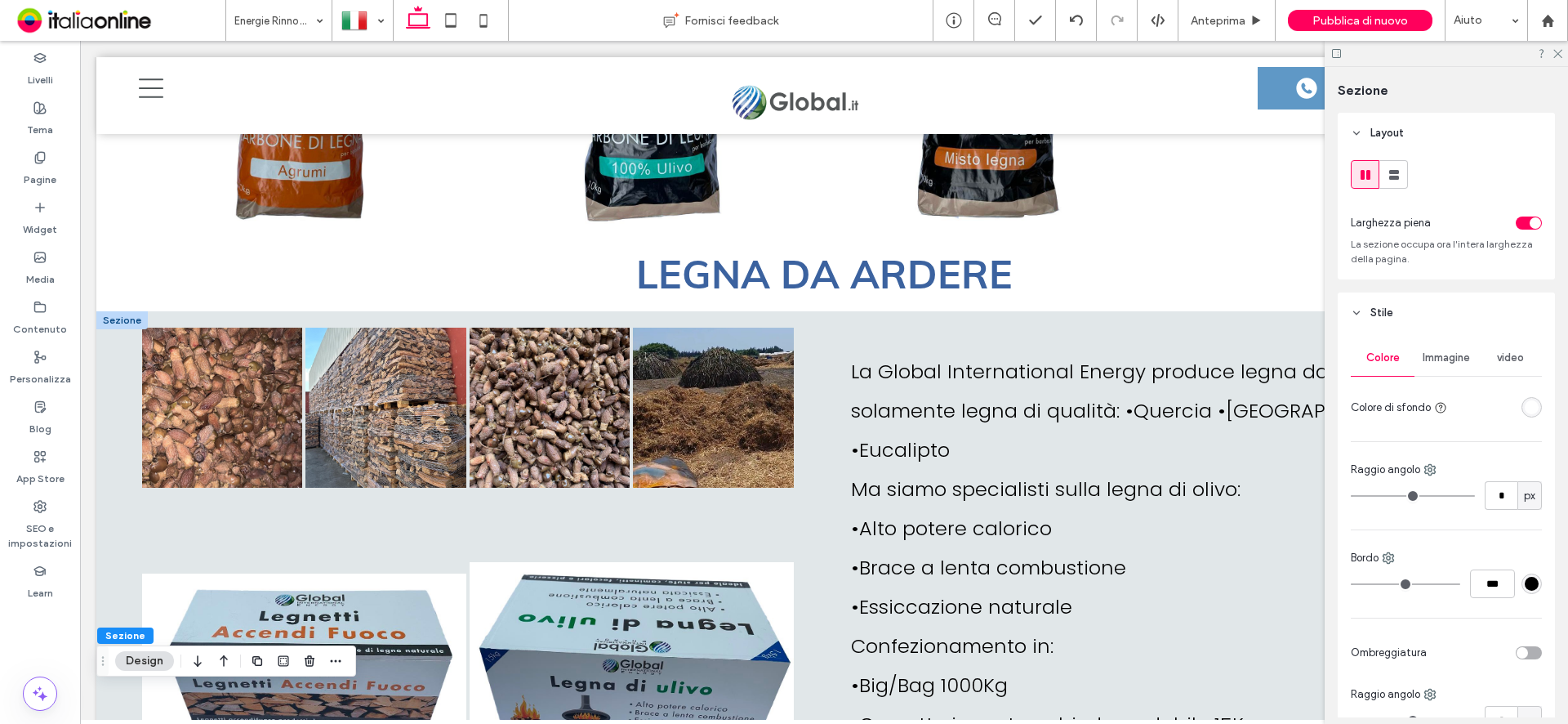
click at [122, 311] on div at bounding box center [122, 320] width 51 height 18
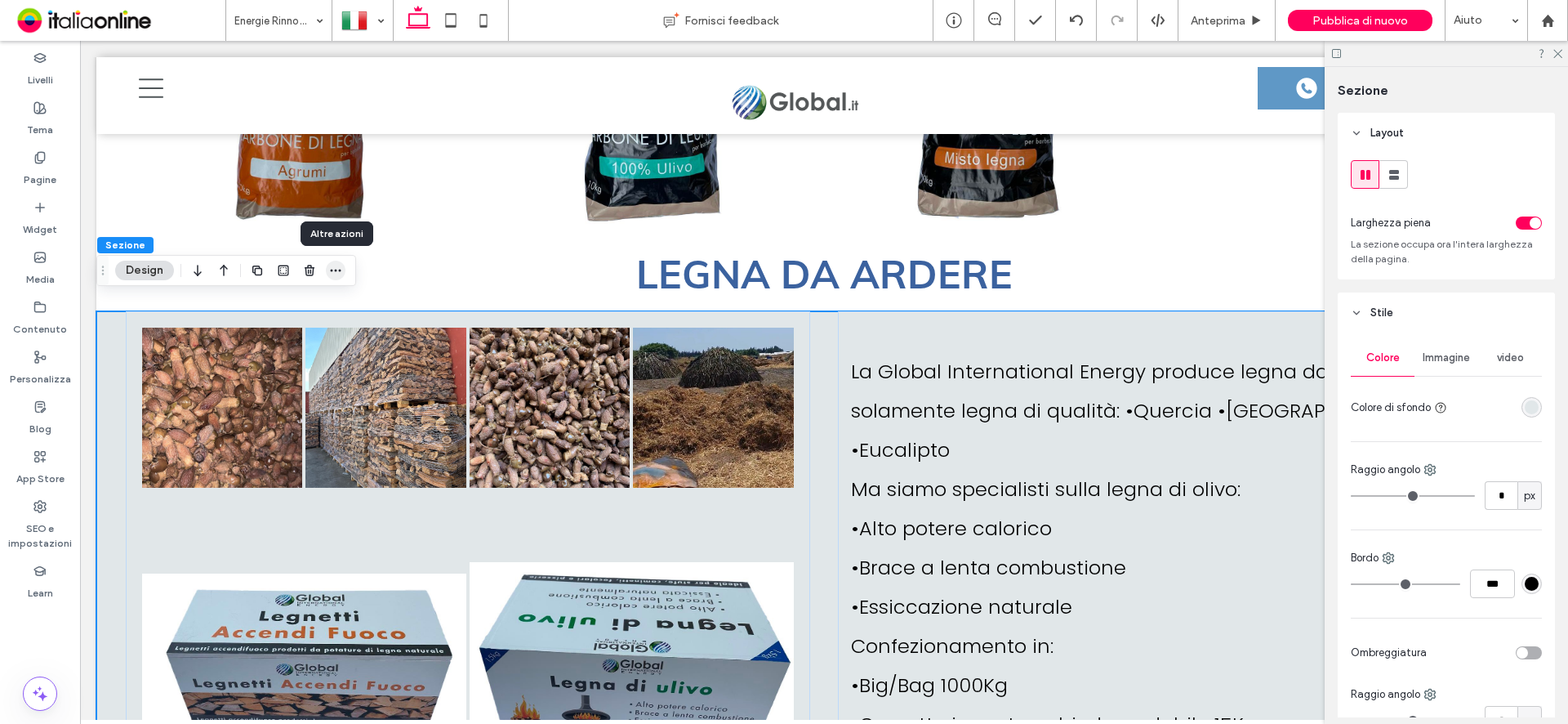
click at [341, 269] on icon "button" at bounding box center [335, 270] width 13 height 13
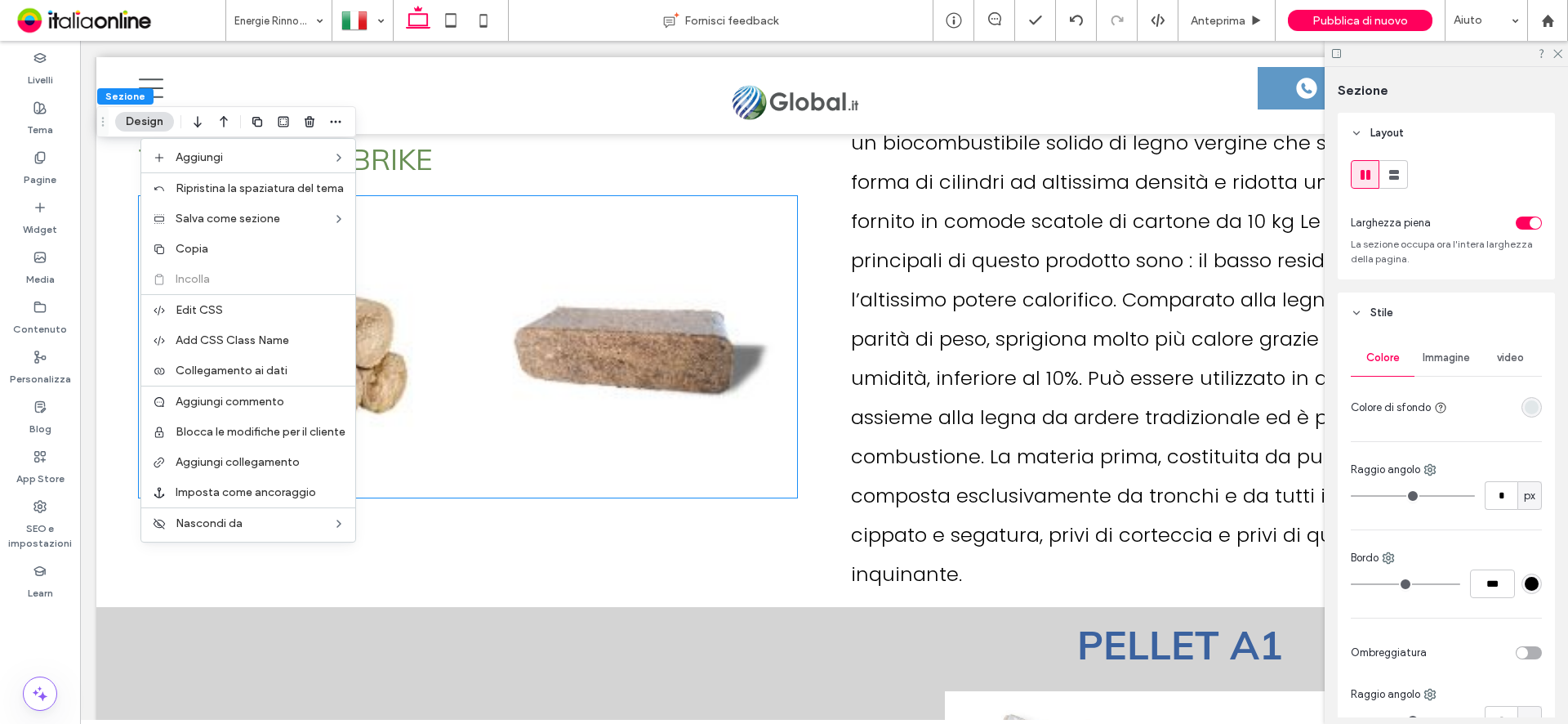
scroll to position [5631, 0]
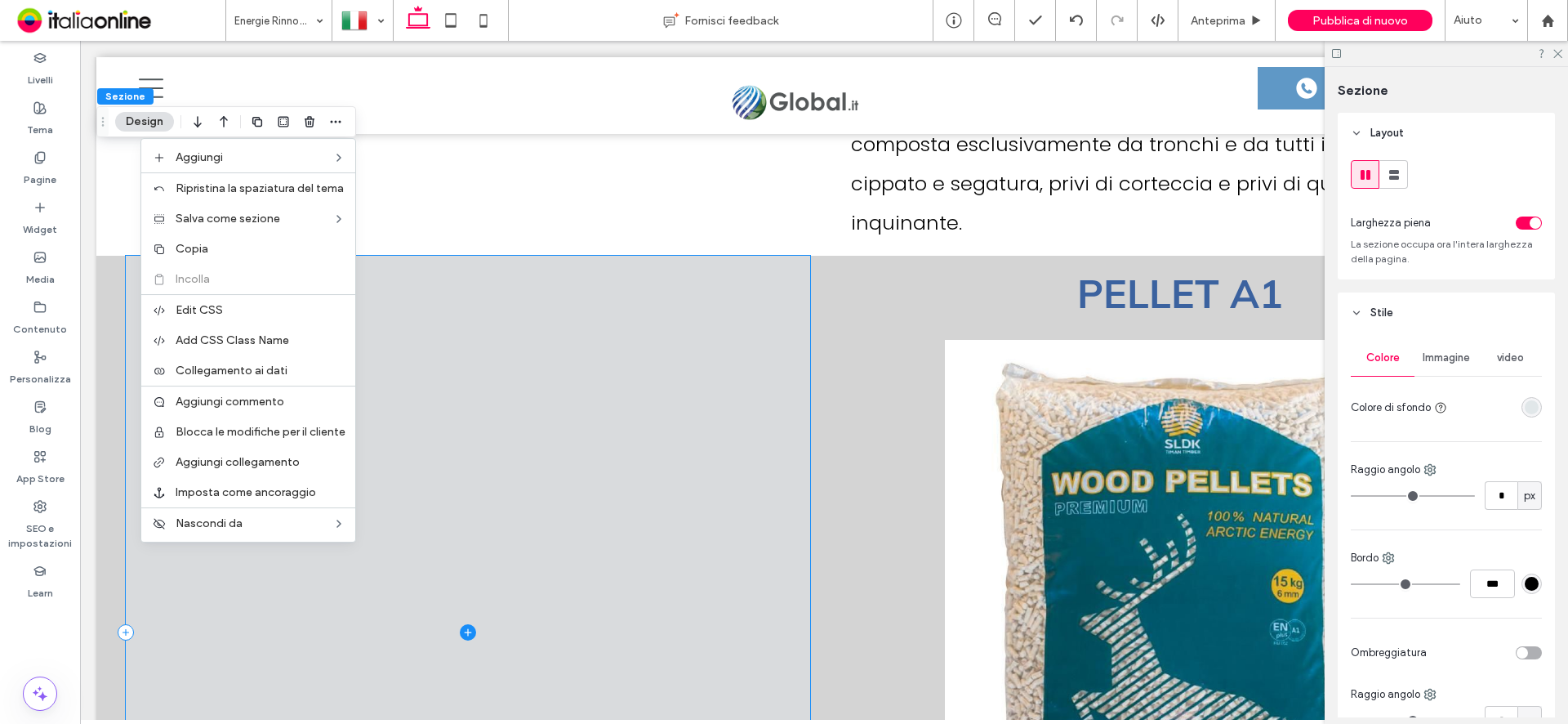
click at [509, 369] on span at bounding box center [468, 631] width 684 height 752
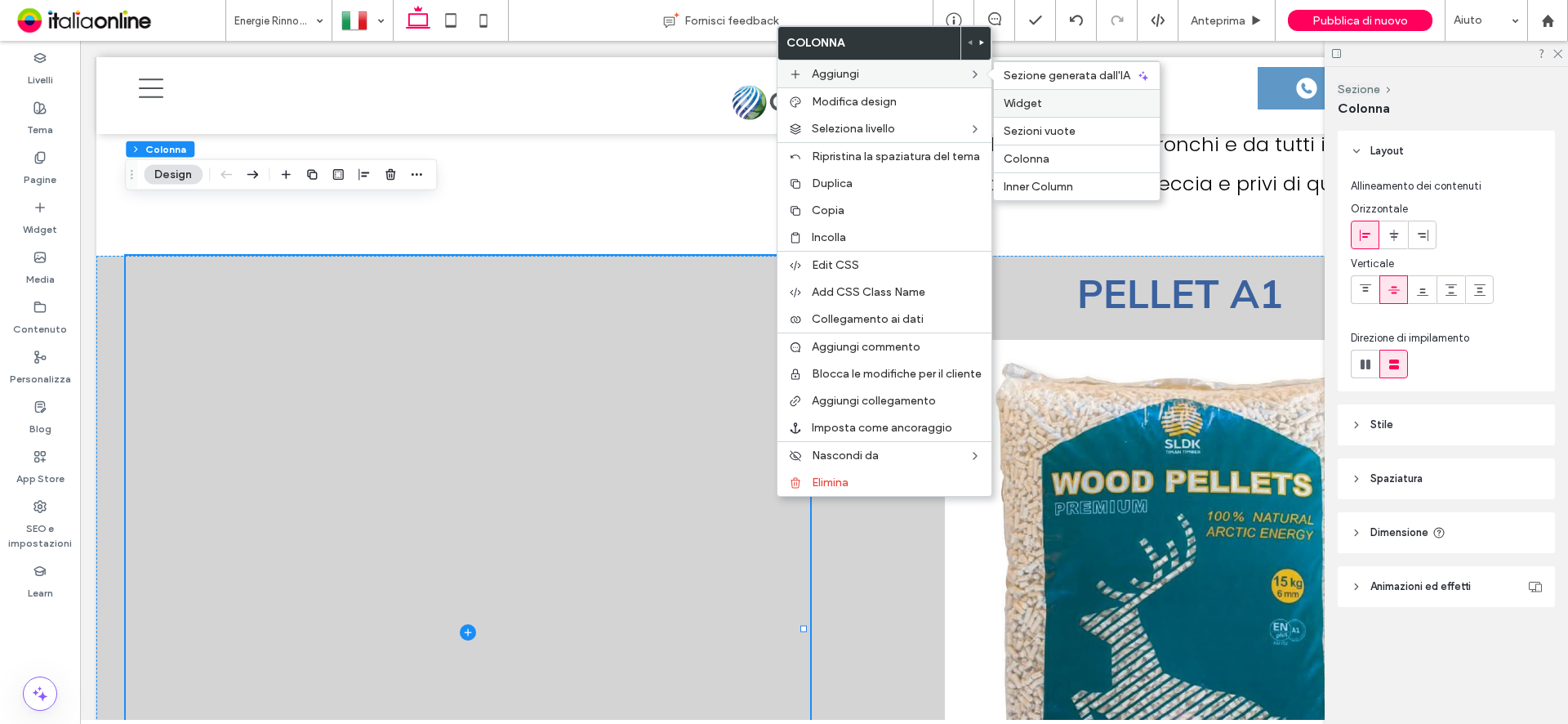
click at [1030, 105] on span "Widget" at bounding box center [1022, 104] width 39 height 14
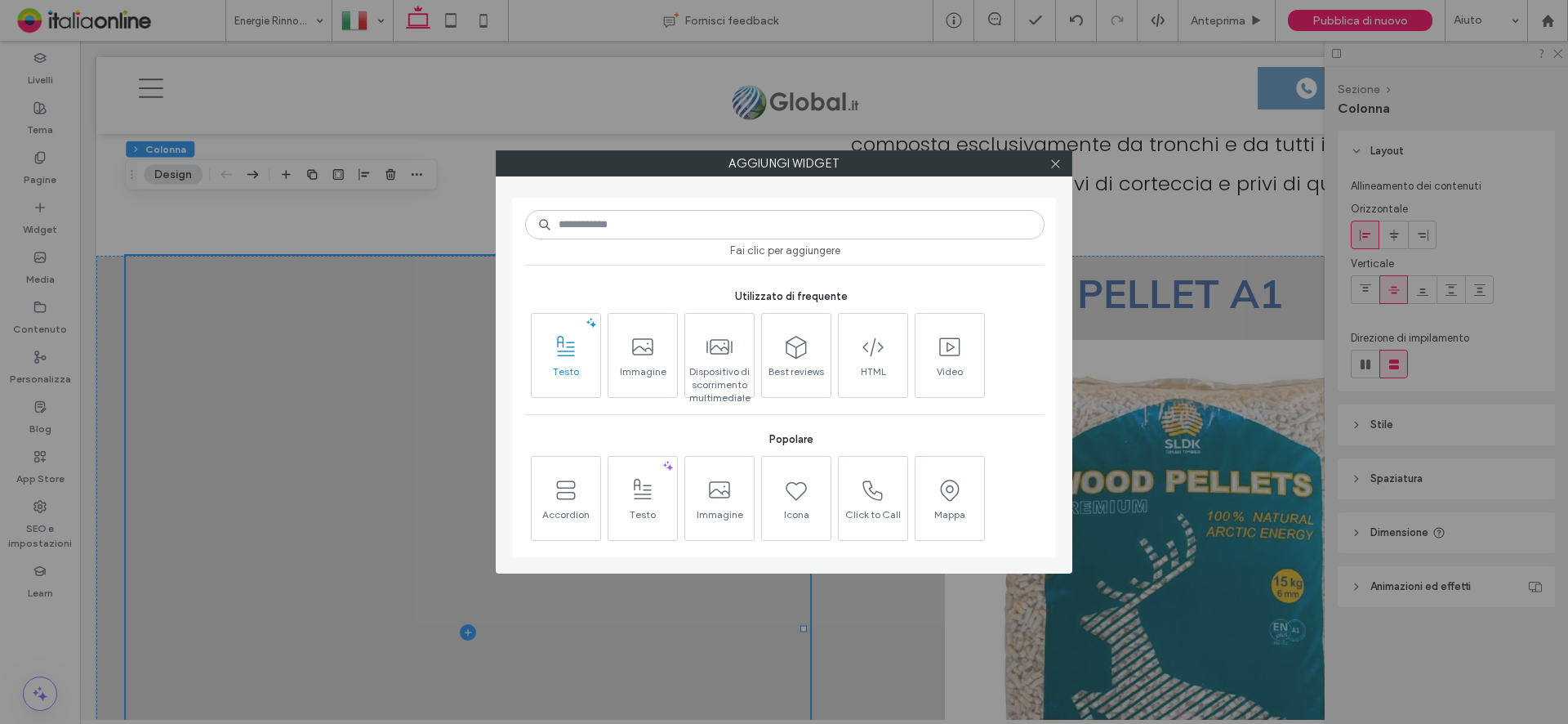
click at [551, 366] on span "Testo" at bounding box center [566, 376] width 69 height 23
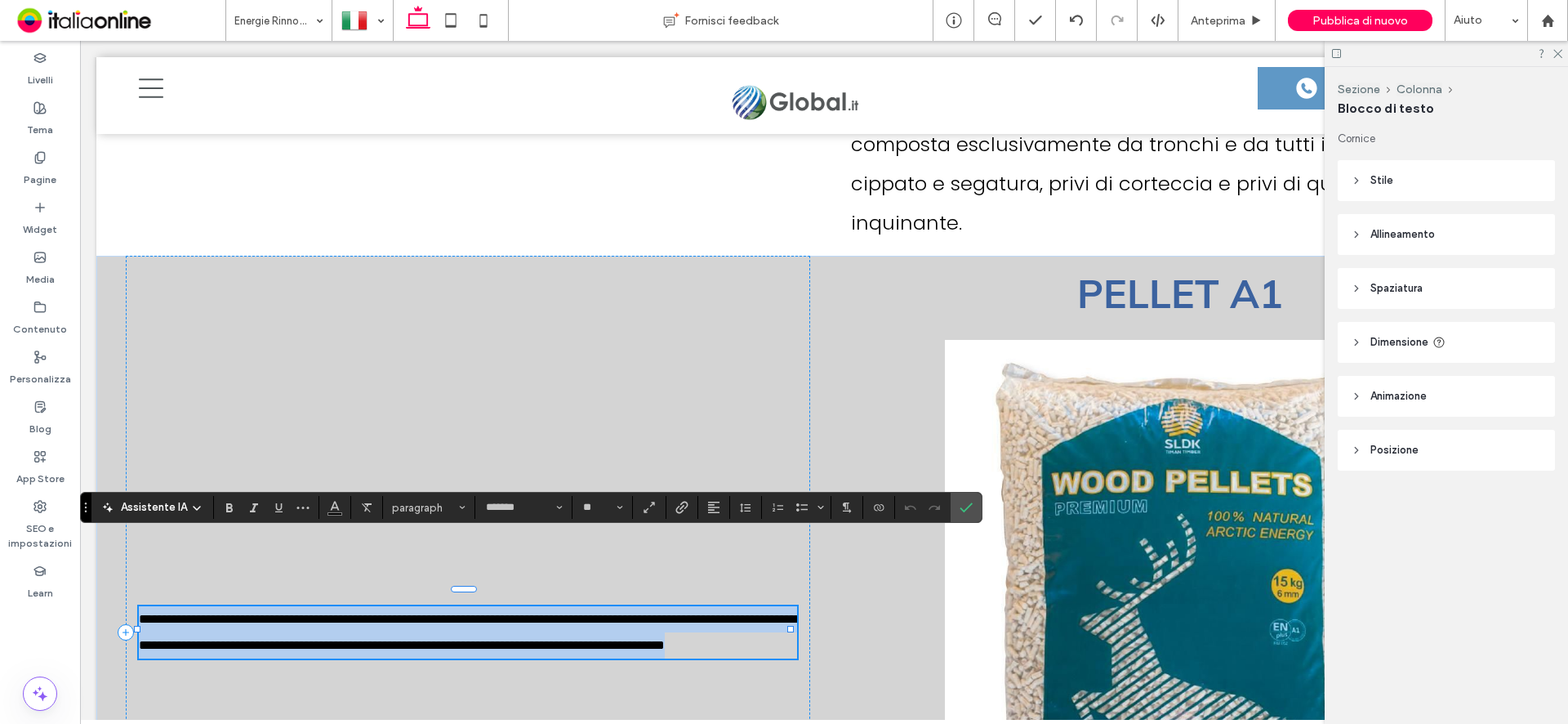
click at [385, 607] on p "**********" at bounding box center [468, 632] width 659 height 52
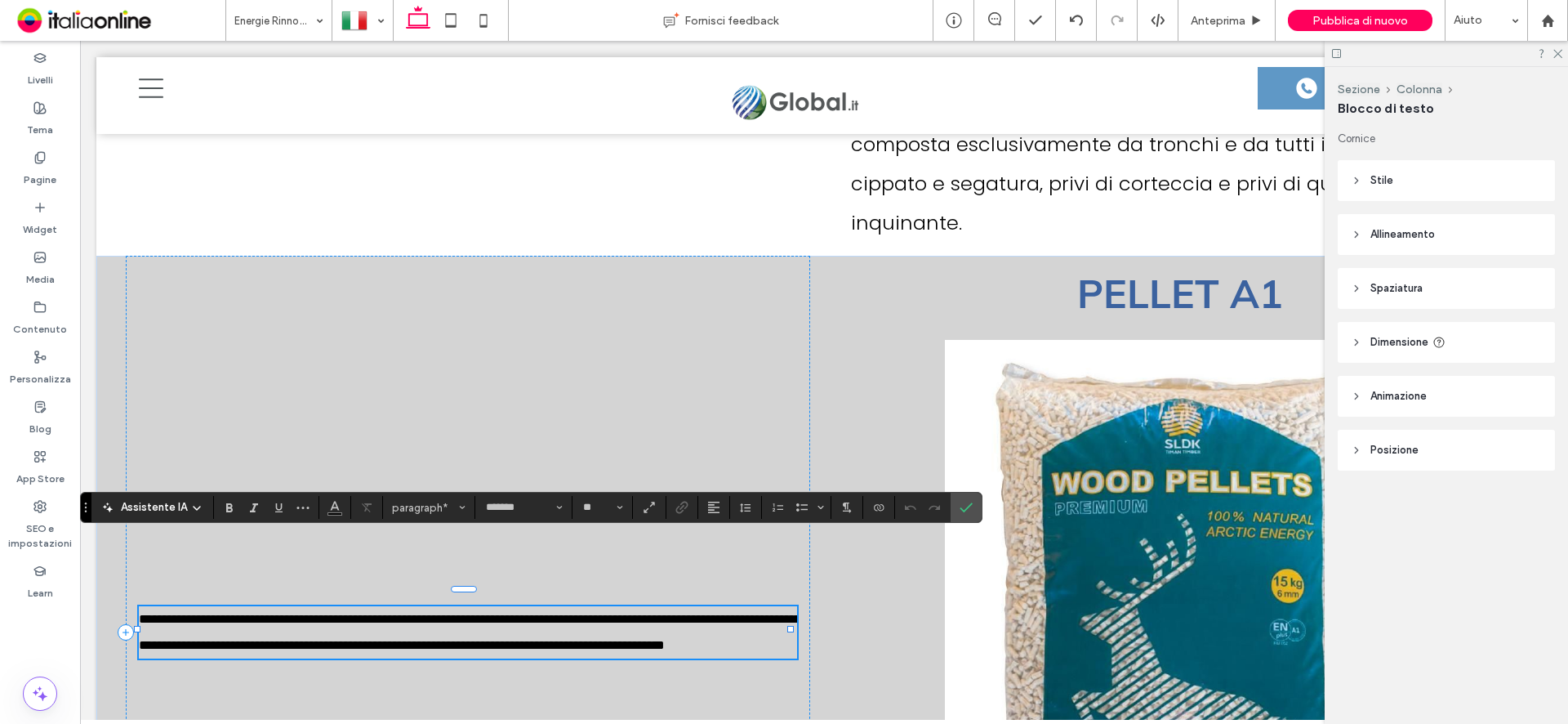
click at [385, 607] on p "**********" at bounding box center [468, 632] width 659 height 52
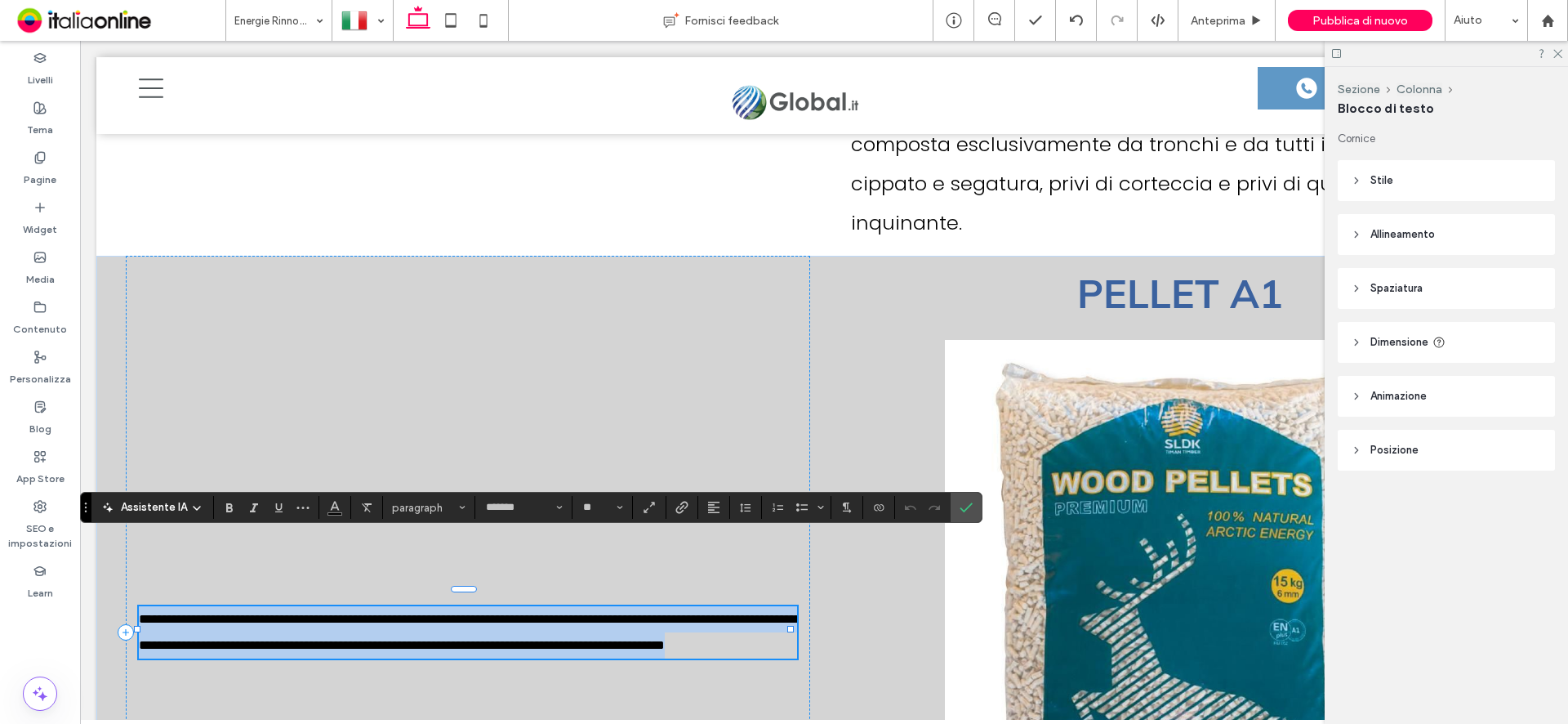
click at [385, 607] on p "**********" at bounding box center [468, 632] width 659 height 52
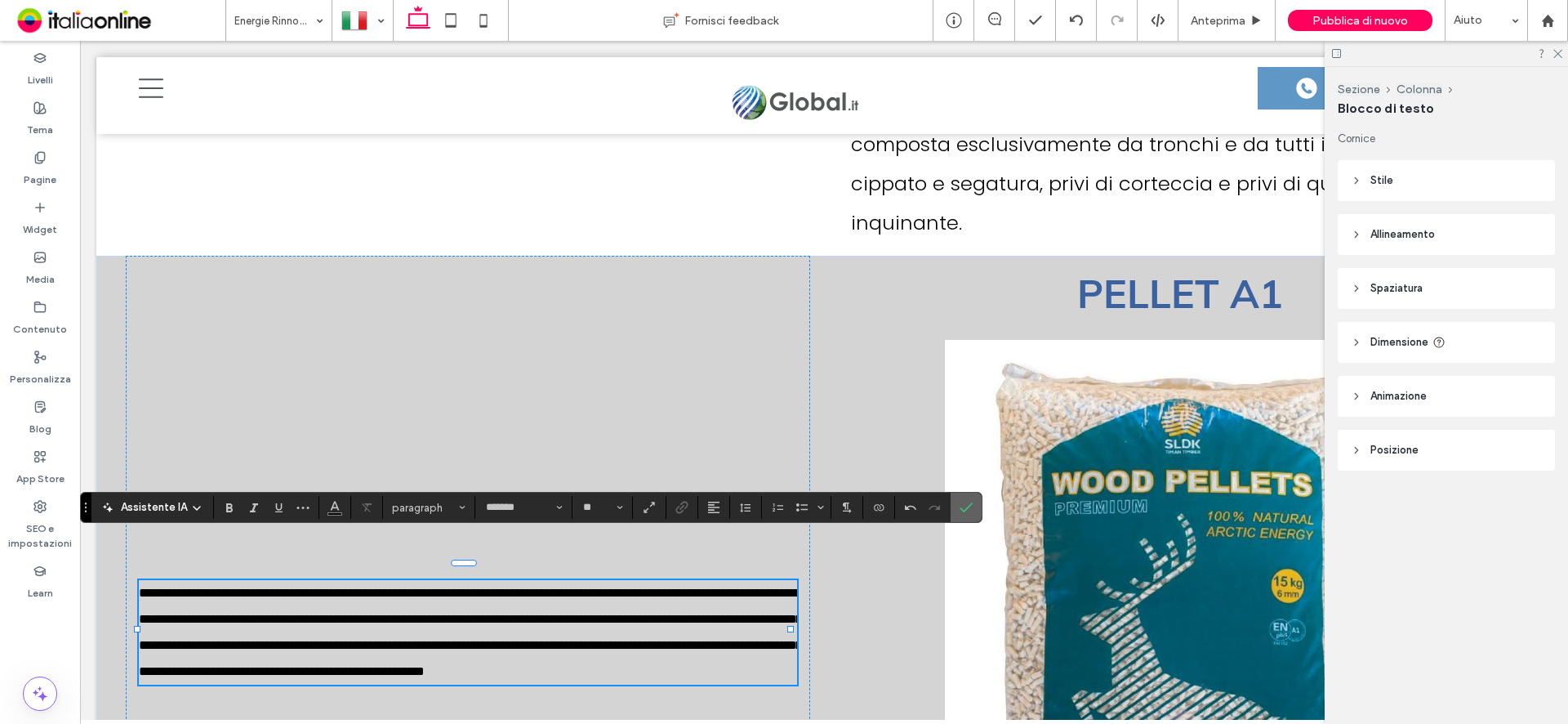
click at [969, 506] on use "Conferma" at bounding box center [966, 507] width 13 height 9
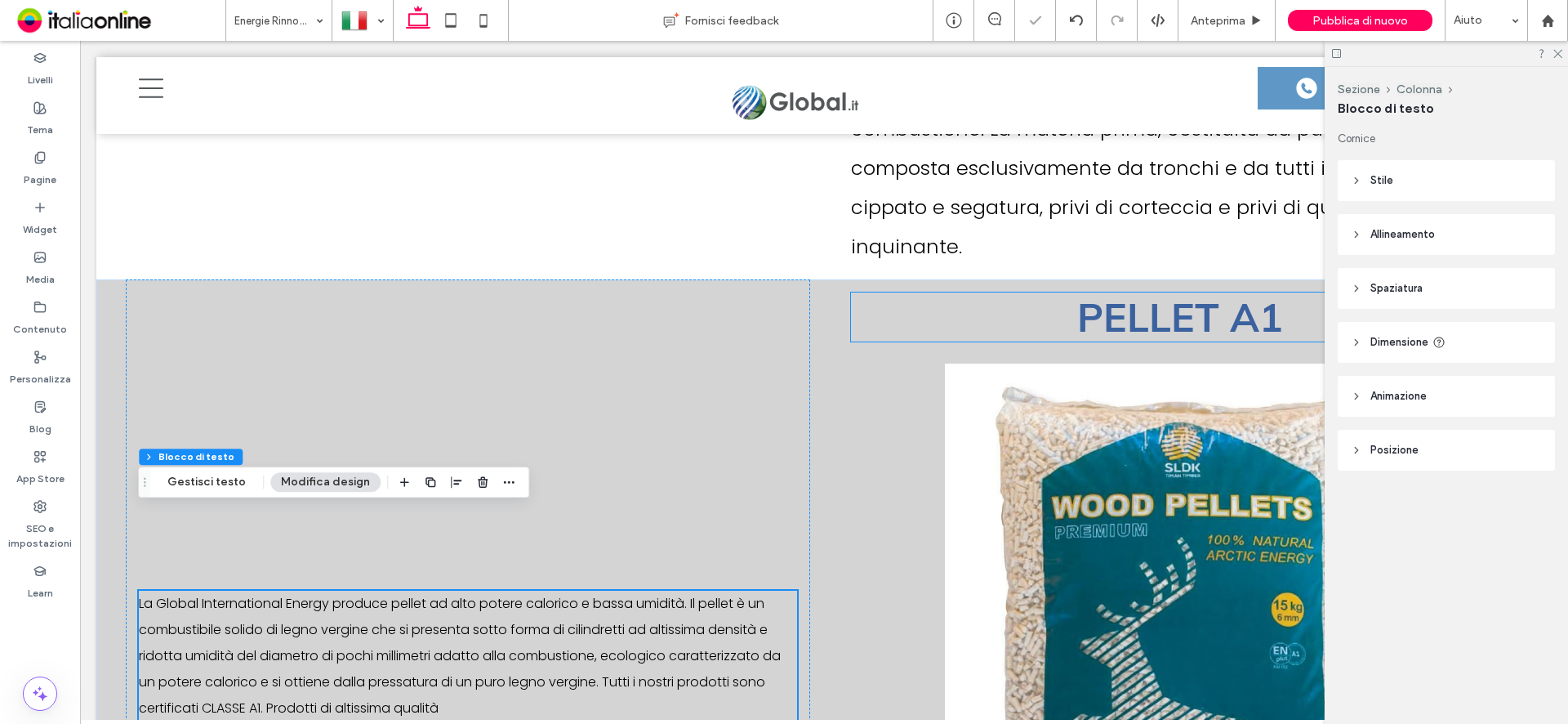
scroll to position [5468, 0]
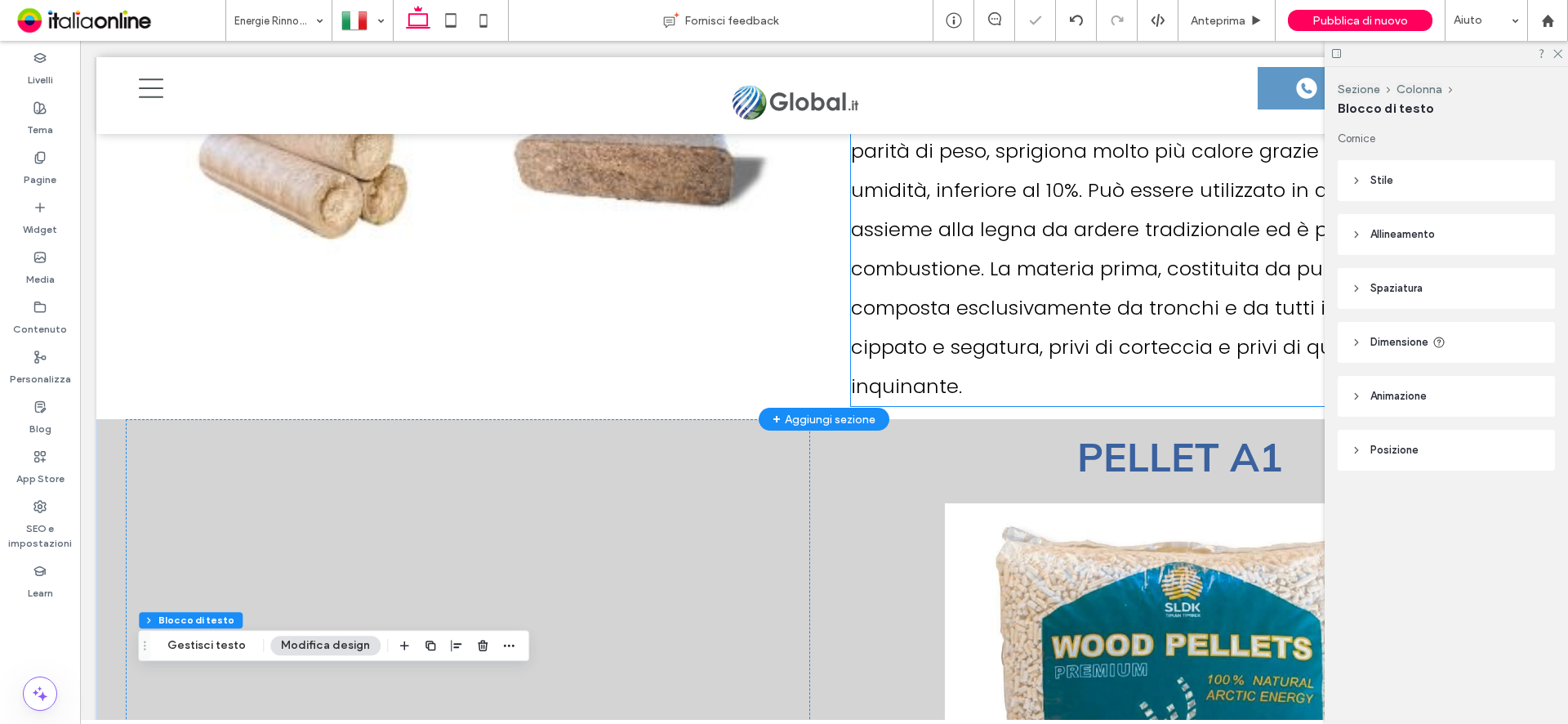
click at [1063, 255] on span "La Global International Energy produce Brike e Tronchetti ecologici: Misto legn…" at bounding box center [1180, 131] width 658 height 537
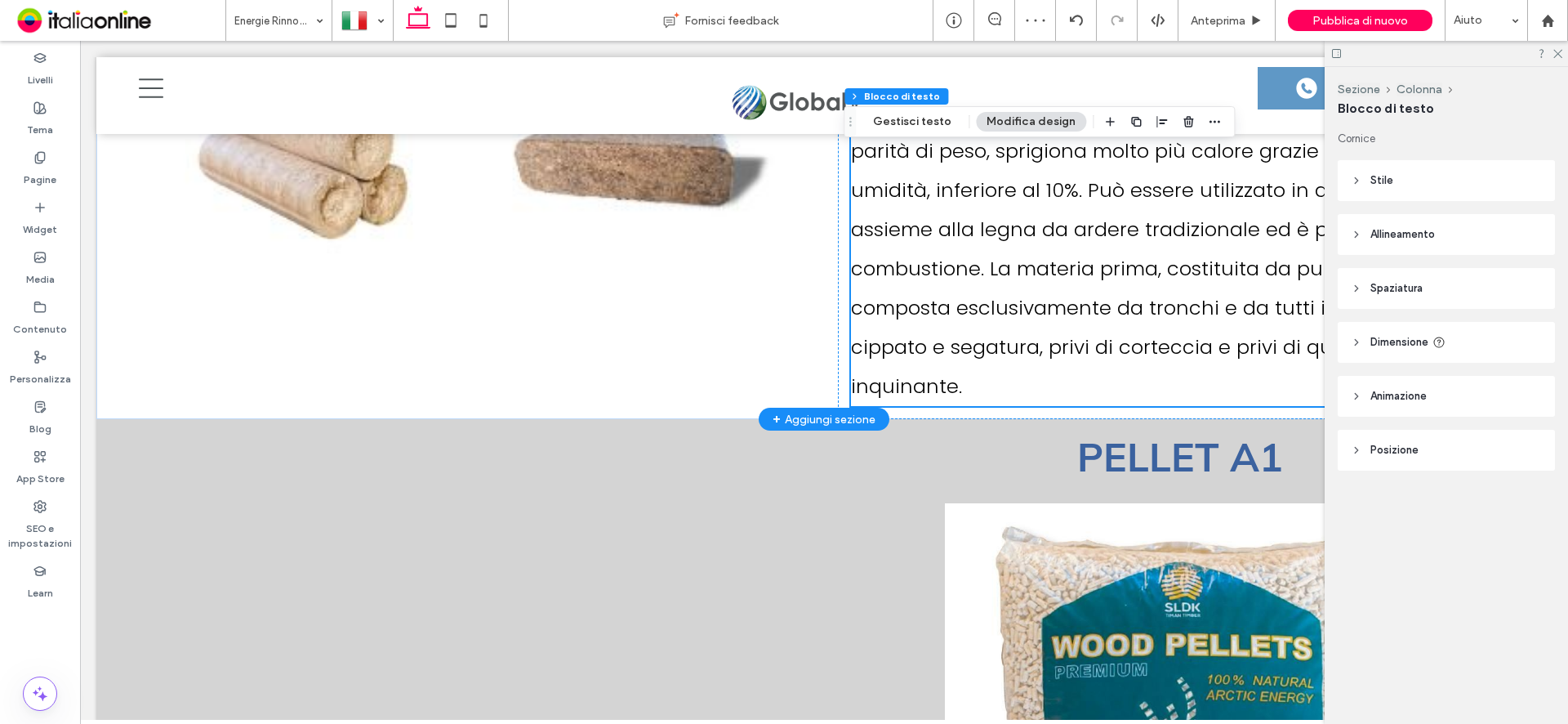
click at [1063, 255] on span "La Global International Energy produce Brike e Tronchetti ecologici: Misto legn…" at bounding box center [1180, 131] width 658 height 537
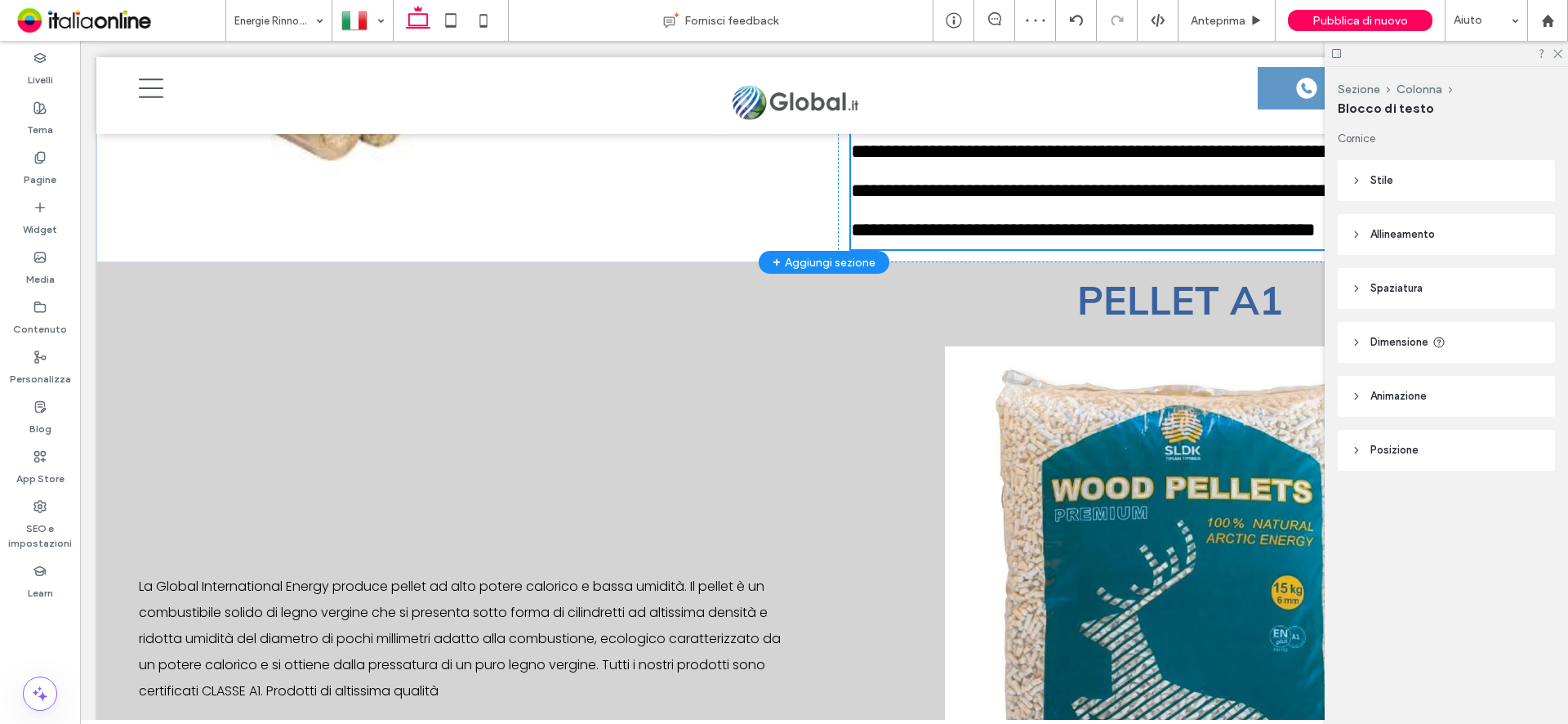
scroll to position [5191, 0]
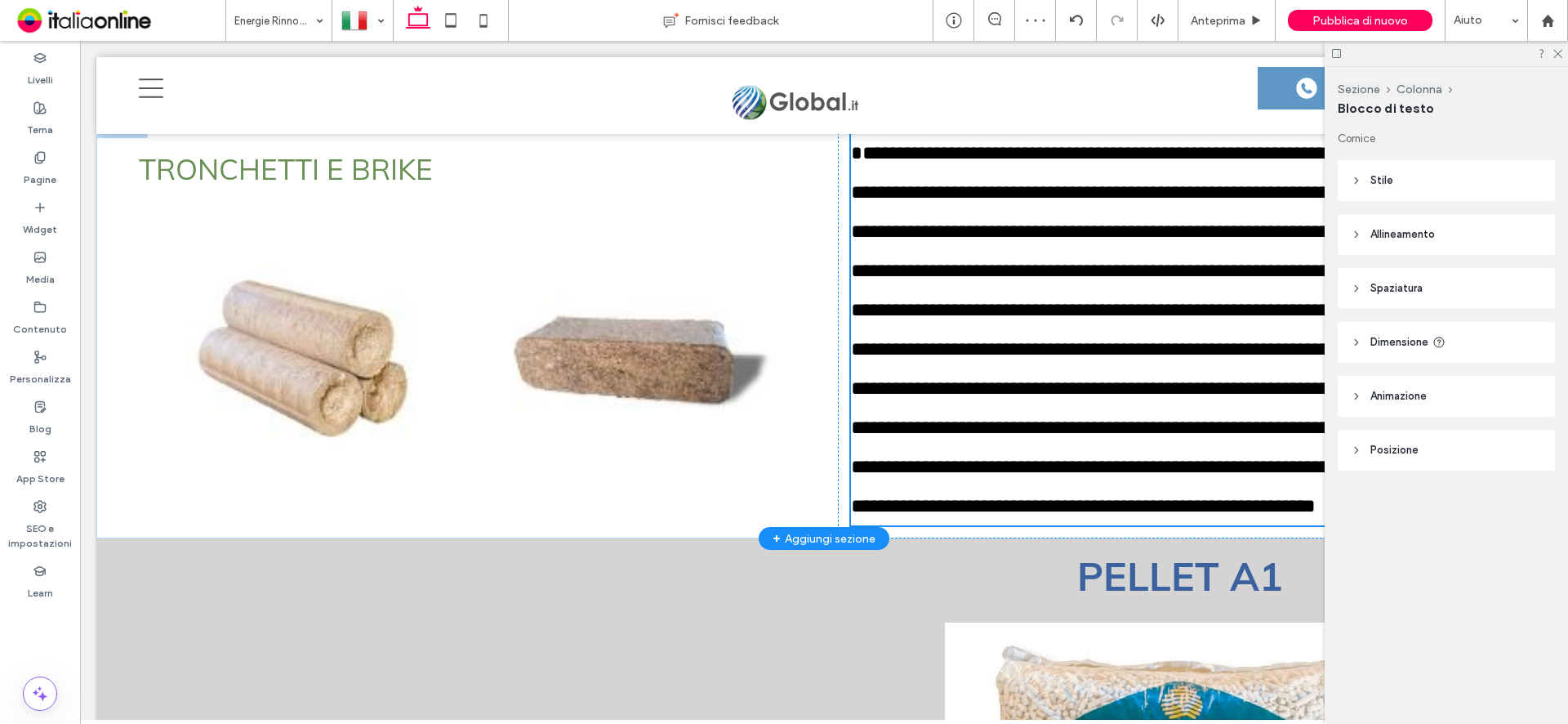
type input "*******"
type input "**"
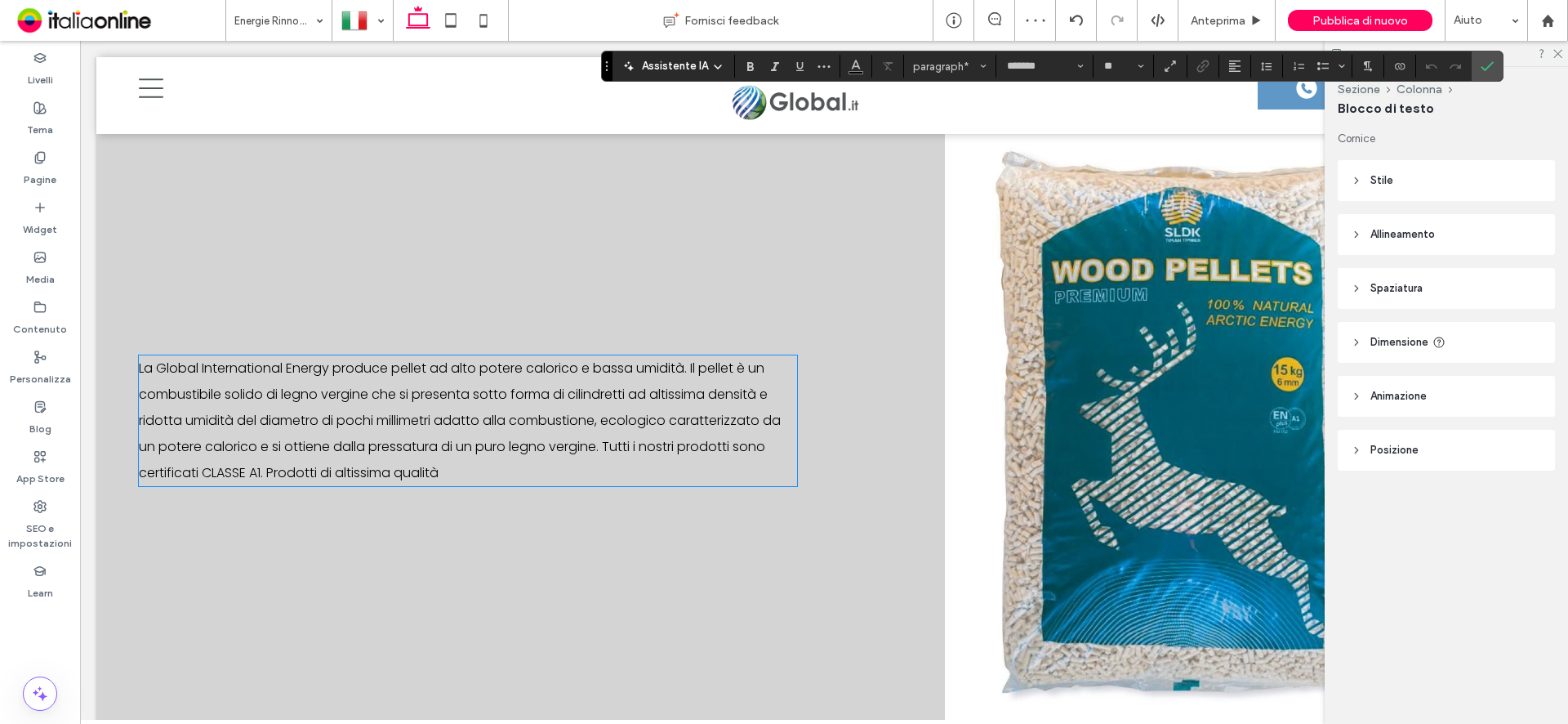
scroll to position [5764, 0]
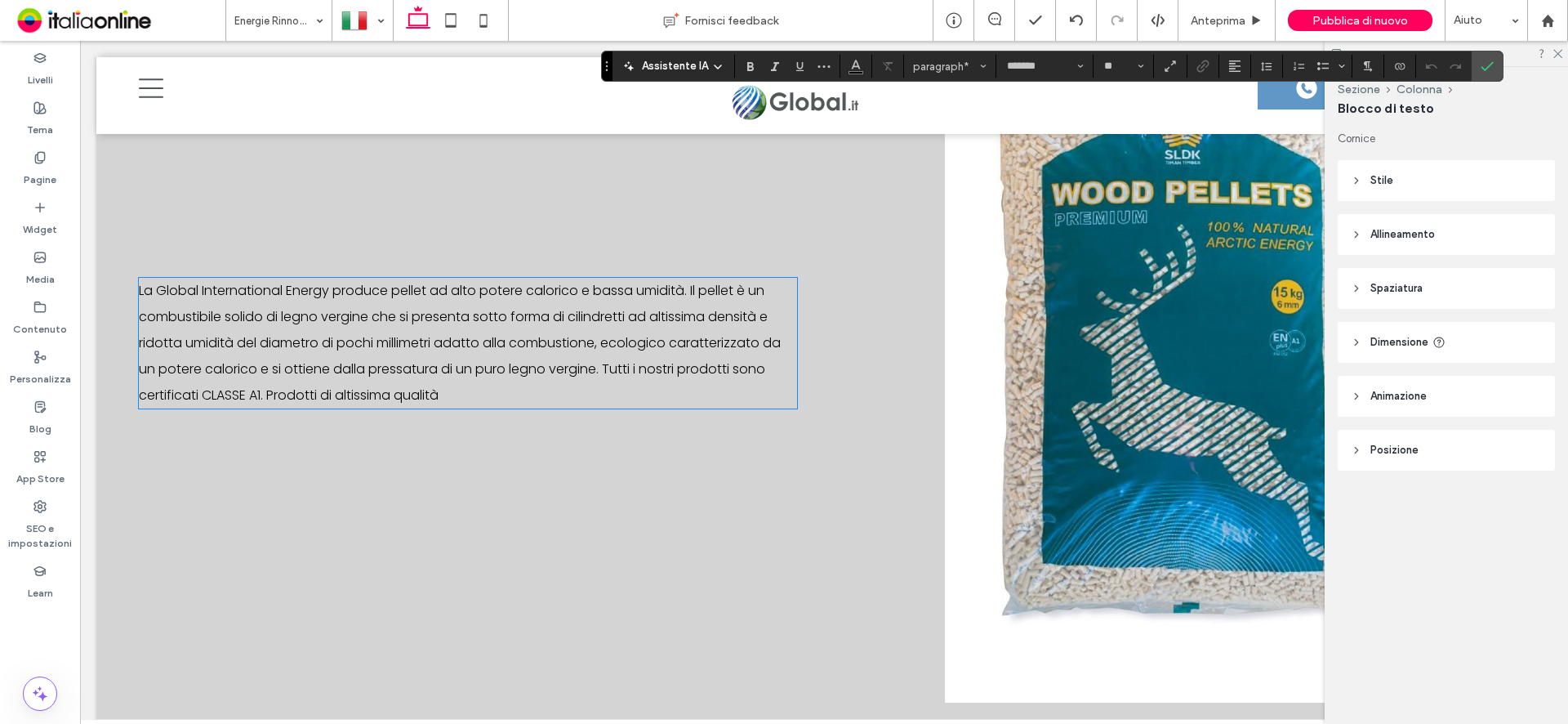
click at [550, 404] on span "La Global International Energy produce pellet ad alto potere calorico e bassa u…" at bounding box center [460, 343] width 642 height 123
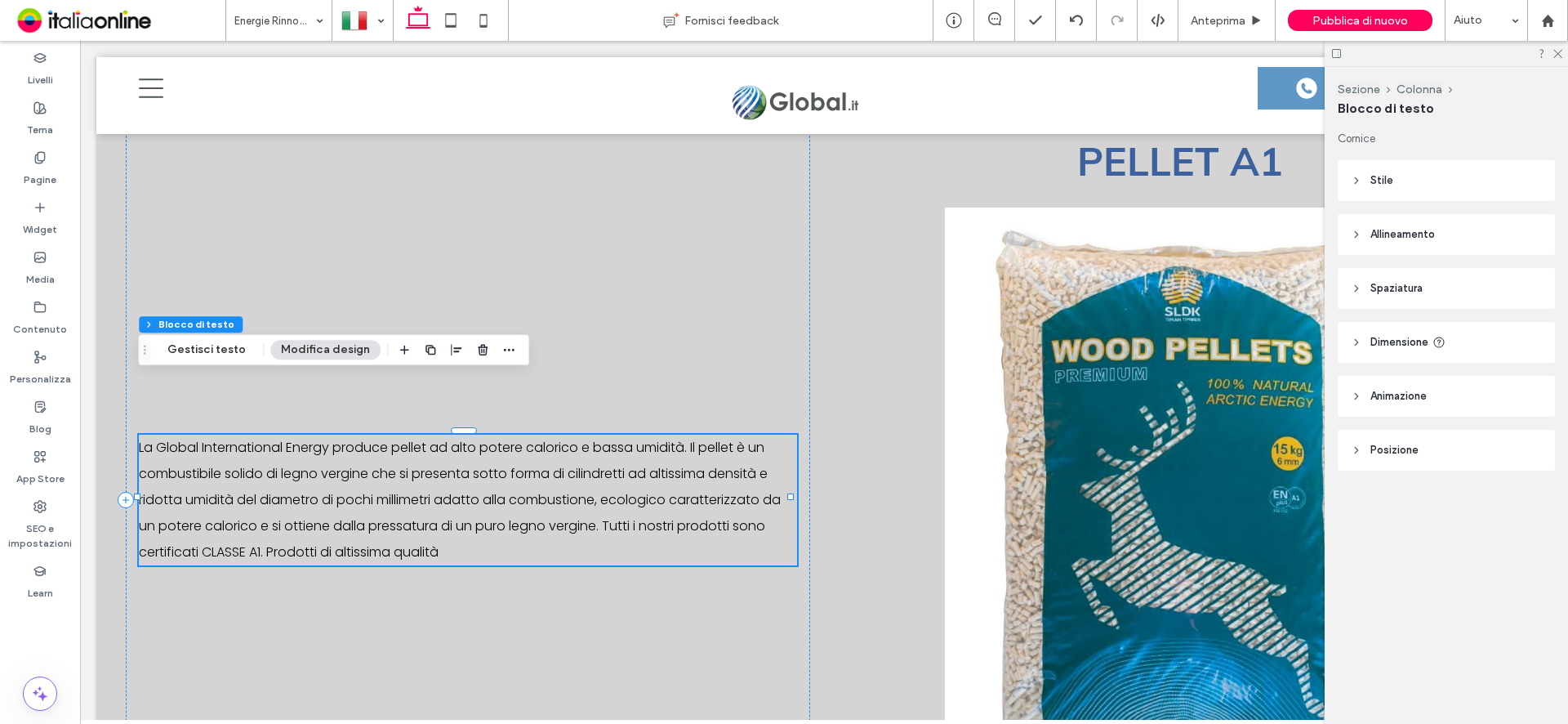
click at [465, 497] on p "La Global International Energy produce pellet ad alto potere calorico e bassa u…" at bounding box center [468, 500] width 659 height 131
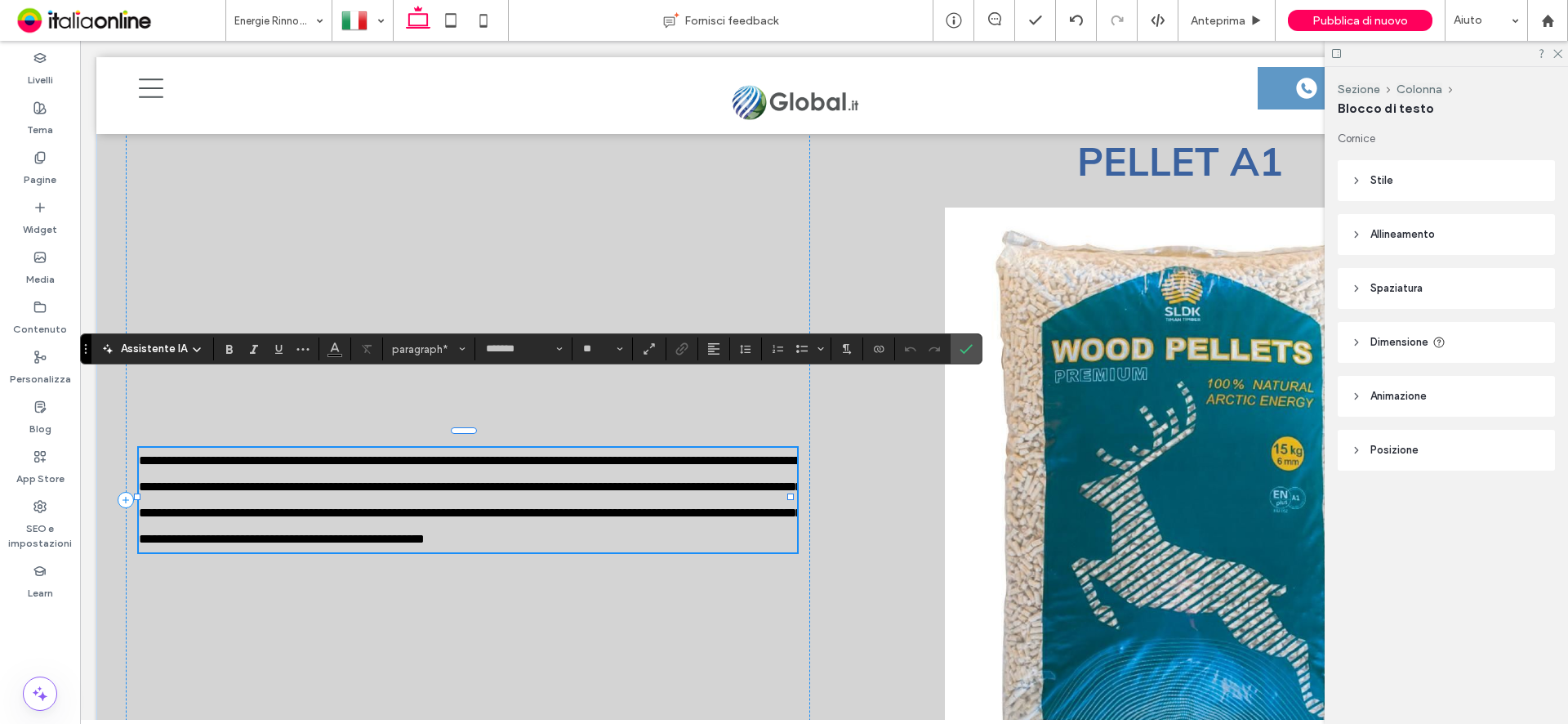
click at [456, 499] on p "**********" at bounding box center [468, 500] width 659 height 105
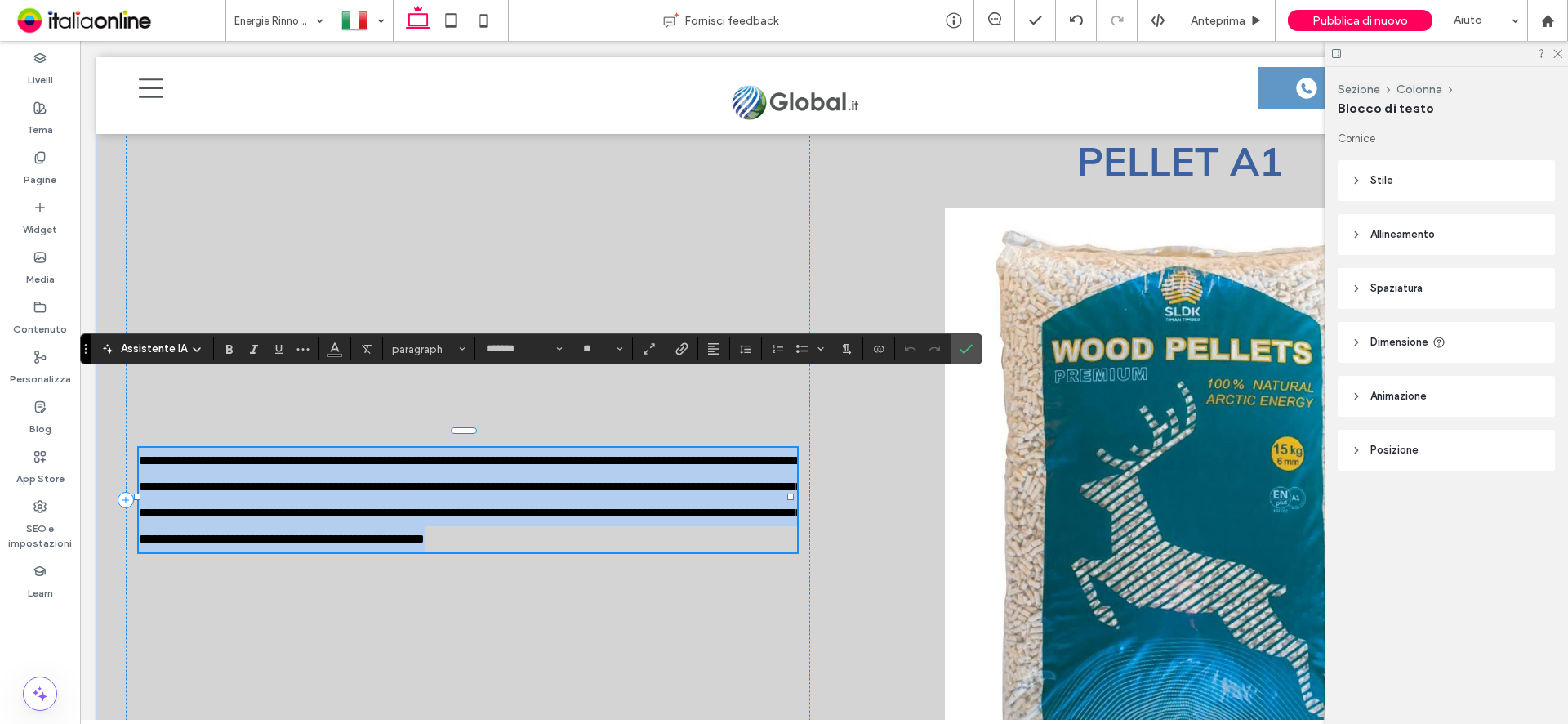
click at [456, 499] on p "**********" at bounding box center [468, 500] width 659 height 105
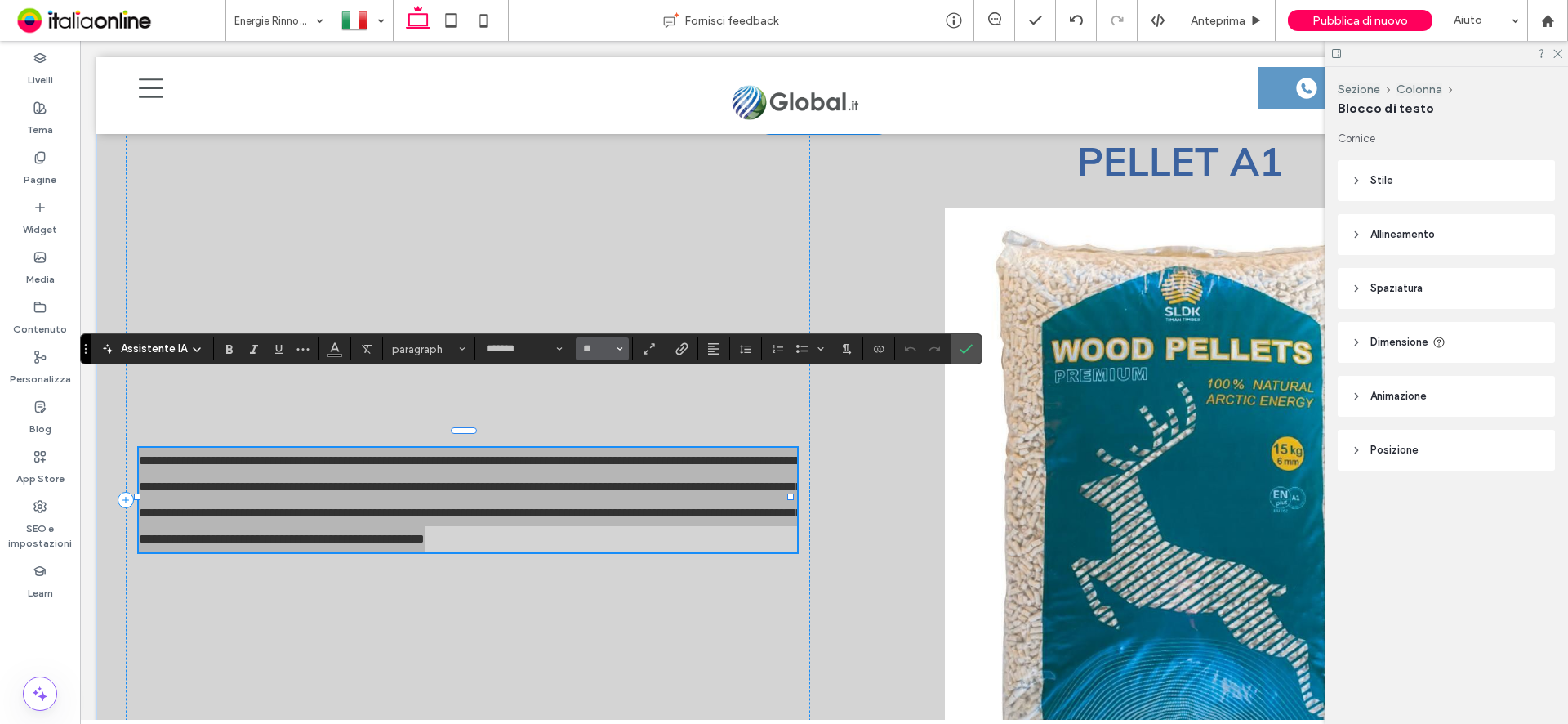
click at [618, 344] on span "Dimensione" at bounding box center [620, 349] width 7 height 21
click at [606, 482] on label "24" at bounding box center [601, 476] width 52 height 23
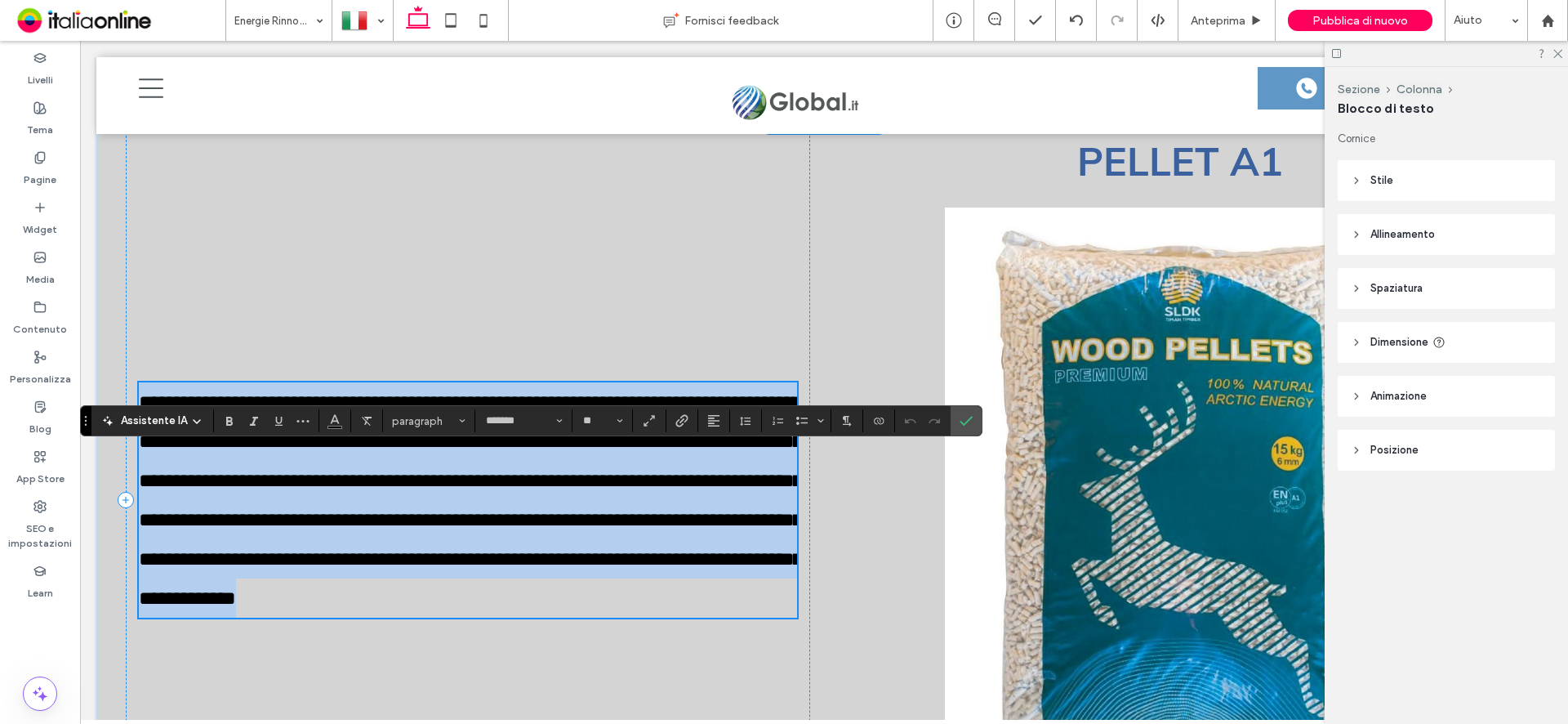
type input "**"
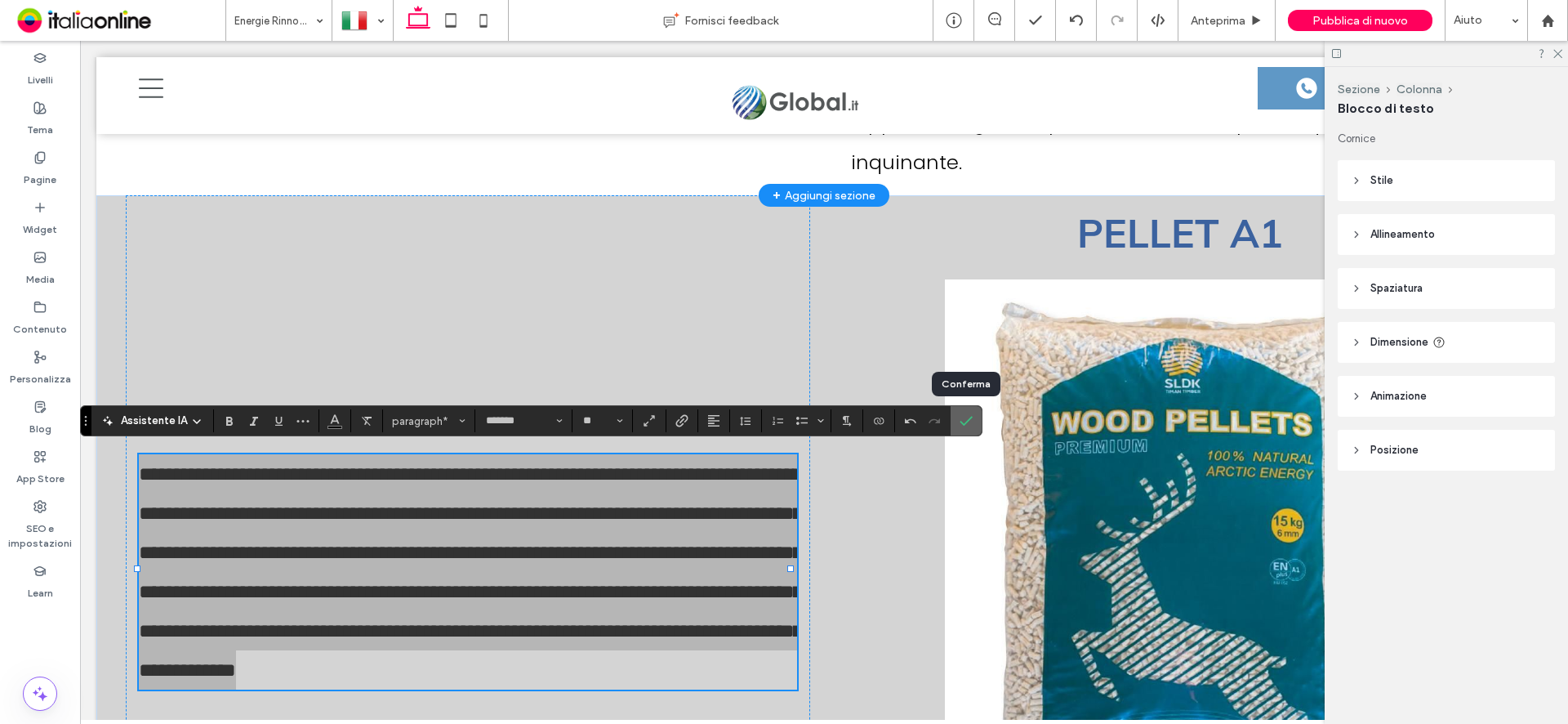
click at [969, 428] on span "Conferma" at bounding box center [966, 421] width 13 height 27
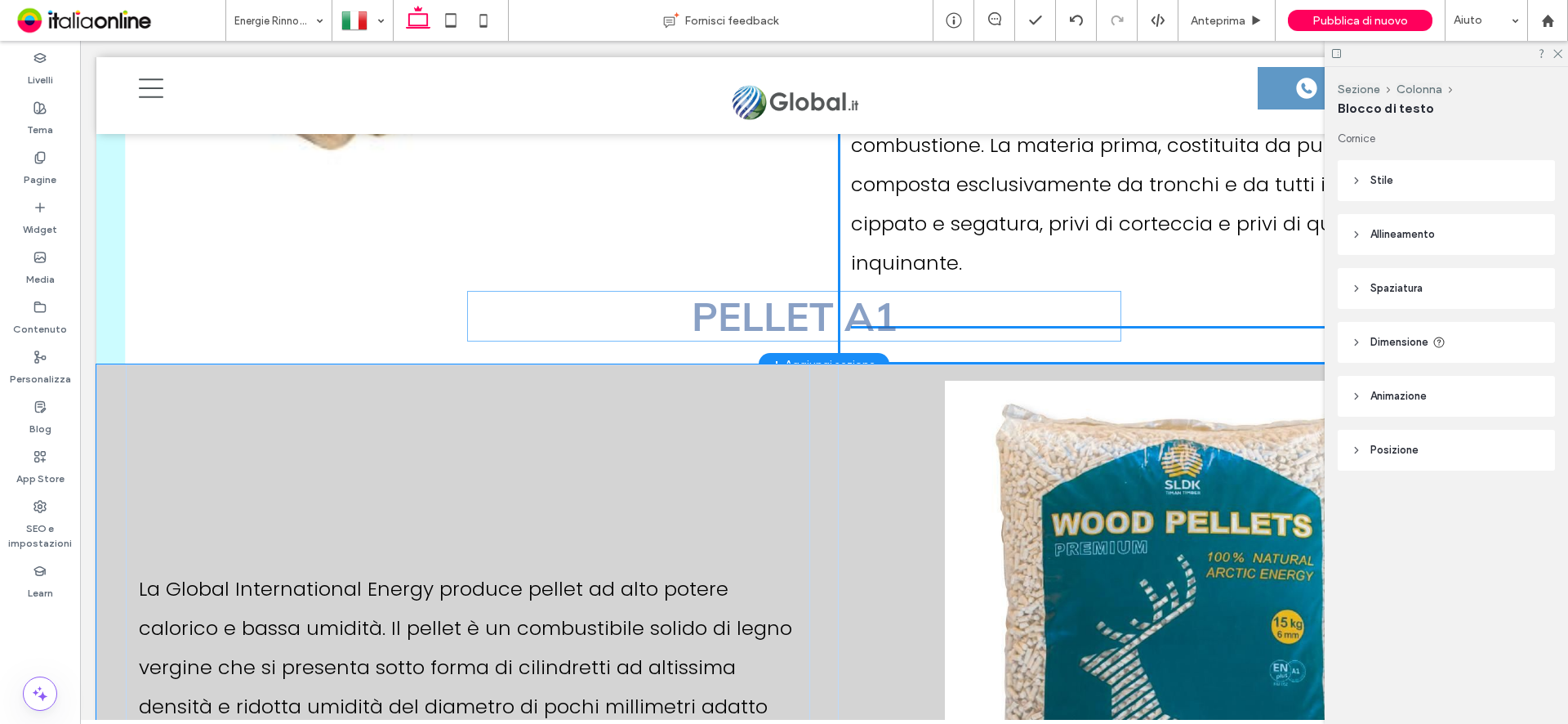
scroll to position [5557, 0]
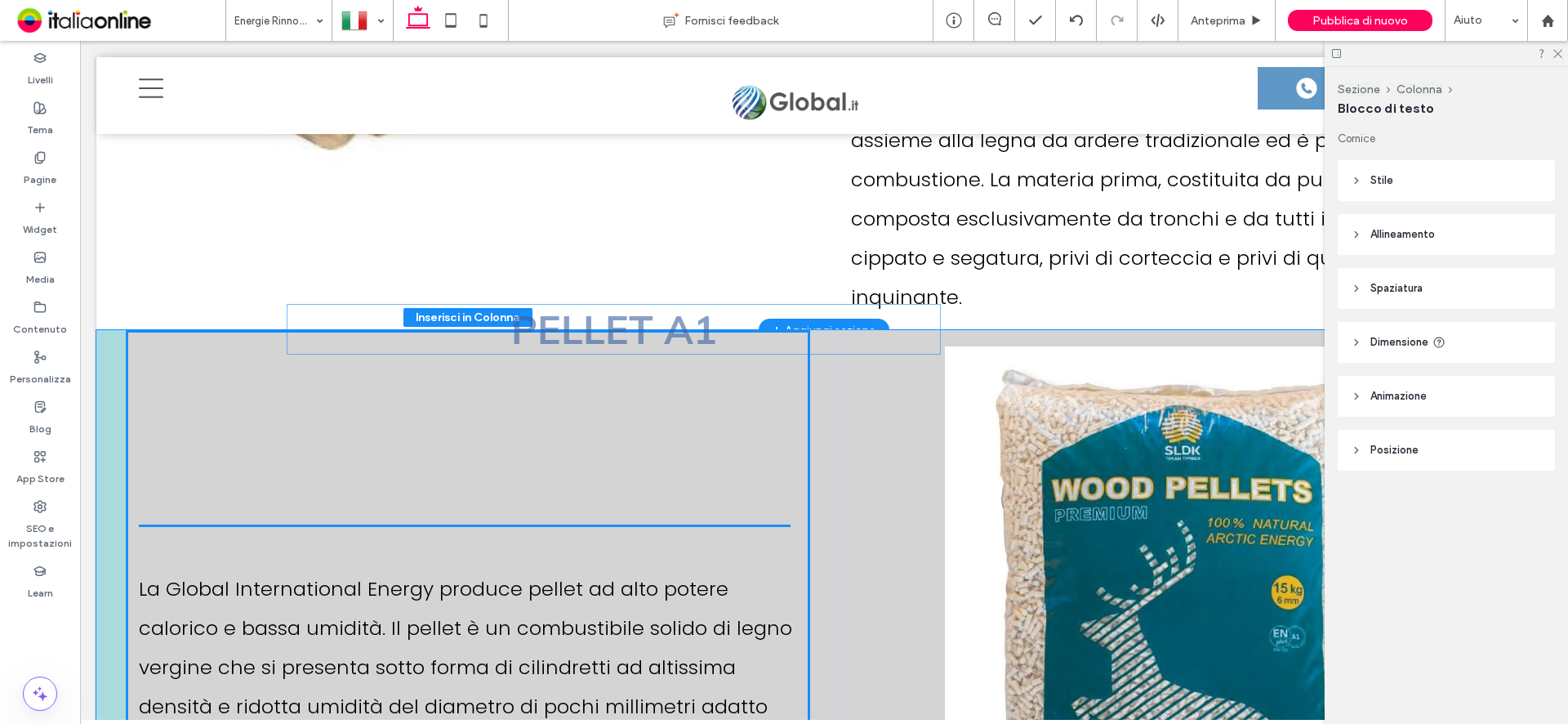
drag, startPoint x: 1180, startPoint y: 186, endPoint x: 624, endPoint y: 337, distance: 576.1
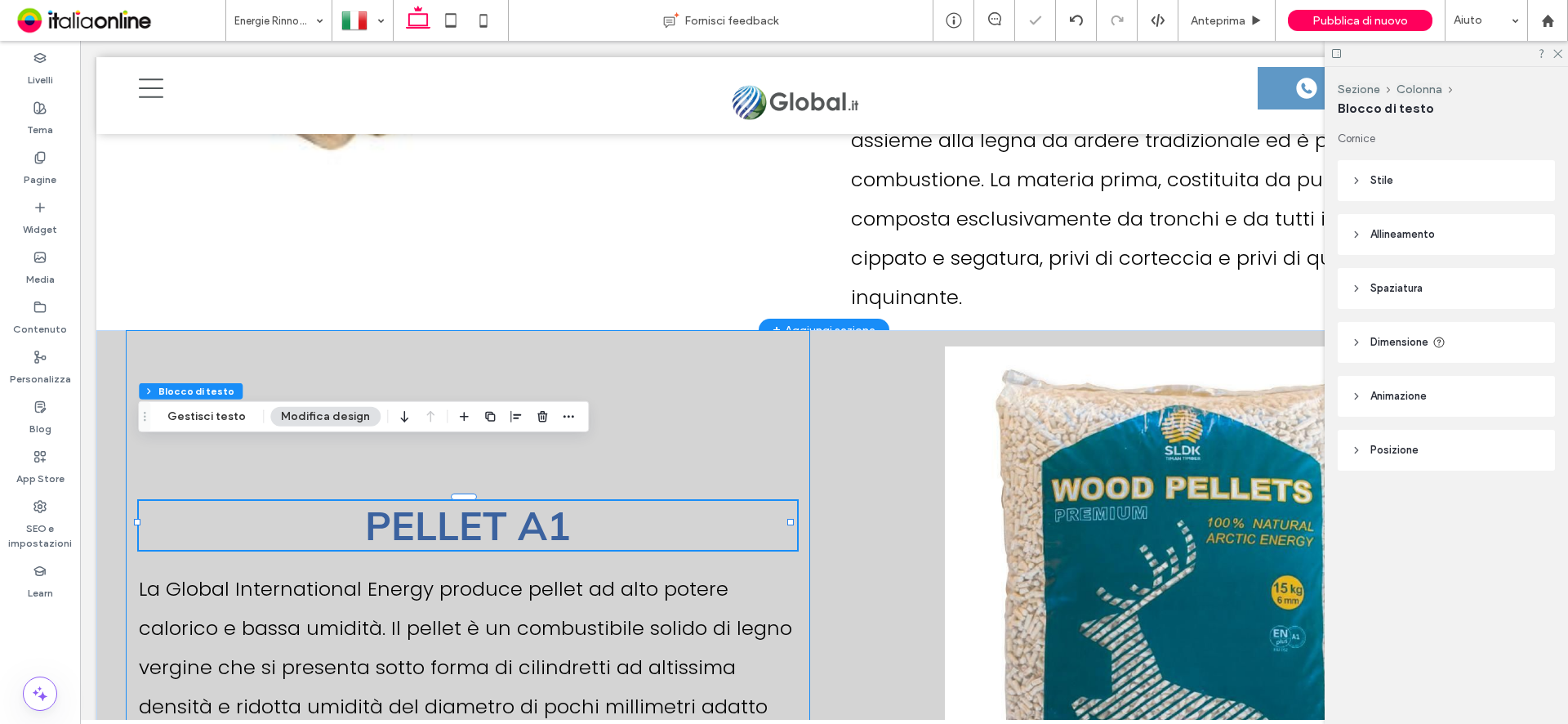
click at [749, 349] on div "PELLET A1 La Global International Energy produce pellet ad alto potere calorico…" at bounding box center [468, 672] width 684 height 685
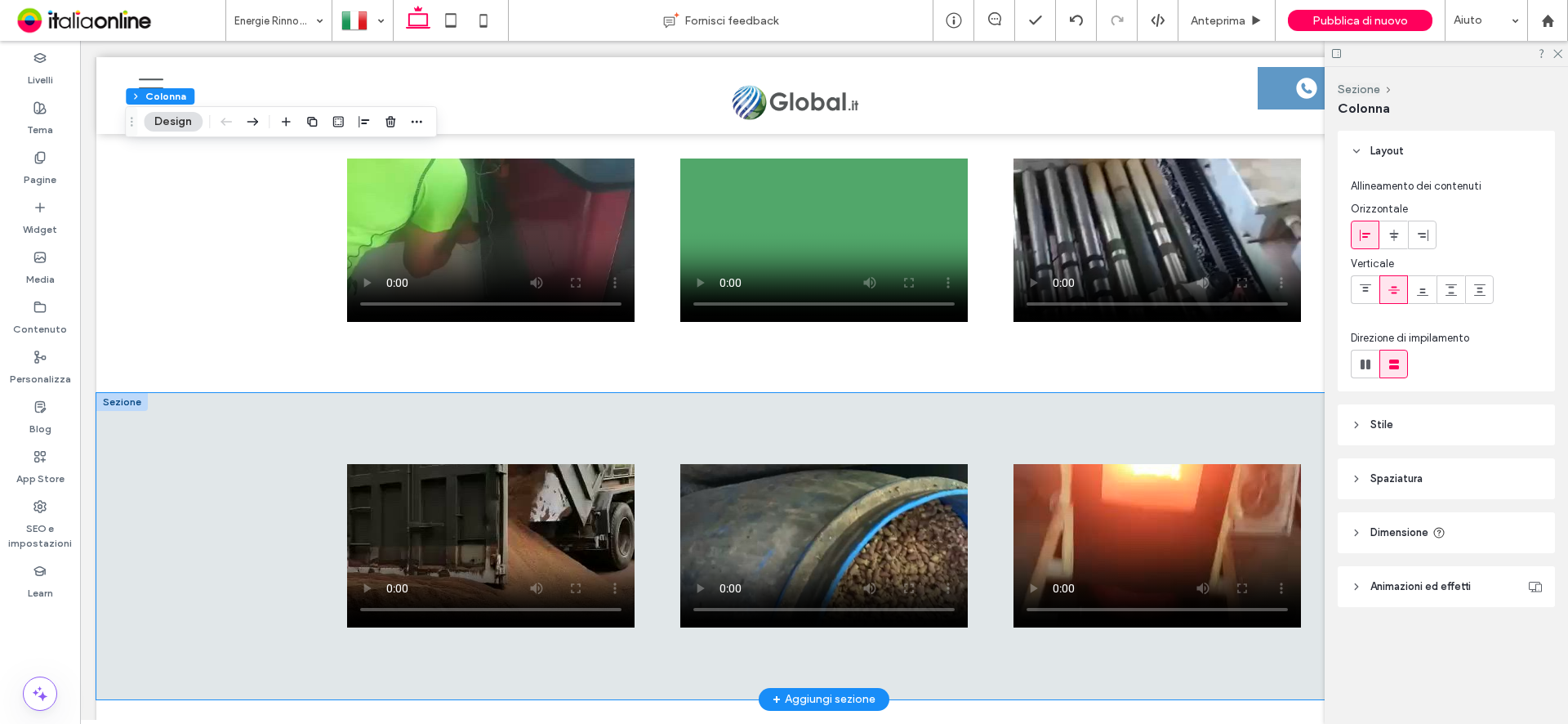
scroll to position [6537, 0]
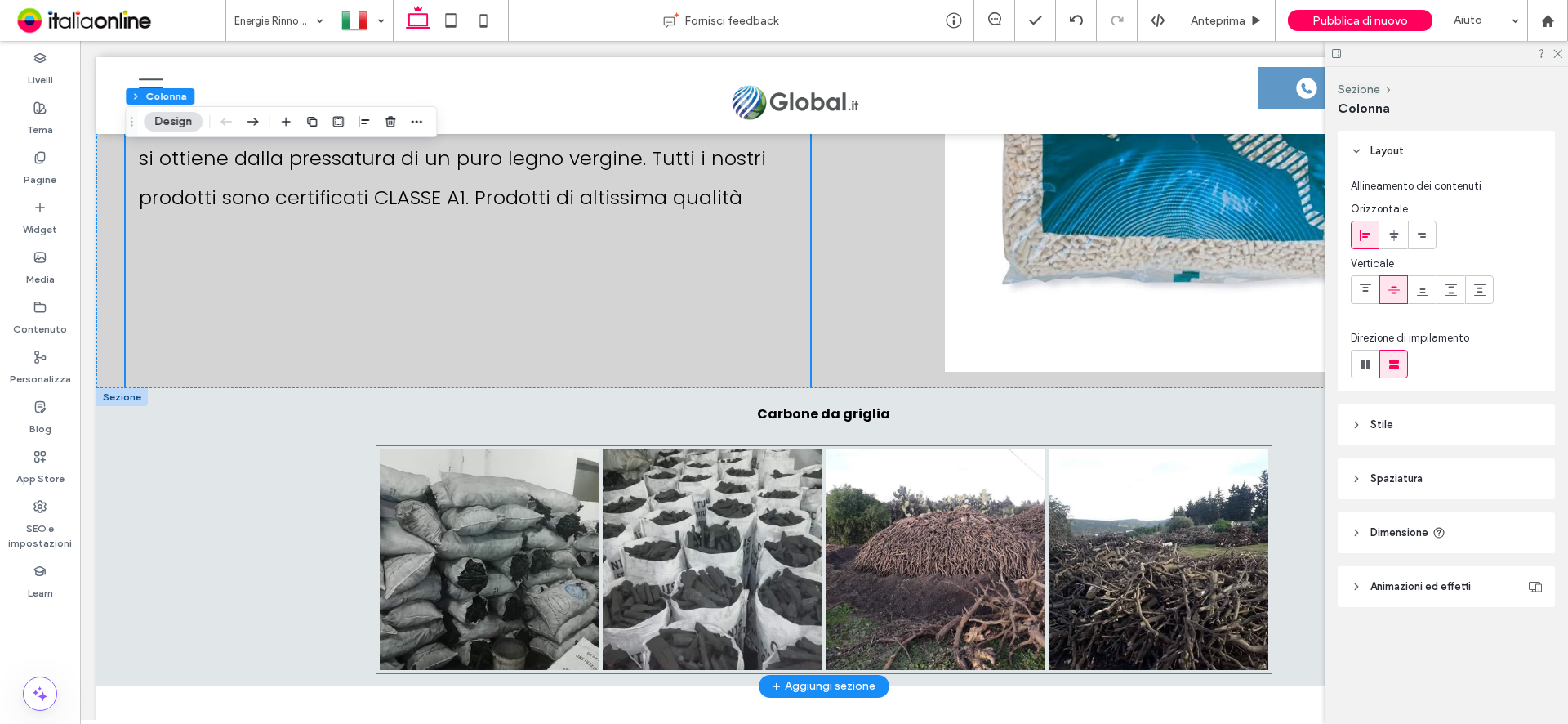
scroll to position [6211, 0]
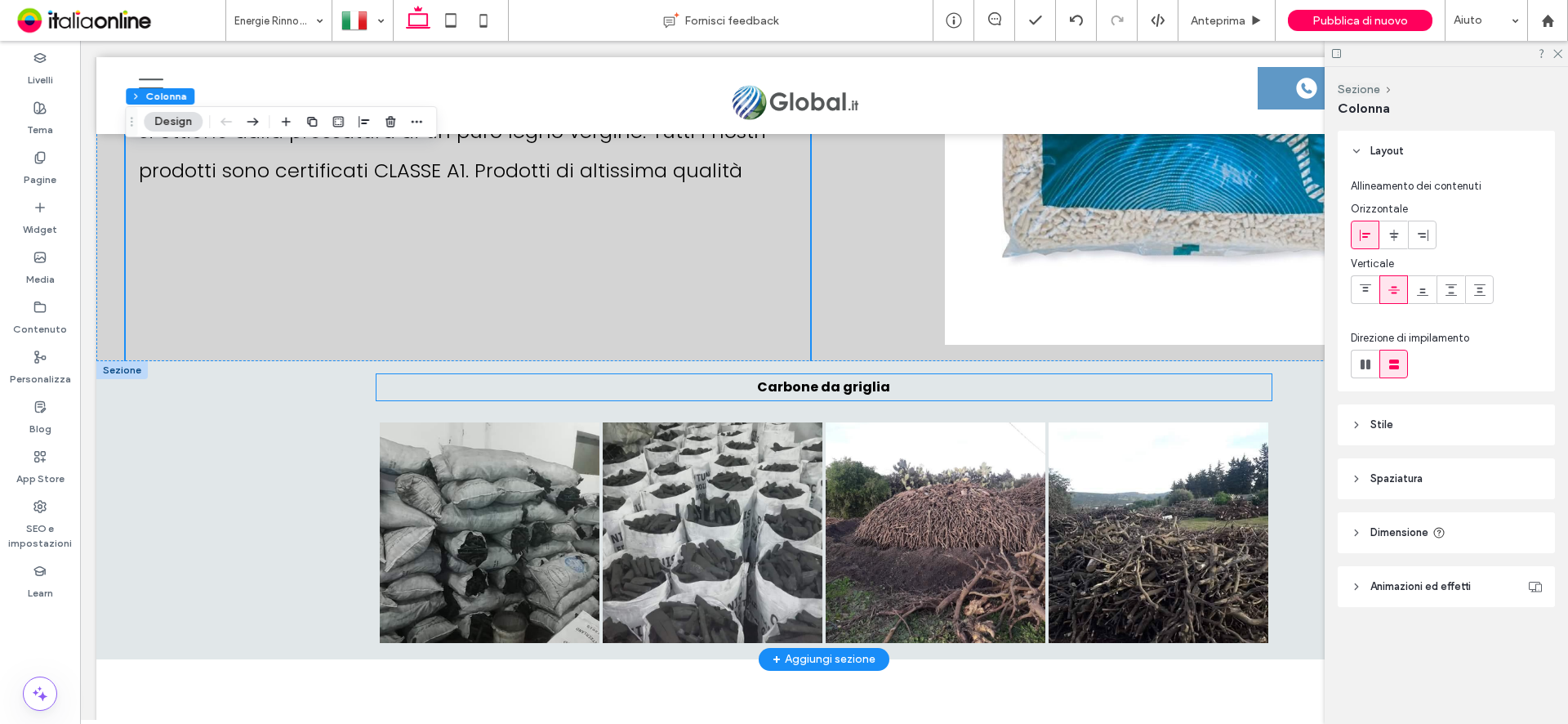
click at [853, 378] on strong "Carbone da griglia" at bounding box center [823, 387] width 133 height 19
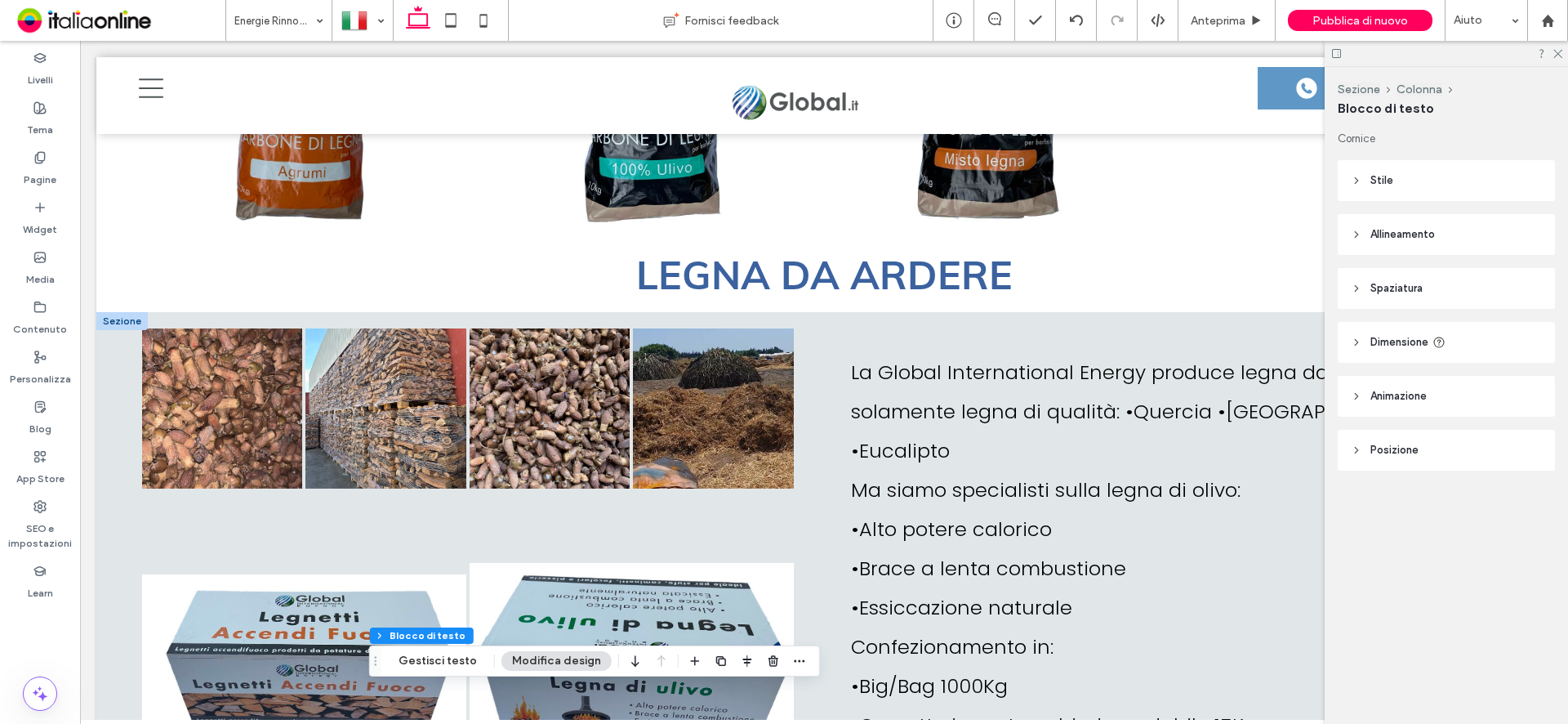
scroll to position [4903, 0]
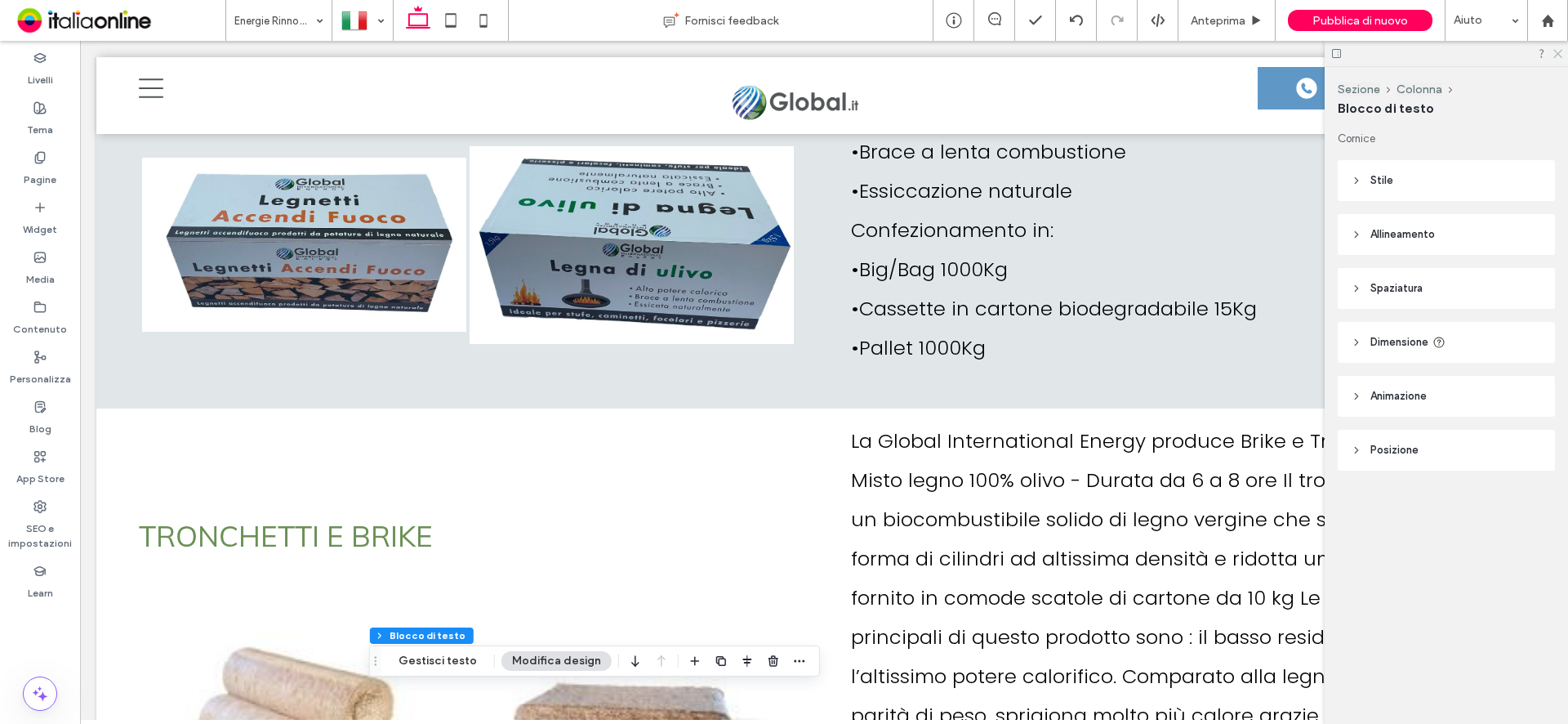
click at [1556, 50] on icon at bounding box center [1557, 52] width 10 height 10
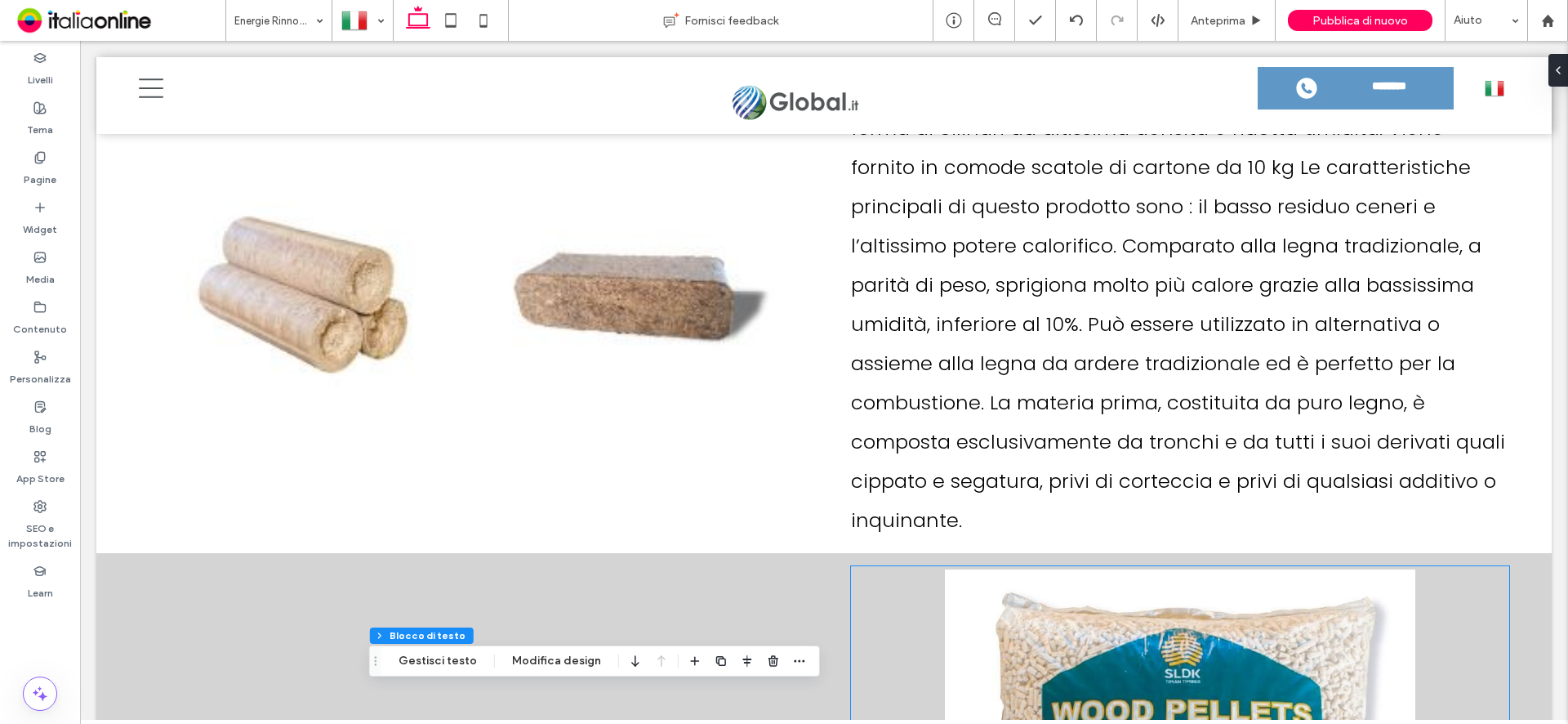
scroll to position [5802, 0]
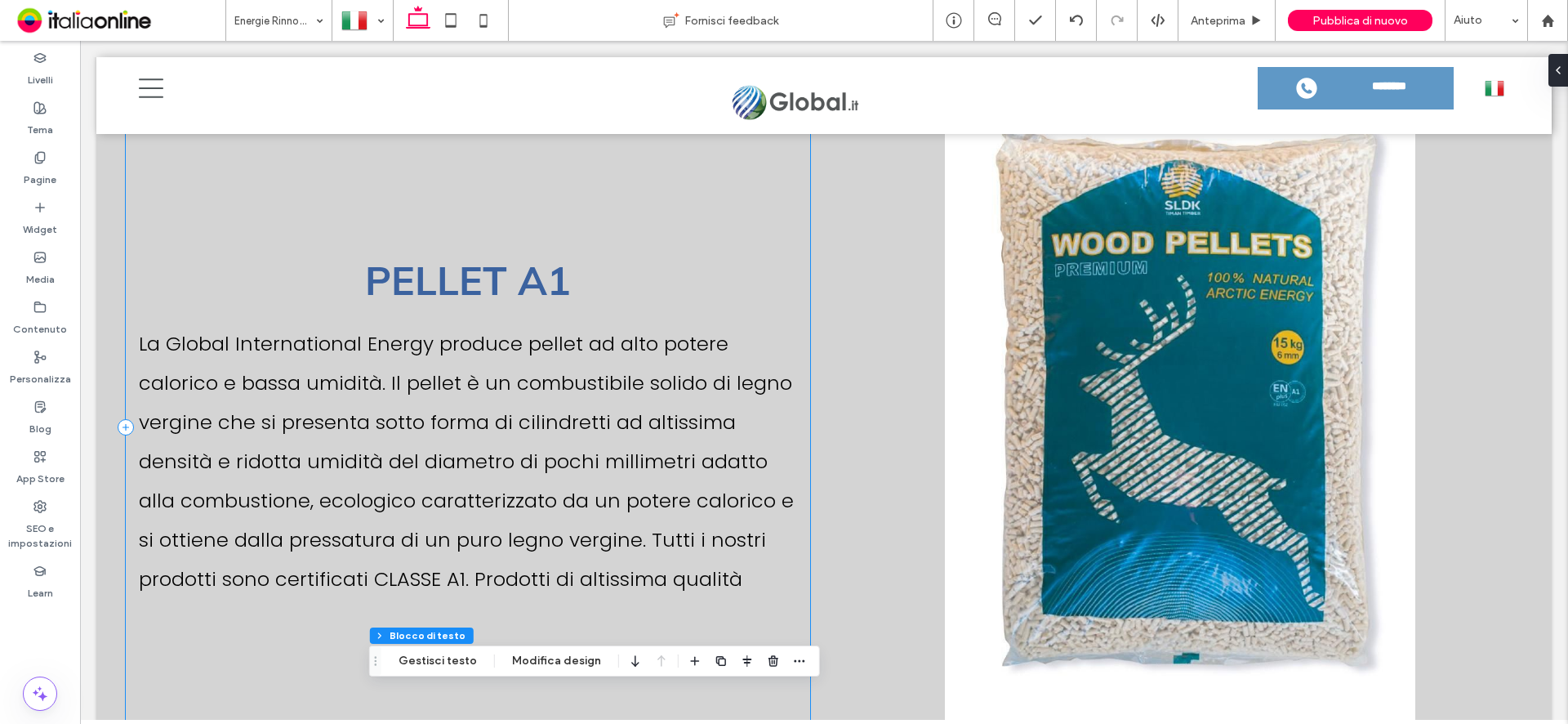
click at [785, 572] on div "PELLET A1 La Global International Energy produce pellet ad alto potere calorico…" at bounding box center [468, 427] width 684 height 685
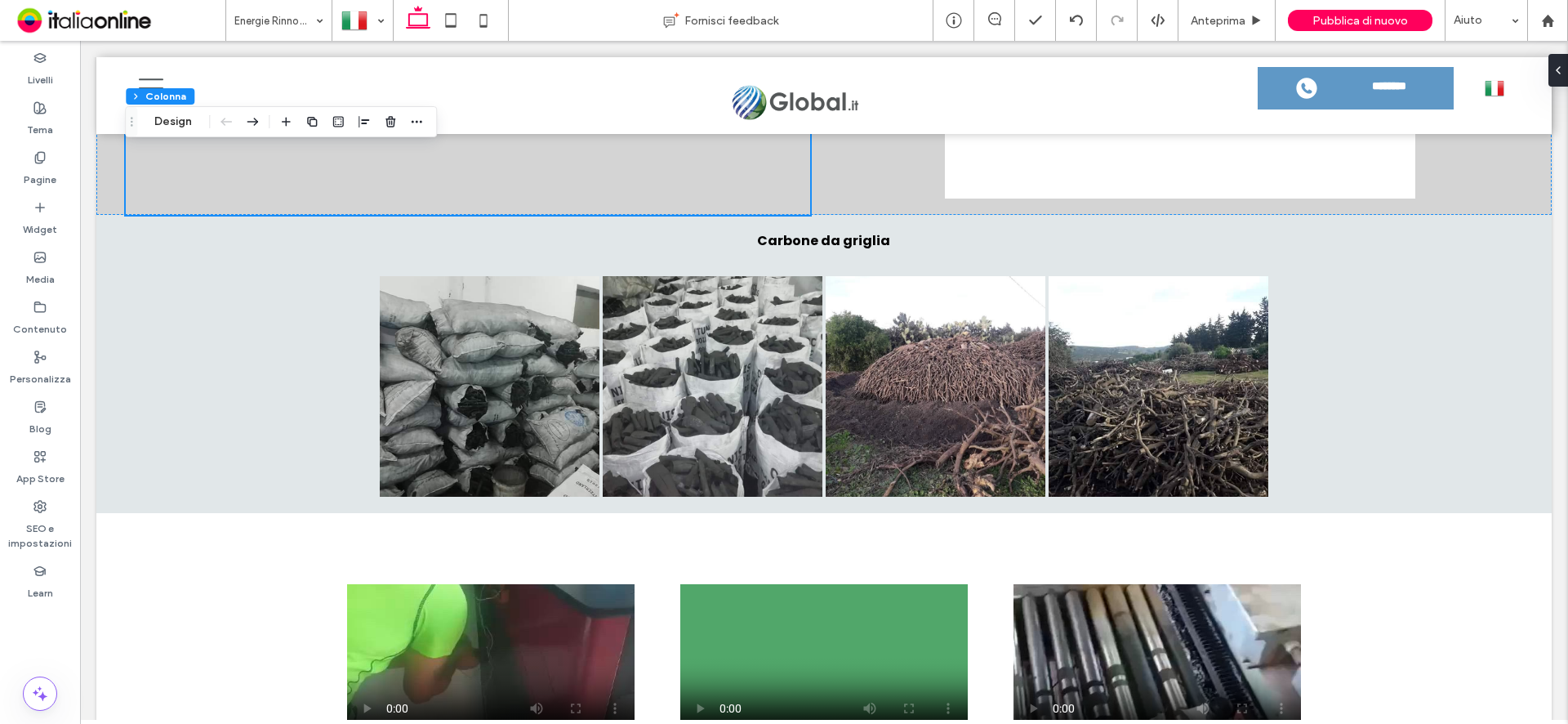
scroll to position [6129, 0]
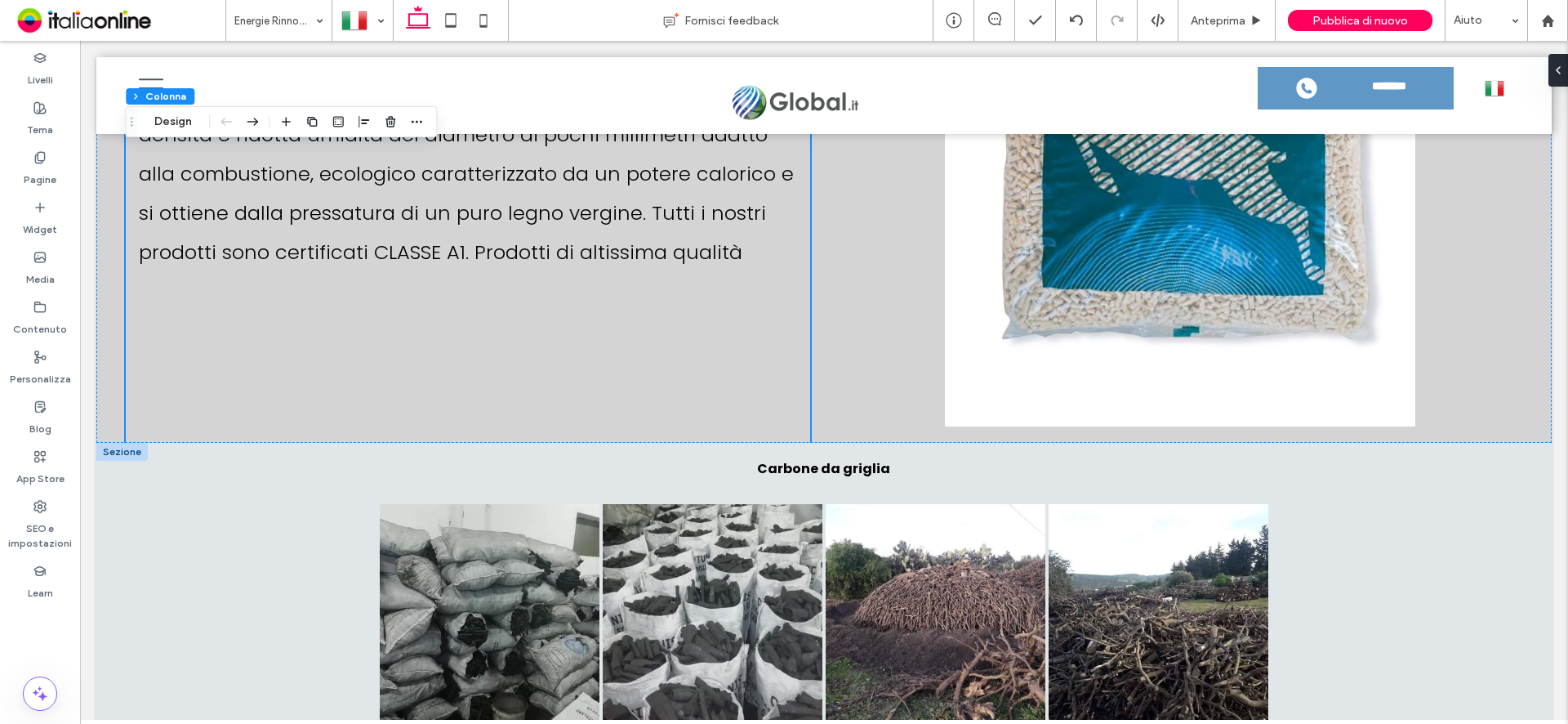
click at [131, 443] on div at bounding box center [122, 452] width 51 height 18
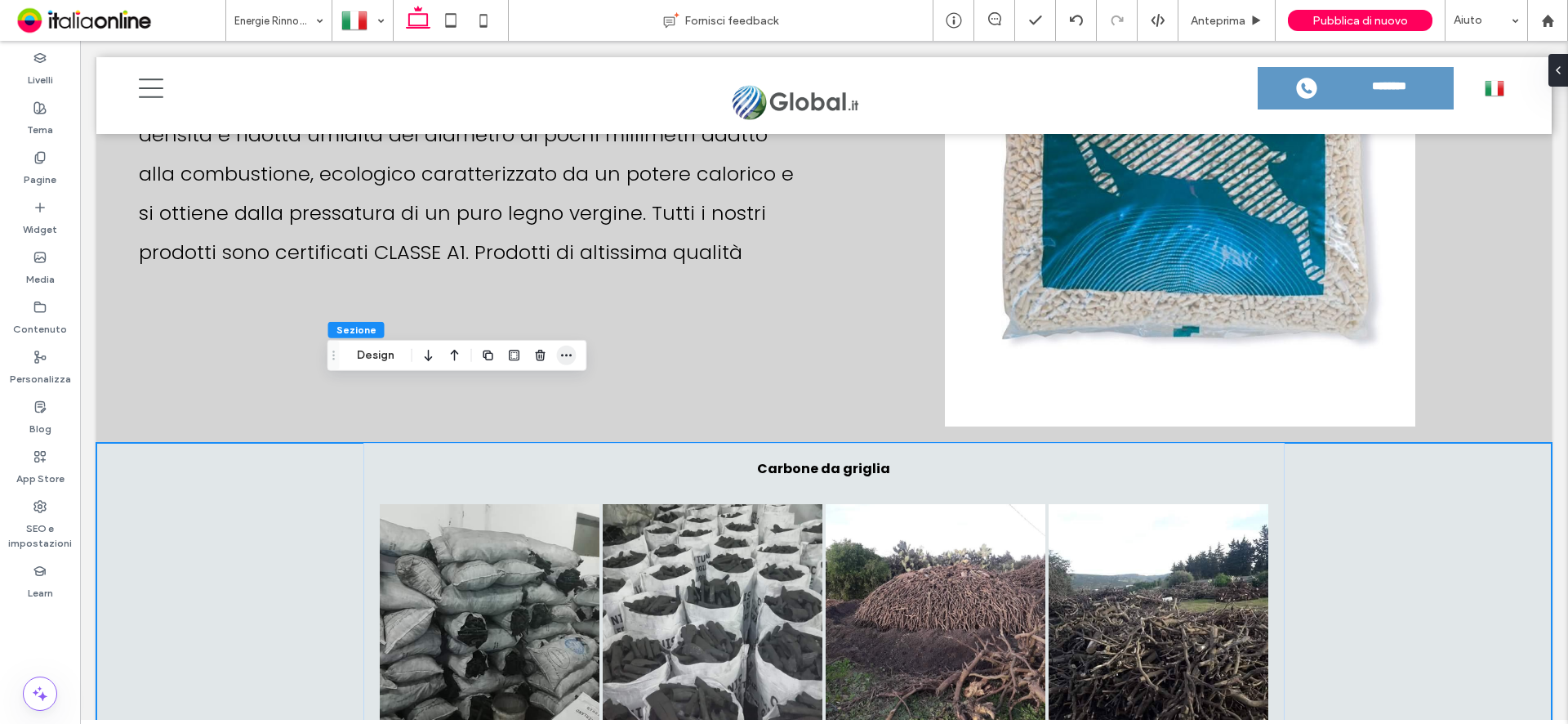
click at [568, 351] on icon "button" at bounding box center [566, 355] width 13 height 13
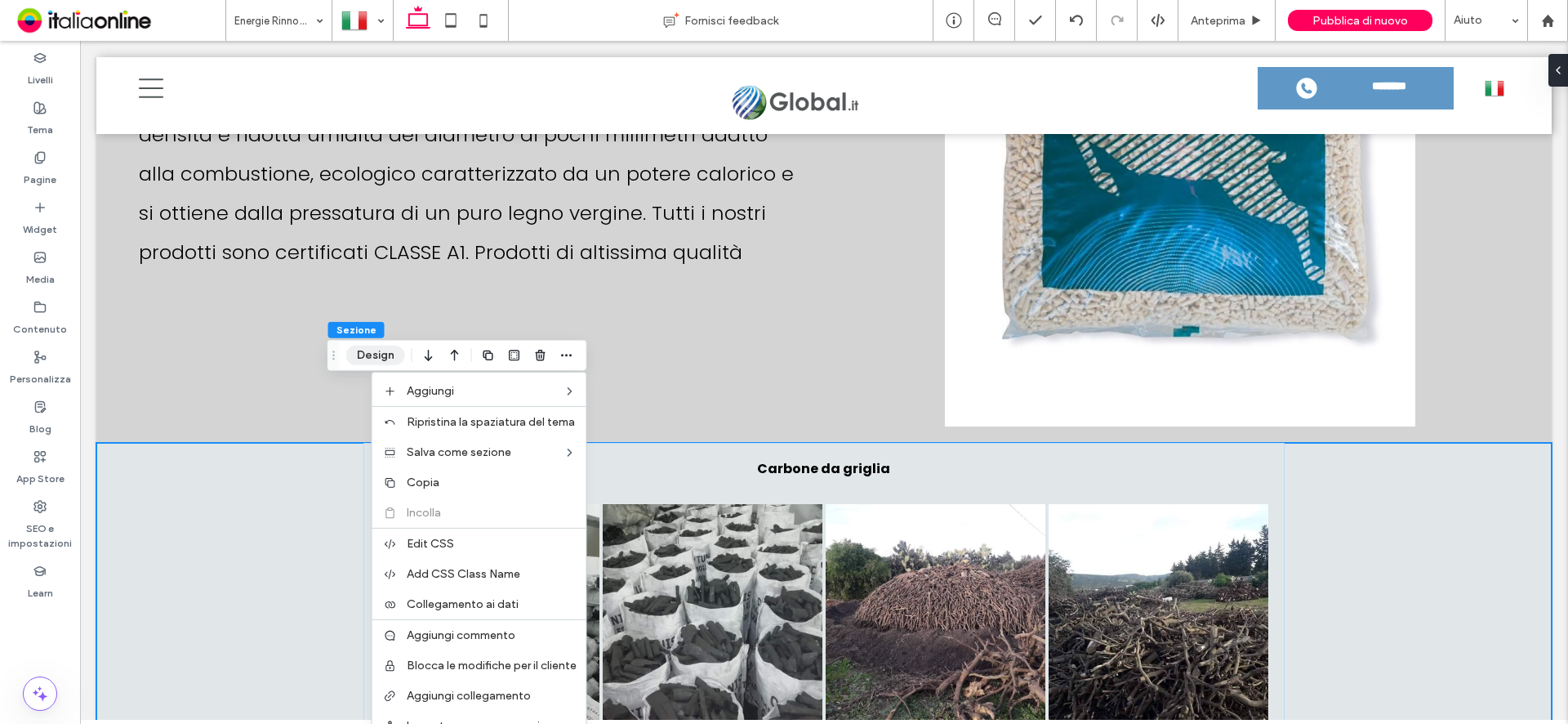
click at [356, 357] on button "Design" at bounding box center [375, 355] width 59 height 20
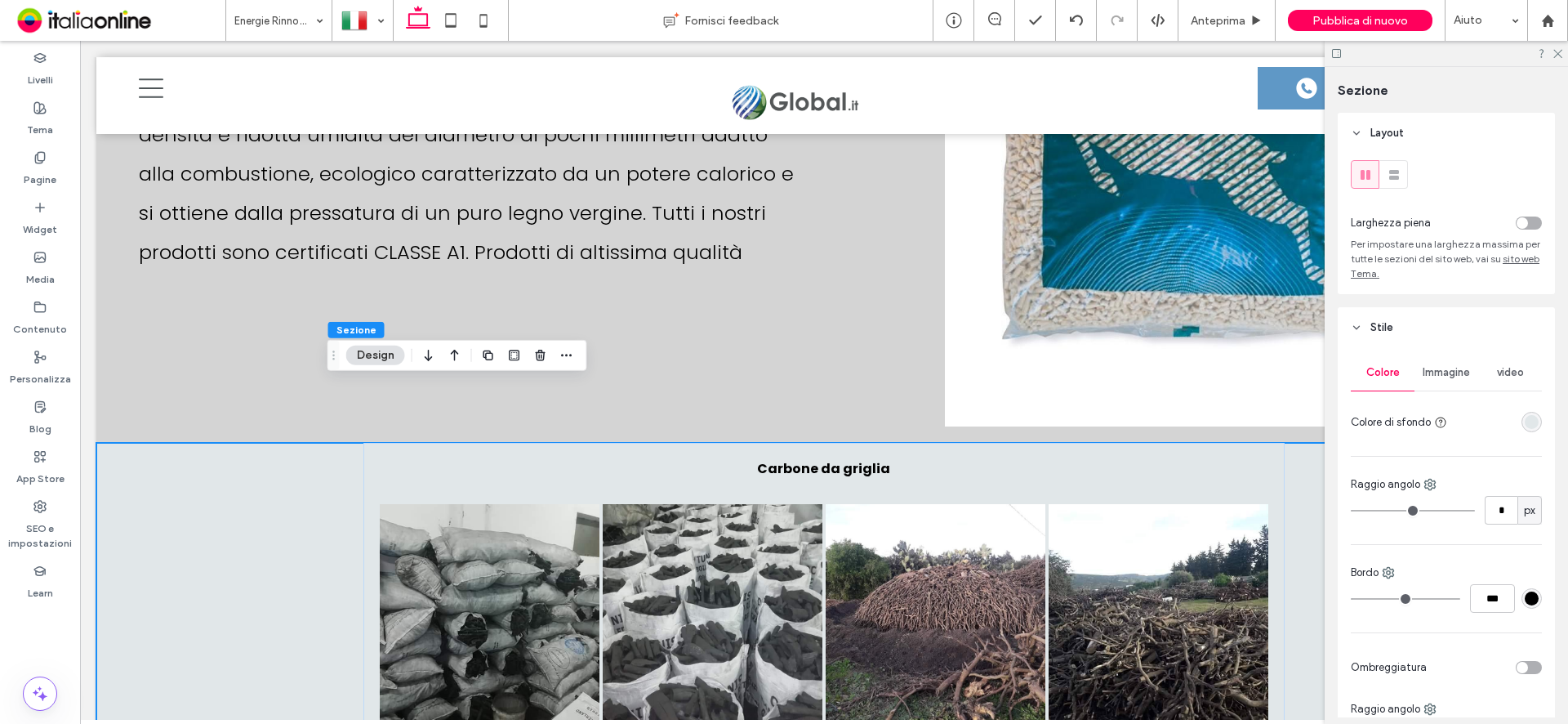
click at [1524, 419] on div "rgba(225,231,233,1)" at bounding box center [1531, 422] width 14 height 14
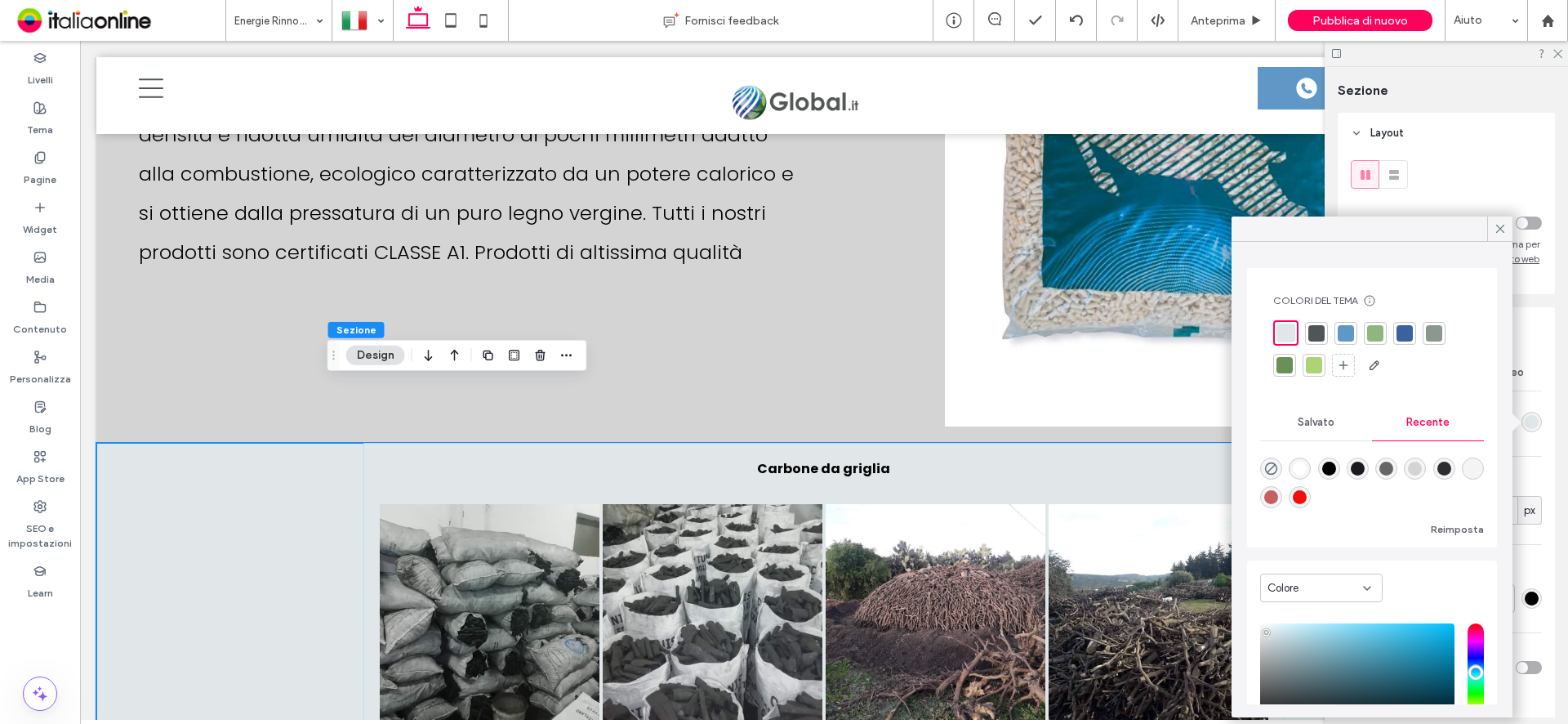
click at [1304, 464] on div "rgba(255, 255, 255, 1)" at bounding box center [1300, 469] width 14 height 14
type input "*******"
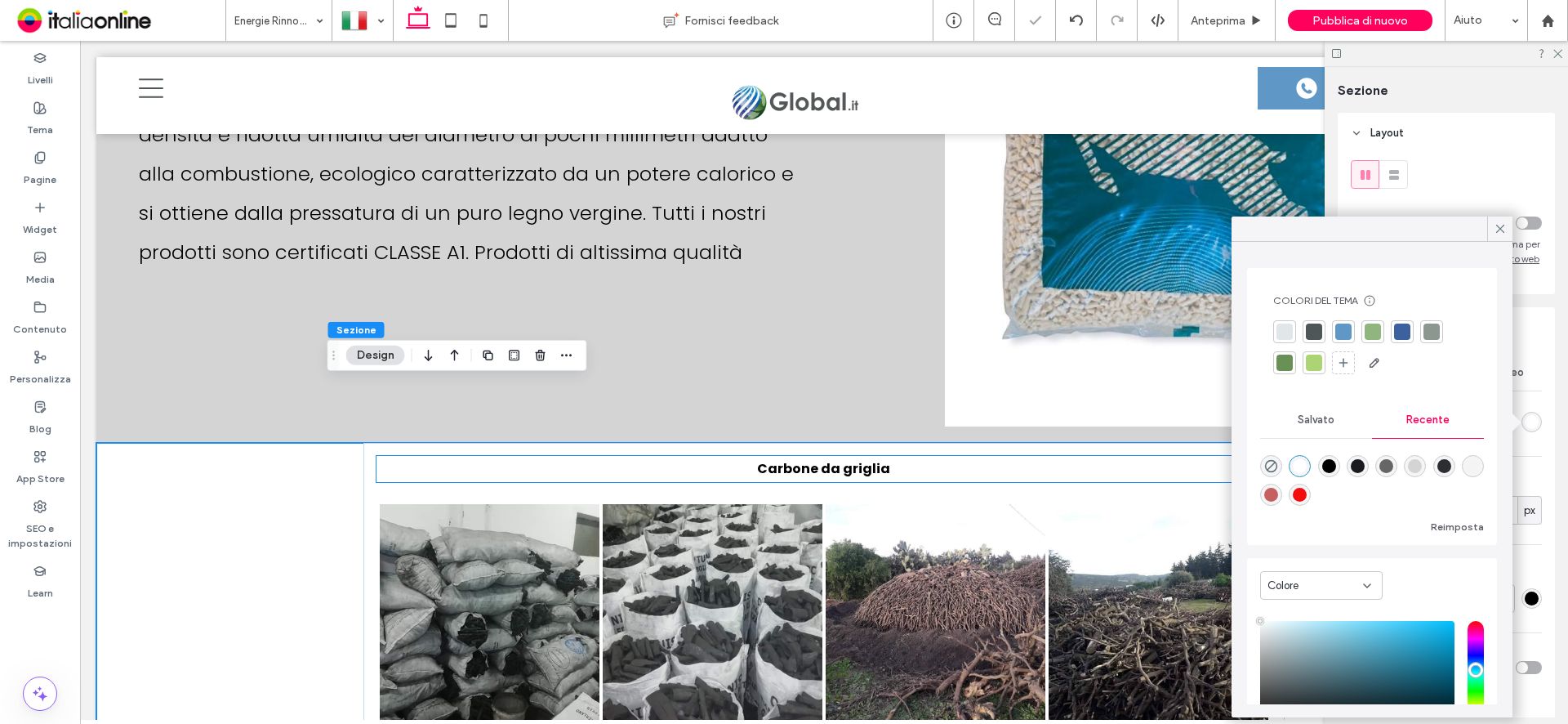
click at [869, 459] on strong "Carbone da griglia" at bounding box center [823, 469] width 133 height 19
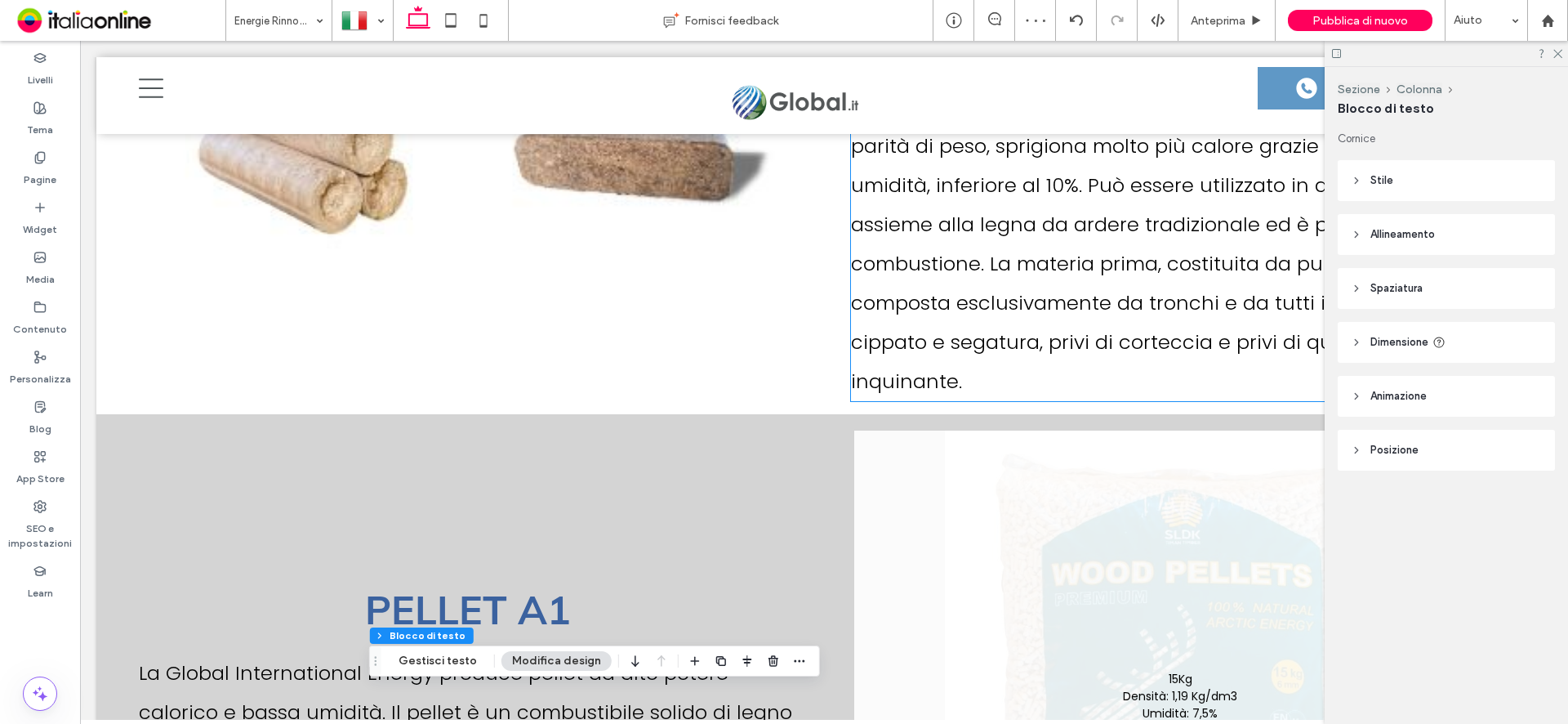
scroll to position [5639, 0]
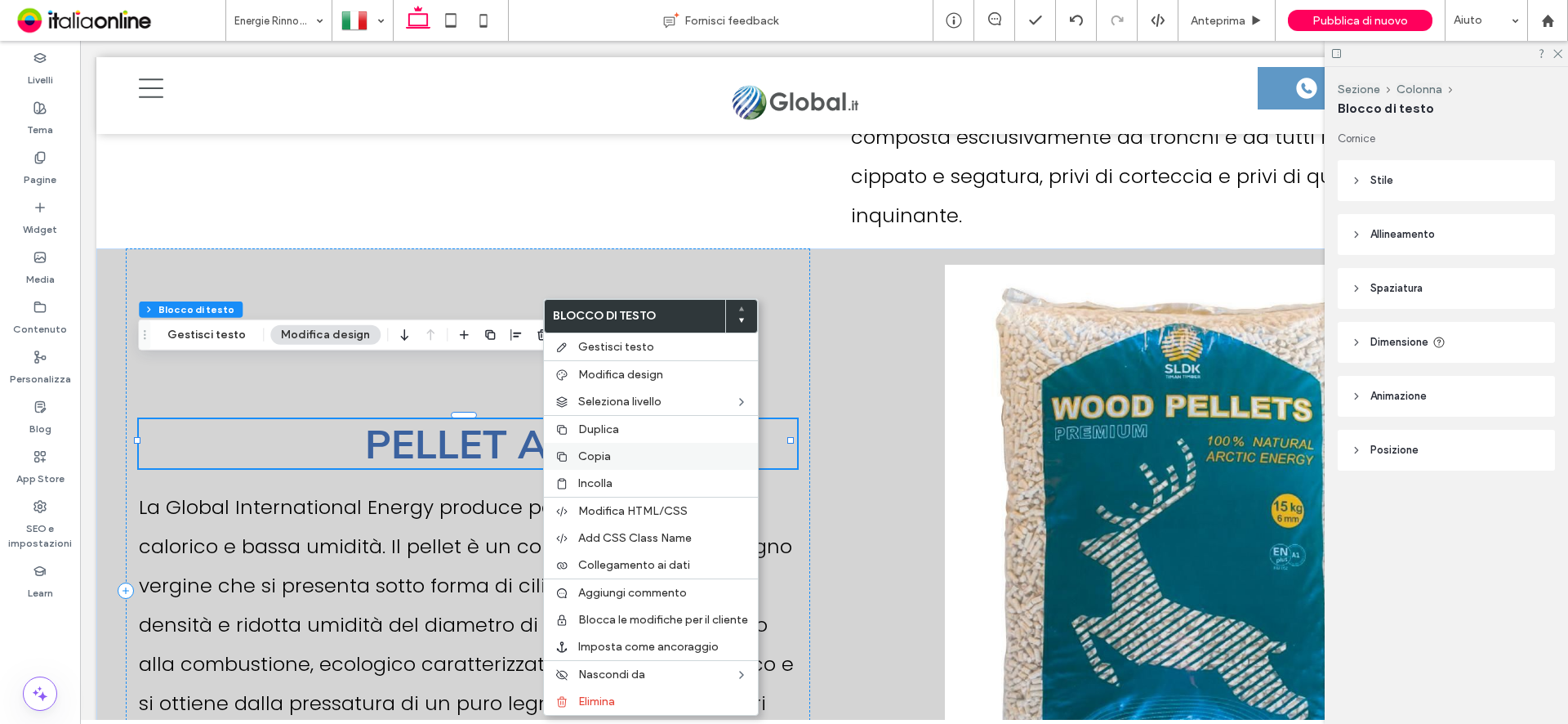
click at [593, 453] on span "Copia" at bounding box center [594, 456] width 33 height 14
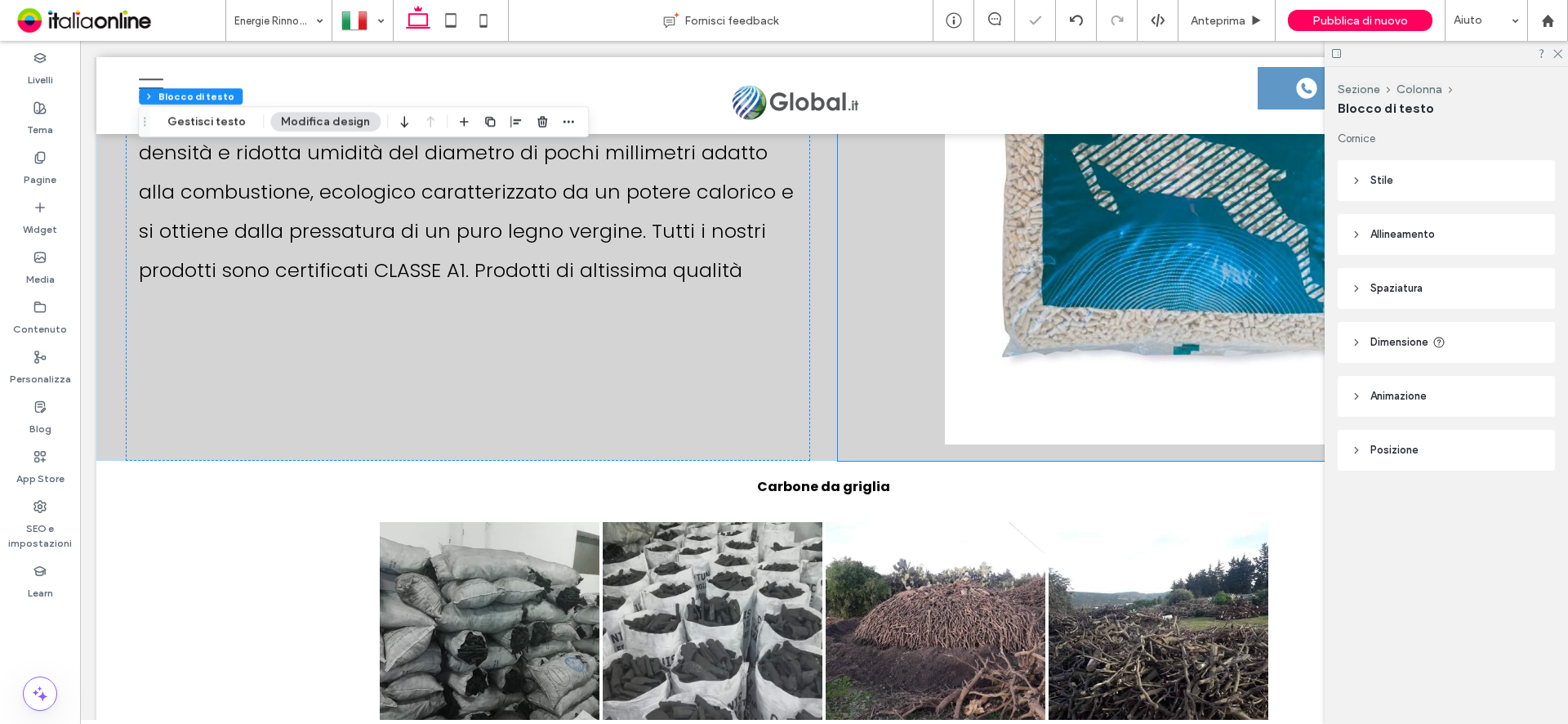
scroll to position [6129, 0]
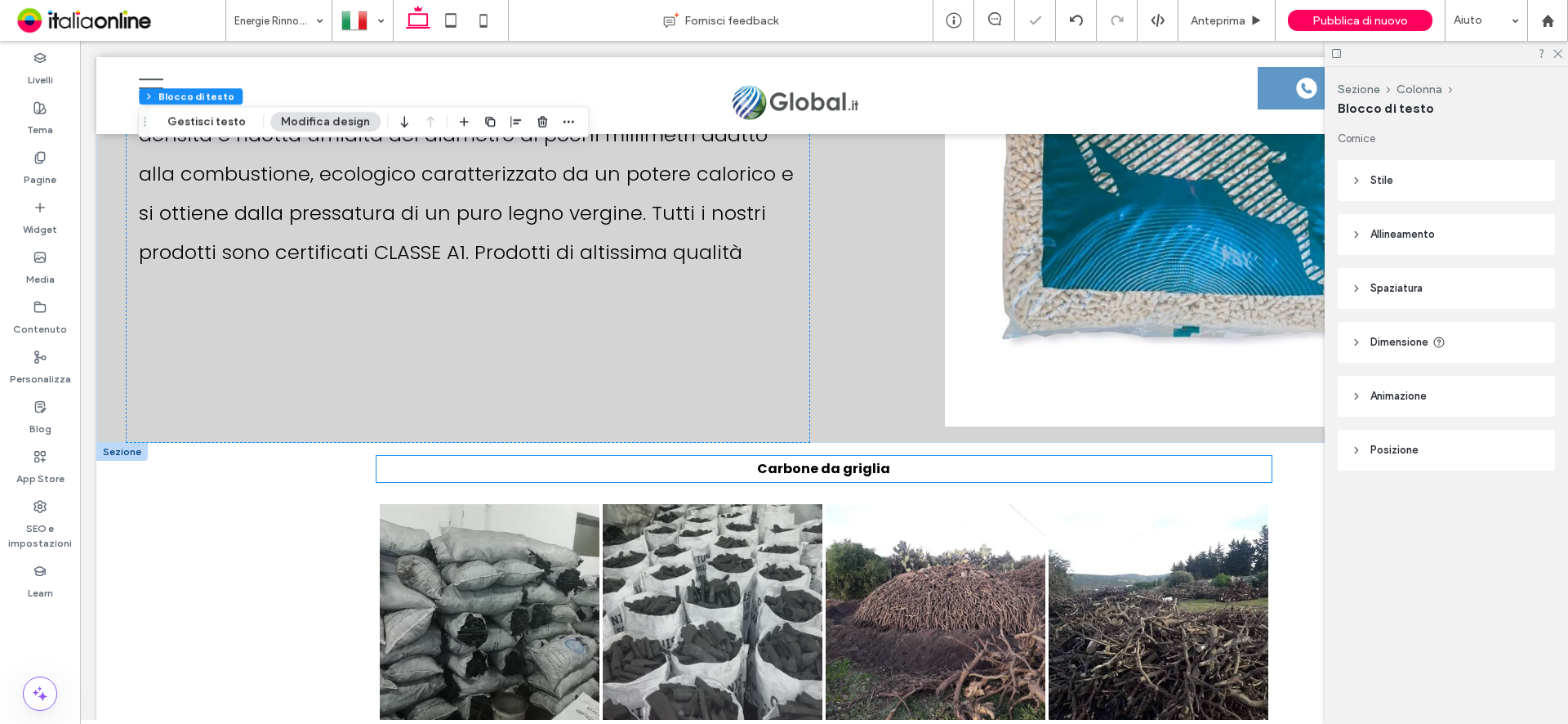
click at [866, 459] on strong "Carbone da griglia" at bounding box center [823, 469] width 133 height 19
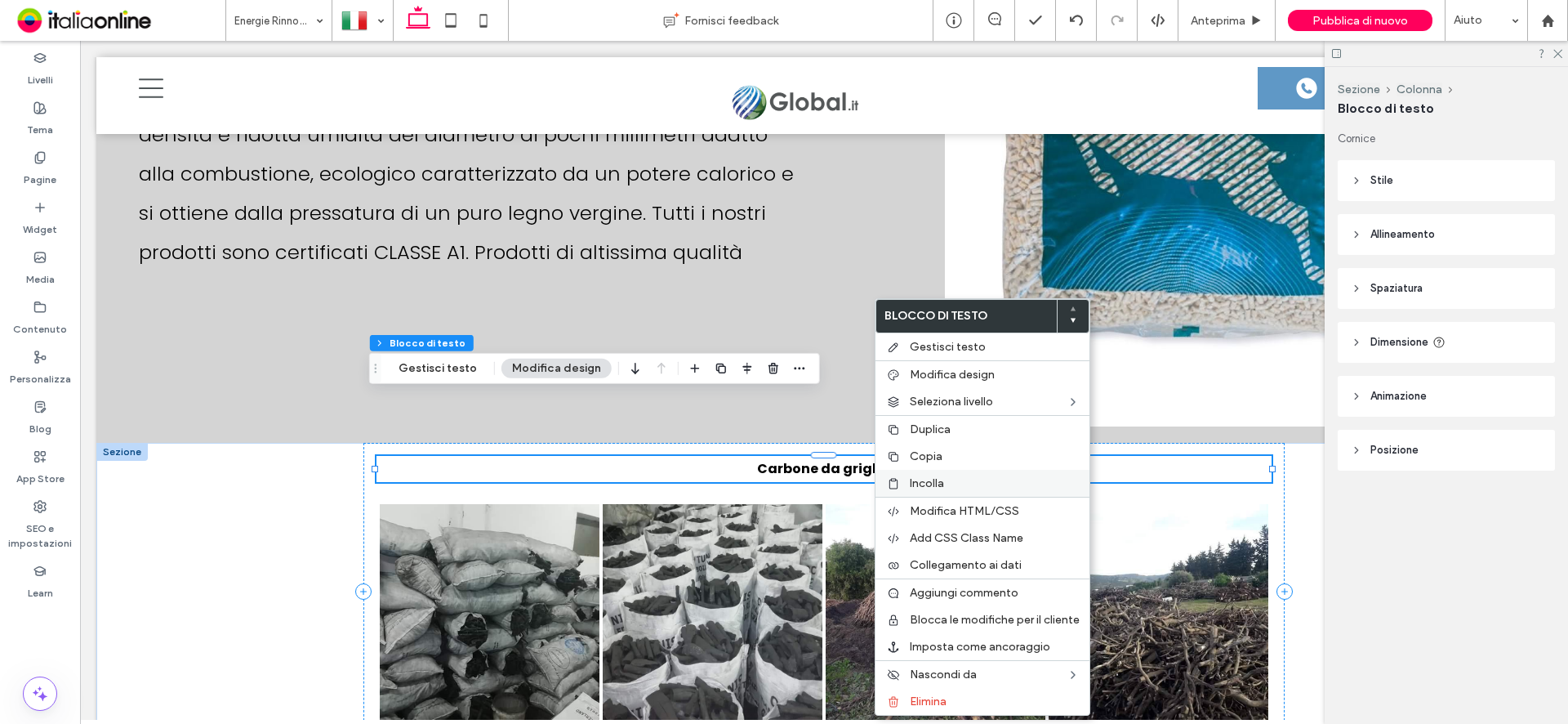
click at [916, 480] on span "Incolla" at bounding box center [927, 483] width 34 height 14
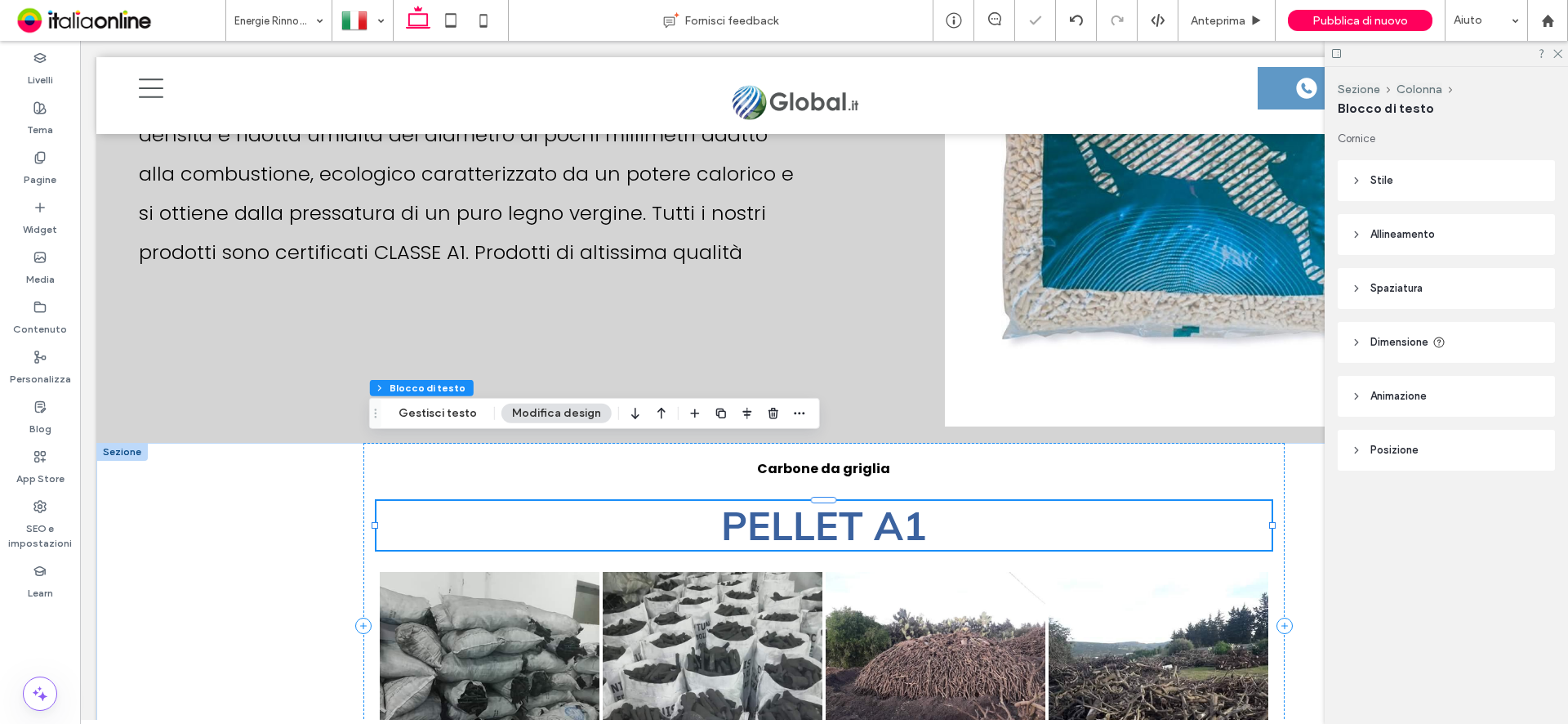
click at [918, 501] on span "PELLET A1" at bounding box center [824, 525] width 206 height 49
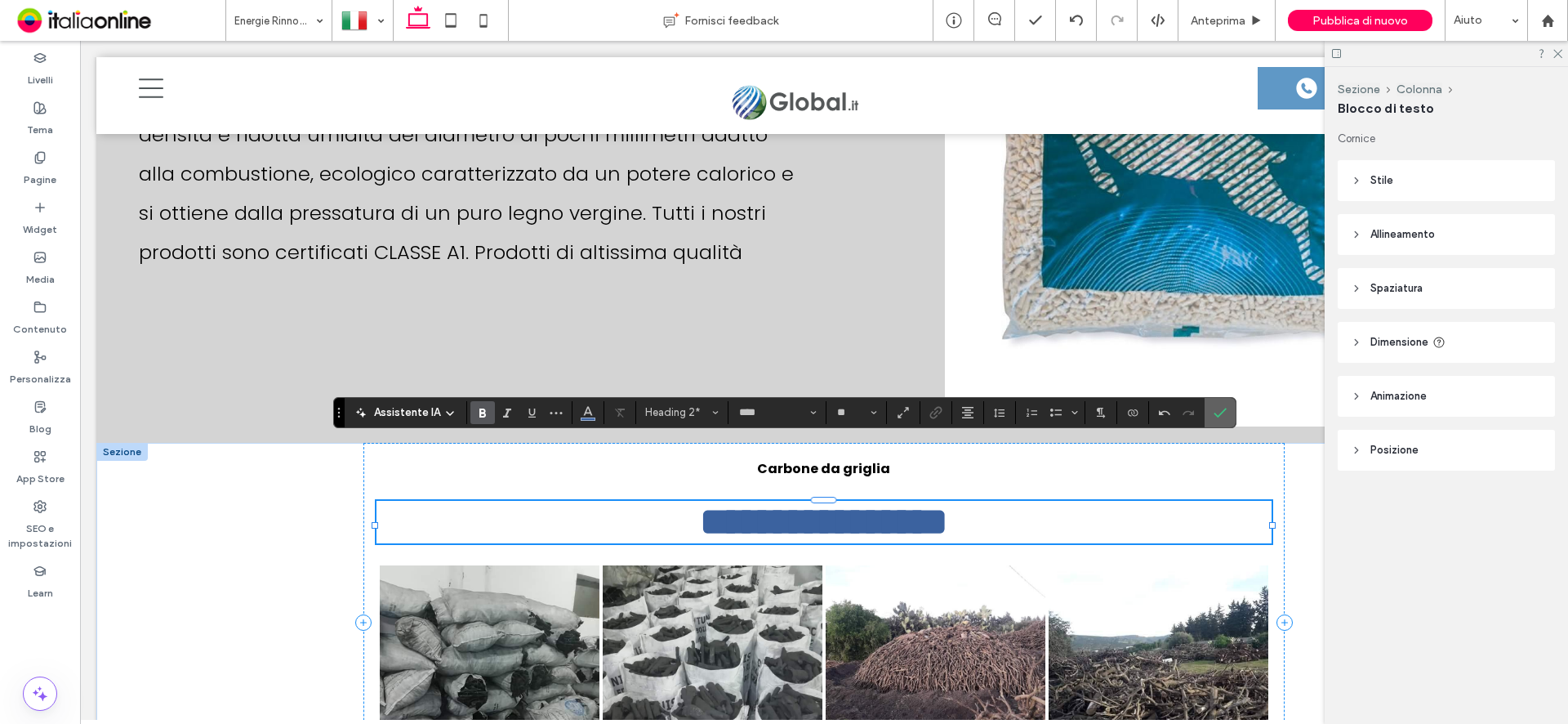
click at [1225, 411] on label "Conferma" at bounding box center [1219, 412] width 25 height 29
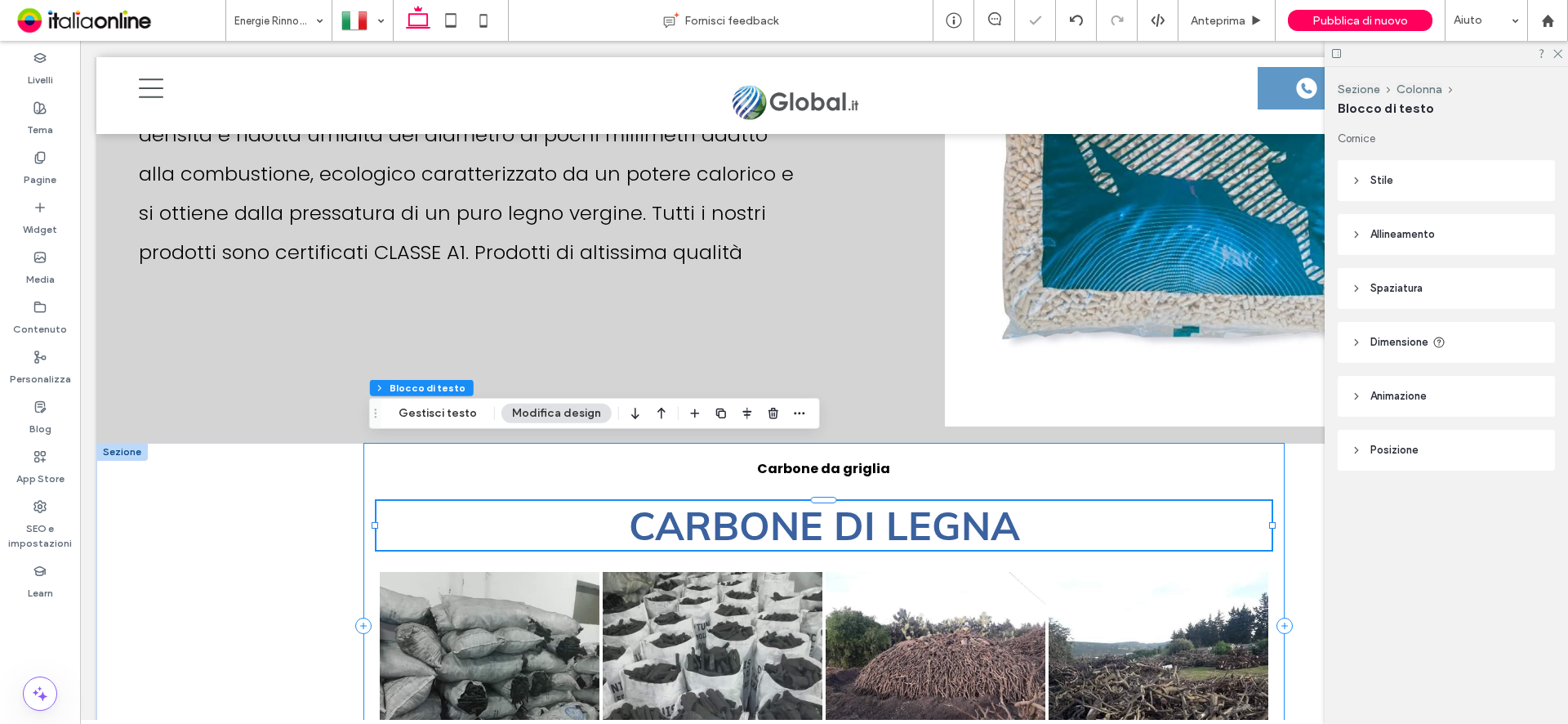
drag, startPoint x: 969, startPoint y: 427, endPoint x: 982, endPoint y: 424, distance: 13.3
click at [969, 443] on div "Carbone da griglia CARBONE DI LEGNA Button Button Button Button Mostra altri" at bounding box center [824, 625] width 922 height 365
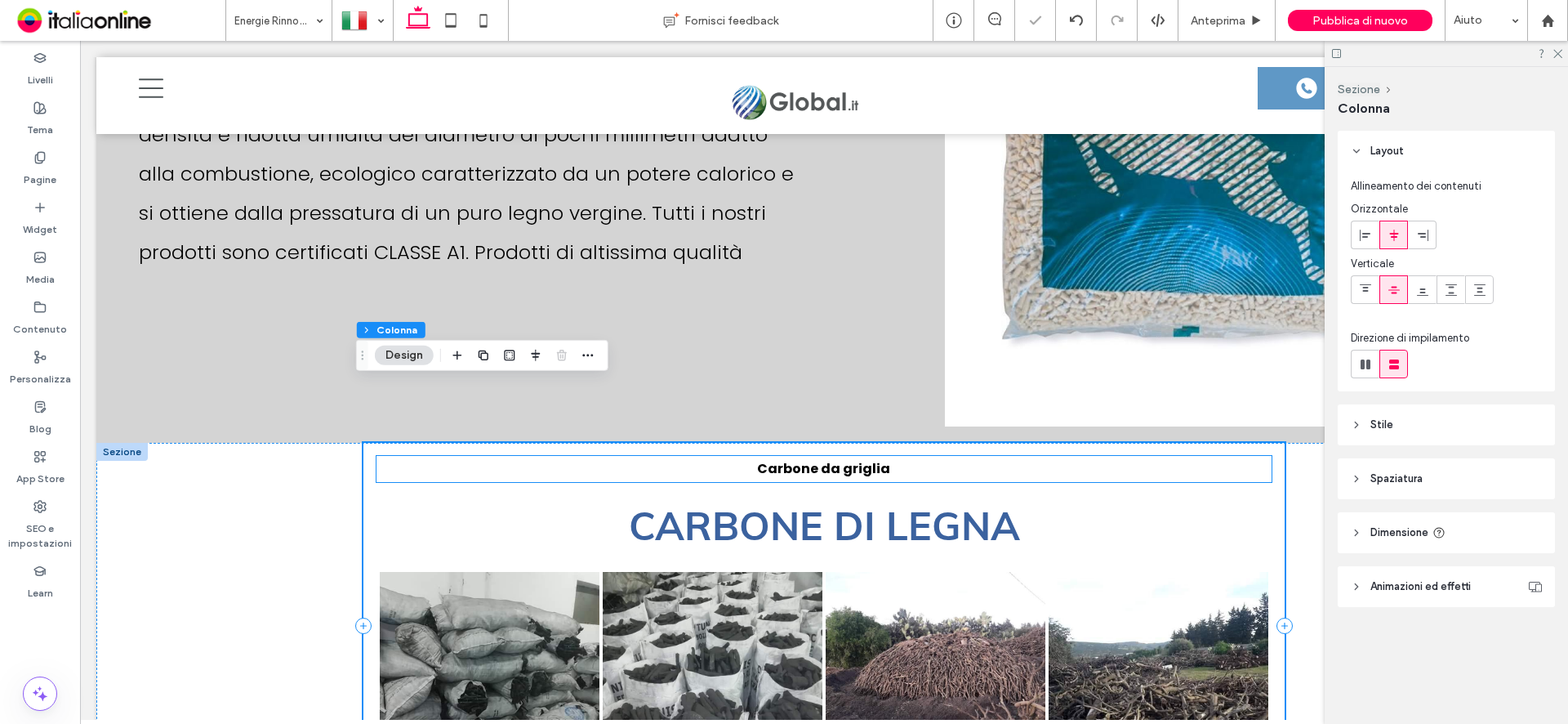
click at [996, 456] on p "Carbone da griglia" at bounding box center [825, 469] width 896 height 27
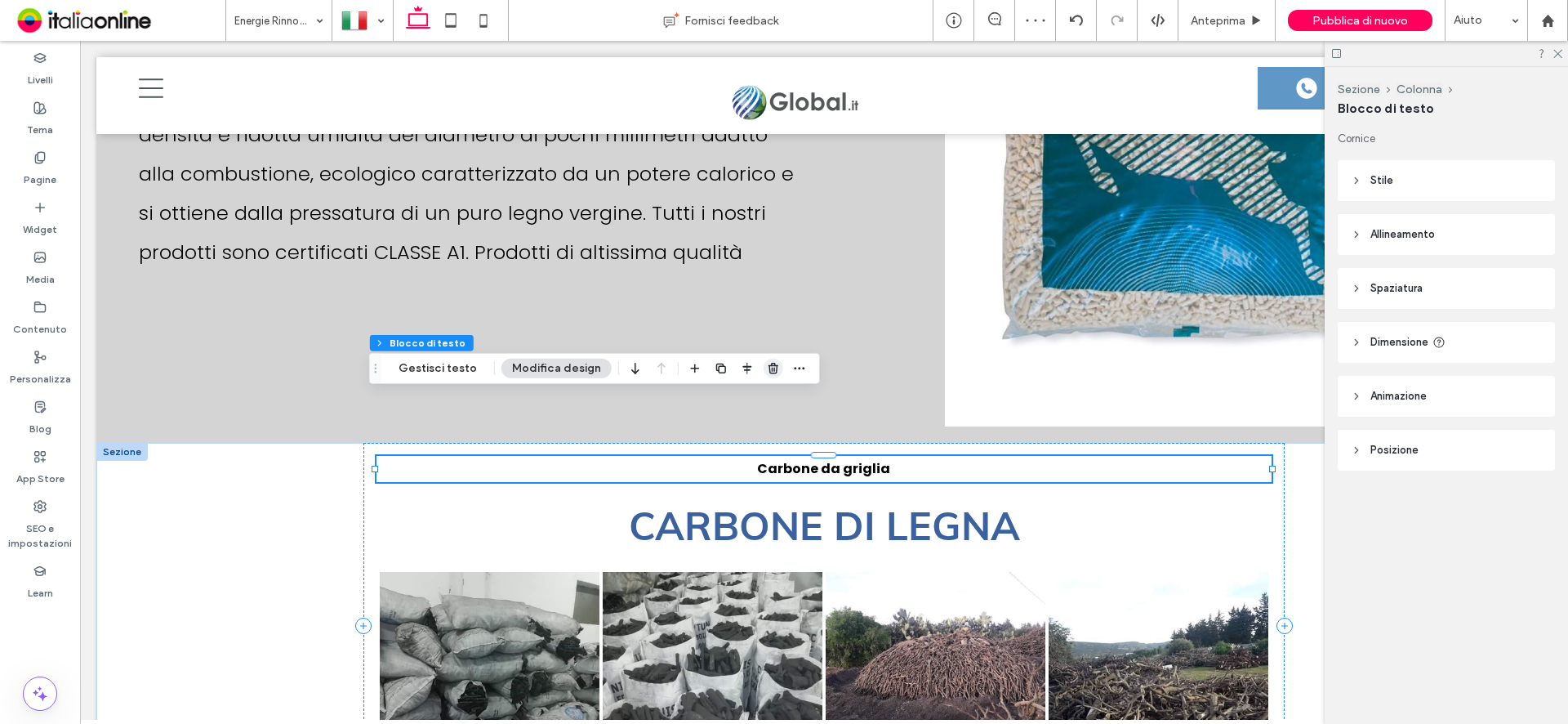
click at [768, 369] on use "button" at bounding box center [772, 368] width 9 height 10
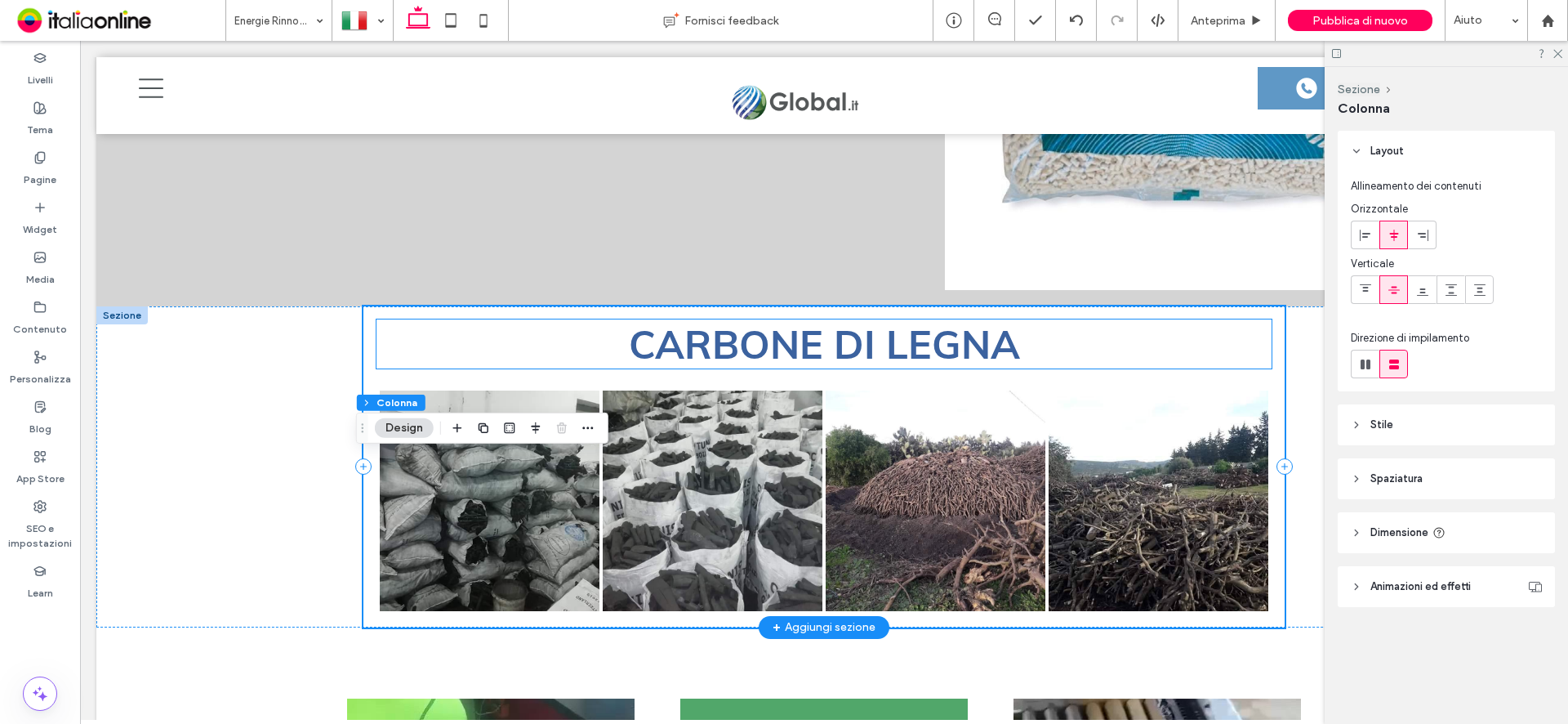
scroll to position [6292, 0]
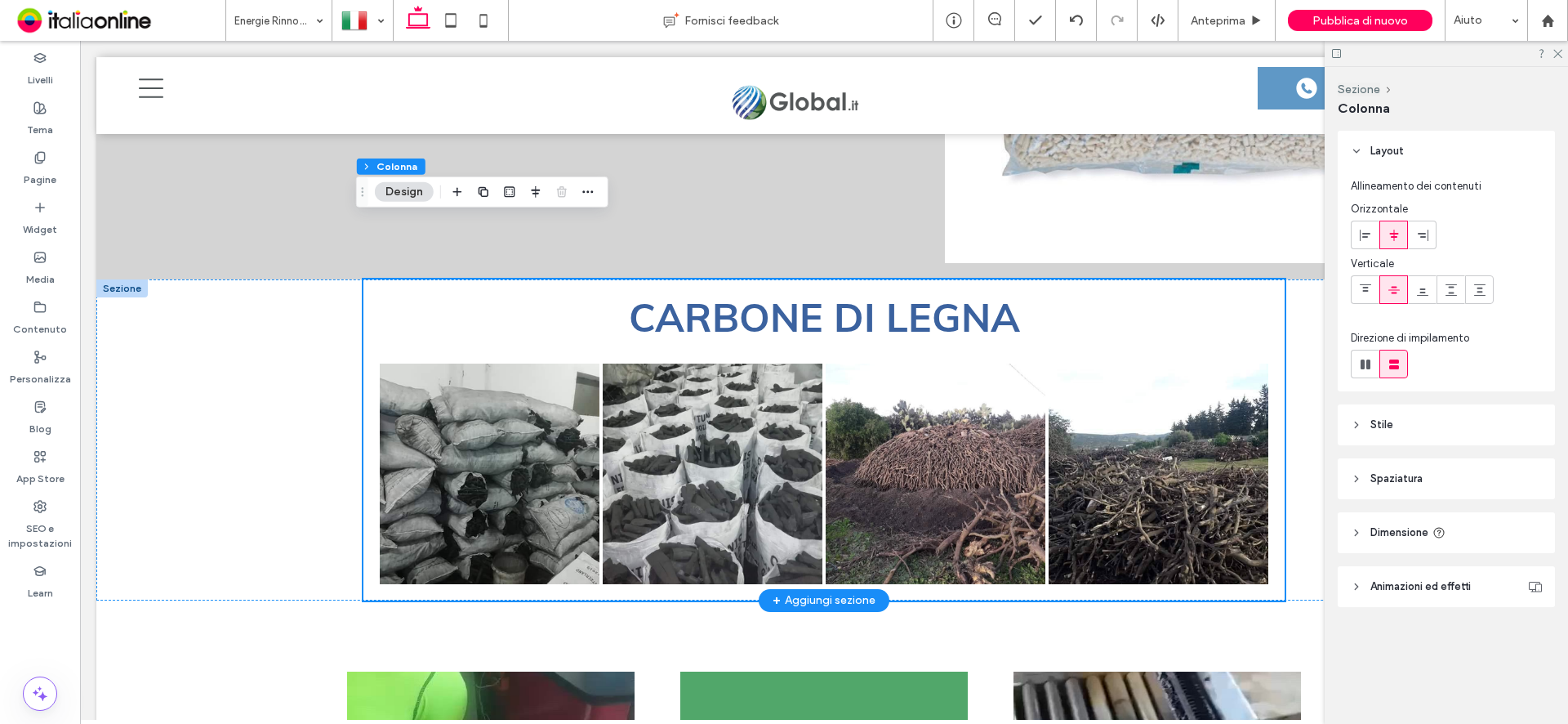
click at [105, 279] on div at bounding box center [122, 288] width 51 height 18
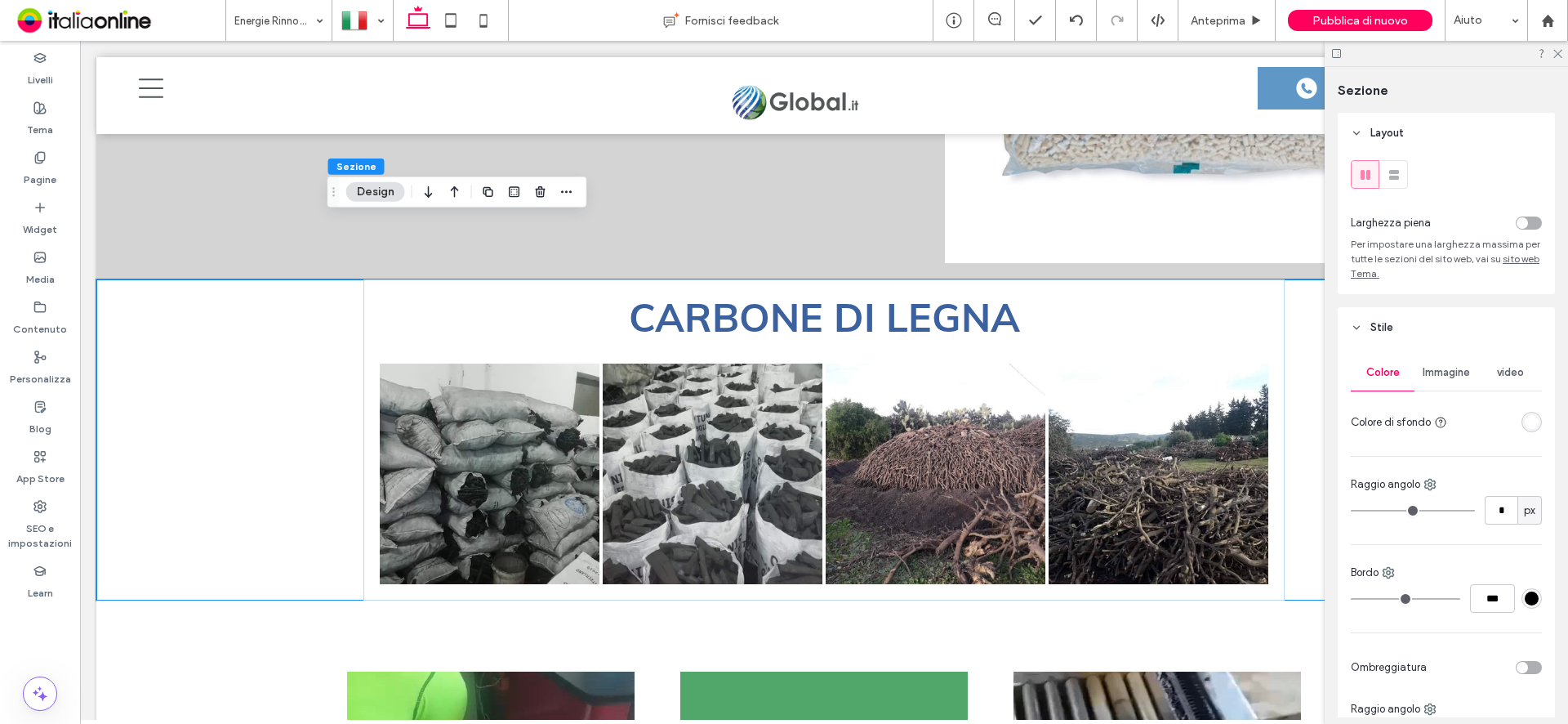
click at [337, 194] on icon "Trascina" at bounding box center [333, 191] width 13 height 11
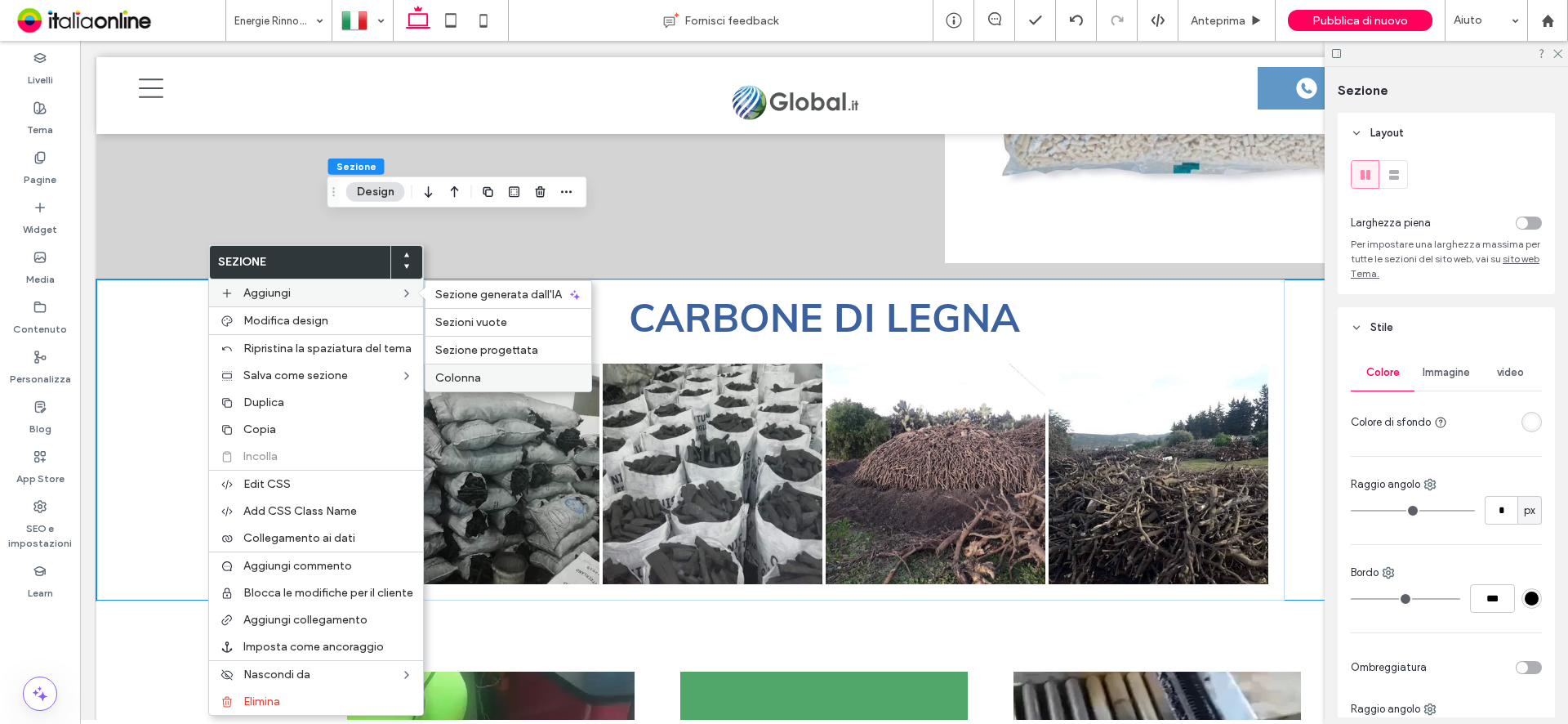
click at [460, 379] on span "Colonna" at bounding box center [457, 378] width 45 height 14
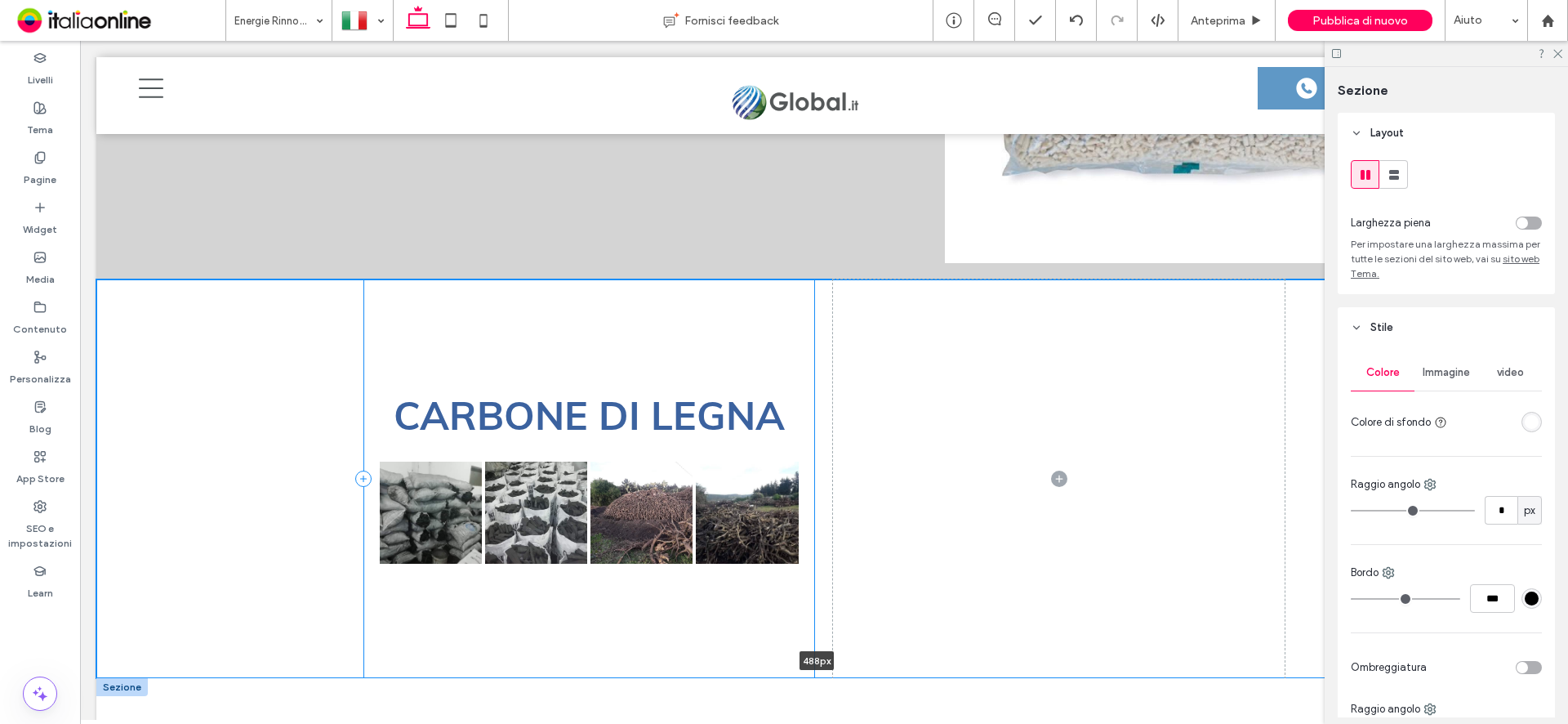
drag, startPoint x: 658, startPoint y: 422, endPoint x: 643, endPoint y: 618, distance: 196.6
type input "***"
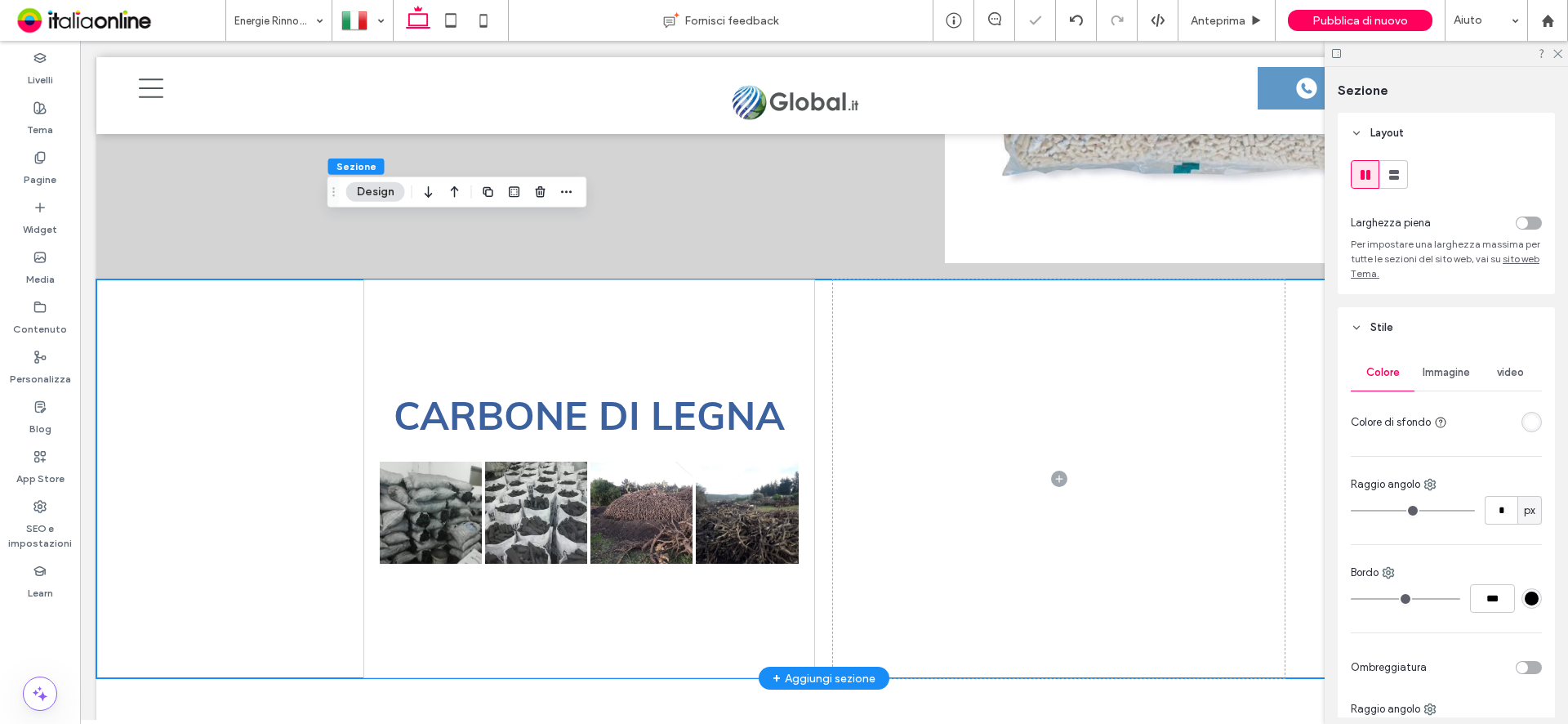
click at [156, 279] on div "CARBONE DI LEGNA Button Button Button Button Mostra altri" at bounding box center [824, 478] width 1455 height 398
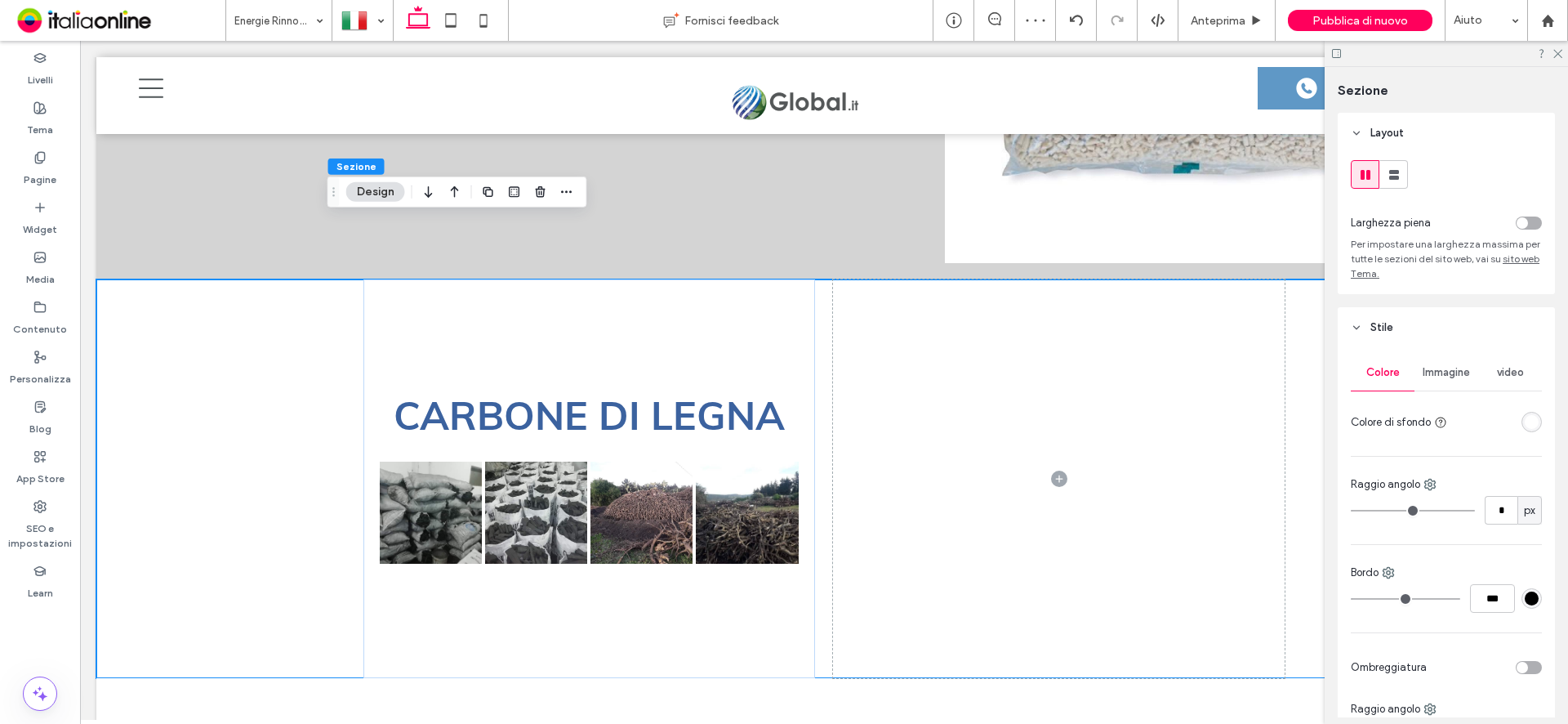
click at [377, 195] on button "Design" at bounding box center [375, 192] width 59 height 20
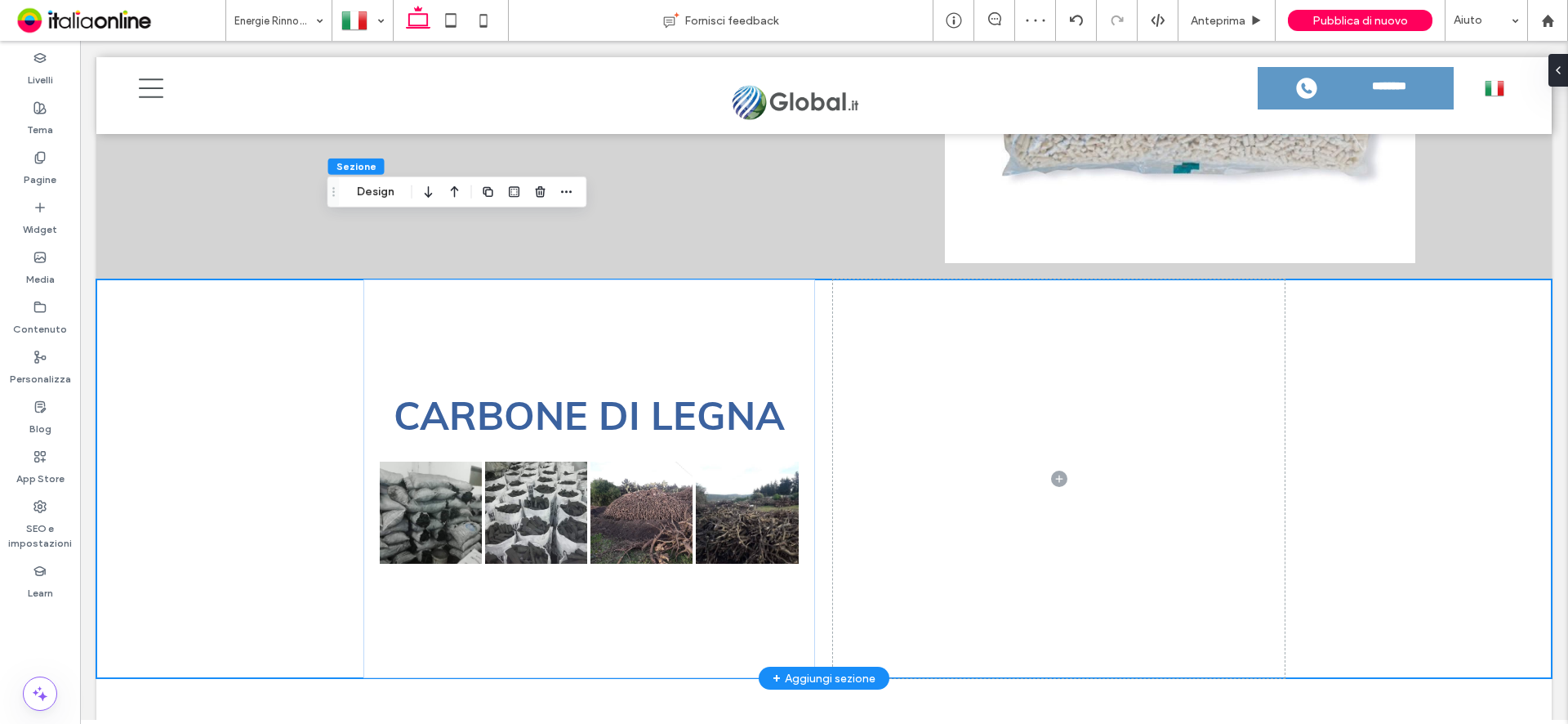
click at [368, 279] on div "CARBONE DI LEGNA Button Button Button Button Mostra altri" at bounding box center [588, 478] width 451 height 398
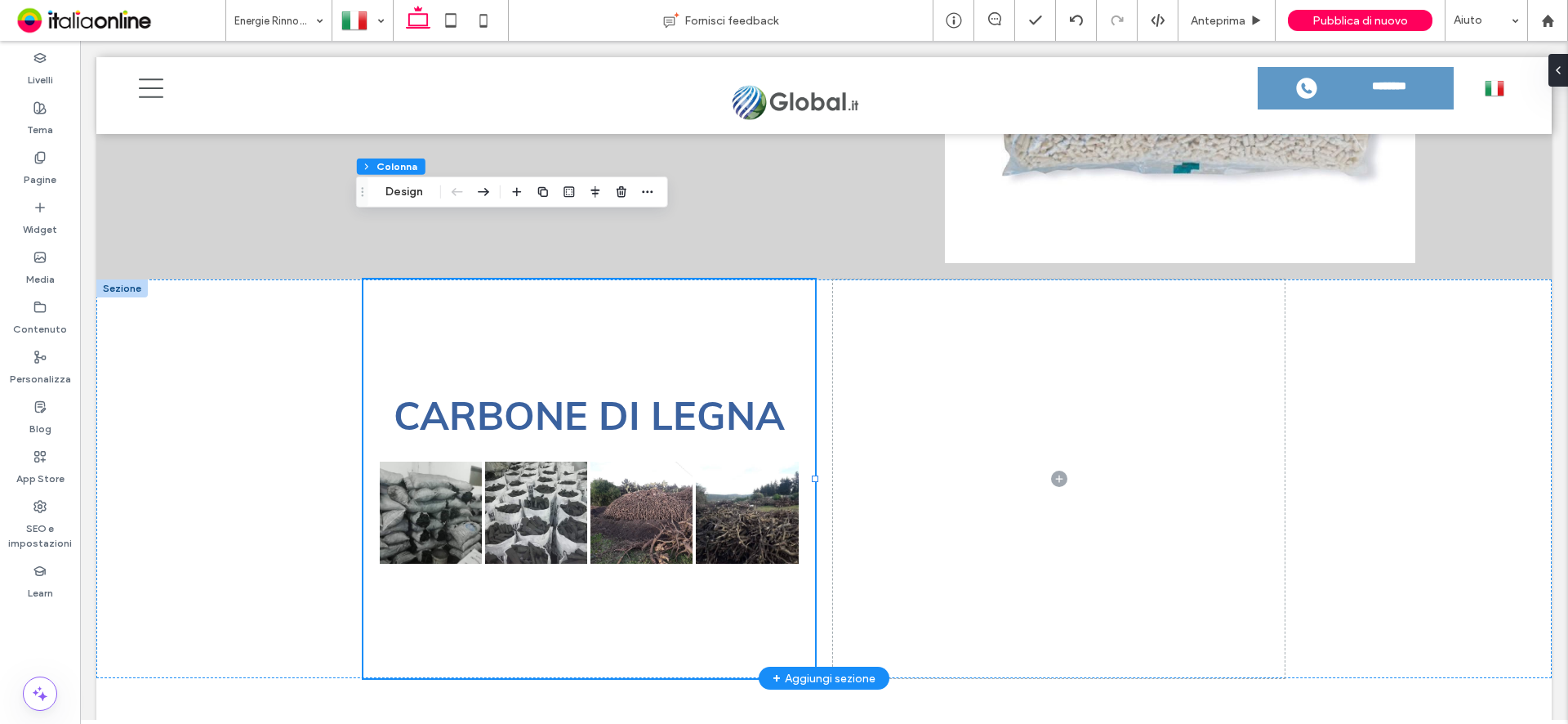
click at [116, 279] on div at bounding box center [122, 288] width 51 height 18
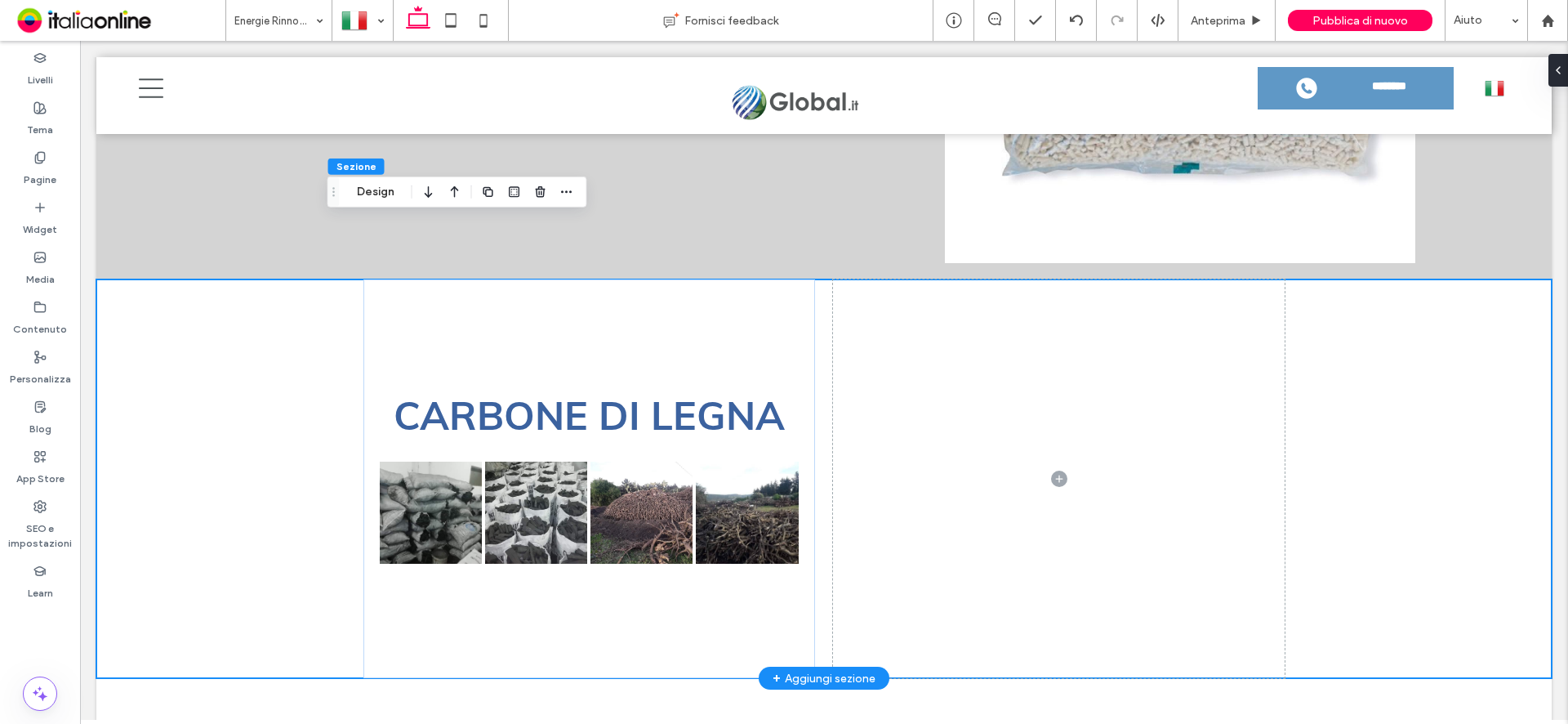
click at [134, 279] on div "CARBONE DI LEGNA Button Button Button Button Mostra altri" at bounding box center [824, 478] width 1455 height 398
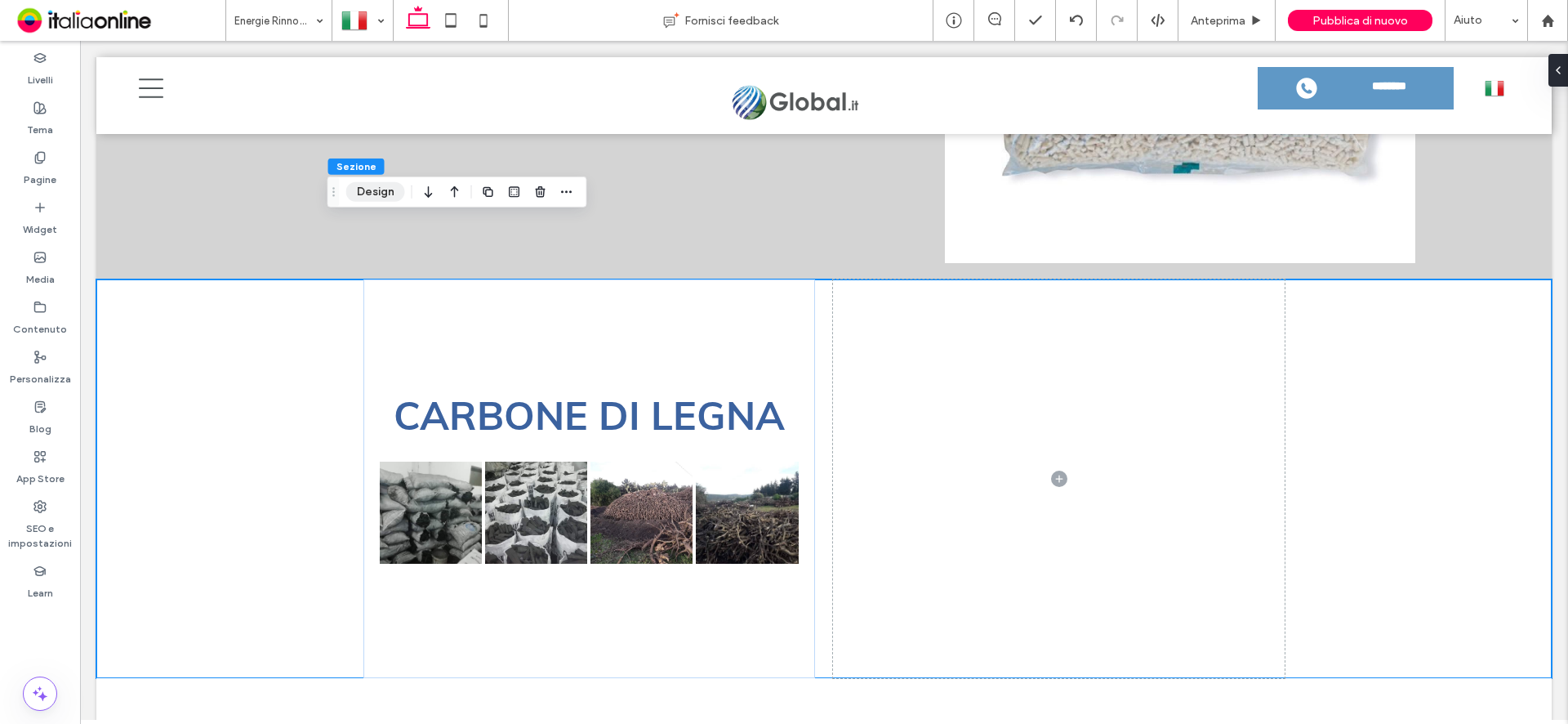
click at [376, 197] on button "Design" at bounding box center [375, 192] width 59 height 20
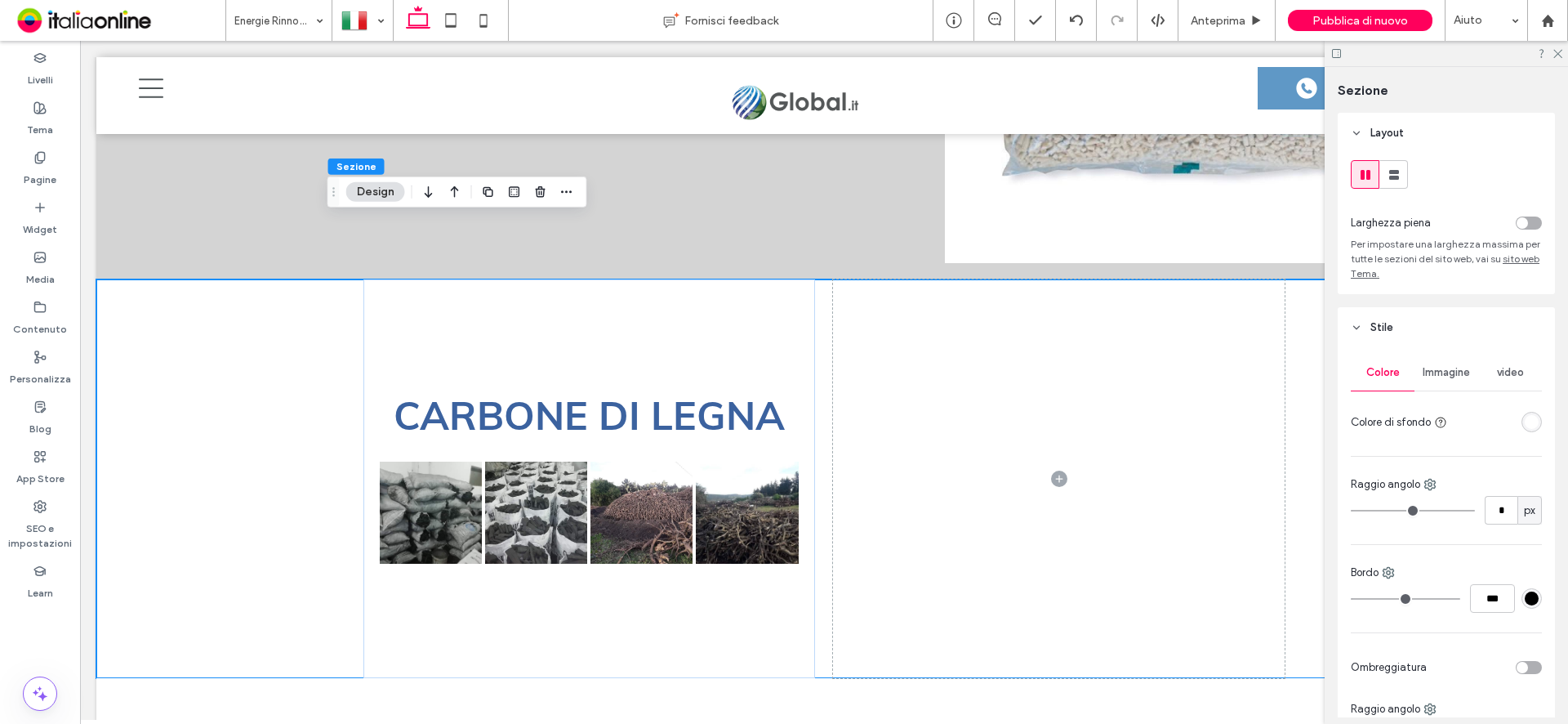
click at [1523, 221] on div "toggle" at bounding box center [1529, 223] width 27 height 13
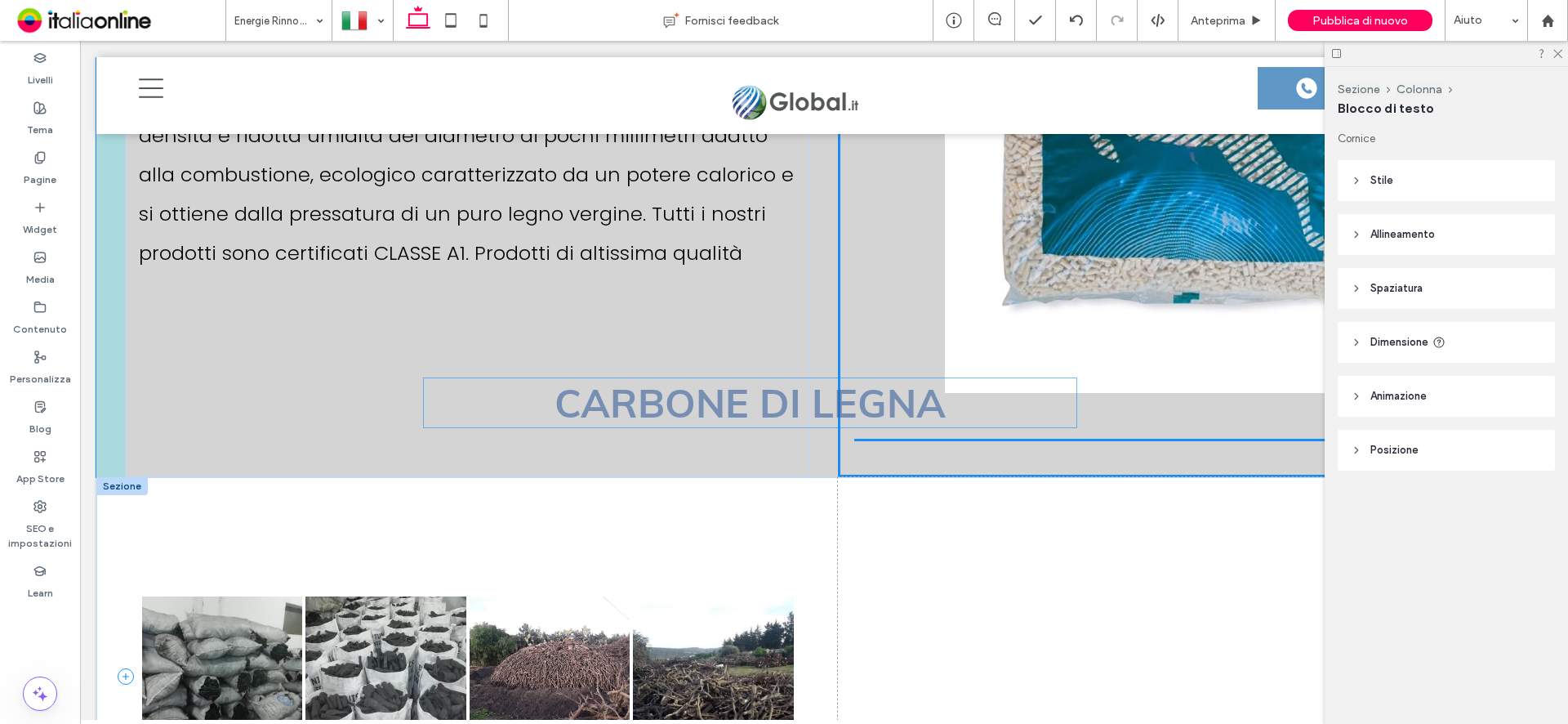
scroll to position [6129, 0]
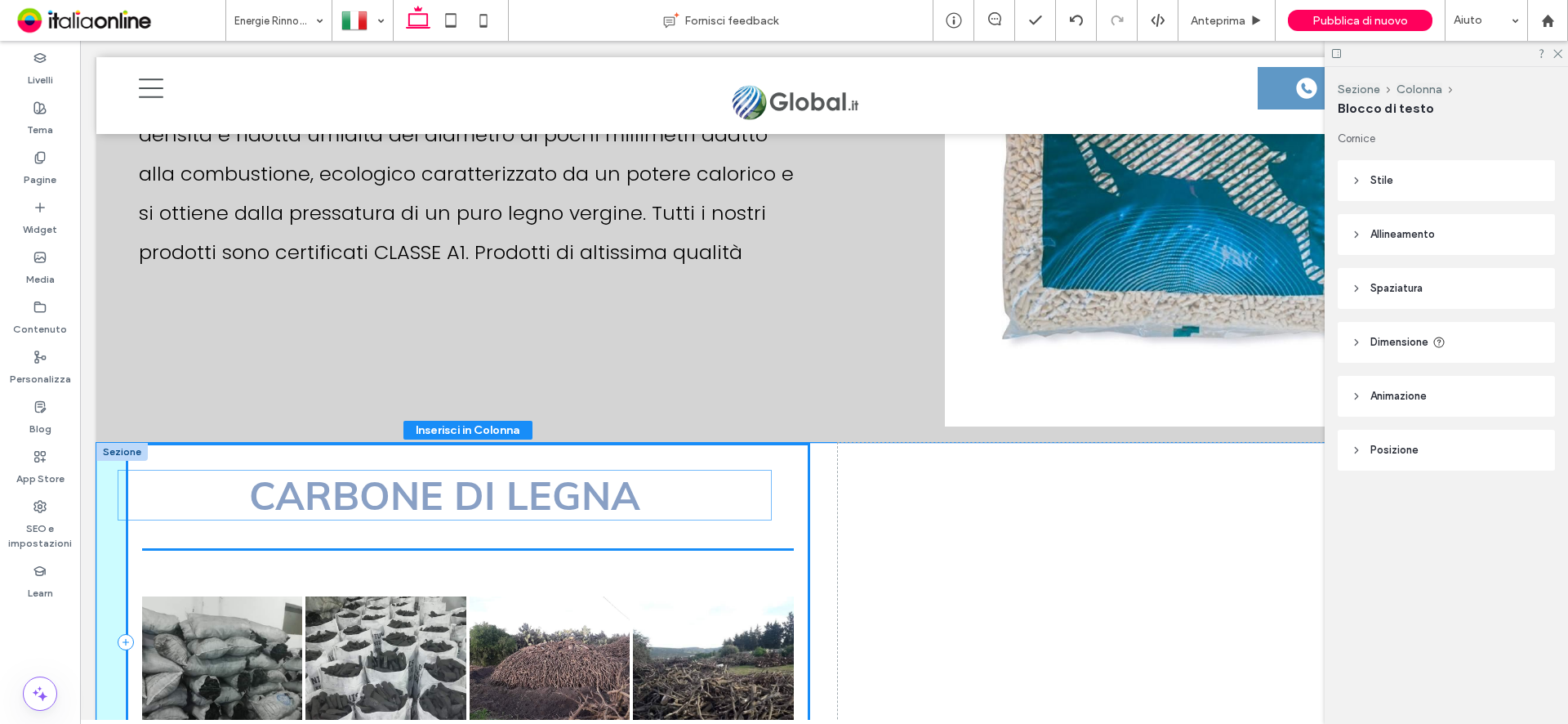
drag, startPoint x: 592, startPoint y: 494, endPoint x: 572, endPoint y: 500, distance: 20.9
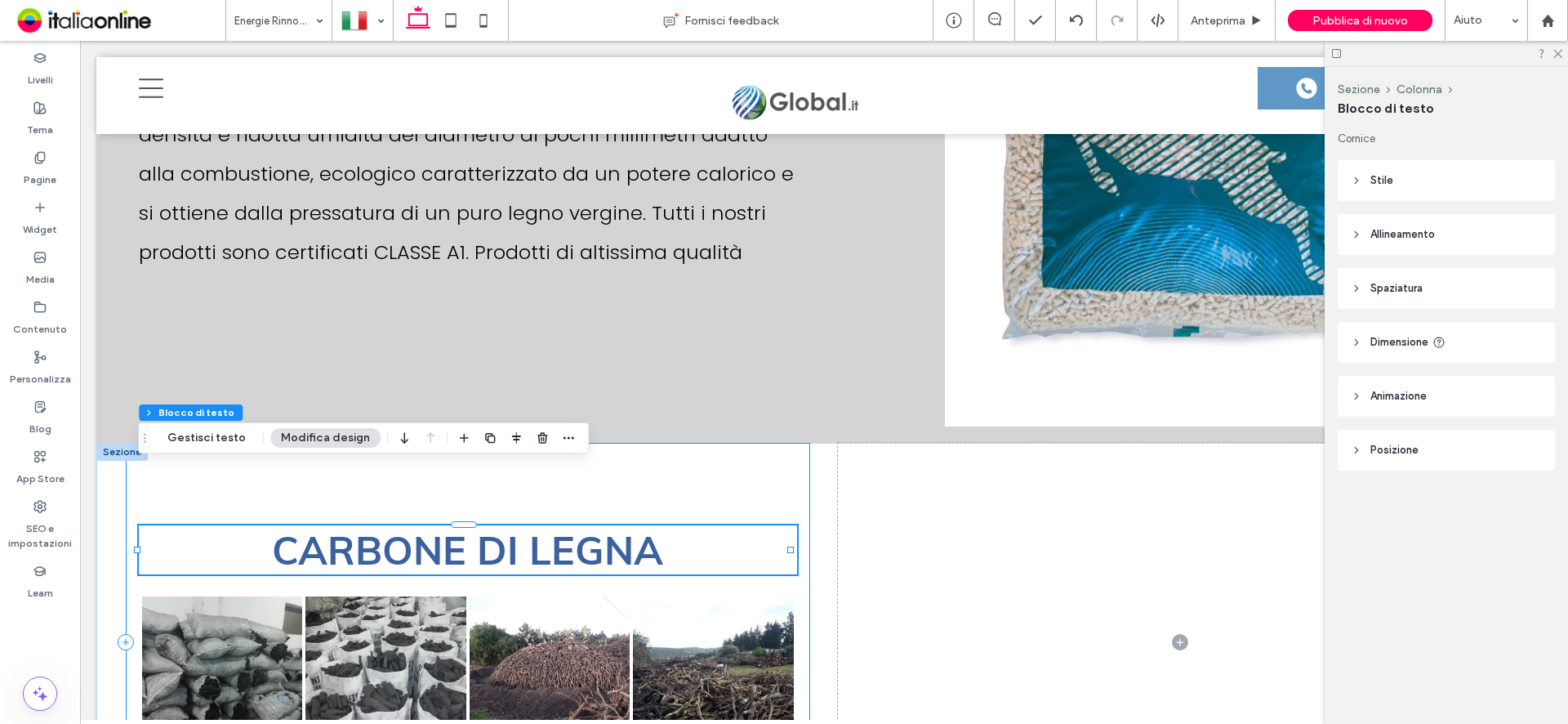
click at [706, 443] on div "CARBONE DI LEGNA Button Button Button Button Mostra altri" at bounding box center [468, 642] width 684 height 398
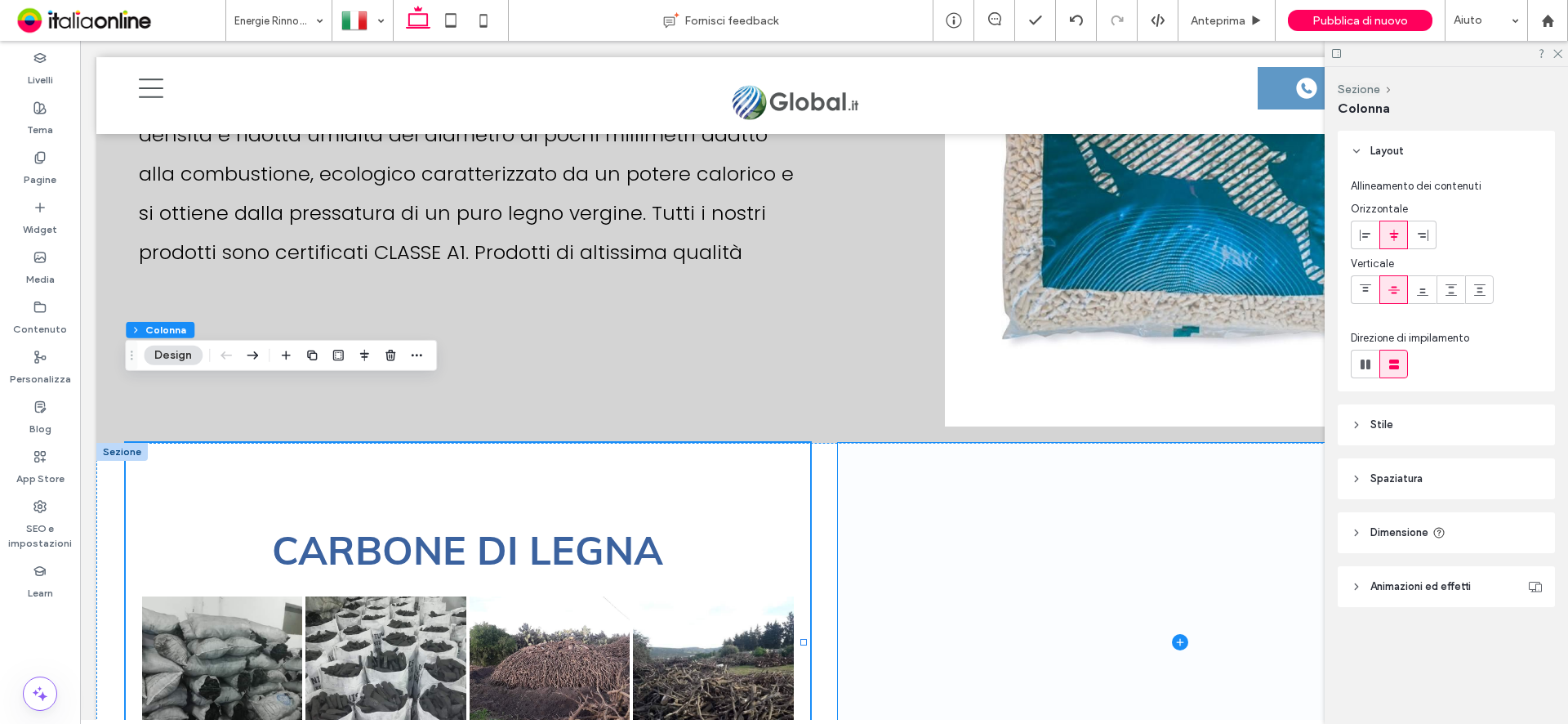
click at [1094, 585] on span at bounding box center [1179, 642] width 684 height 398
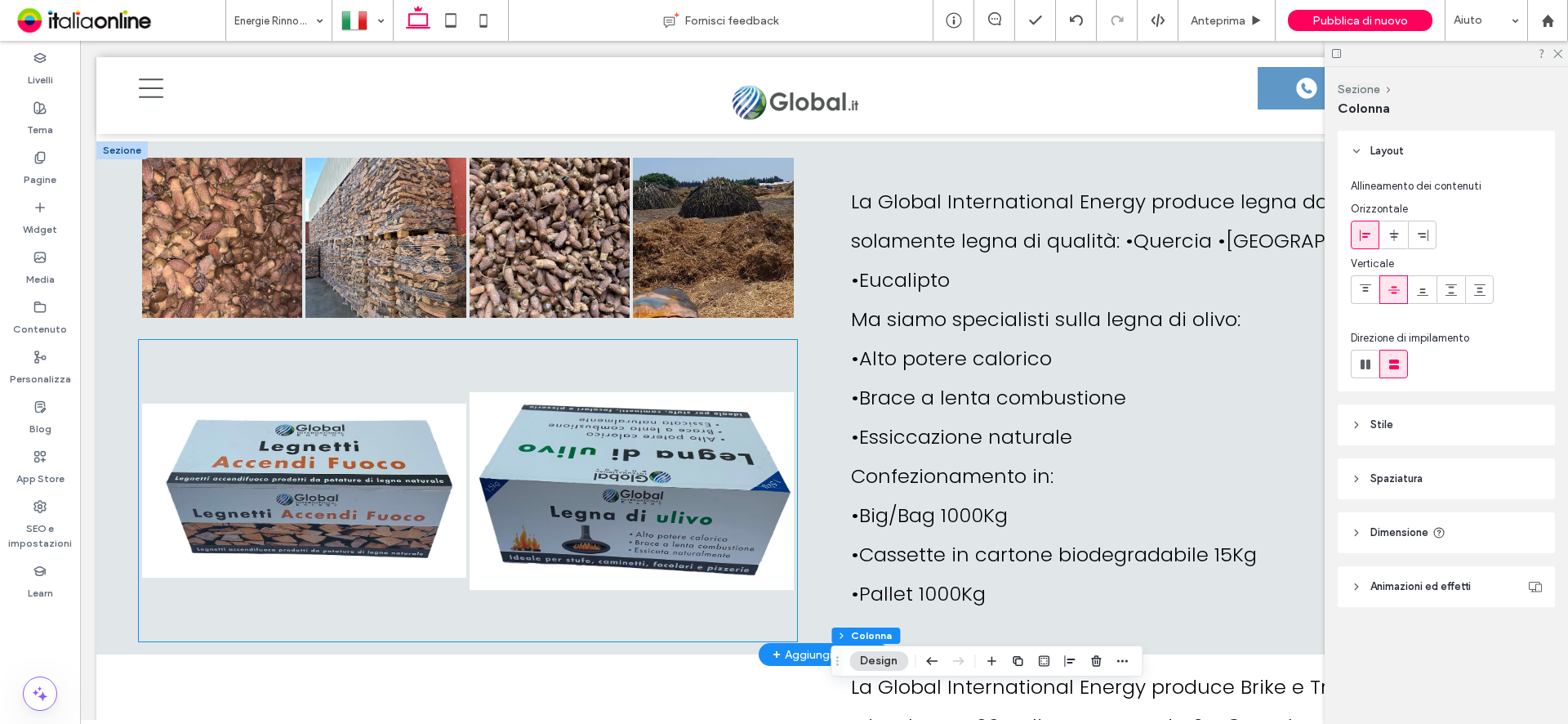
scroll to position [4658, 0]
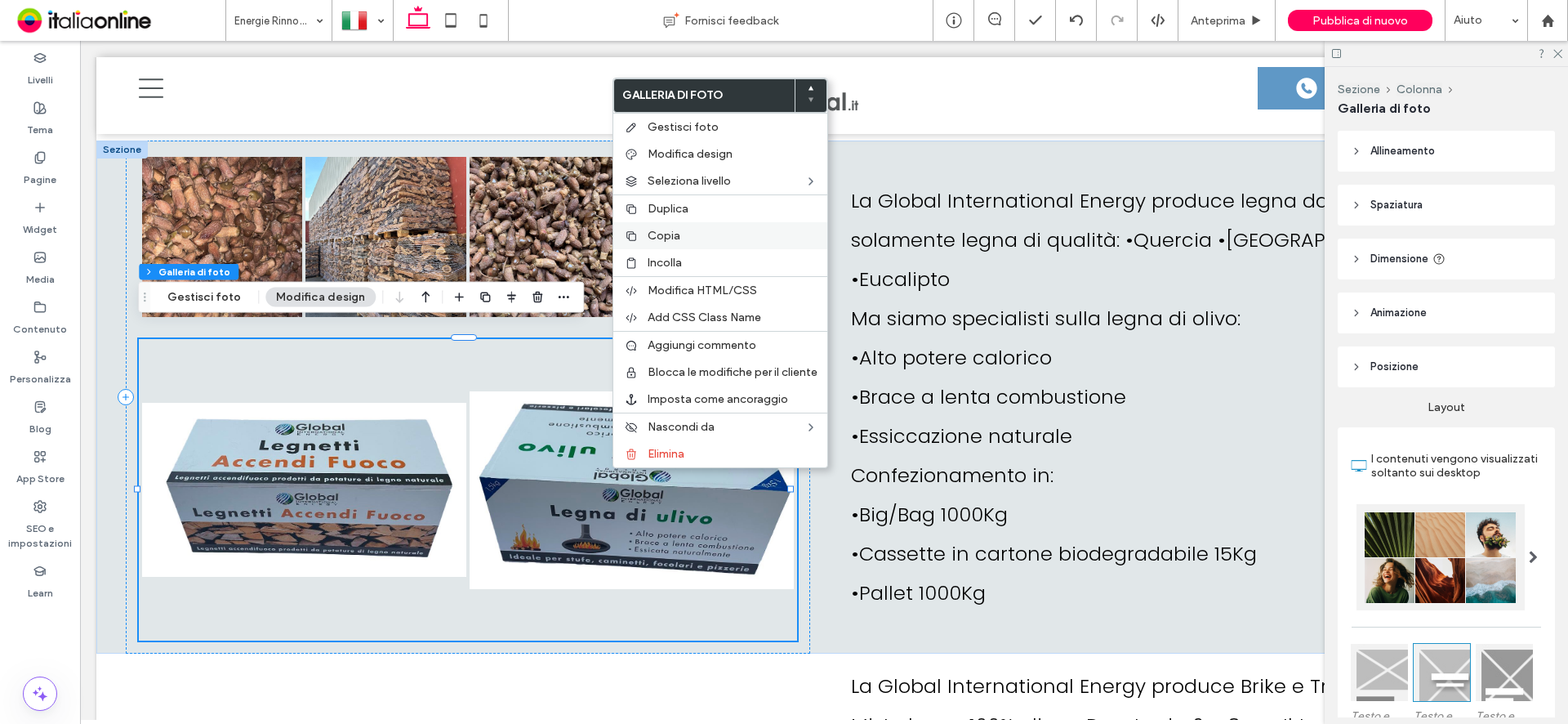
click at [677, 226] on div "Copia" at bounding box center [720, 235] width 214 height 27
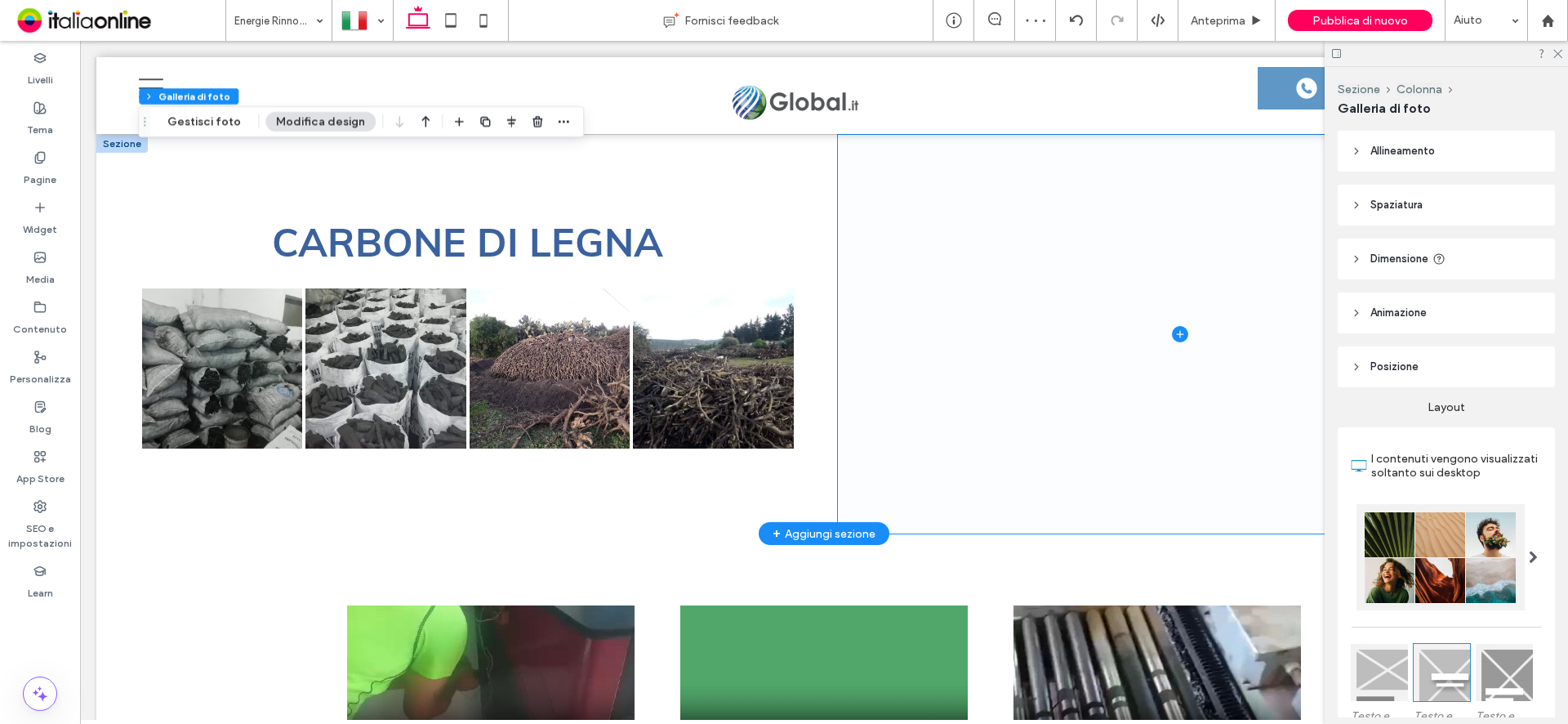
scroll to position [6211, 0]
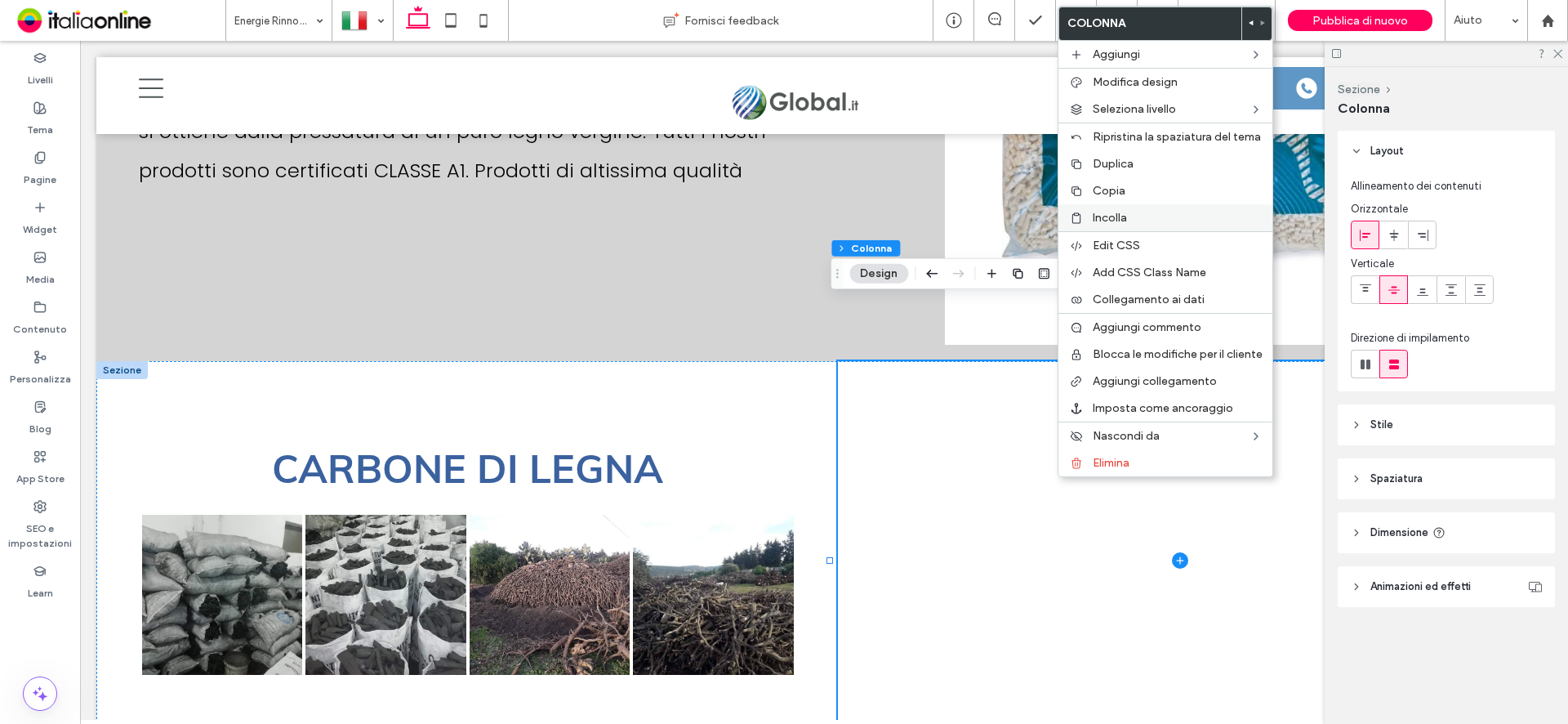
click at [1116, 214] on span "Incolla" at bounding box center [1110, 218] width 34 height 14
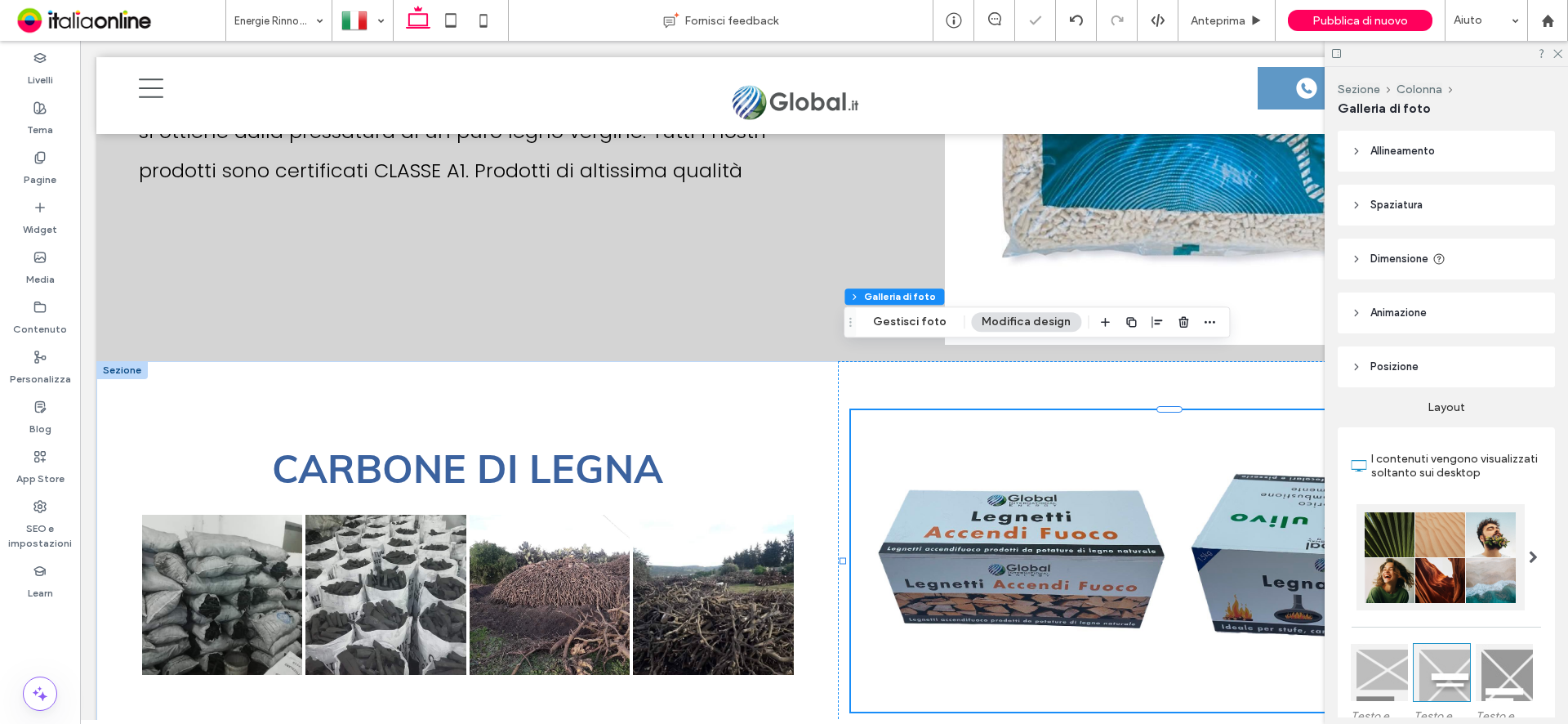
click at [1015, 496] on link at bounding box center [1016, 561] width 325 height 295
click at [909, 325] on button "Gestisci foto" at bounding box center [909, 321] width 95 height 20
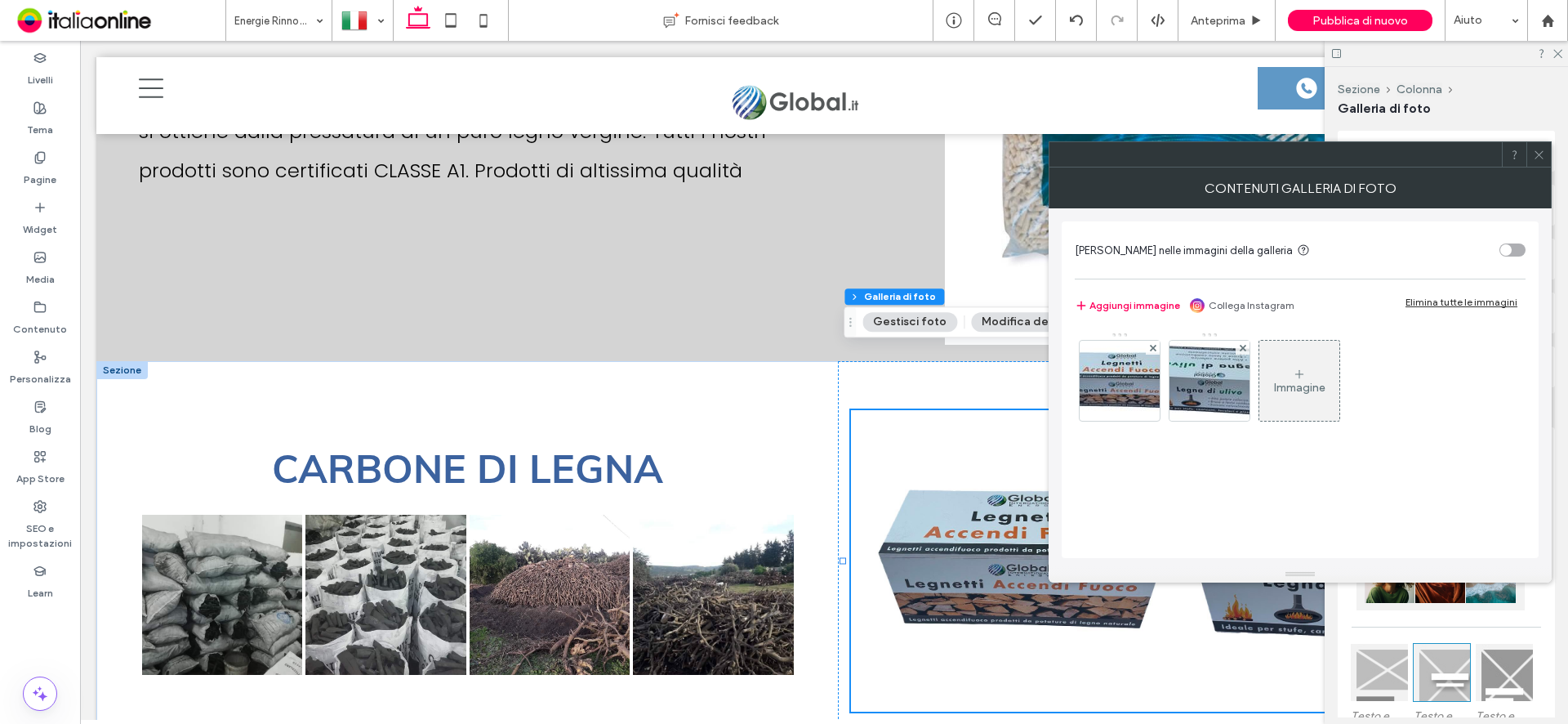
click at [1278, 360] on div "Immagine" at bounding box center [1298, 381] width 80 height 77
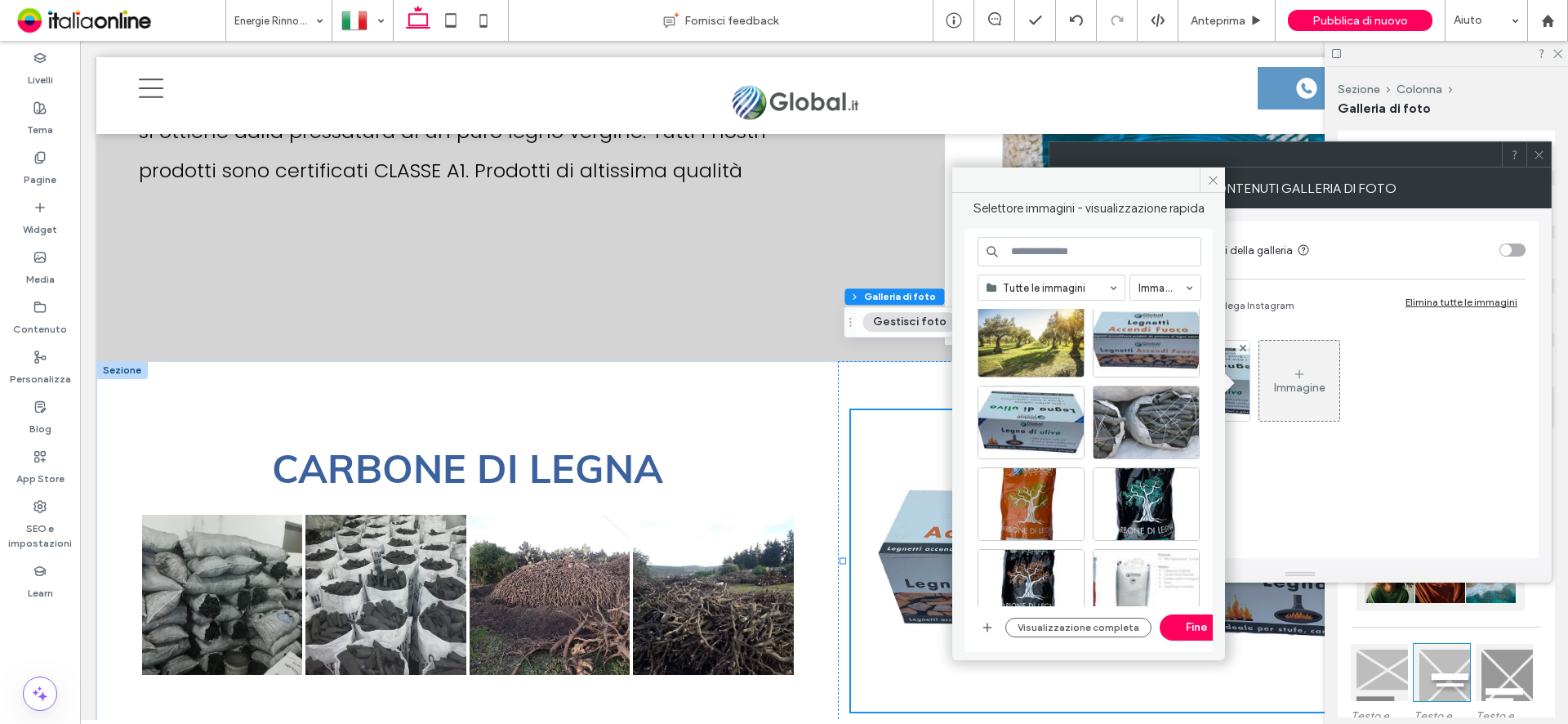
scroll to position [245, 0]
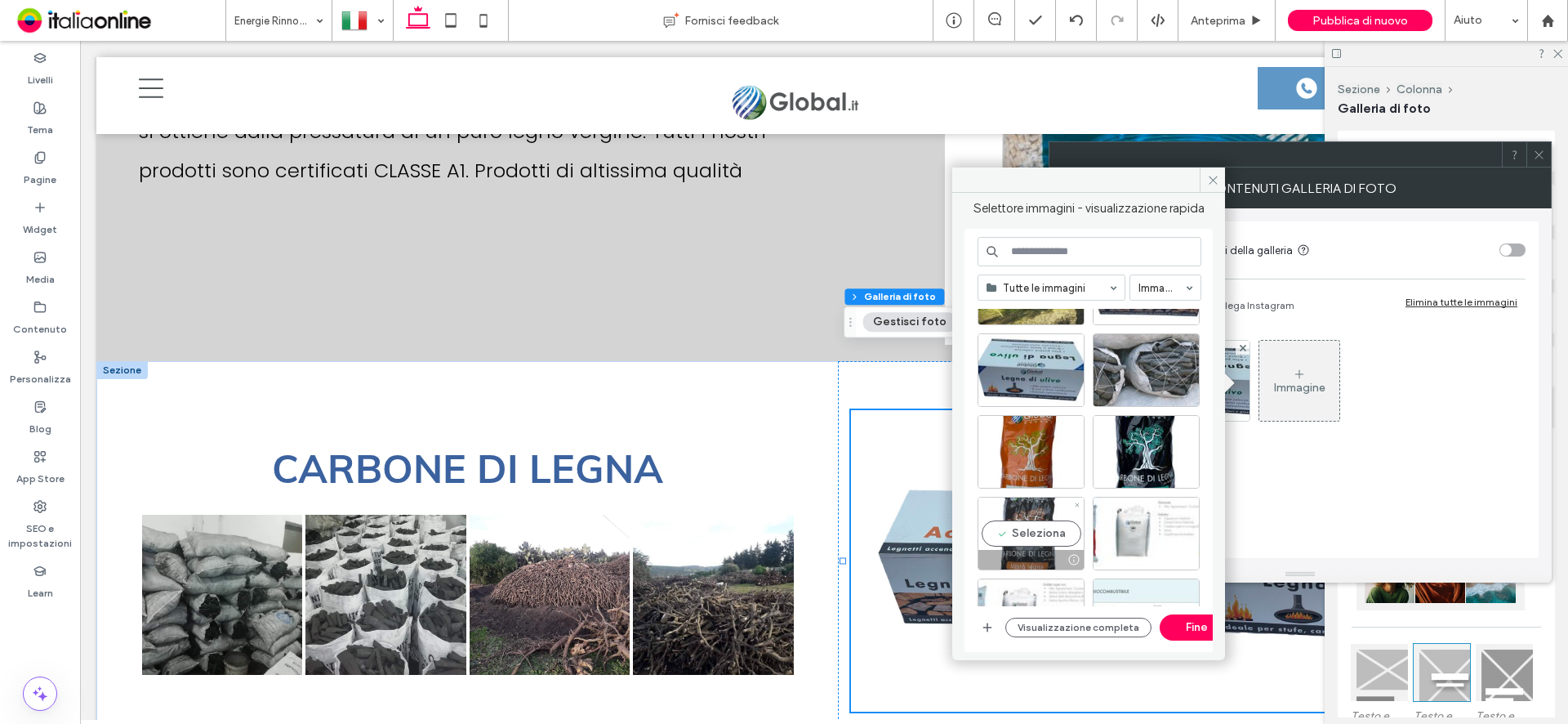
click at [1055, 542] on div "Seleziona" at bounding box center [1030, 534] width 107 height 74
drag, startPoint x: 1032, startPoint y: 452, endPoint x: 1064, endPoint y: 452, distance: 32.0
click at [1032, 452] on div "Seleziona" at bounding box center [1030, 452] width 107 height 74
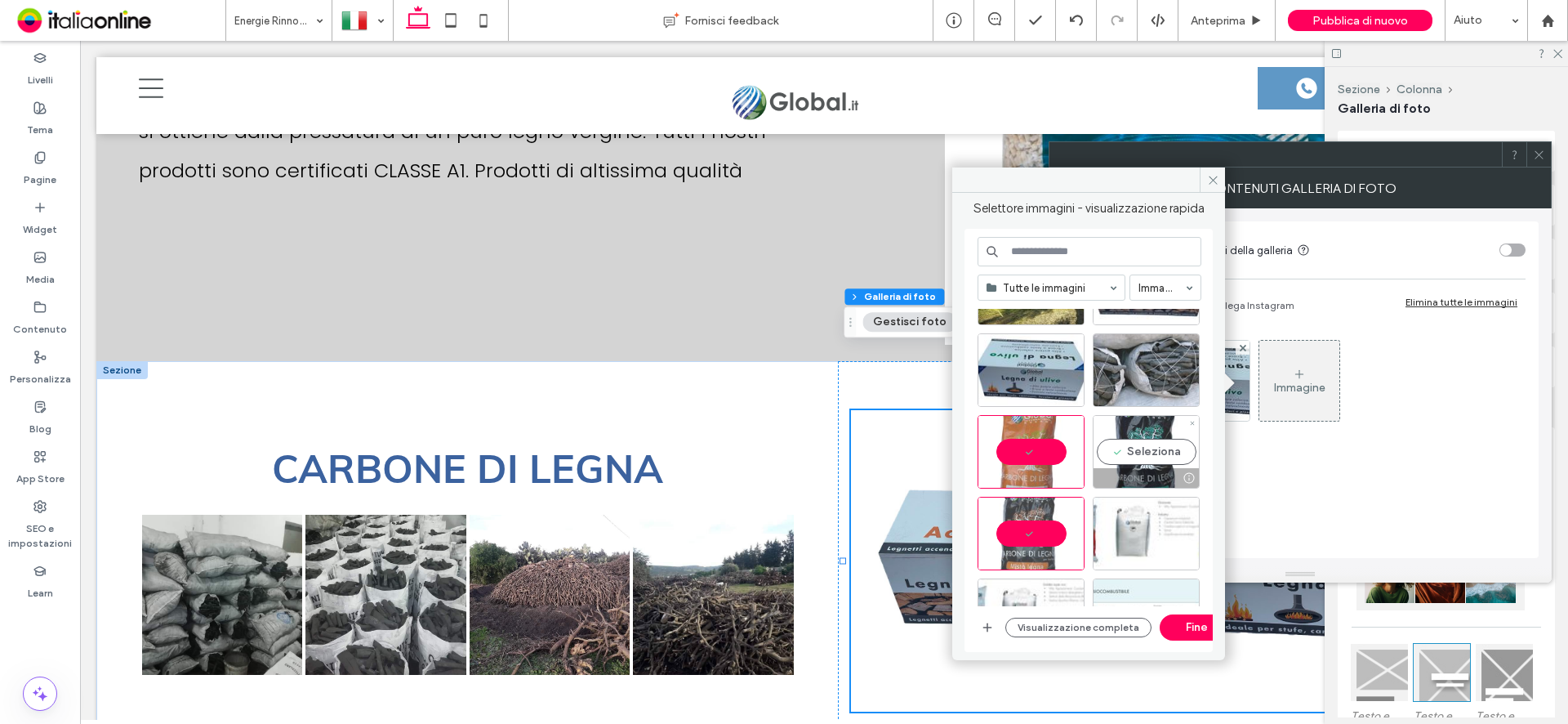
click at [1155, 444] on div "Seleziona" at bounding box center [1146, 452] width 107 height 74
click at [1177, 624] on button "Fine" at bounding box center [1196, 627] width 74 height 27
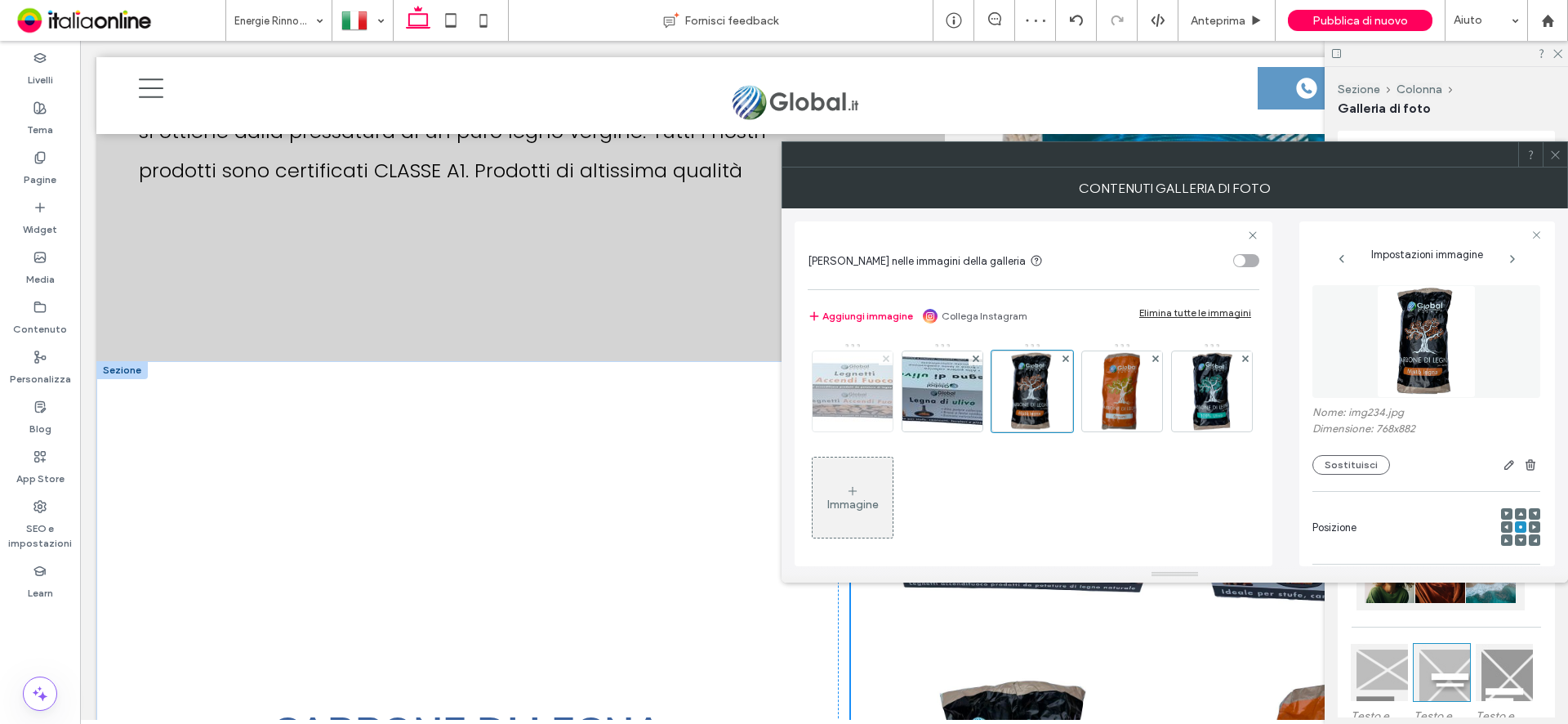
click at [885, 358] on use at bounding box center [885, 358] width 7 height 7
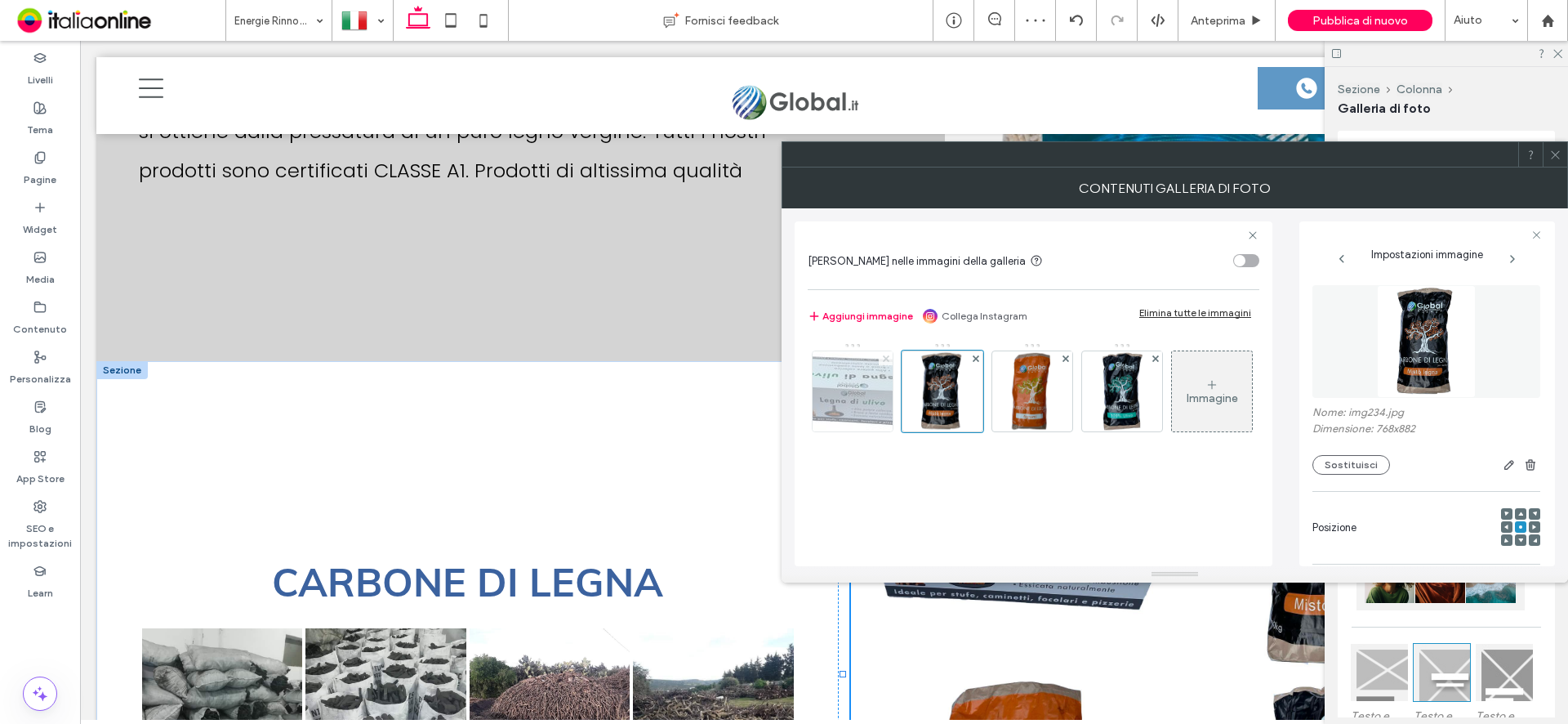
click at [885, 358] on use at bounding box center [885, 358] width 7 height 7
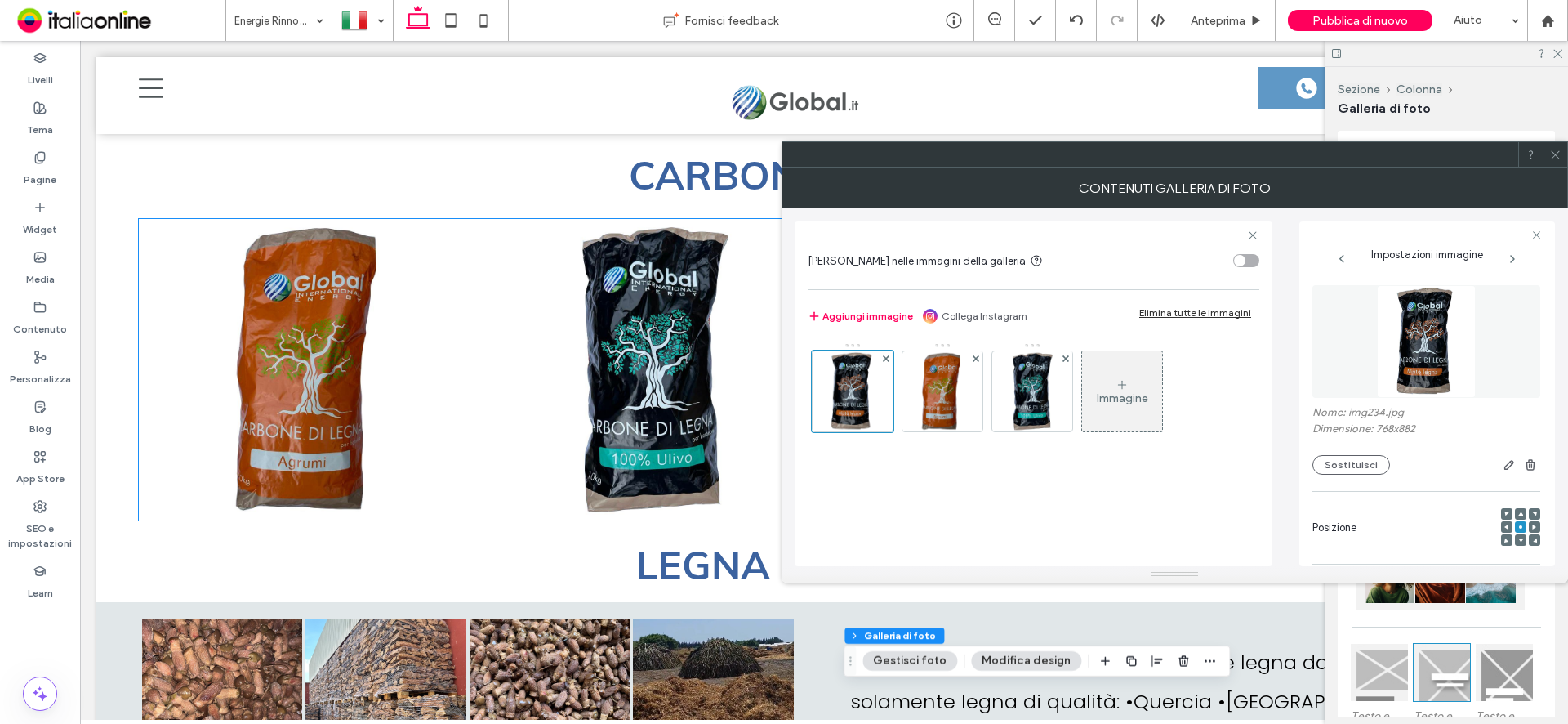
scroll to position [4167, 0]
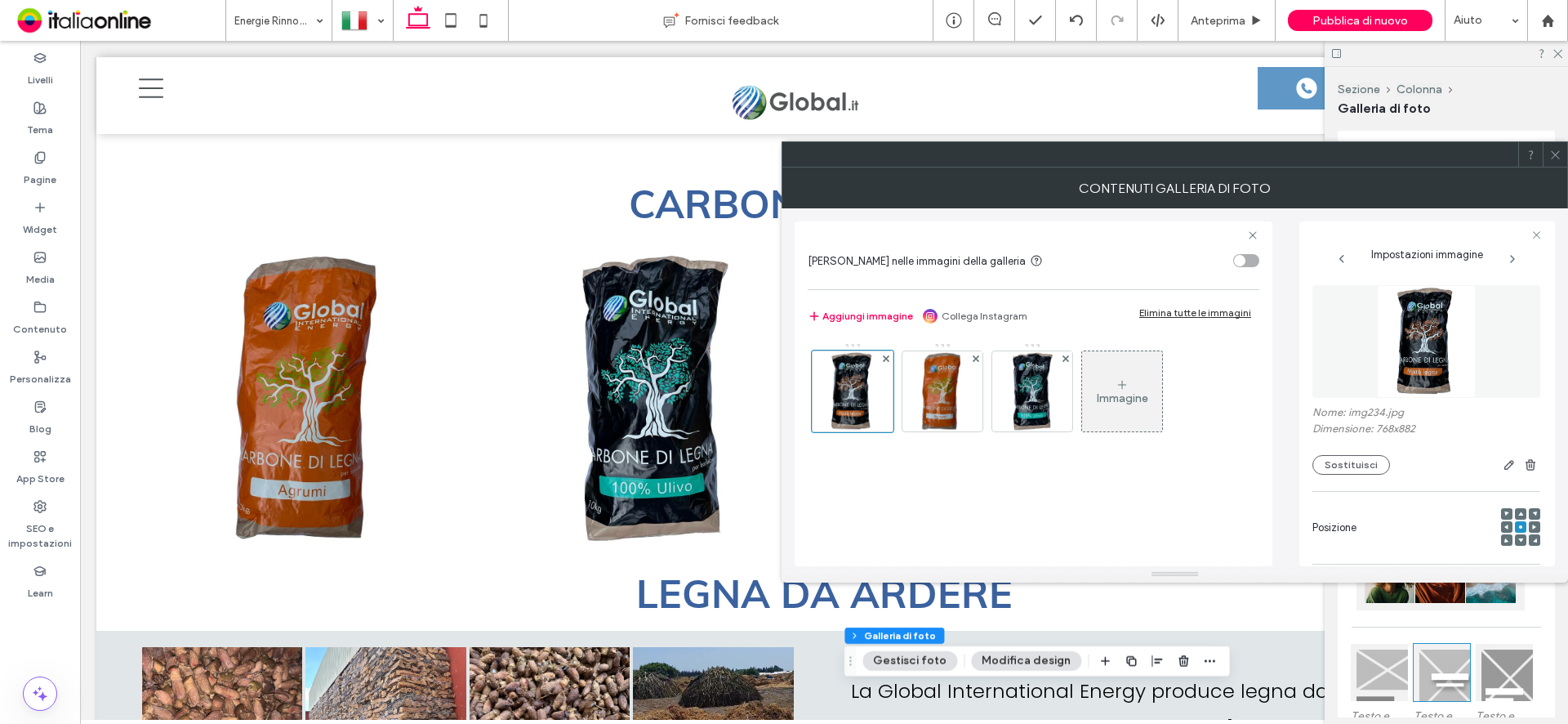
drag, startPoint x: 1554, startPoint y: 154, endPoint x: 1547, endPoint y: 164, distance: 12.2
click at [1554, 154] on icon at bounding box center [1555, 155] width 12 height 12
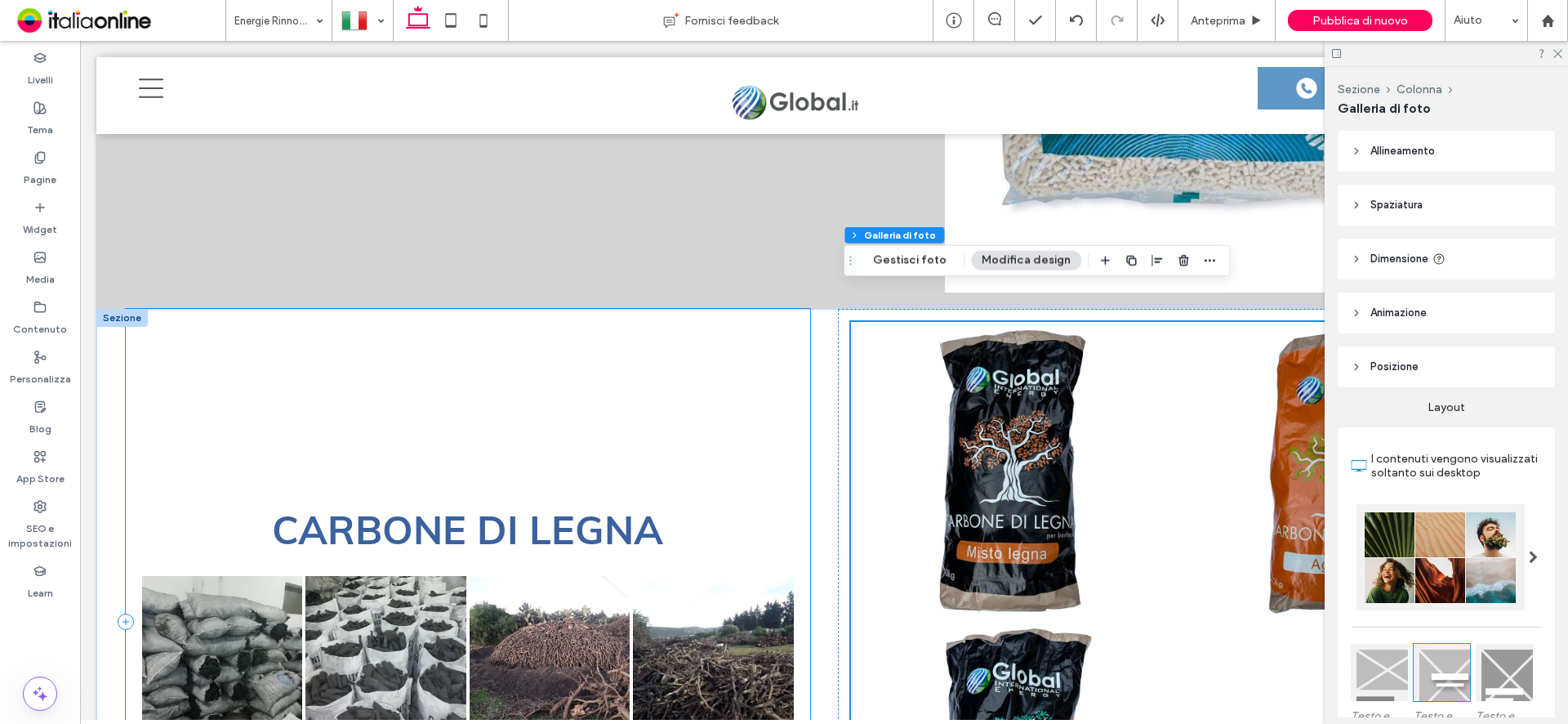
scroll to position [6292, 0]
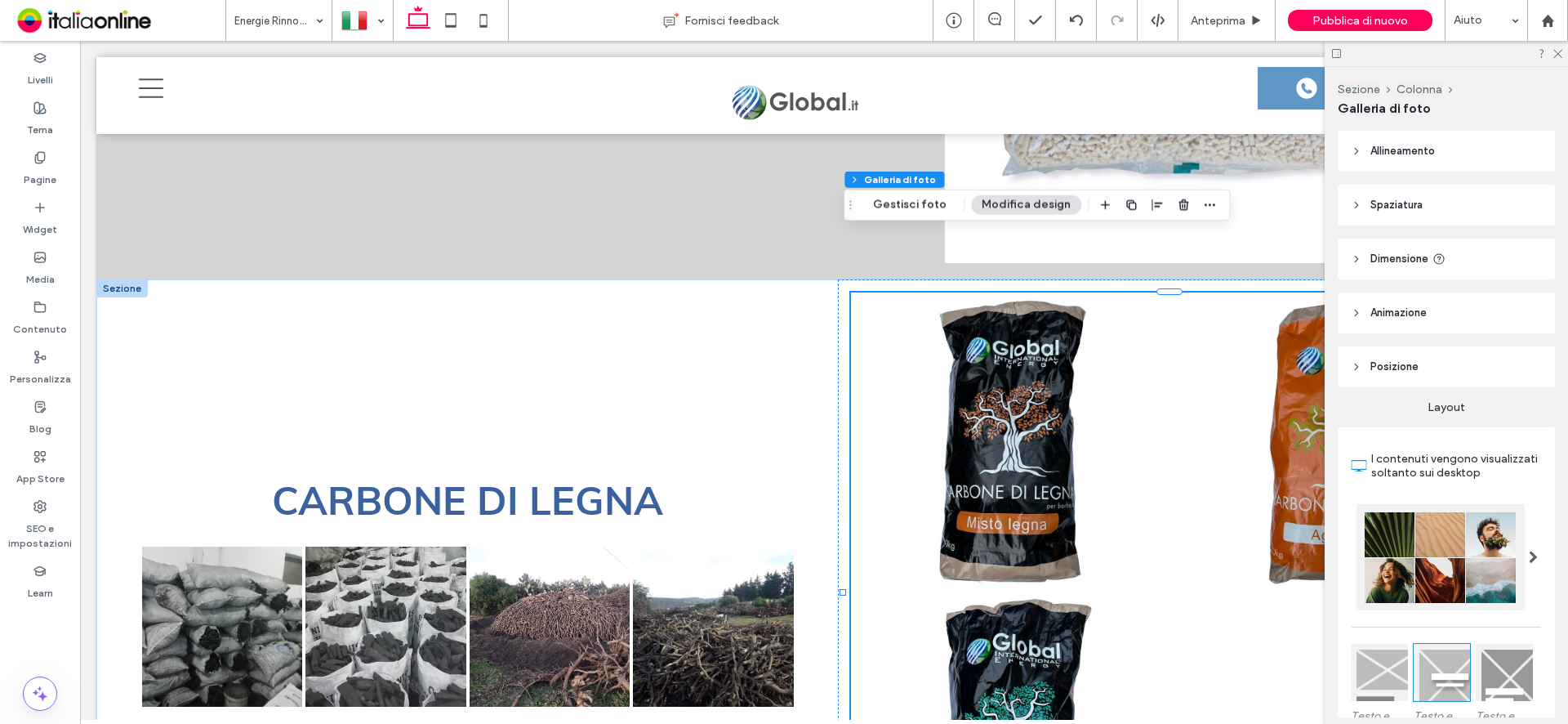
click at [112, 279] on div at bounding box center [122, 288] width 51 height 18
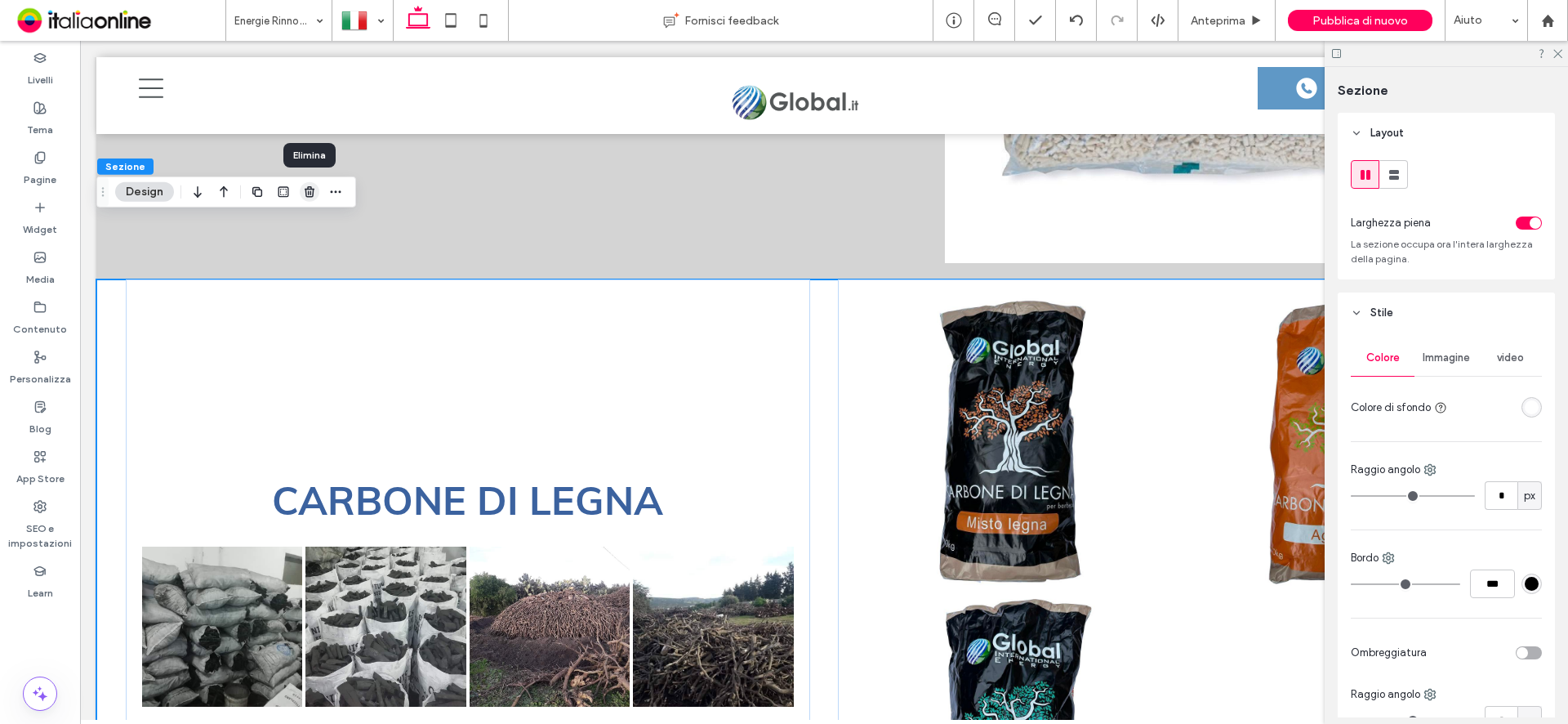
click at [311, 194] on use "button" at bounding box center [309, 191] width 9 height 10
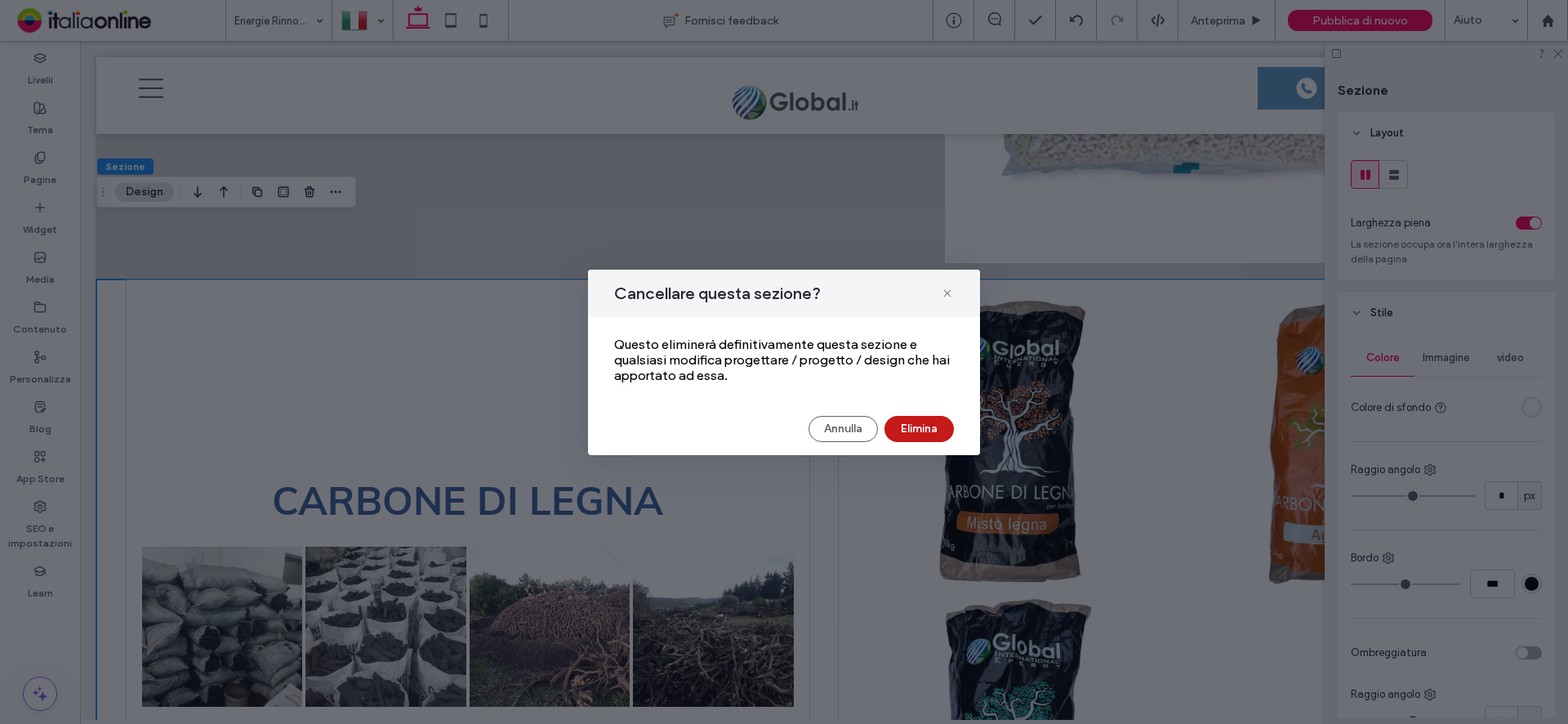
click at [936, 426] on button "Elimina" at bounding box center [919, 428] width 69 height 27
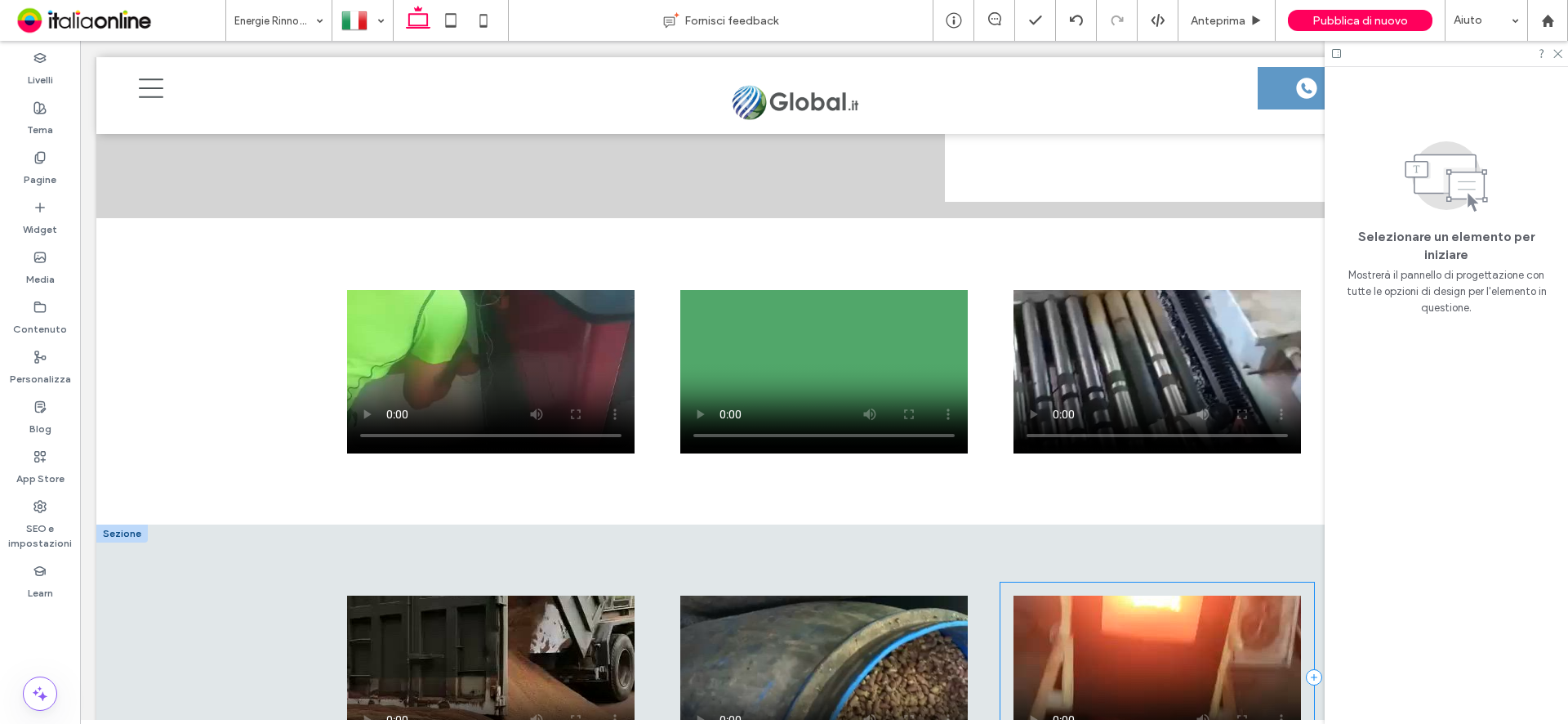
scroll to position [6374, 0]
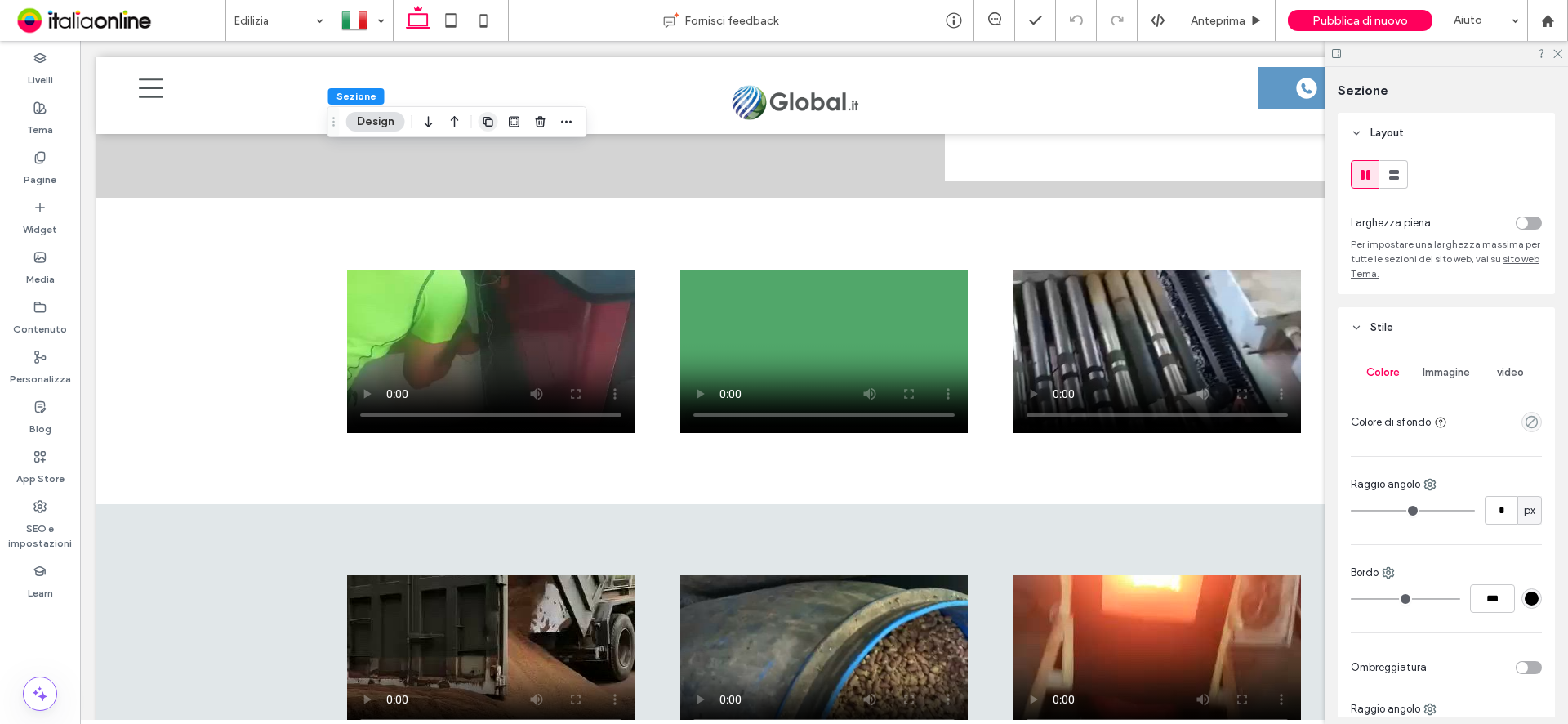
click at [491, 122] on icon "button" at bounding box center [488, 121] width 13 height 13
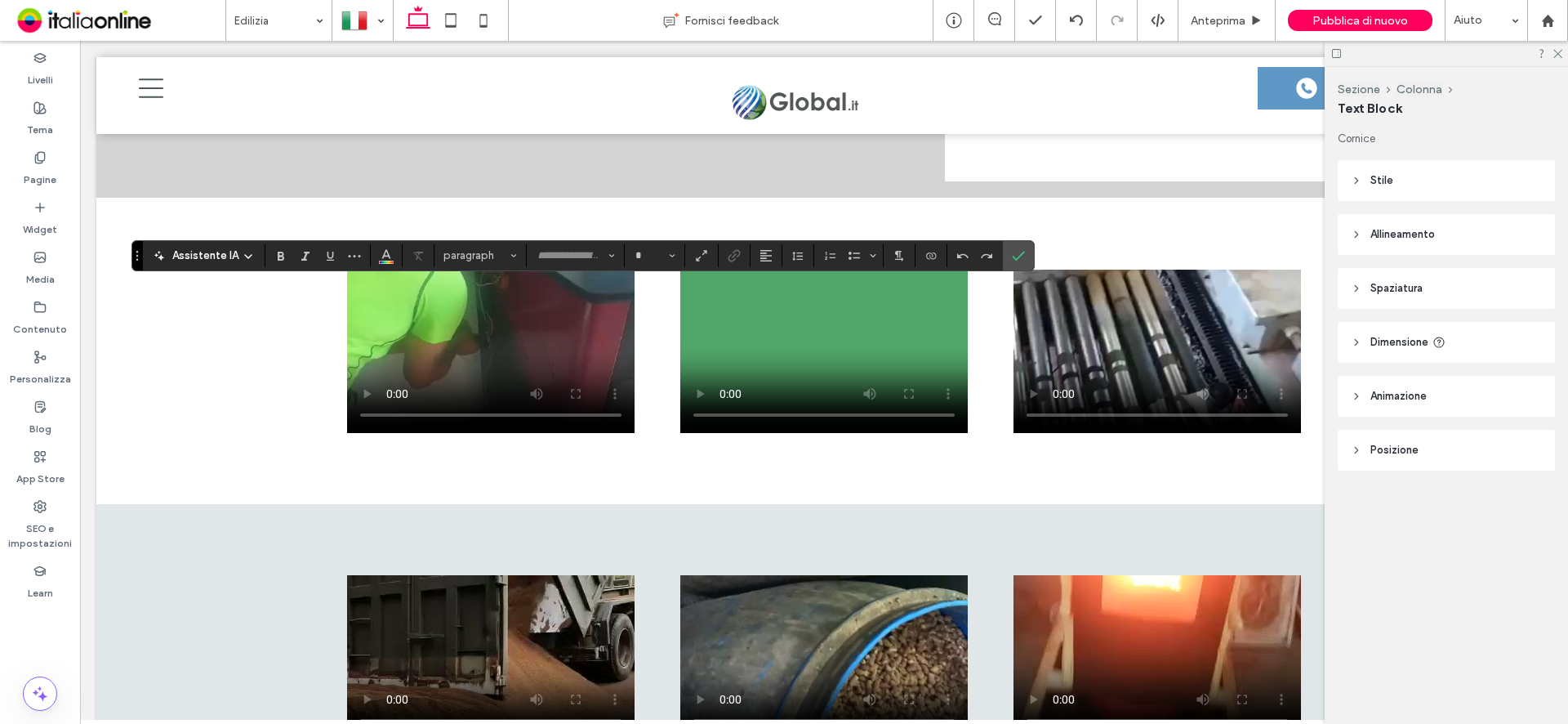
type input "****"
type input "**"
type input "*******"
type input "**"
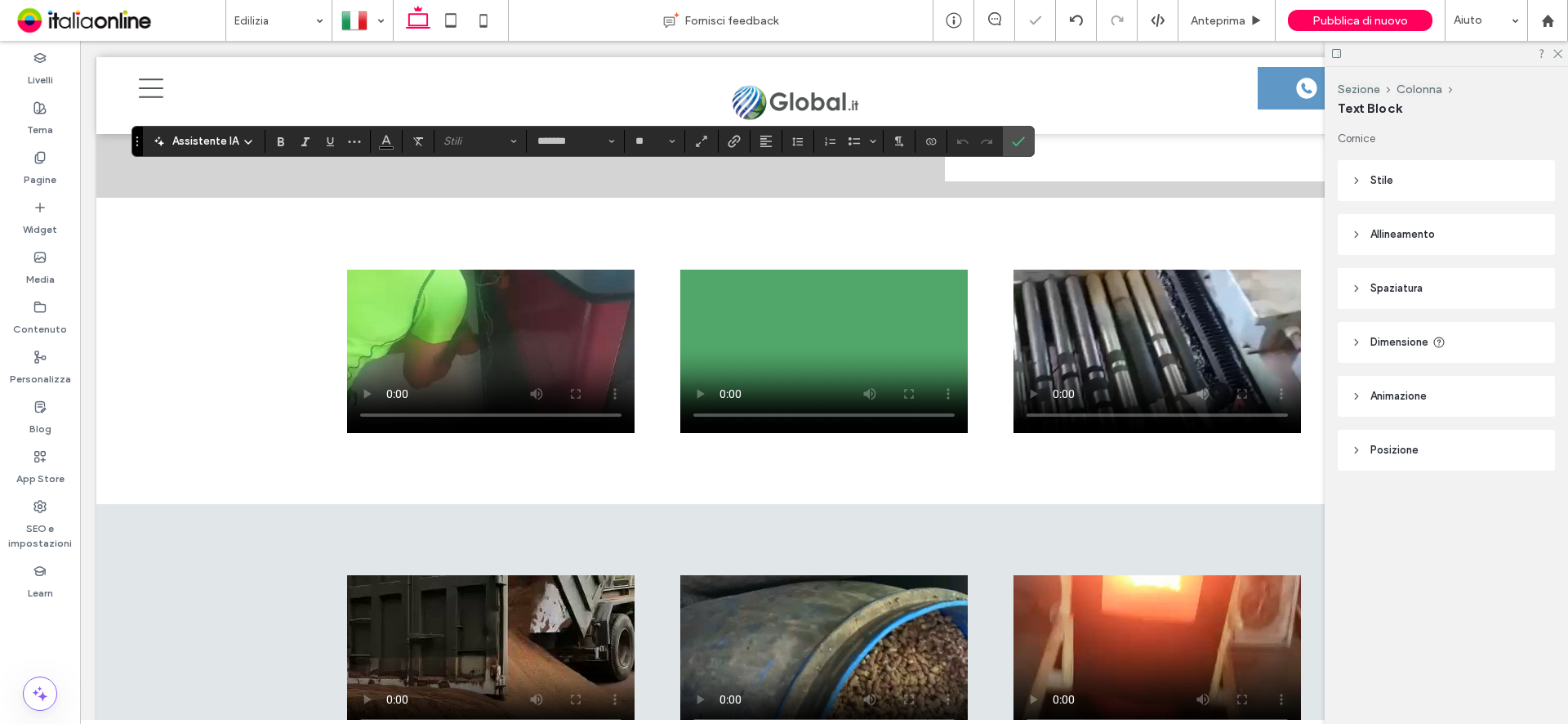
type input "*******"
type input "**"
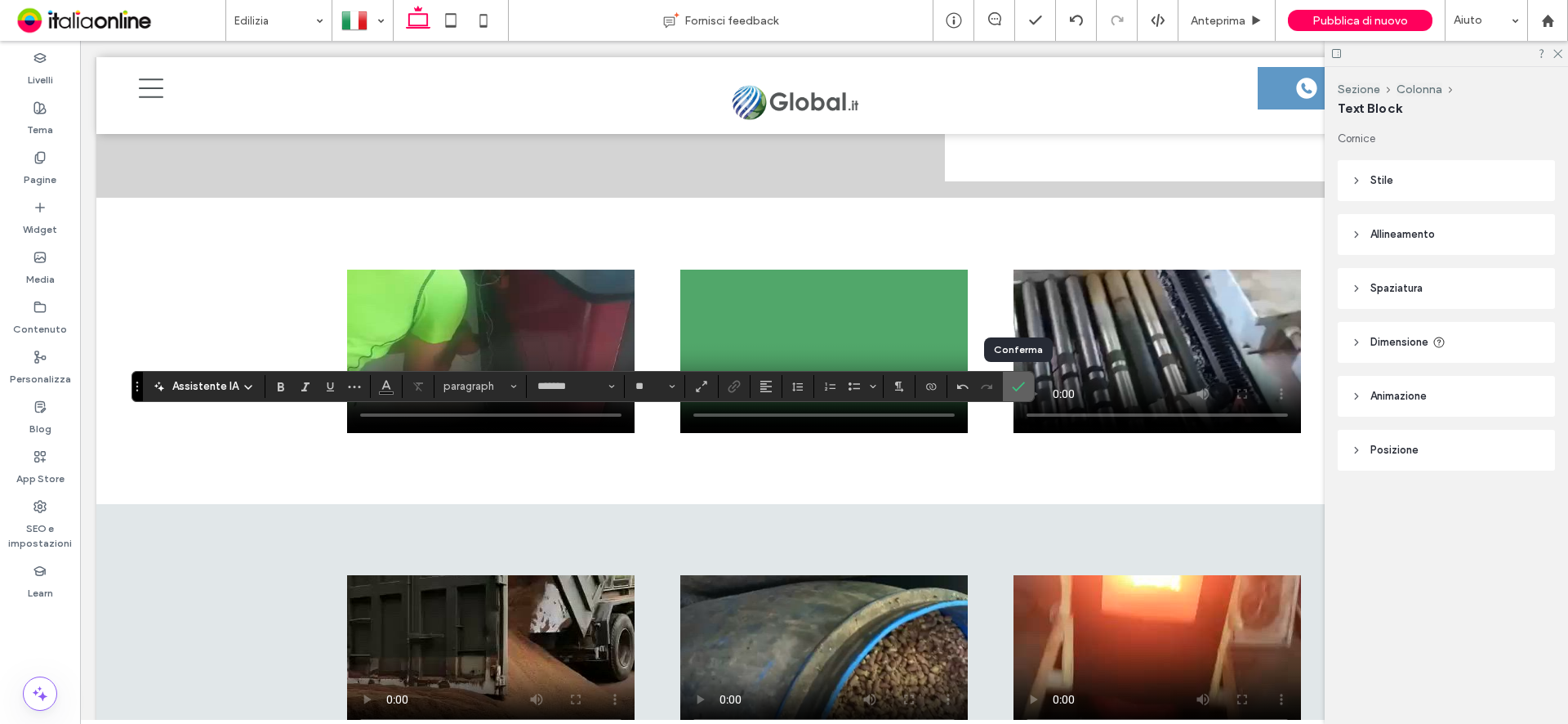
click at [1024, 395] on label "Conferma" at bounding box center [1018, 386] width 25 height 29
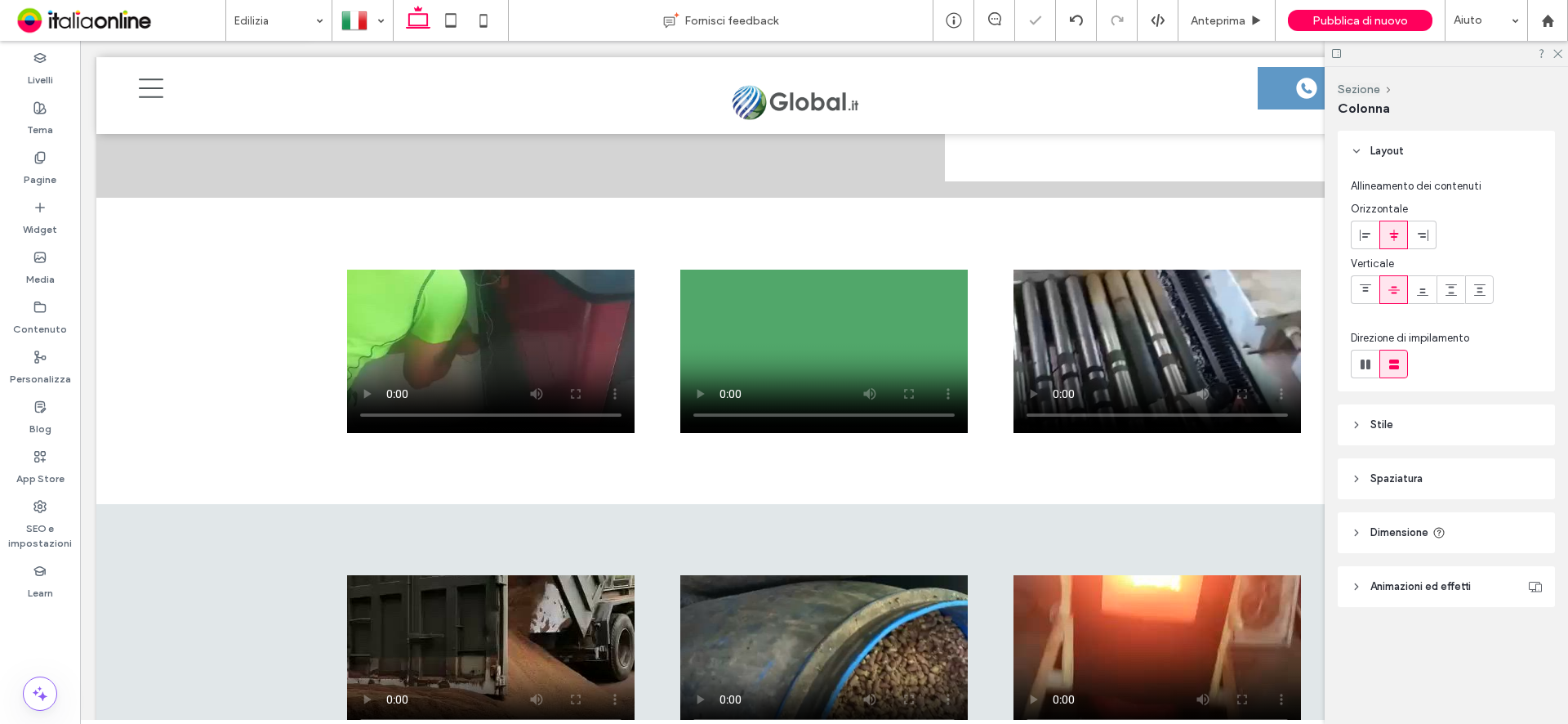
type input "**"
type input "****"
click at [980, 258] on button "Design" at bounding box center [987, 254] width 59 height 20
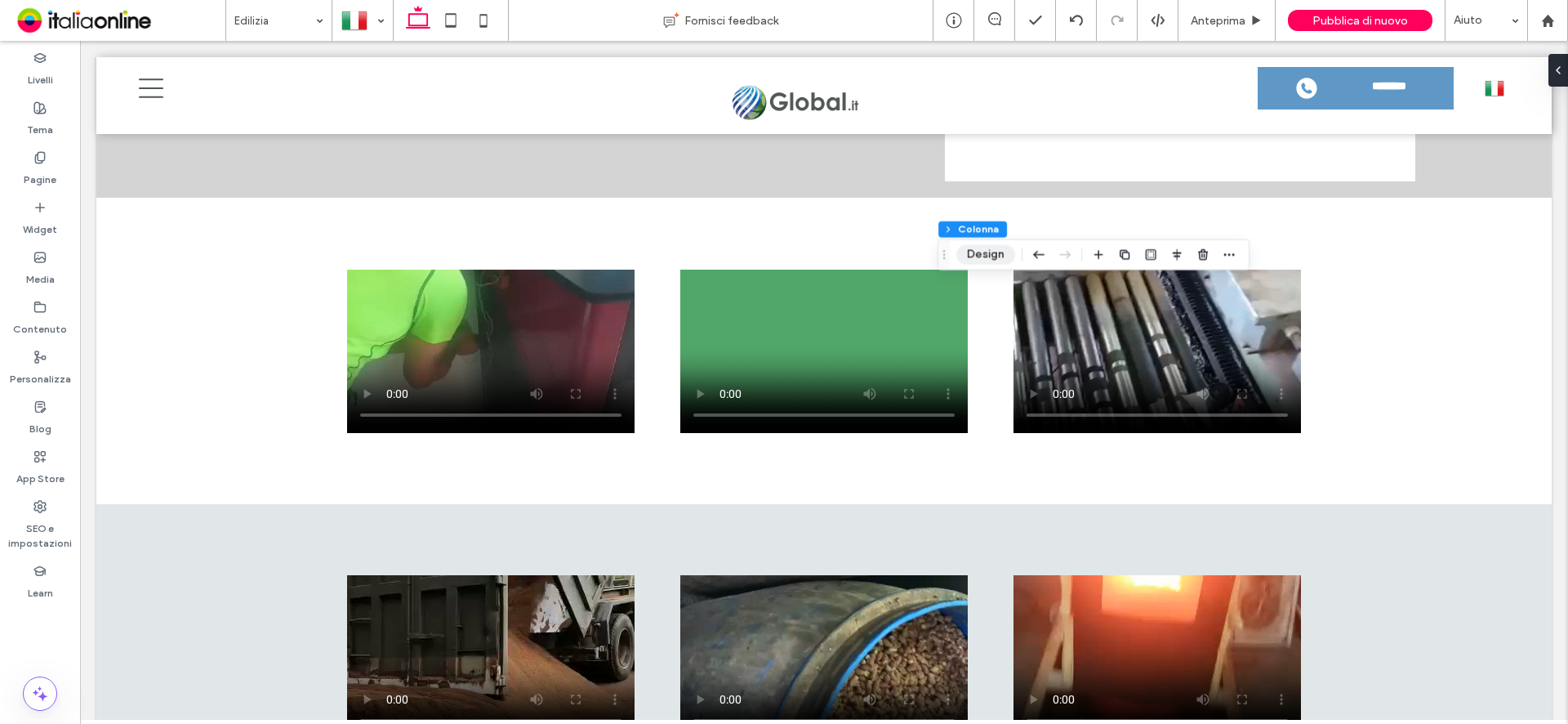
click at [977, 253] on button "Design" at bounding box center [986, 254] width 59 height 20
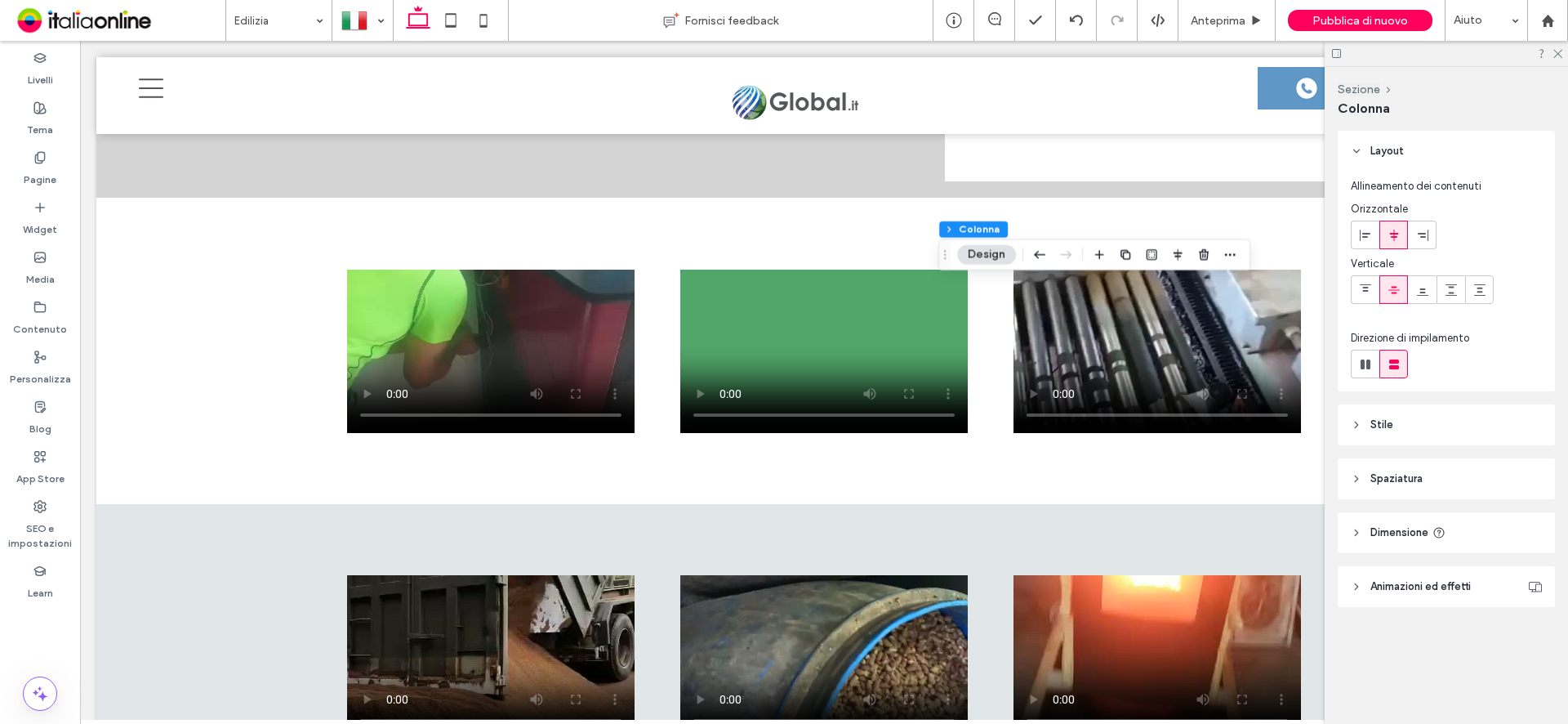
click at [1371, 418] on span "Stile" at bounding box center [1381, 424] width 23 height 16
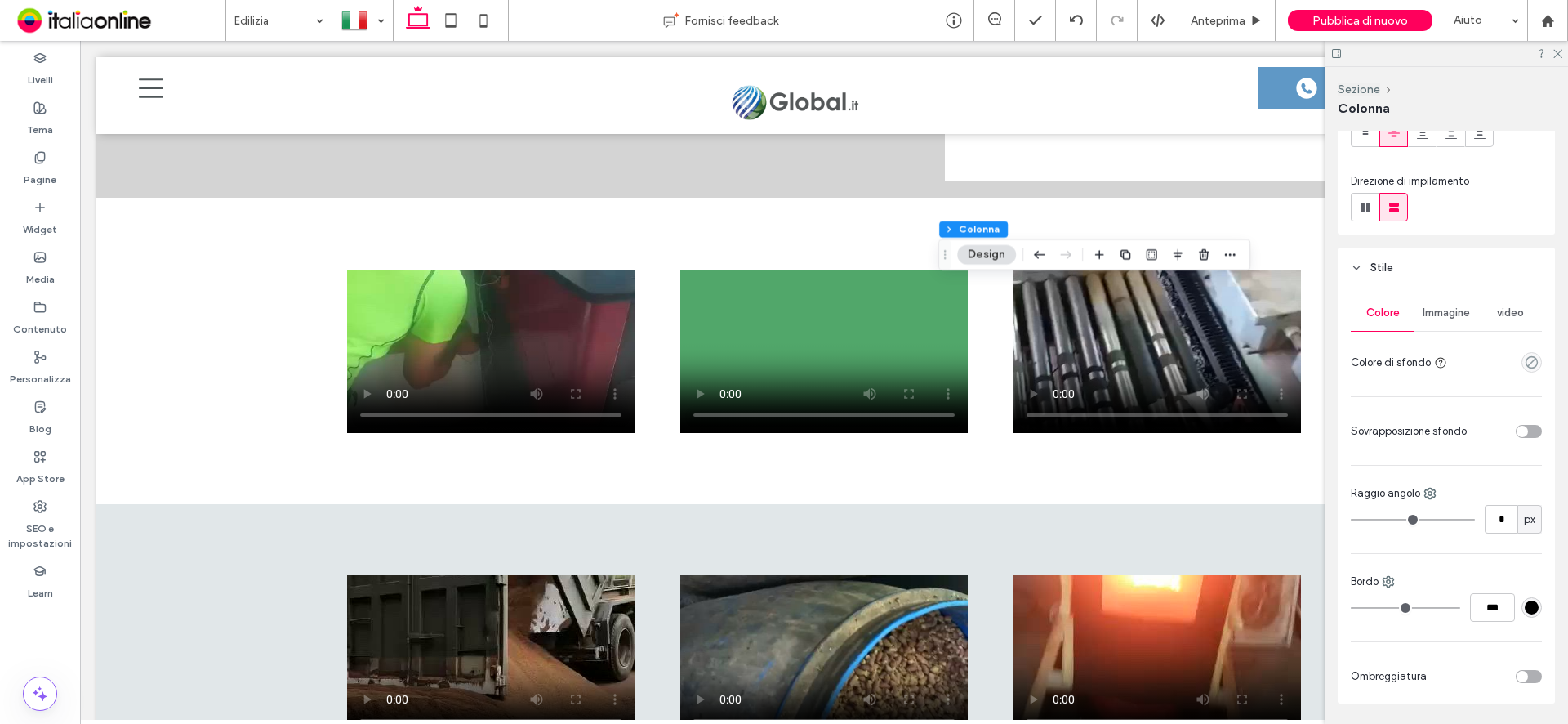
scroll to position [164, 0]
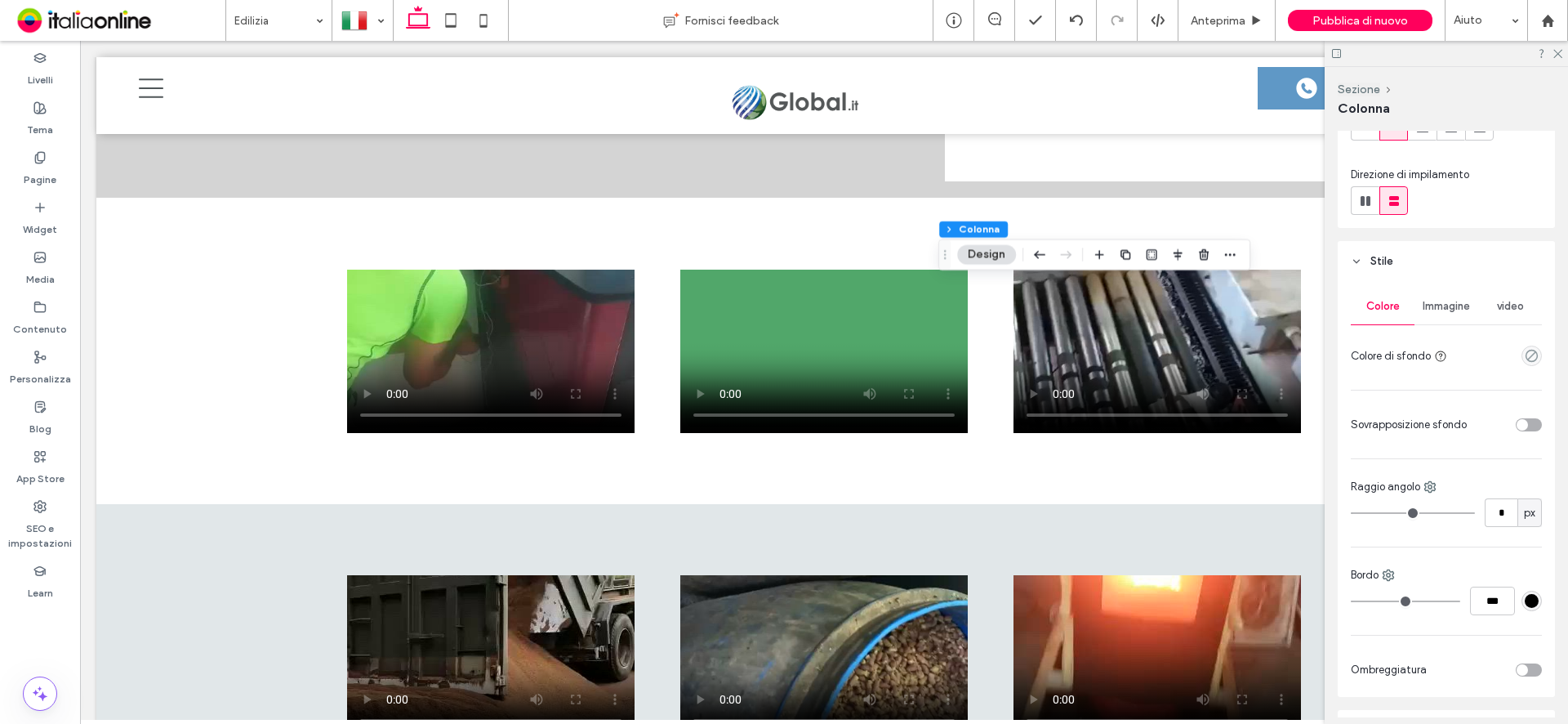
click at [1439, 311] on span "Immagine" at bounding box center [1446, 306] width 47 height 13
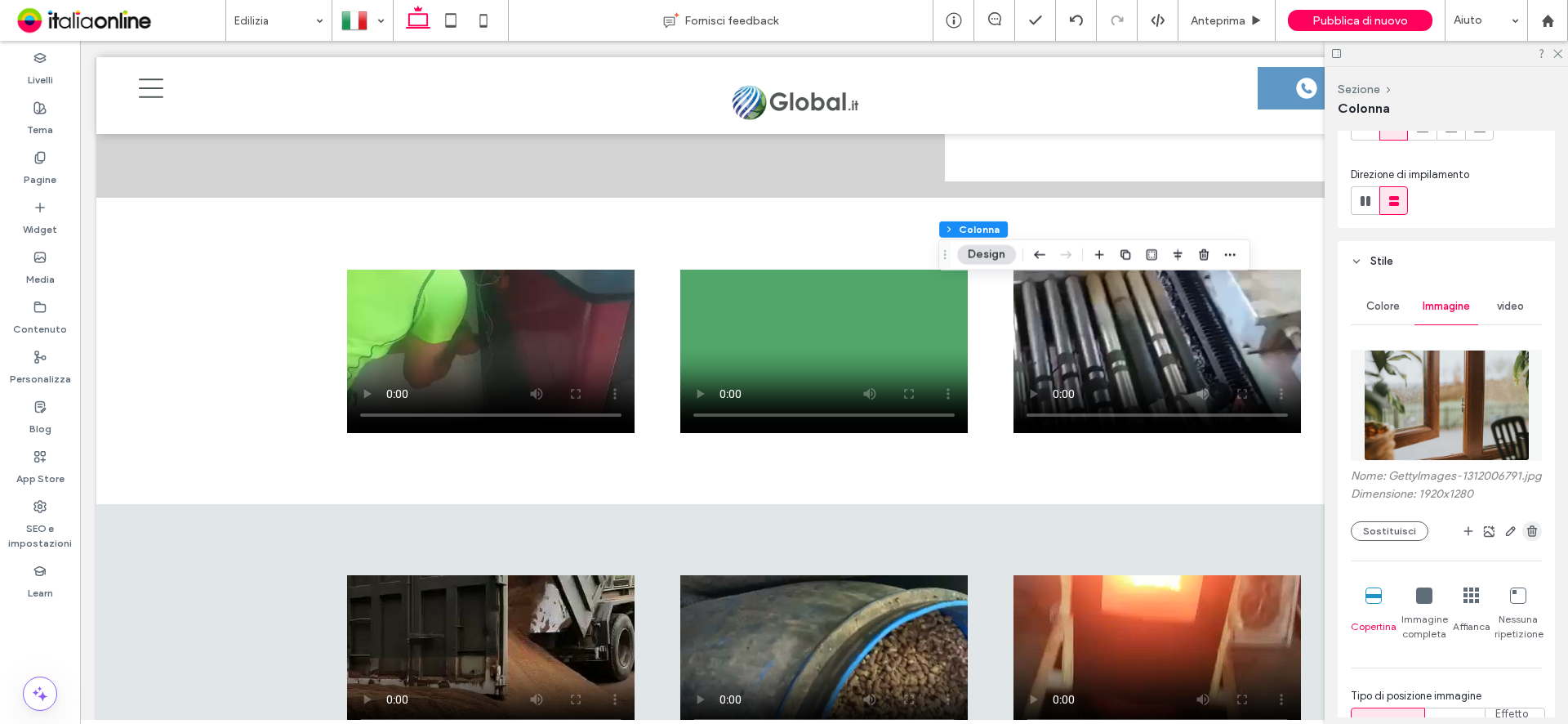
click at [1525, 537] on icon "button" at bounding box center [1531, 530] width 13 height 13
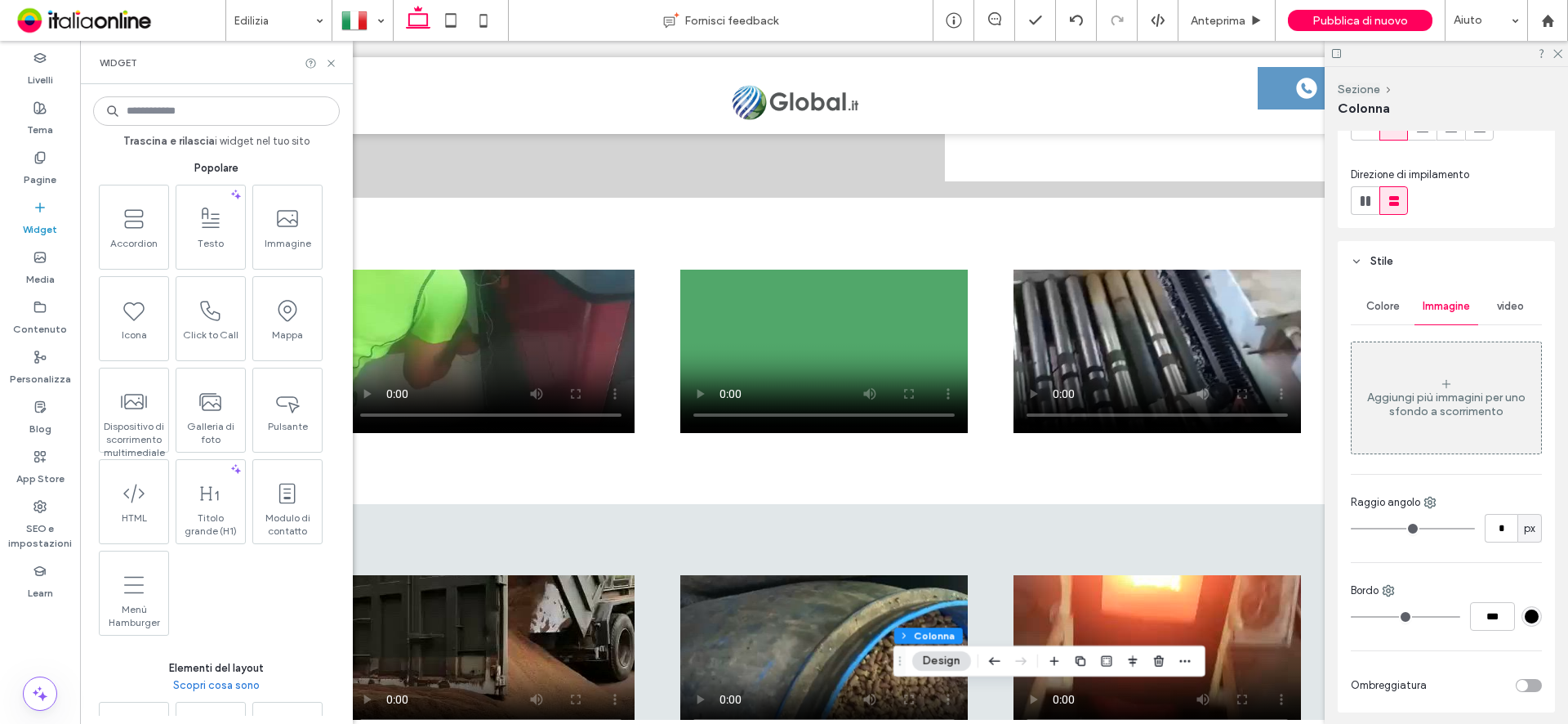
scroll to position [245, 0]
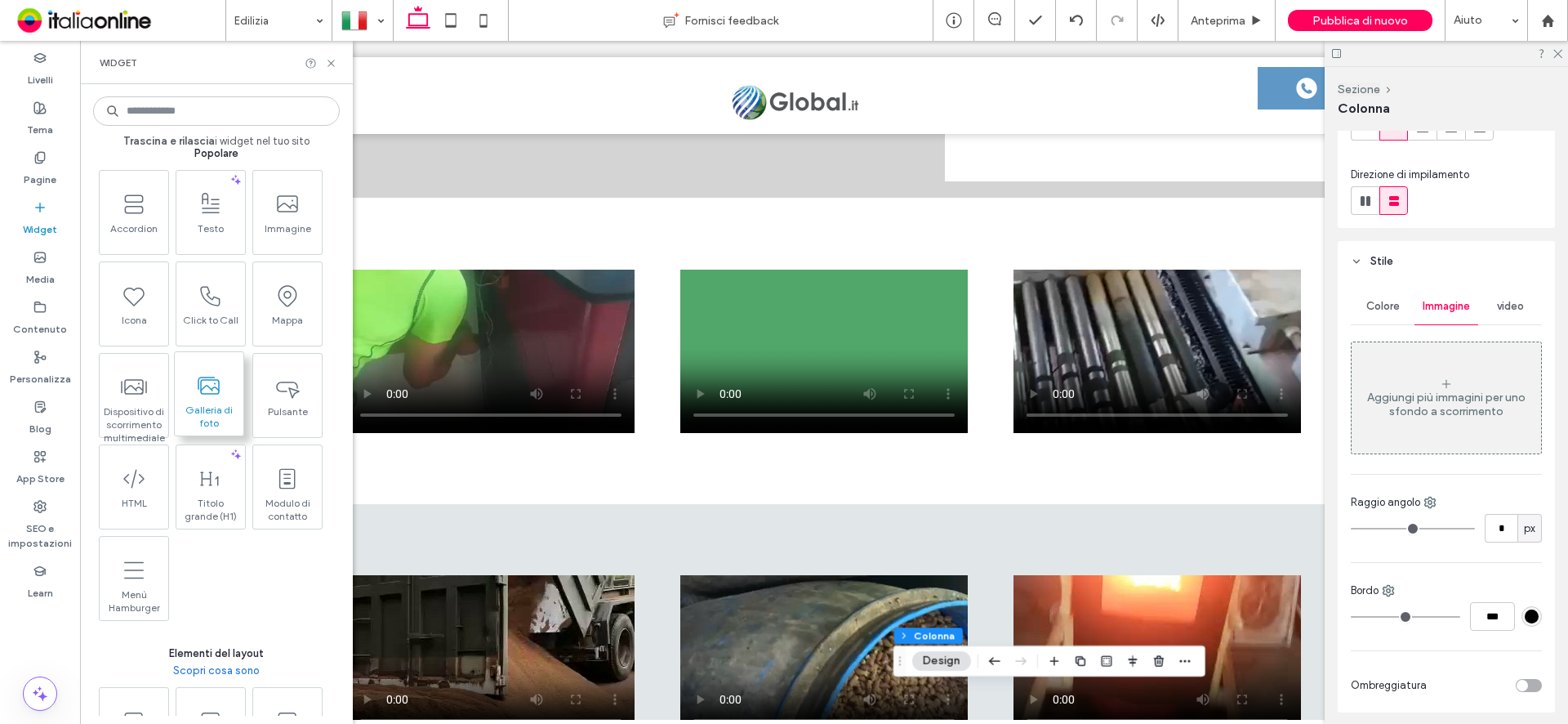
click at [224, 388] on span at bounding box center [209, 385] width 69 height 37
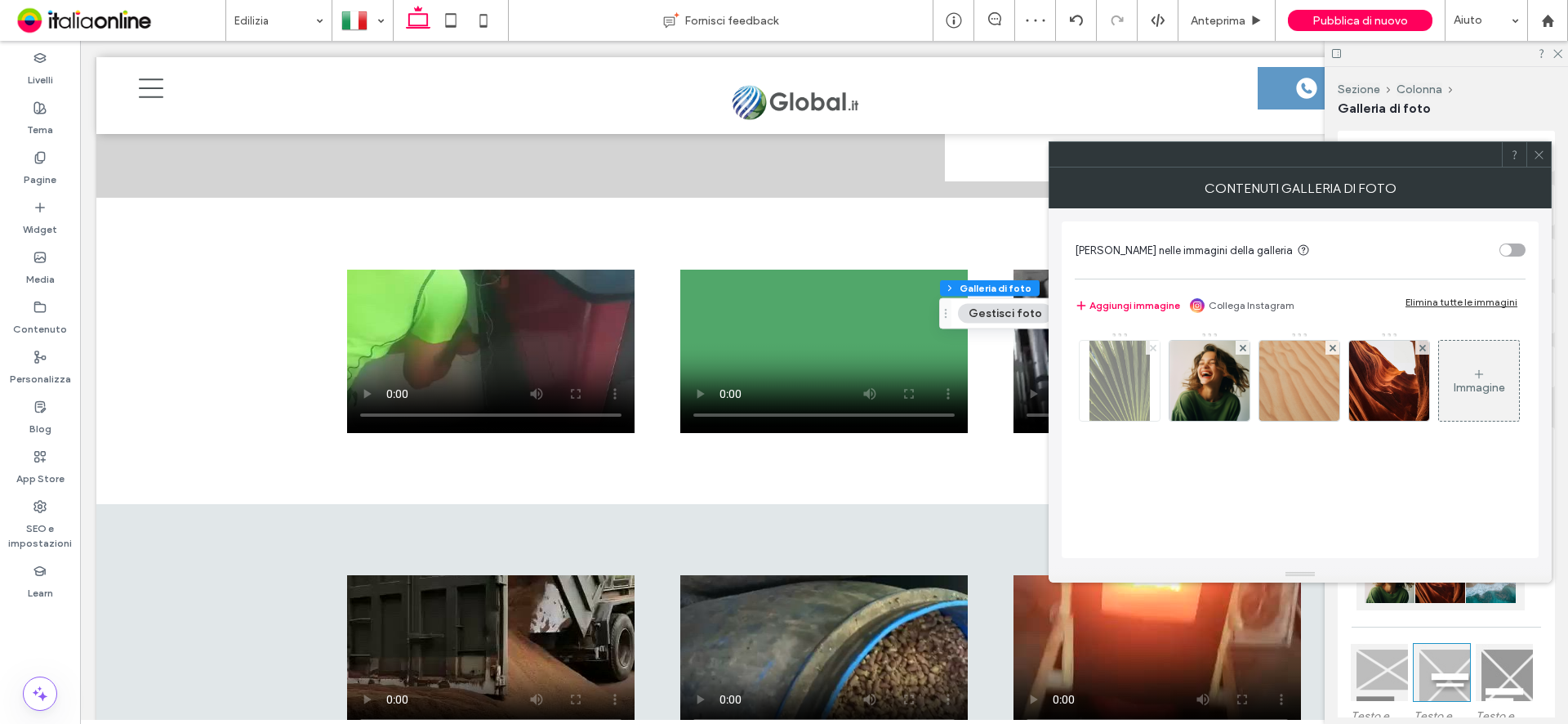
click at [1154, 348] on use at bounding box center [1153, 347] width 7 height 7
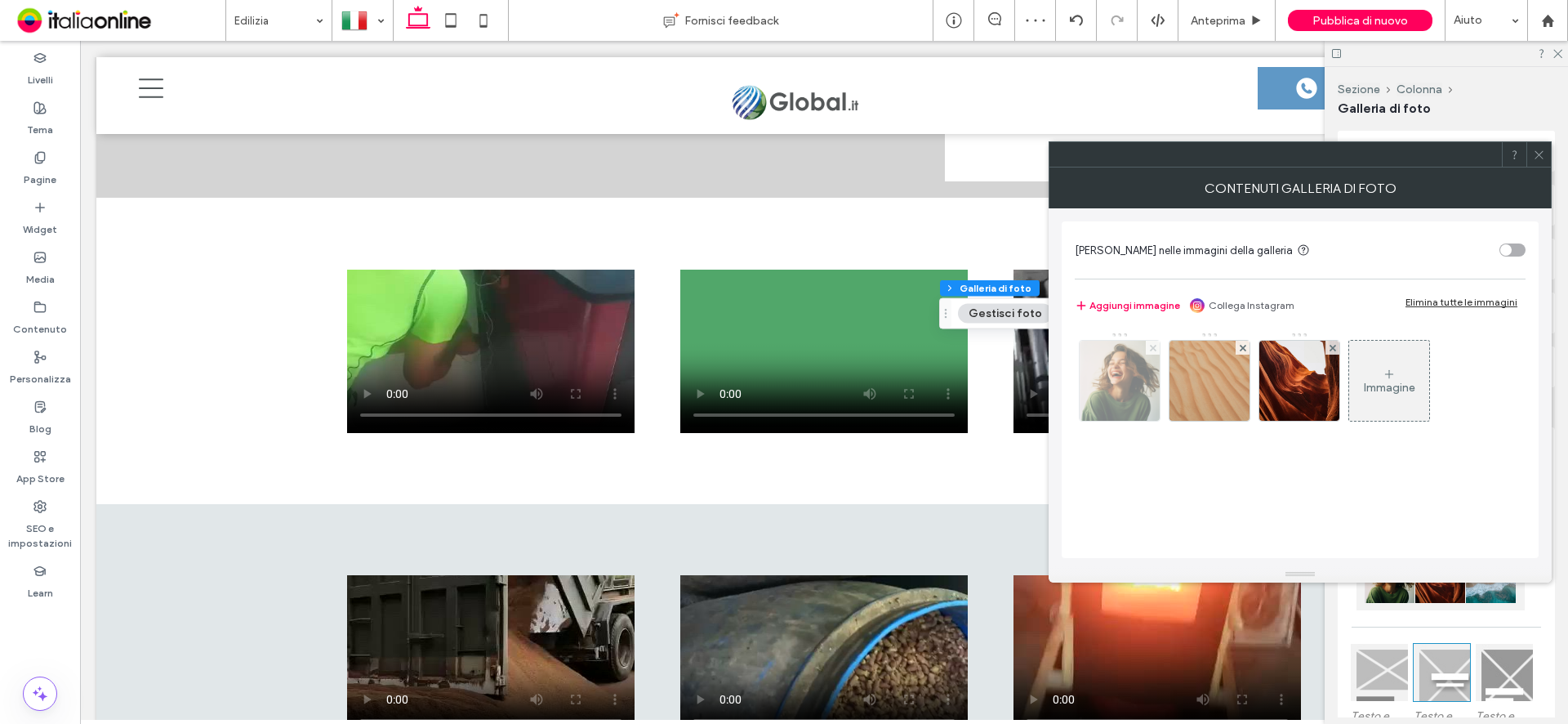
click at [1154, 348] on use at bounding box center [1153, 347] width 7 height 7
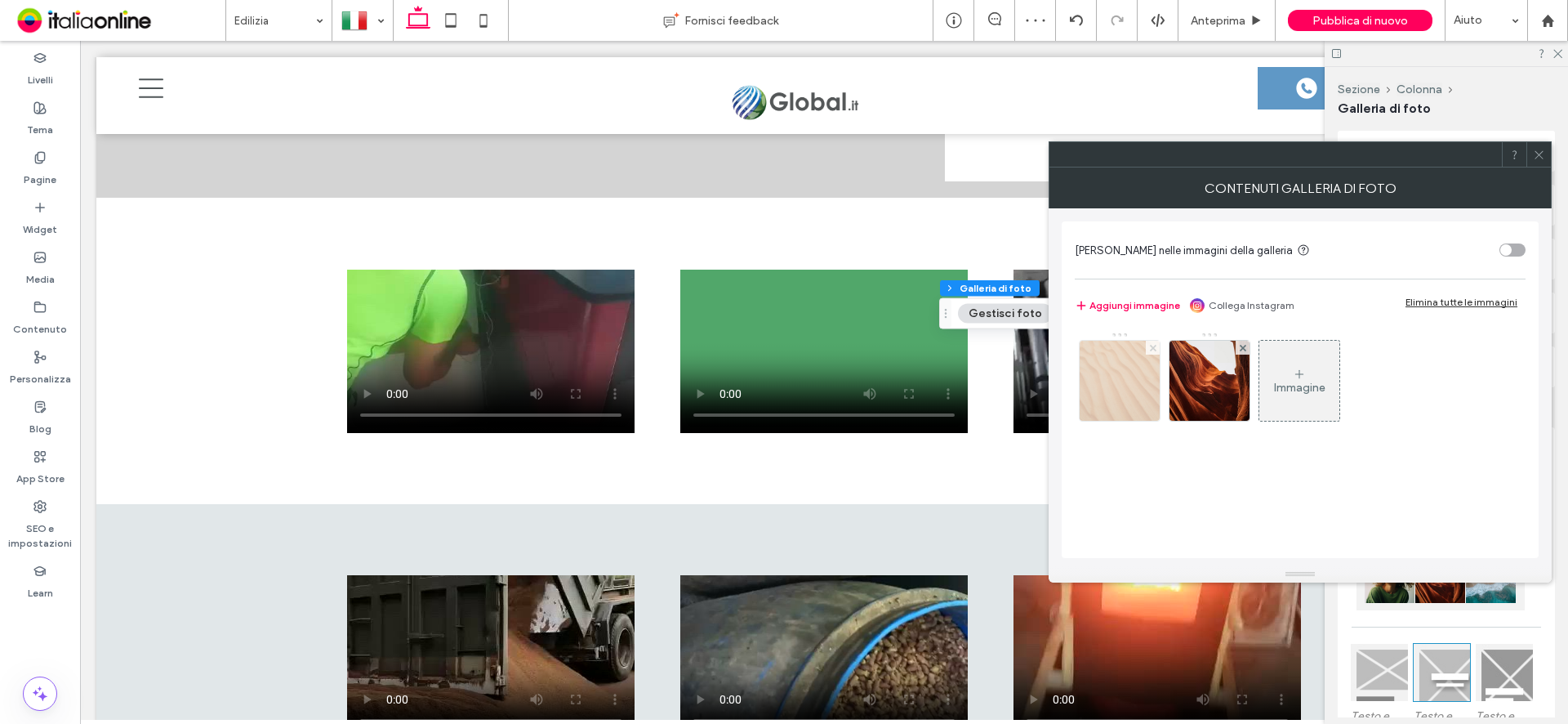
click at [1154, 348] on use at bounding box center [1153, 347] width 7 height 7
click at [1117, 386] on img at bounding box center [1119, 380] width 103 height 80
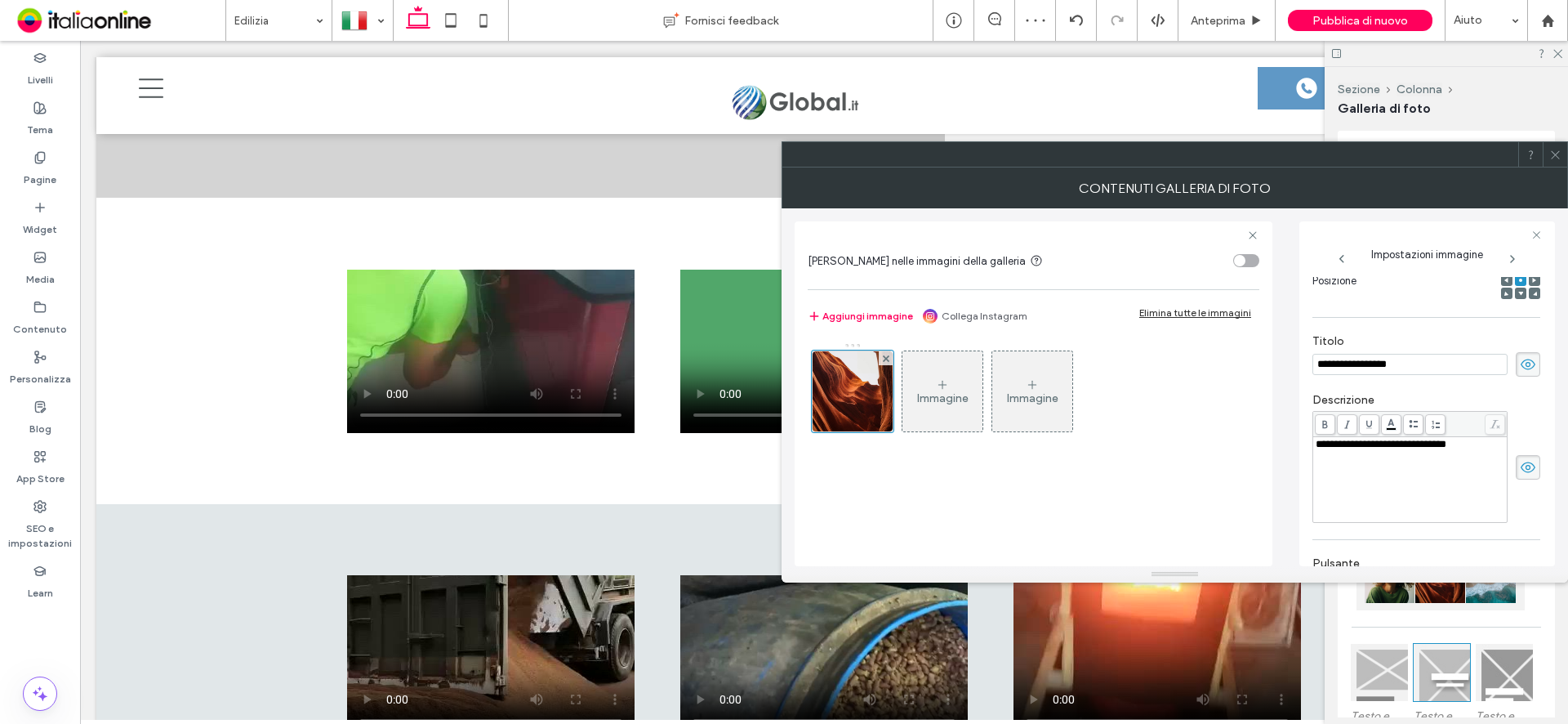
scroll to position [276, 0]
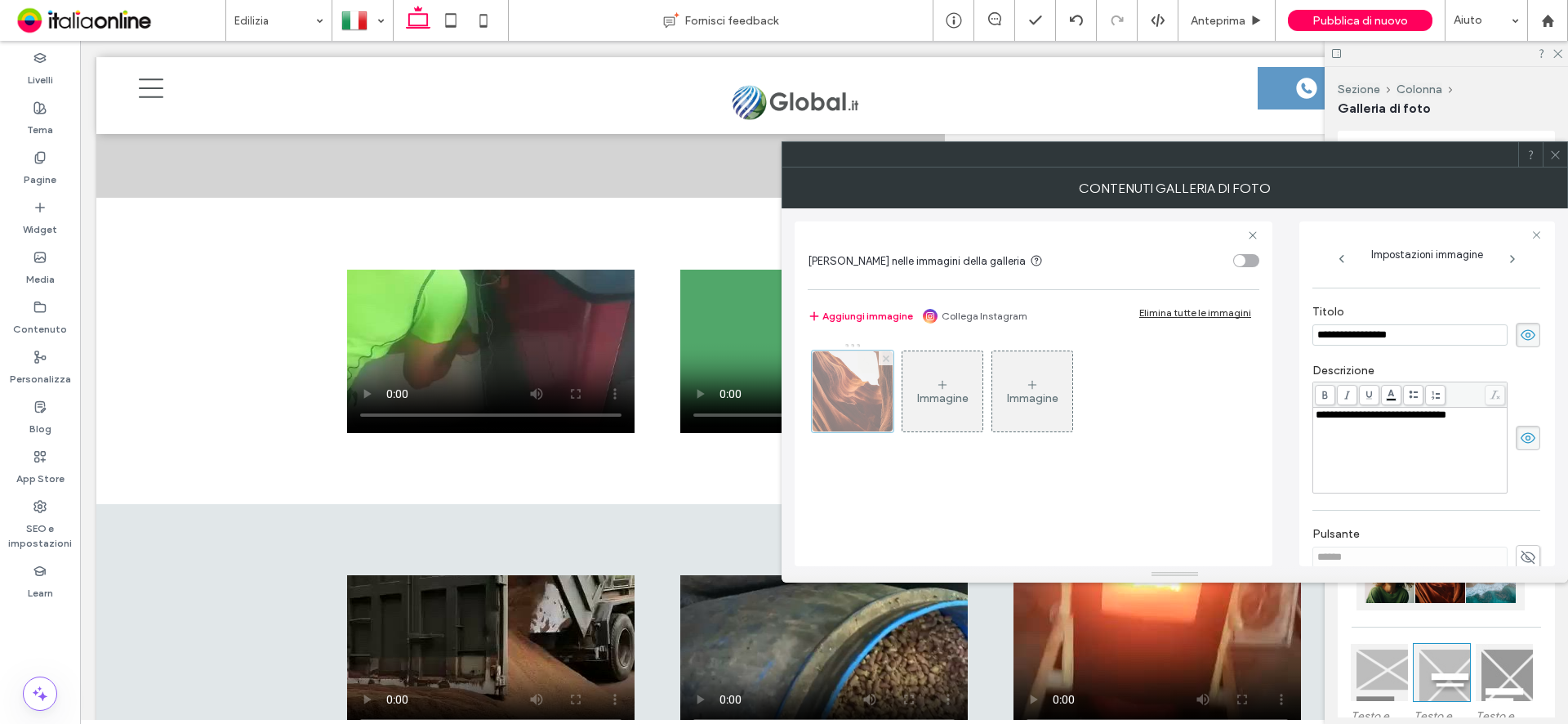
click at [885, 358] on use at bounding box center [885, 358] width 7 height 7
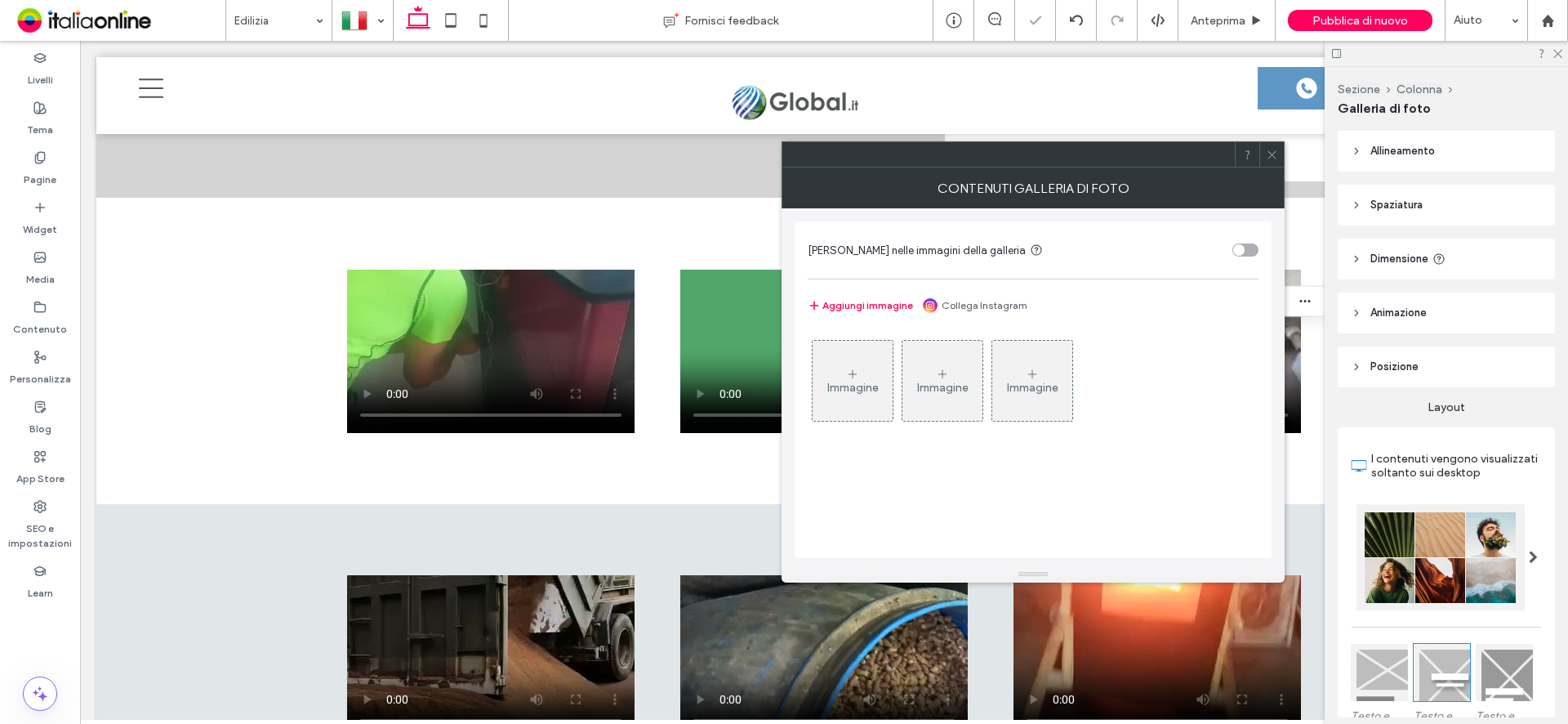
click at [844, 379] on div "Immagine" at bounding box center [852, 381] width 80 height 77
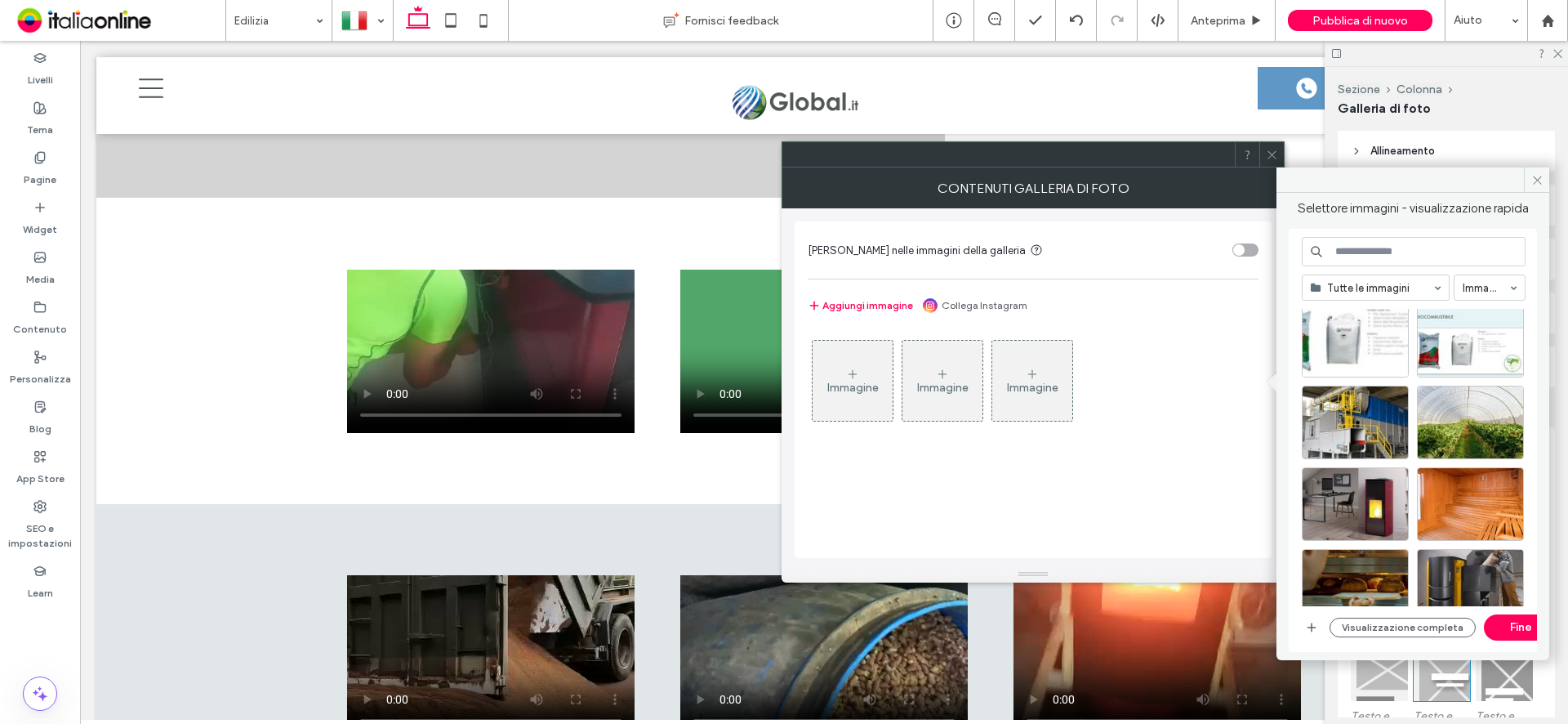
scroll to position [572, 0]
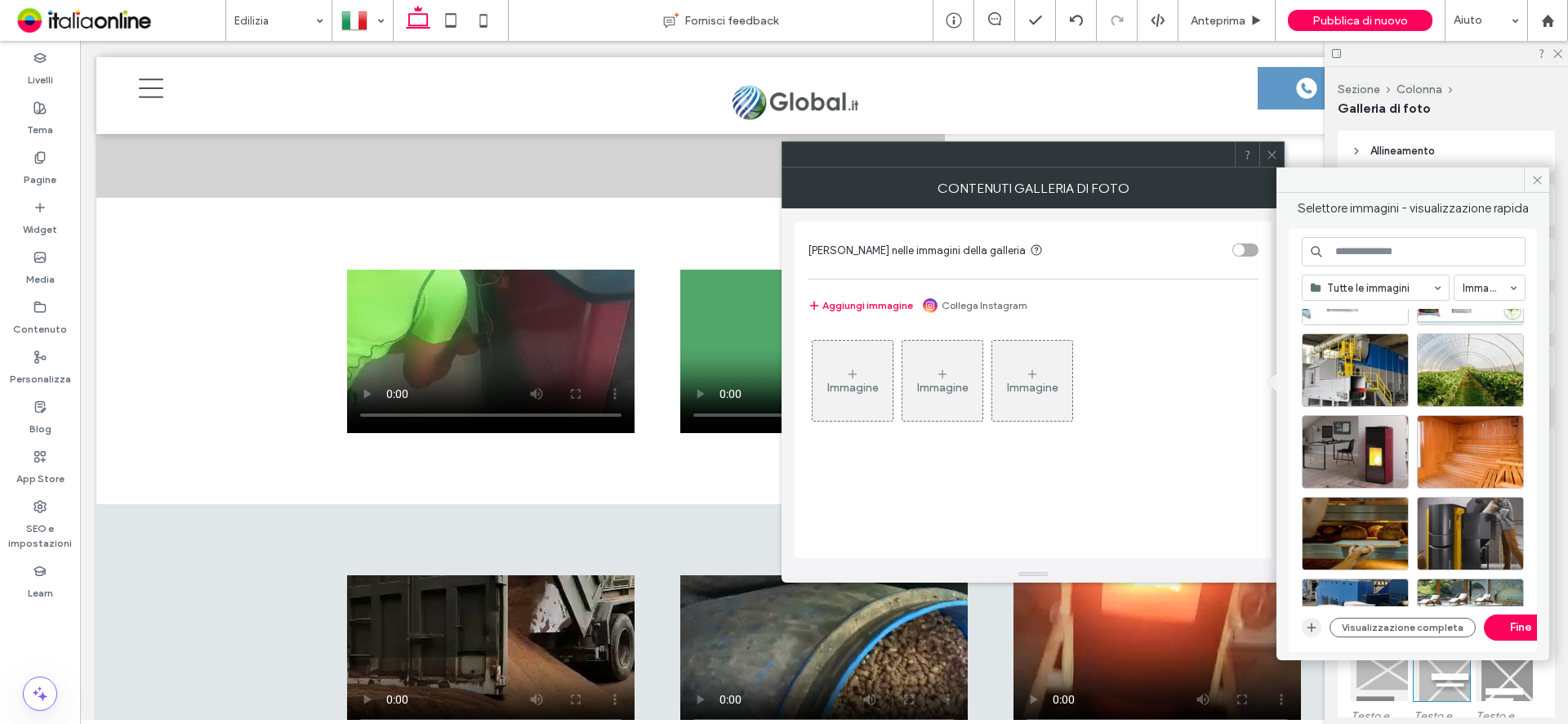
click at [1304, 633] on span "button" at bounding box center [1311, 627] width 20 height 20
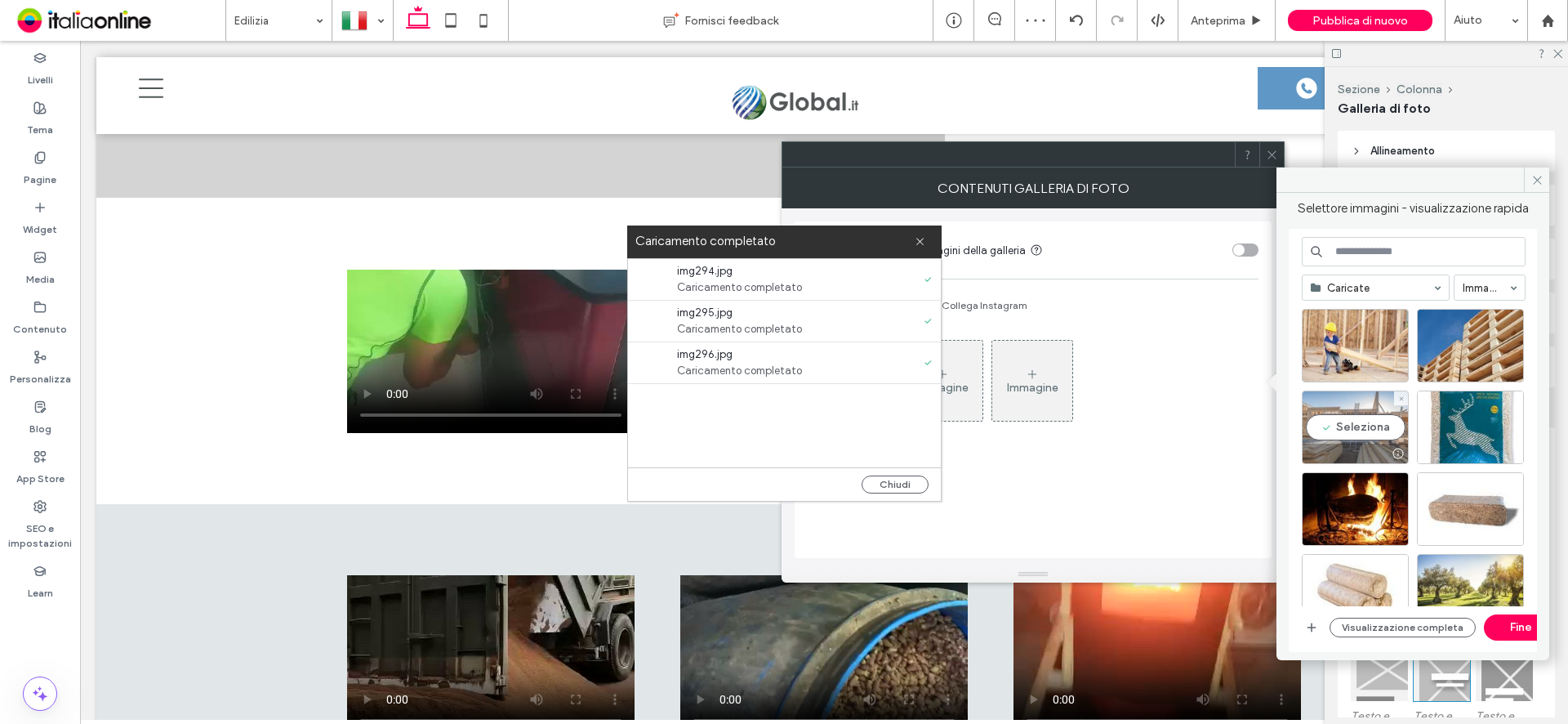
click at [1340, 422] on div "Seleziona" at bounding box center [1355, 428] width 107 height 74
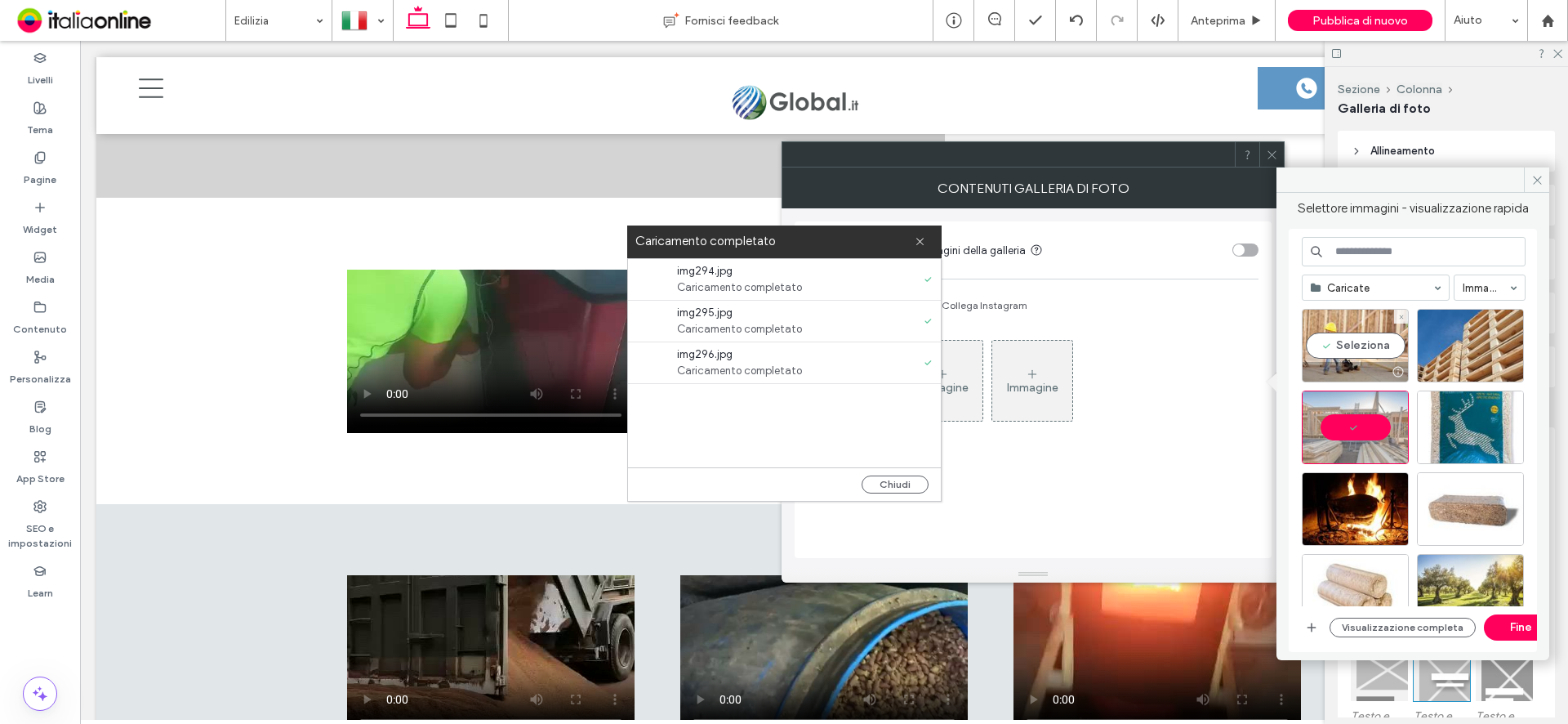
drag, startPoint x: 1362, startPoint y: 355, endPoint x: 1416, endPoint y: 347, distance: 54.6
click at [1362, 355] on div "Seleziona" at bounding box center [1355, 345] width 107 height 74
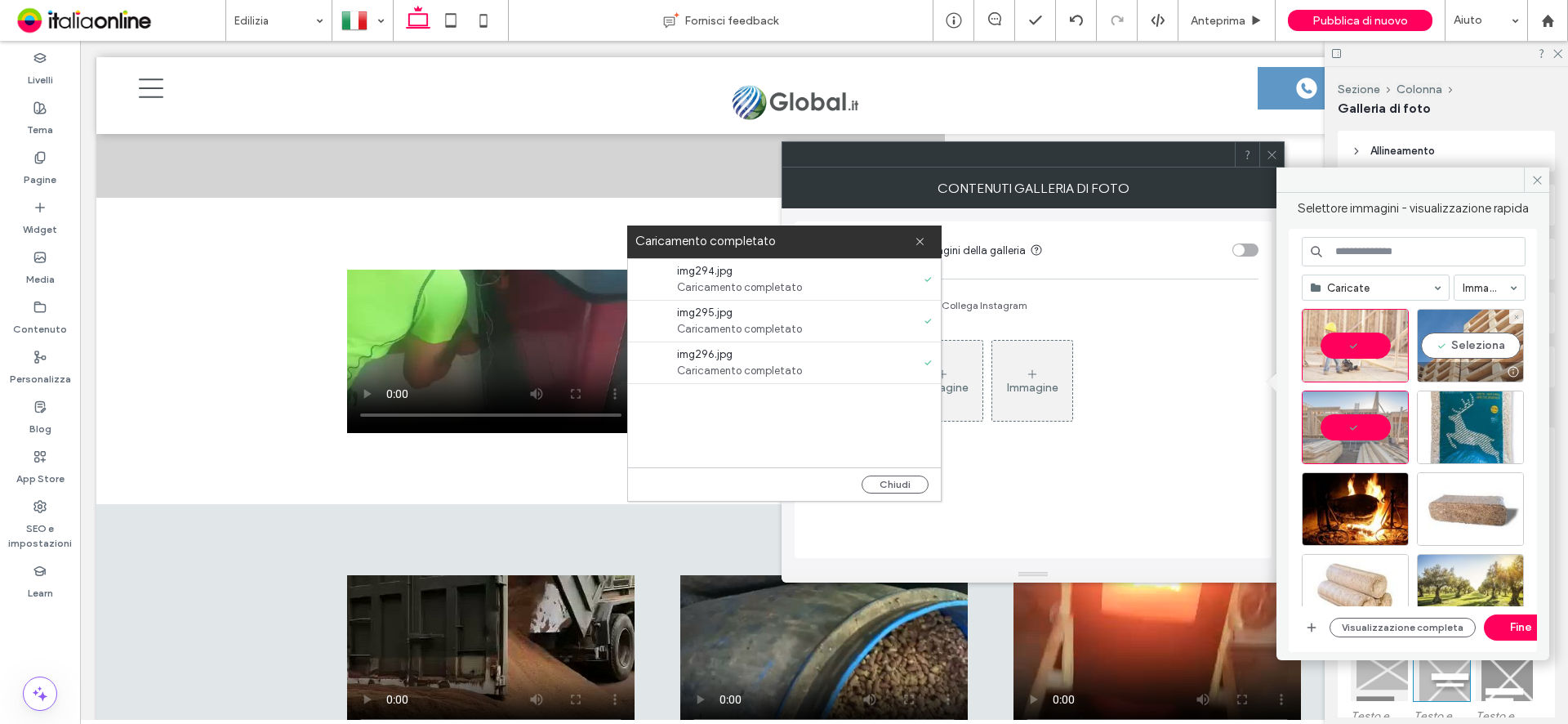
click at [1484, 337] on div "Seleziona" at bounding box center [1470, 345] width 107 height 74
click at [1518, 625] on button "Fine" at bounding box center [1521, 627] width 74 height 27
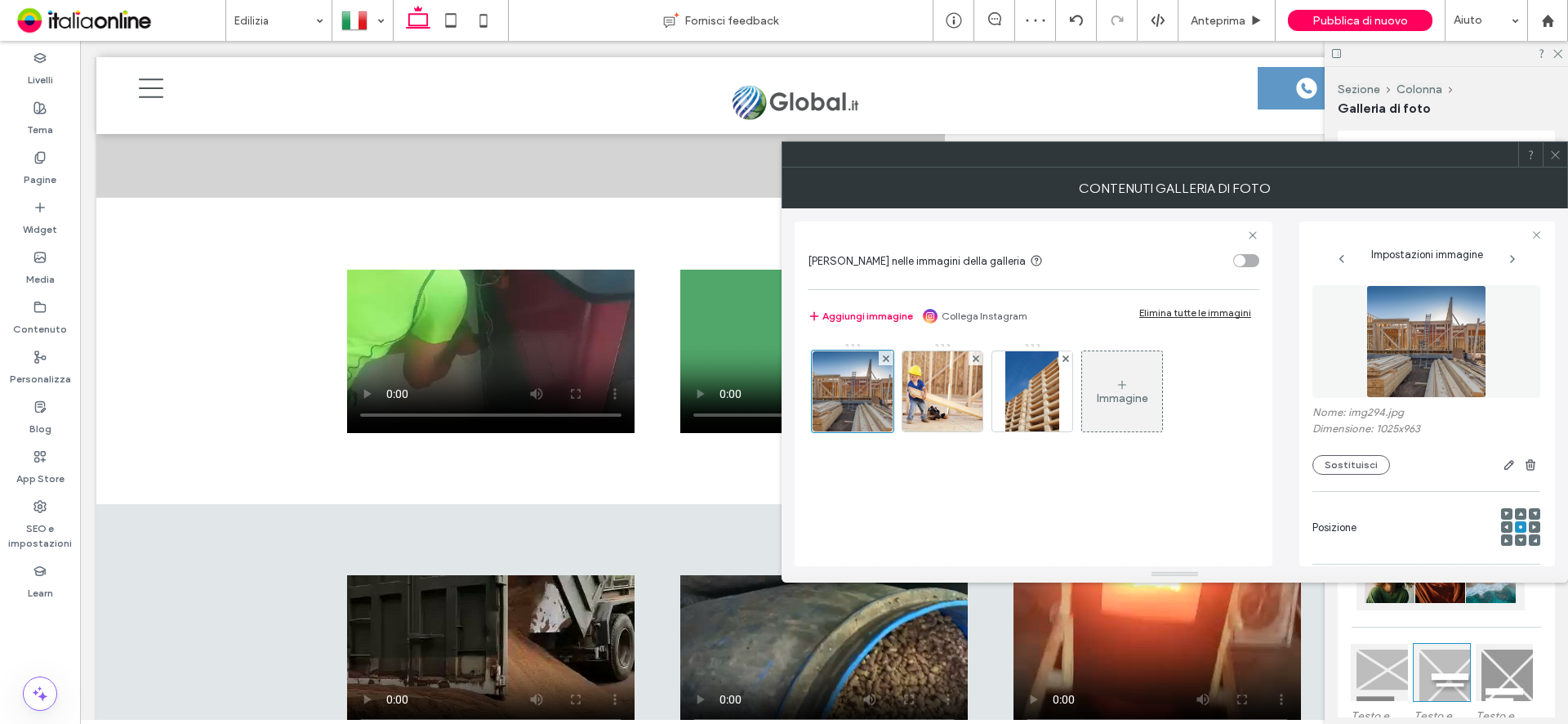
click at [1557, 159] on icon at bounding box center [1555, 155] width 12 height 12
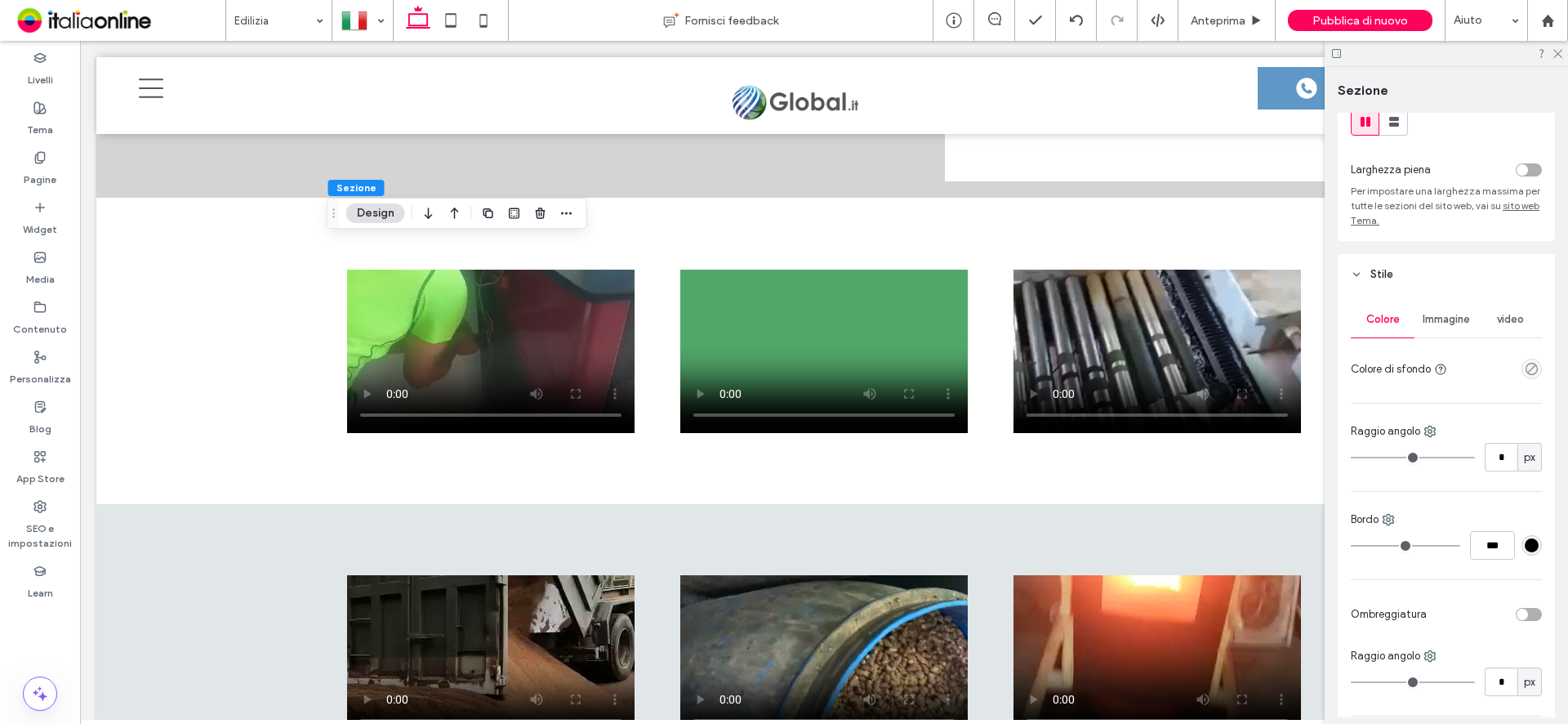
scroll to position [81, 0]
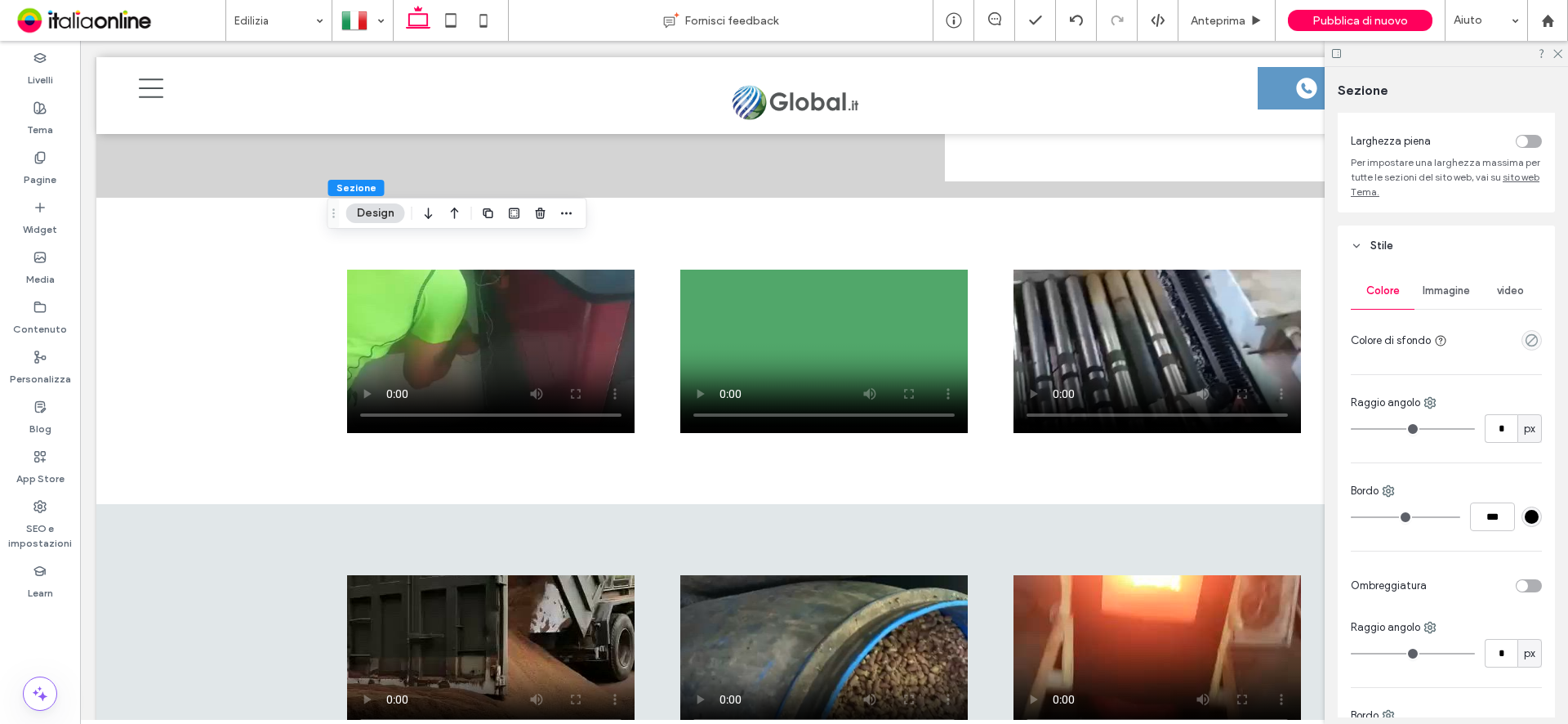
click at [1435, 291] on span "Immagine" at bounding box center [1446, 290] width 47 height 13
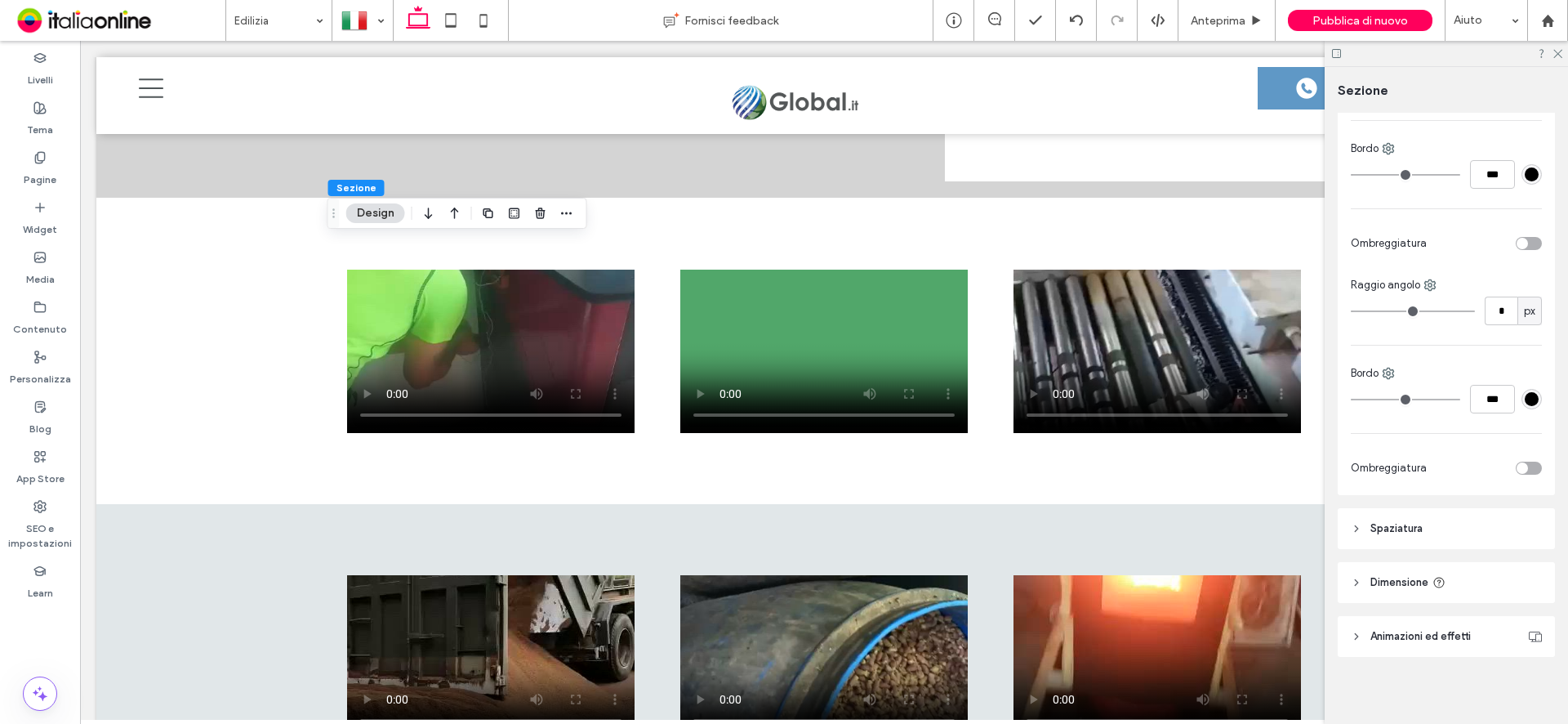
scroll to position [513, 0]
type input "***"
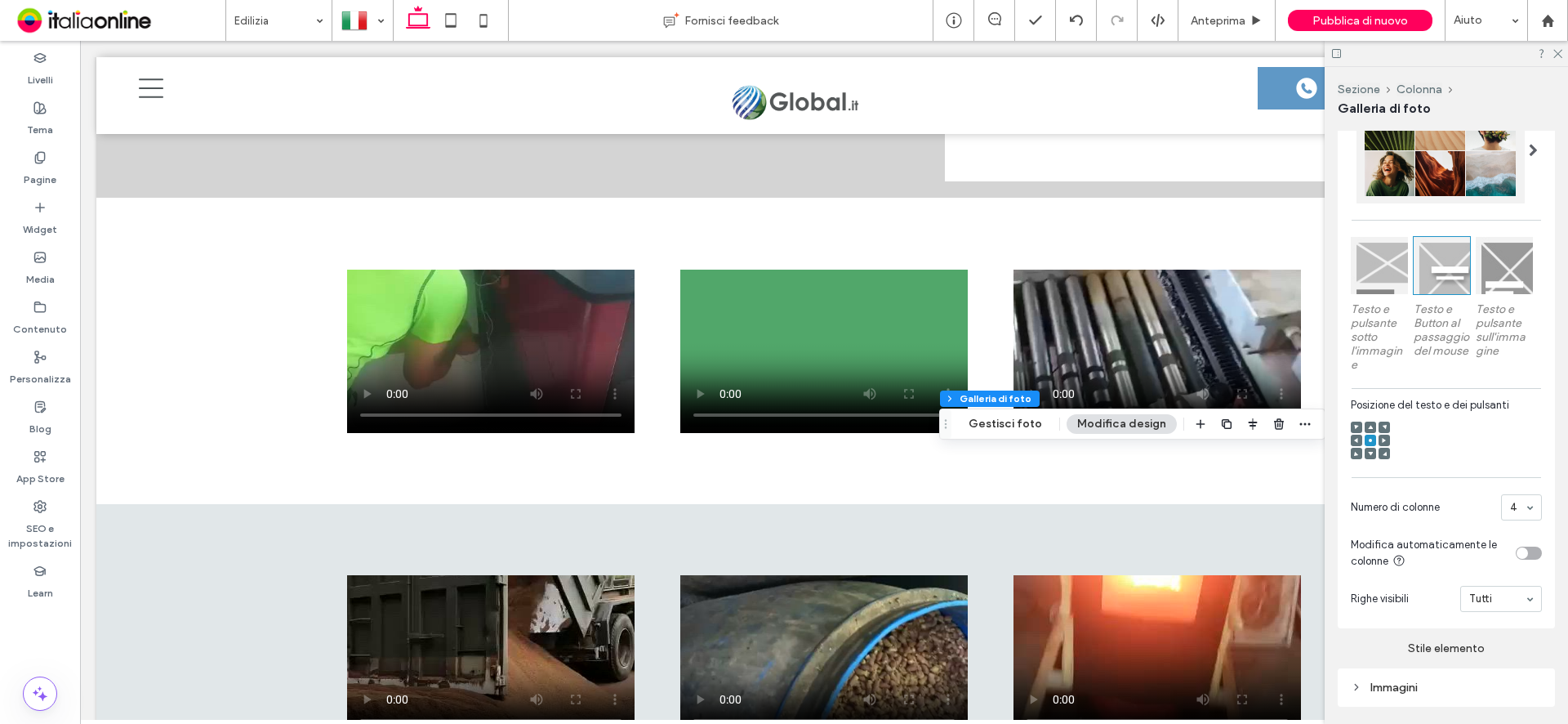
scroll to position [409, 0]
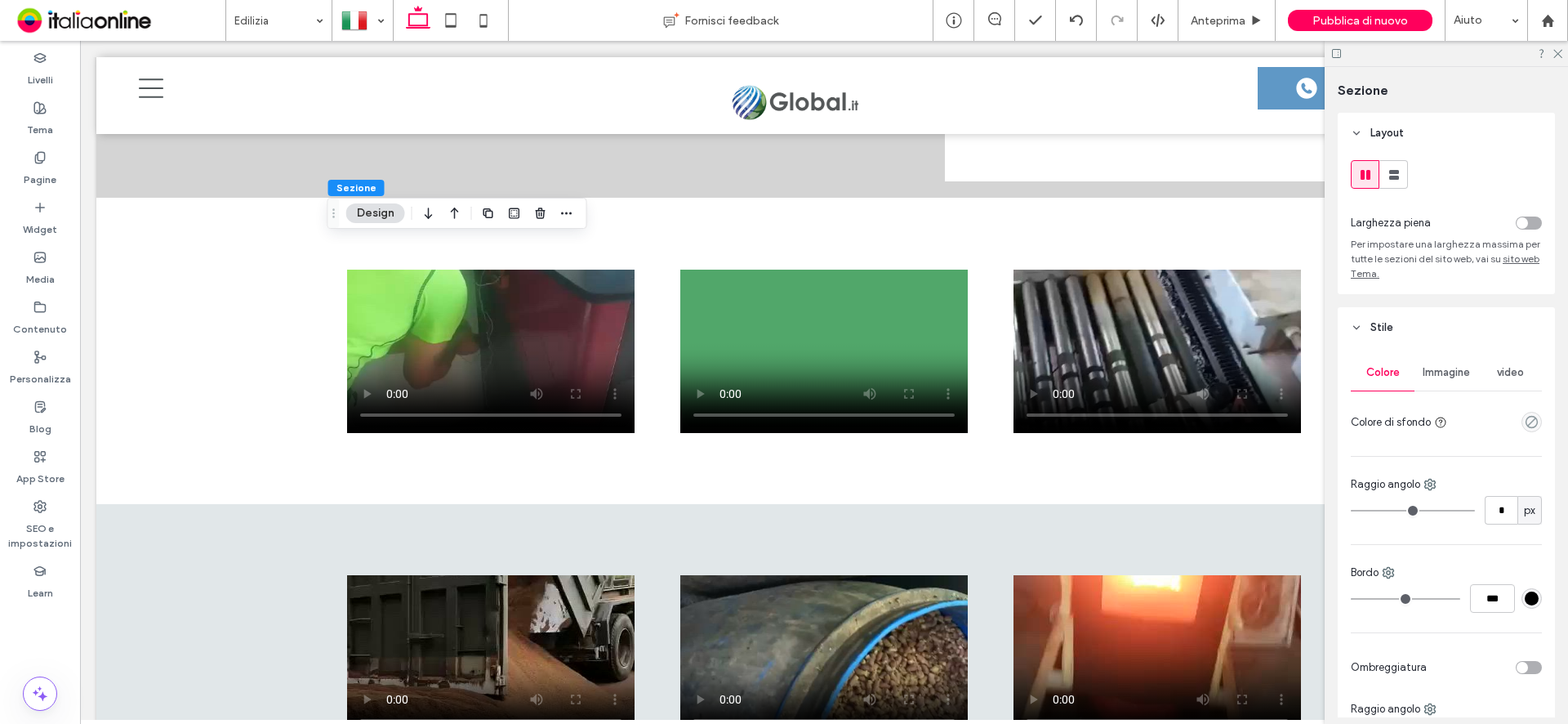
click at [1531, 220] on div "toggle" at bounding box center [1529, 223] width 27 height 13
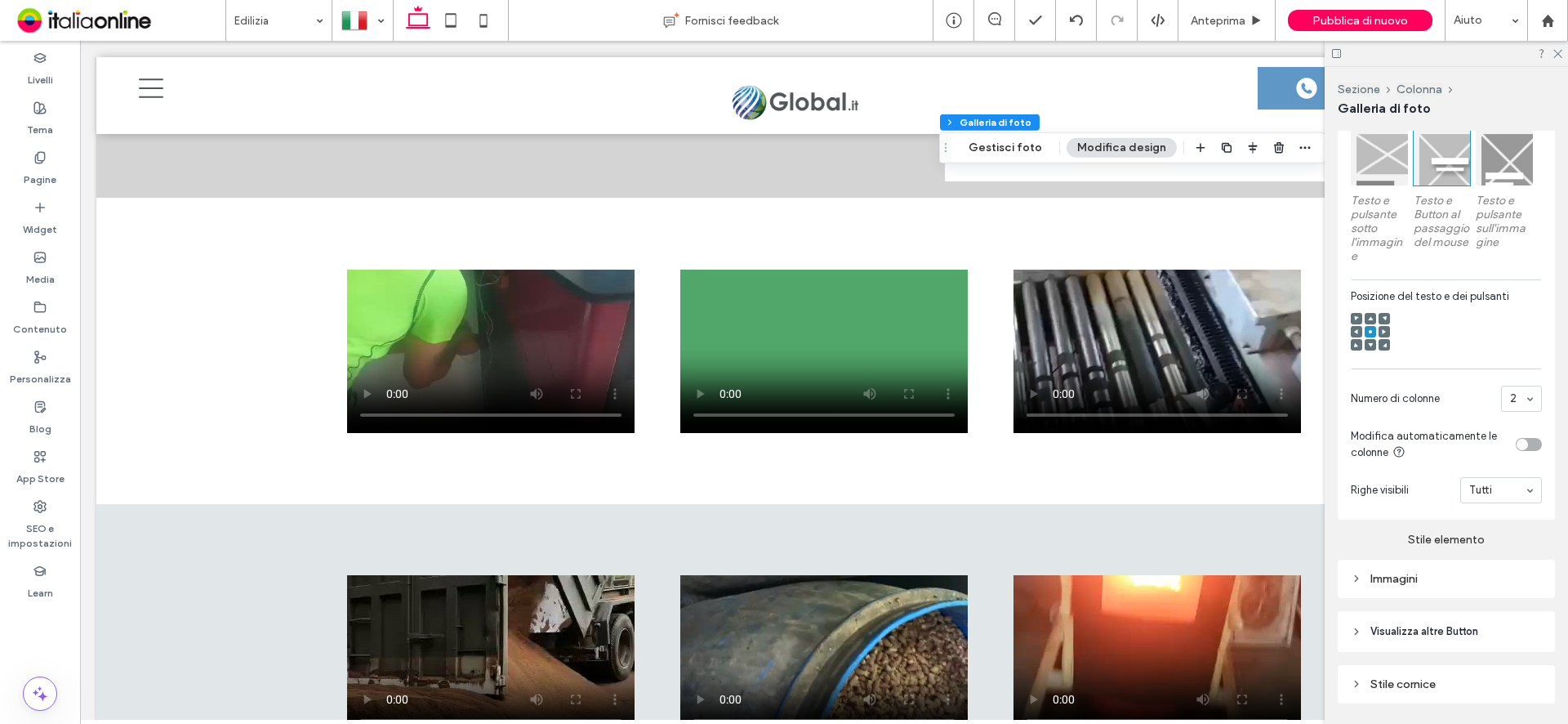
scroll to position [572, 0]
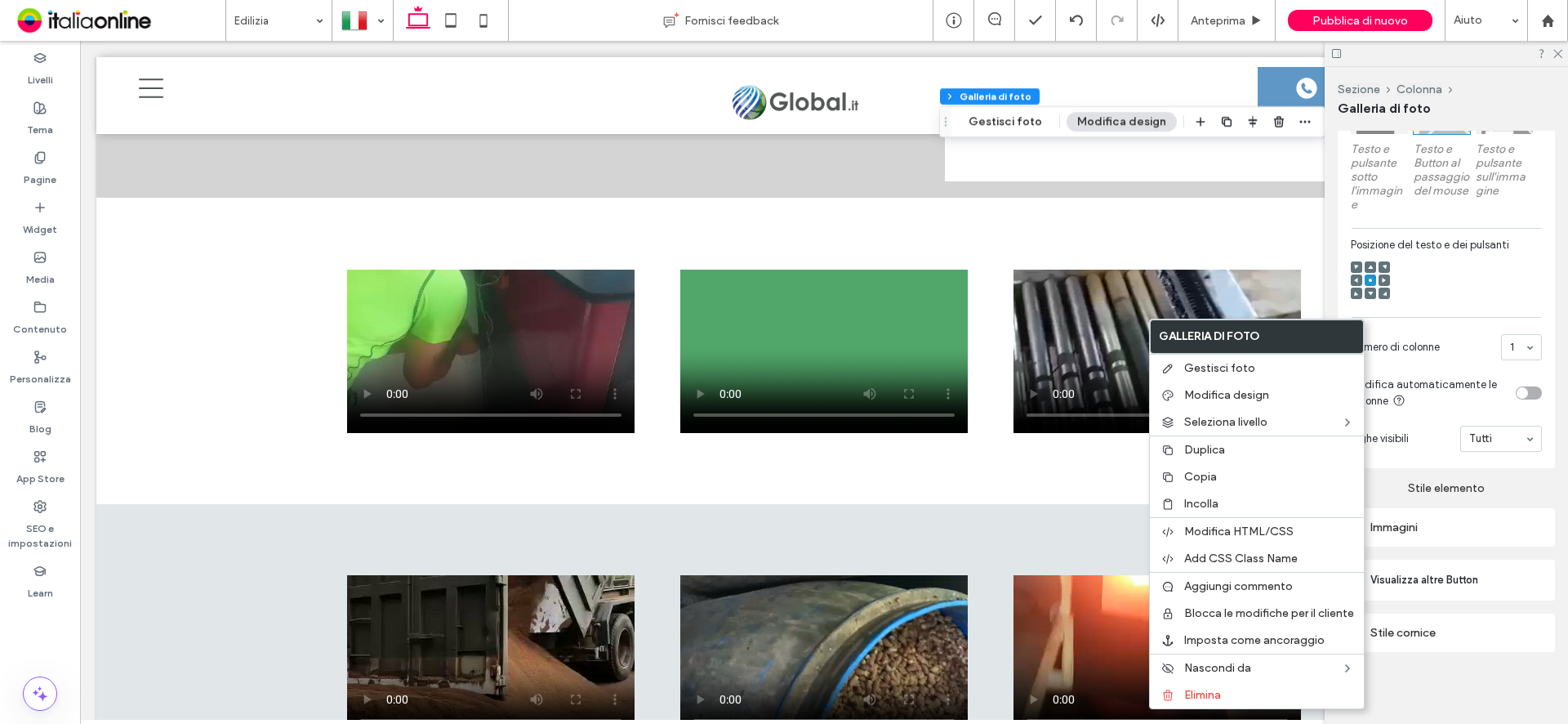
drag, startPoint x: 1212, startPoint y: 477, endPoint x: 765, endPoint y: 465, distance: 447.2
click at [1212, 477] on span "Copia" at bounding box center [1201, 476] width 33 height 14
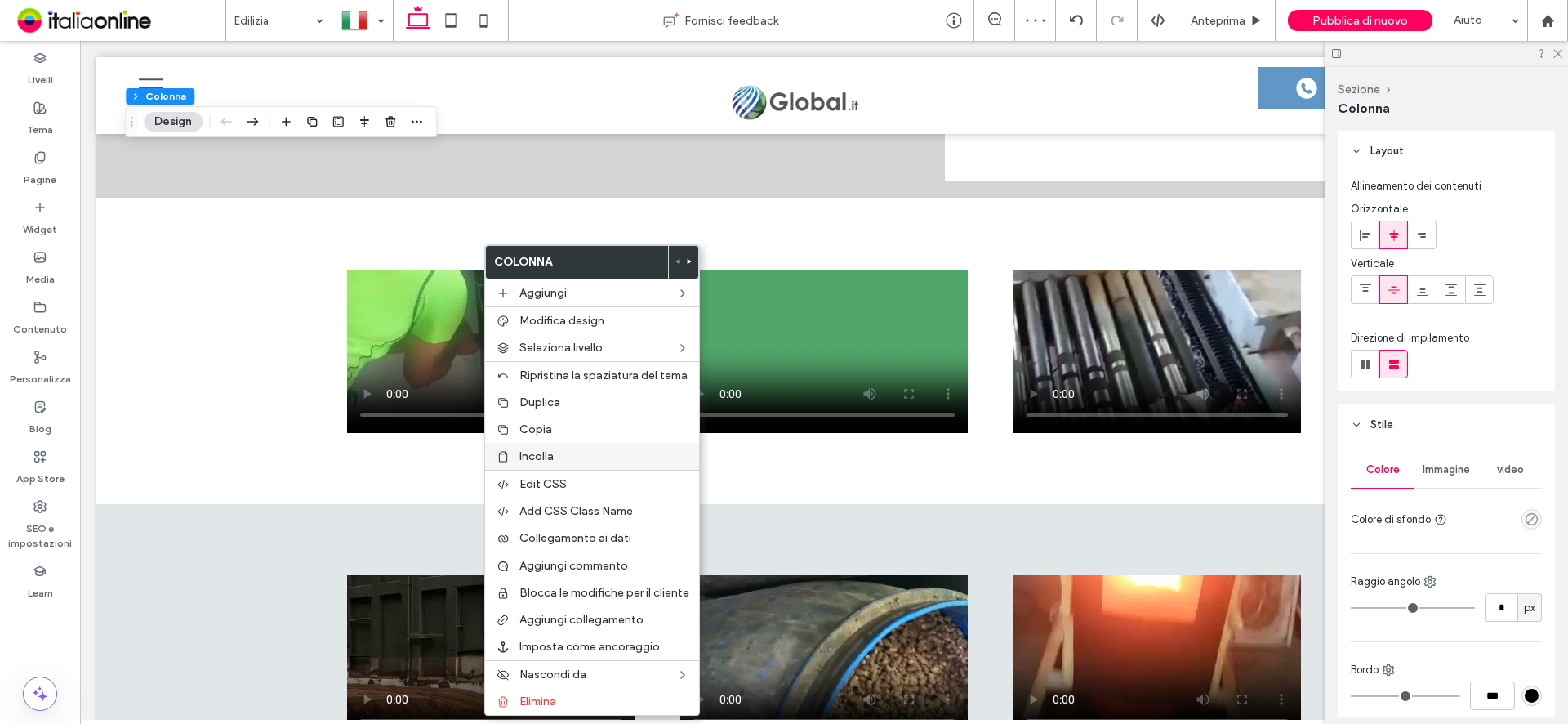
click at [555, 464] on div "Incolla" at bounding box center [592, 456] width 214 height 27
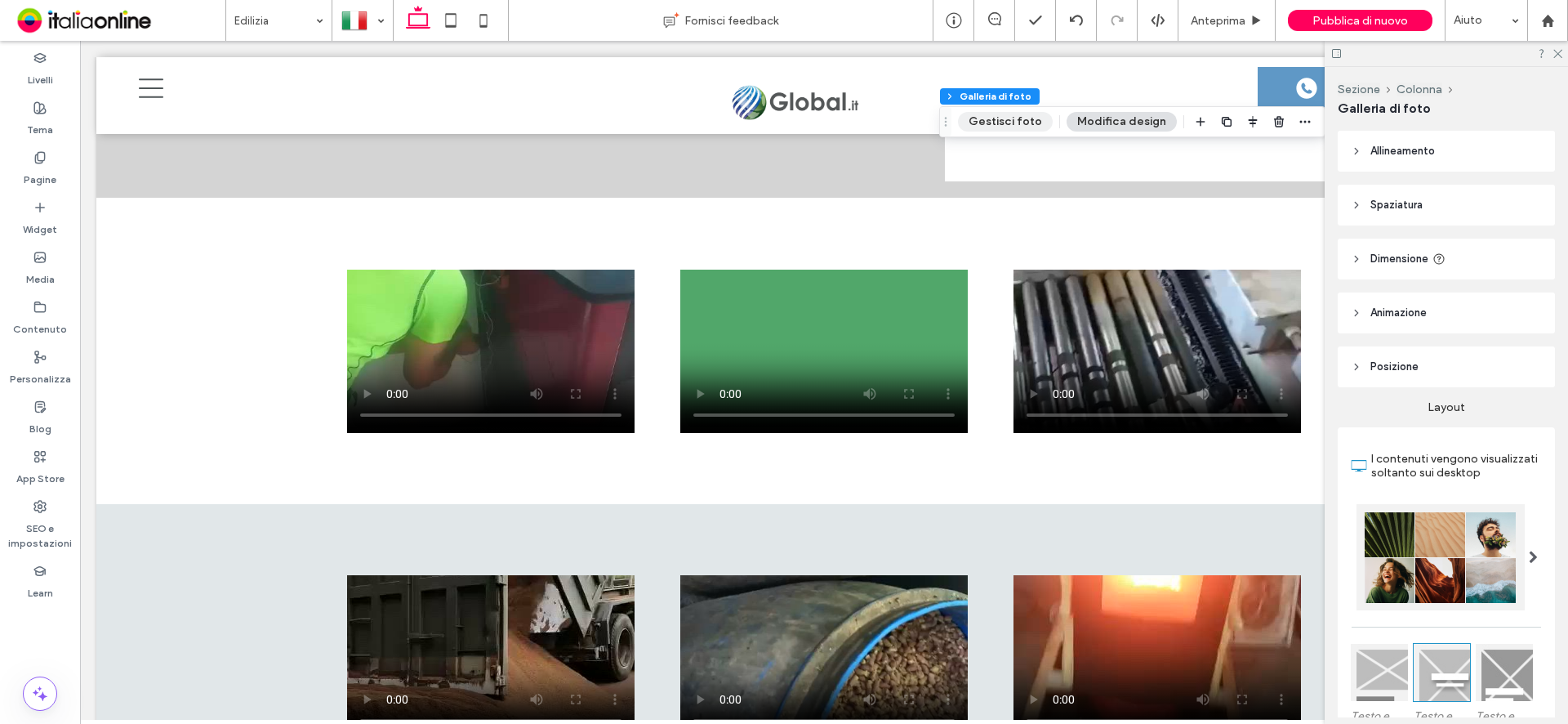
click at [998, 124] on button "Gestisci foto" at bounding box center [1005, 122] width 95 height 20
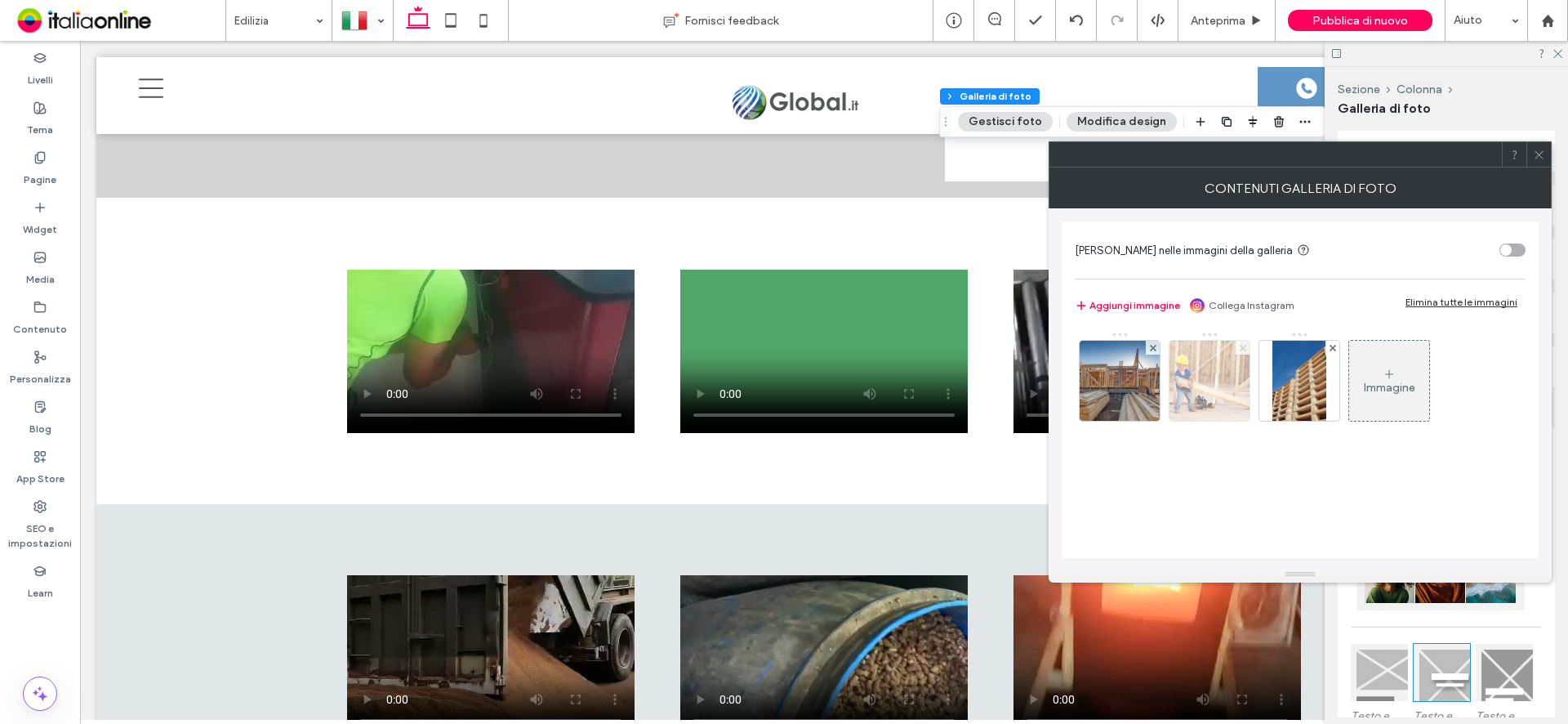
click at [1241, 348] on icon at bounding box center [1243, 348] width 7 height 7
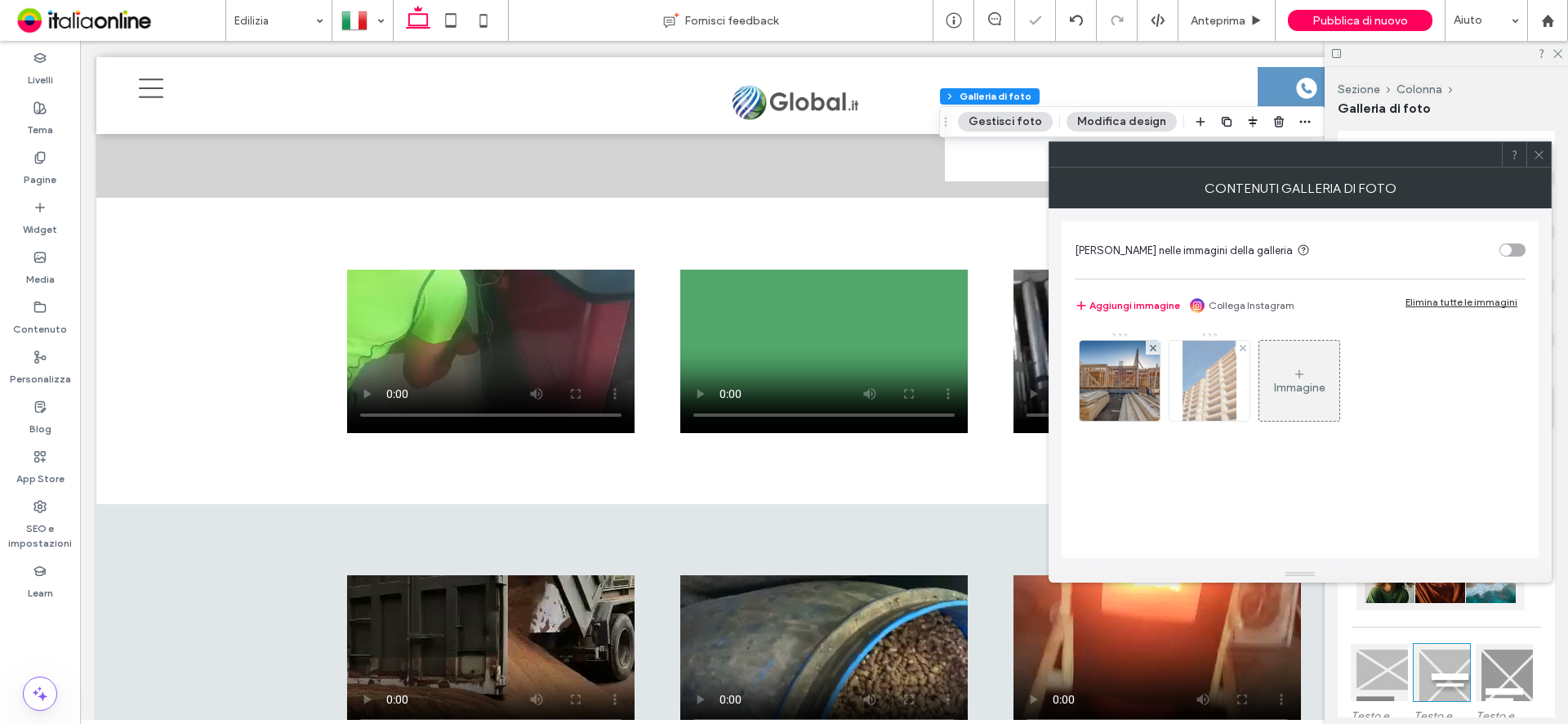
click at [1247, 349] on div at bounding box center [1243, 348] width 14 height 14
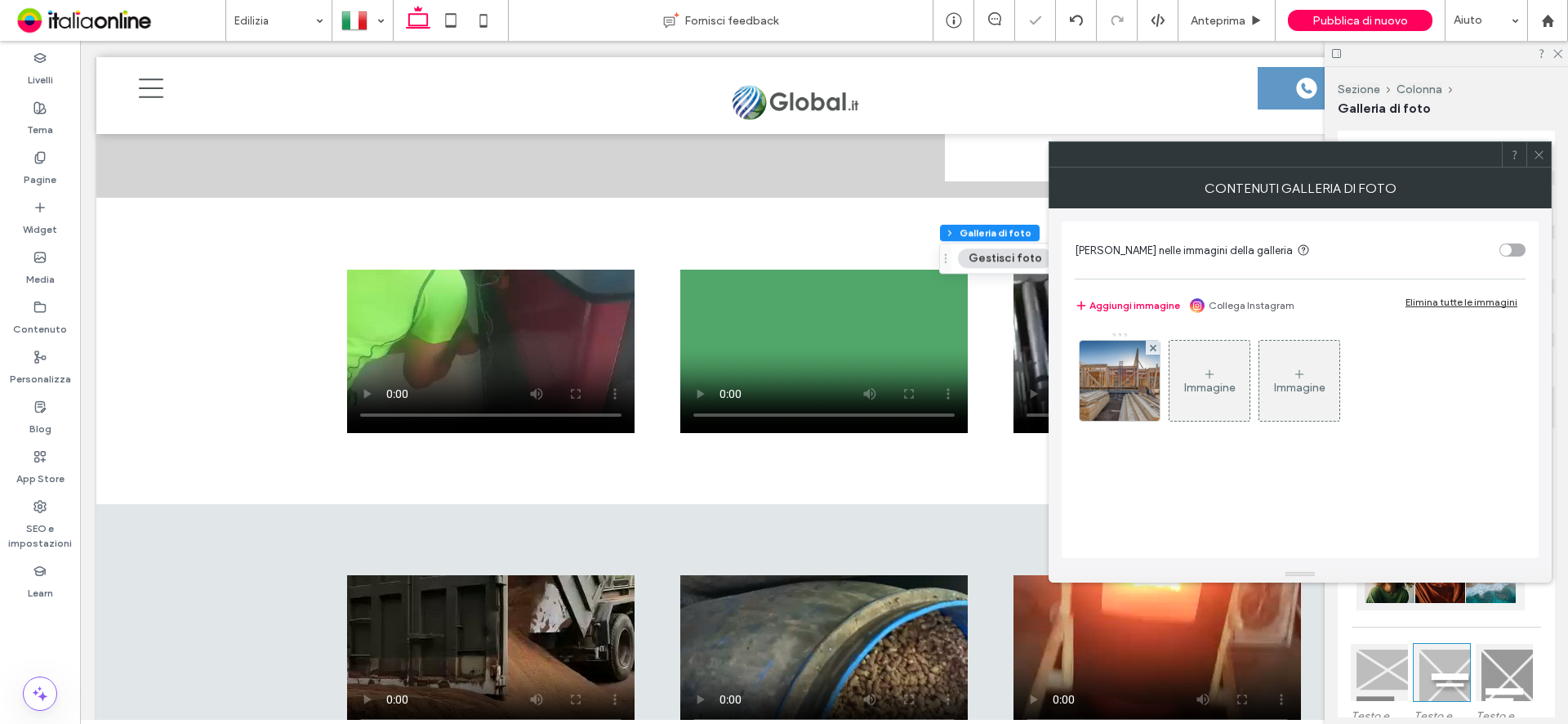
drag, startPoint x: 1539, startPoint y: 158, endPoint x: 1349, endPoint y: 283, distance: 227.4
click at [1539, 158] on icon at bounding box center [1539, 155] width 12 height 12
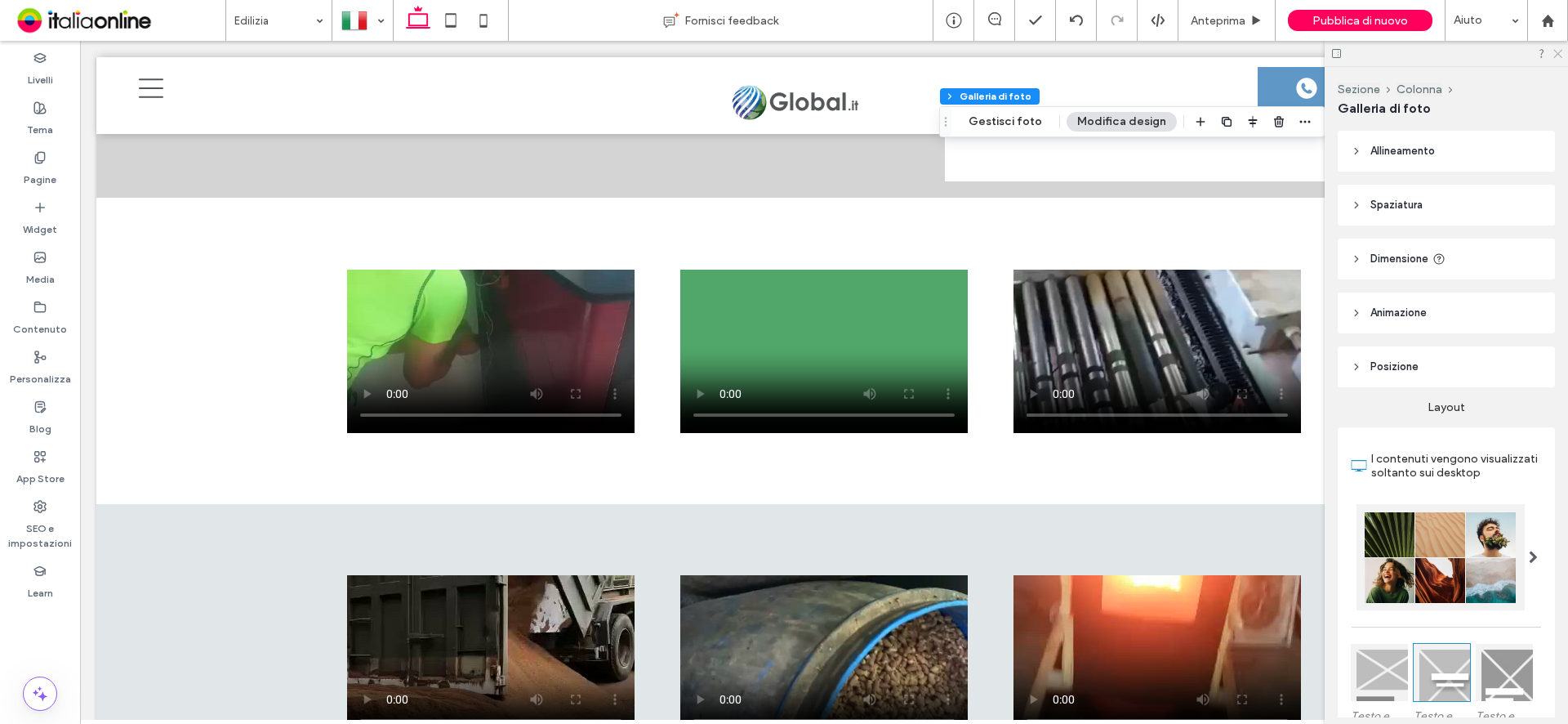
click at [1559, 55] on icon at bounding box center [1557, 52] width 10 height 10
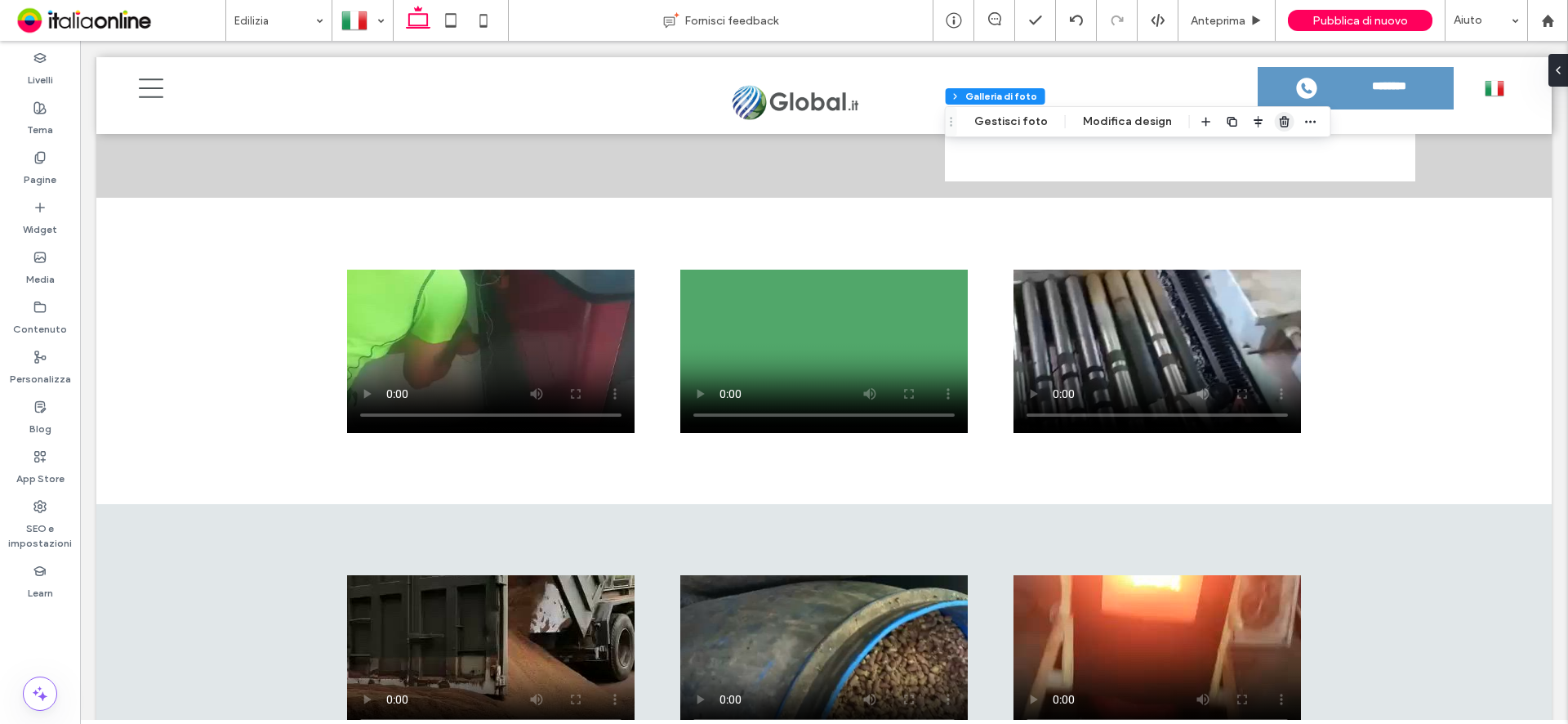
click at [1280, 124] on icon "button" at bounding box center [1284, 121] width 13 height 13
click at [1198, 124] on use "button" at bounding box center [1196, 121] width 9 height 10
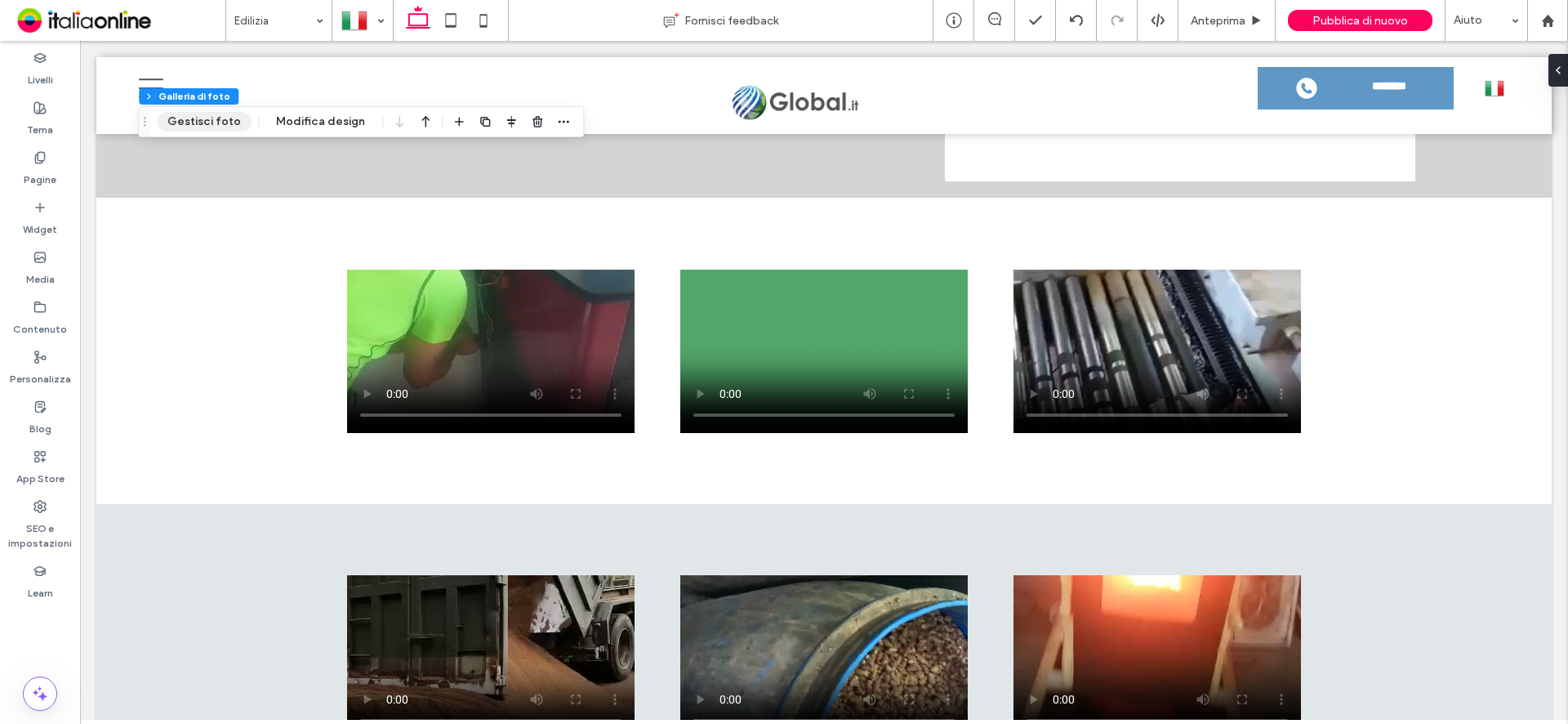
click at [185, 124] on button "Gestisci foto" at bounding box center [204, 122] width 95 height 20
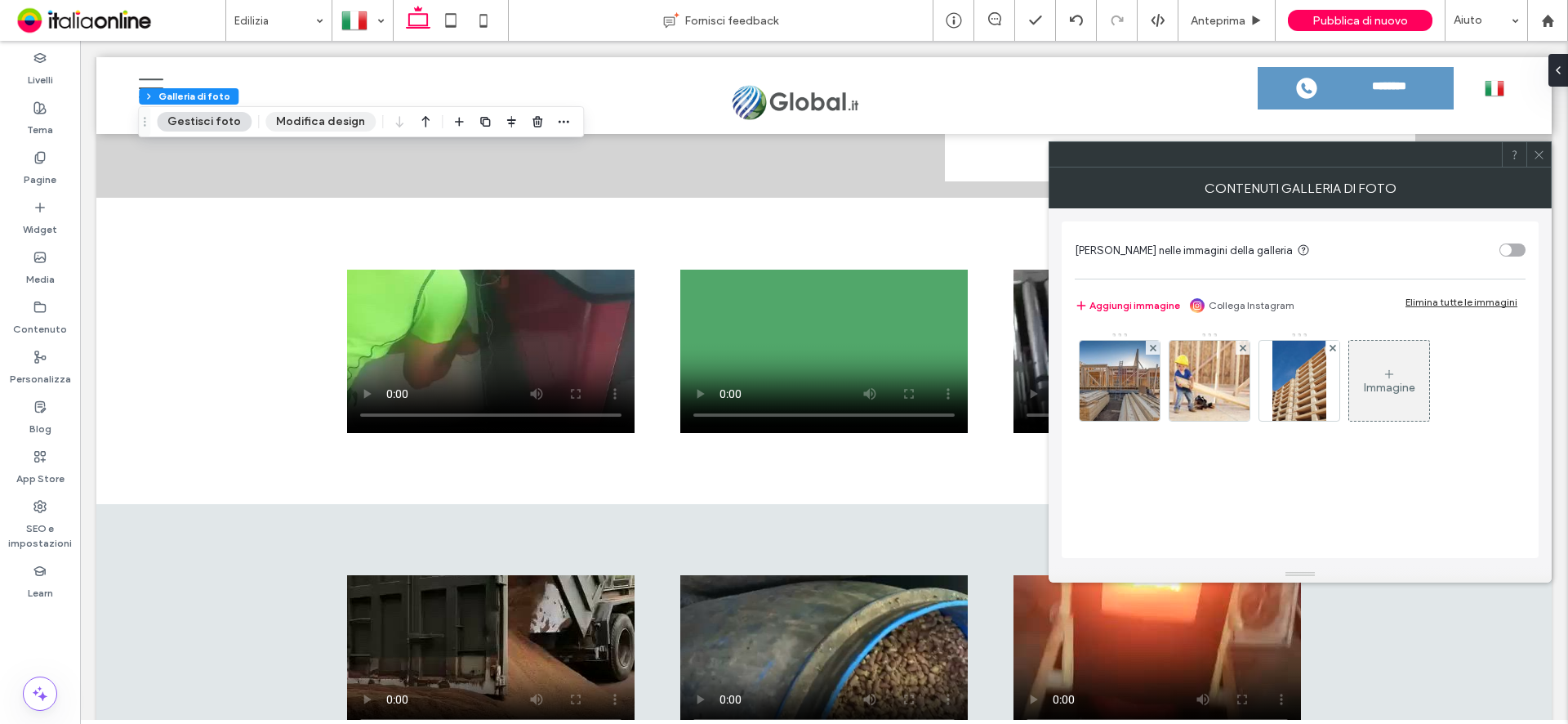
click at [319, 116] on button "Modifica design" at bounding box center [320, 122] width 110 height 20
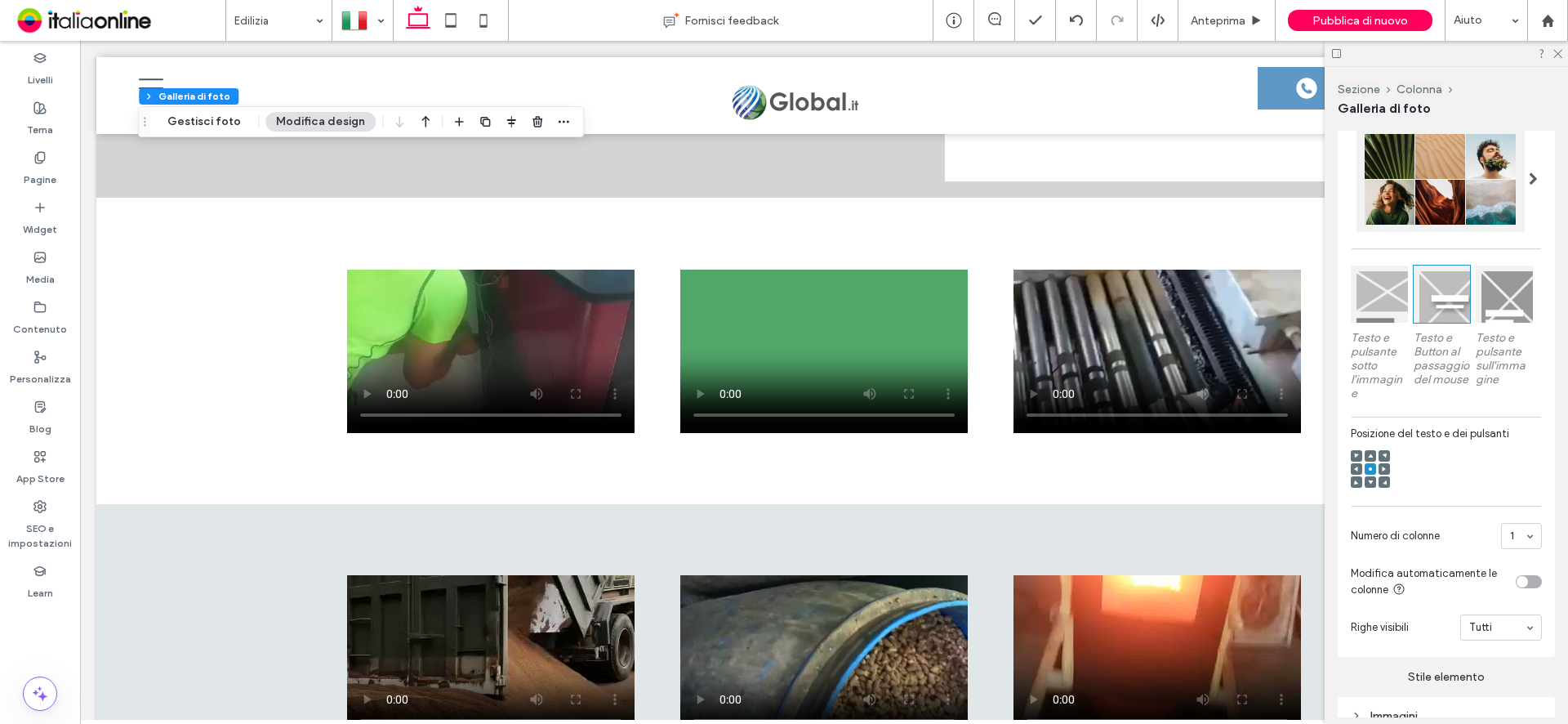
scroll to position [409, 0]
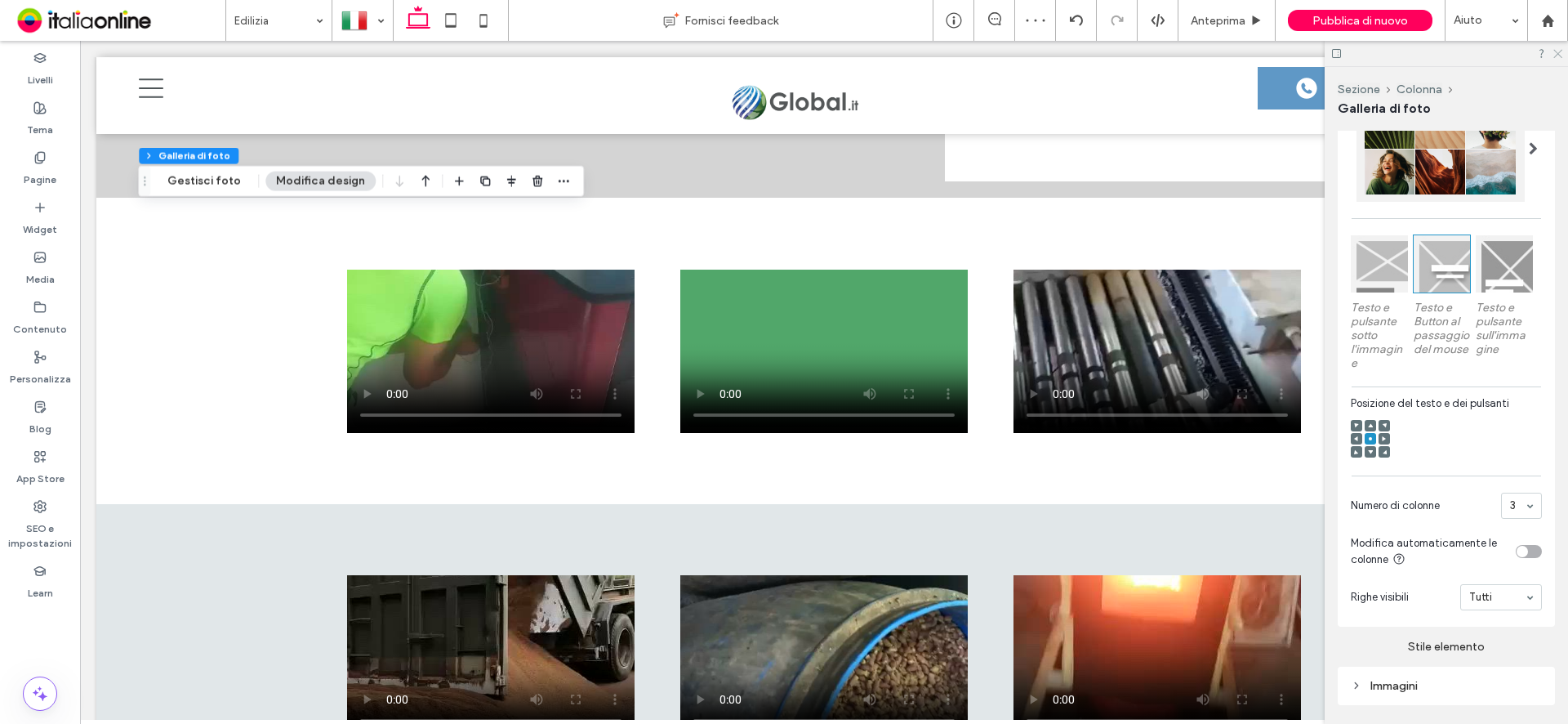
click at [1560, 48] on icon at bounding box center [1557, 52] width 10 height 10
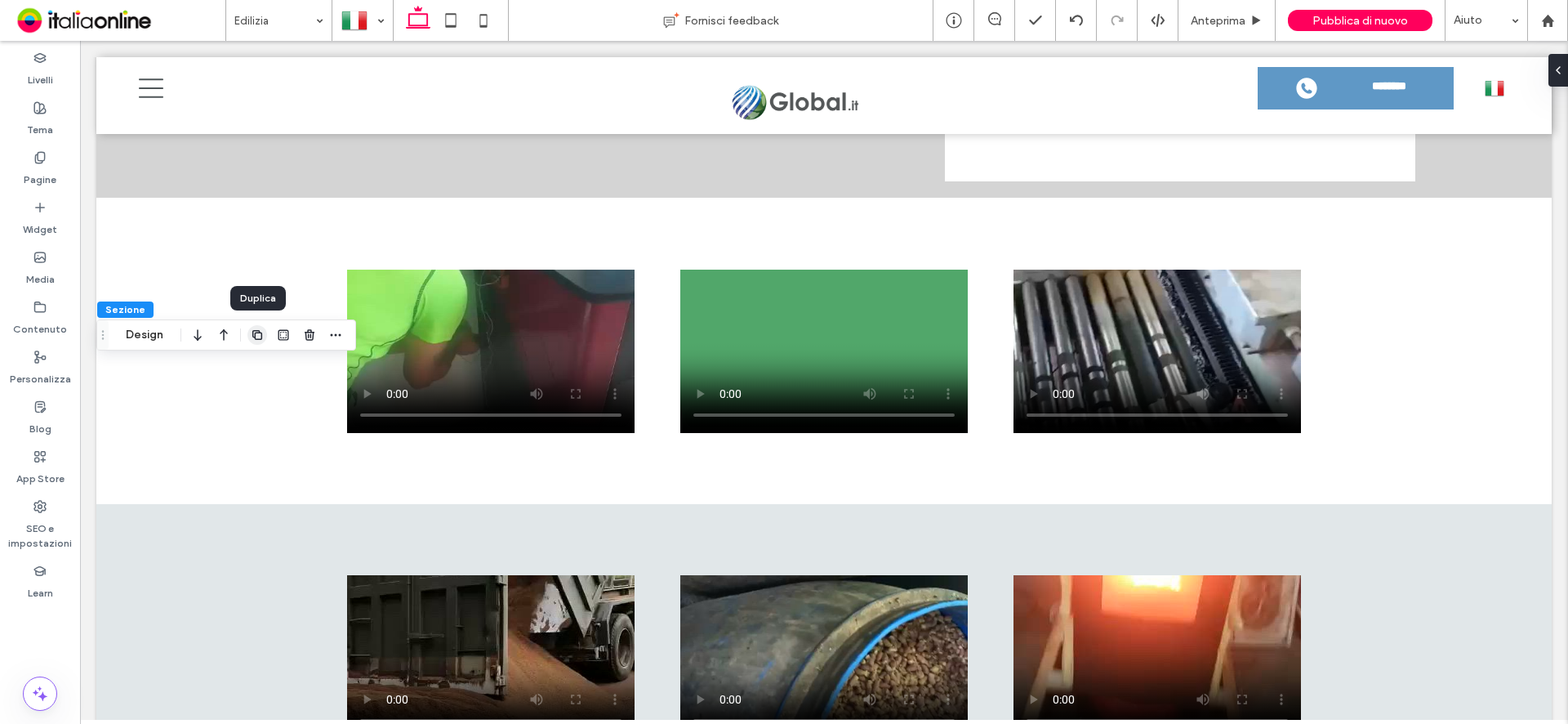
click at [264, 338] on span "button" at bounding box center [257, 335] width 20 height 20
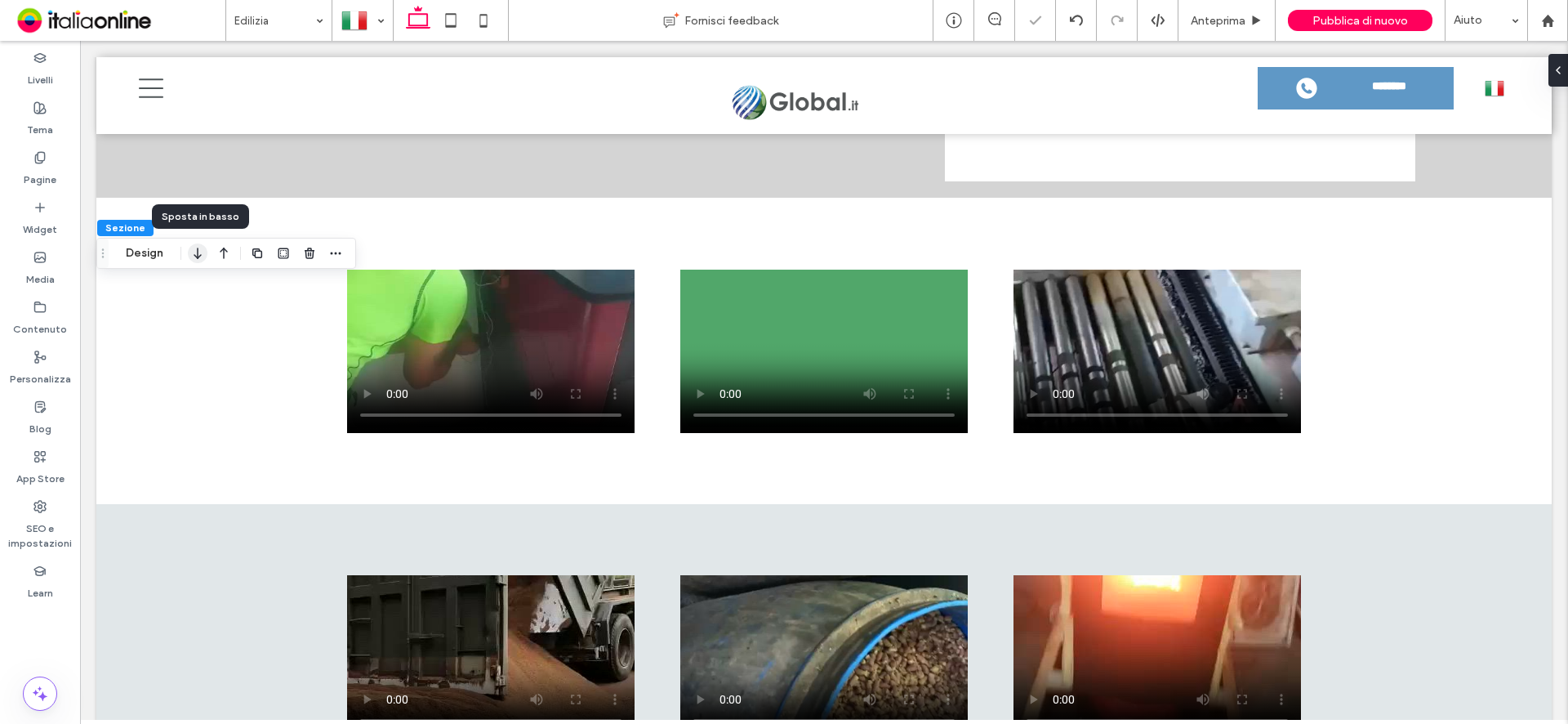
click at [204, 262] on icon "button" at bounding box center [197, 253] width 20 height 29
type input "*******"
type input "**"
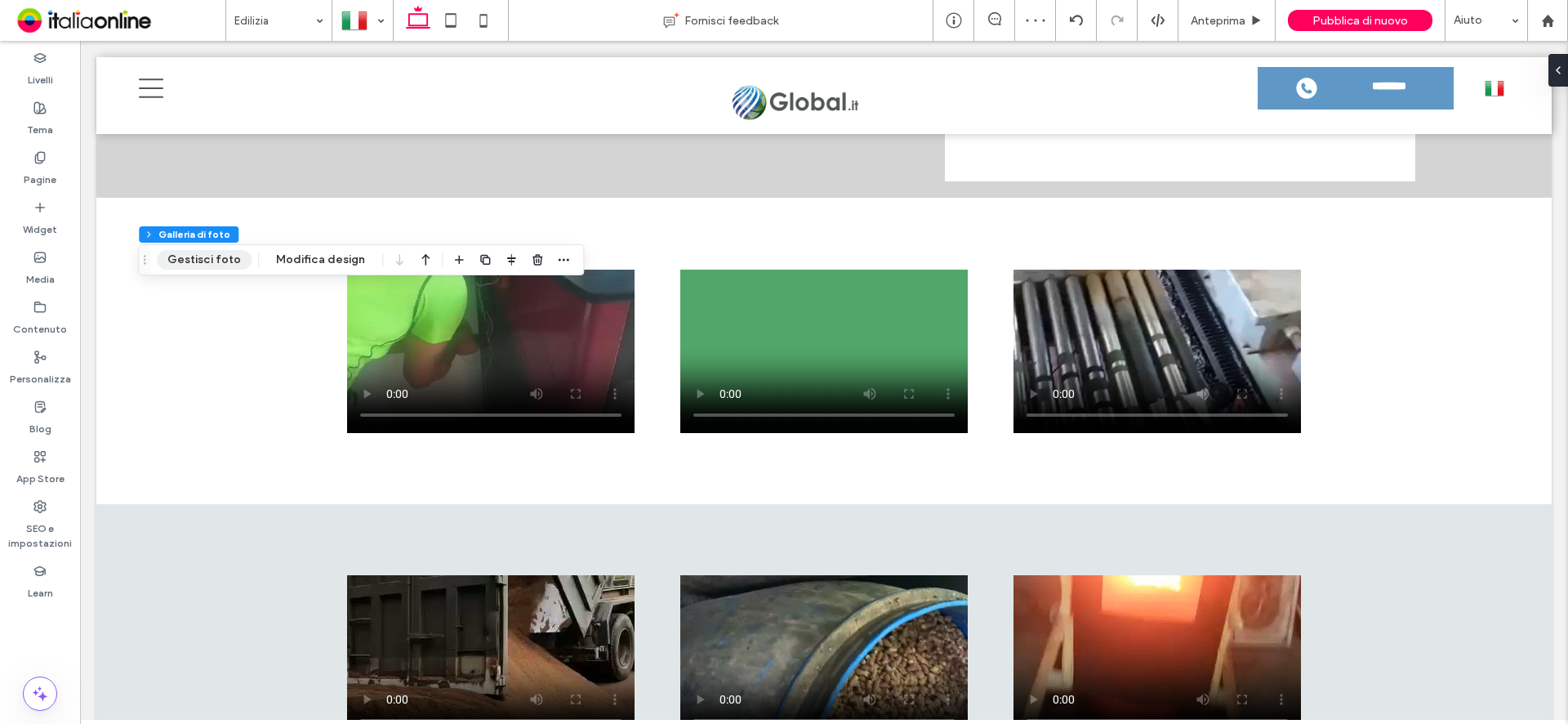
click at [179, 265] on button "Gestisci foto" at bounding box center [204, 260] width 95 height 20
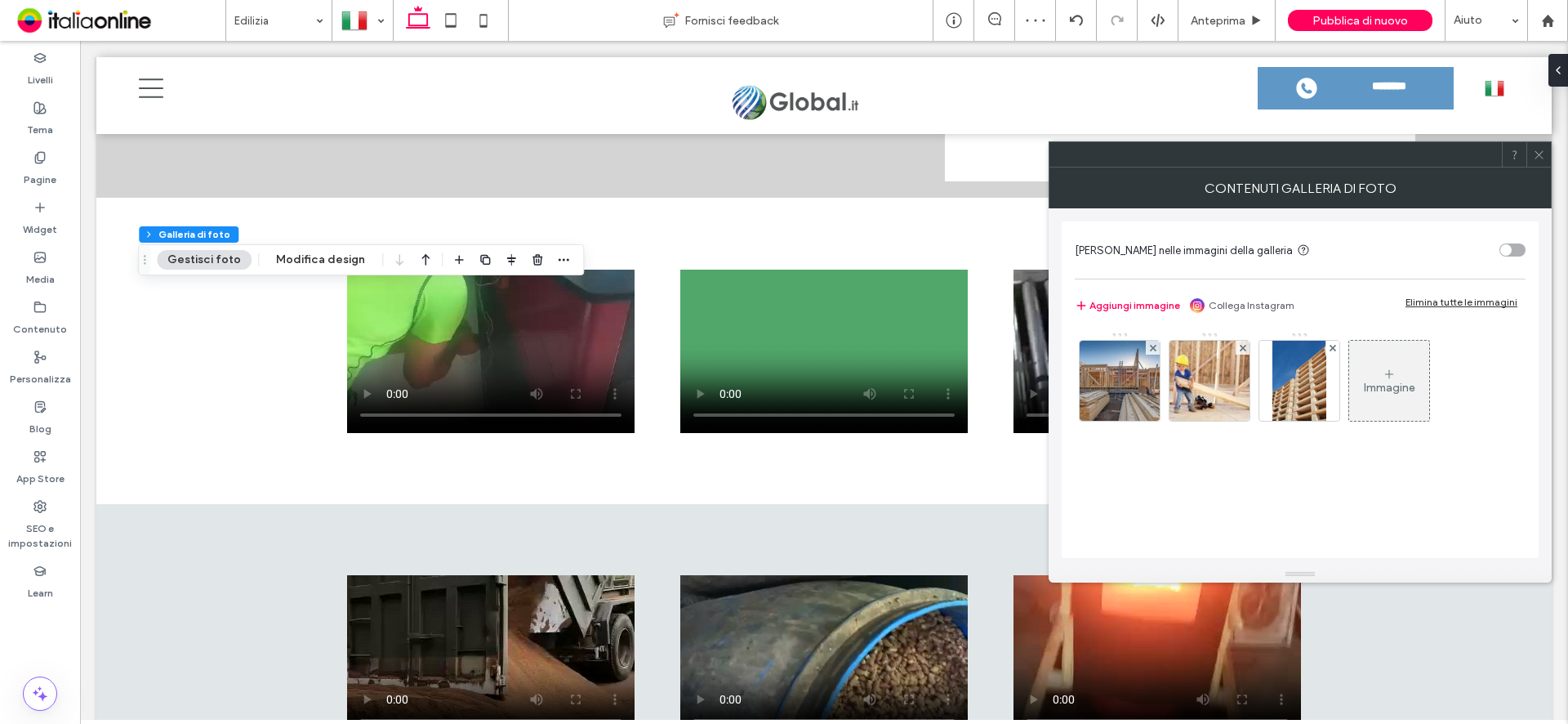
click at [1398, 359] on div "Immagine" at bounding box center [1388, 381] width 80 height 77
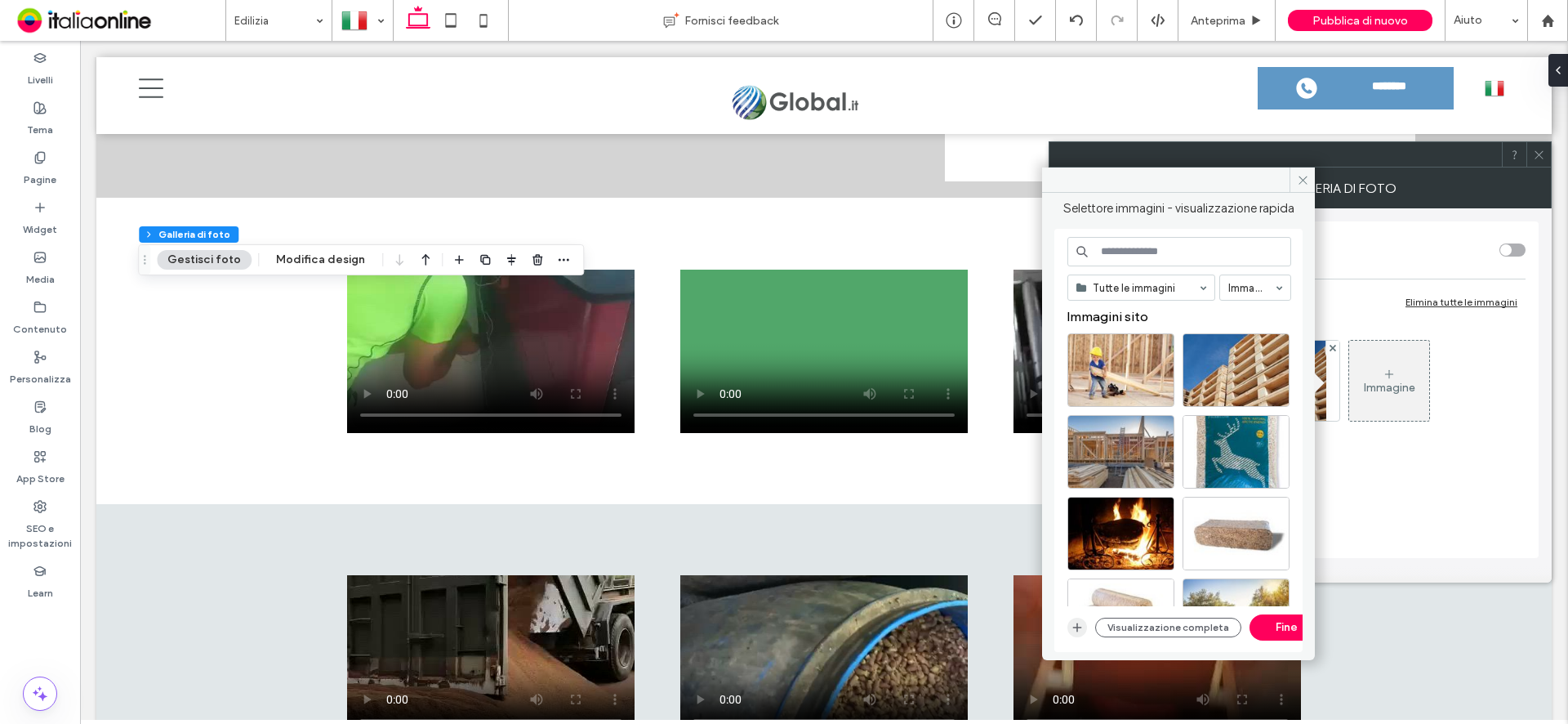
click at [1076, 632] on icon "button" at bounding box center [1076, 627] width 13 height 13
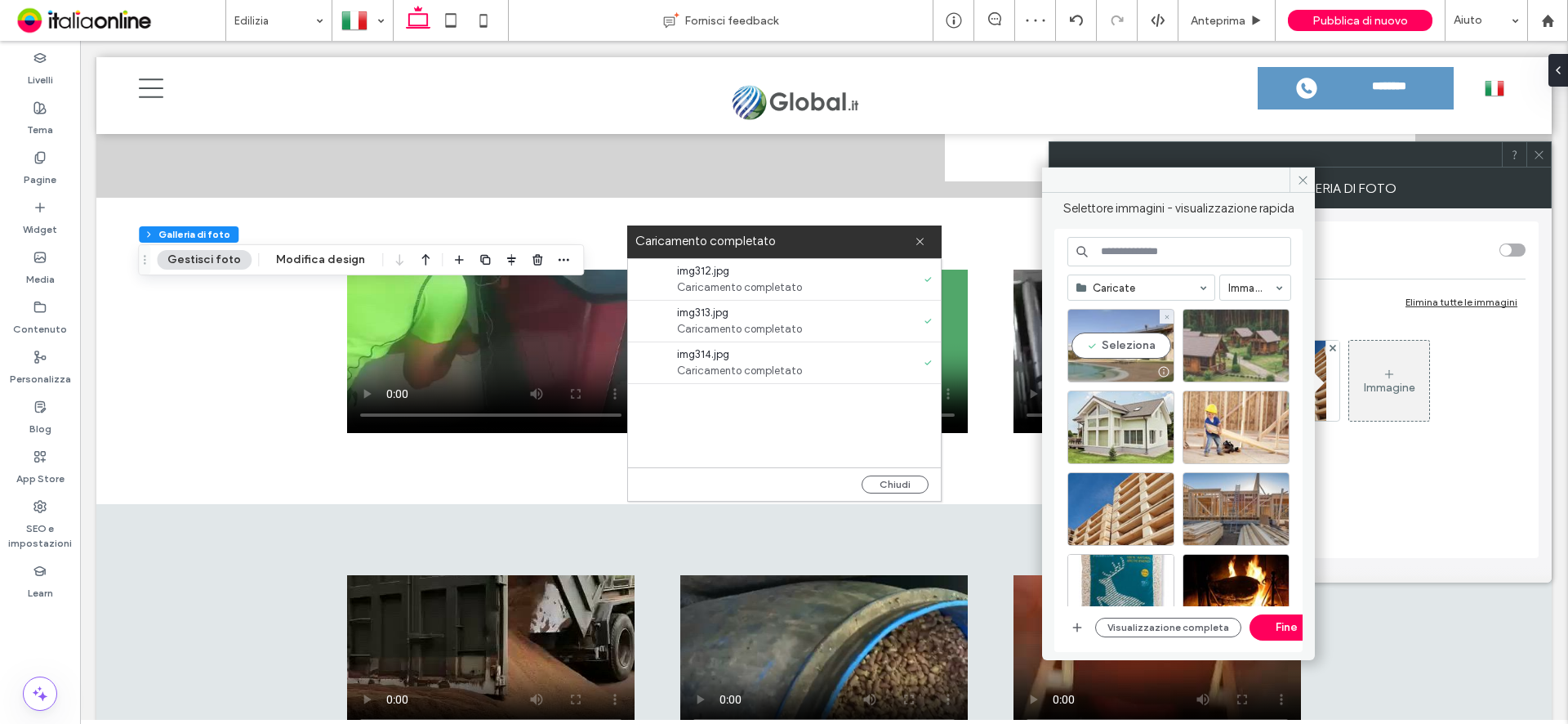
drag, startPoint x: 1117, startPoint y: 339, endPoint x: 1214, endPoint y: 339, distance: 97.0
click at [1117, 339] on div "Seleziona" at bounding box center [1120, 345] width 107 height 74
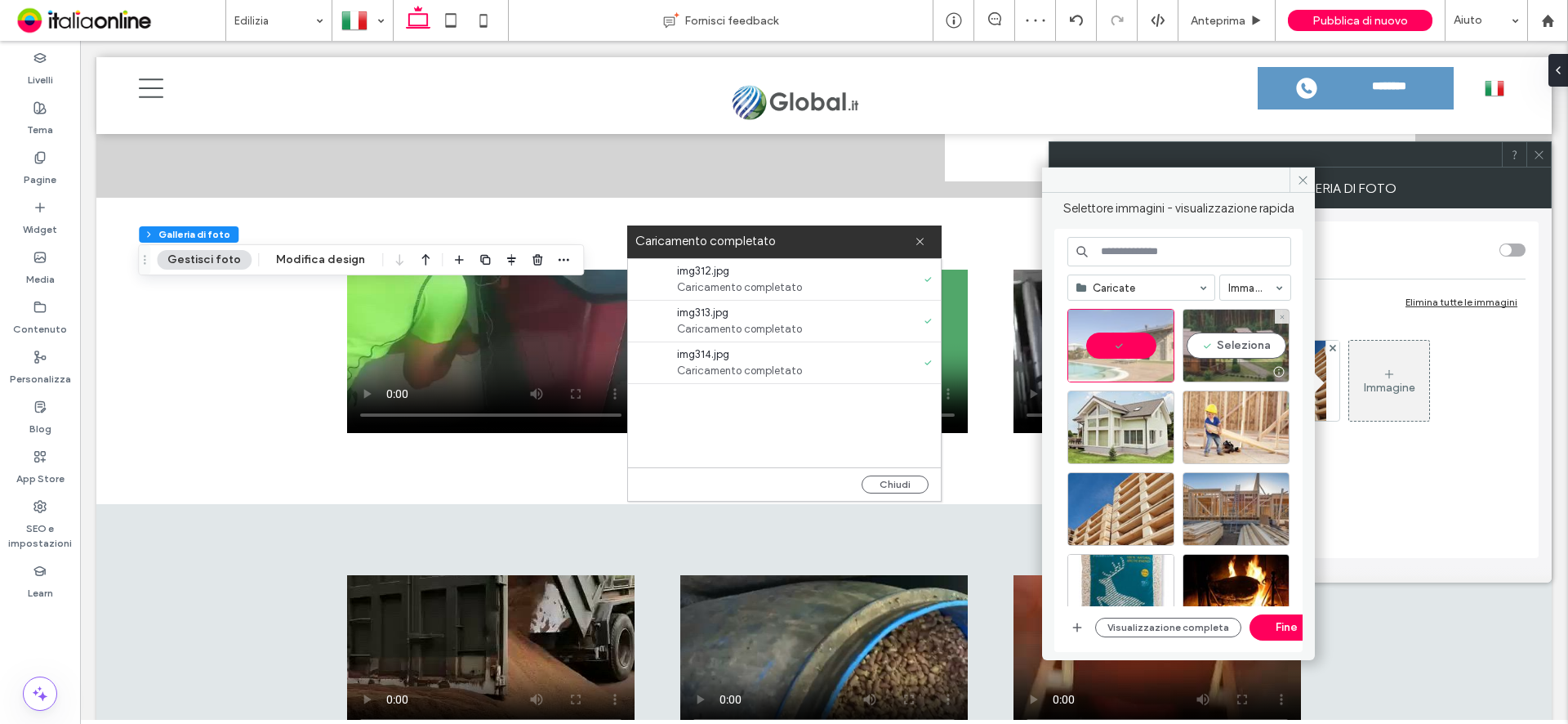
click at [1215, 339] on div "Seleziona" at bounding box center [1236, 345] width 107 height 74
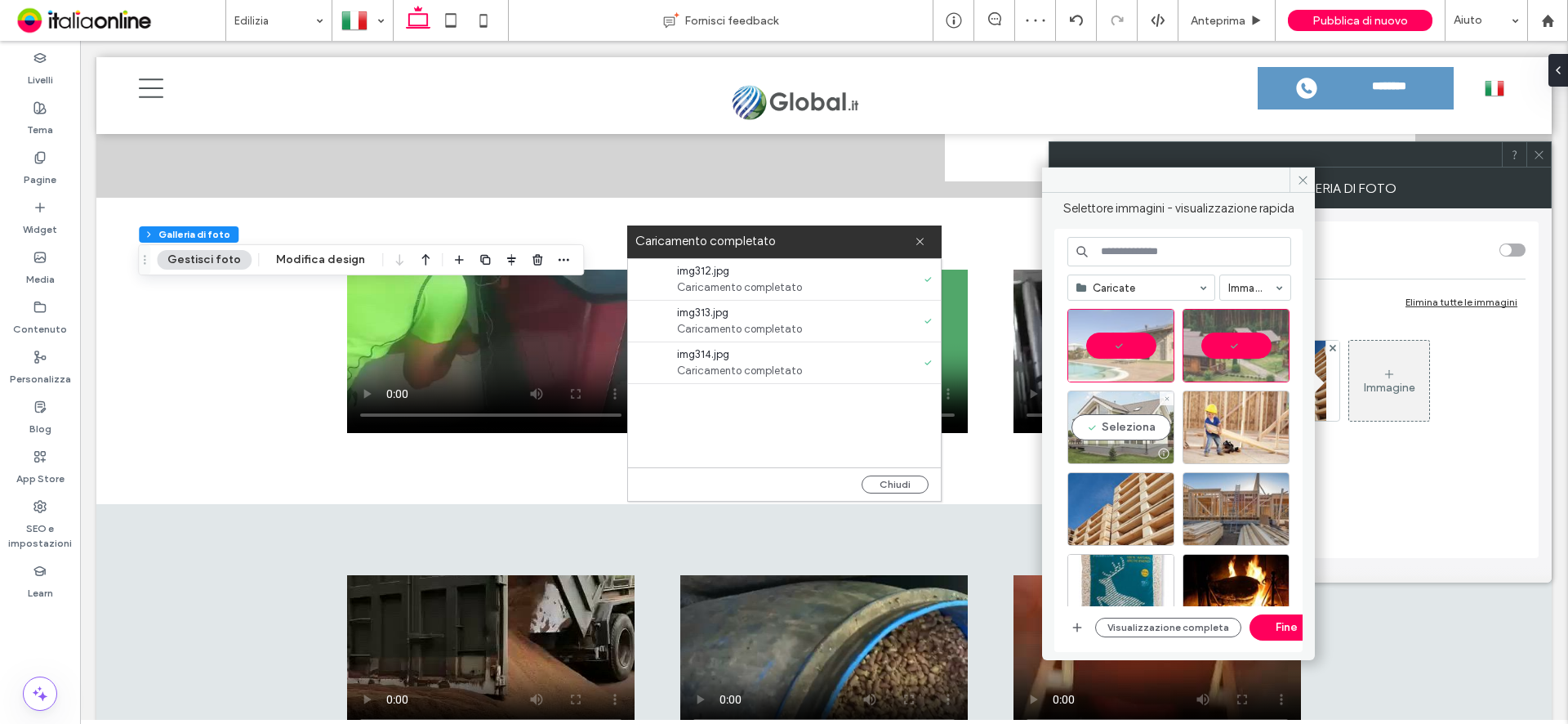
click at [1142, 415] on div "Seleziona" at bounding box center [1120, 428] width 107 height 74
click at [1271, 625] on button "Fine" at bounding box center [1286, 627] width 74 height 27
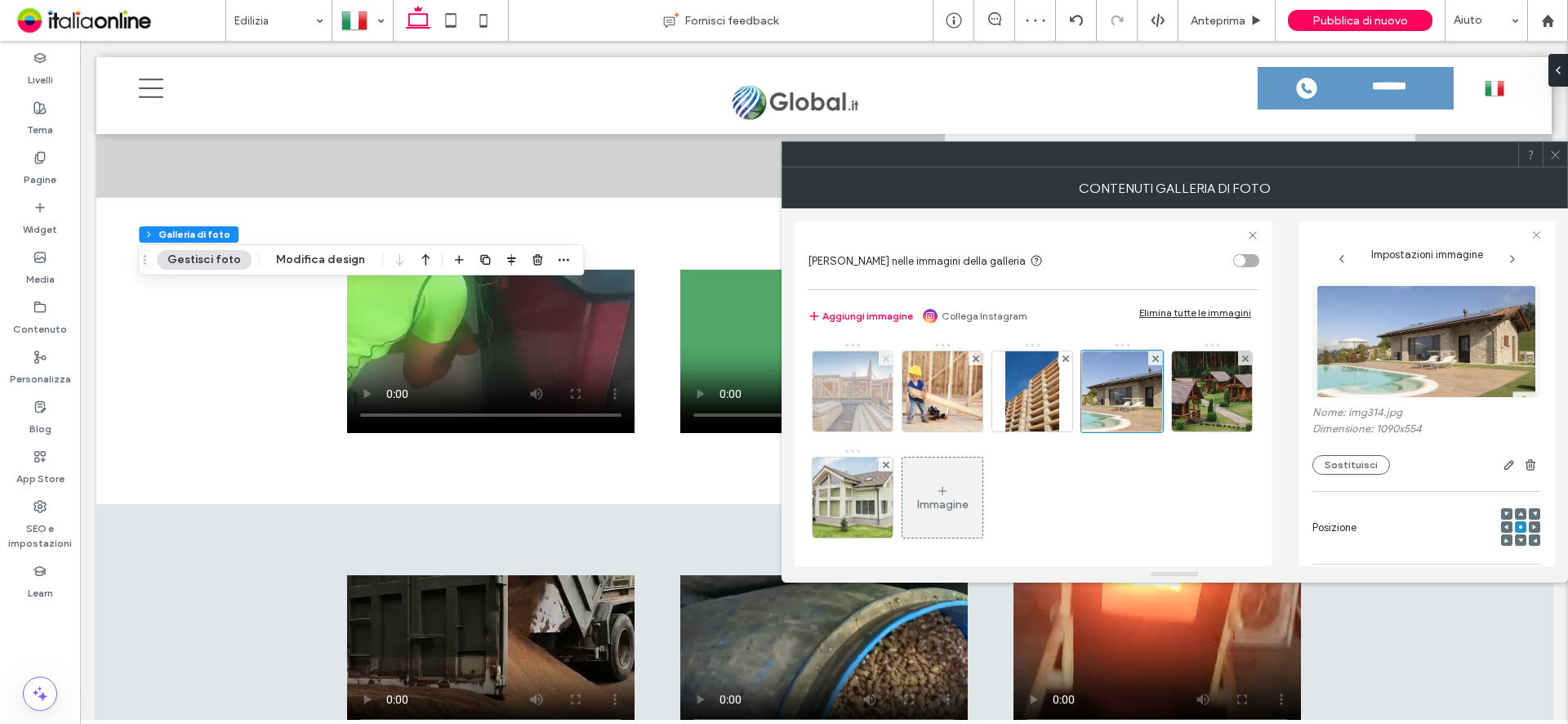
click at [885, 354] on span at bounding box center [886, 358] width 7 height 14
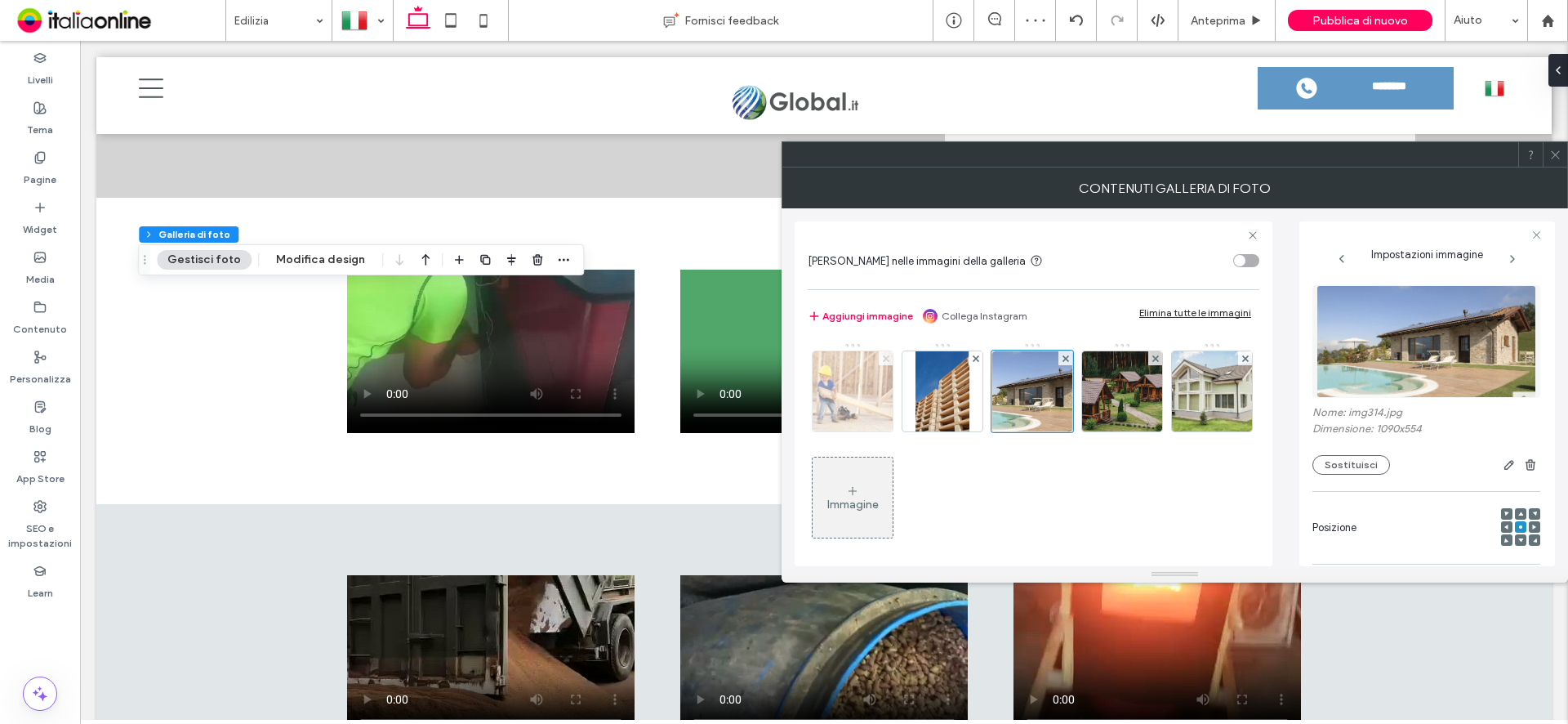
click at [885, 354] on span at bounding box center [886, 358] width 7 height 14
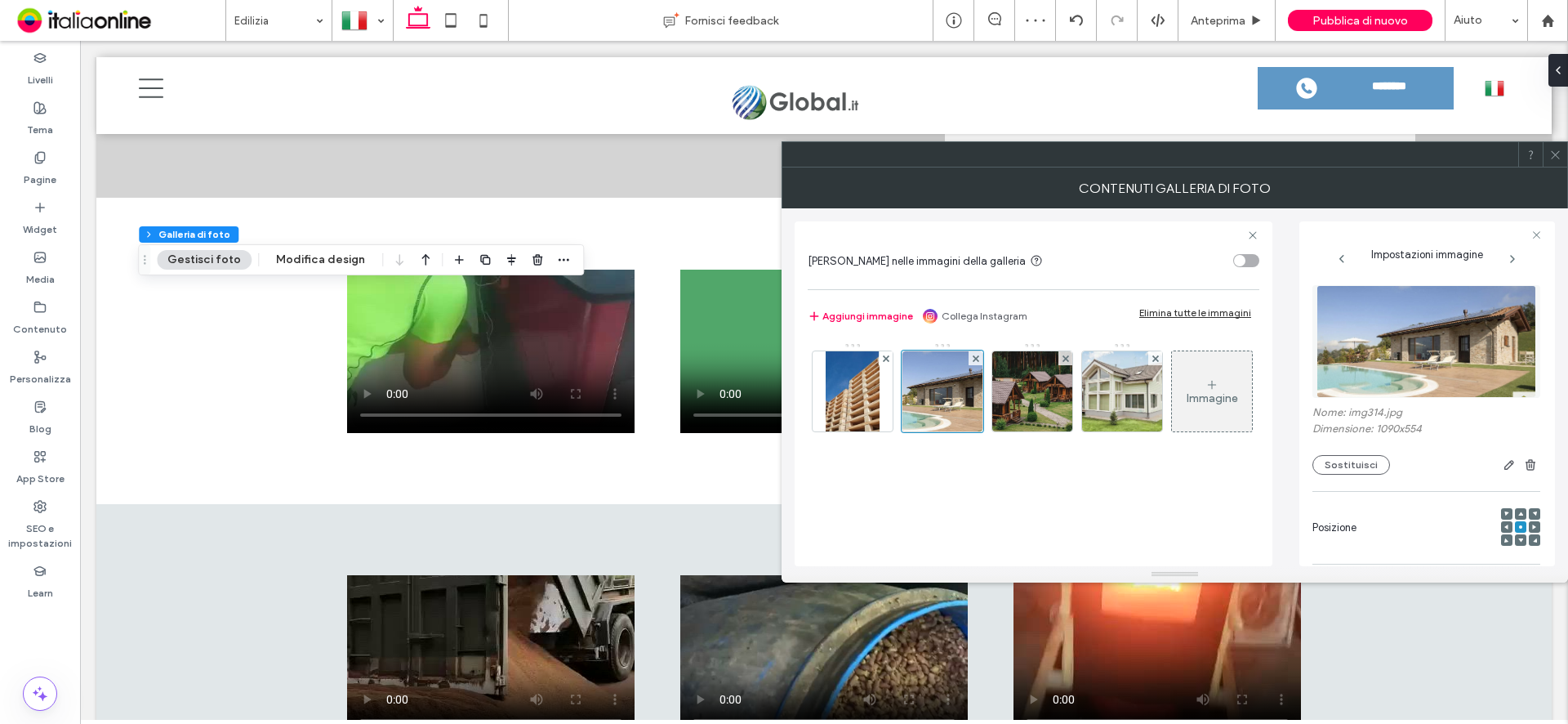
click at [885, 354] on span at bounding box center [886, 358] width 7 height 14
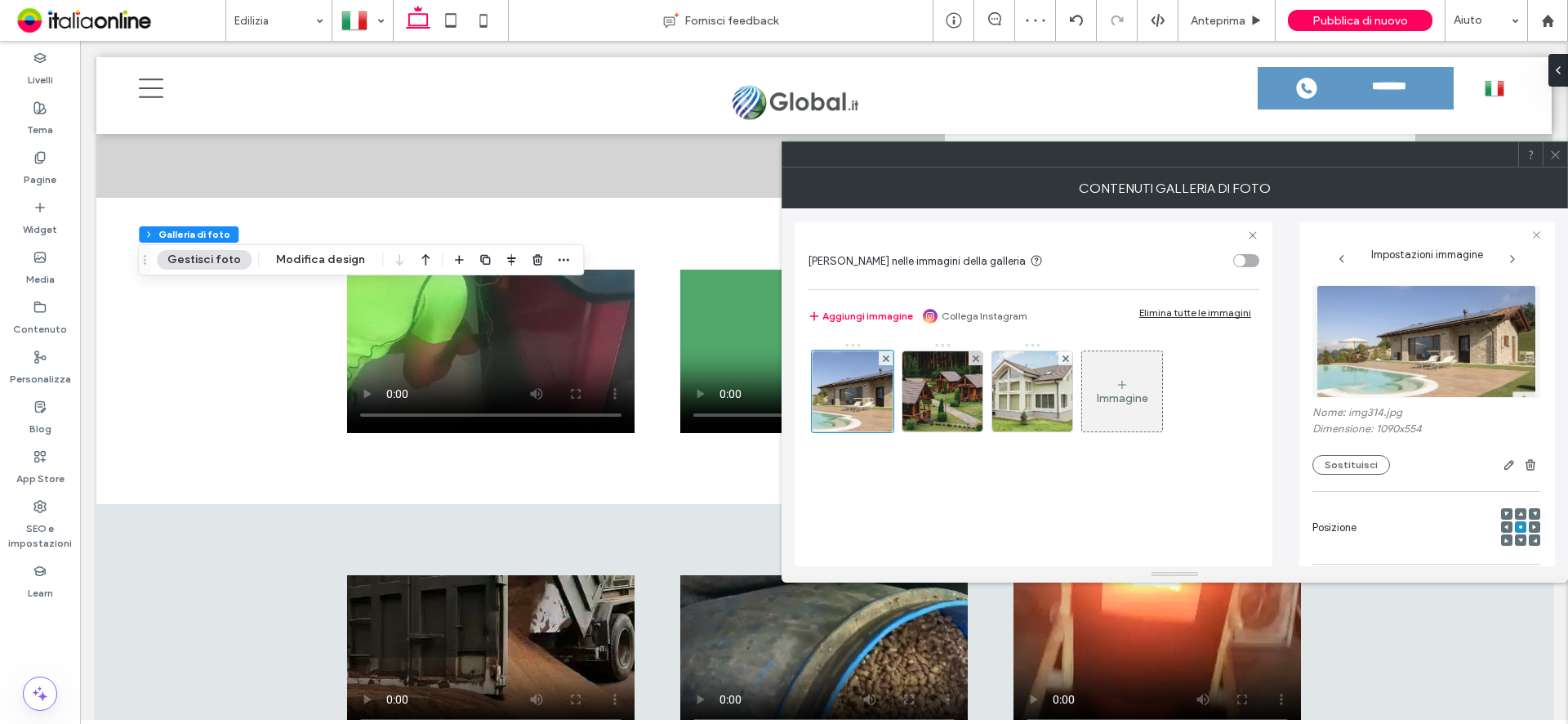
drag, startPoint x: 1552, startPoint y: 152, endPoint x: 1513, endPoint y: 200, distance: 61.8
click at [1552, 152] on icon at bounding box center [1555, 155] width 12 height 12
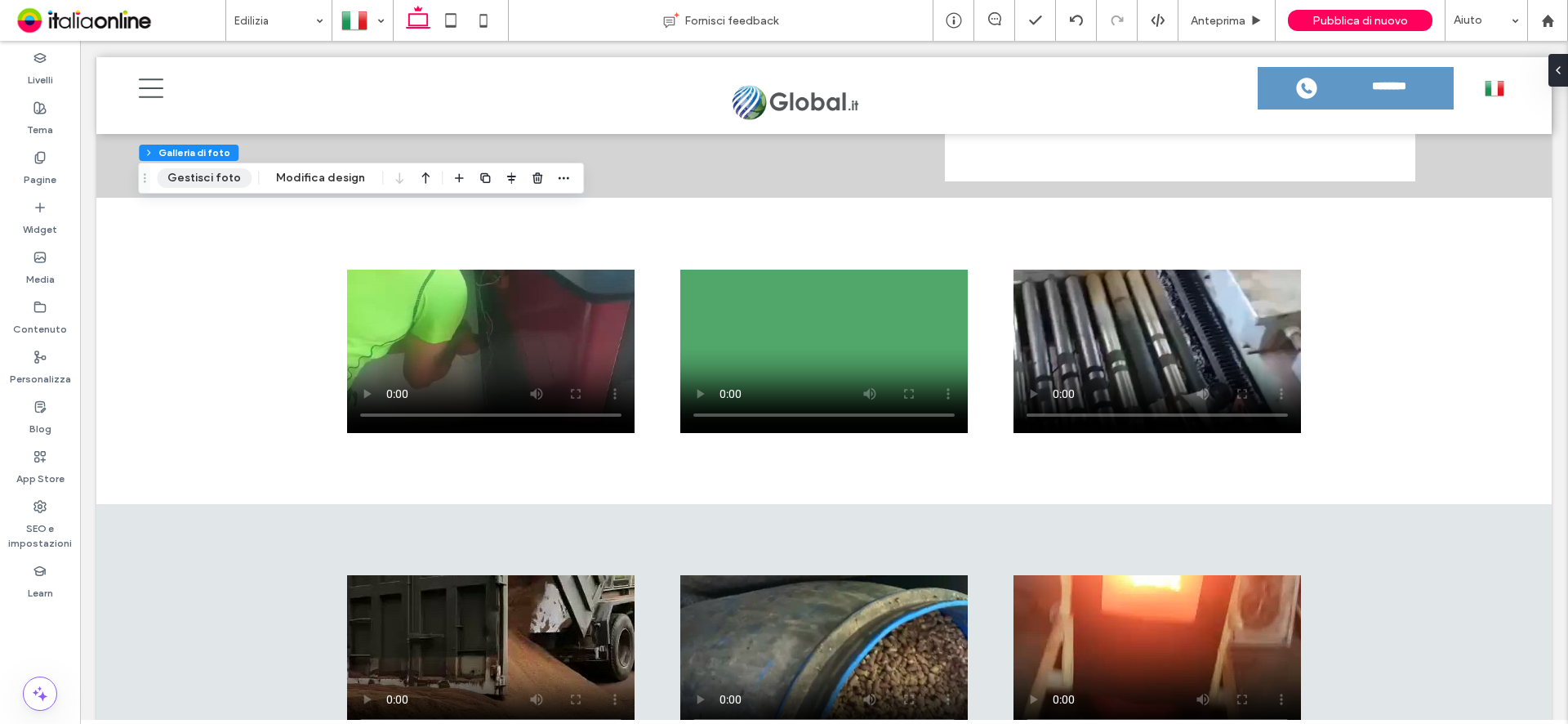
click at [200, 185] on button "Gestisci foto" at bounding box center [204, 177] width 95 height 20
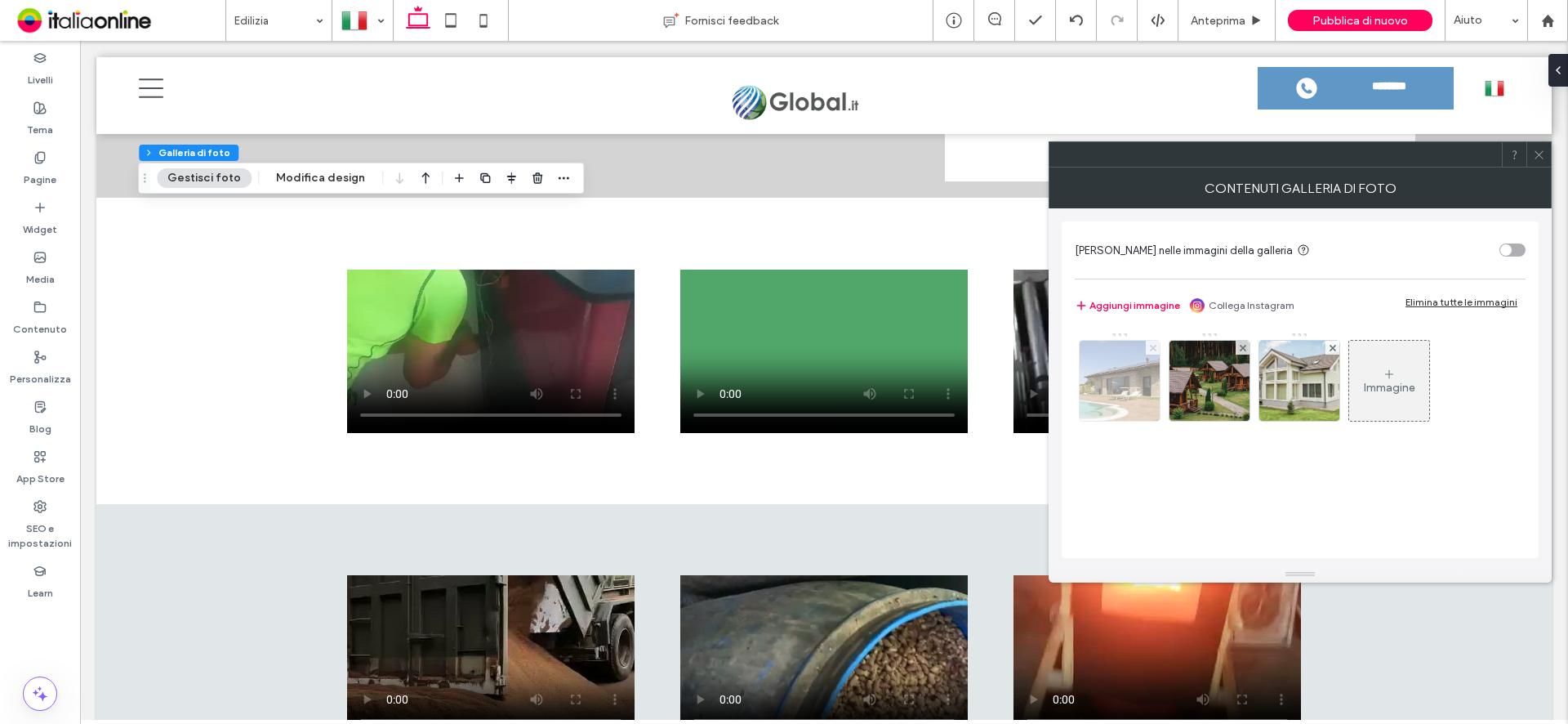
click at [1153, 344] on span at bounding box center [1154, 348] width 7 height 14
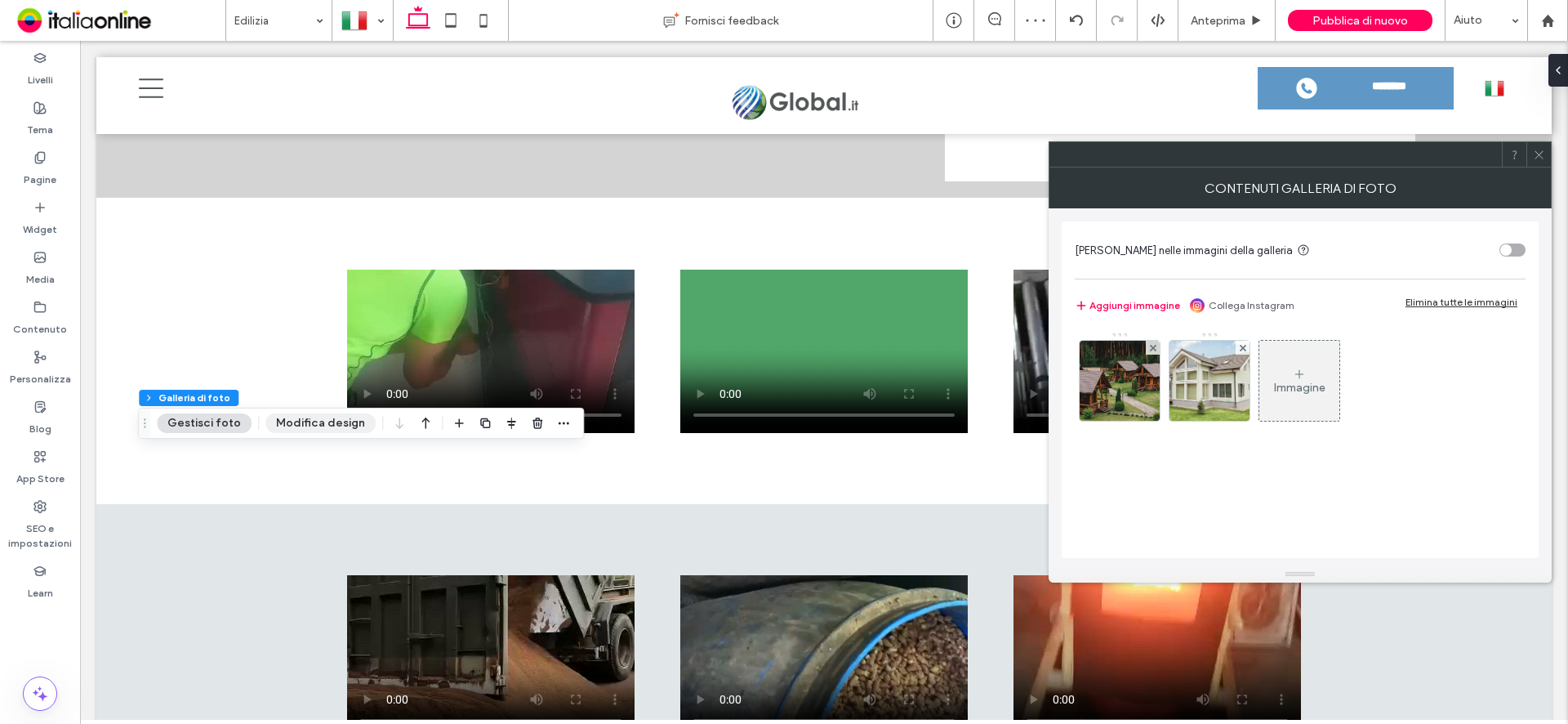
click at [298, 428] on button "Modifica design" at bounding box center [320, 423] width 110 height 20
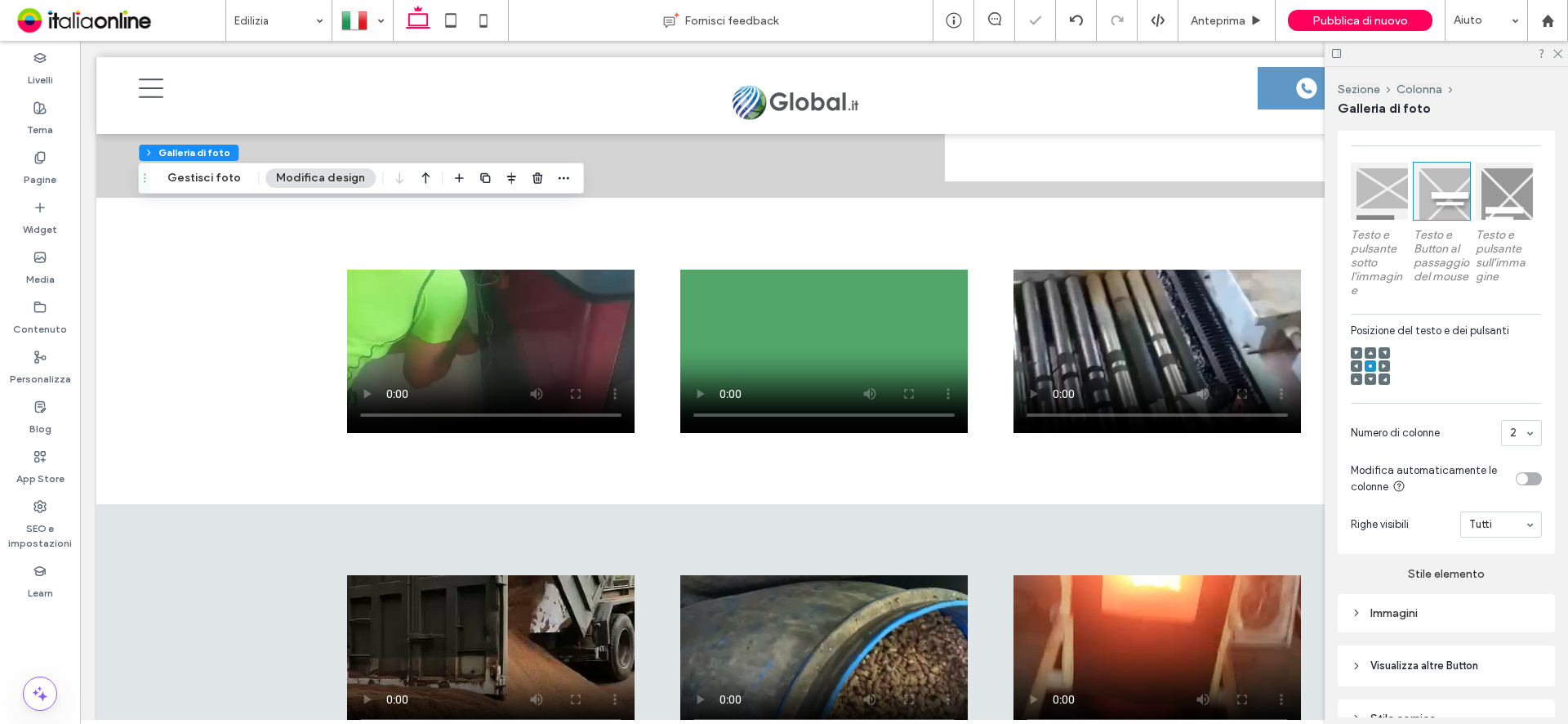
scroll to position [577, 0]
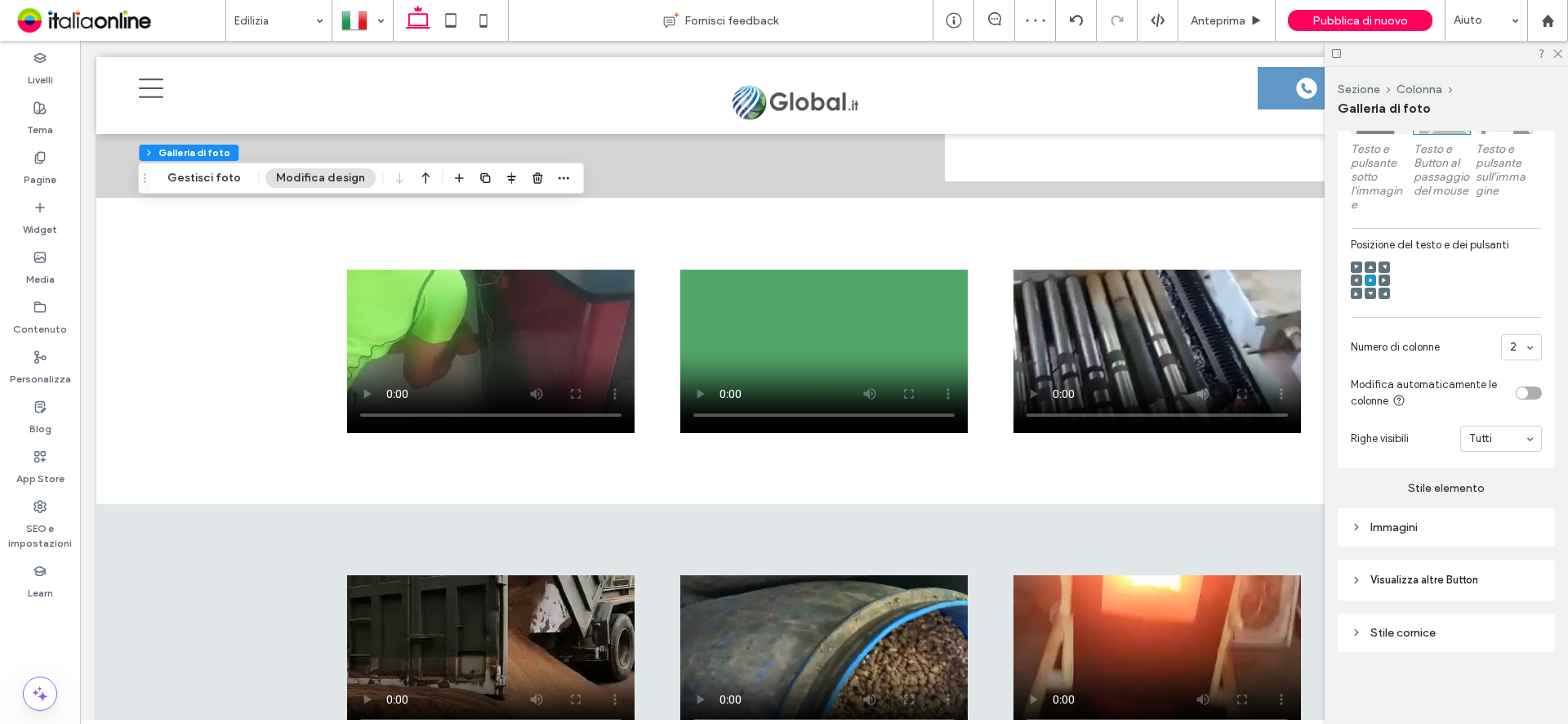
drag, startPoint x: 1420, startPoint y: 532, endPoint x: 1434, endPoint y: 520, distance: 18.4
click at [1420, 532] on div "Immagini" at bounding box center [1446, 527] width 191 height 14
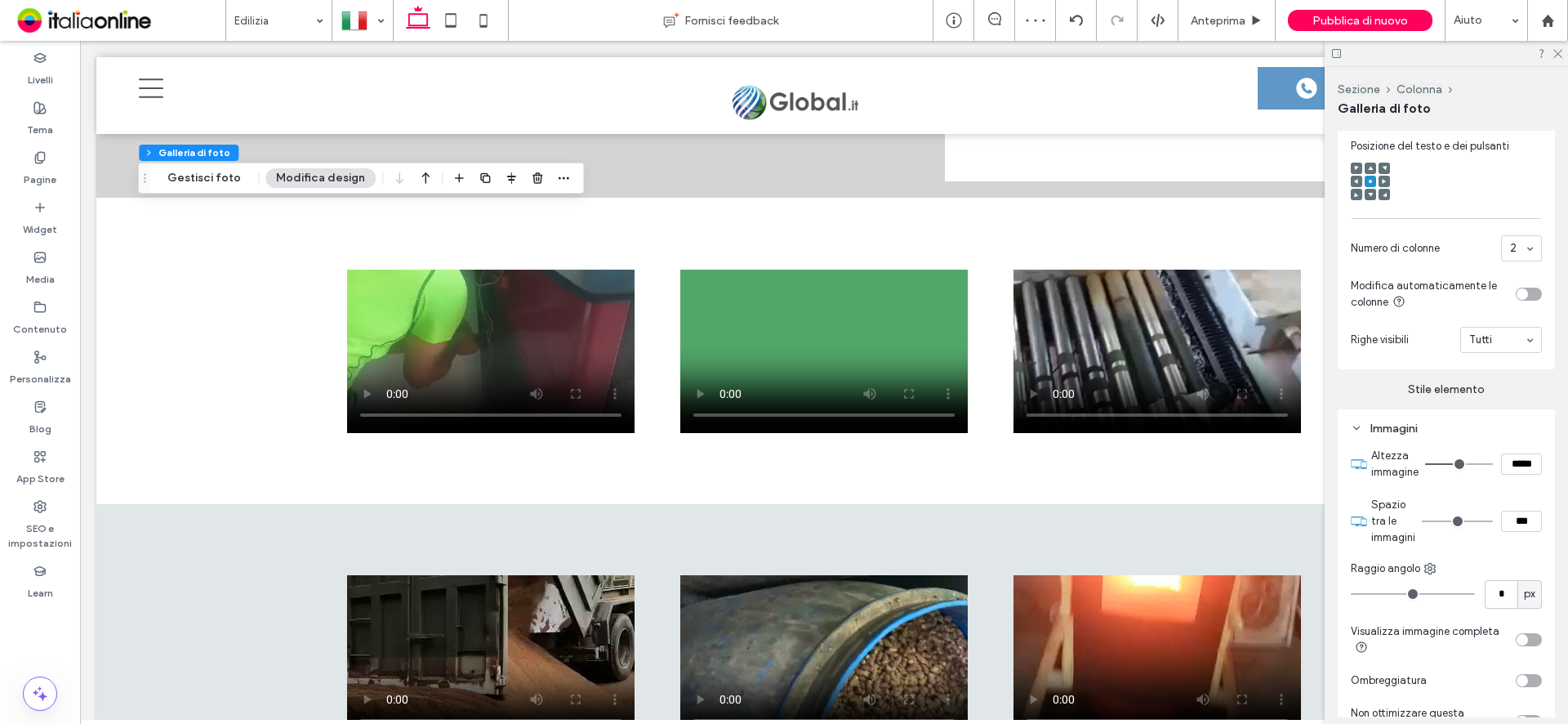
scroll to position [823, 0]
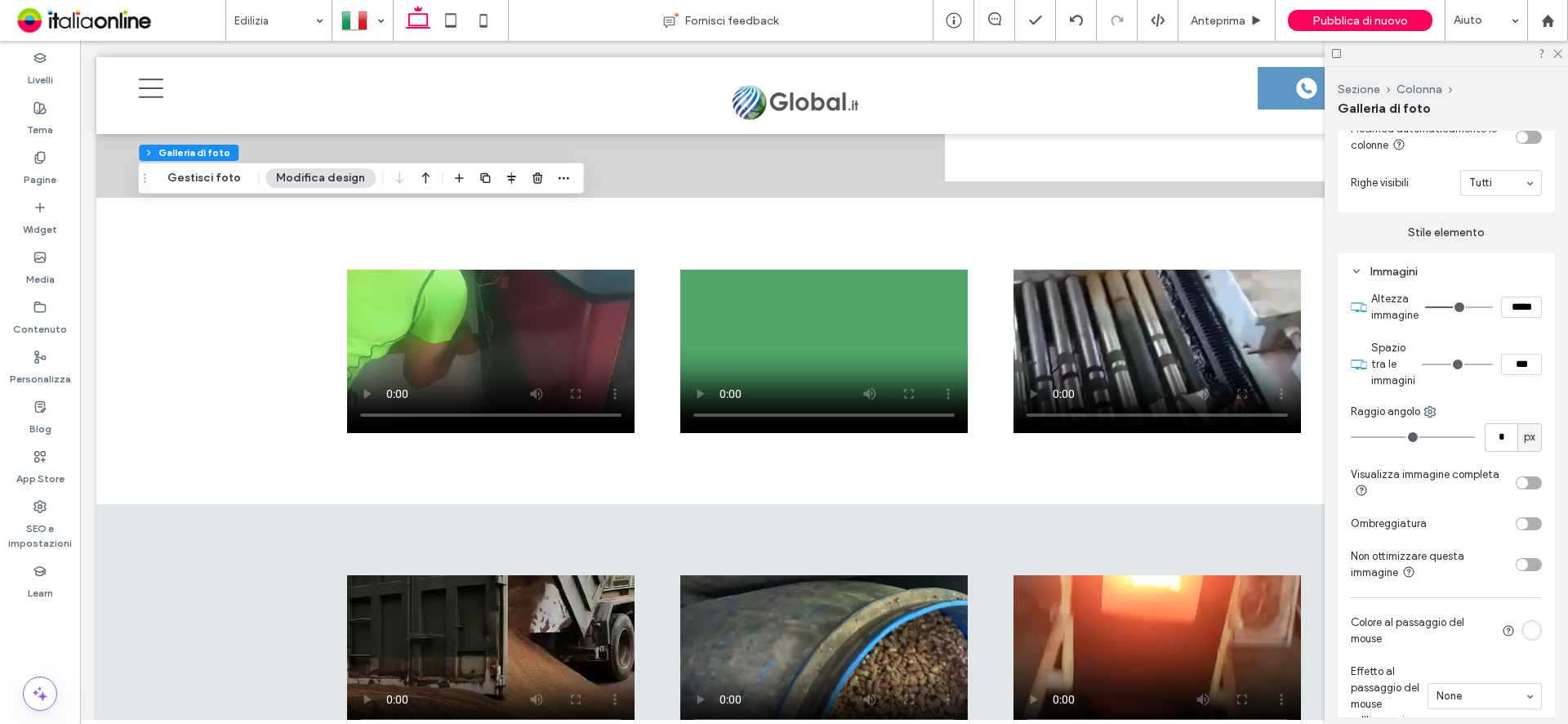
click at [1526, 489] on div "toggle" at bounding box center [1529, 482] width 27 height 13
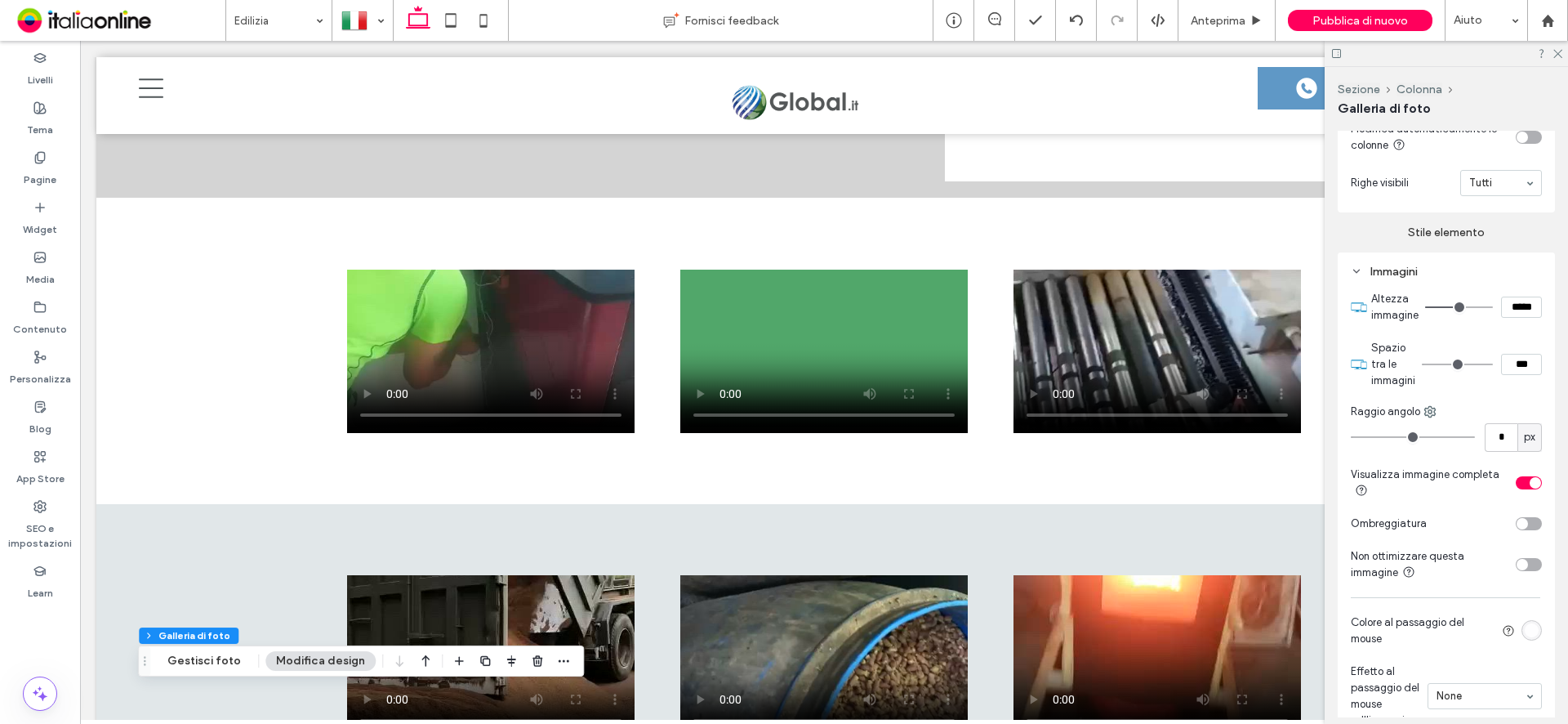
click at [1516, 489] on div "toggle" at bounding box center [1529, 482] width 27 height 13
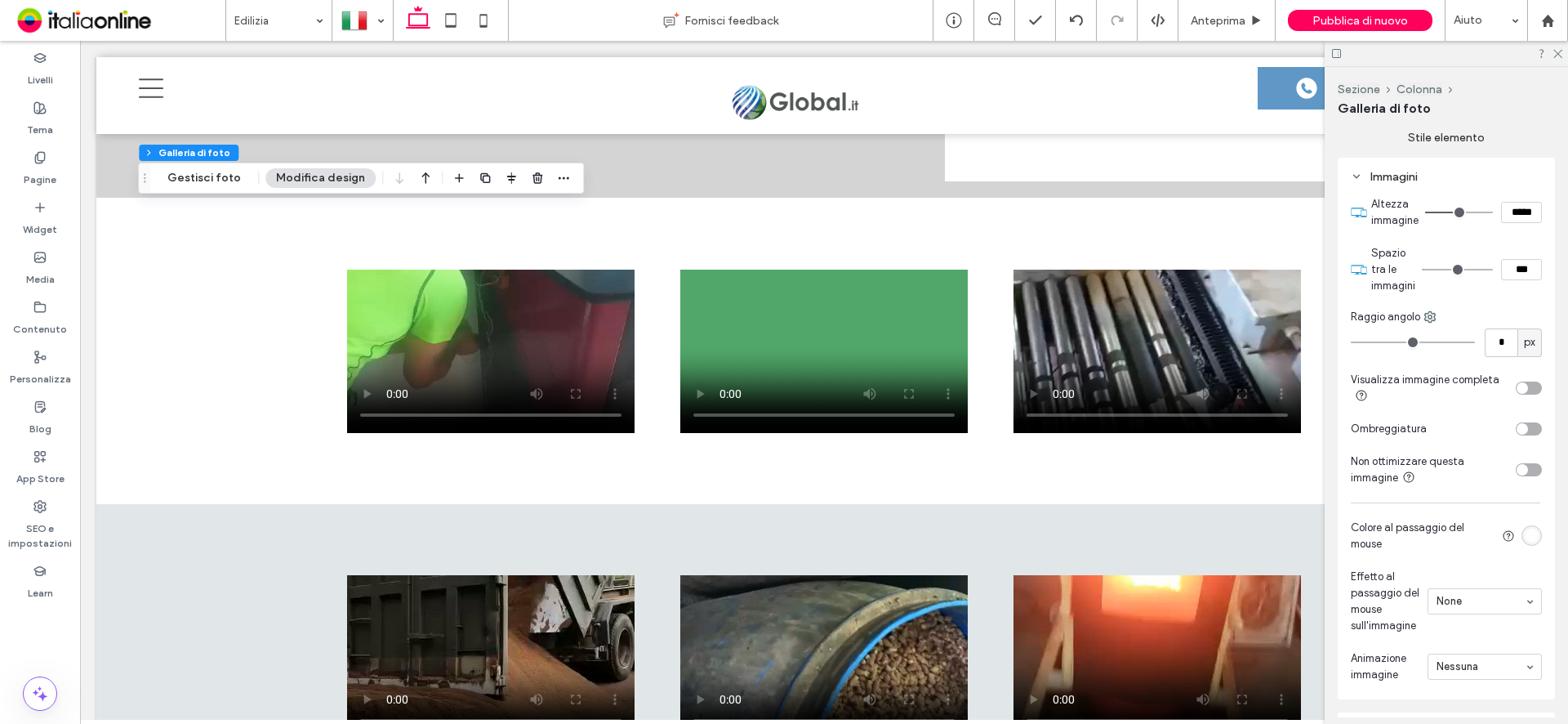
scroll to position [1081, 0]
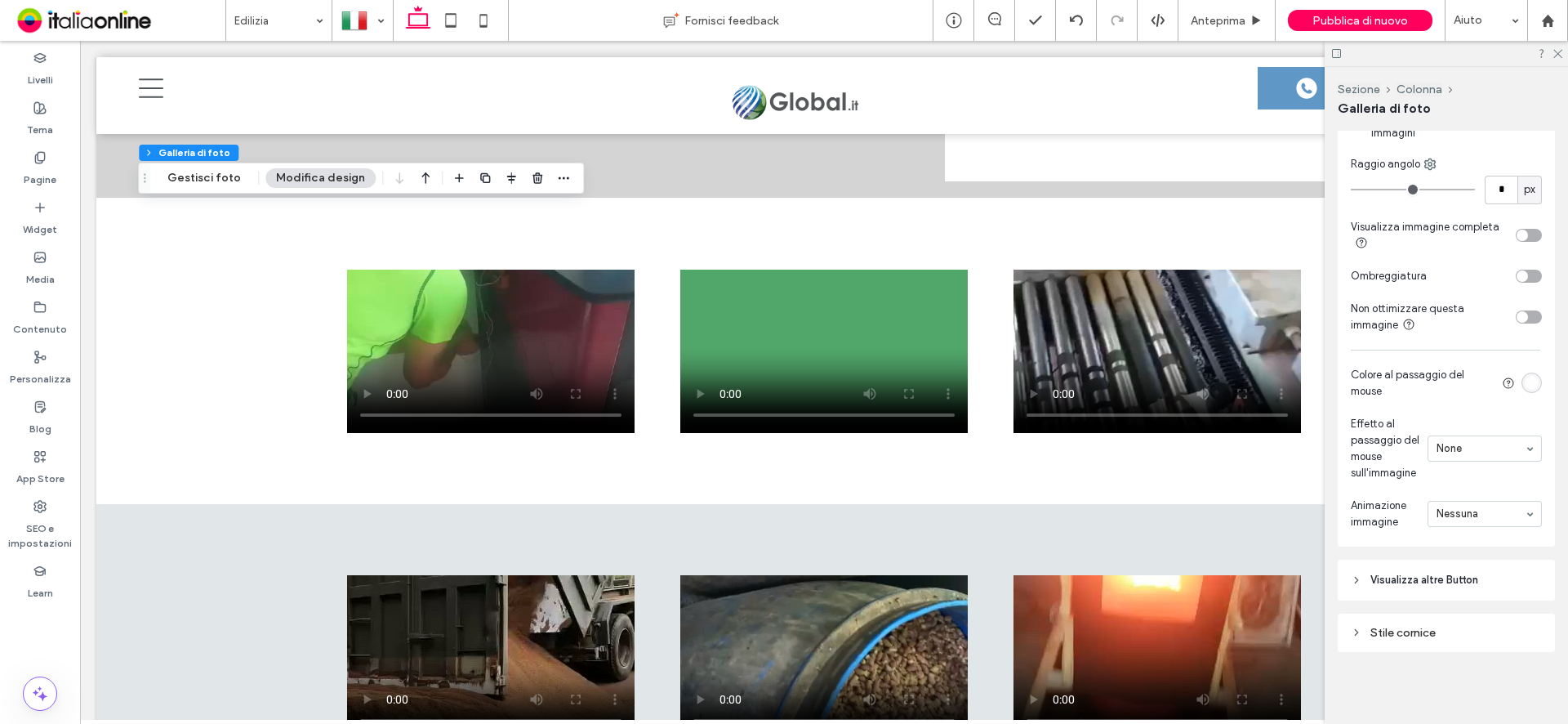
click at [1422, 637] on div "Stile cornice" at bounding box center [1446, 632] width 191 height 14
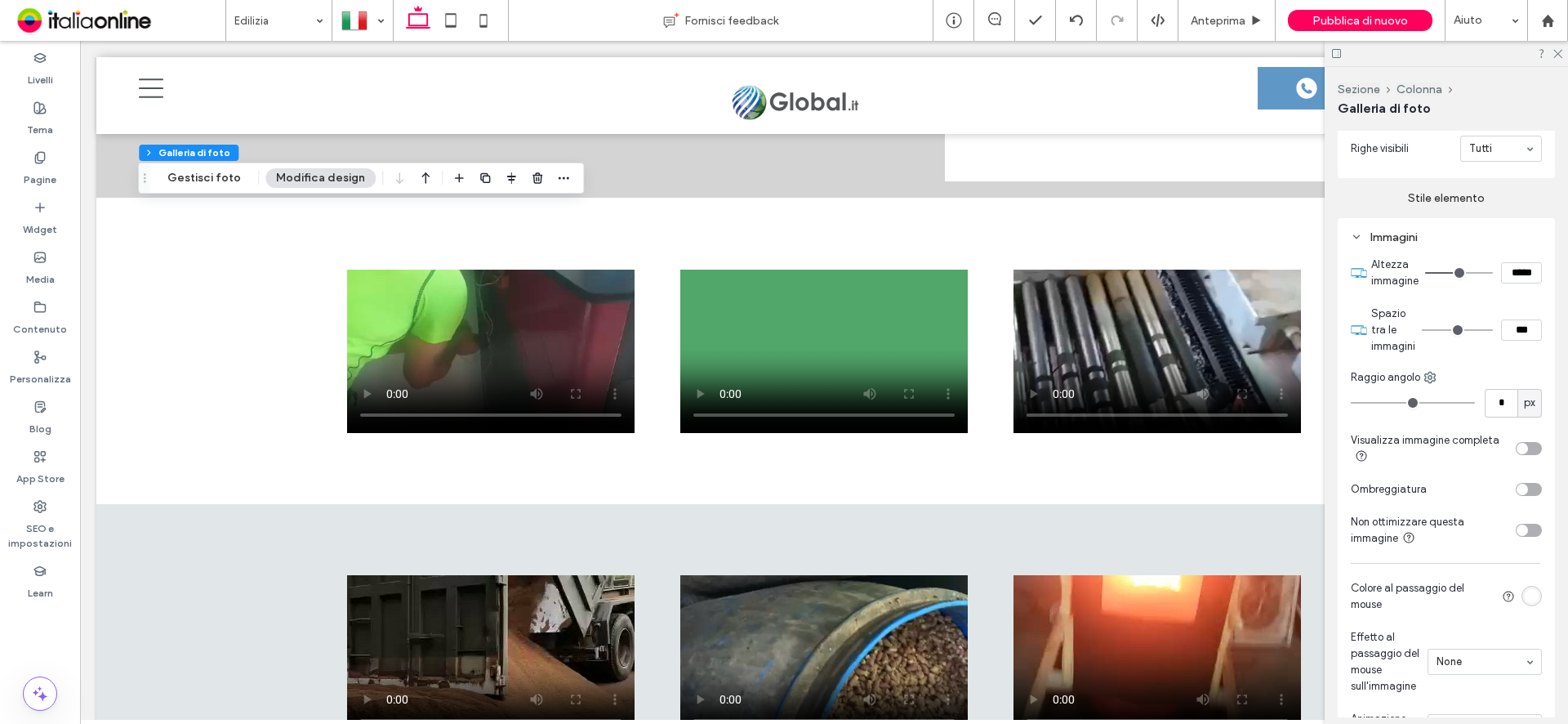
scroll to position [607, 0]
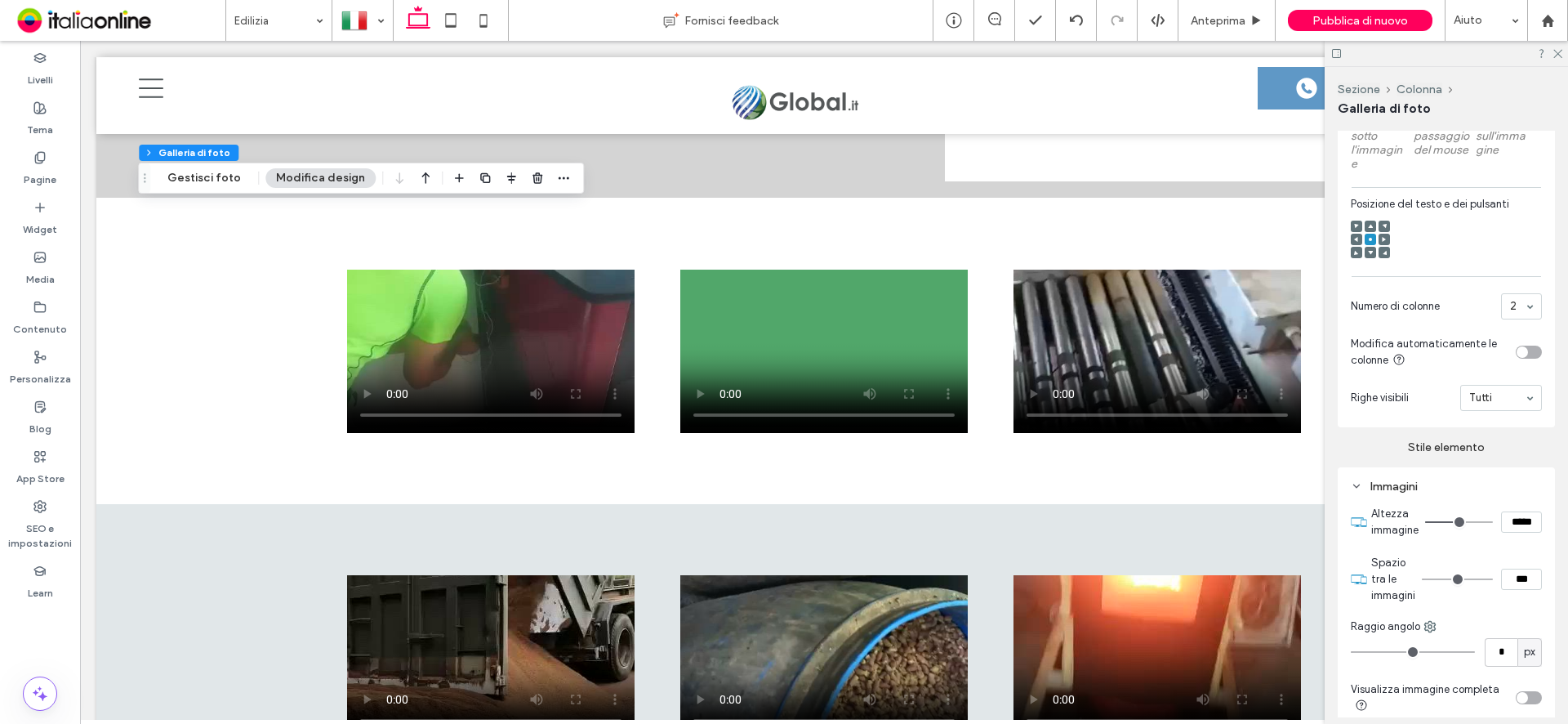
type input "*"
type input "***"
click at [1434, 580] on input "range" at bounding box center [1457, 579] width 71 height 2
type input "*"
type input "***"
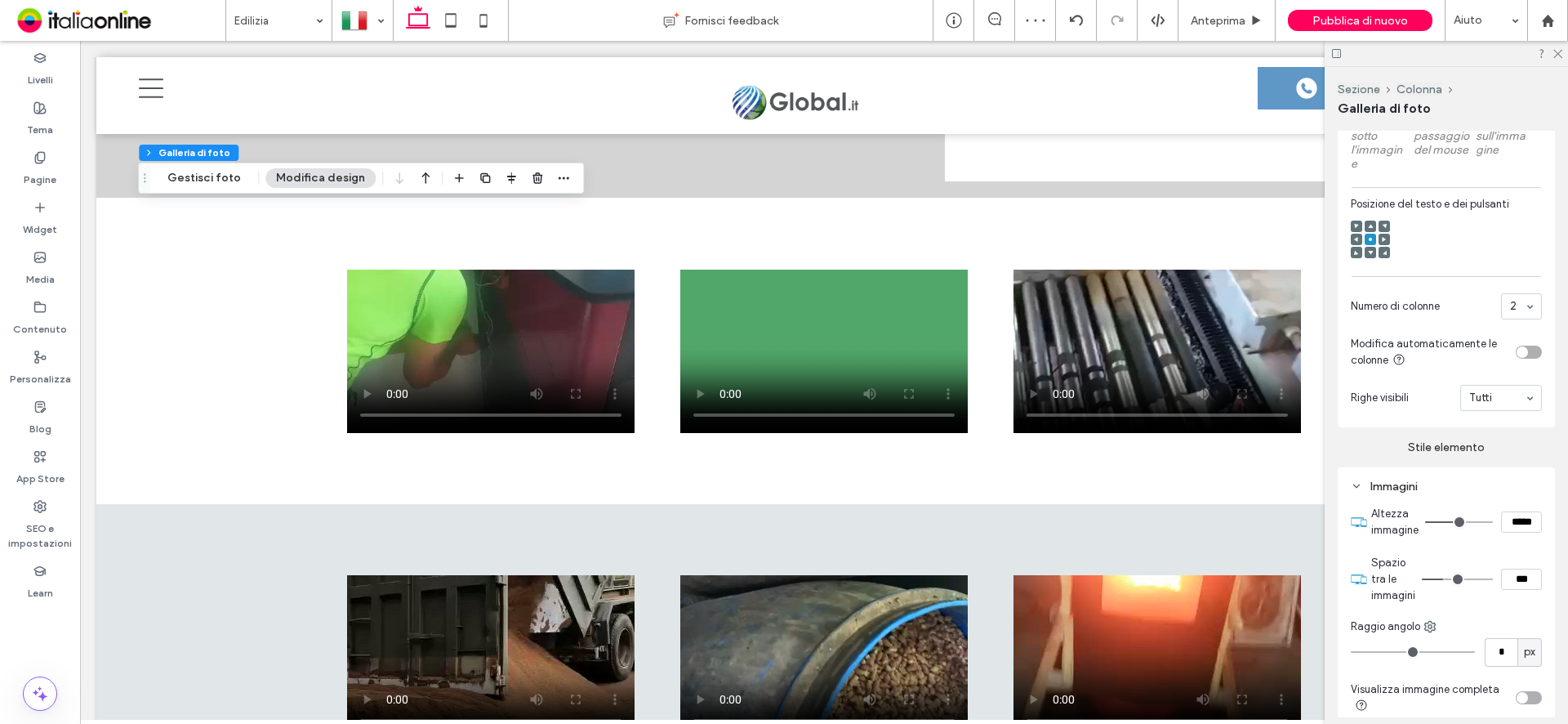
type input "*"
click at [1443, 580] on input "range" at bounding box center [1457, 579] width 71 height 2
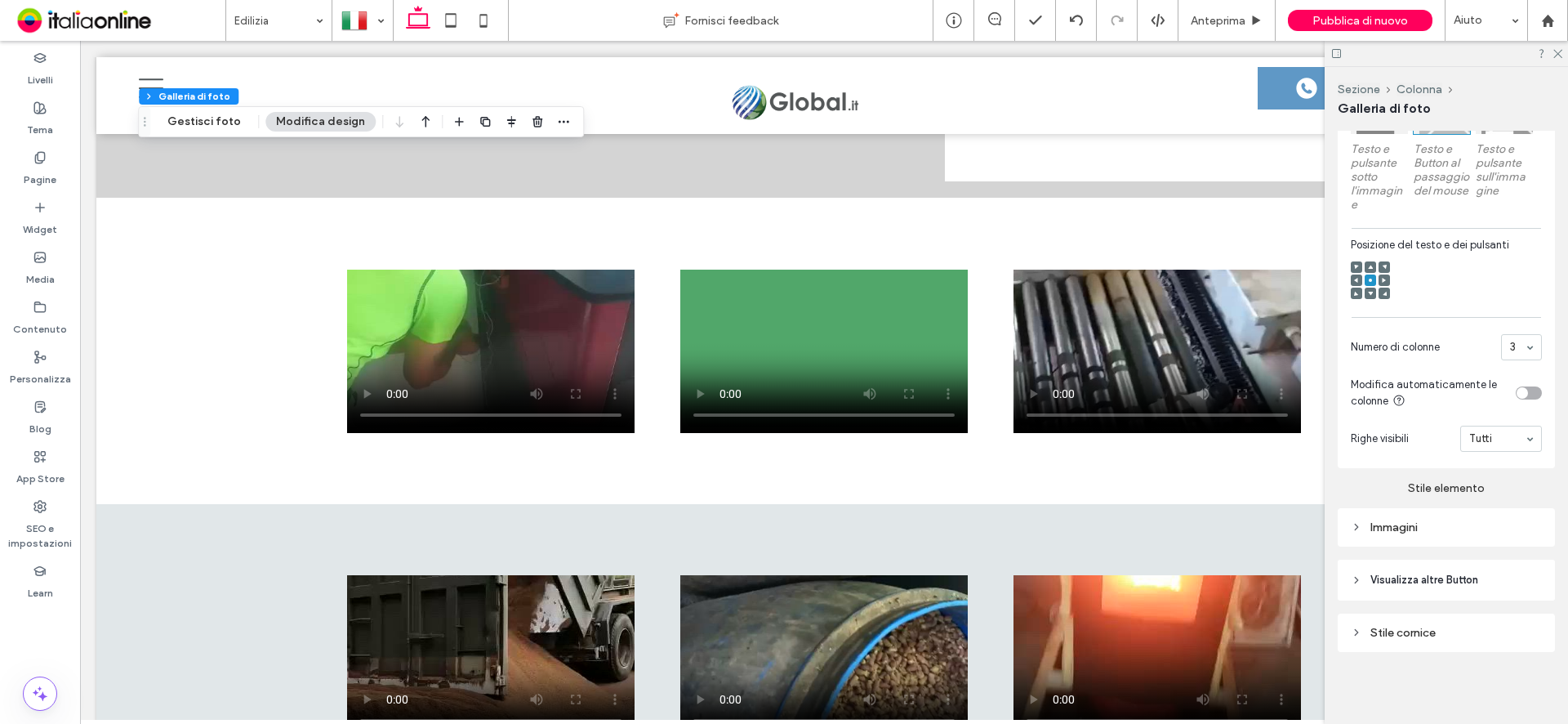
scroll to position [577, 0]
click at [1406, 528] on div "Immagini" at bounding box center [1446, 527] width 191 height 14
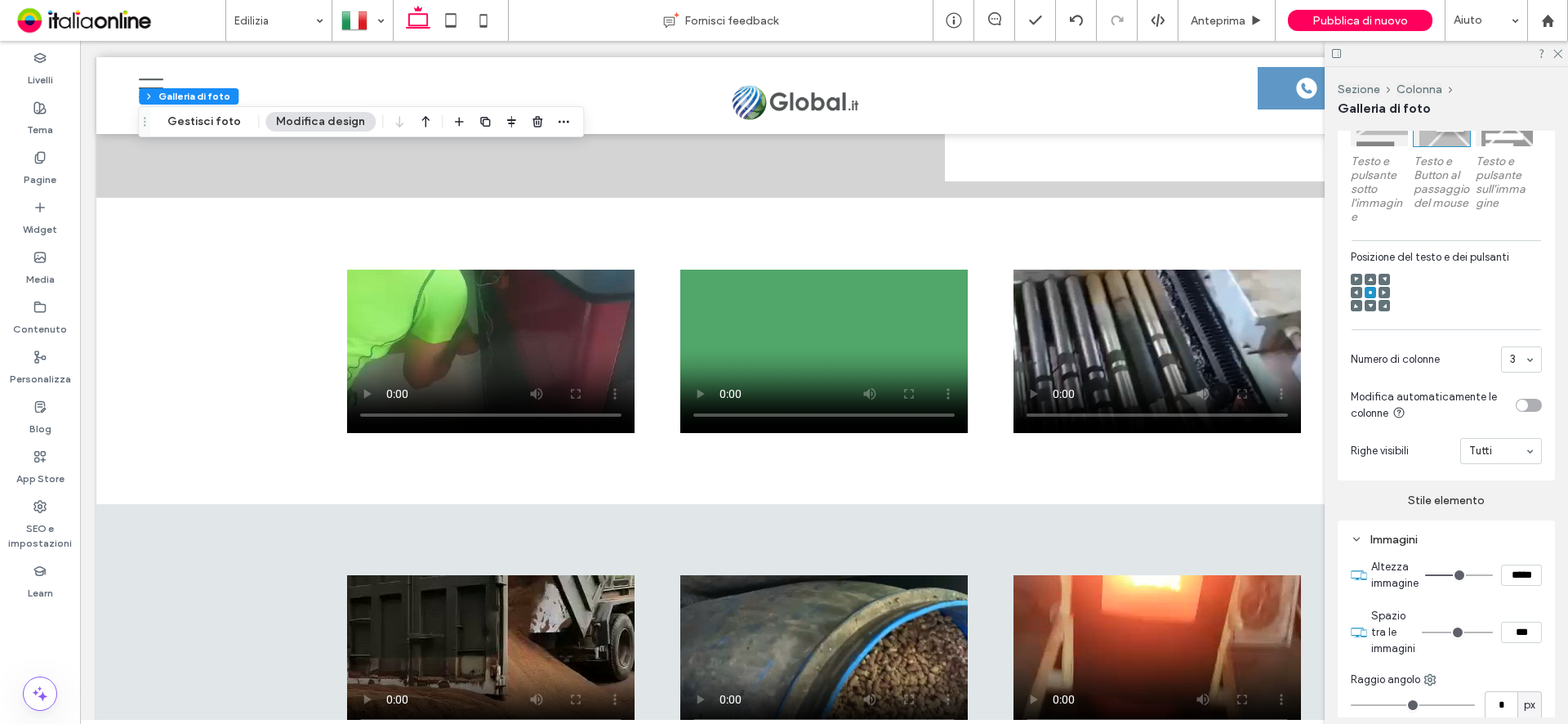
scroll to position [741, 0]
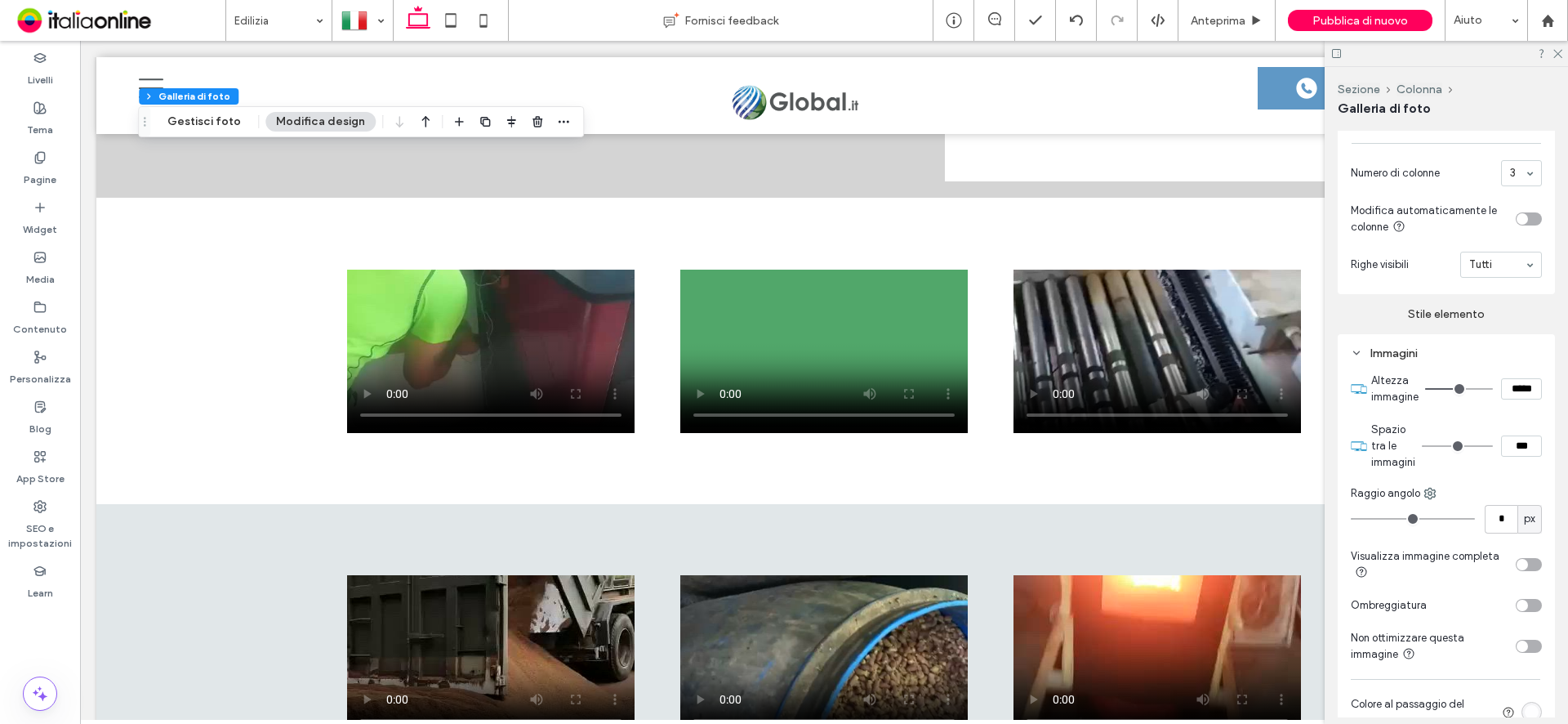
click at [1506, 457] on input "***" at bounding box center [1522, 446] width 41 height 21
type input "***"
type input "*"
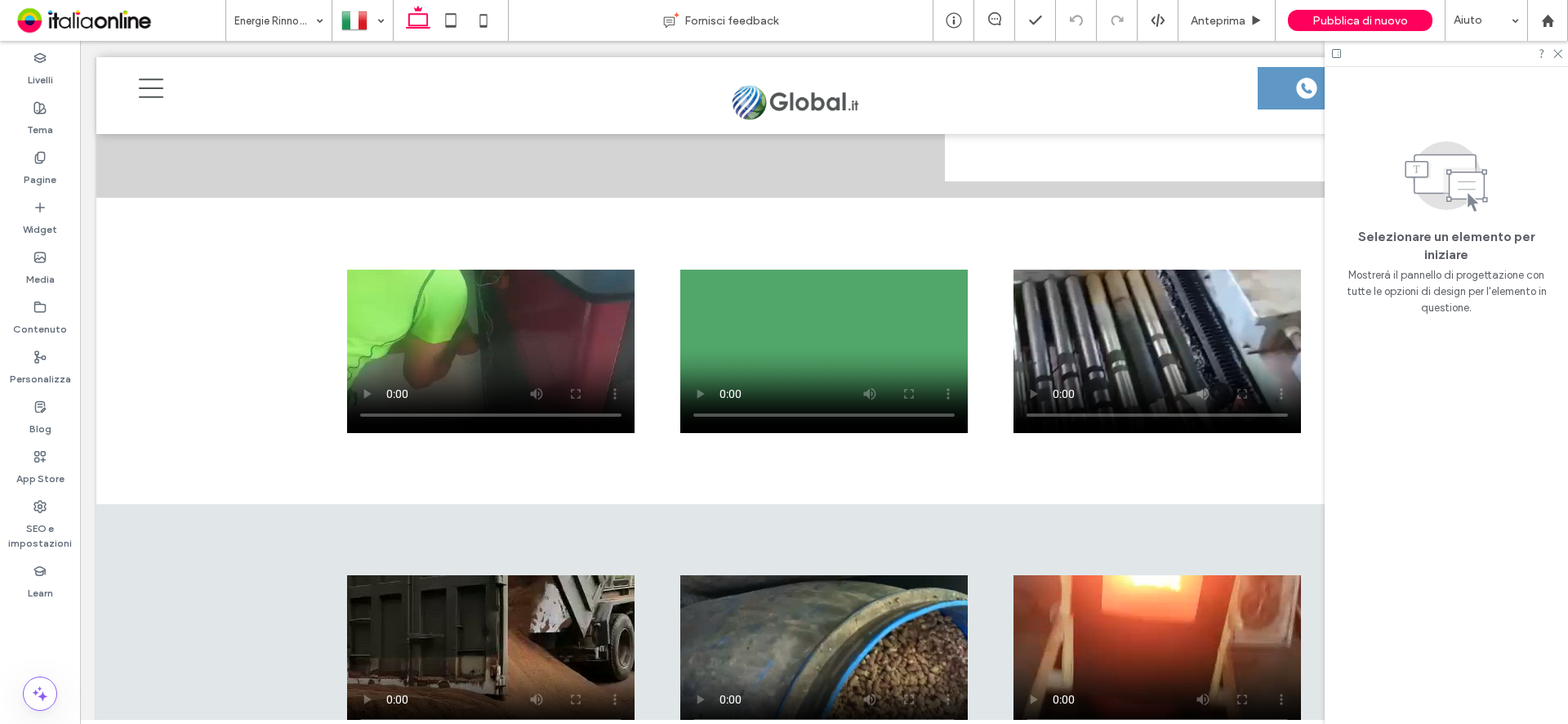
click at [299, 26] on input at bounding box center [275, 21] width 80 height 41
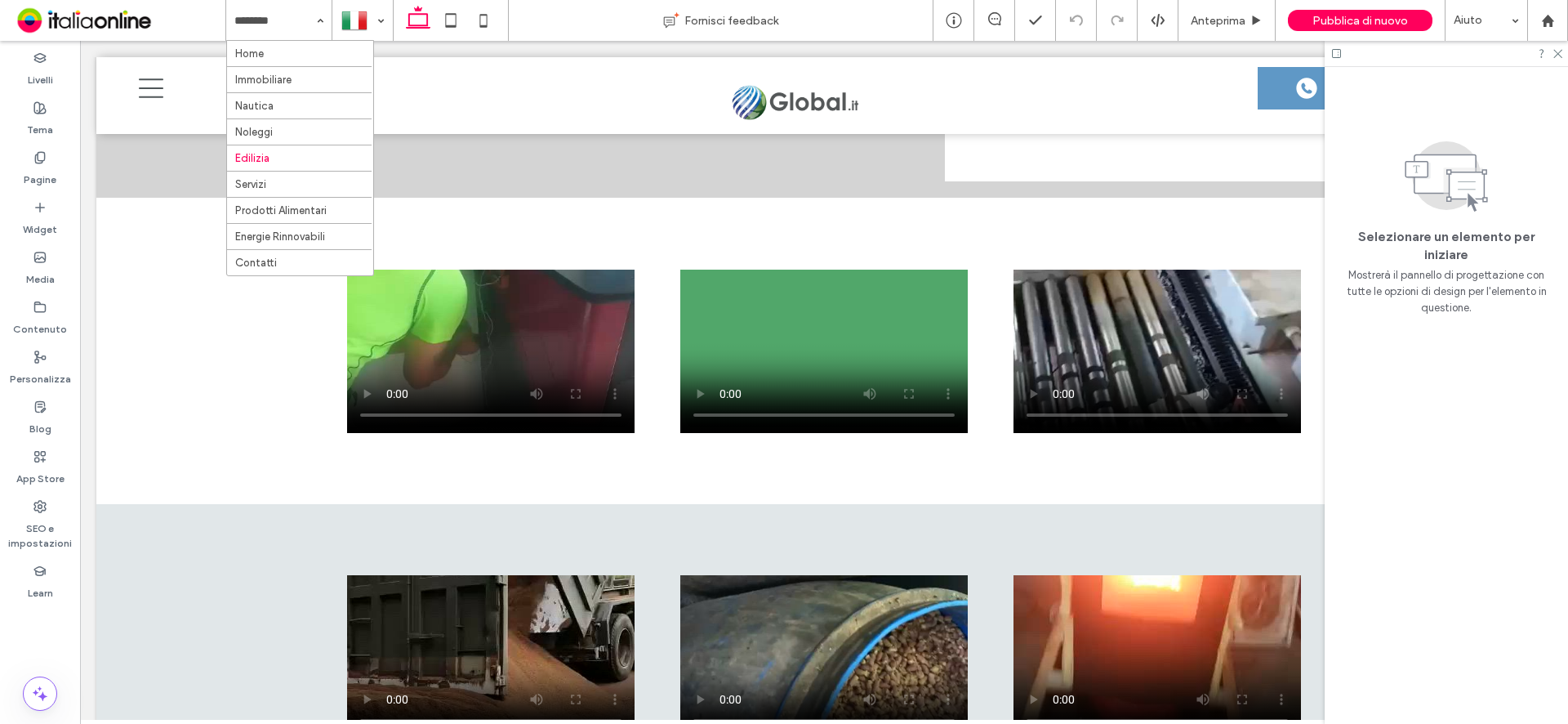
click at [286, 33] on input at bounding box center [275, 21] width 80 height 41
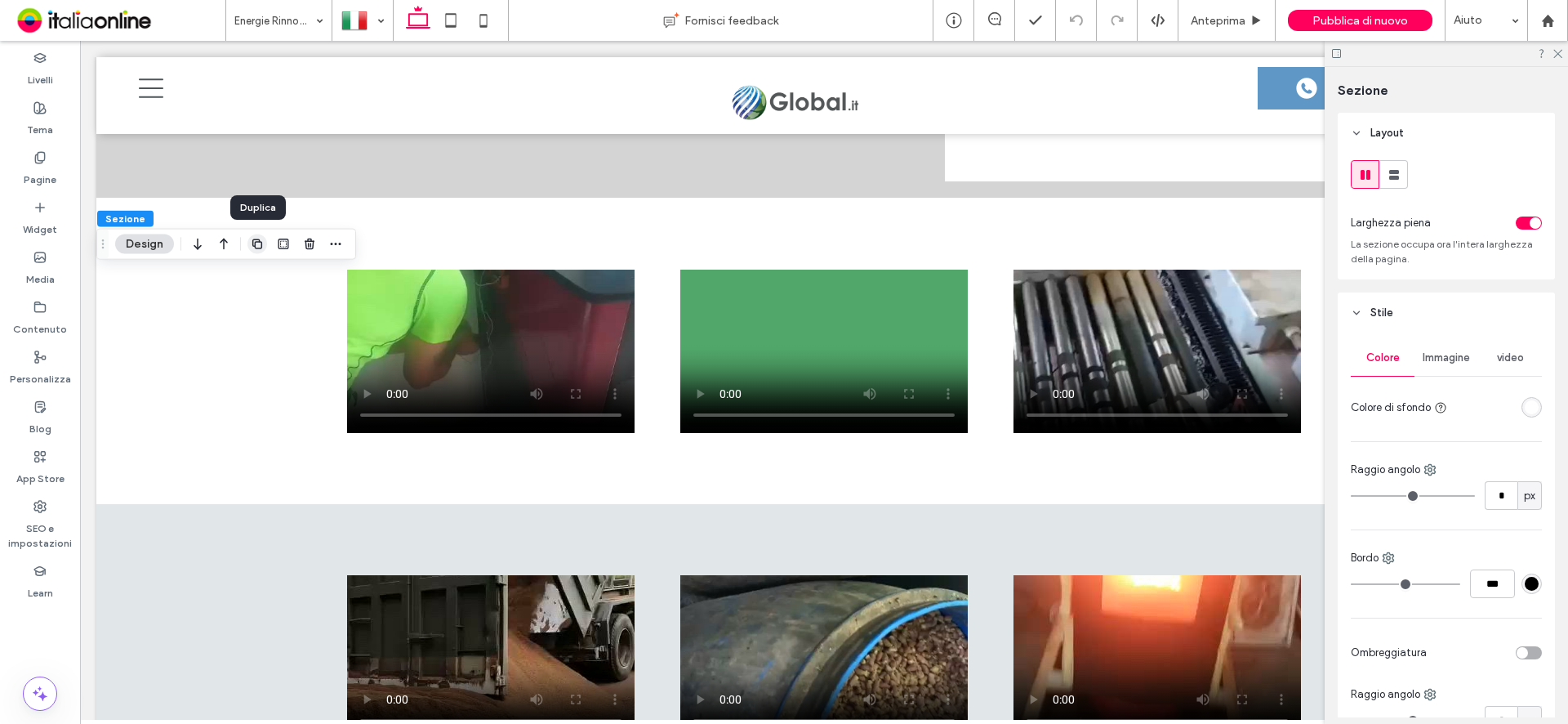
click at [255, 249] on icon "button" at bounding box center [257, 244] width 13 height 13
click at [196, 245] on use "button" at bounding box center [197, 242] width 8 height 11
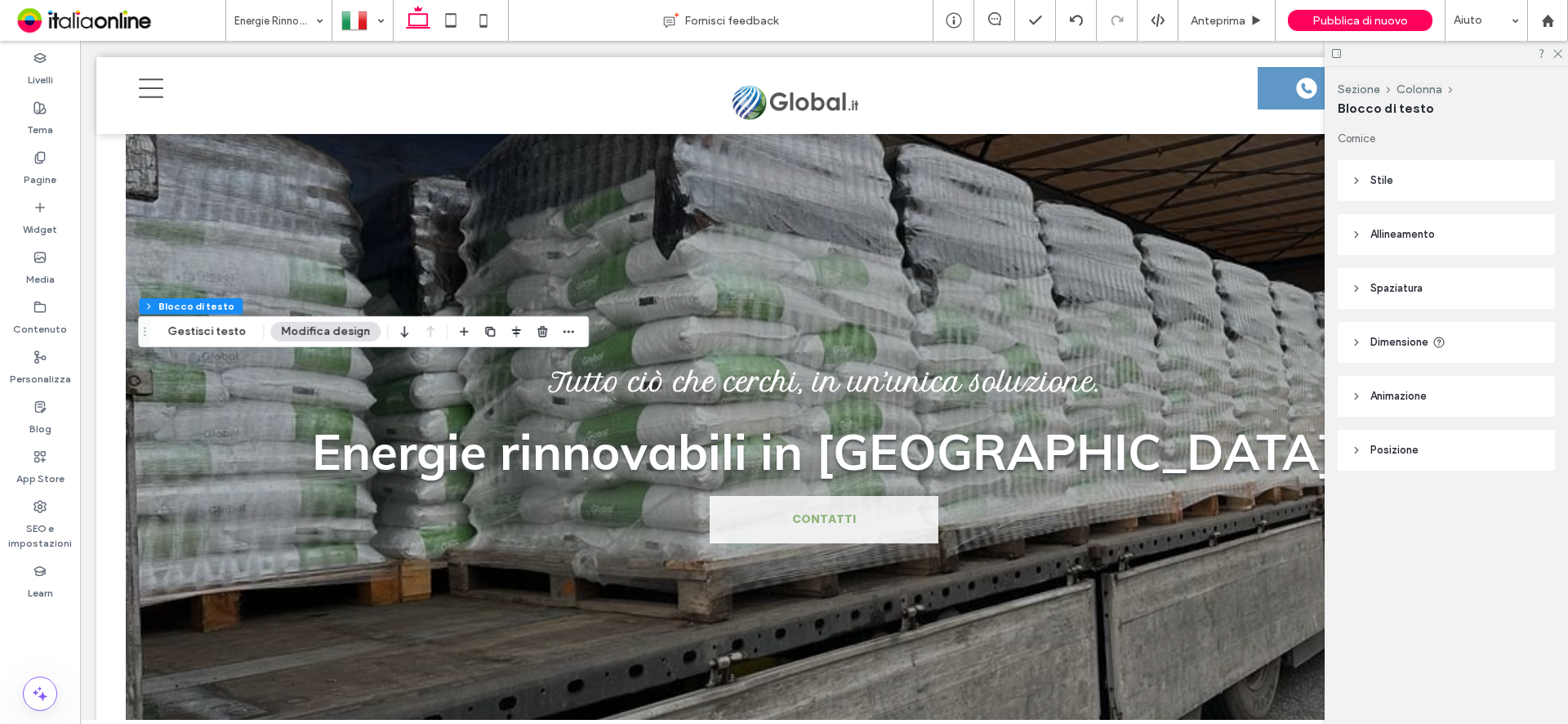
scroll to position [6243, 0]
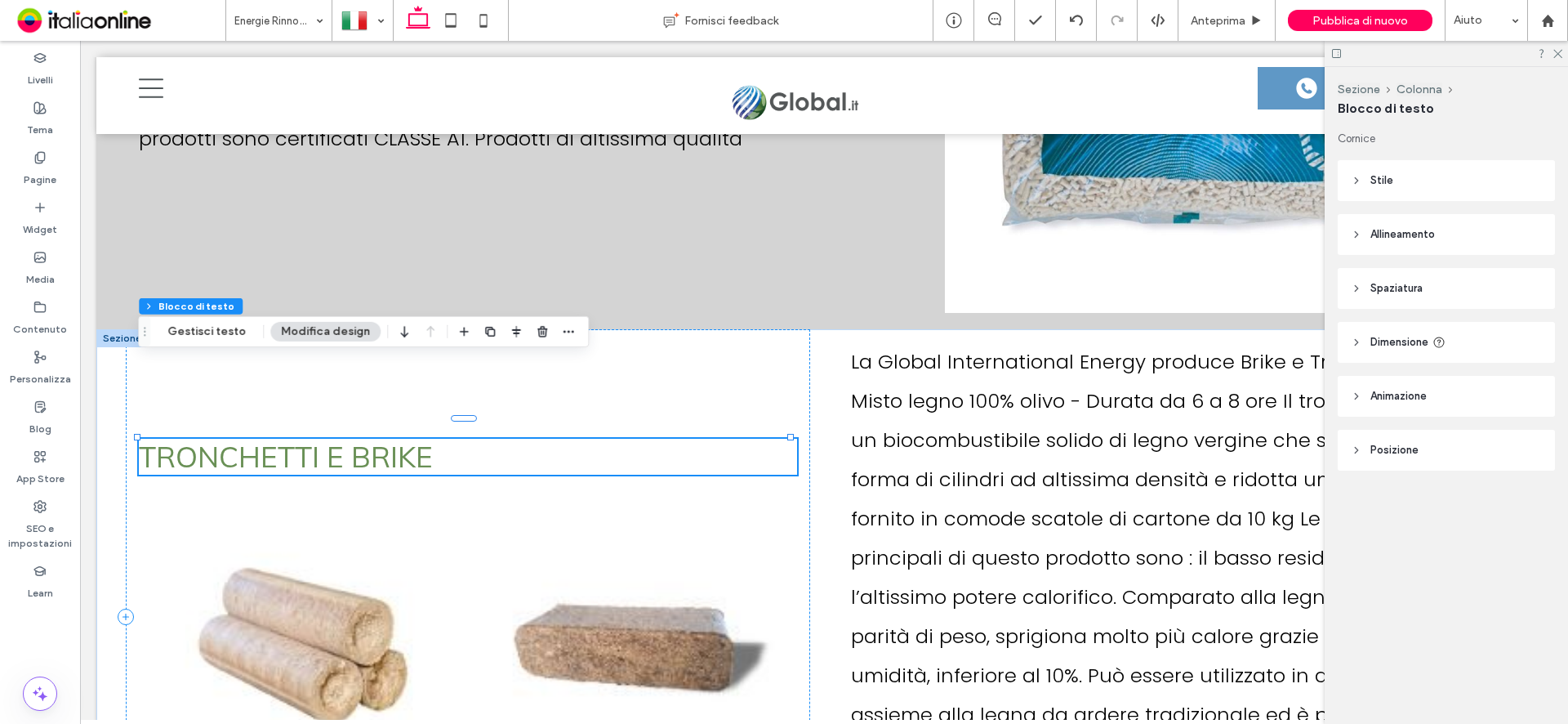
click at [493, 439] on h3 "TRONCHETTI E BRIKE" at bounding box center [468, 457] width 659 height 36
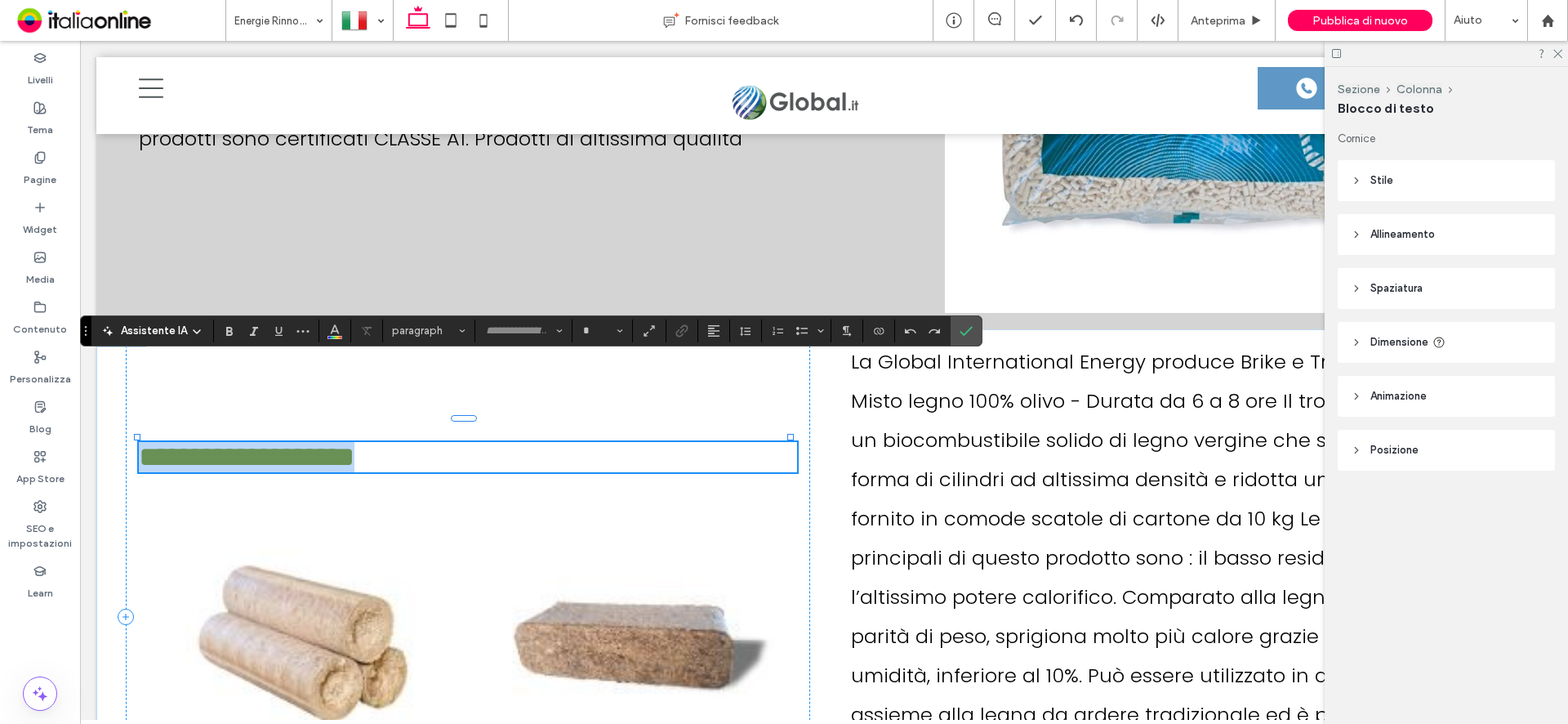
type input "****"
type input "**"
type input "*******"
type input "**"
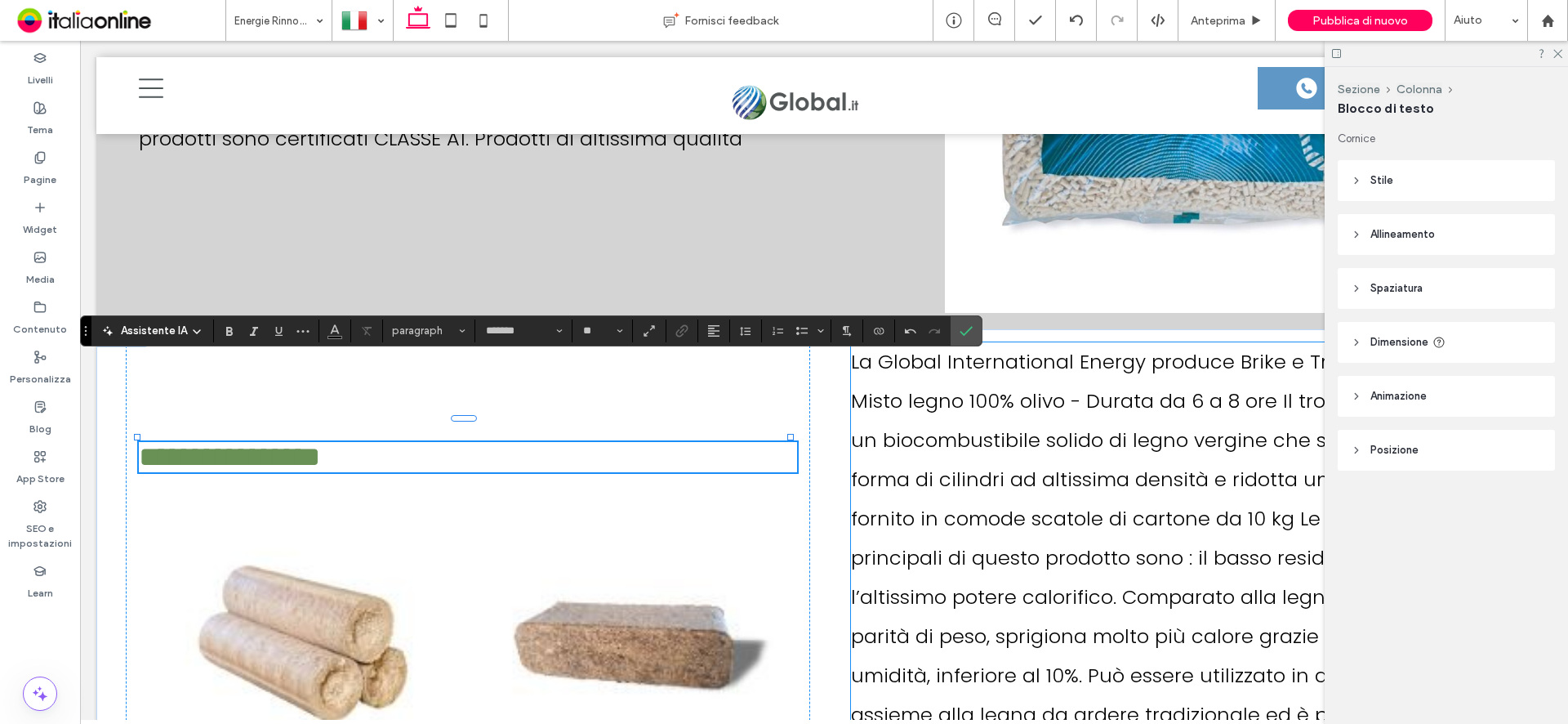
click at [966, 406] on span "La Global International Energy produce Brike e Tronchetti ecologici: Misto legn…" at bounding box center [1180, 616] width 658 height 537
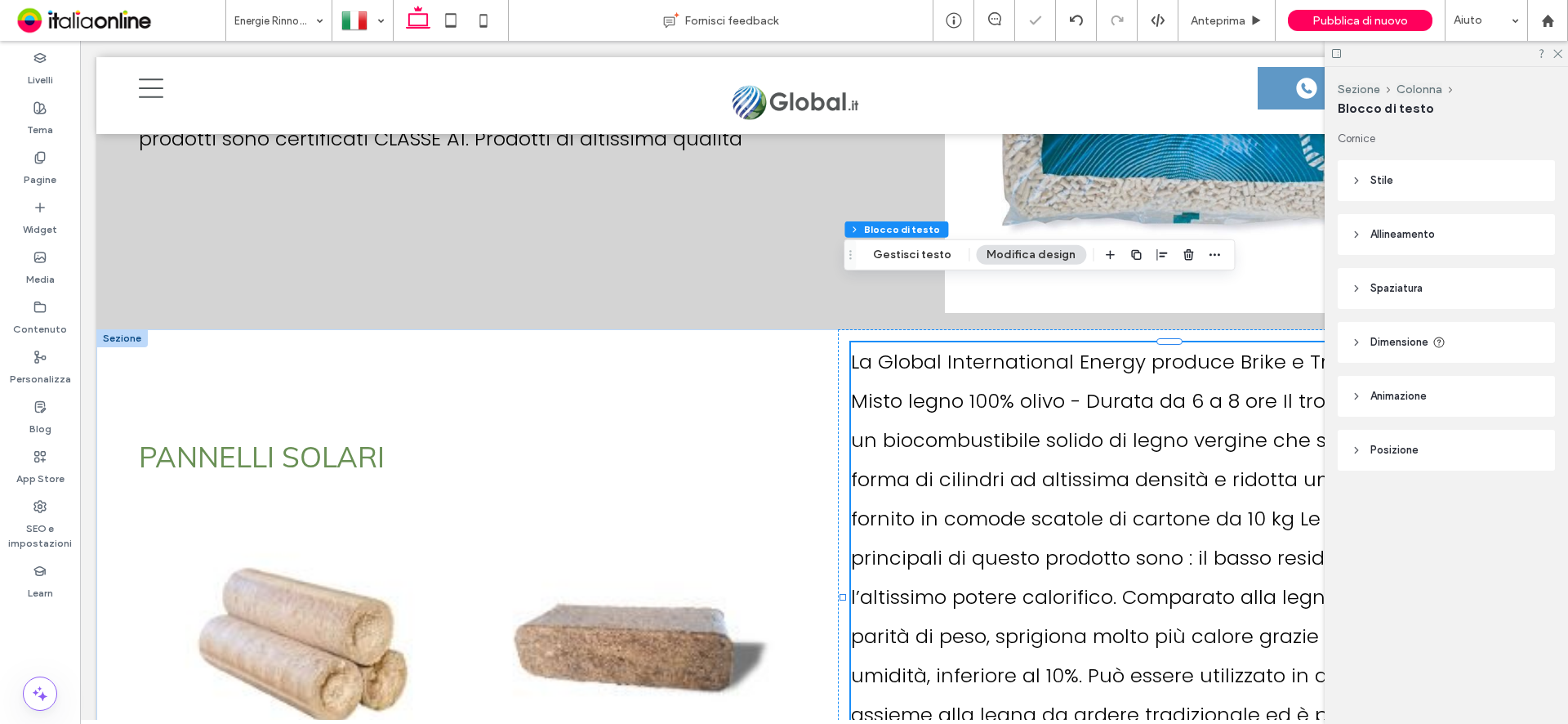
click at [869, 348] on span "La Global International Energy produce Brike e Tronchetti ecologici: Misto legn…" at bounding box center [1180, 616] width 658 height 537
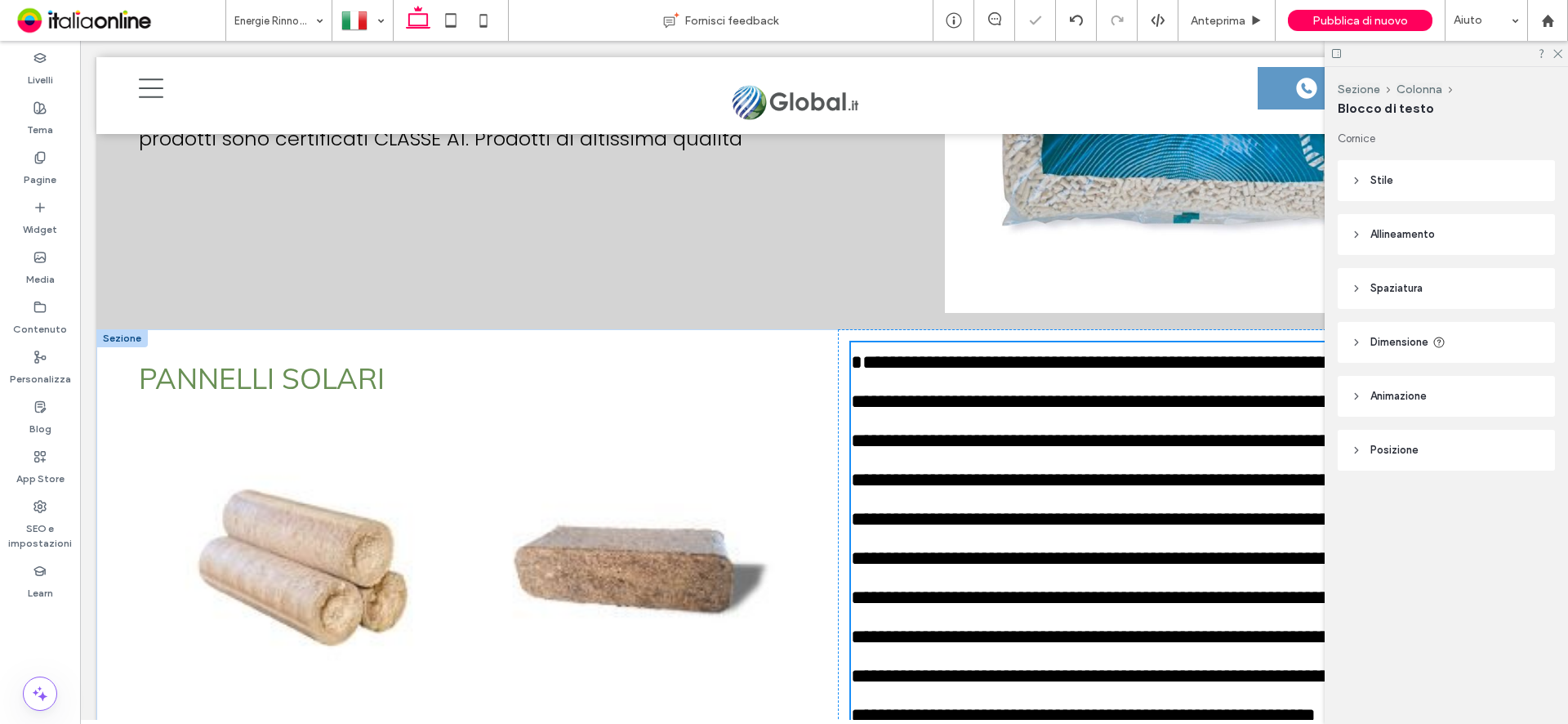
scroll to position [6405, 0]
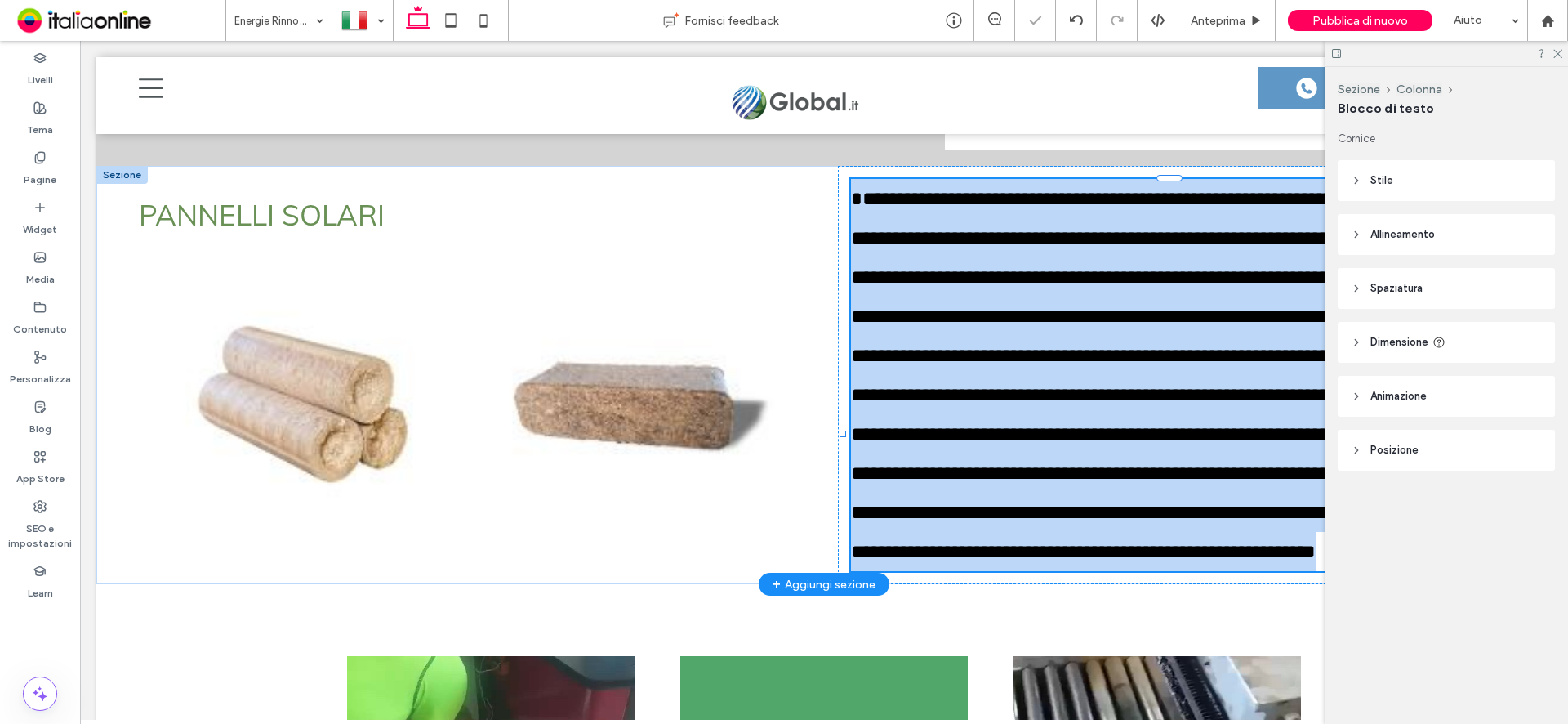
type input "*******"
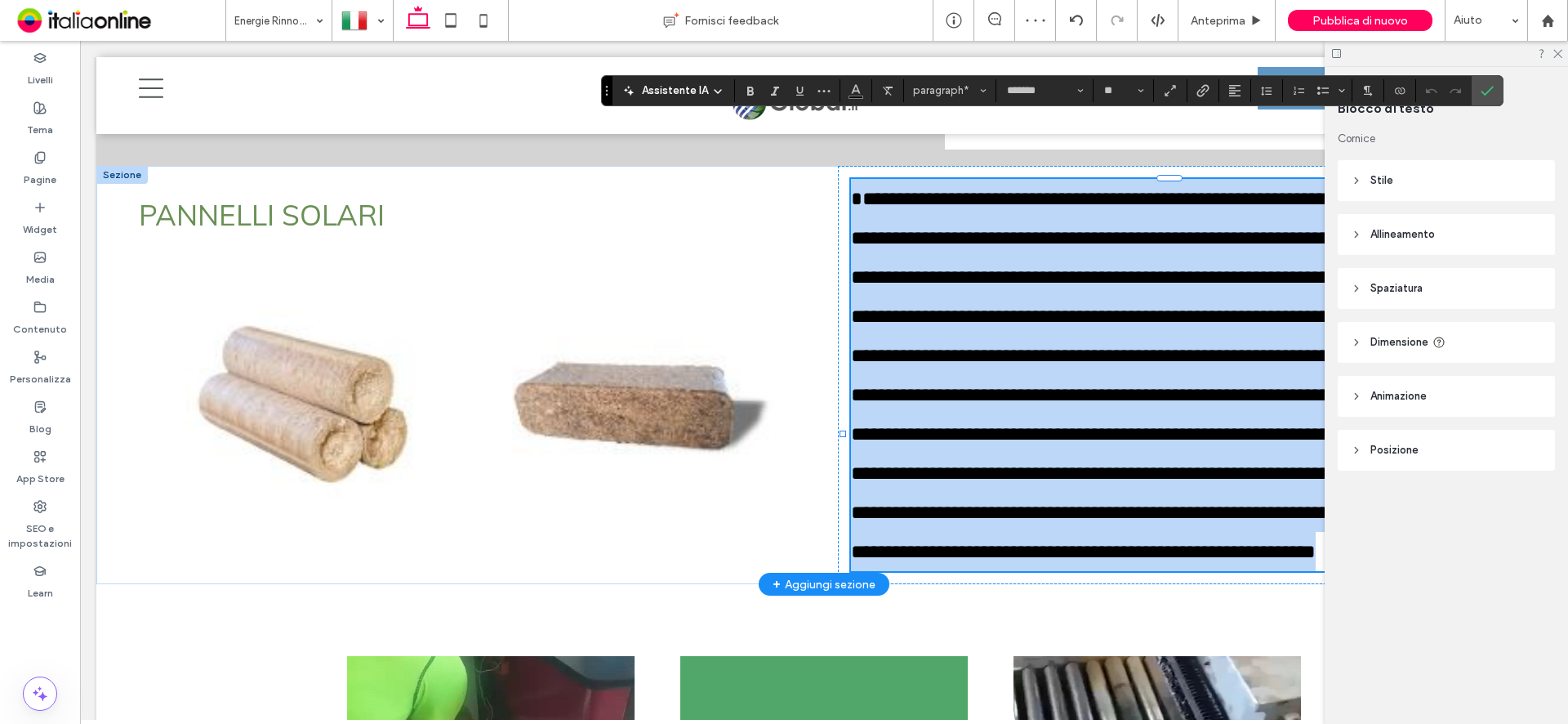
type input "**"
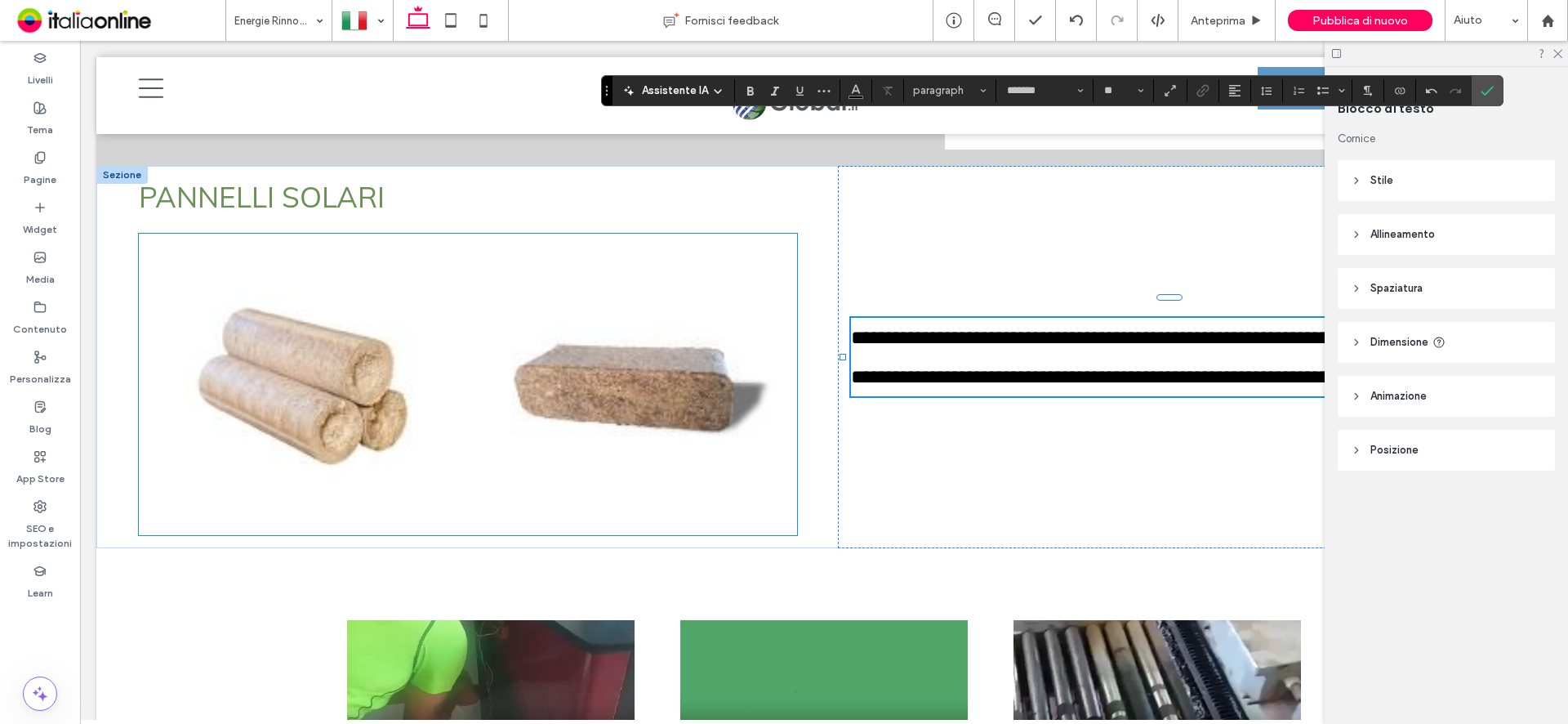
click at [587, 331] on link at bounding box center [631, 385] width 325 height 295
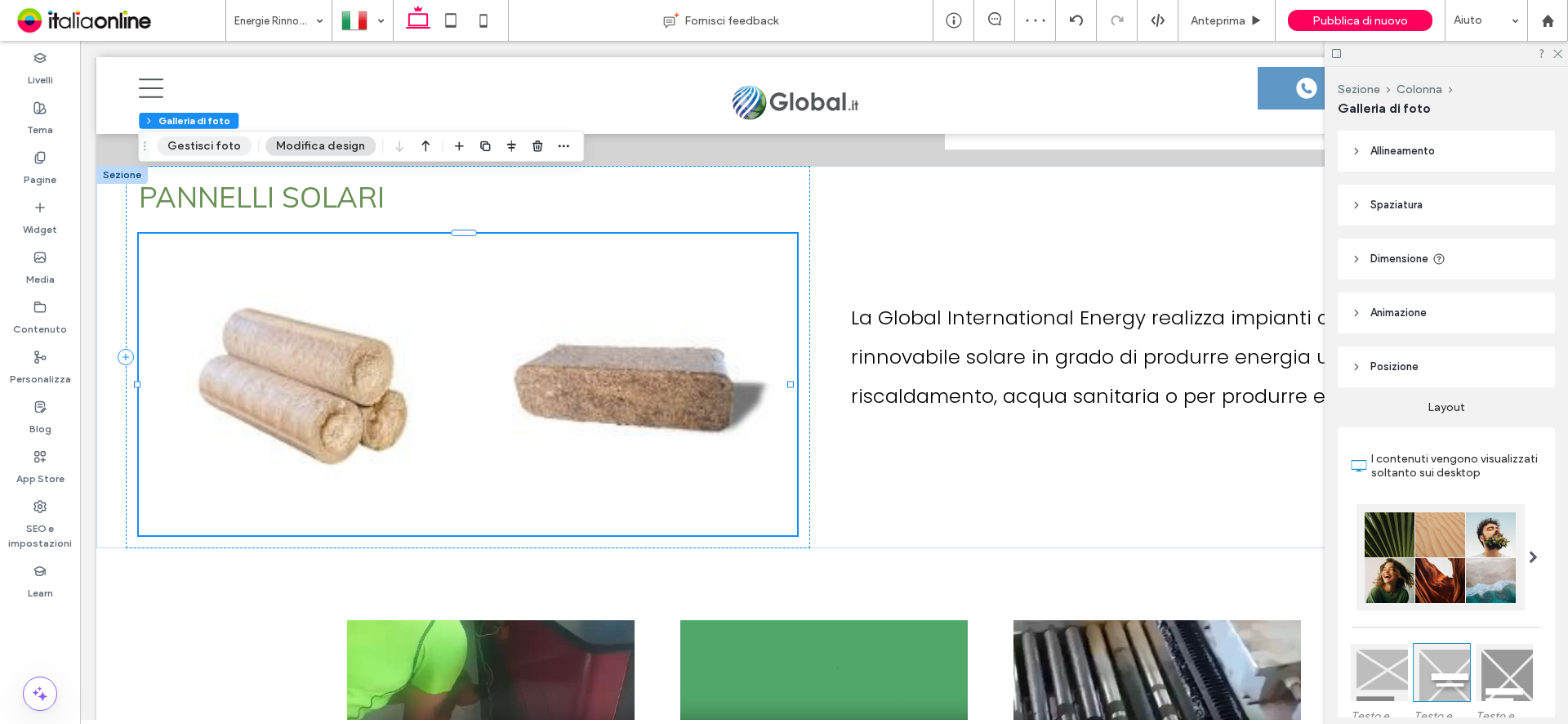
click at [205, 153] on button "Gestisci foto" at bounding box center [204, 146] width 95 height 20
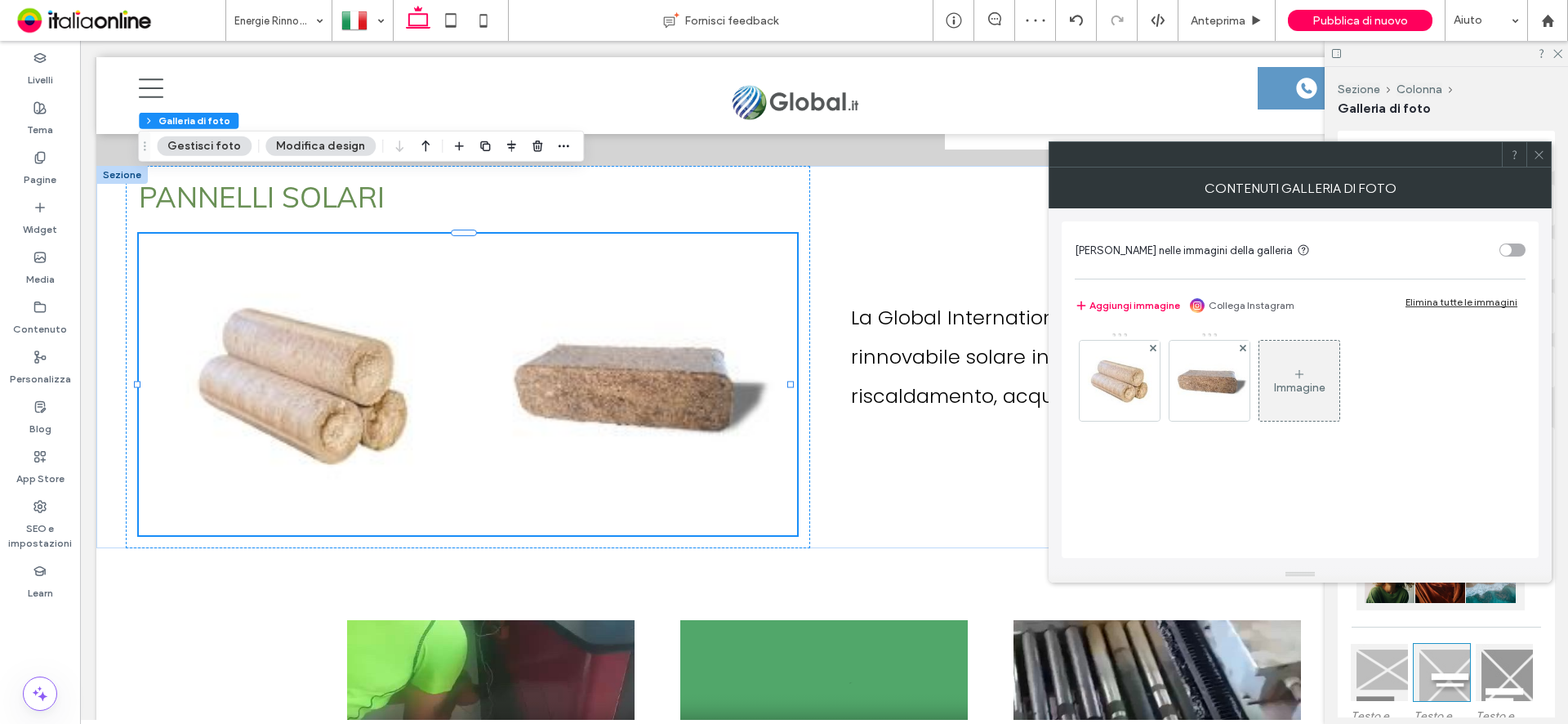
click at [1293, 375] on icon at bounding box center [1299, 374] width 13 height 13
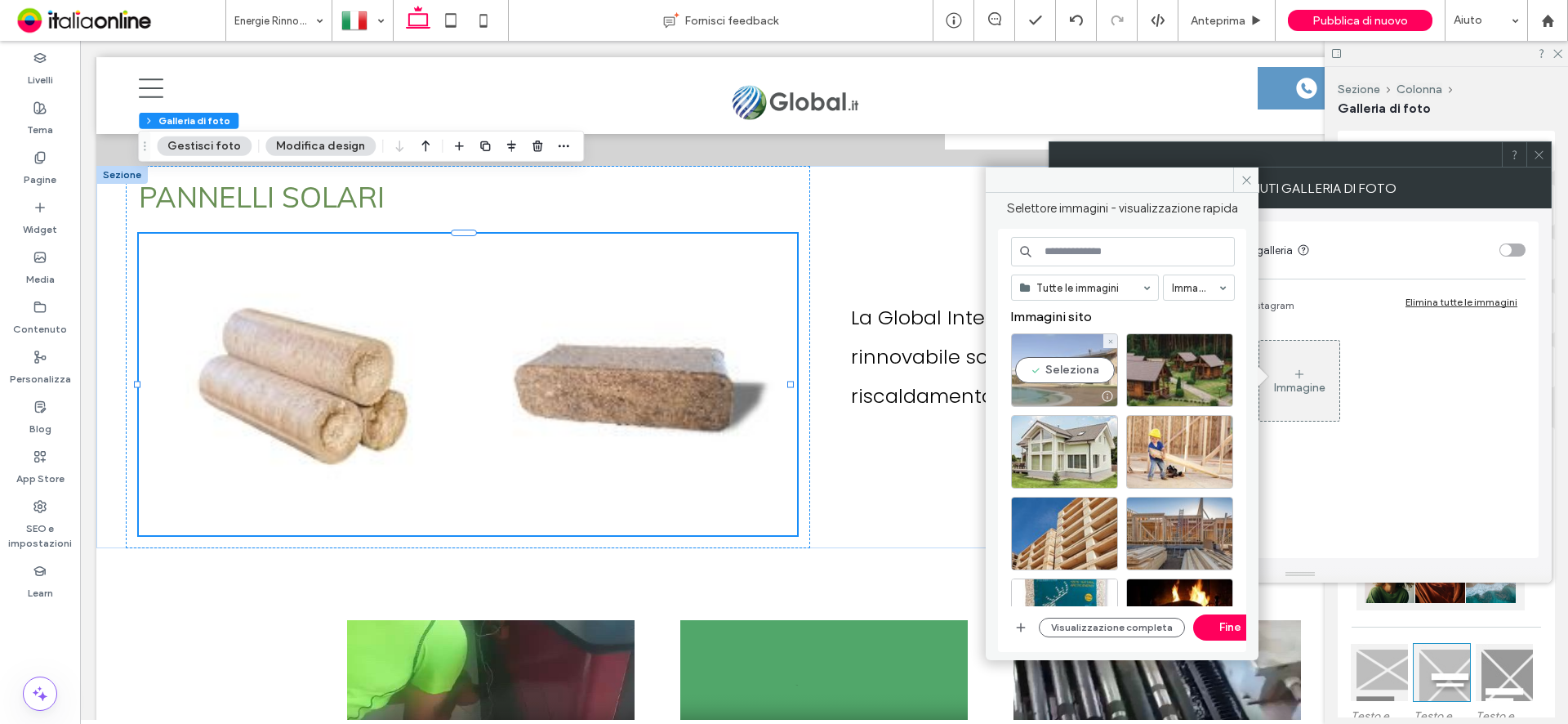
click at [1083, 370] on div "Seleziona" at bounding box center [1064, 370] width 107 height 74
click at [1018, 624] on icon "button" at bounding box center [1020, 627] width 13 height 13
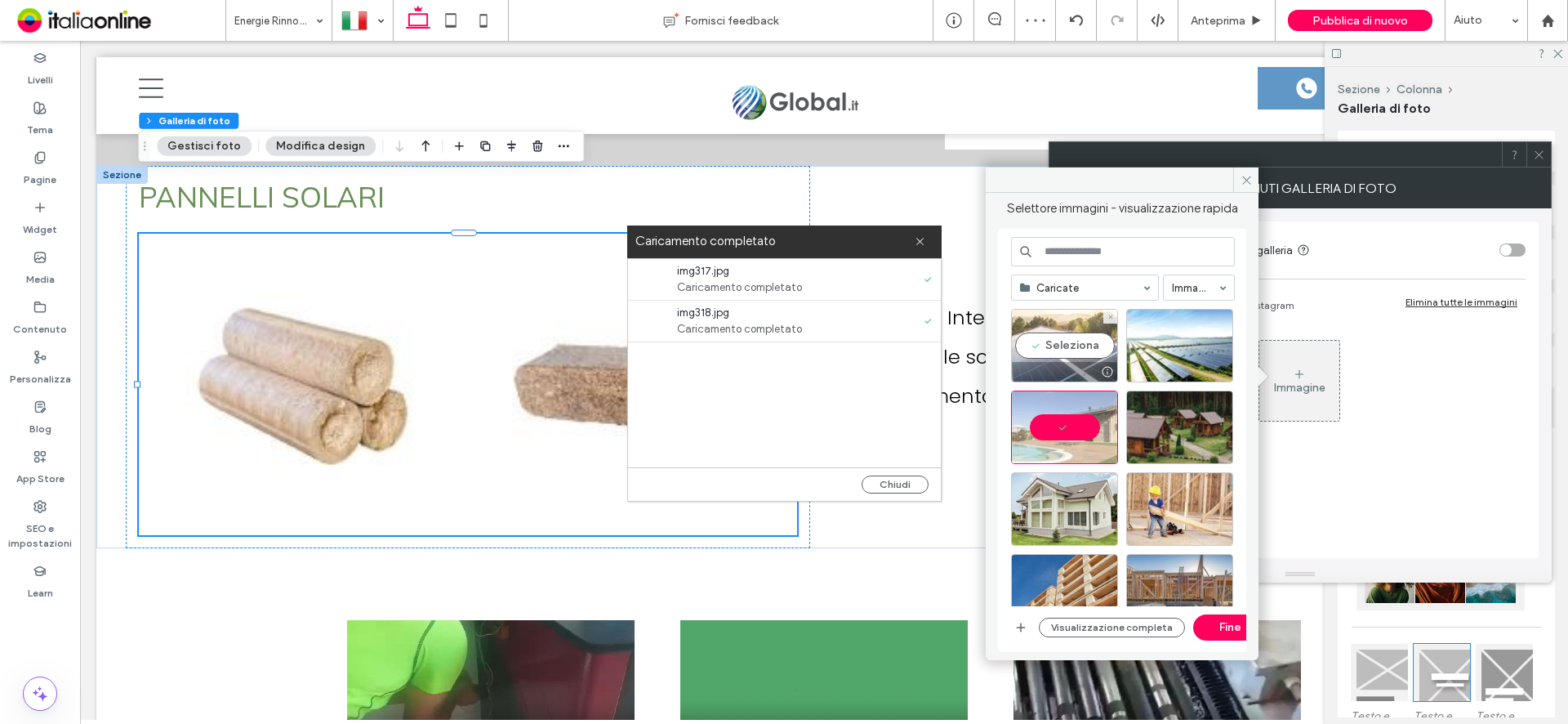
click at [1048, 344] on div "Seleziona" at bounding box center [1064, 345] width 107 height 74
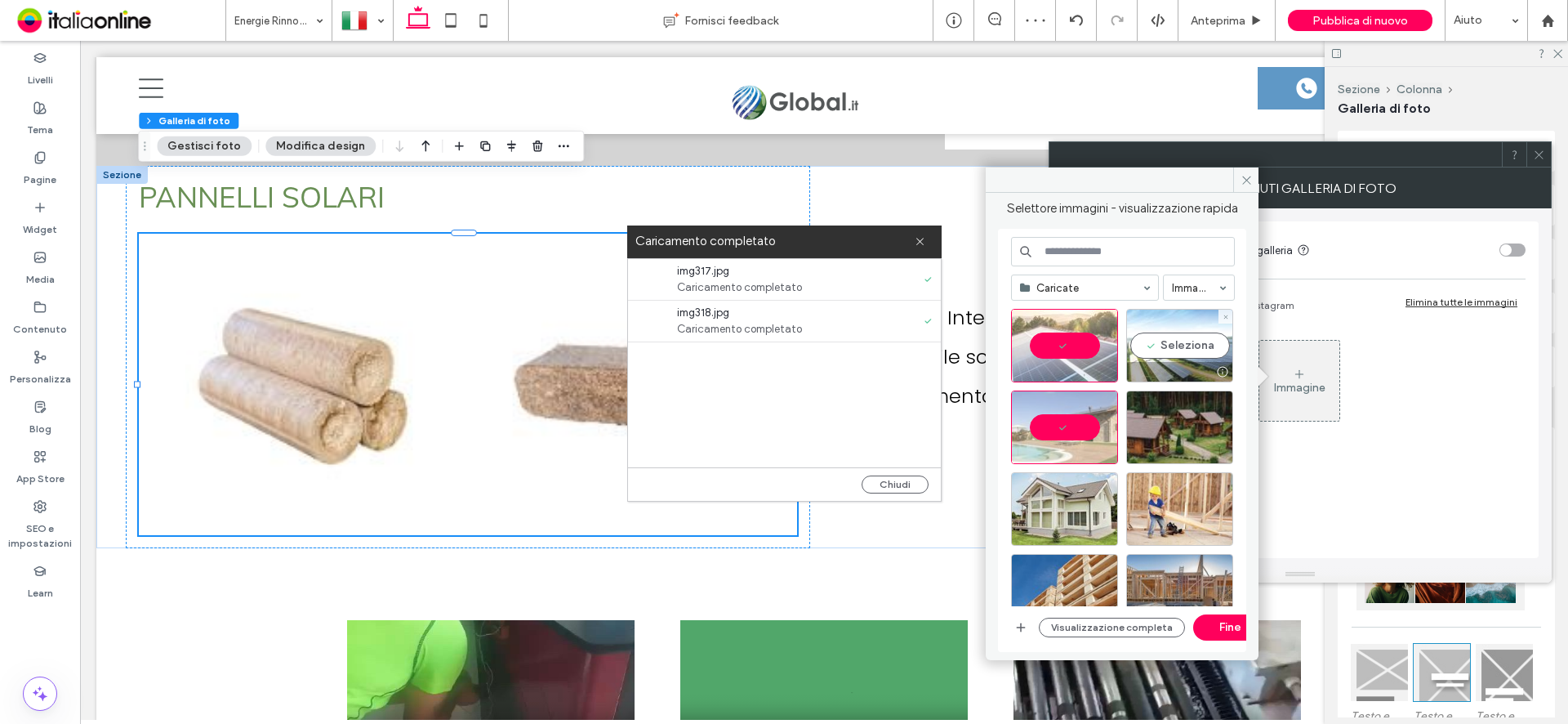
click at [1180, 332] on div "Seleziona" at bounding box center [1179, 345] width 107 height 74
click at [1225, 631] on button "Fine" at bounding box center [1230, 627] width 74 height 27
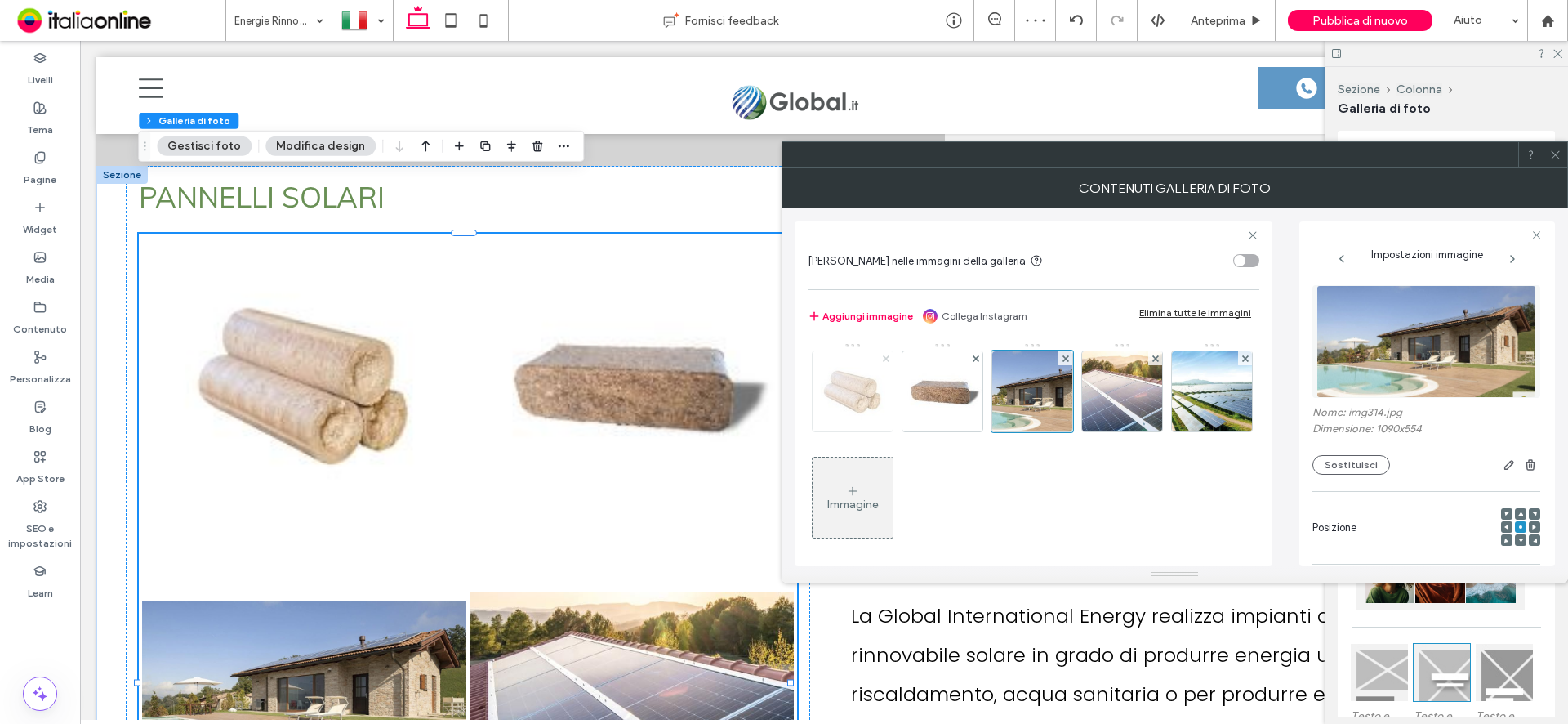
click at [886, 357] on use at bounding box center [885, 358] width 7 height 7
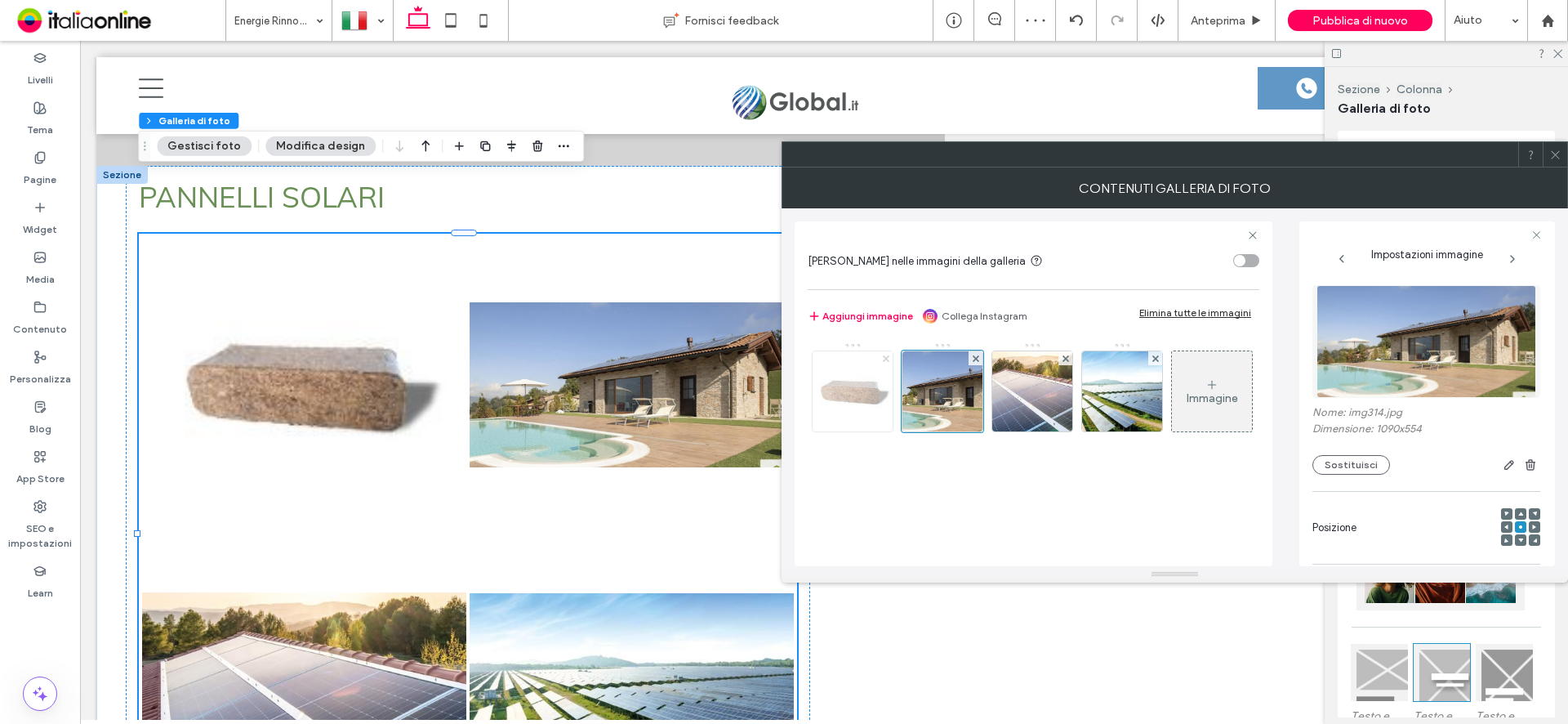
click at [886, 357] on use at bounding box center [885, 358] width 7 height 7
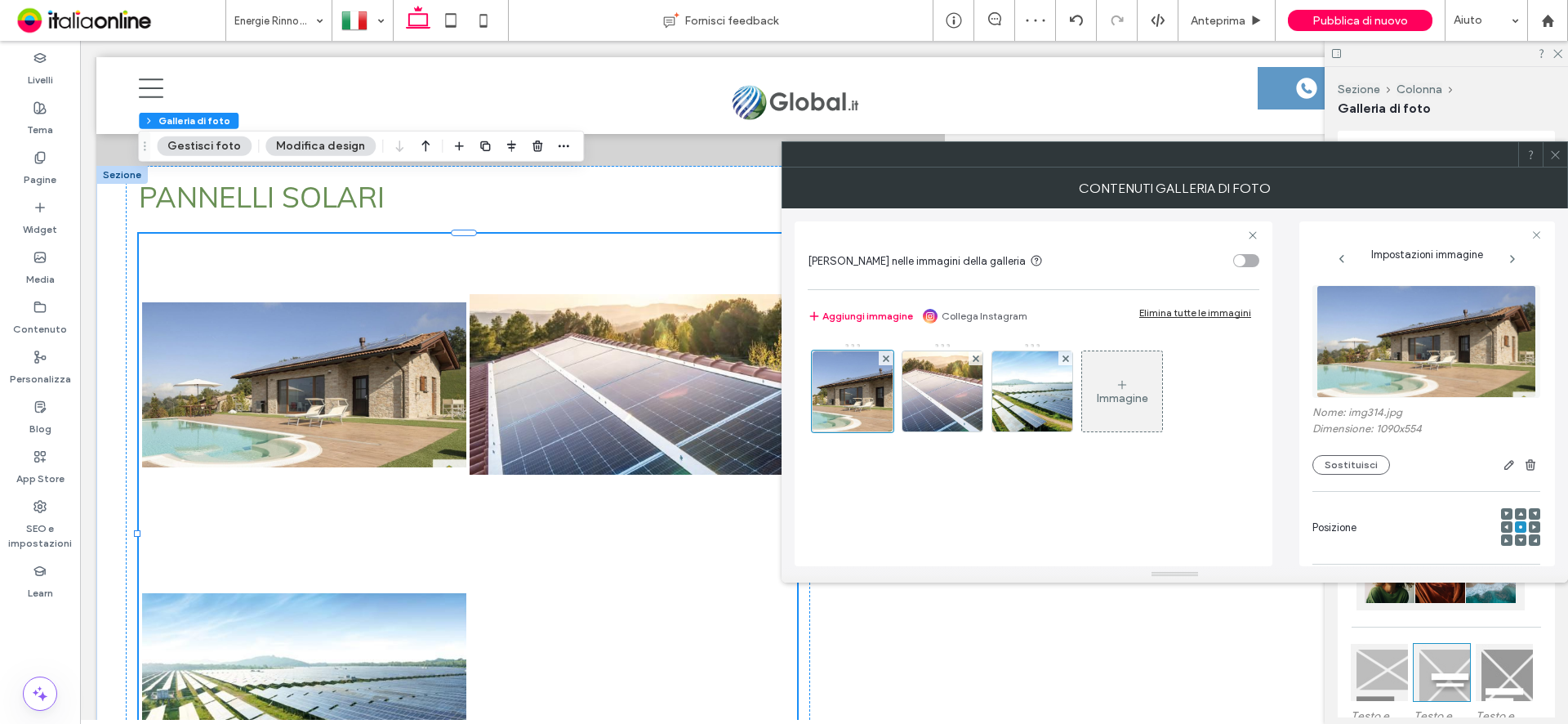
click at [1553, 159] on icon at bounding box center [1555, 155] width 12 height 12
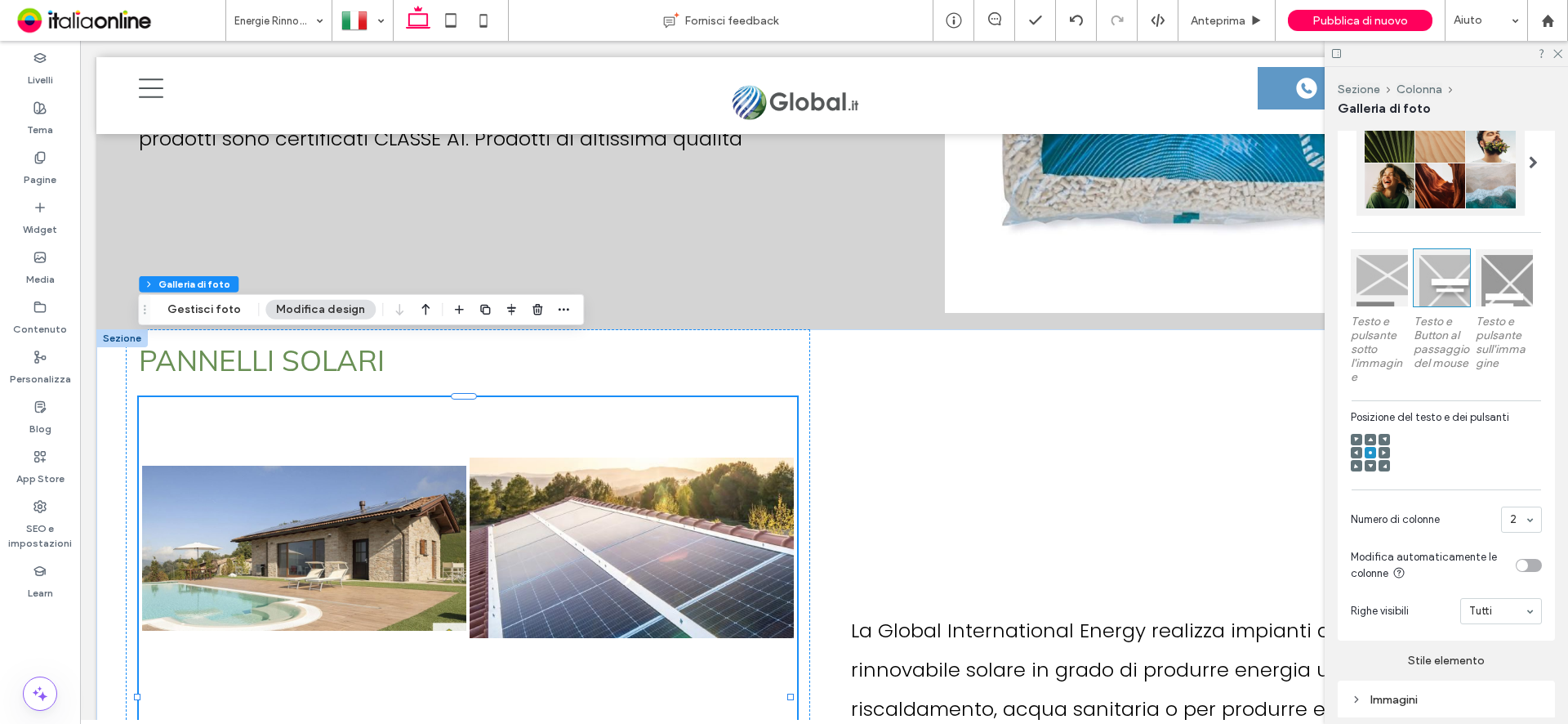
scroll to position [409, 0]
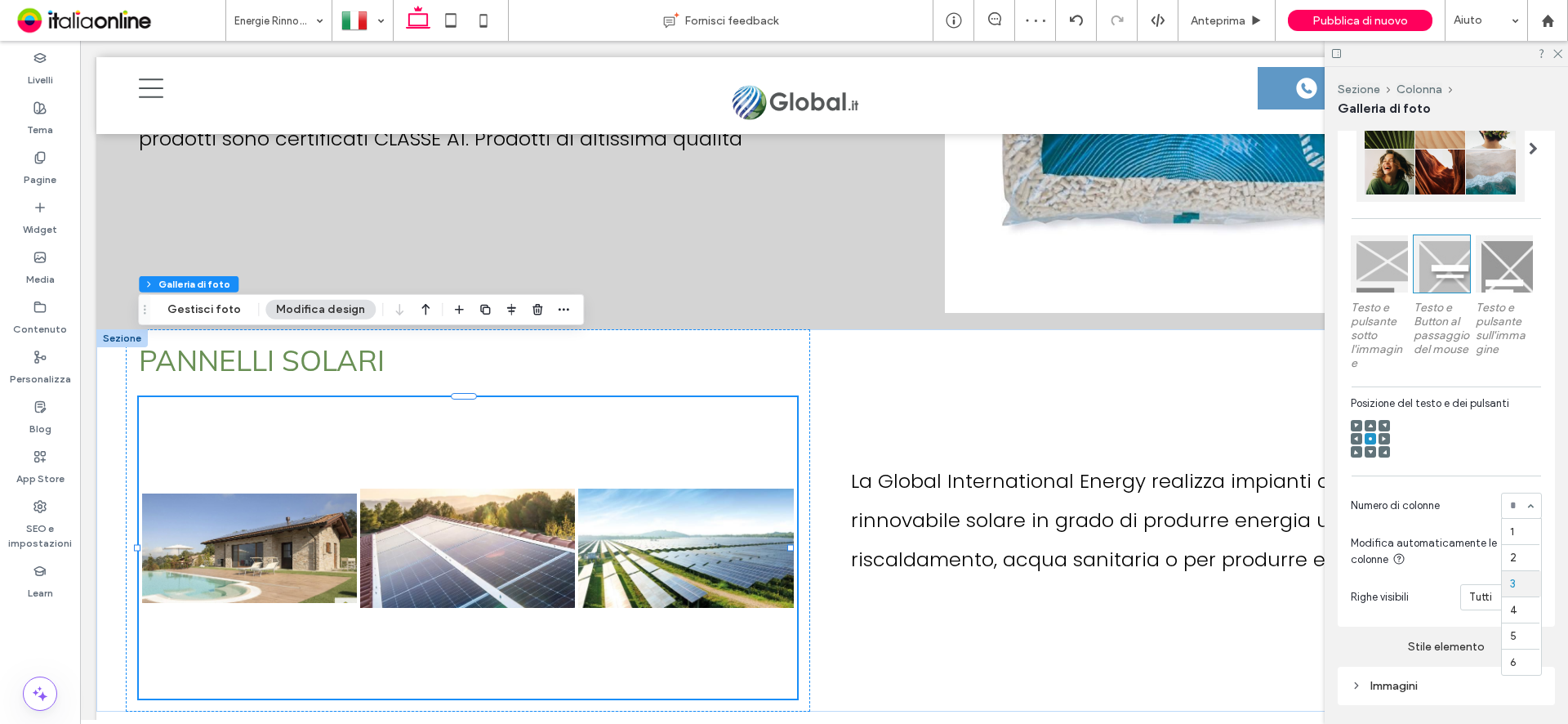
click at [1515, 518] on div "1 2 3 4 5 6" at bounding box center [1522, 506] width 41 height 27
drag, startPoint x: 1510, startPoint y: 565, endPoint x: 1449, endPoint y: 543, distance: 64.8
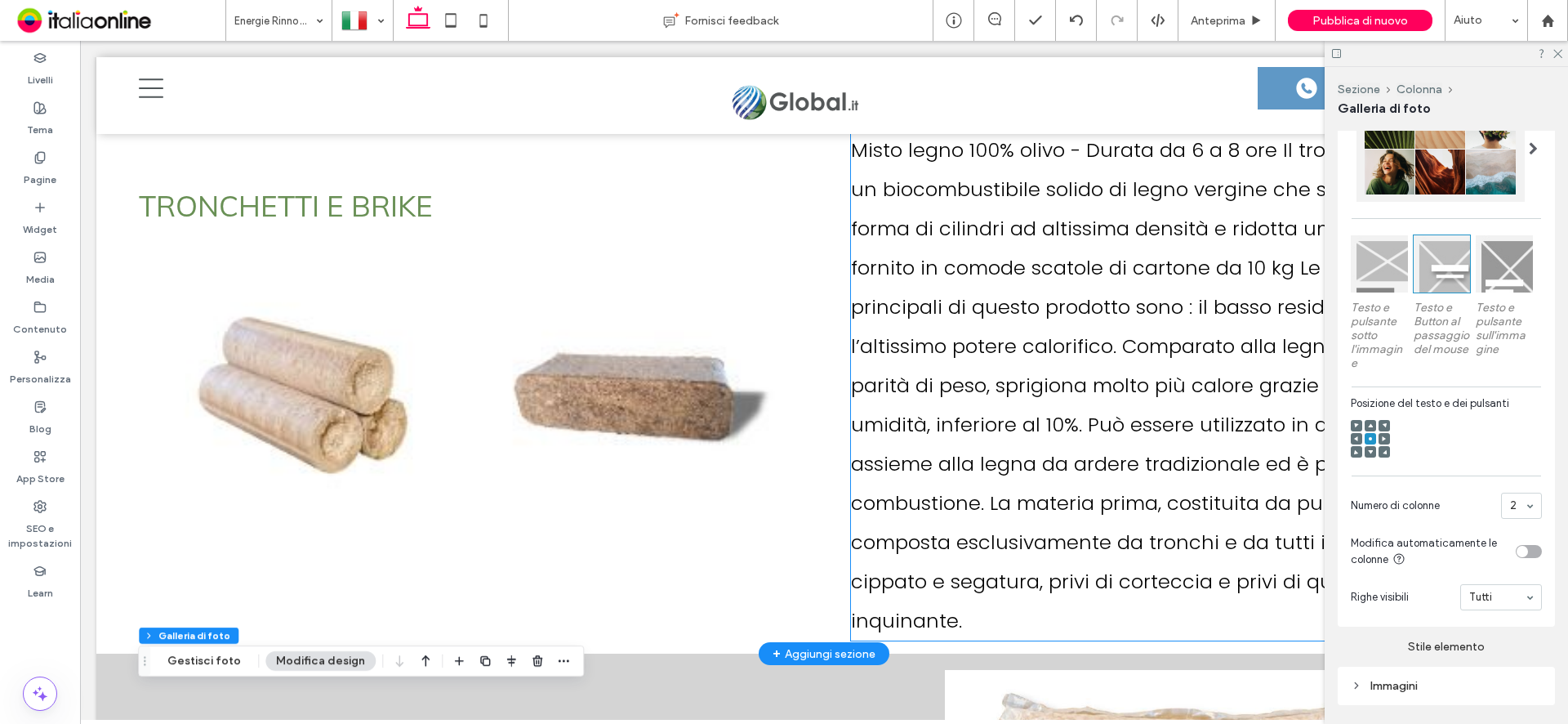
scroll to position [5262, 0]
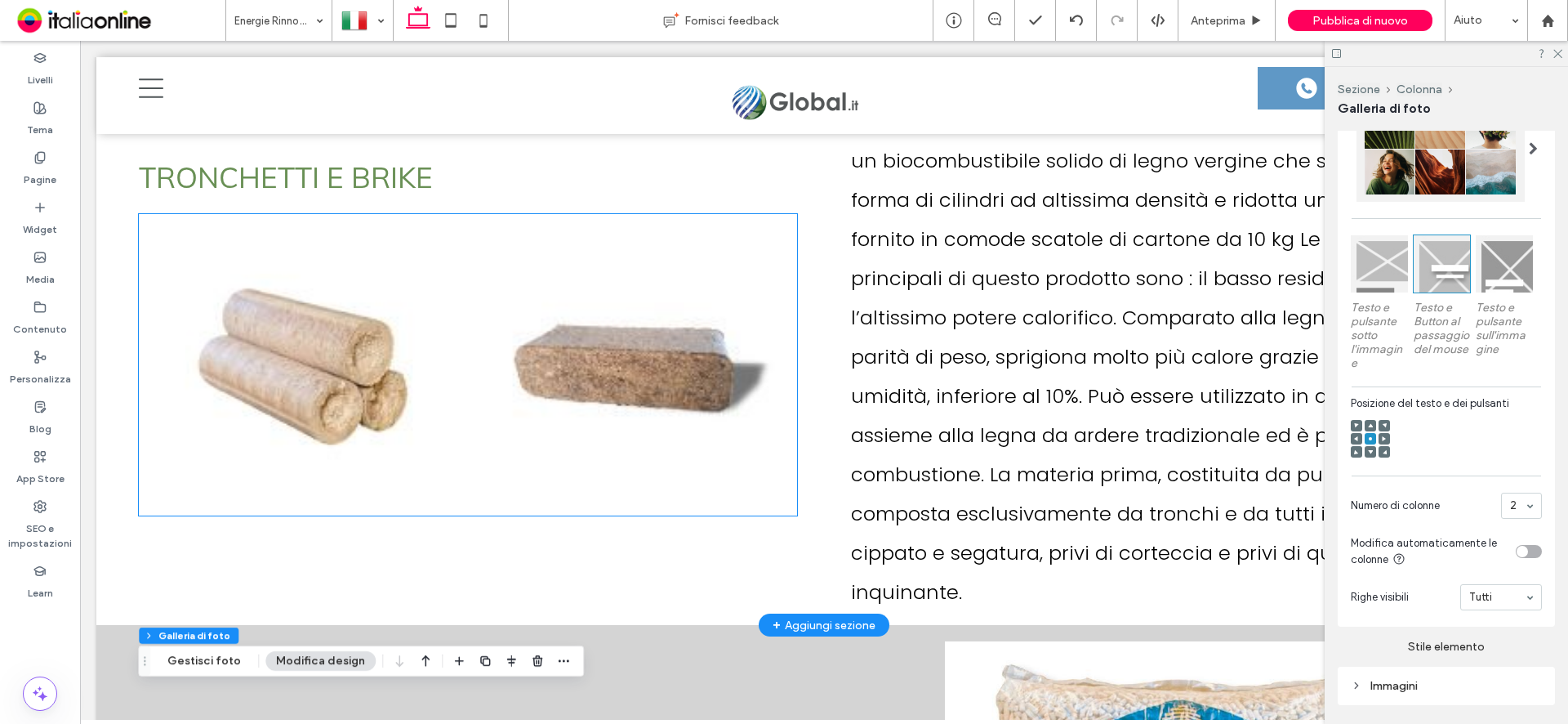
click at [647, 341] on link at bounding box center [631, 365] width 325 height 295
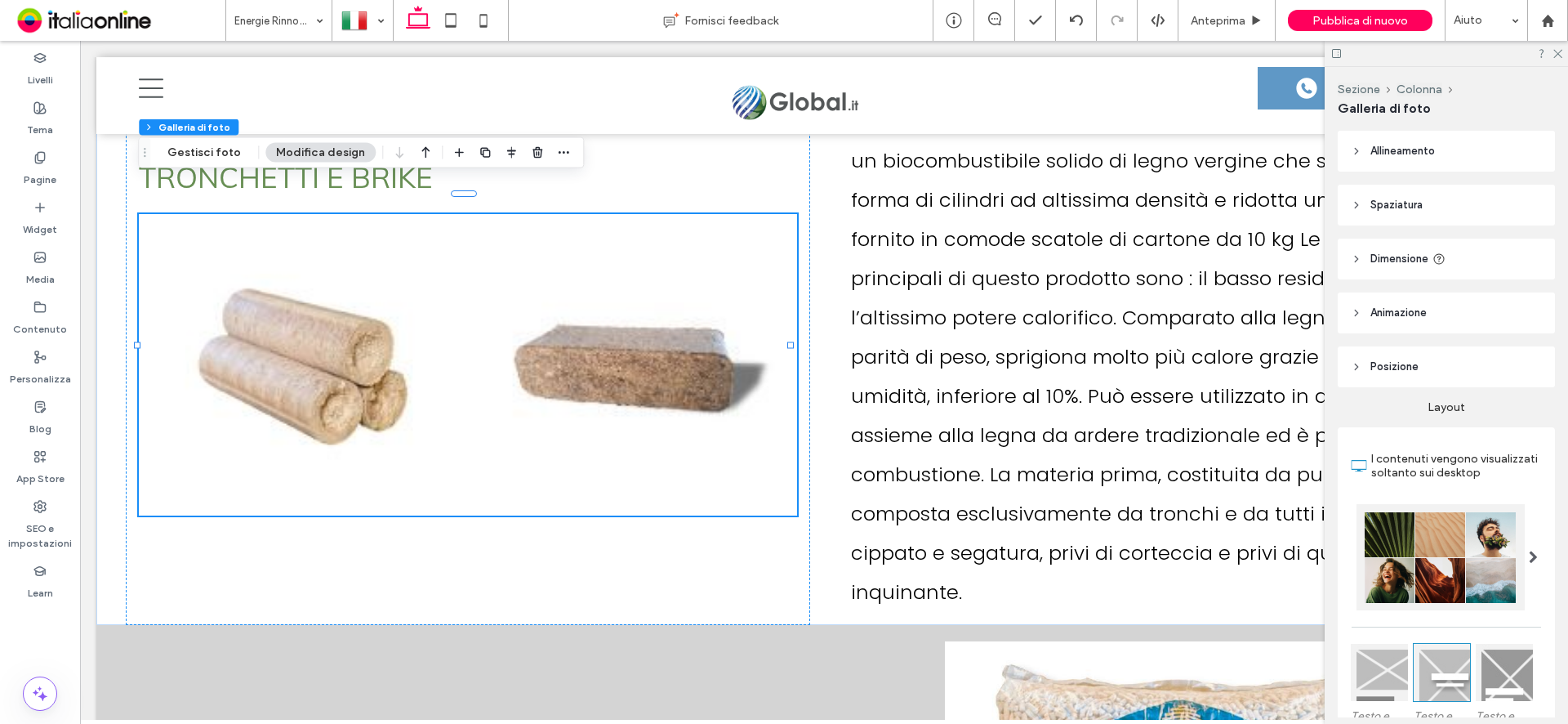
click at [1374, 203] on span "Spaziatura" at bounding box center [1396, 205] width 52 height 16
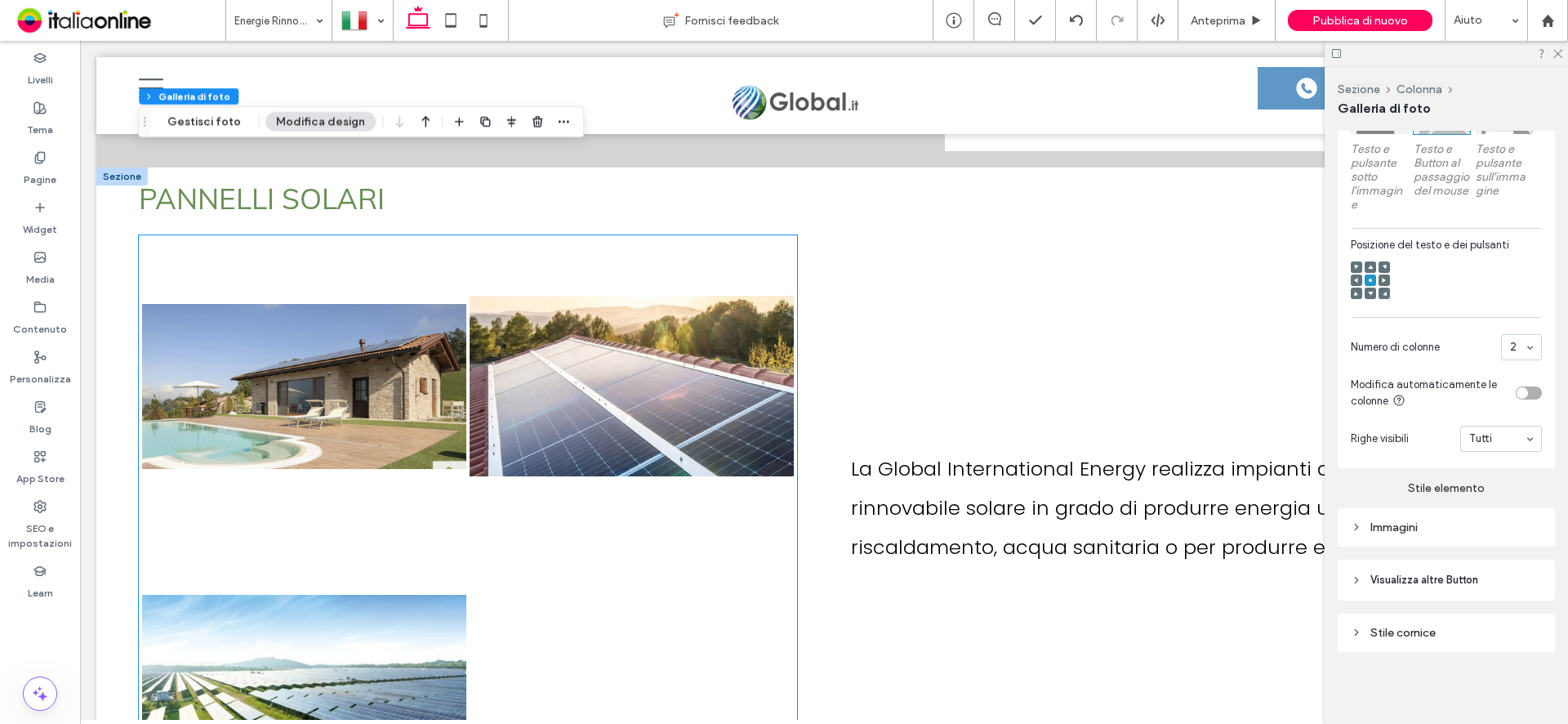
scroll to position [6405, 0]
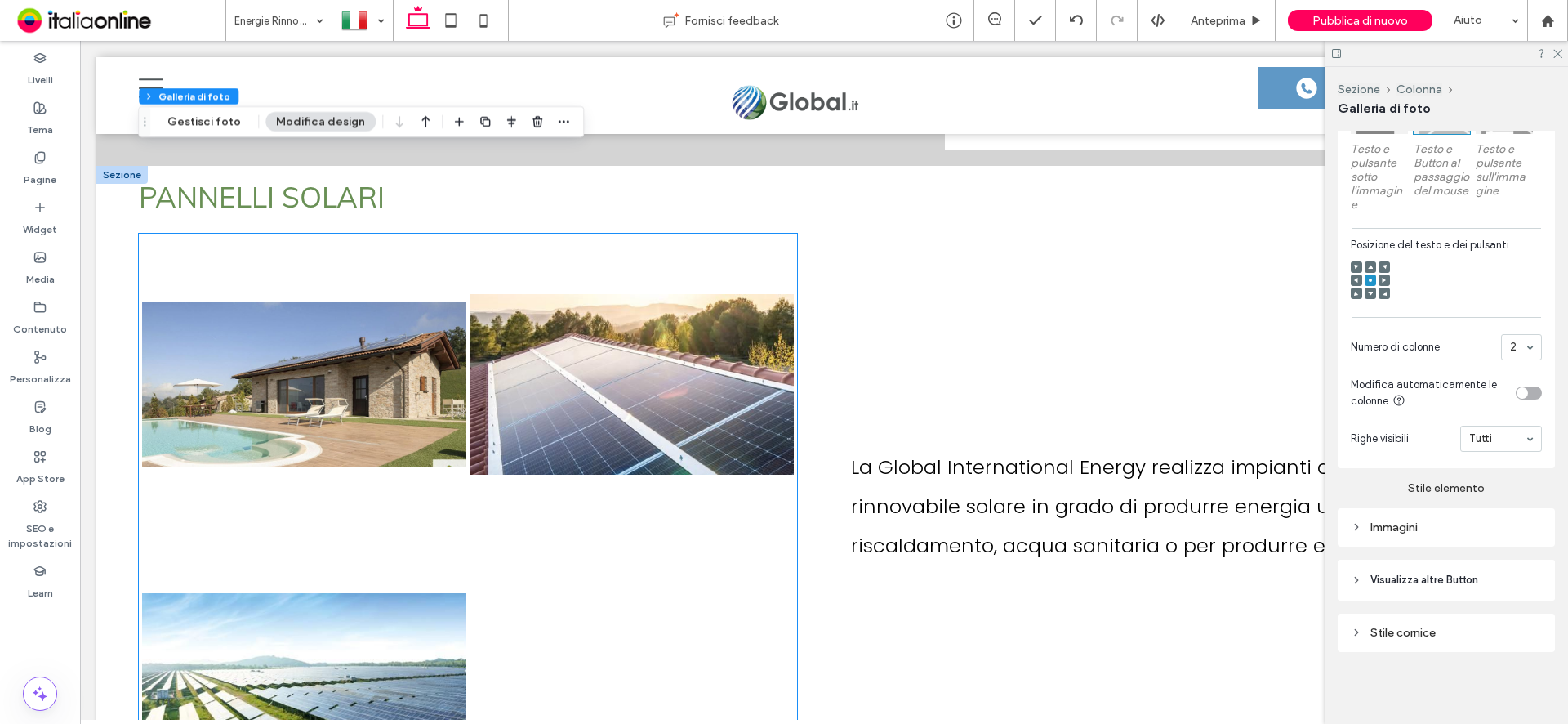
drag, startPoint x: 510, startPoint y: 367, endPoint x: 510, endPoint y: 351, distance: 16.0
click at [510, 367] on link at bounding box center [631, 385] width 325 height 295
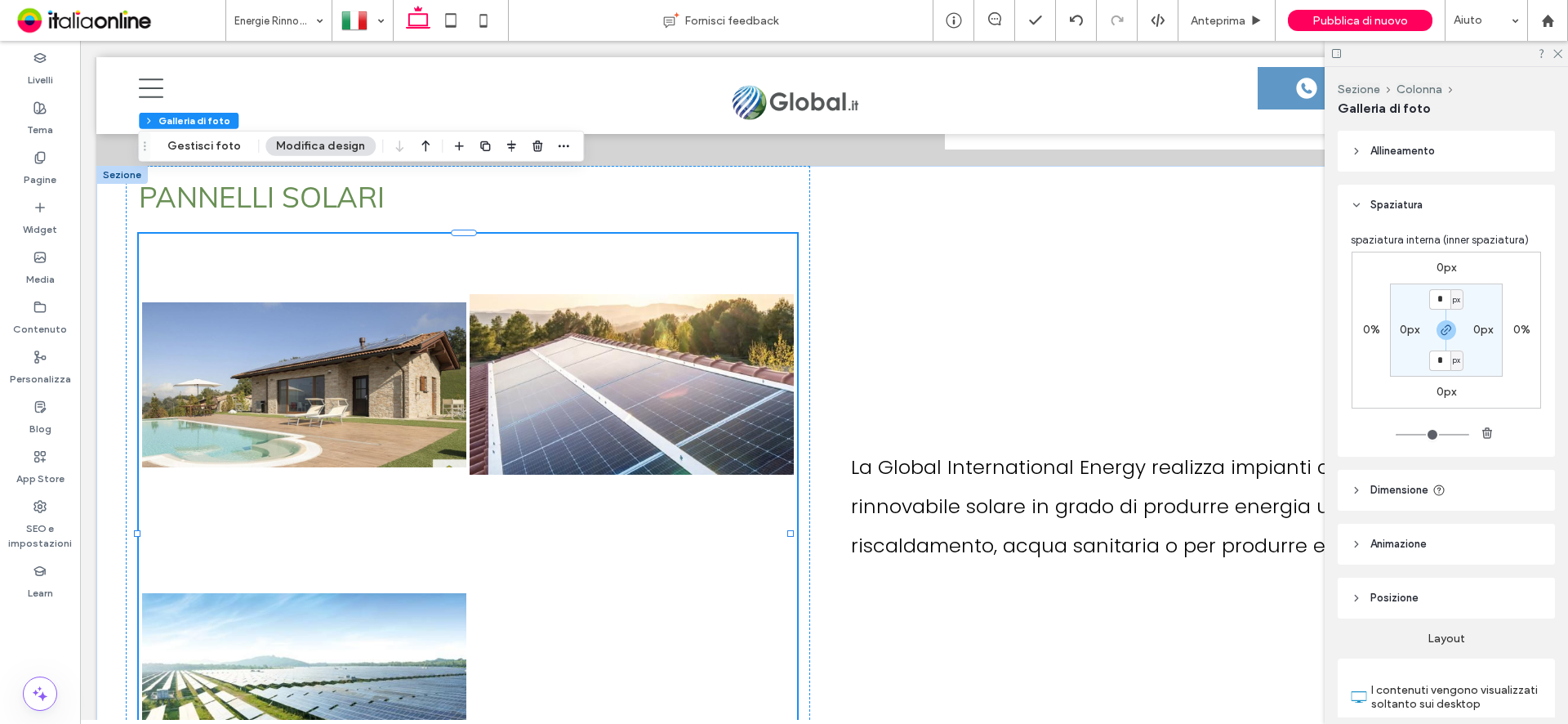
click at [1399, 485] on span "Dimensione" at bounding box center [1399, 490] width 58 height 16
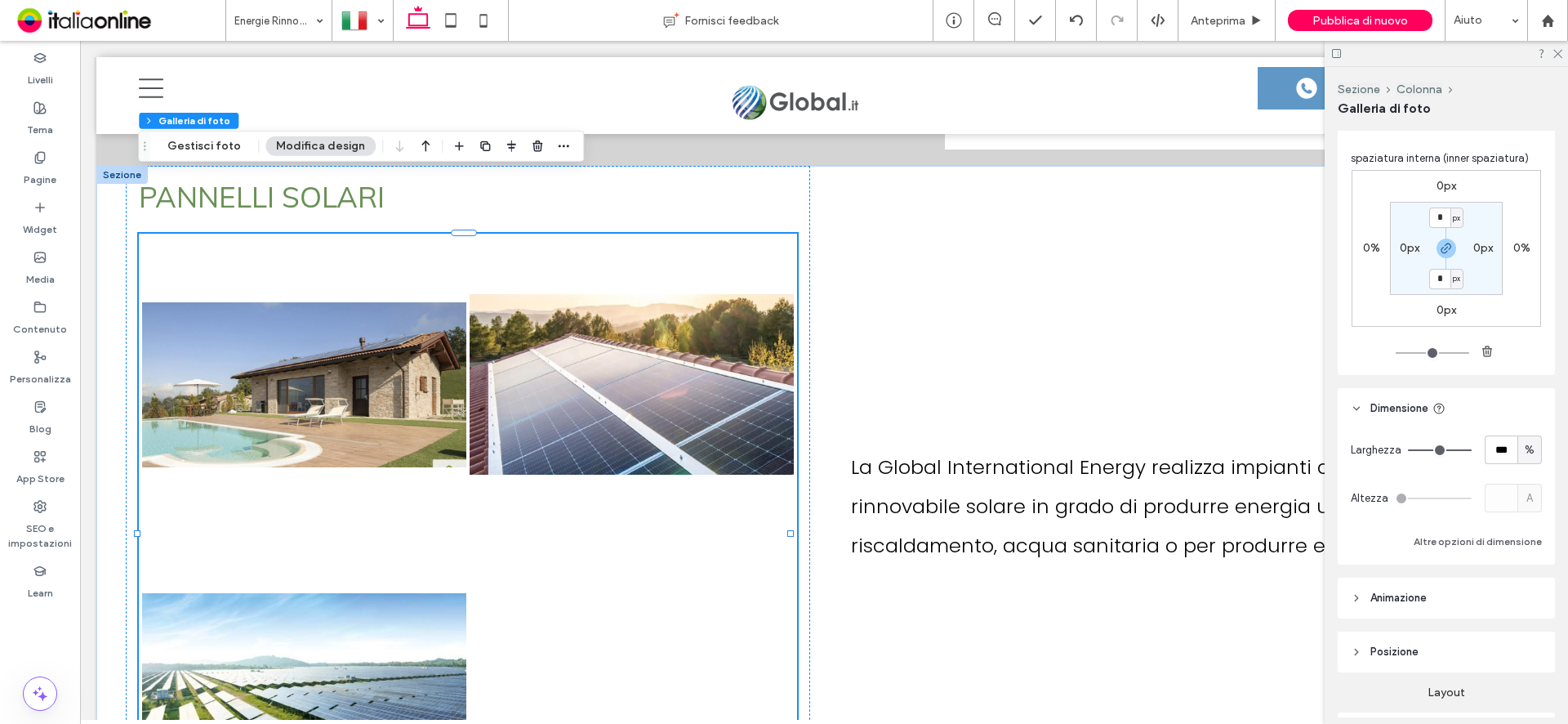
scroll to position [0, 0]
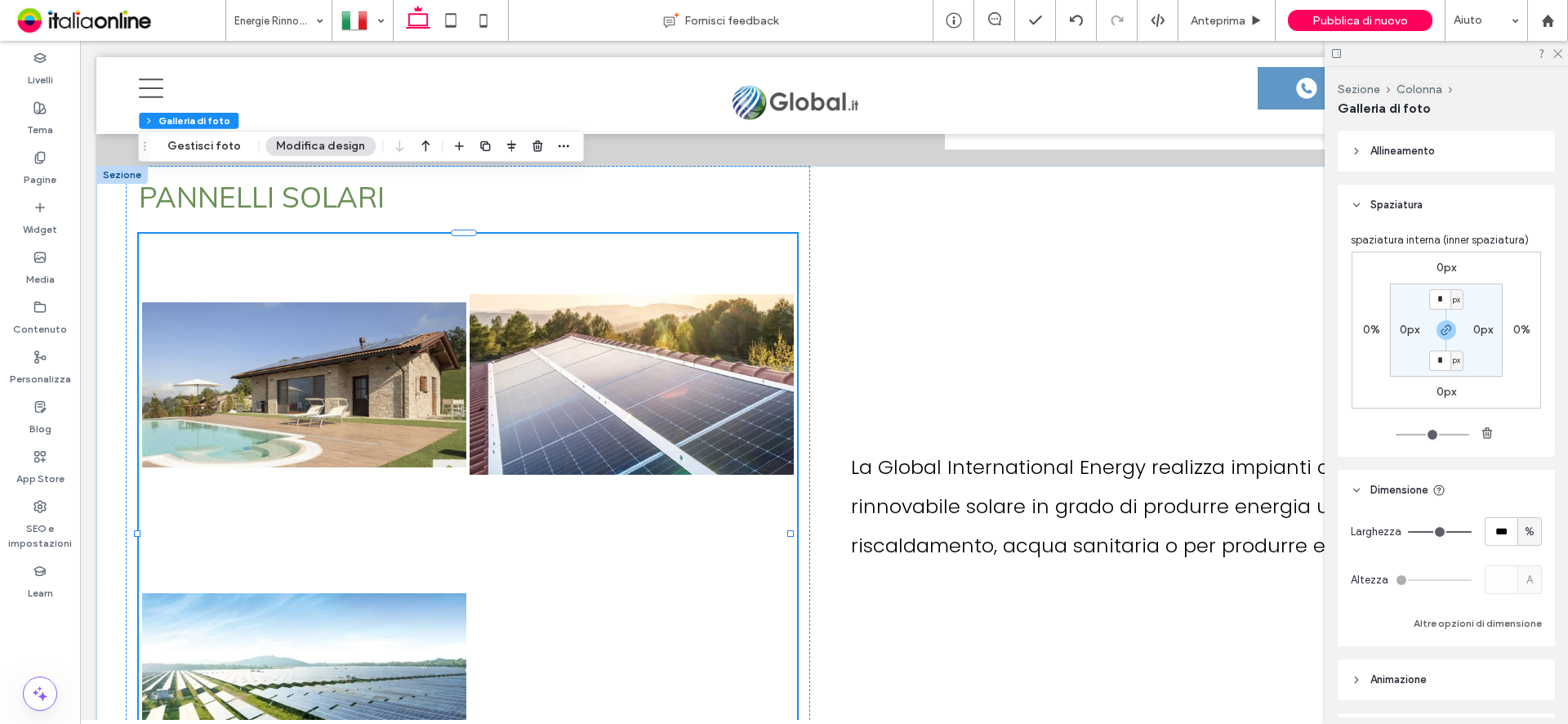
click at [1386, 153] on span "Allineamento" at bounding box center [1402, 151] width 64 height 16
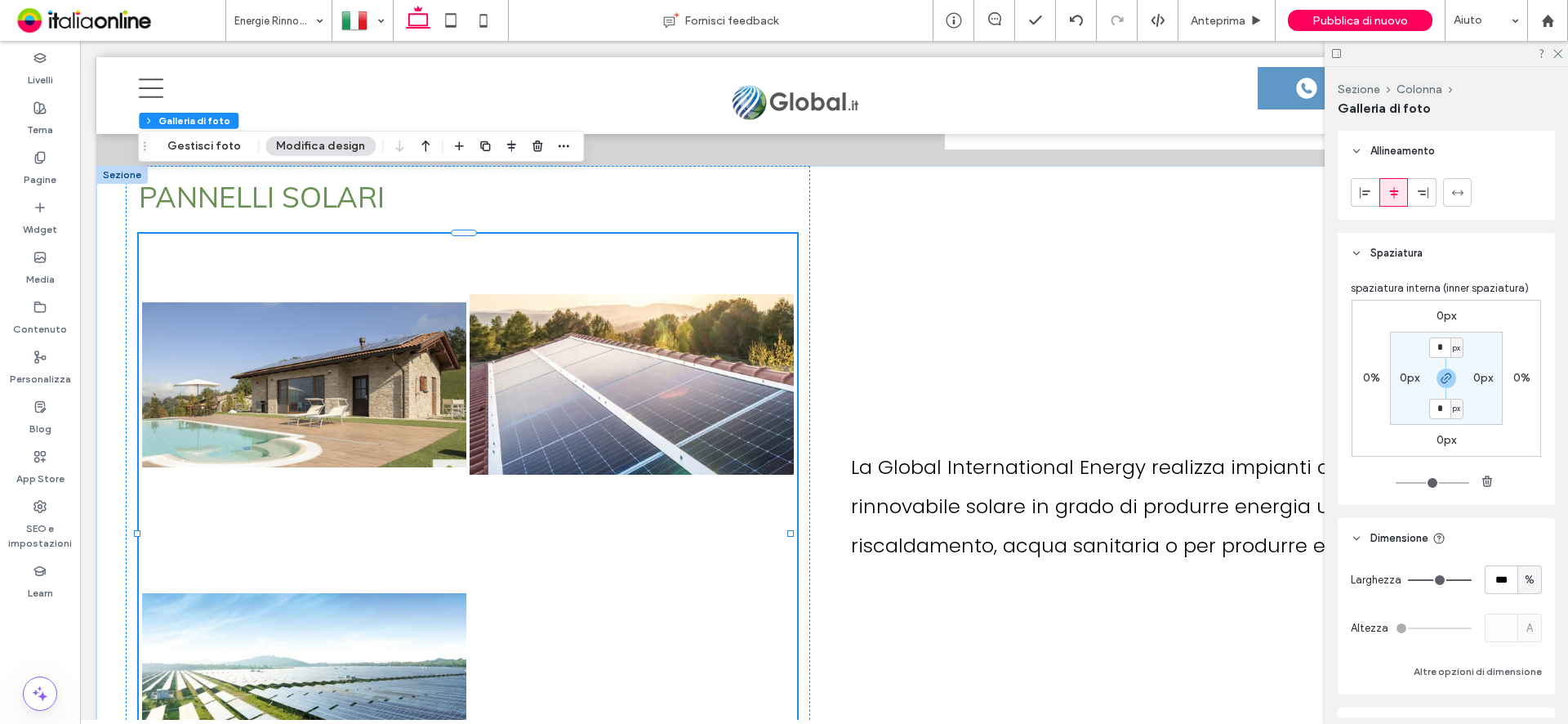
click at [1386, 153] on span "Allineamento" at bounding box center [1402, 151] width 64 height 16
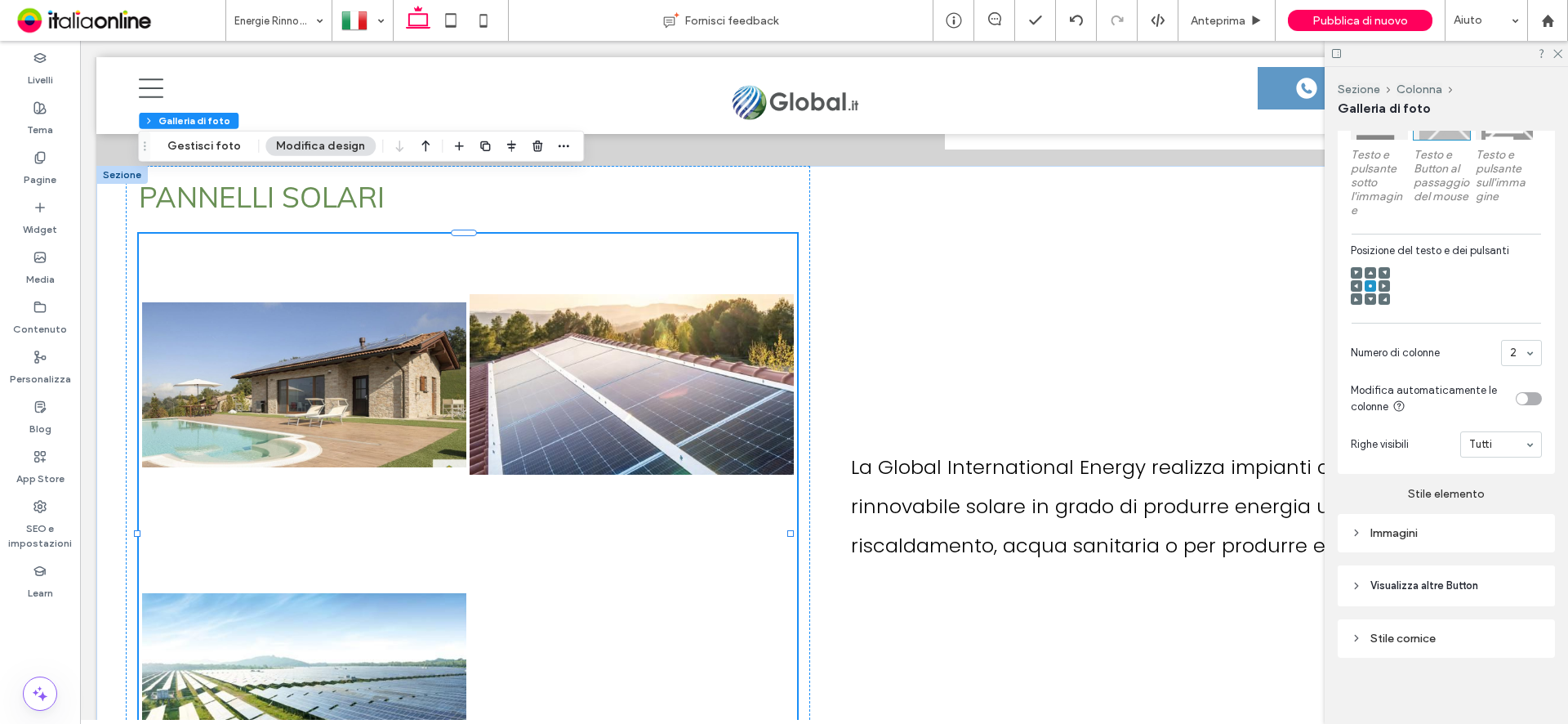
scroll to position [944, 0]
click at [1403, 528] on div "Immagini" at bounding box center [1446, 527] width 191 height 14
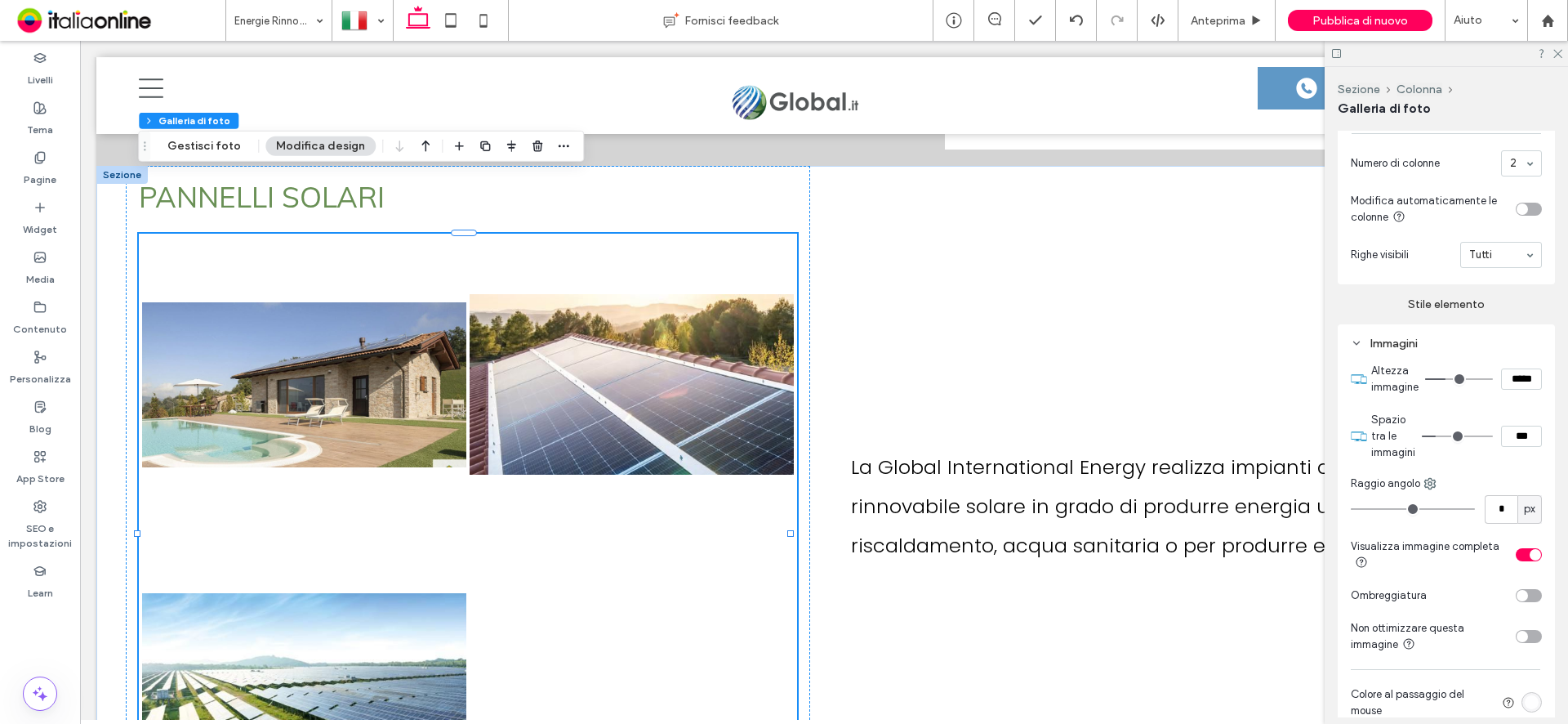
scroll to position [1189, 0]
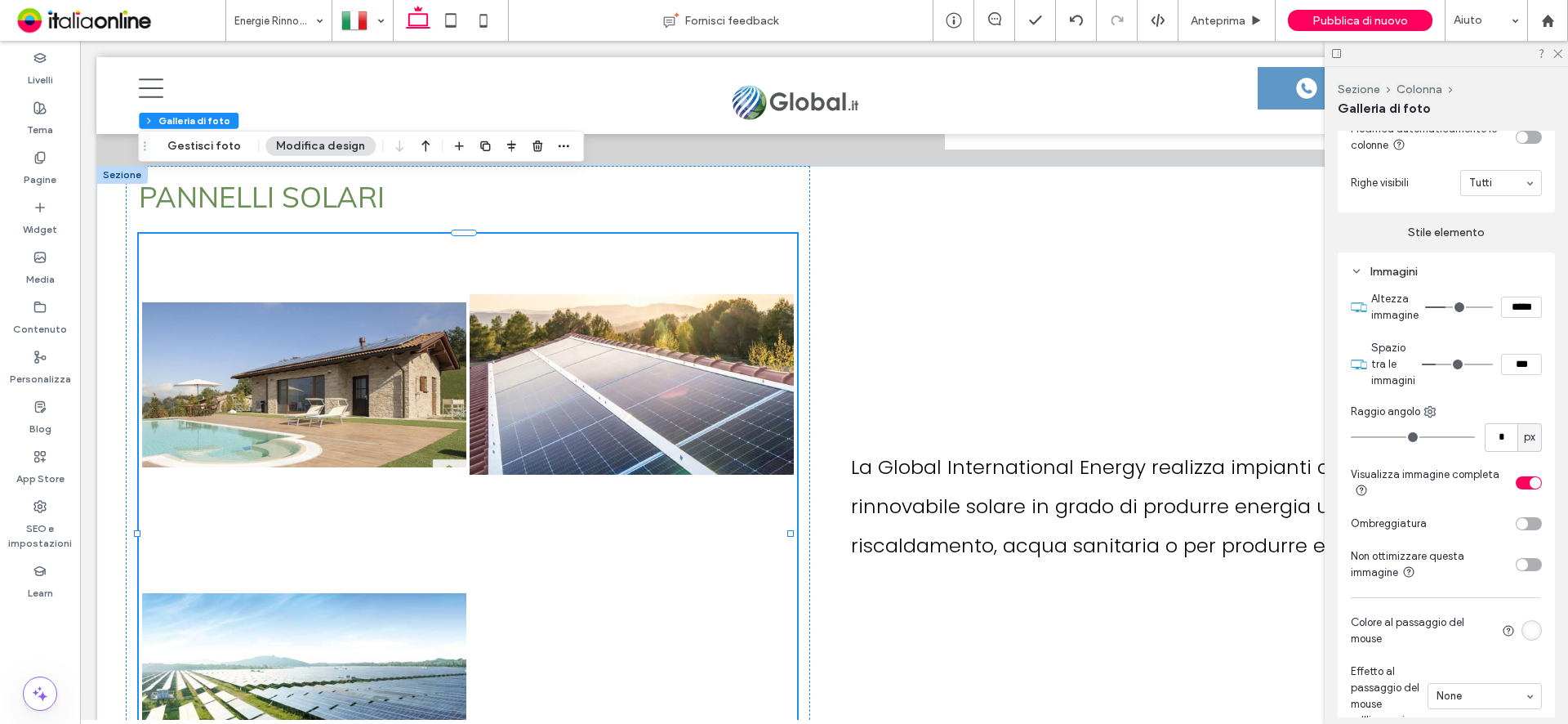
type input "***"
type input "*****"
type input "***"
type input "*****"
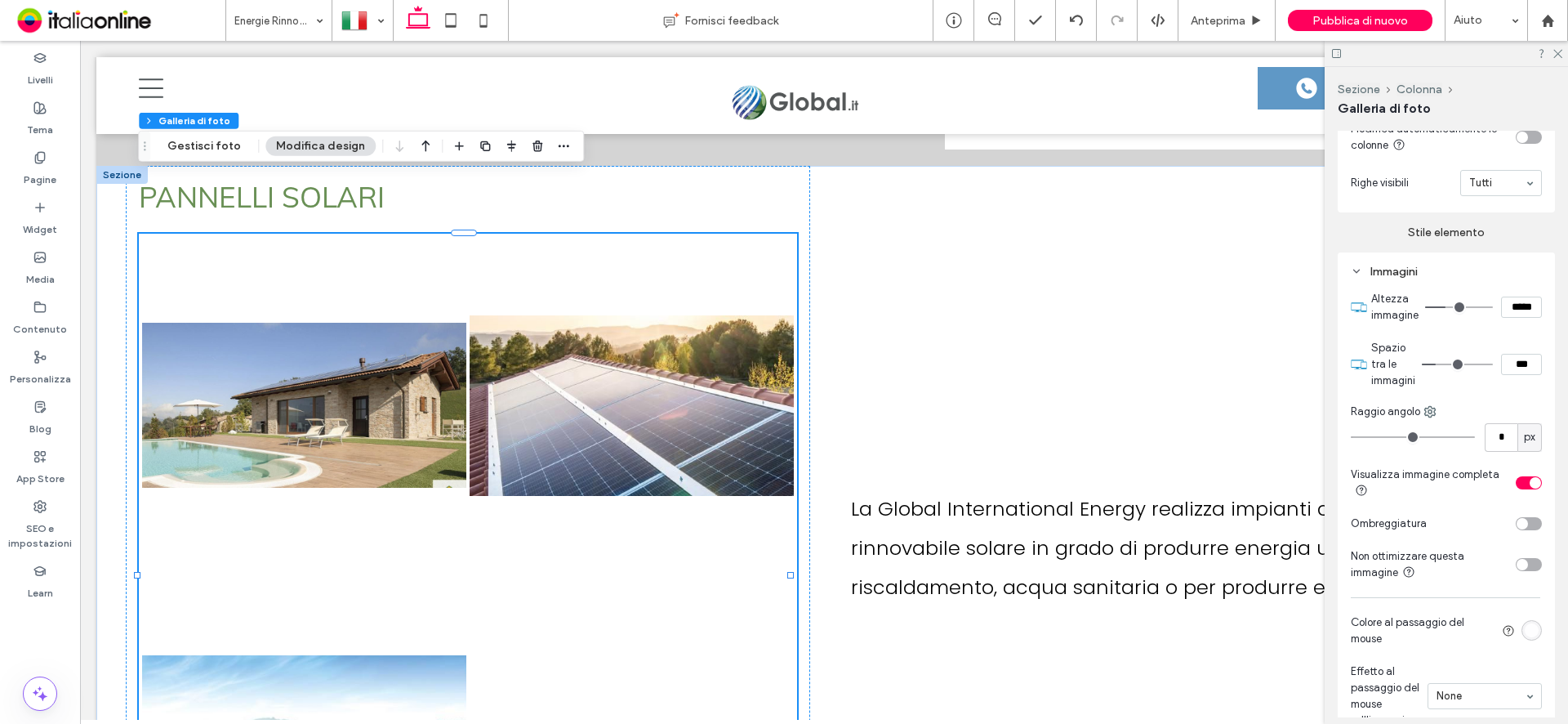
type input "***"
type input "*****"
type input "***"
type input "*****"
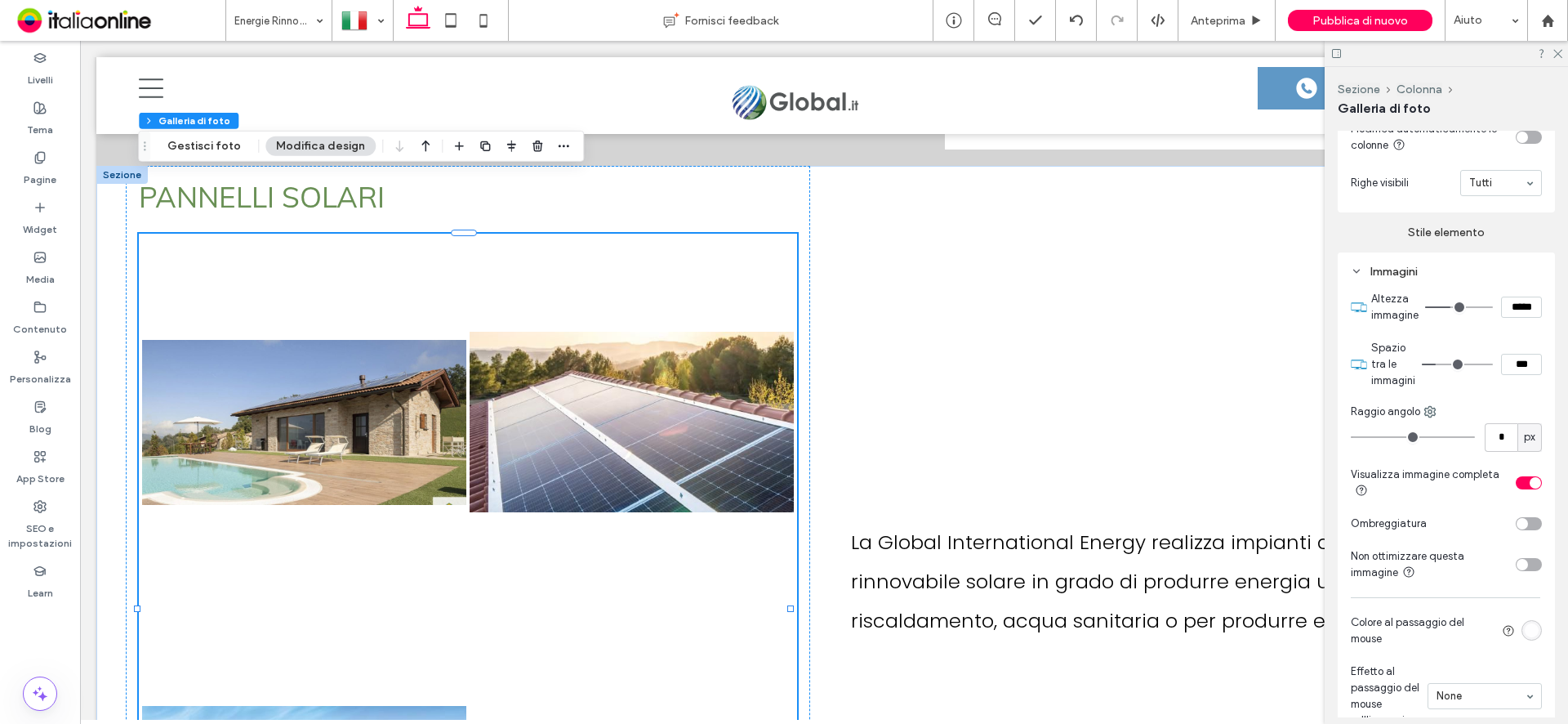
type input "***"
type input "*****"
type input "***"
type input "*****"
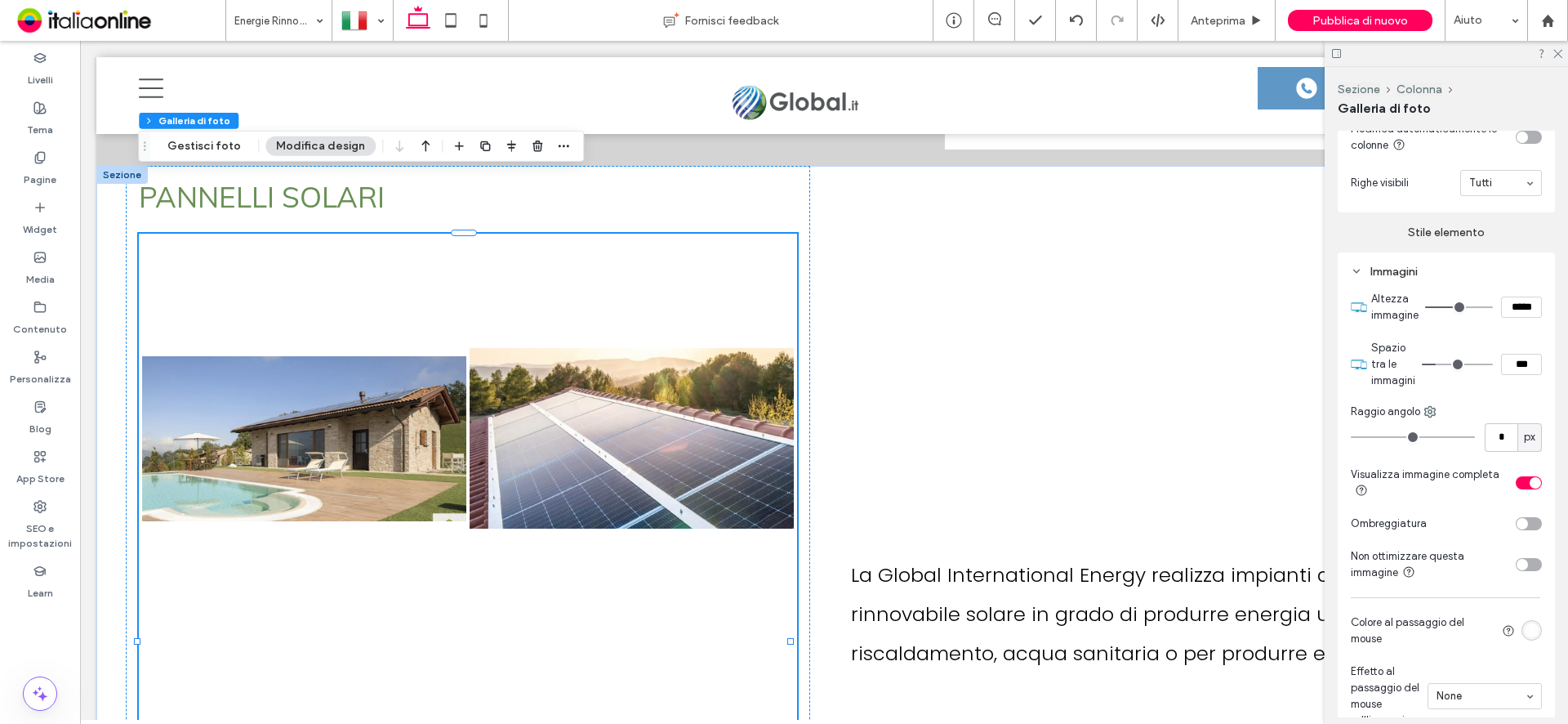
type input "***"
type input "*****"
type input "***"
type input "*****"
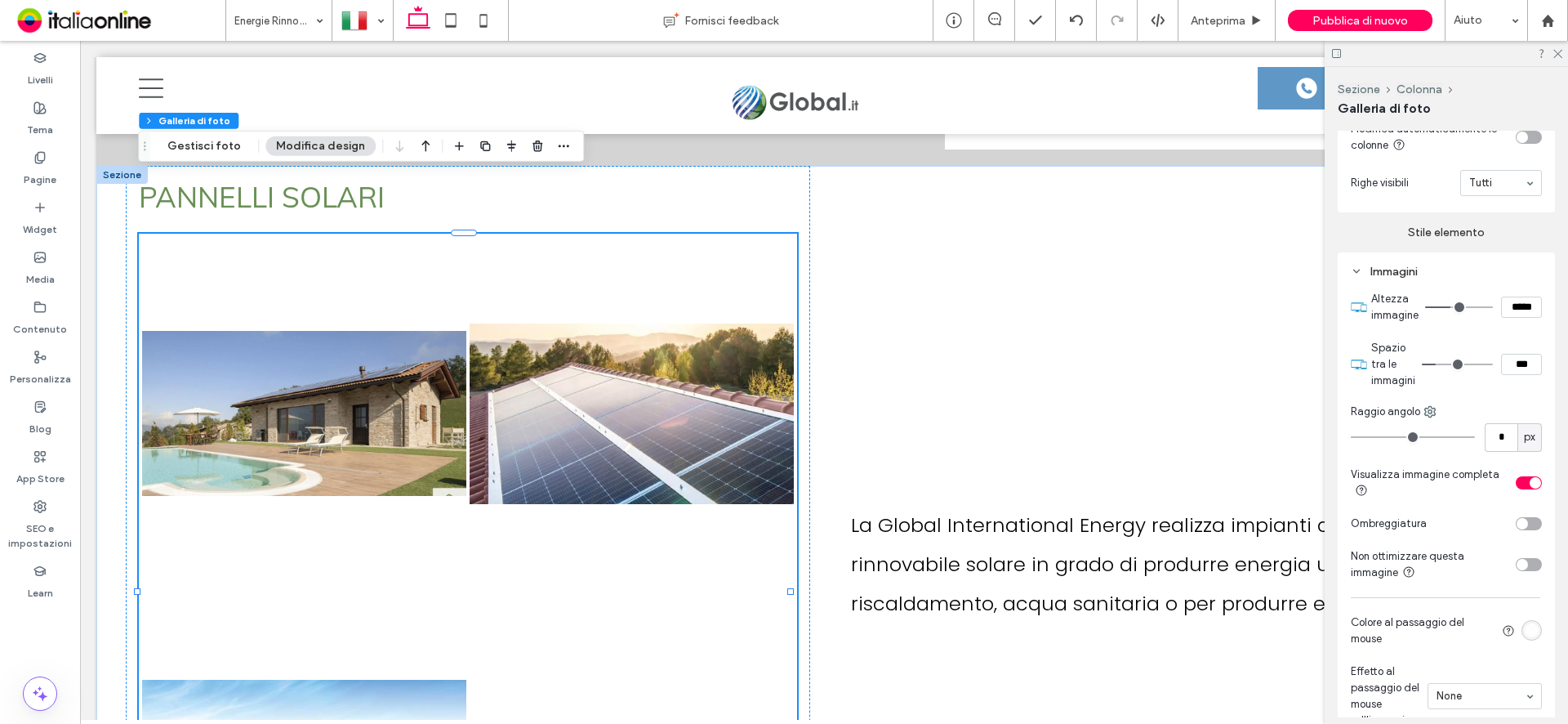
type input "***"
type input "*****"
type input "***"
type input "*****"
type input "***"
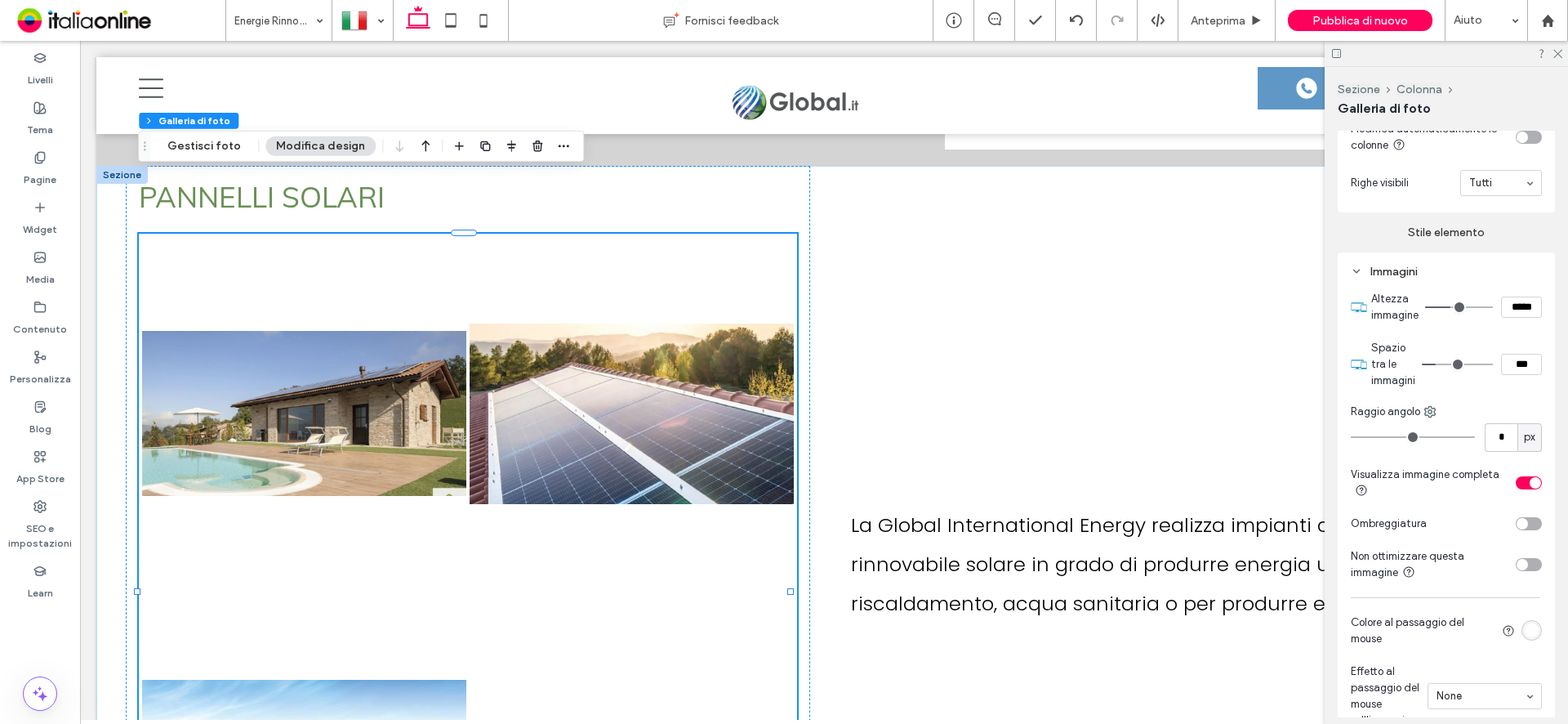
type input "*****"
type input "***"
type input "*****"
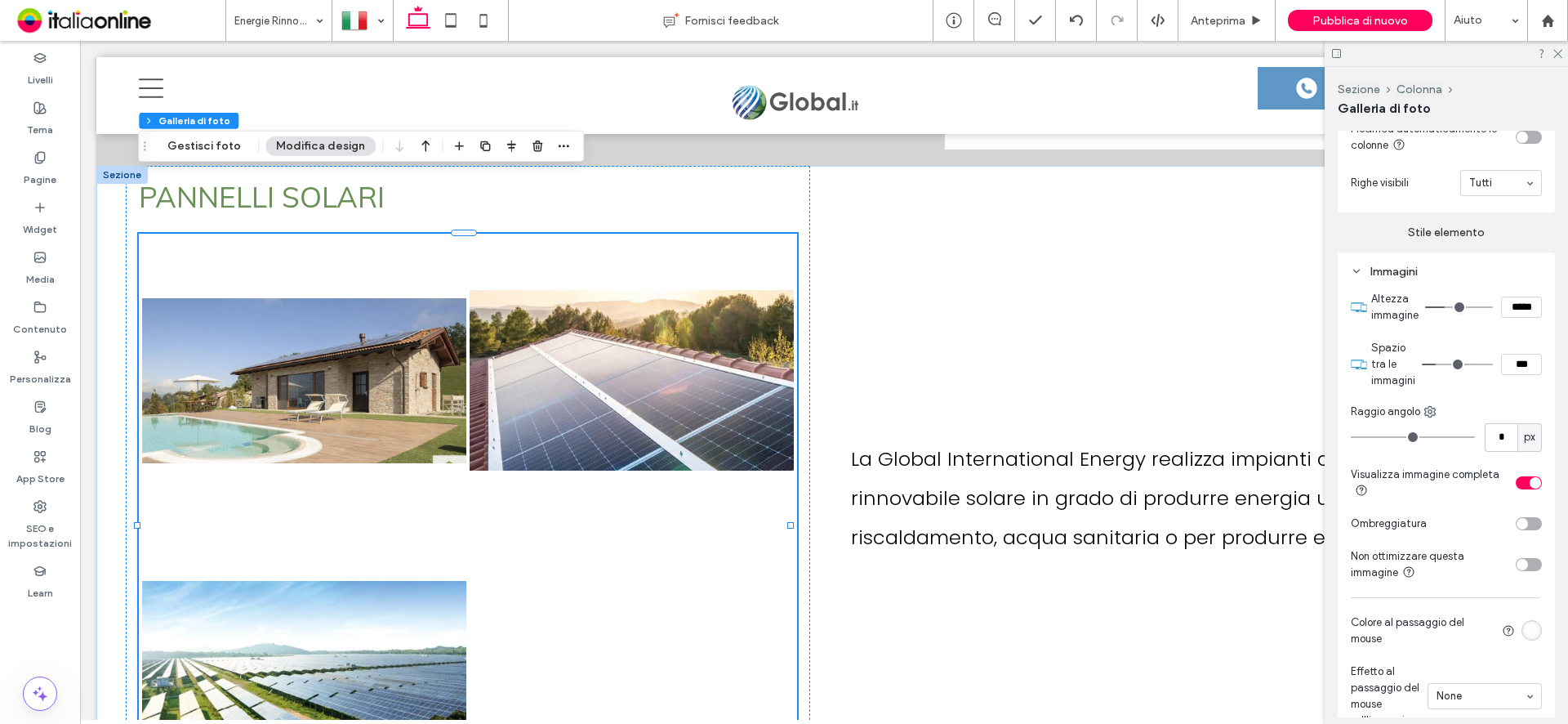
type input "***"
click at [1446, 308] on input "range" at bounding box center [1458, 308] width 68 height 2
click at [1518, 488] on div "toggle" at bounding box center [1529, 482] width 27 height 13
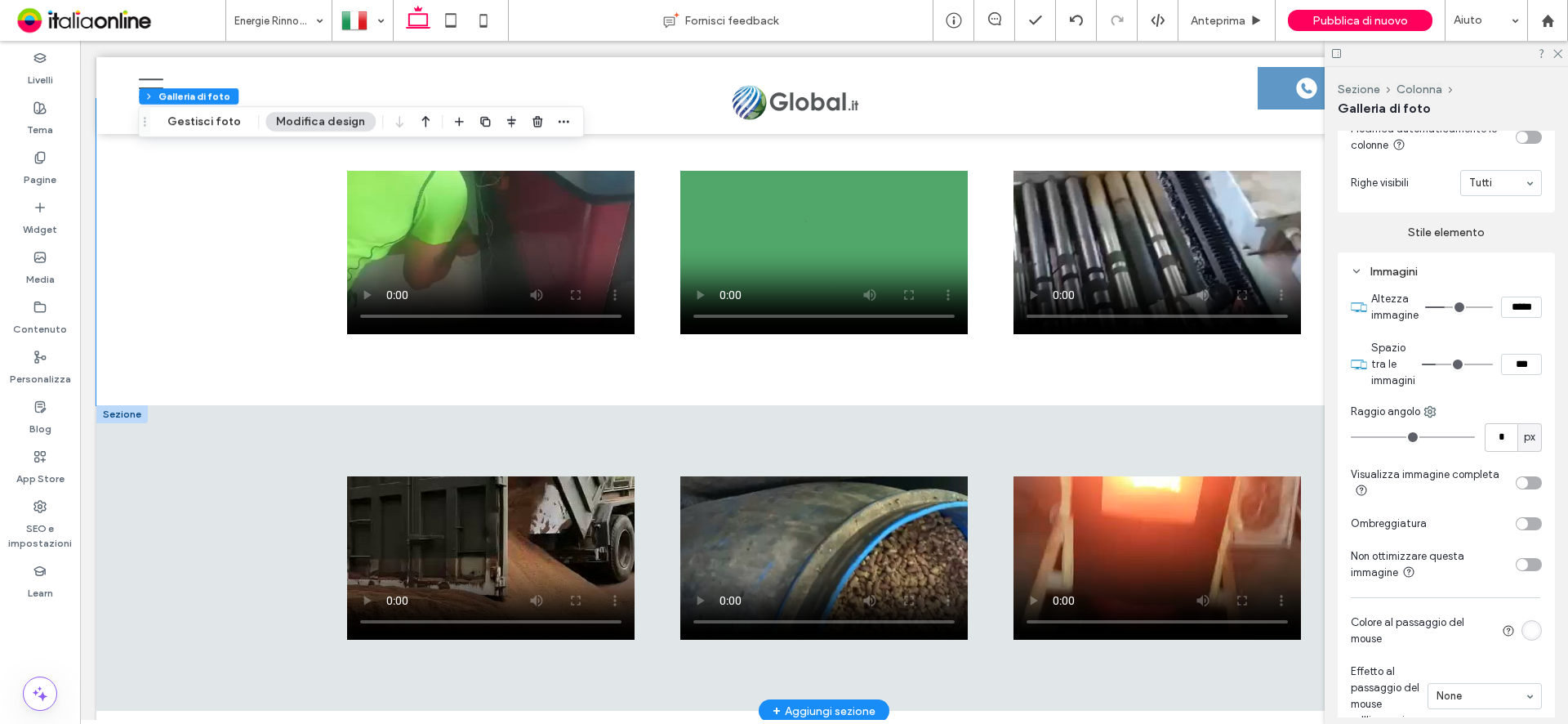
scroll to position [7141, 0]
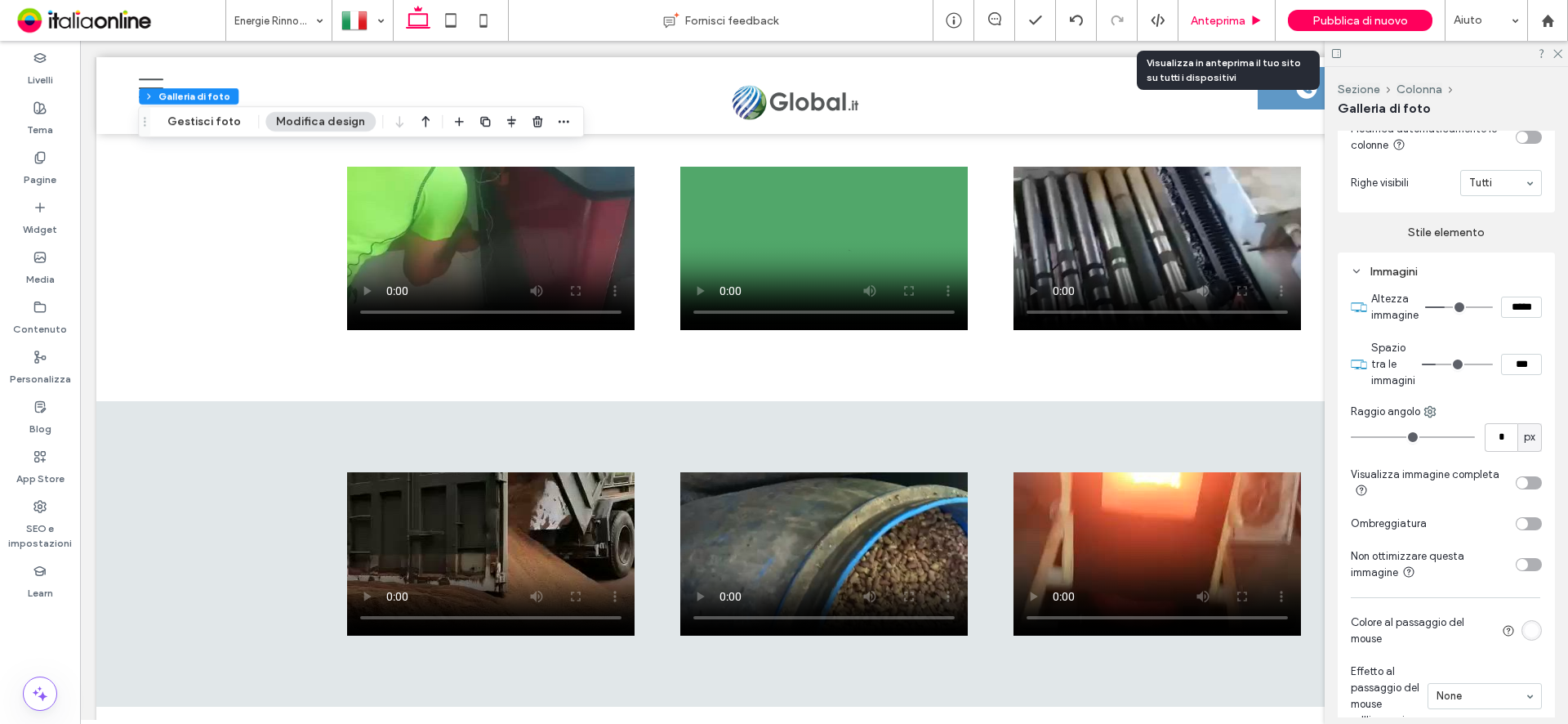
click at [1253, 18] on icon at bounding box center [1256, 21] width 12 height 12
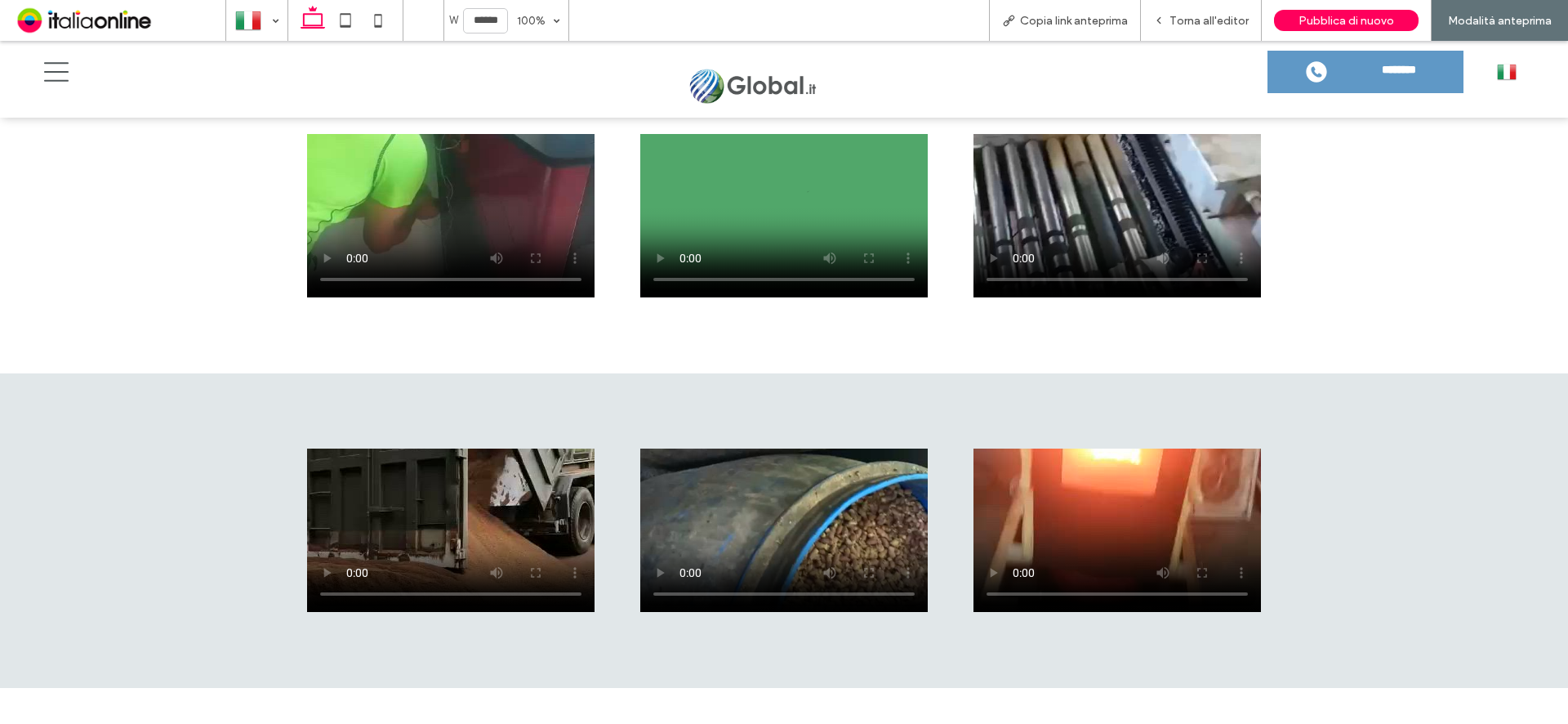
scroll to position [7300, 0]
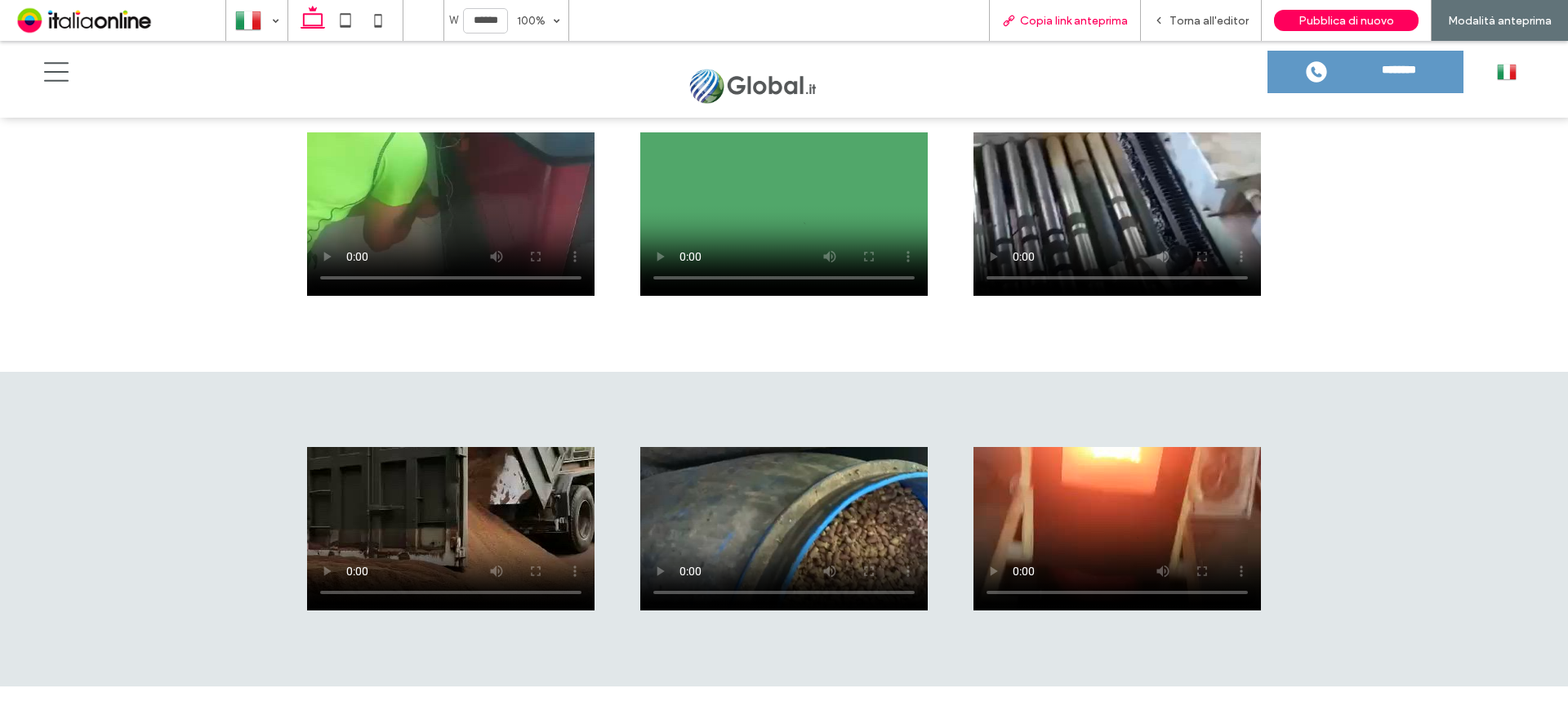
click at [1052, 21] on span "Copia link anteprima" at bounding box center [1074, 21] width 108 height 14
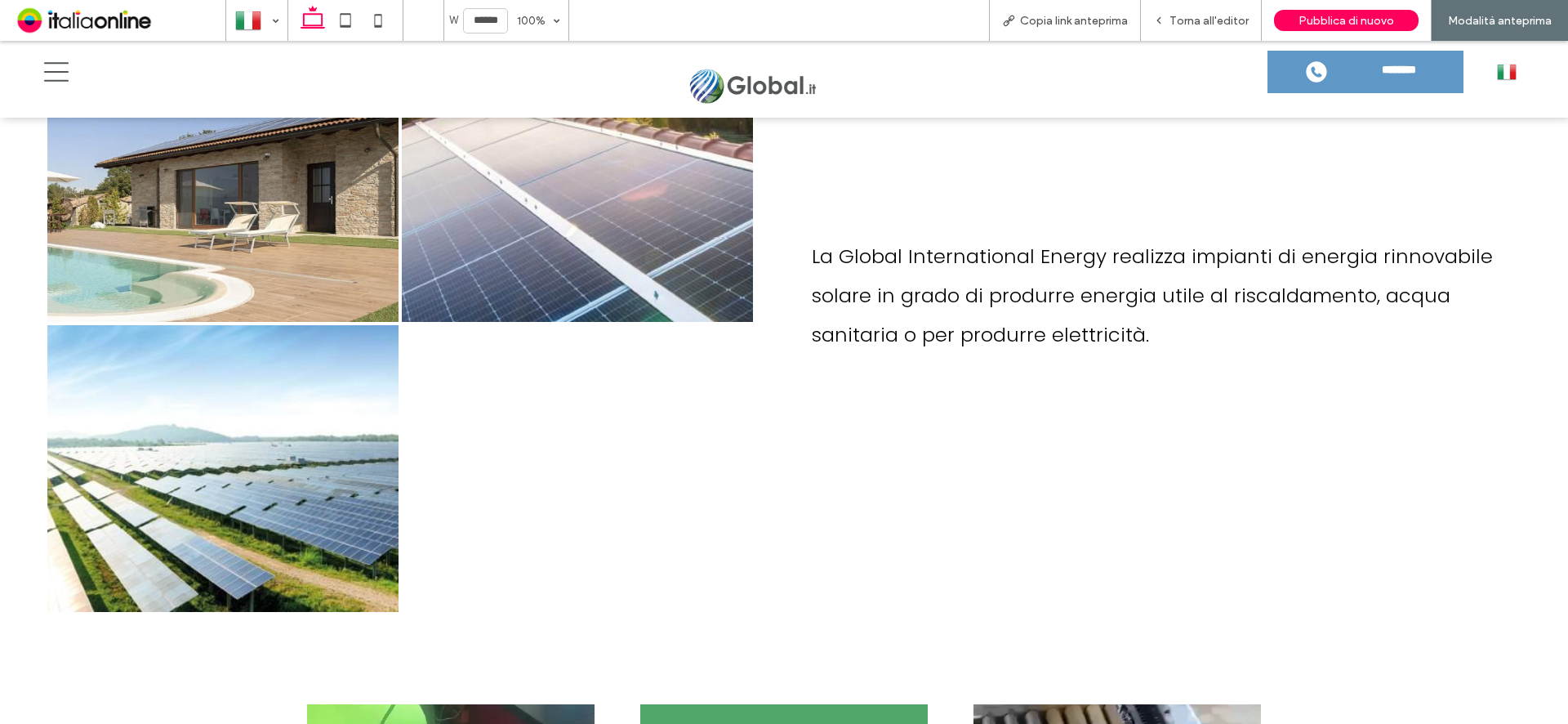
scroll to position [6483, 0]
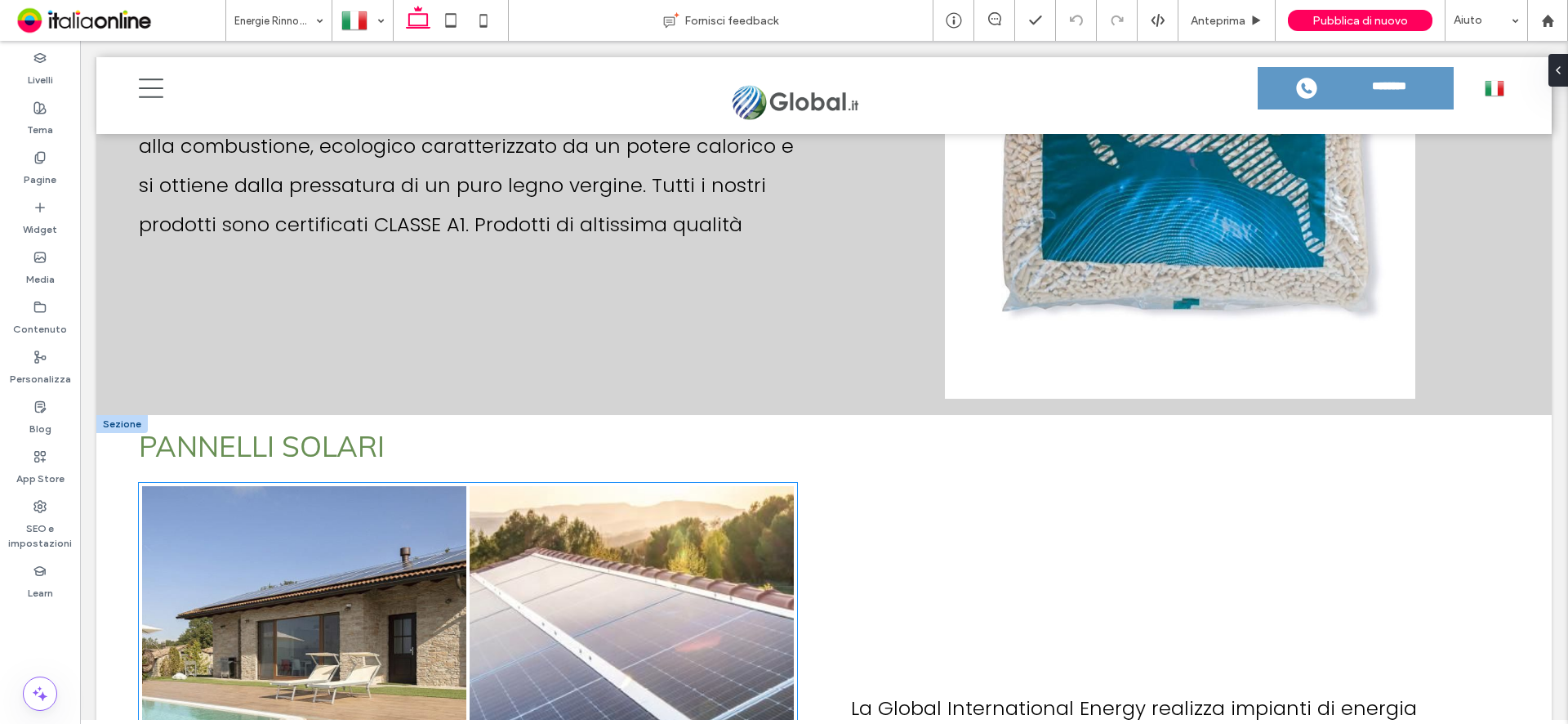
scroll to position [6128, 0]
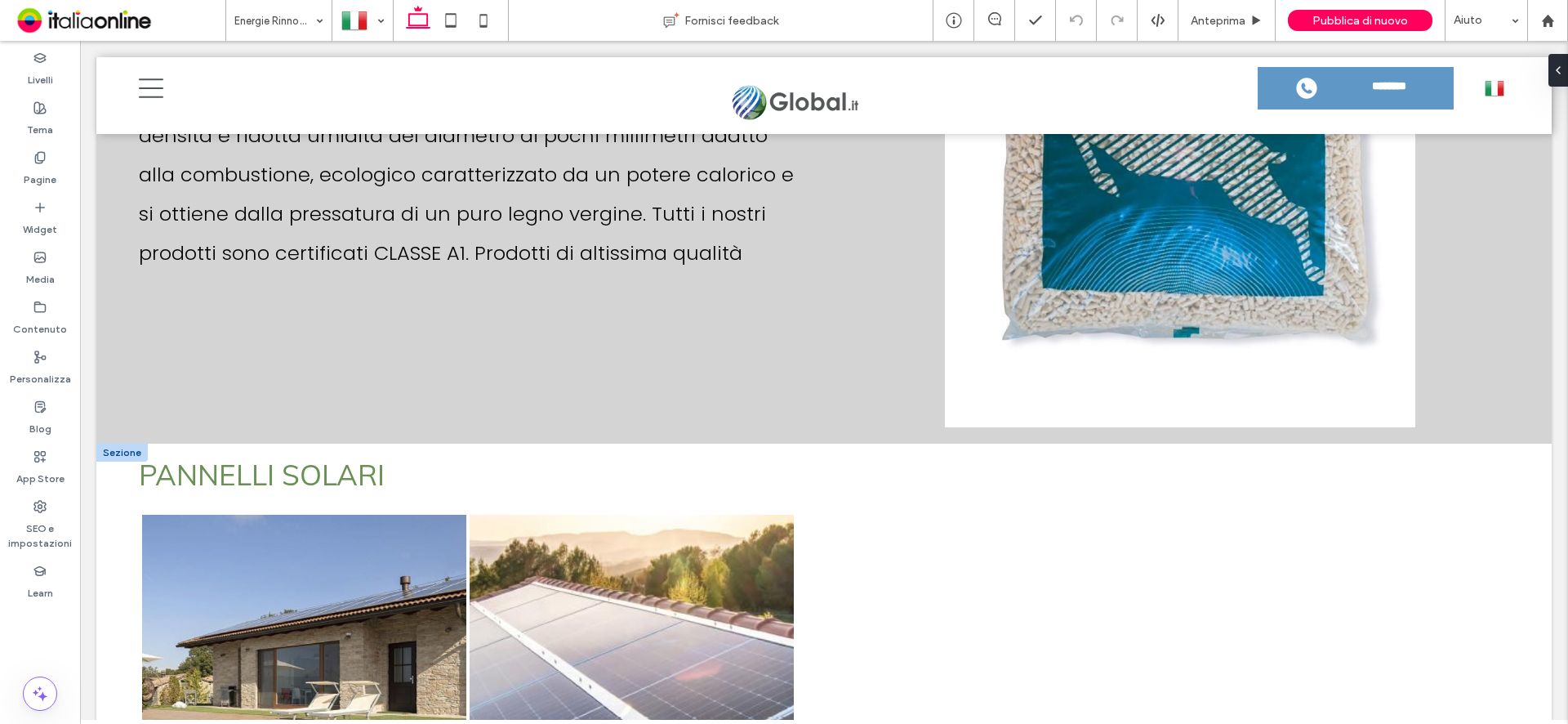
click at [109, 444] on div at bounding box center [122, 452] width 51 height 18
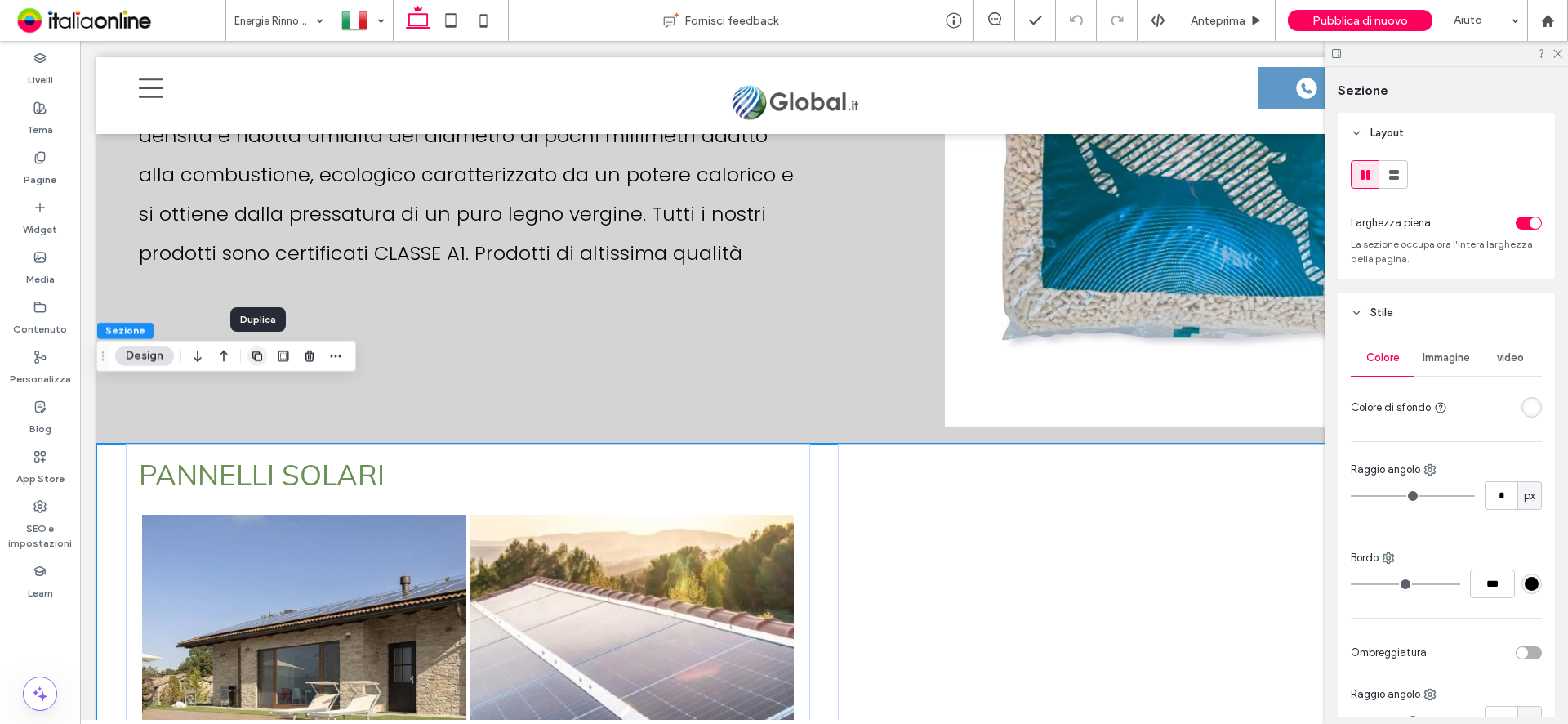
click at [254, 356] on icon "button" at bounding box center [257, 356] width 13 height 13
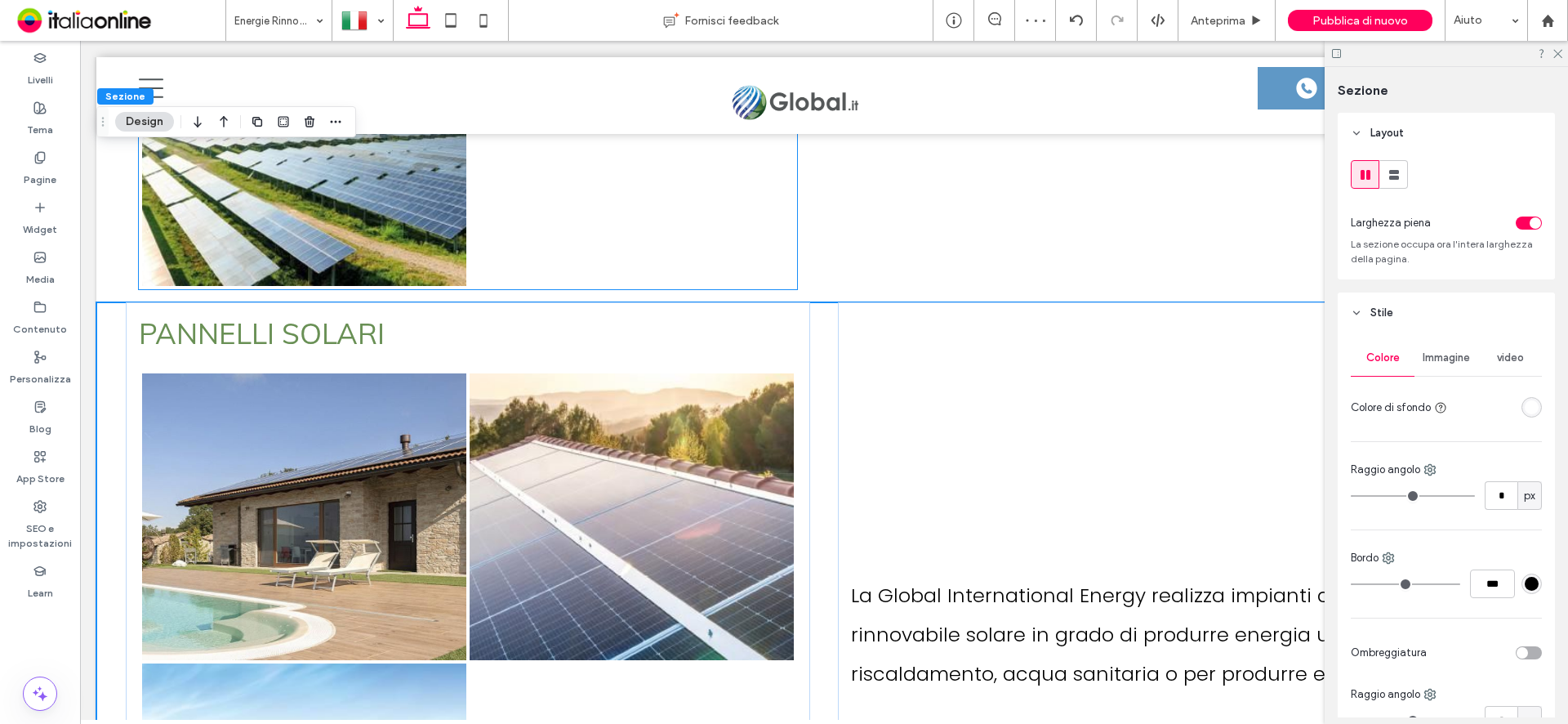
scroll to position [6644, 0]
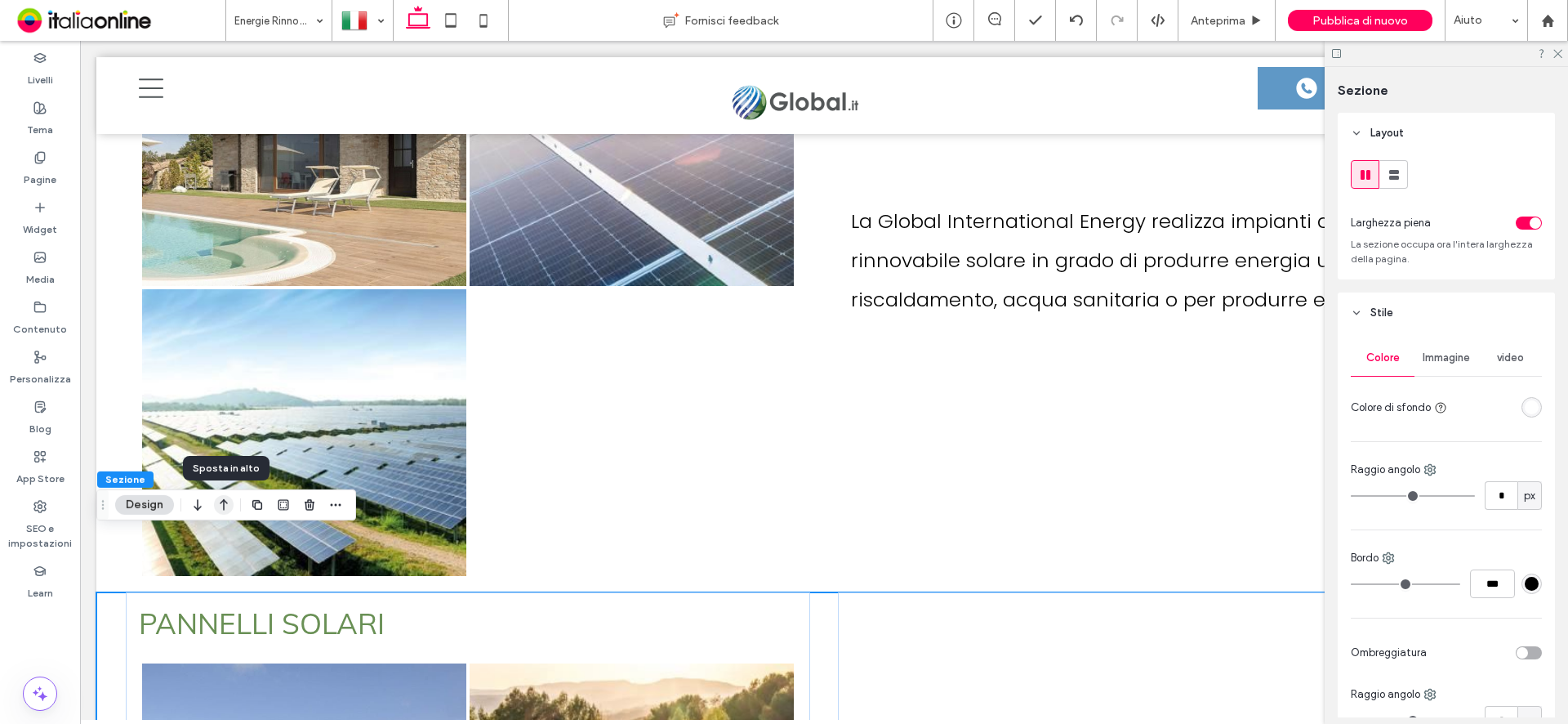
click at [229, 507] on icon "button" at bounding box center [224, 505] width 20 height 29
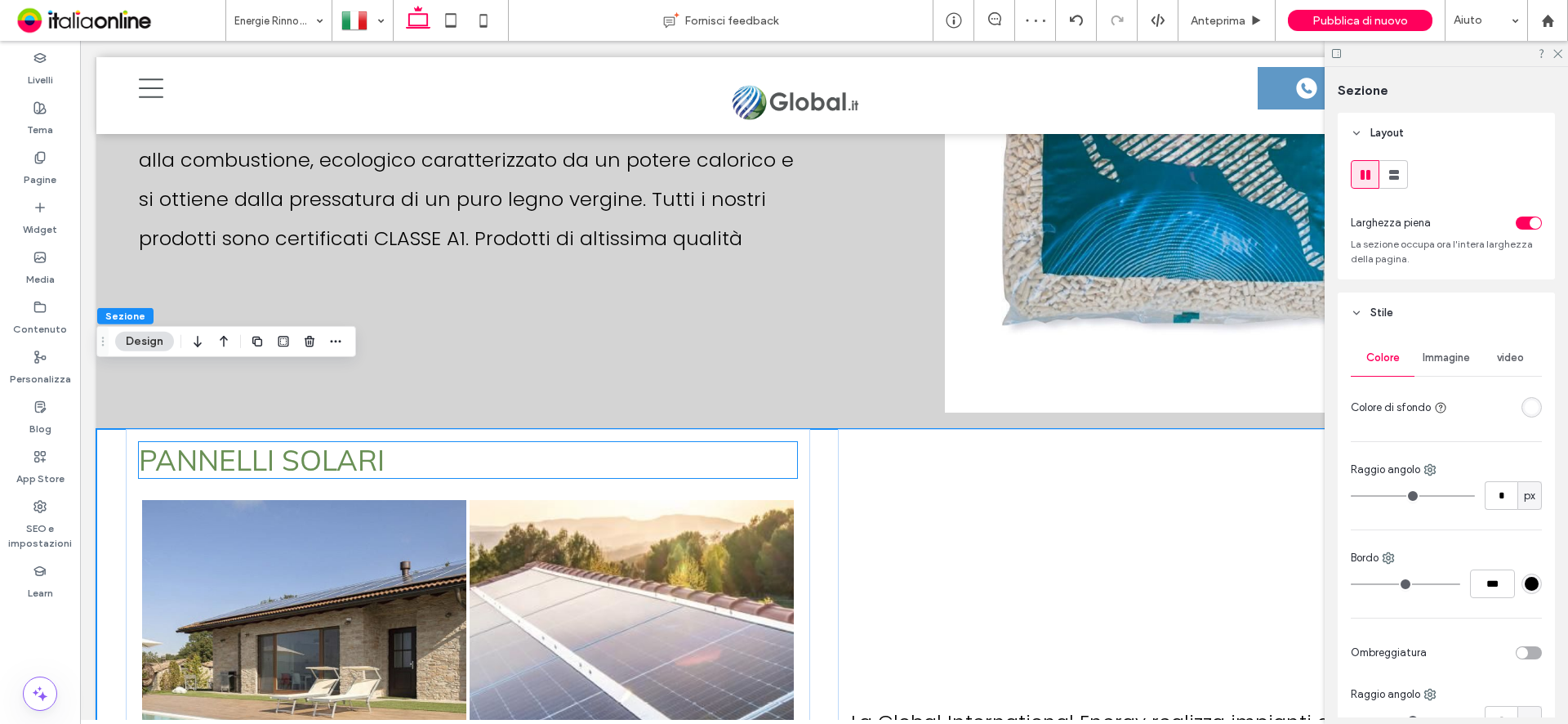
scroll to position [6061, 0]
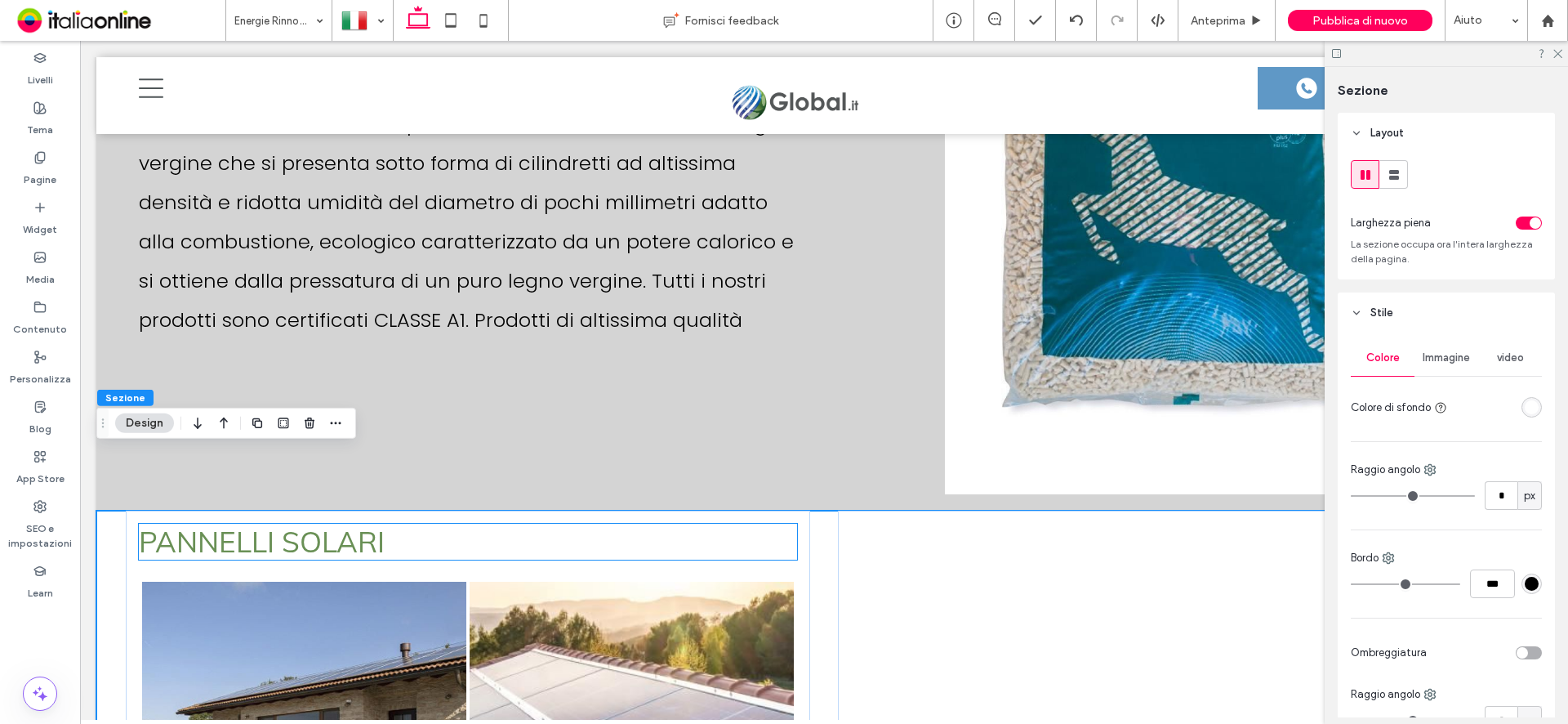
click at [379, 524] on span "PANNELLI SOLARI" at bounding box center [261, 542] width 246 height 36
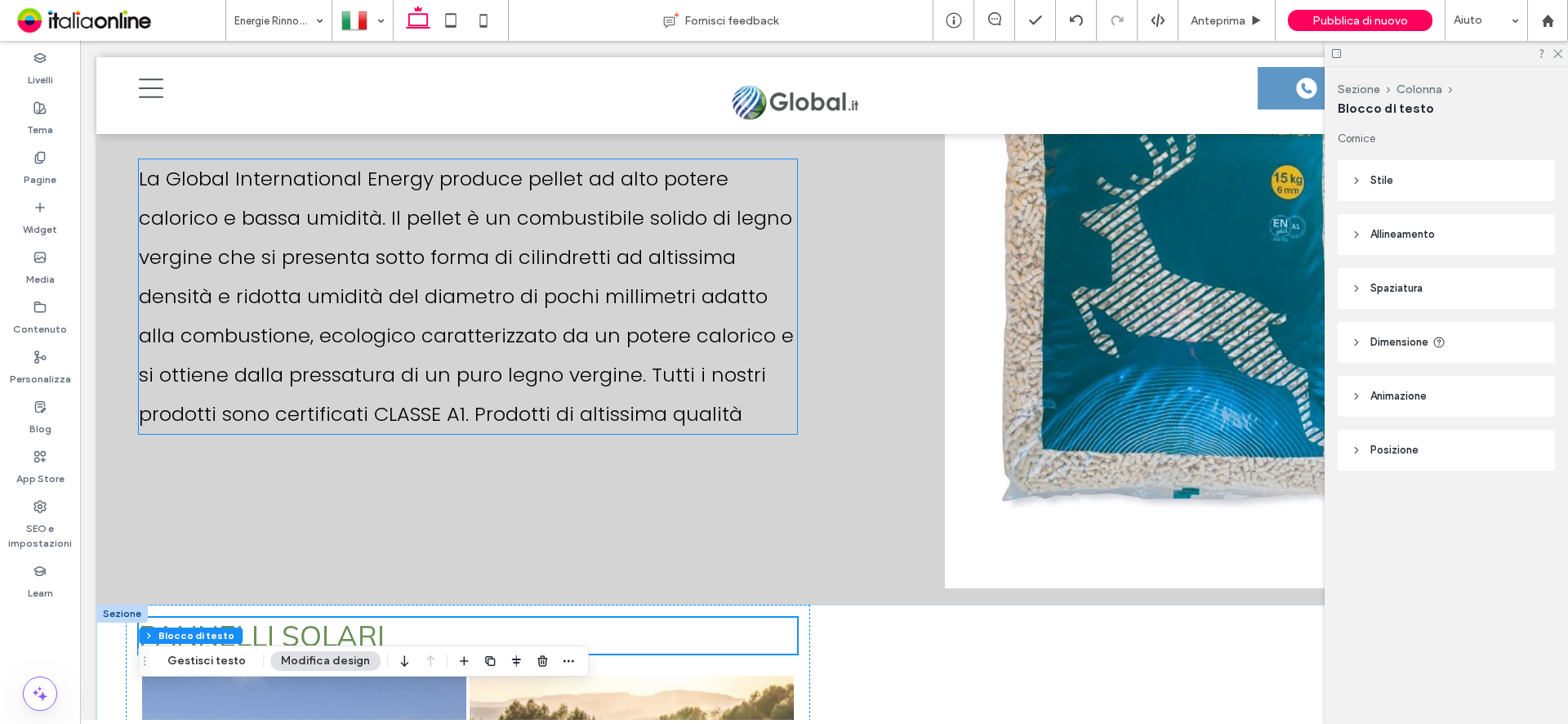
scroll to position [6225, 0]
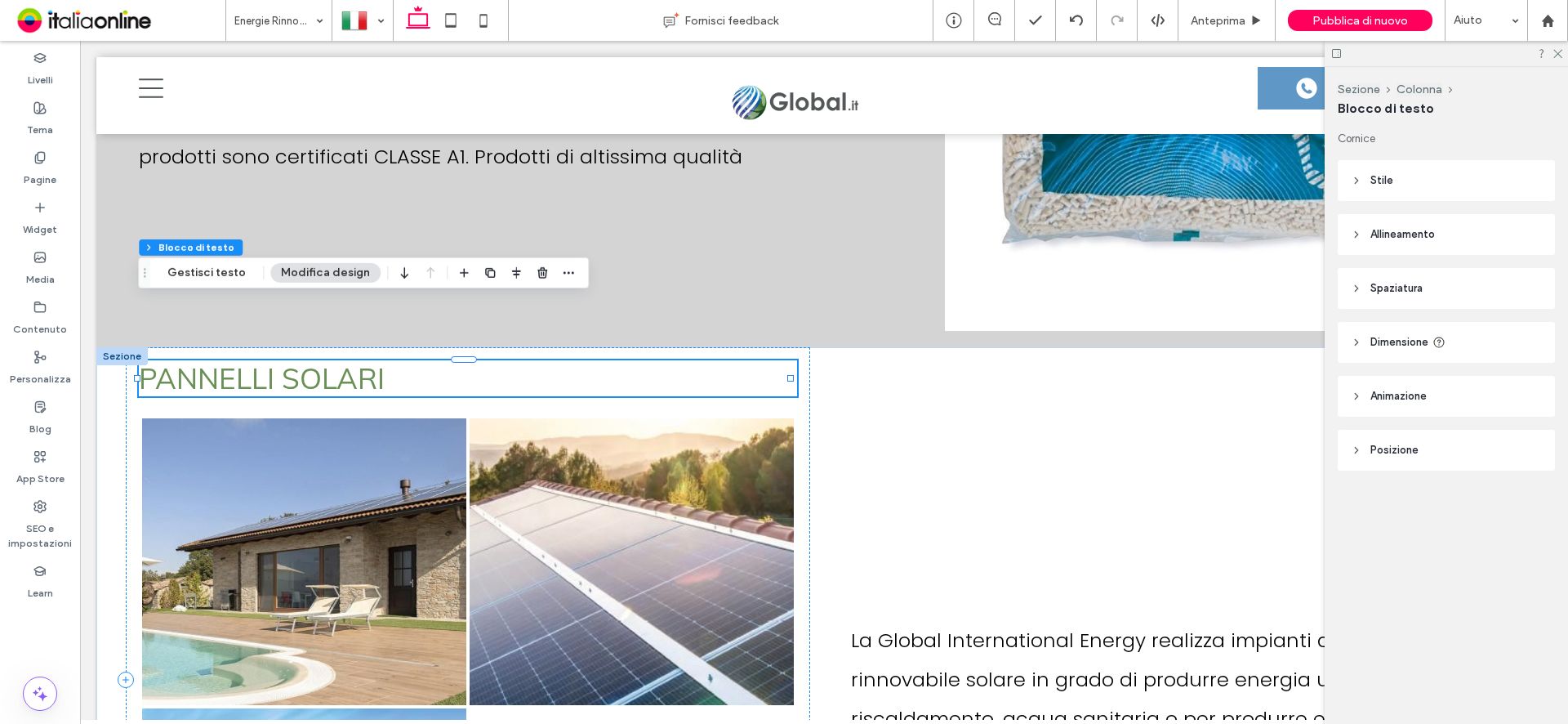
click at [399, 361] on h3 "PANNELLI SOLARI" at bounding box center [468, 379] width 659 height 36
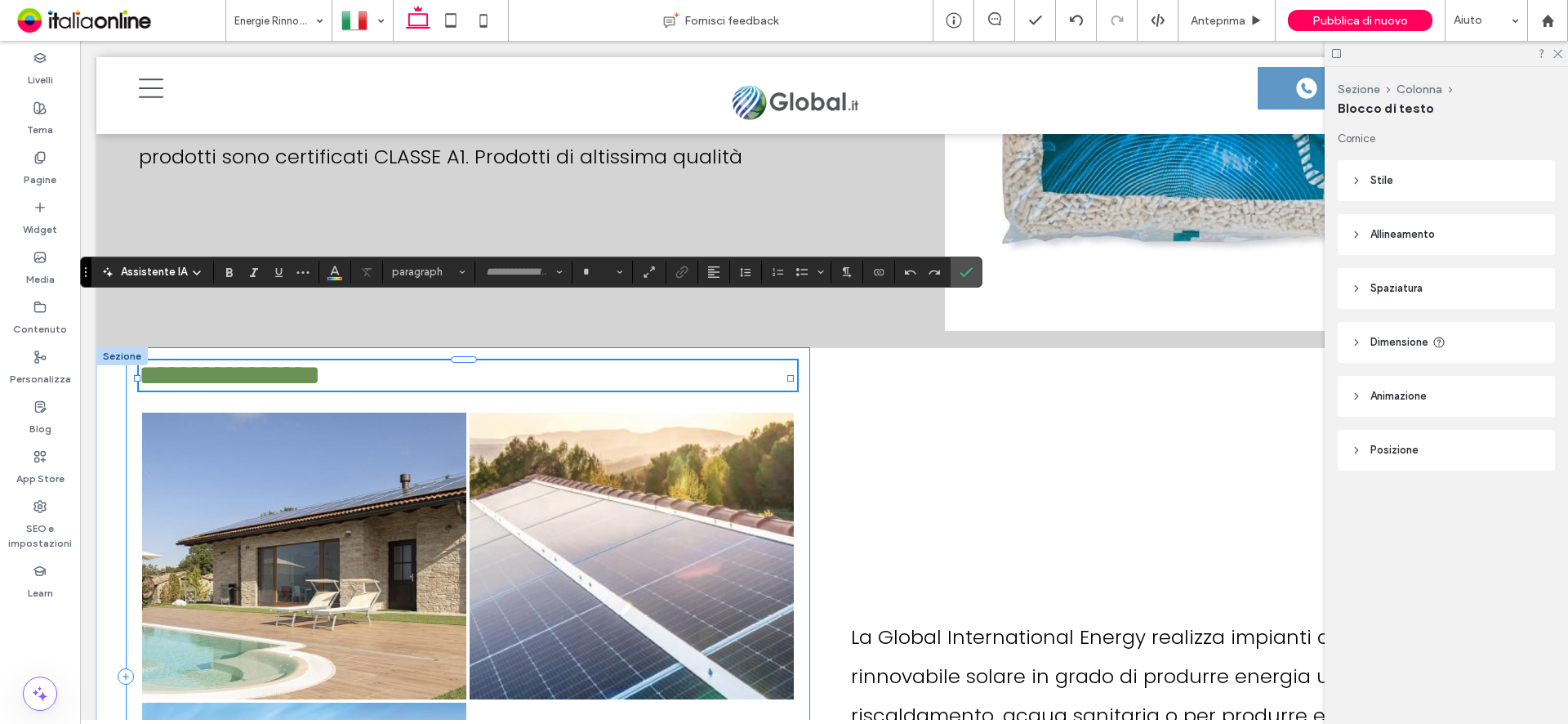
type input "****"
type input "**"
type input "*******"
type input "**"
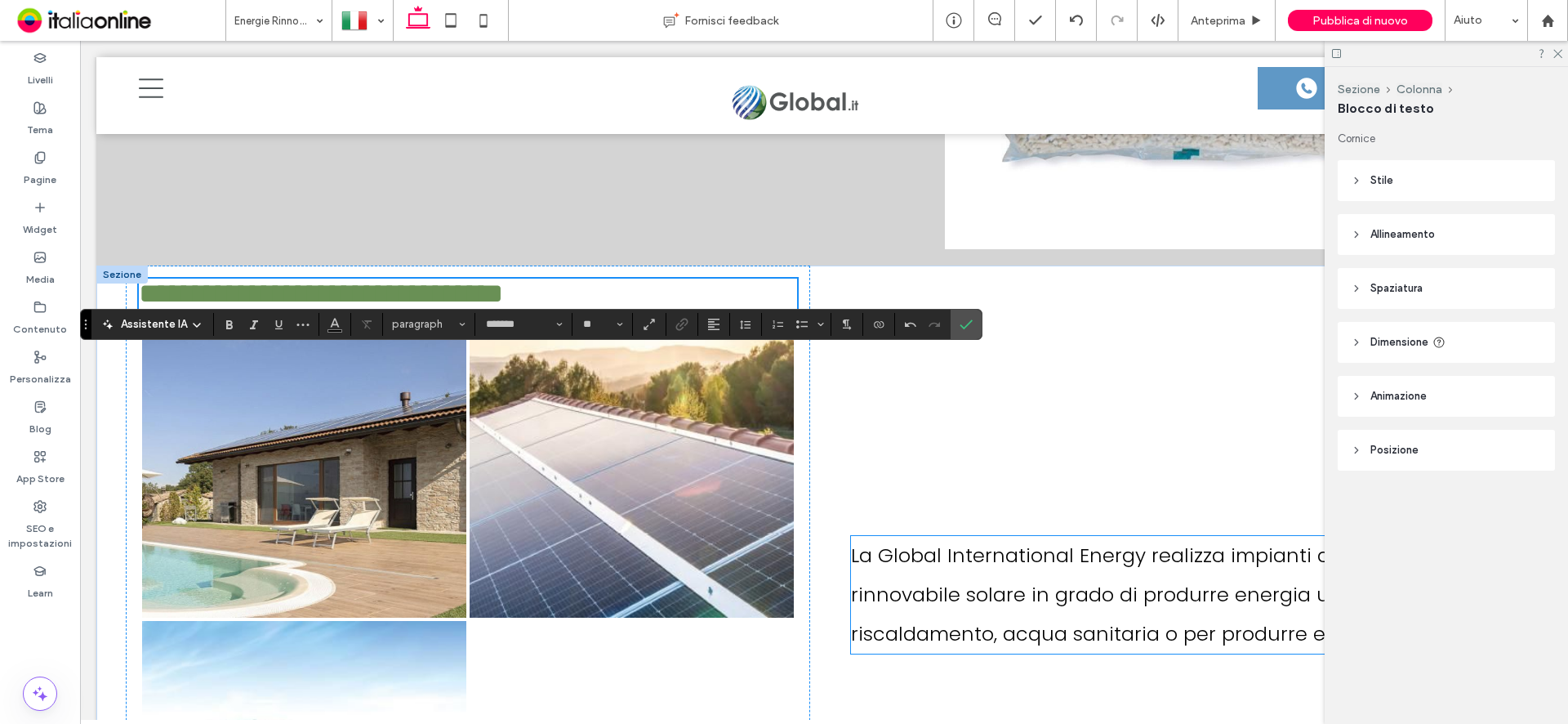
scroll to position [6387, 0]
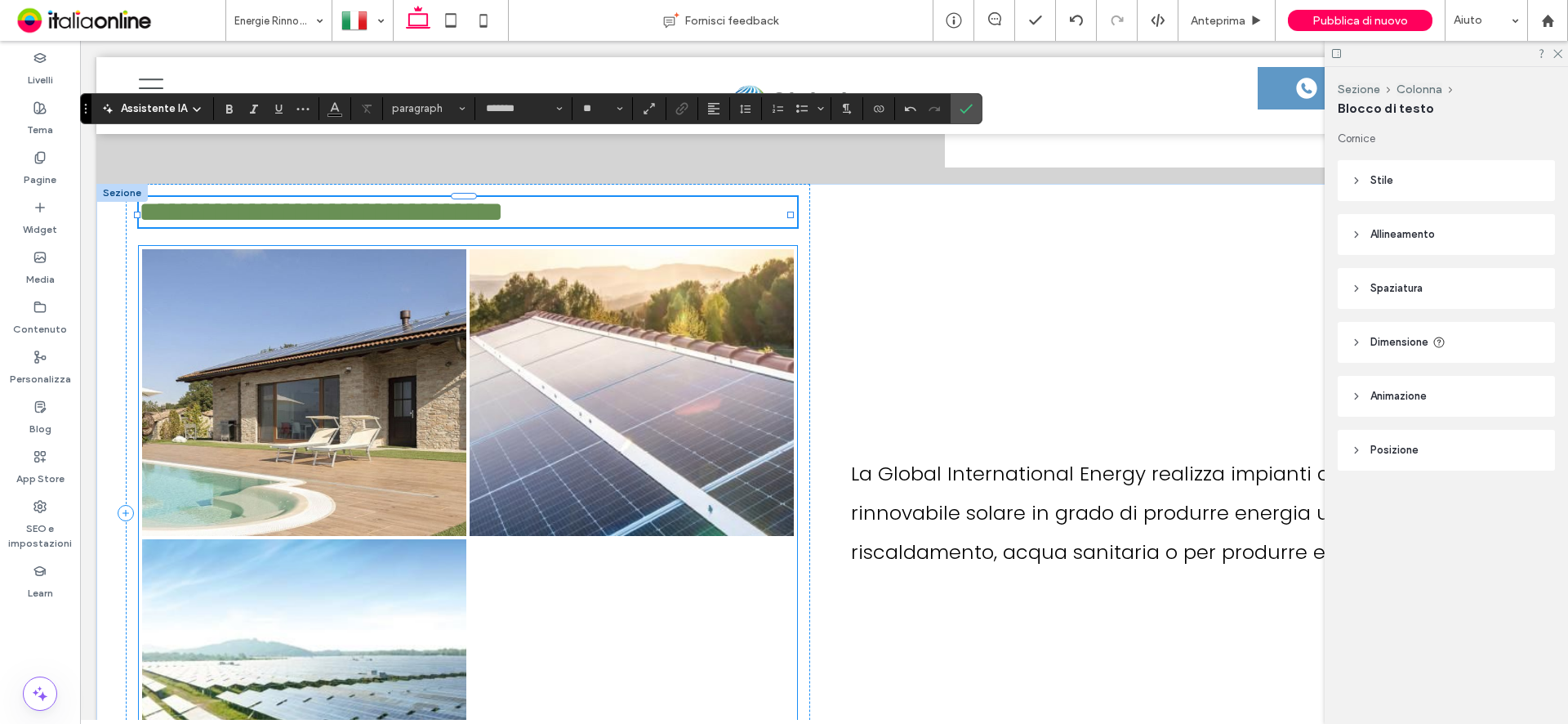
click at [367, 325] on link at bounding box center [304, 392] width 325 height 287
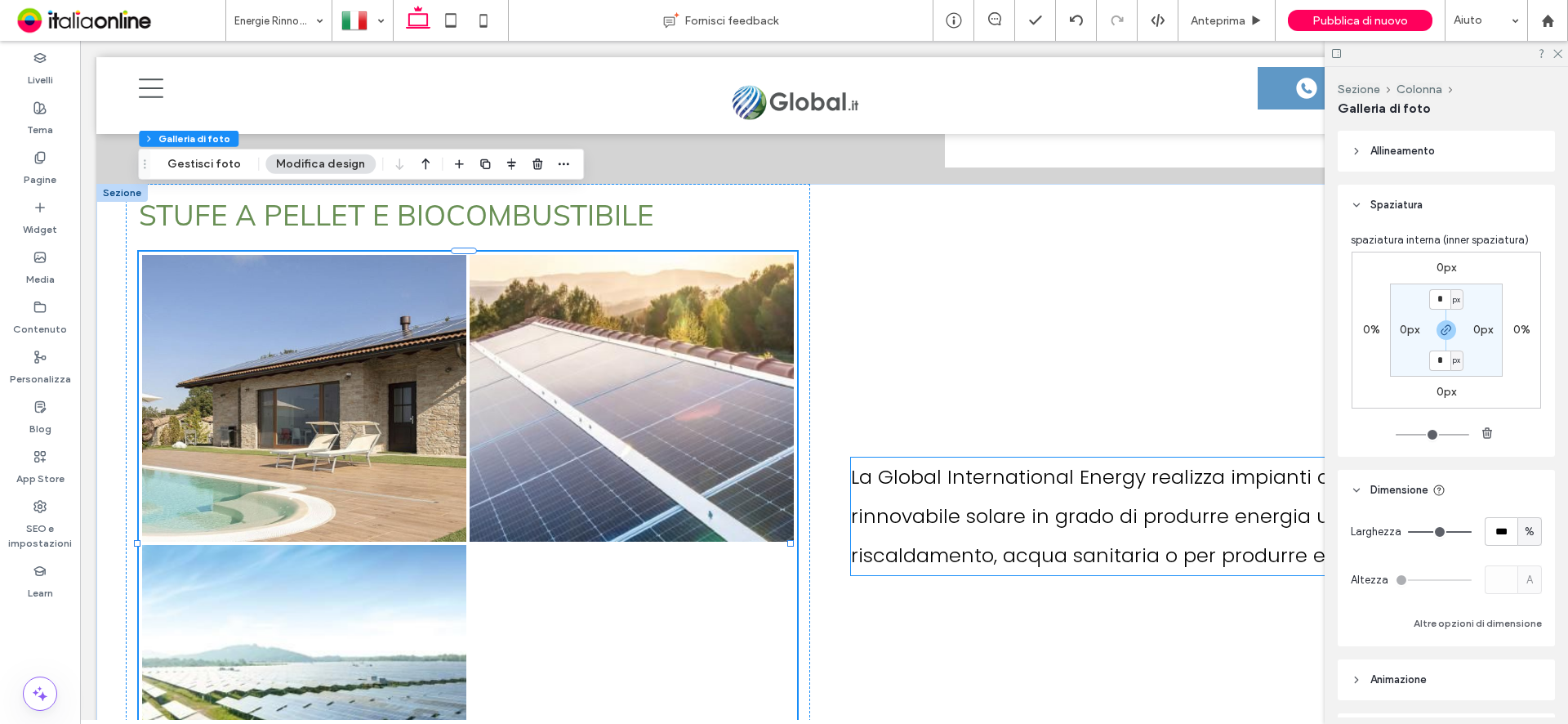
click at [1054, 458] on p "La Global International Energy realizza impianti di energia rinnovabile solare …" at bounding box center [1180, 516] width 659 height 117
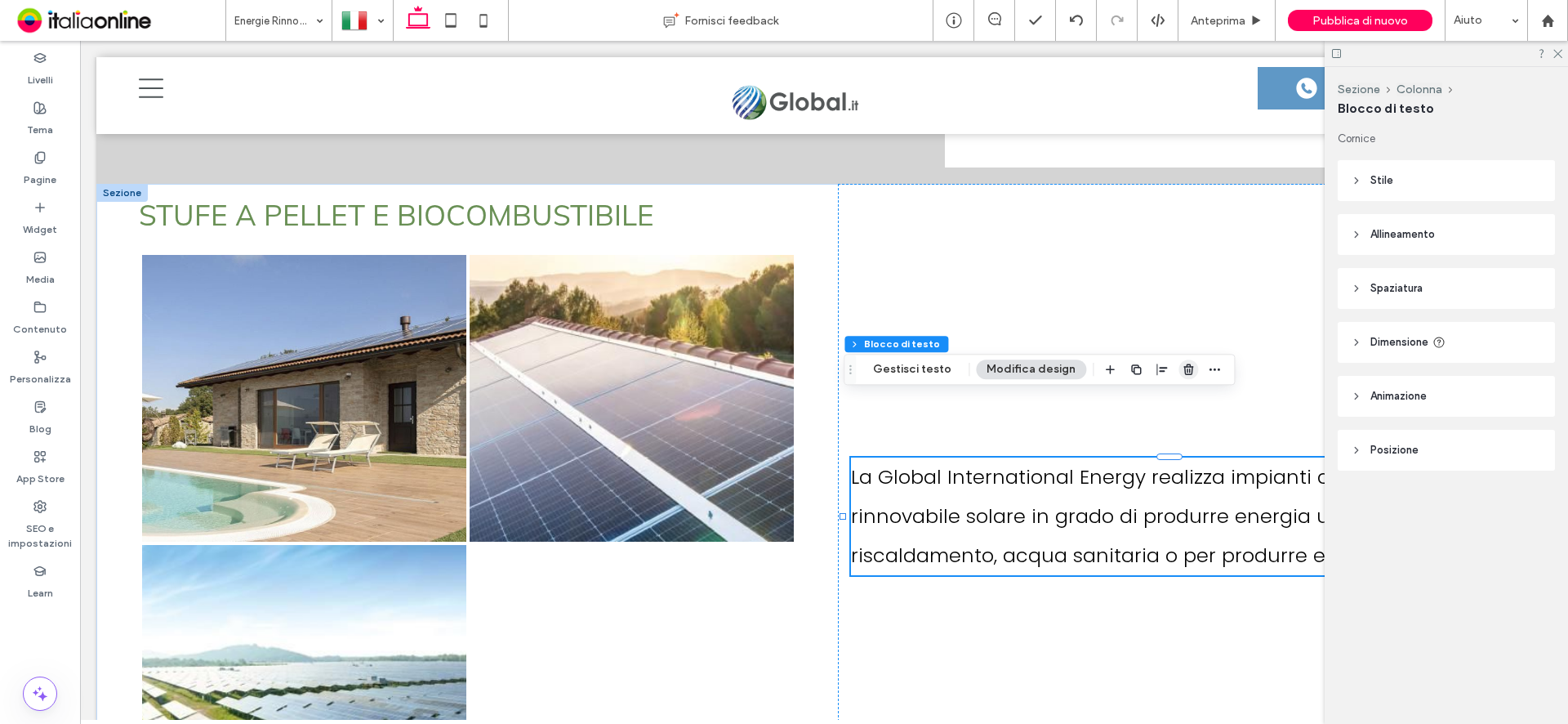
click at [1182, 368] on icon "button" at bounding box center [1188, 368] width 13 height 13
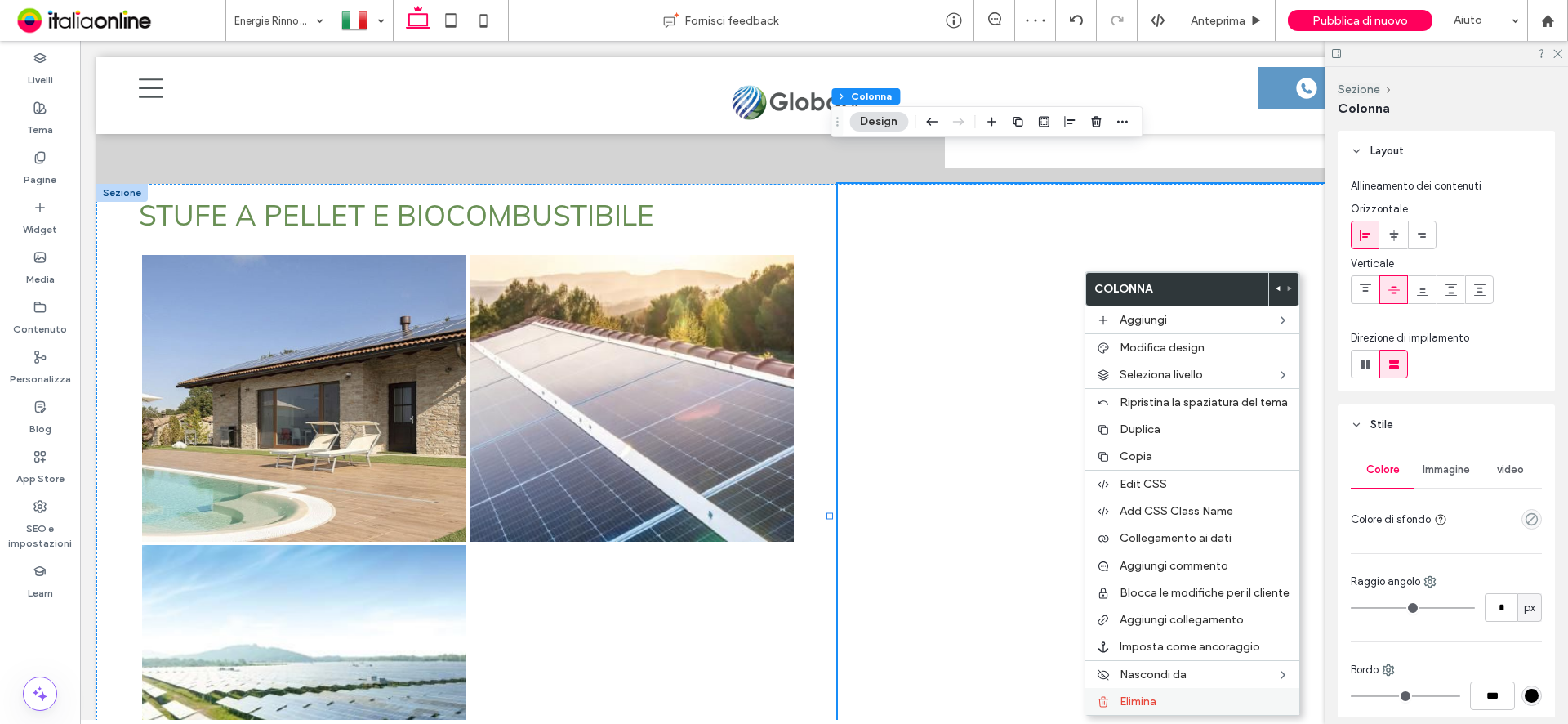
click at [1131, 701] on span "Elimina" at bounding box center [1137, 702] width 37 height 14
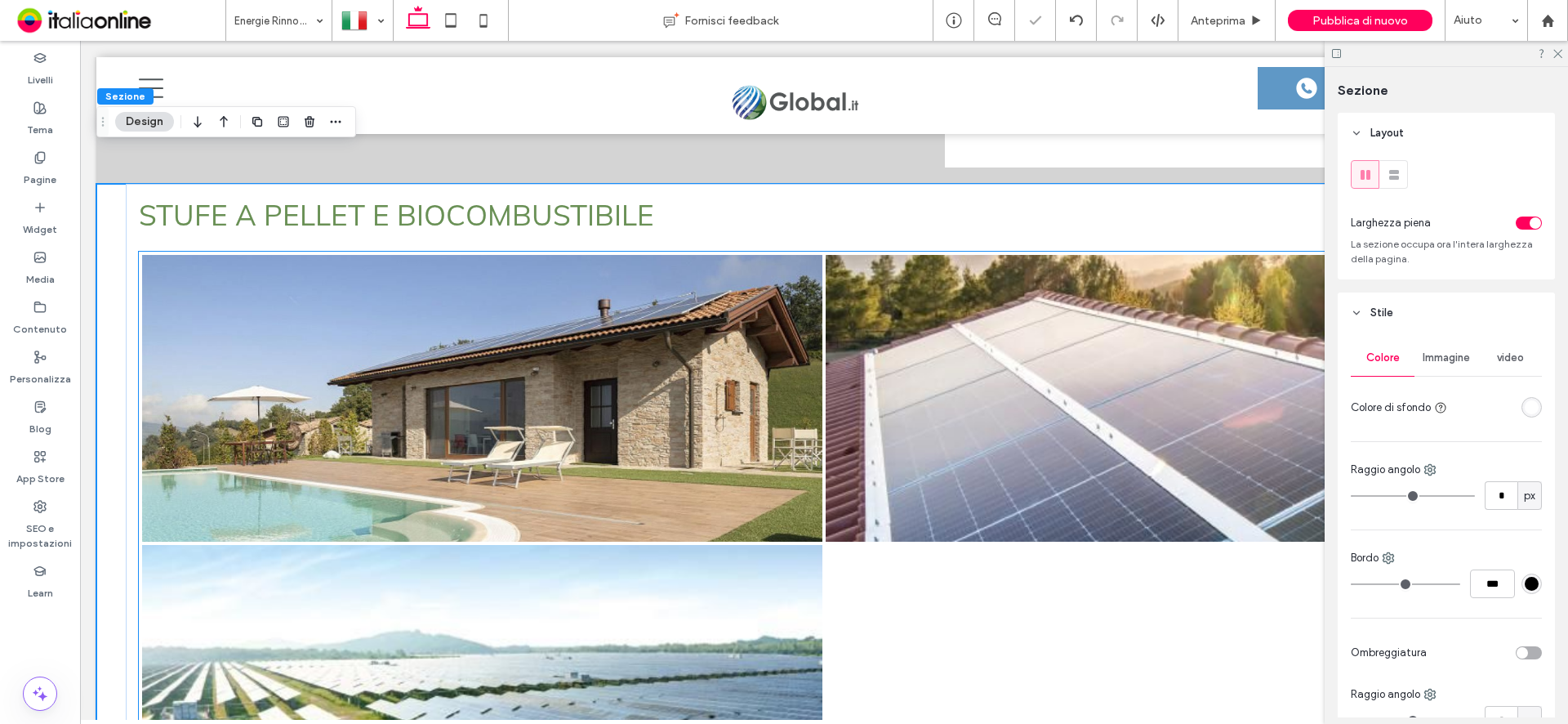
click at [671, 312] on link at bounding box center [482, 398] width 680 height 287
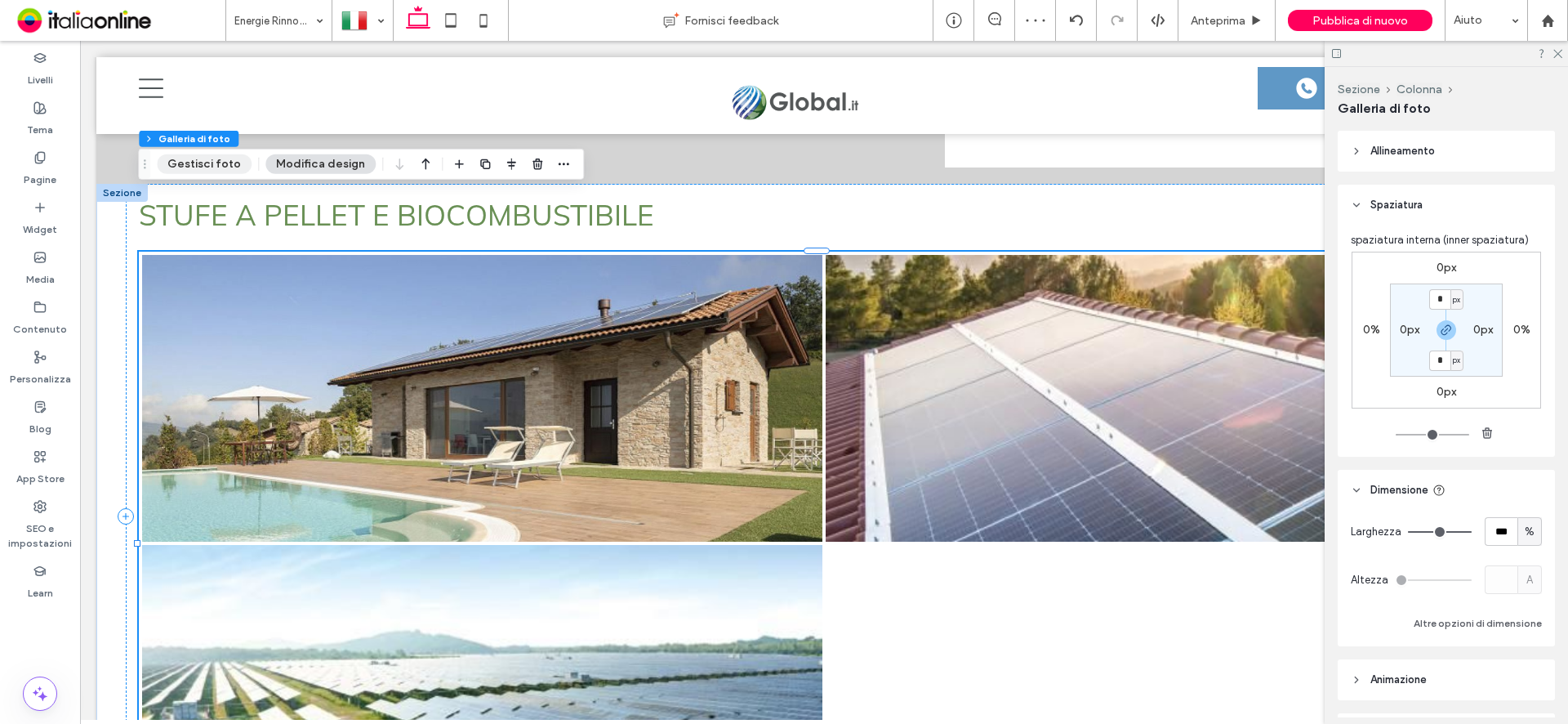
click at [219, 161] on button "Gestisci foto" at bounding box center [204, 164] width 95 height 20
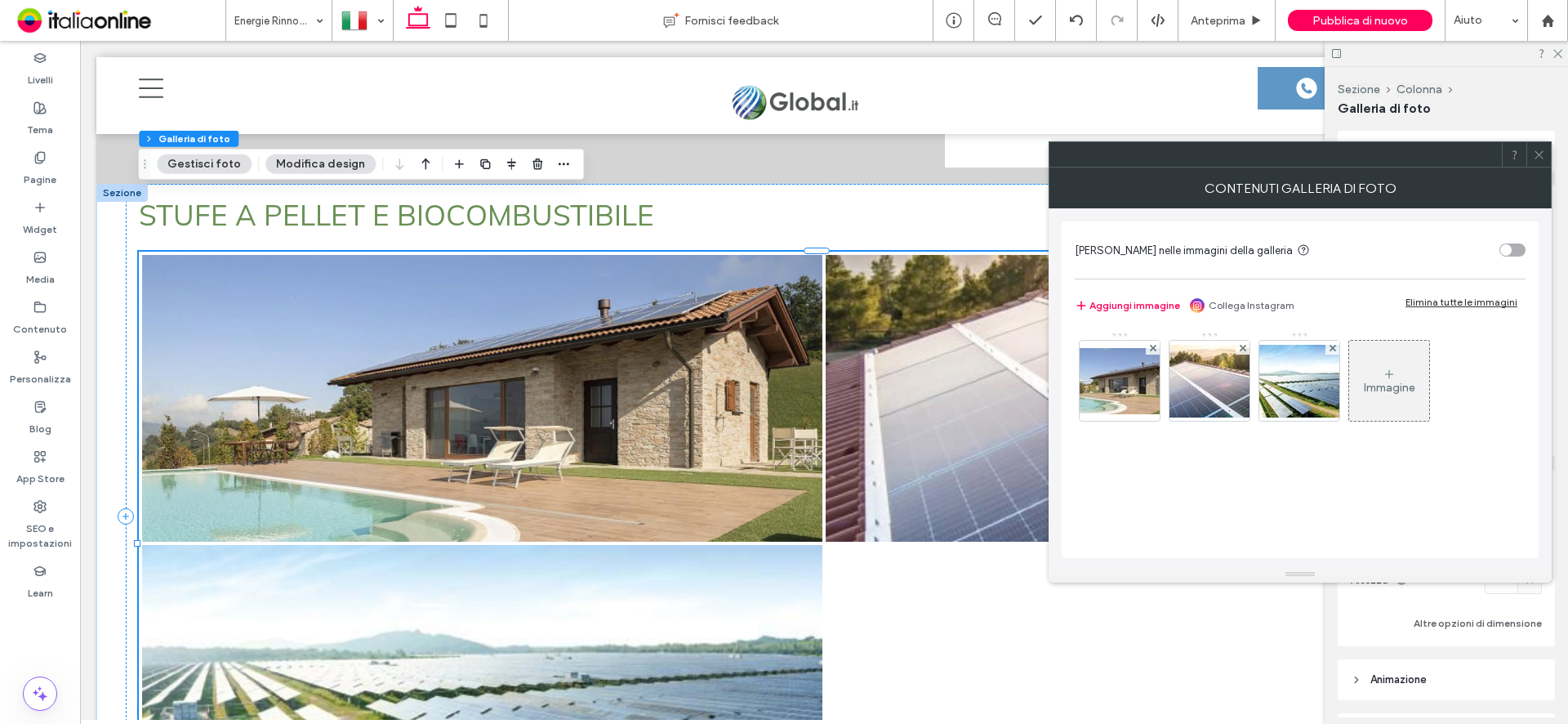
click at [1376, 374] on div "Immagine" at bounding box center [1388, 381] width 80 height 77
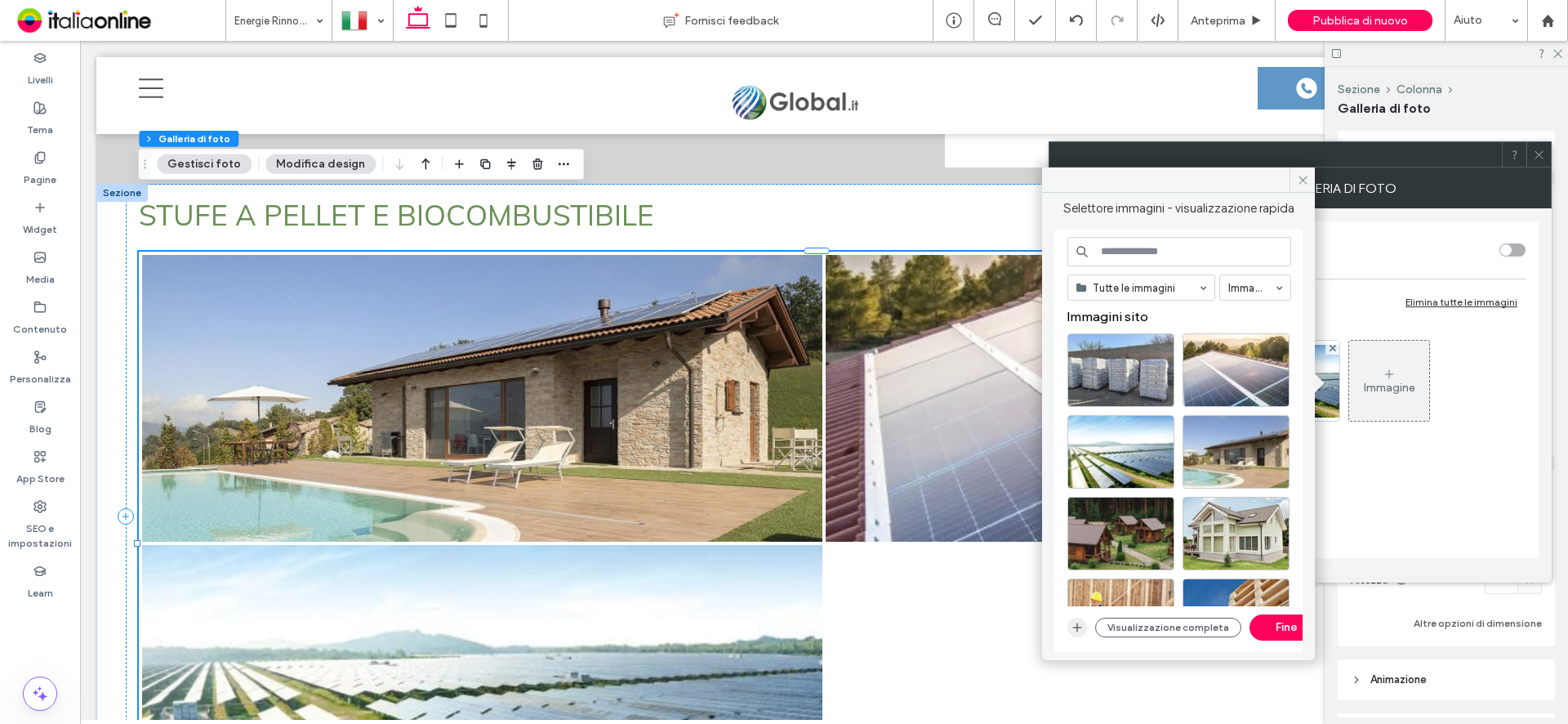
click at [1073, 632] on icon "button" at bounding box center [1076, 627] width 13 height 13
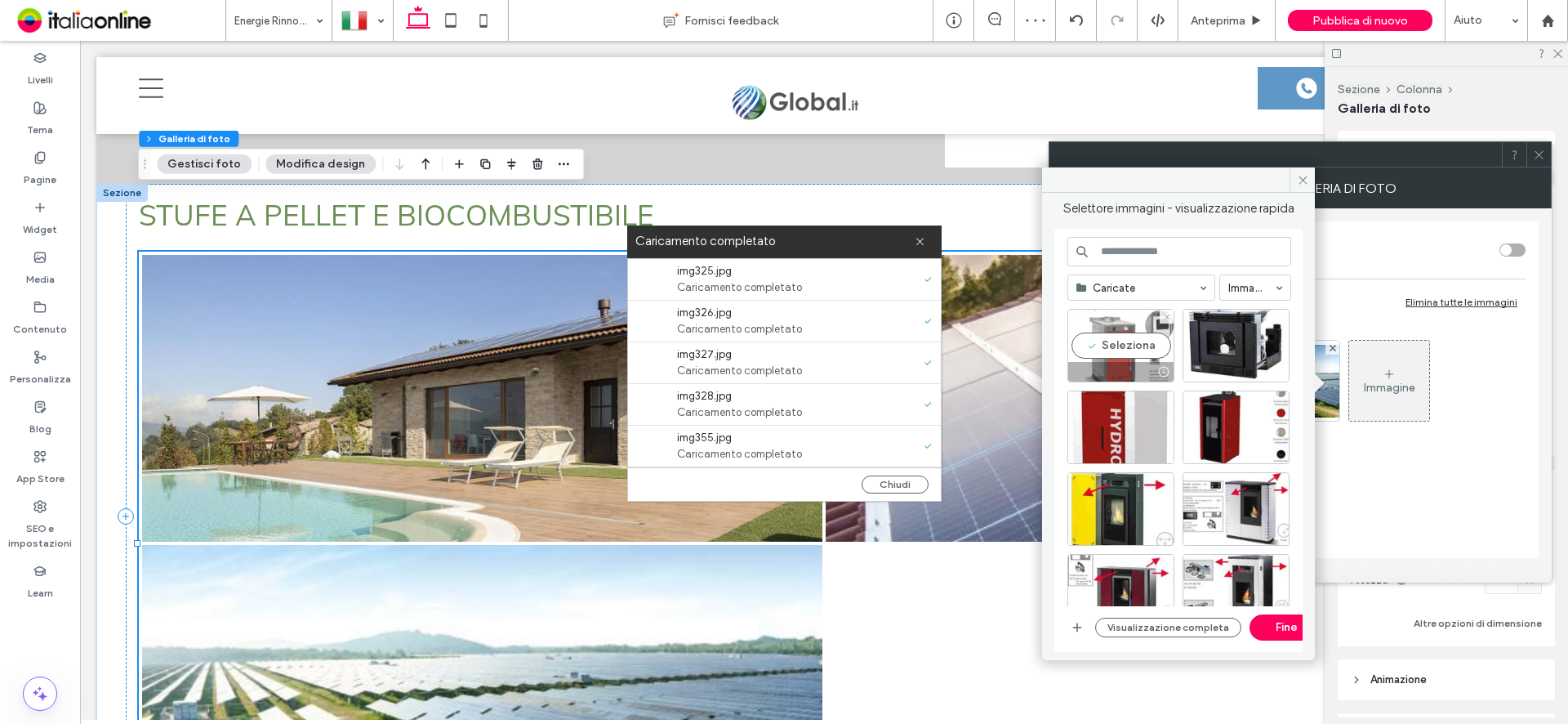
drag, startPoint x: 1124, startPoint y: 347, endPoint x: 1148, endPoint y: 349, distance: 24.1
click at [1124, 347] on div "Seleziona" at bounding box center [1120, 345] width 107 height 74
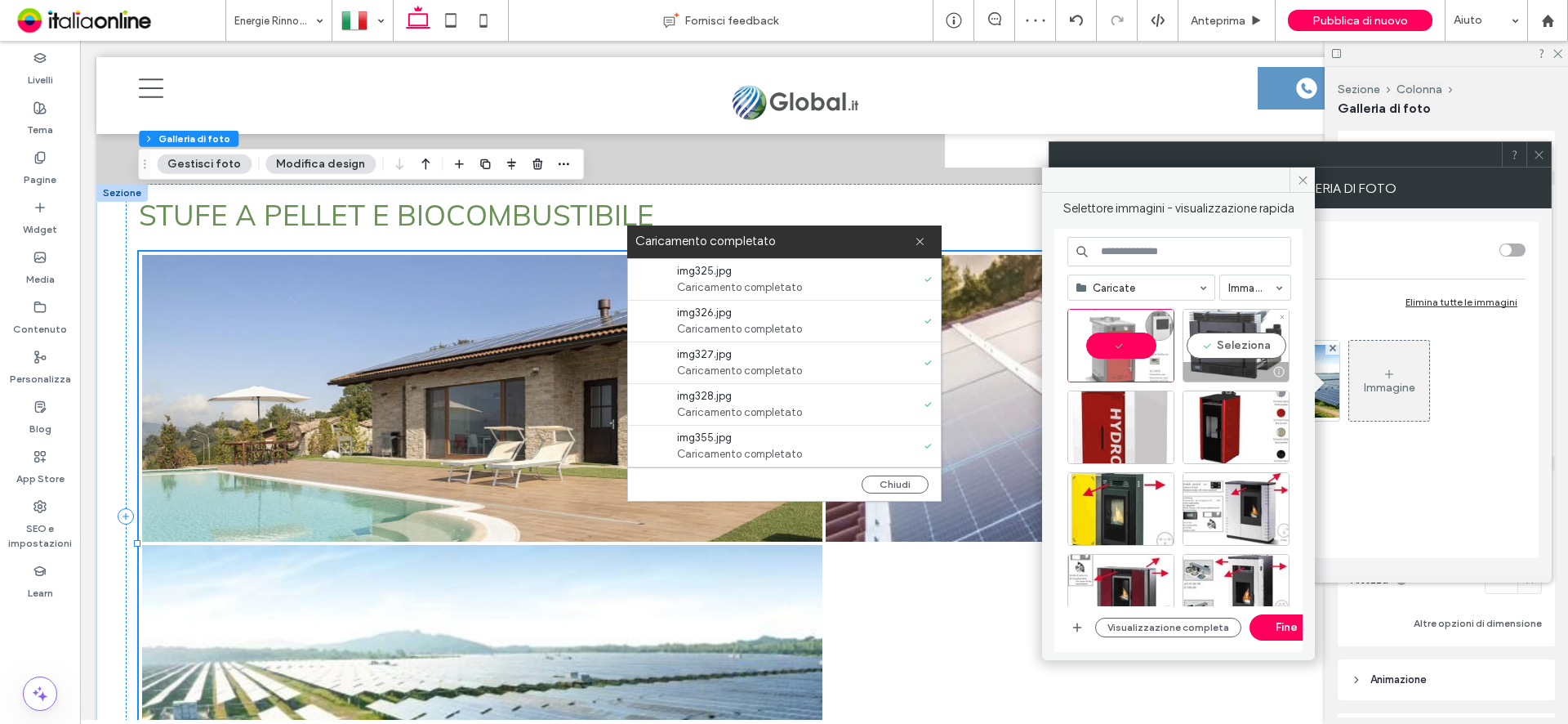
click at [1235, 345] on div "Seleziona" at bounding box center [1236, 345] width 107 height 74
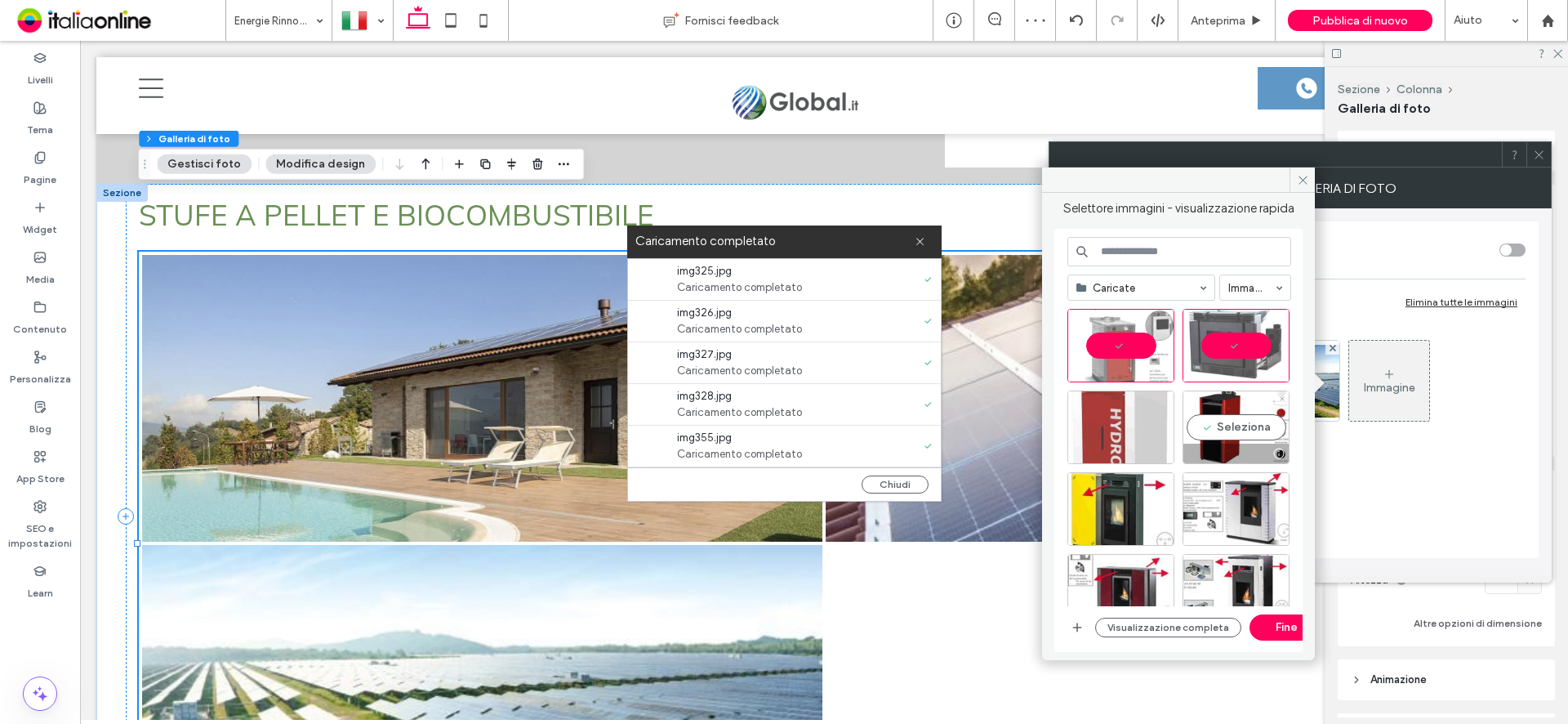
drag, startPoint x: 1242, startPoint y: 414, endPoint x: 1146, endPoint y: 441, distance: 99.7
click at [1242, 414] on div "Seleziona" at bounding box center [1236, 428] width 107 height 74
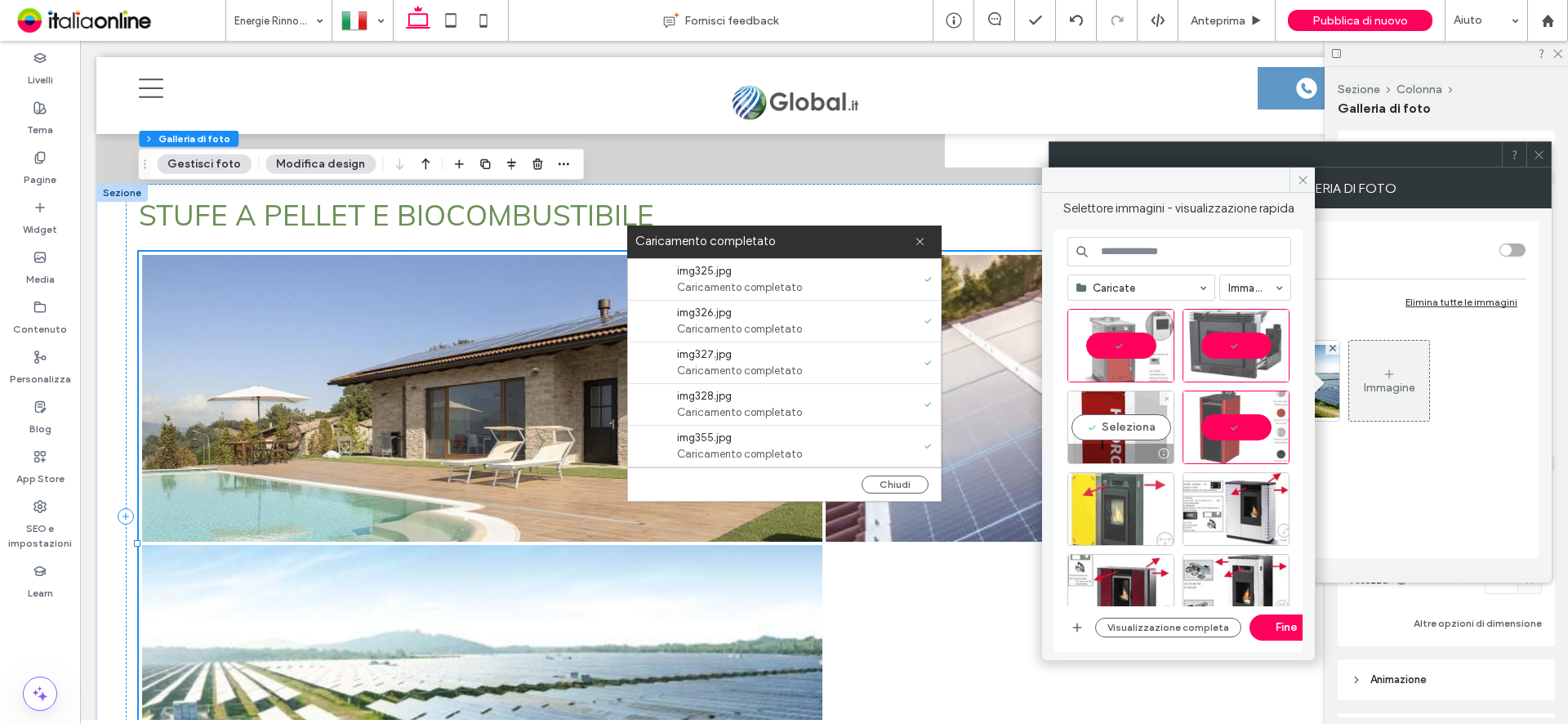
drag, startPoint x: 1121, startPoint y: 445, endPoint x: 1118, endPoint y: 482, distance: 37.1
click at [1121, 445] on div at bounding box center [1120, 453] width 105 height 20
click at [1121, 499] on div "Seleziona" at bounding box center [1120, 509] width 107 height 74
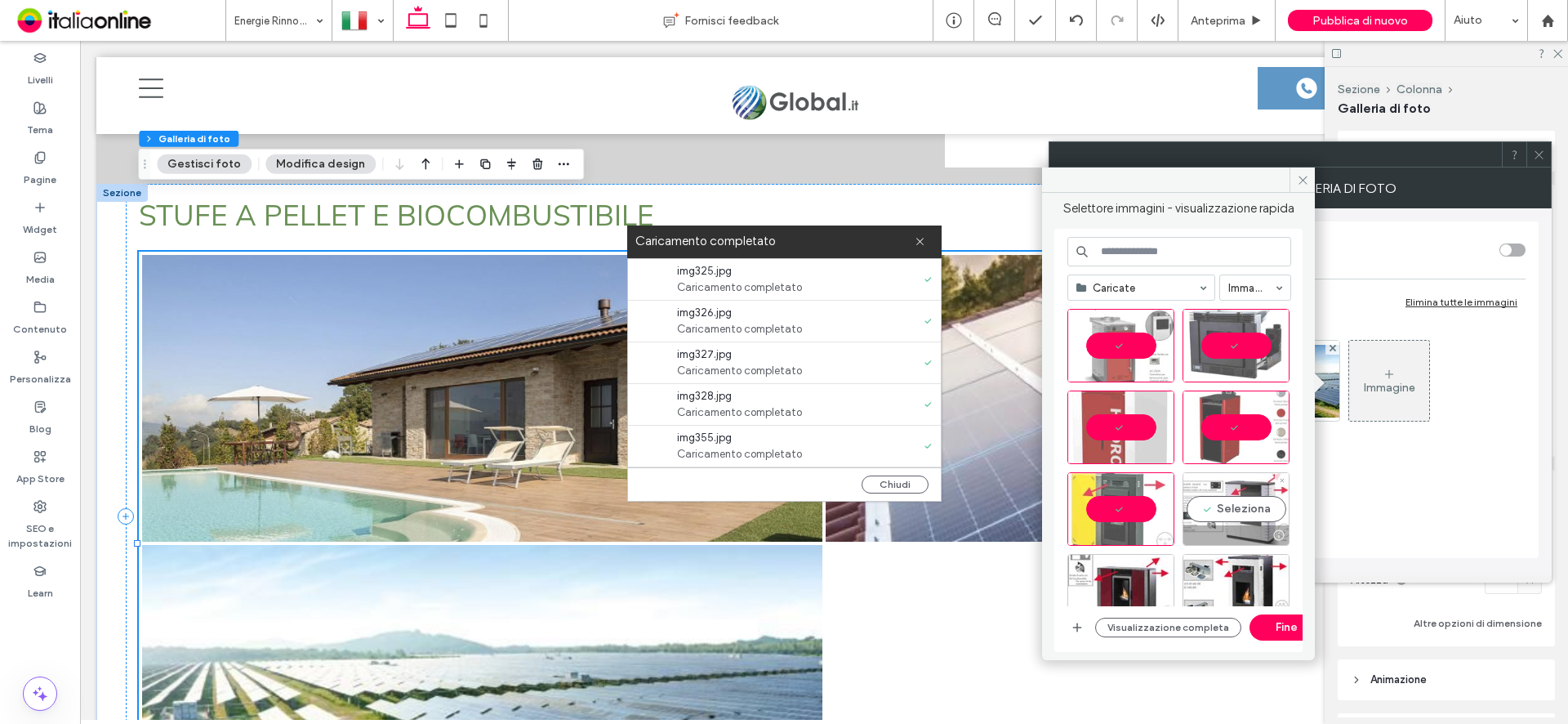
click at [1226, 504] on div "Seleziona" at bounding box center [1236, 509] width 107 height 74
drag, startPoint x: 1237, startPoint y: 578, endPoint x: 1139, endPoint y: 580, distance: 98.0
click at [1237, 580] on div "Seleziona" at bounding box center [1236, 591] width 107 height 74
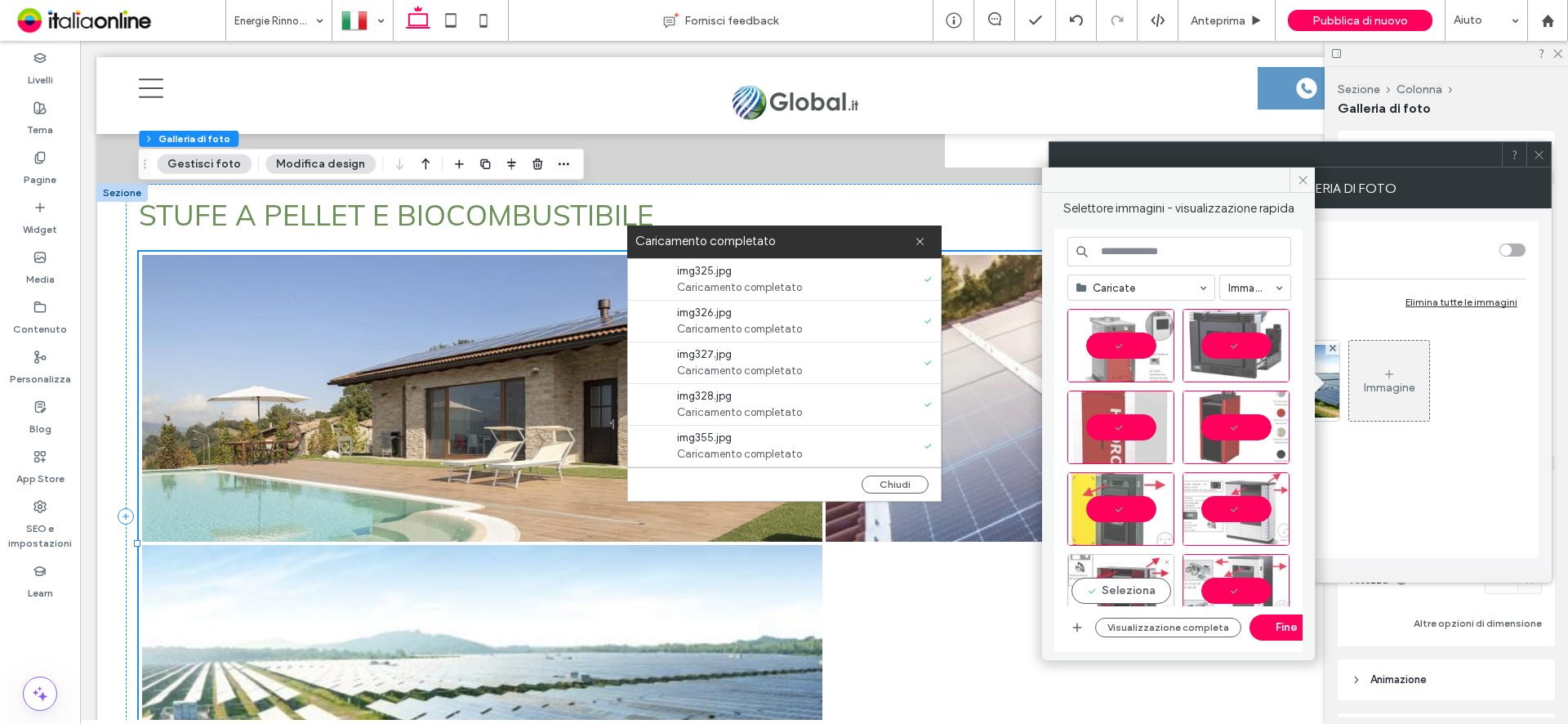
click at [1113, 580] on div "Seleziona" at bounding box center [1120, 591] width 107 height 74
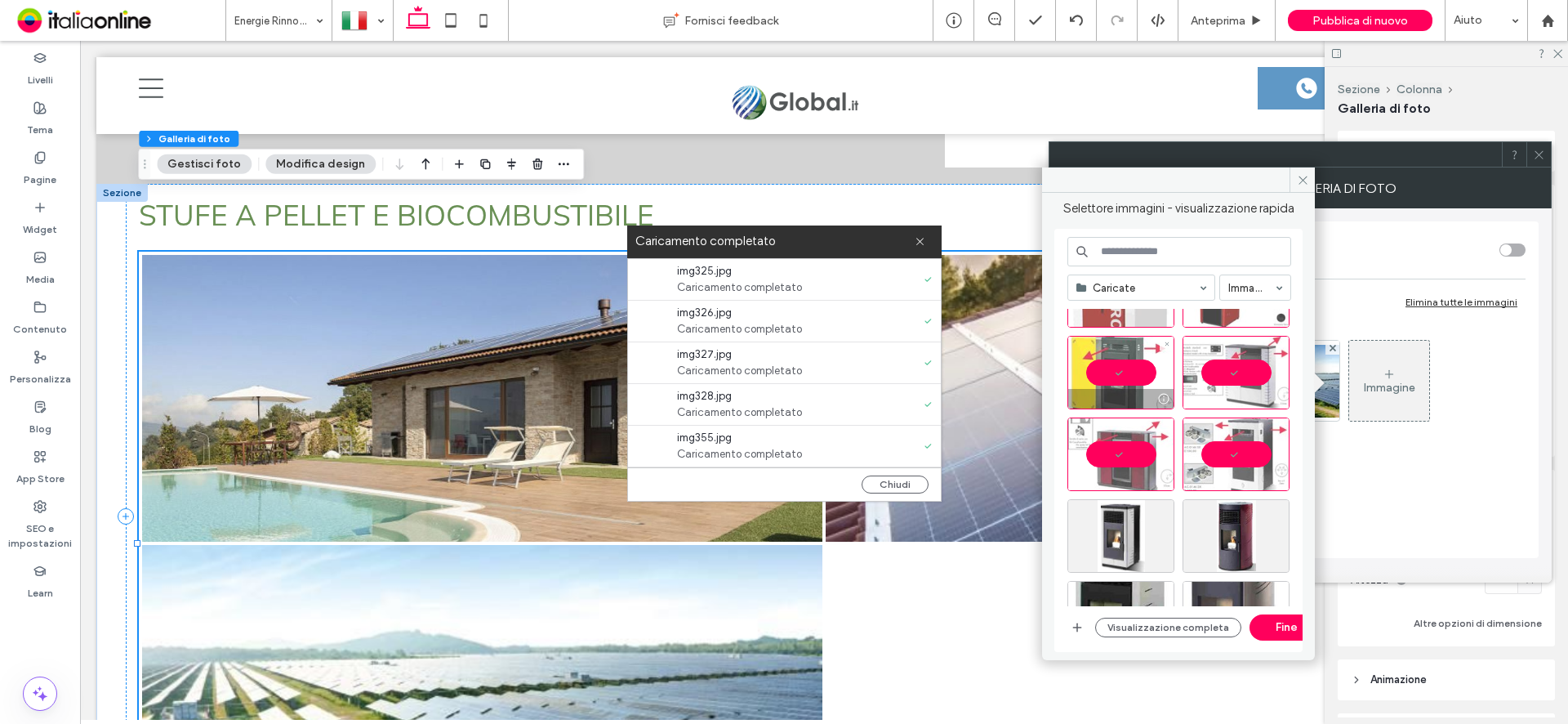
scroll to position [164, 0]
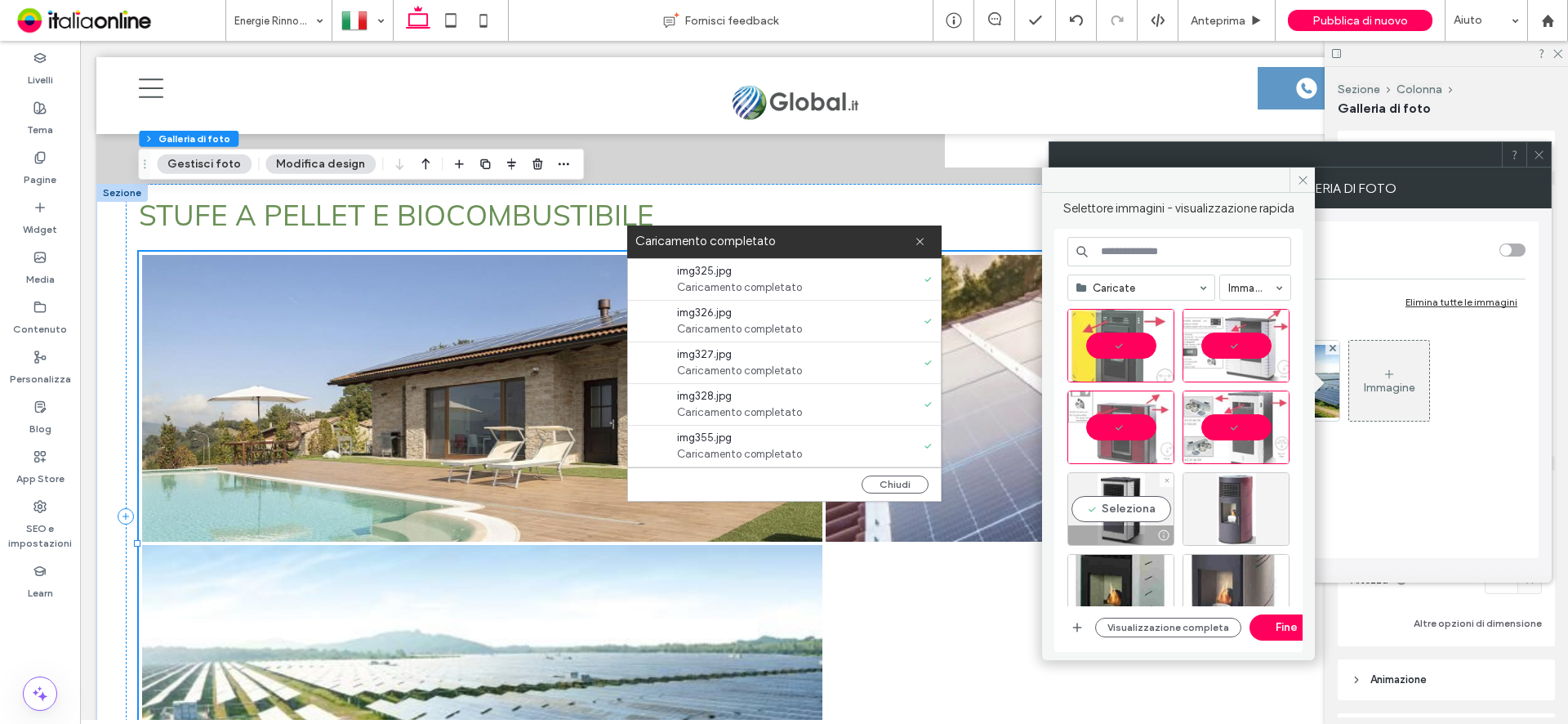
drag, startPoint x: 1111, startPoint y: 520, endPoint x: 1189, endPoint y: 511, distance: 78.5
click at [1111, 520] on div "Seleziona" at bounding box center [1120, 509] width 107 height 74
drag, startPoint x: 1260, startPoint y: 509, endPoint x: 1259, endPoint y: 523, distance: 14.0
click at [1260, 509] on div "Seleziona" at bounding box center [1236, 509] width 107 height 74
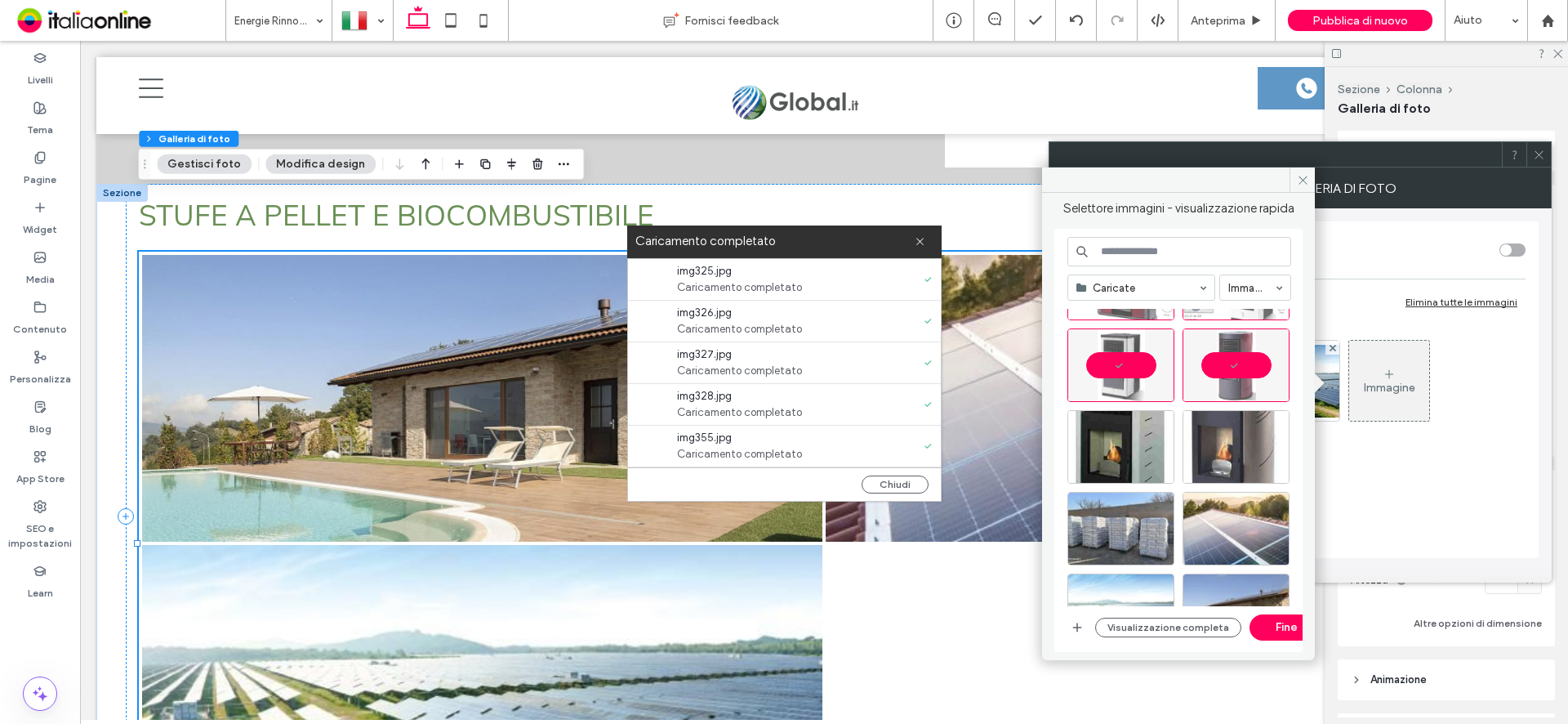
scroll to position [326, 0]
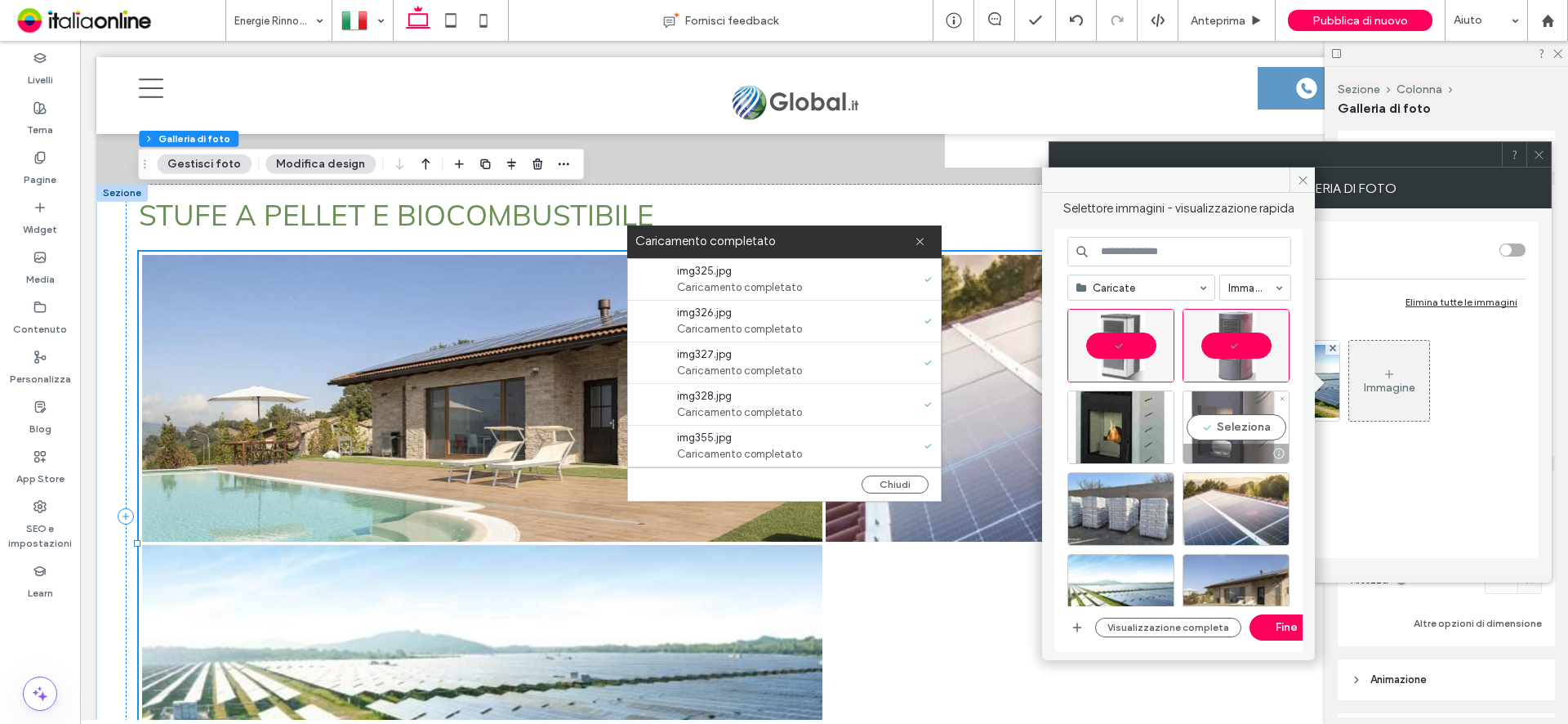
drag, startPoint x: 1231, startPoint y: 436, endPoint x: 1192, endPoint y: 432, distance: 39.2
click at [1231, 436] on div "Seleziona" at bounding box center [1236, 428] width 107 height 74
click at [1127, 427] on div "Seleziona" at bounding box center [1120, 428] width 107 height 74
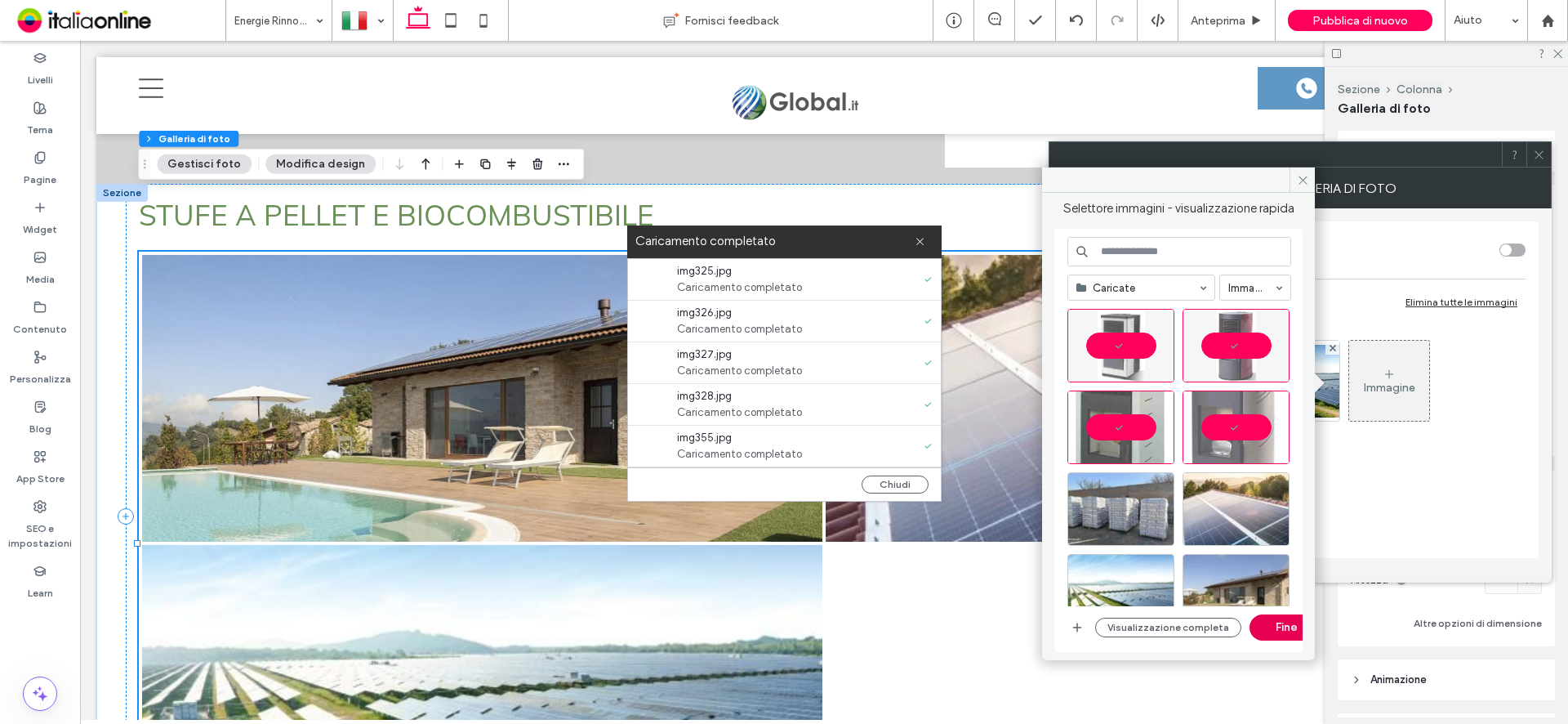
click at [1282, 637] on button "Fine" at bounding box center [1286, 627] width 74 height 27
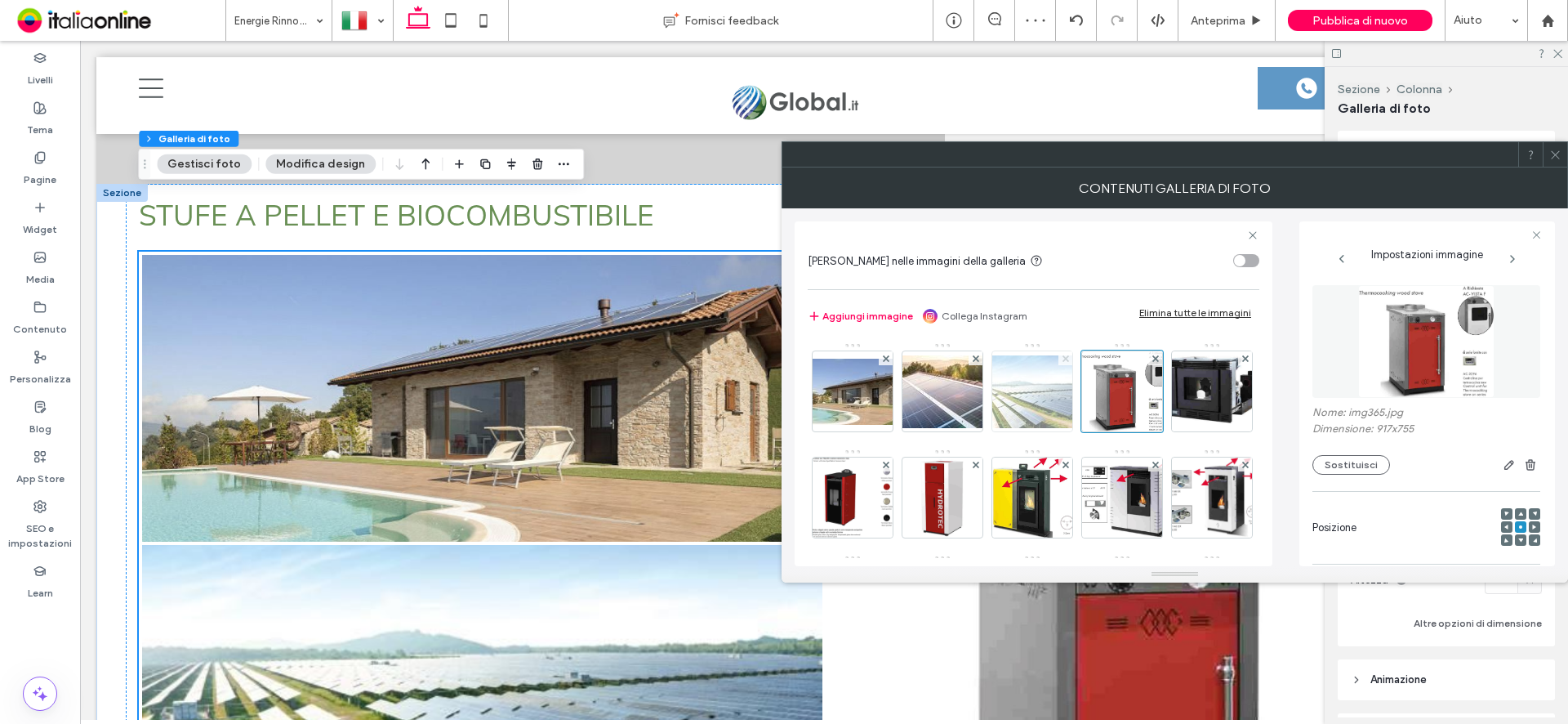
click at [1065, 357] on use at bounding box center [1065, 358] width 7 height 7
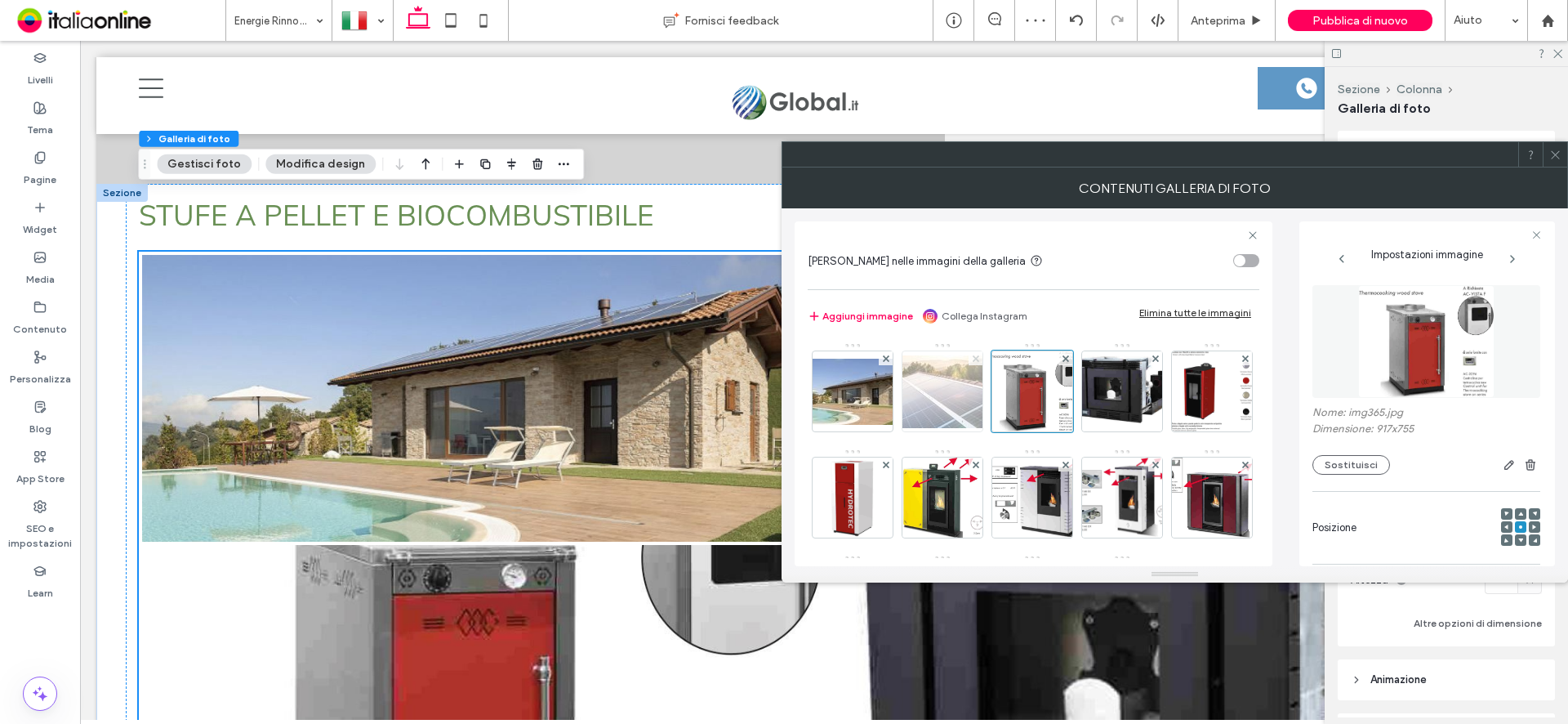
click at [976, 356] on icon at bounding box center [976, 359] width 7 height 7
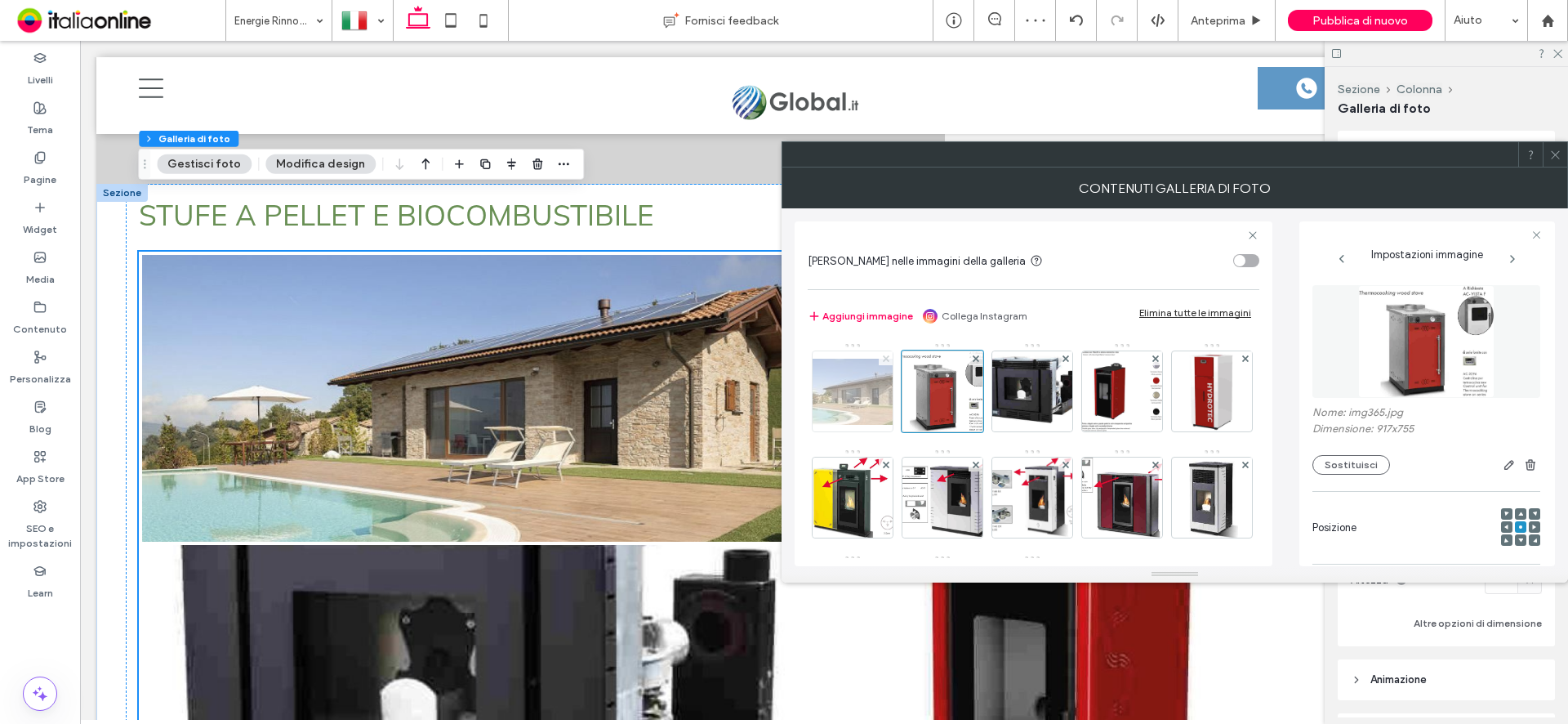
click at [888, 356] on use at bounding box center [885, 358] width 7 height 7
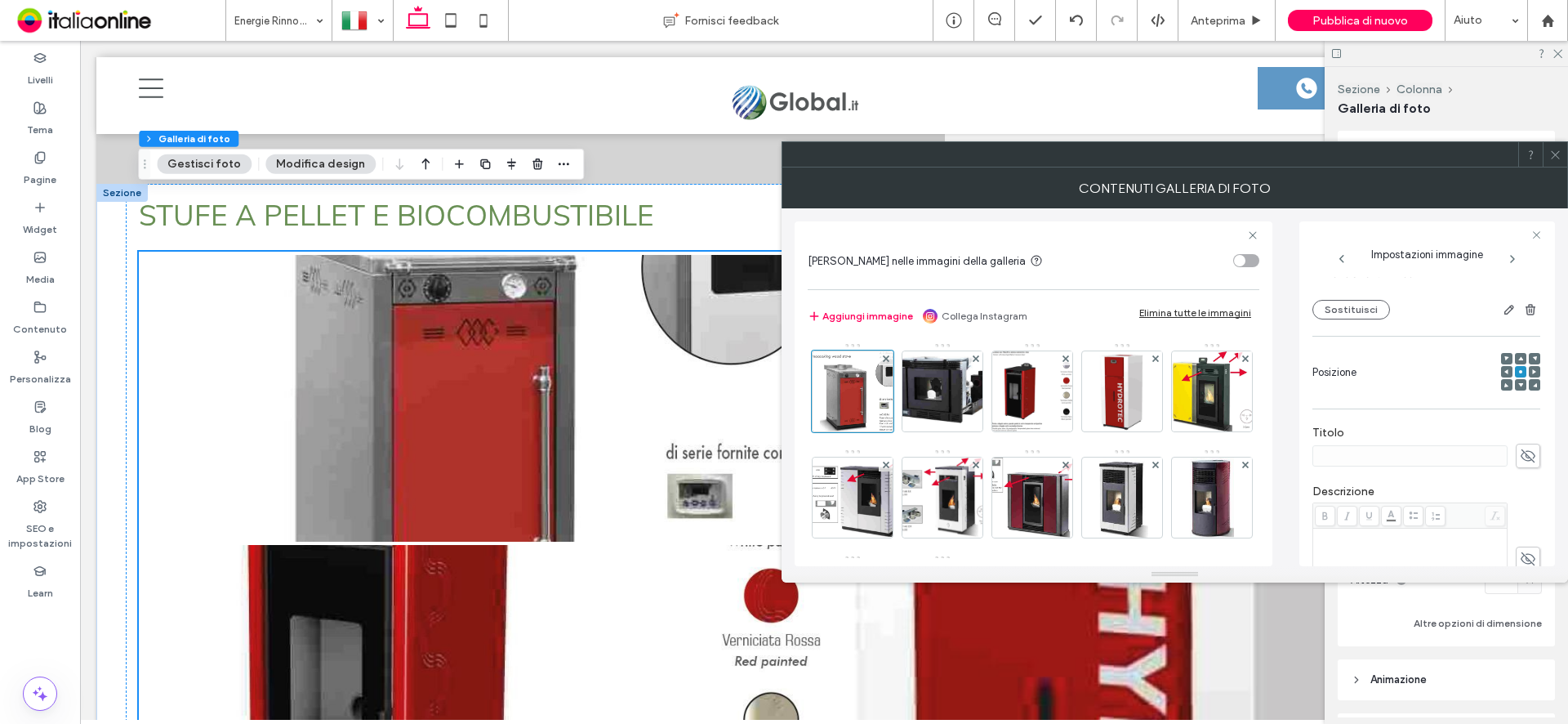
scroll to position [164, 0]
drag, startPoint x: 1556, startPoint y: 150, endPoint x: 1458, endPoint y: 215, distance: 117.6
click at [1556, 150] on icon at bounding box center [1555, 155] width 12 height 12
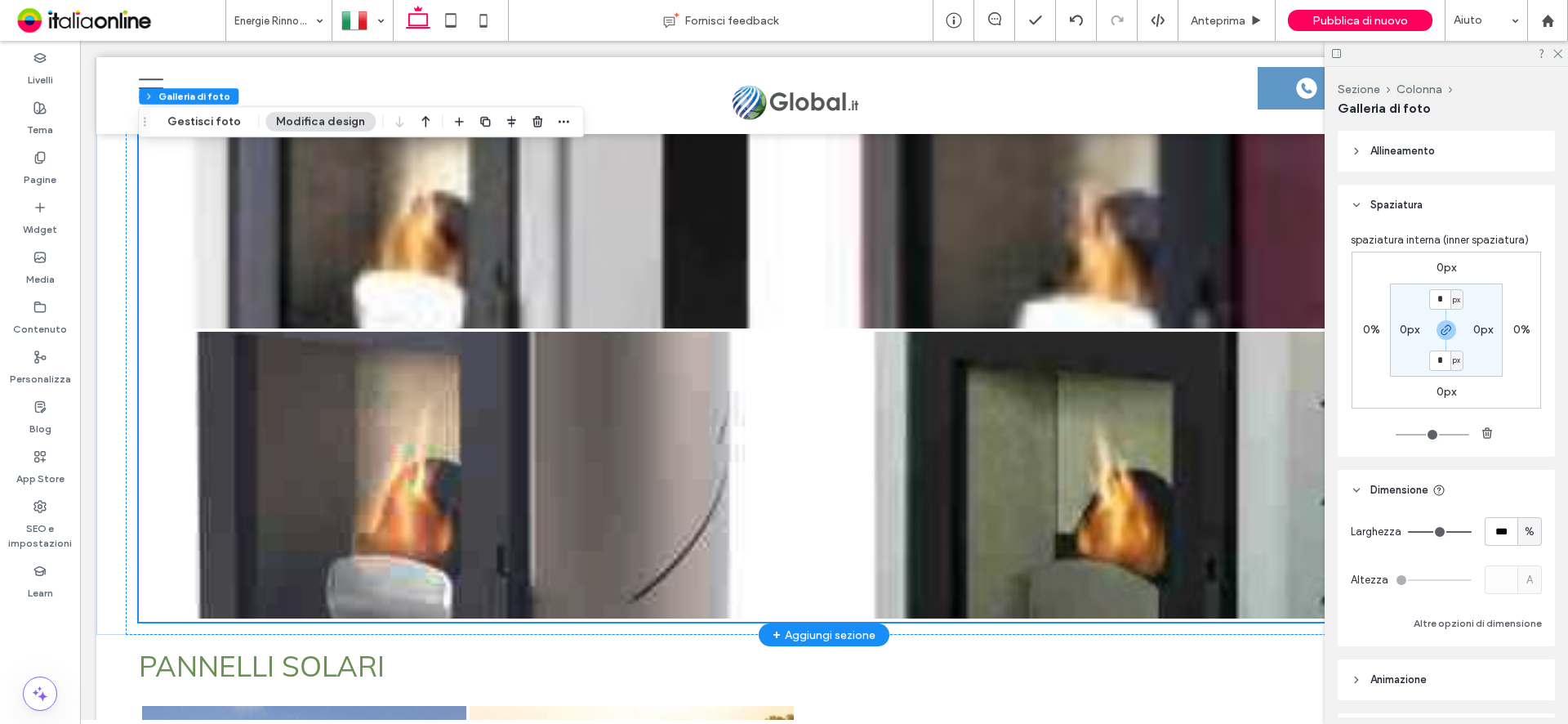
scroll to position [7777, 0]
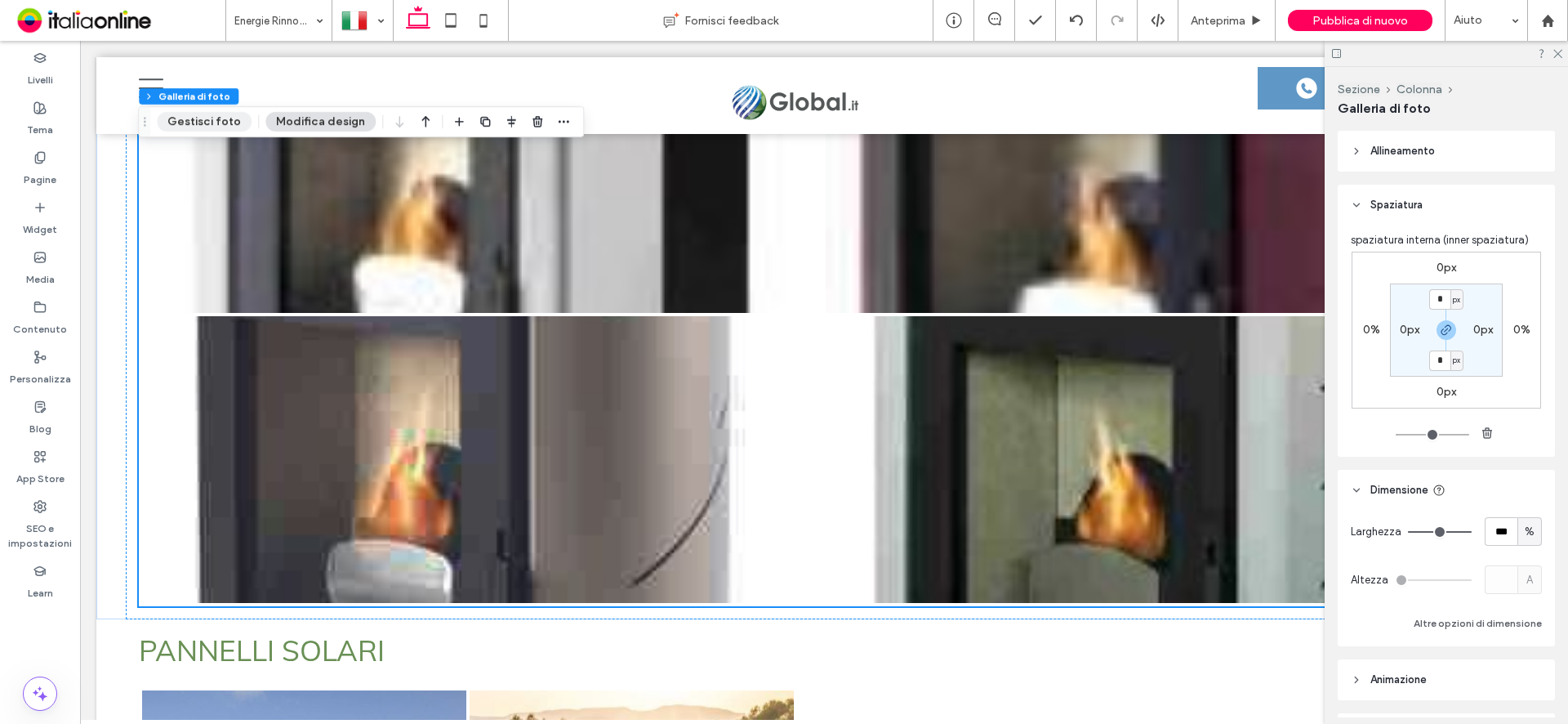
drag, startPoint x: 200, startPoint y: 117, endPoint x: 691, endPoint y: 217, distance: 501.1
click at [200, 117] on button "Gestisci foto" at bounding box center [204, 122] width 95 height 20
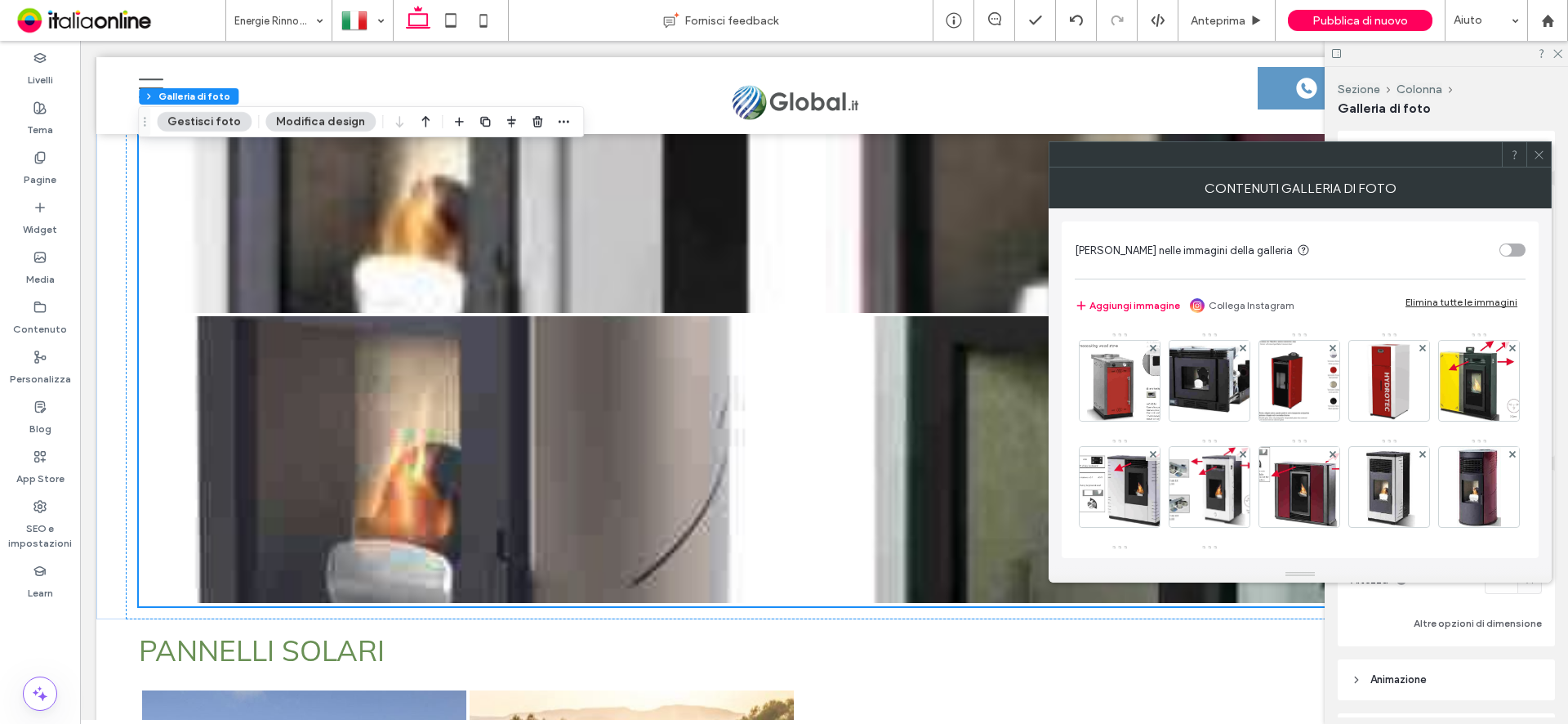
drag, startPoint x: 625, startPoint y: 188, endPoint x: 334, endPoint y: 122, distance: 298.4
click at [334, 122] on button "Modifica design" at bounding box center [320, 122] width 110 height 20
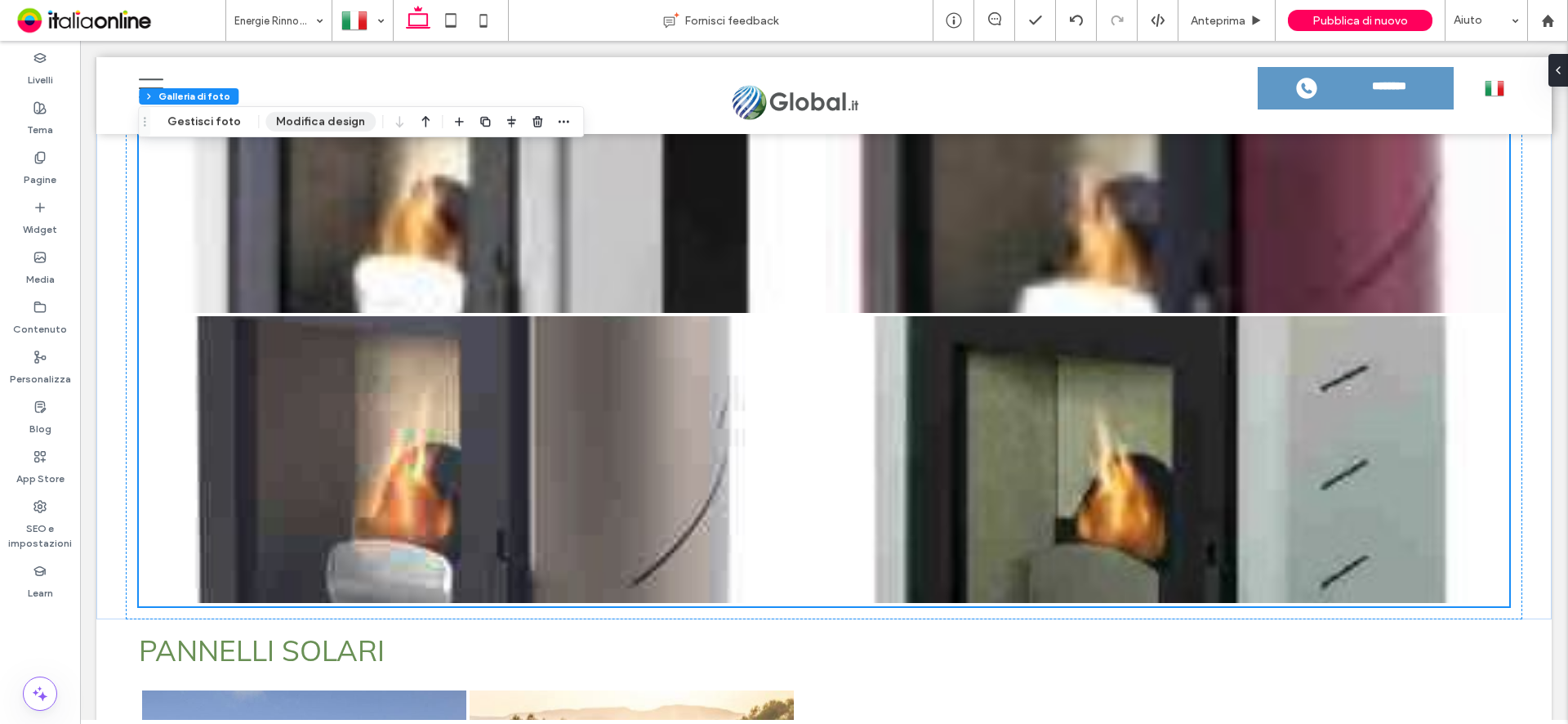
drag, startPoint x: 922, startPoint y: 230, endPoint x: 356, endPoint y: 123, distance: 576.0
click at [343, 120] on button "Modifica design" at bounding box center [320, 122] width 110 height 20
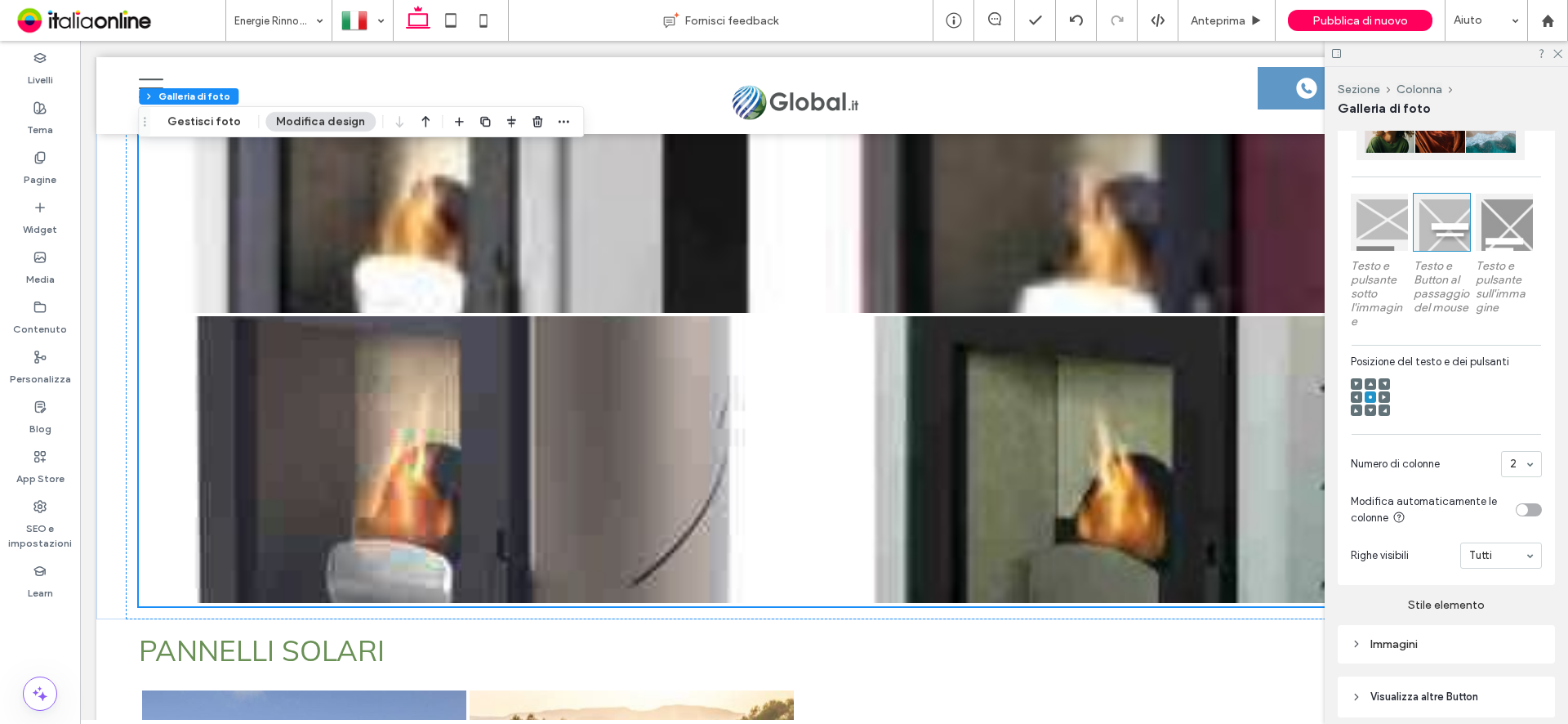
scroll to position [944, 0]
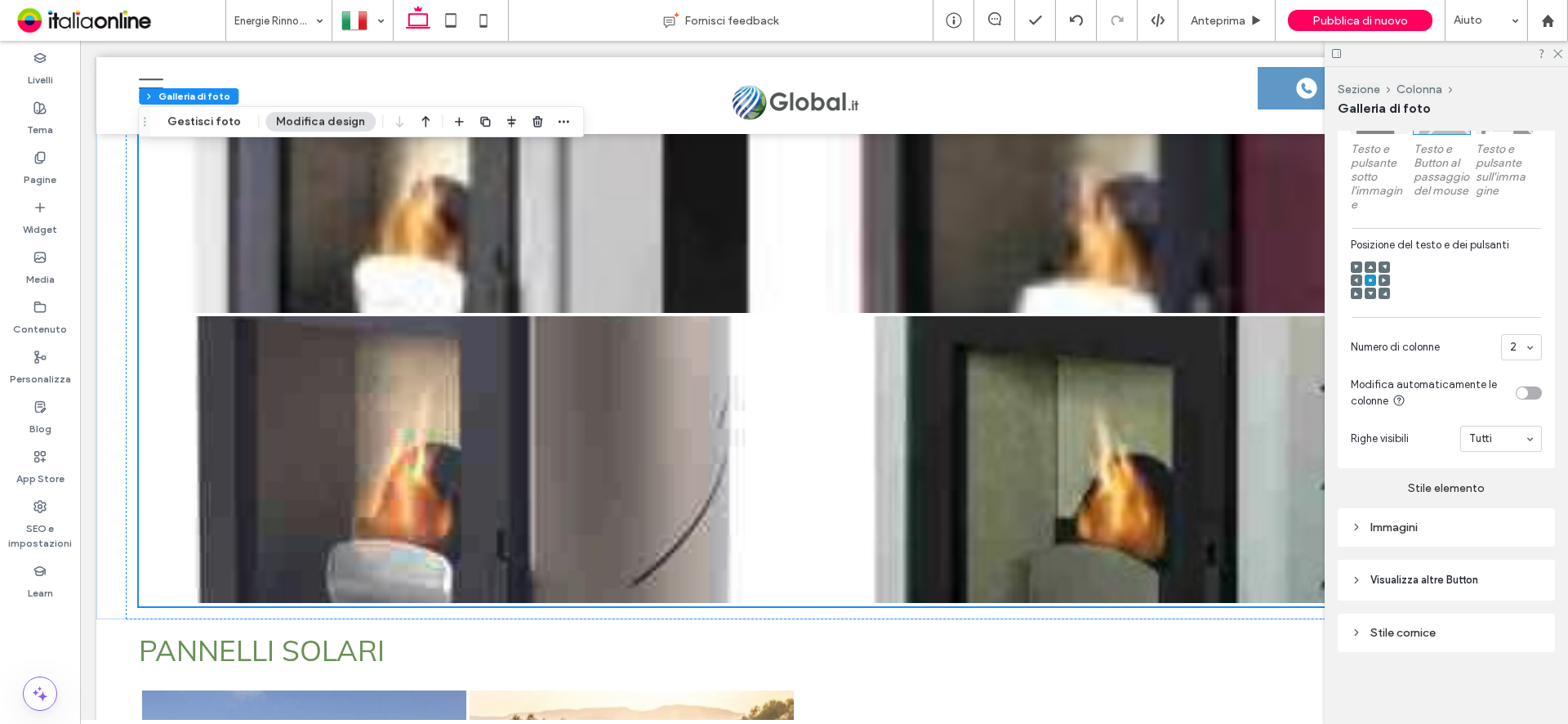
click at [1417, 524] on div "Immagini" at bounding box center [1446, 527] width 191 height 14
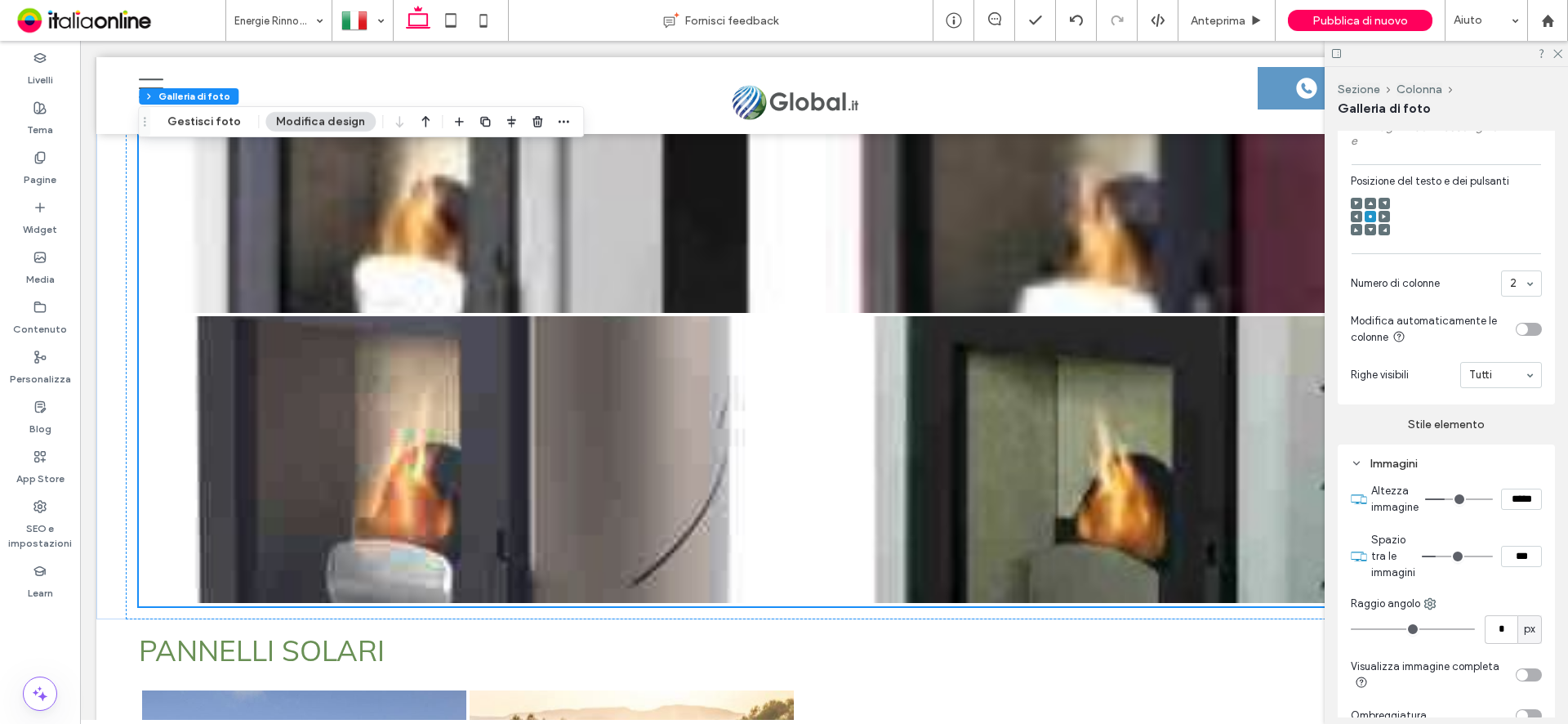
scroll to position [1026, 0]
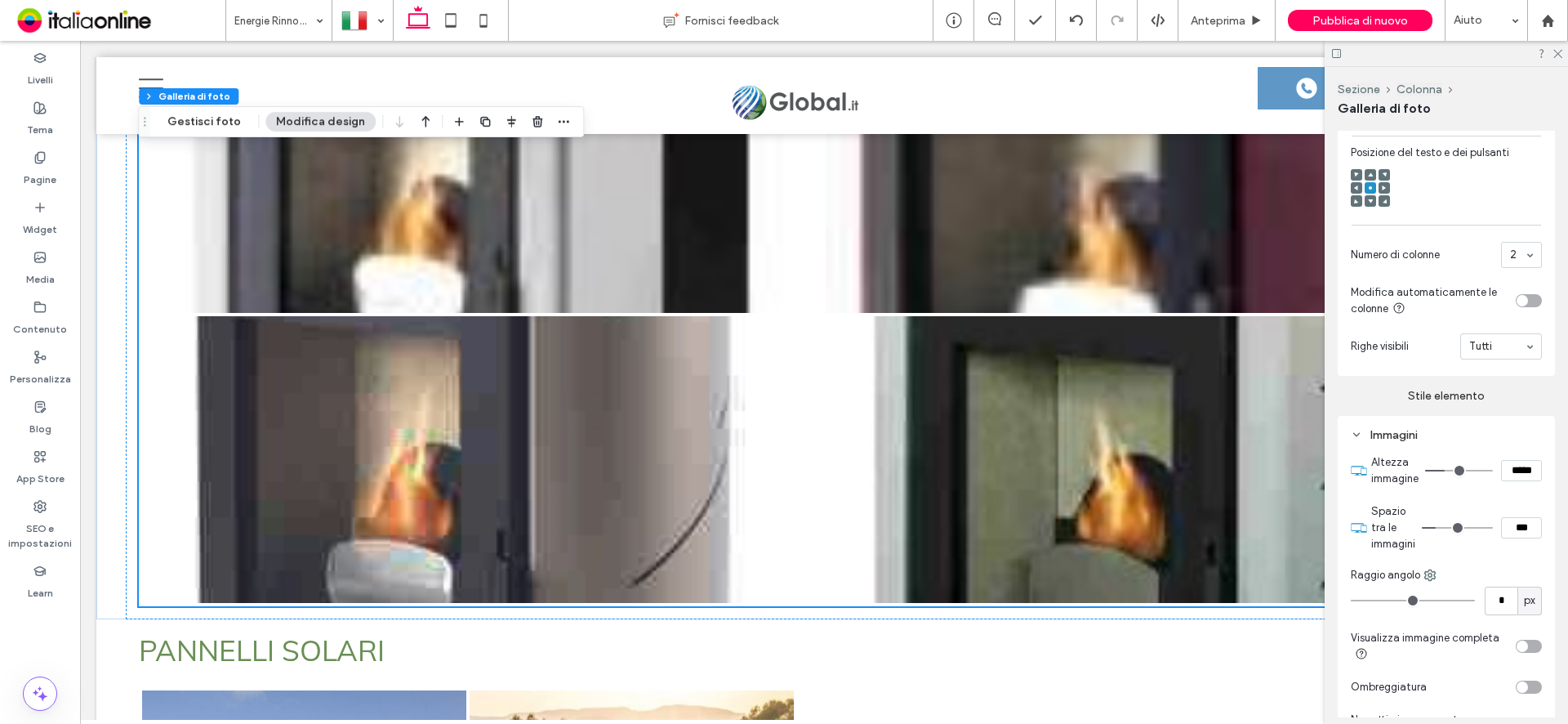
click at [1518, 652] on div "toggle" at bounding box center [1522, 646] width 11 height 11
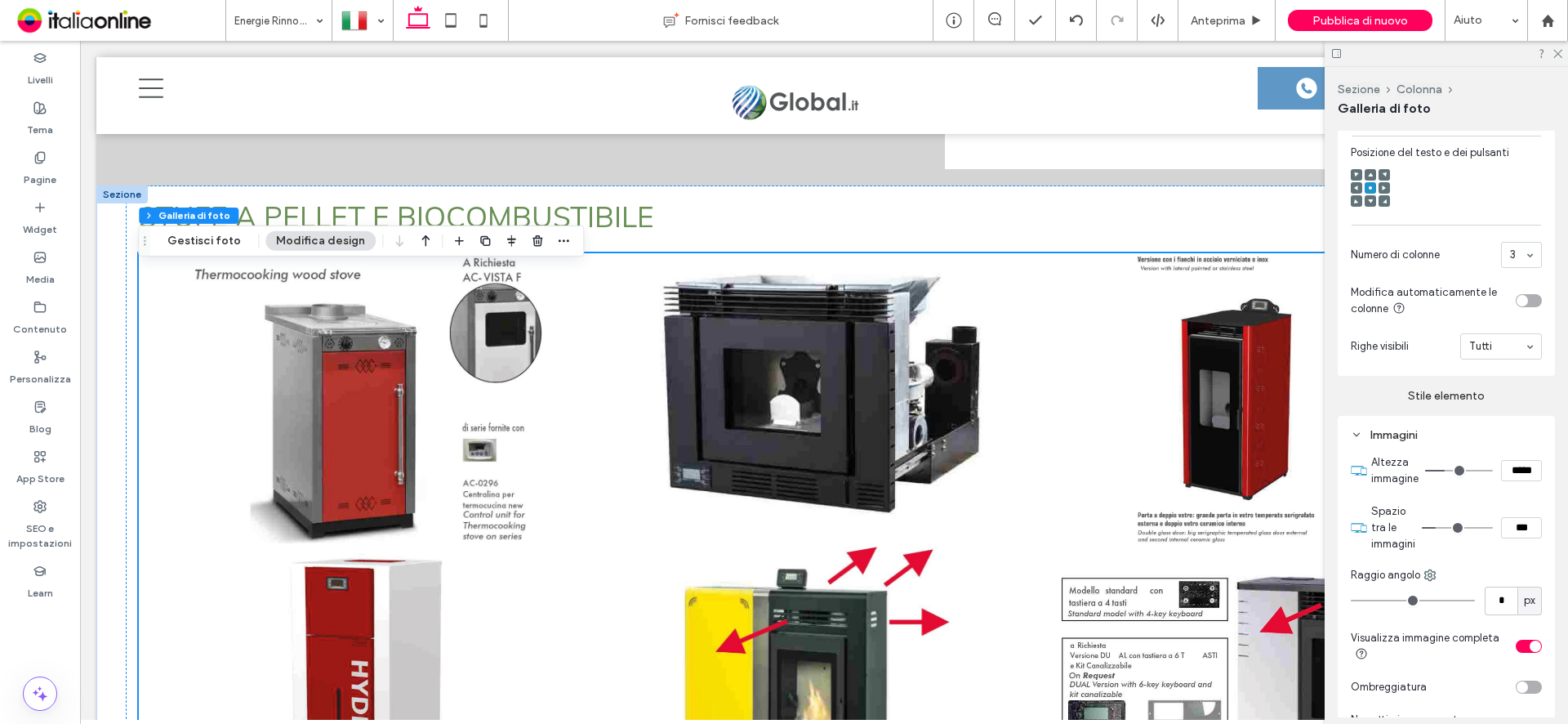
scroll to position [6551, 0]
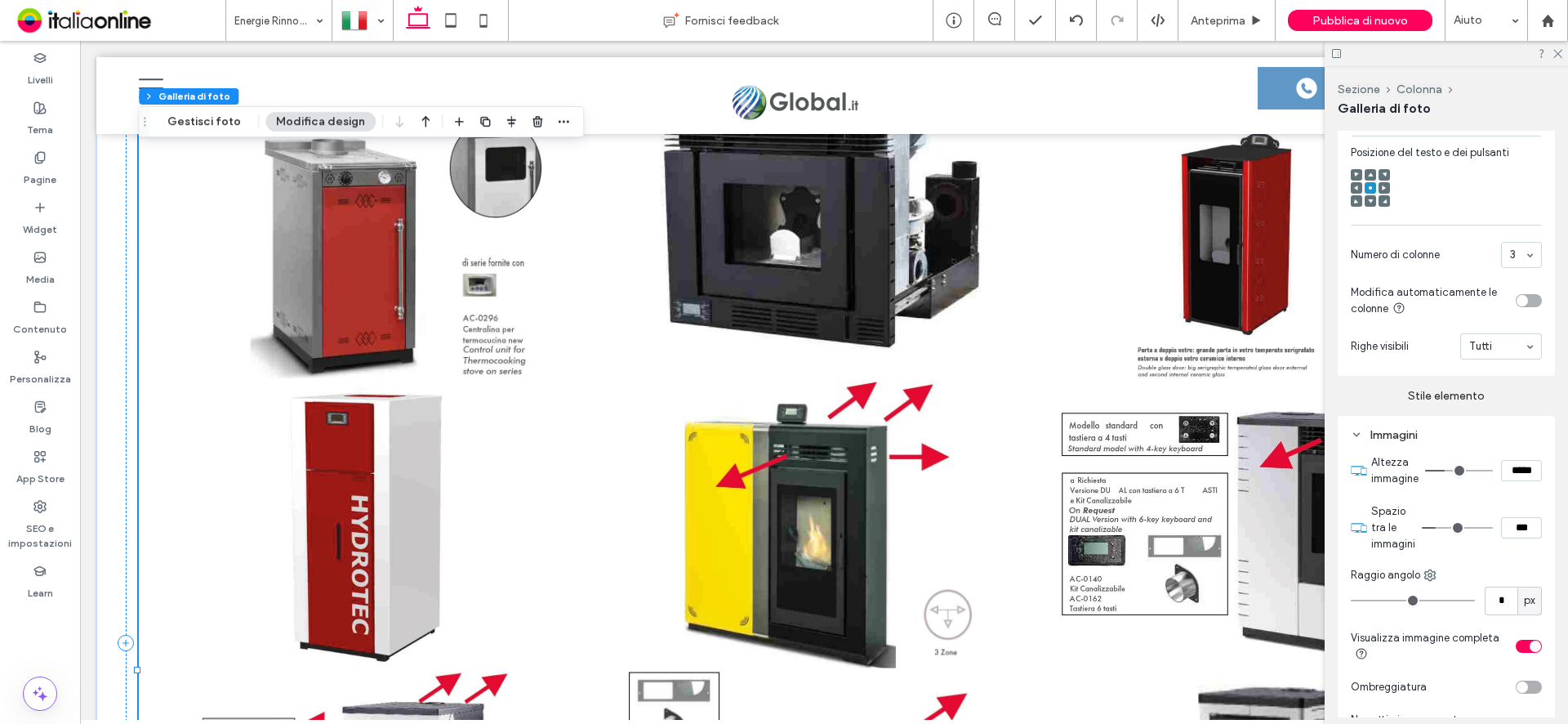
drag, startPoint x: 1556, startPoint y: 54, endPoint x: 1556, endPoint y: 65, distance: 11.0
click at [1556, 54] on icon at bounding box center [1557, 52] width 10 height 10
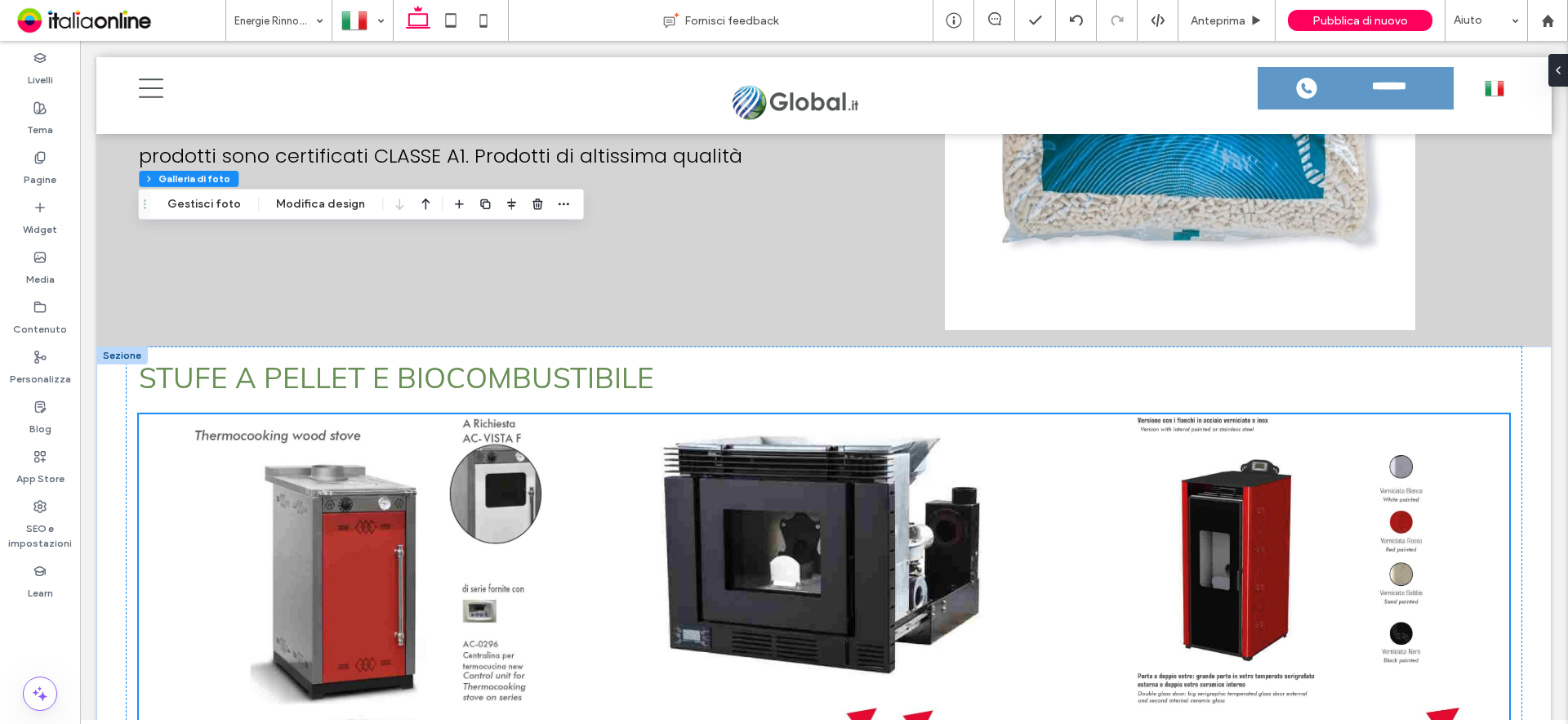
scroll to position [6225, 0]
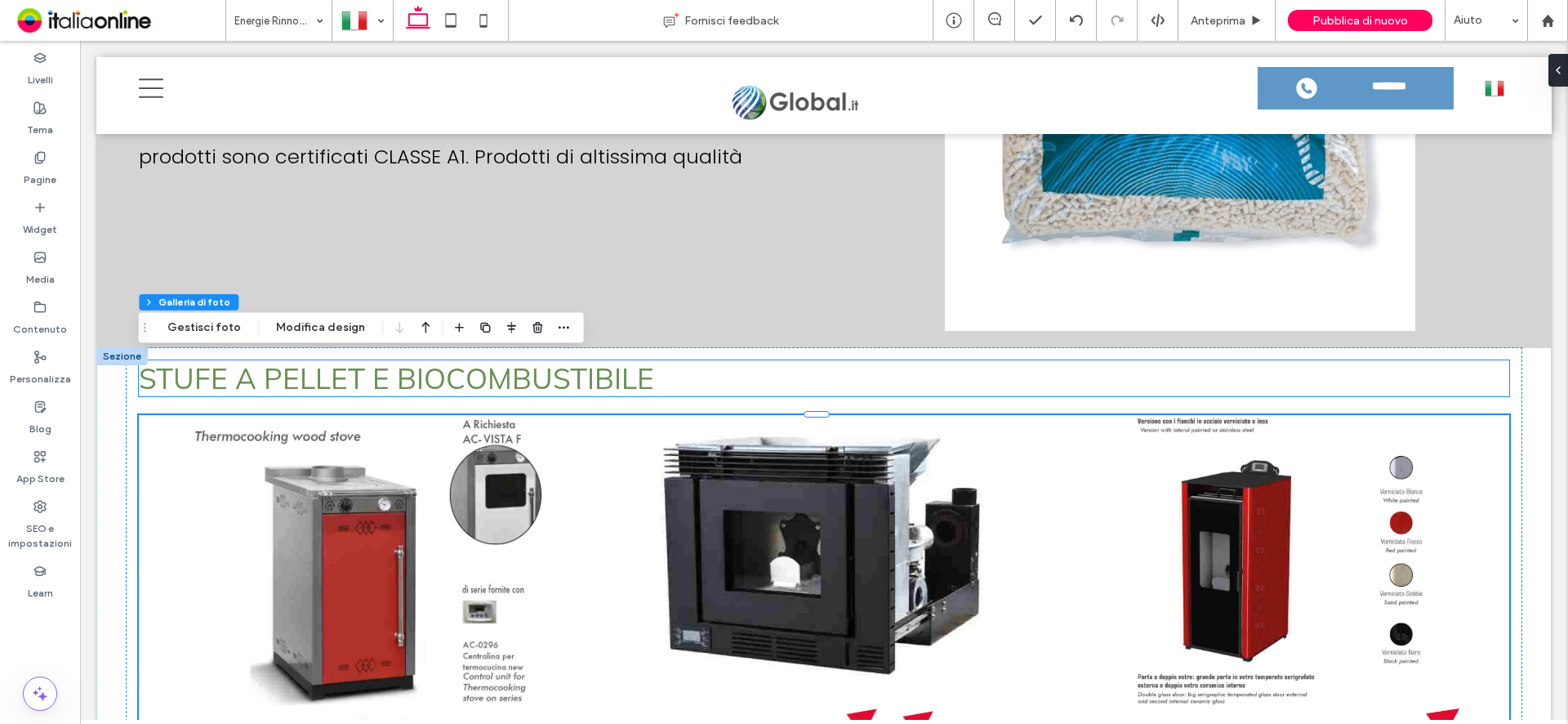
click at [745, 361] on h3 "STUFE A PELLET E BIOCOMBUSTIBILE" at bounding box center [824, 379] width 1371 height 36
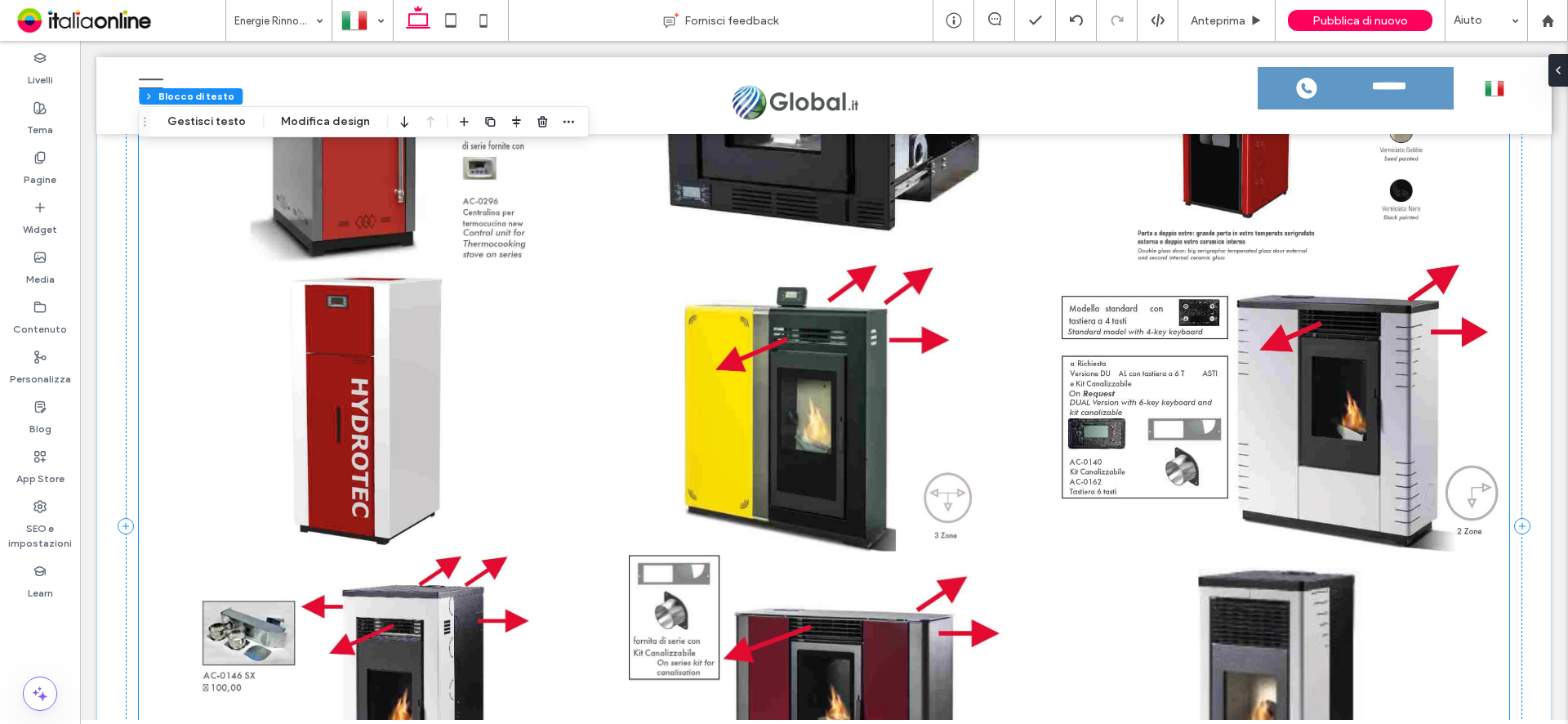
scroll to position [6470, 0]
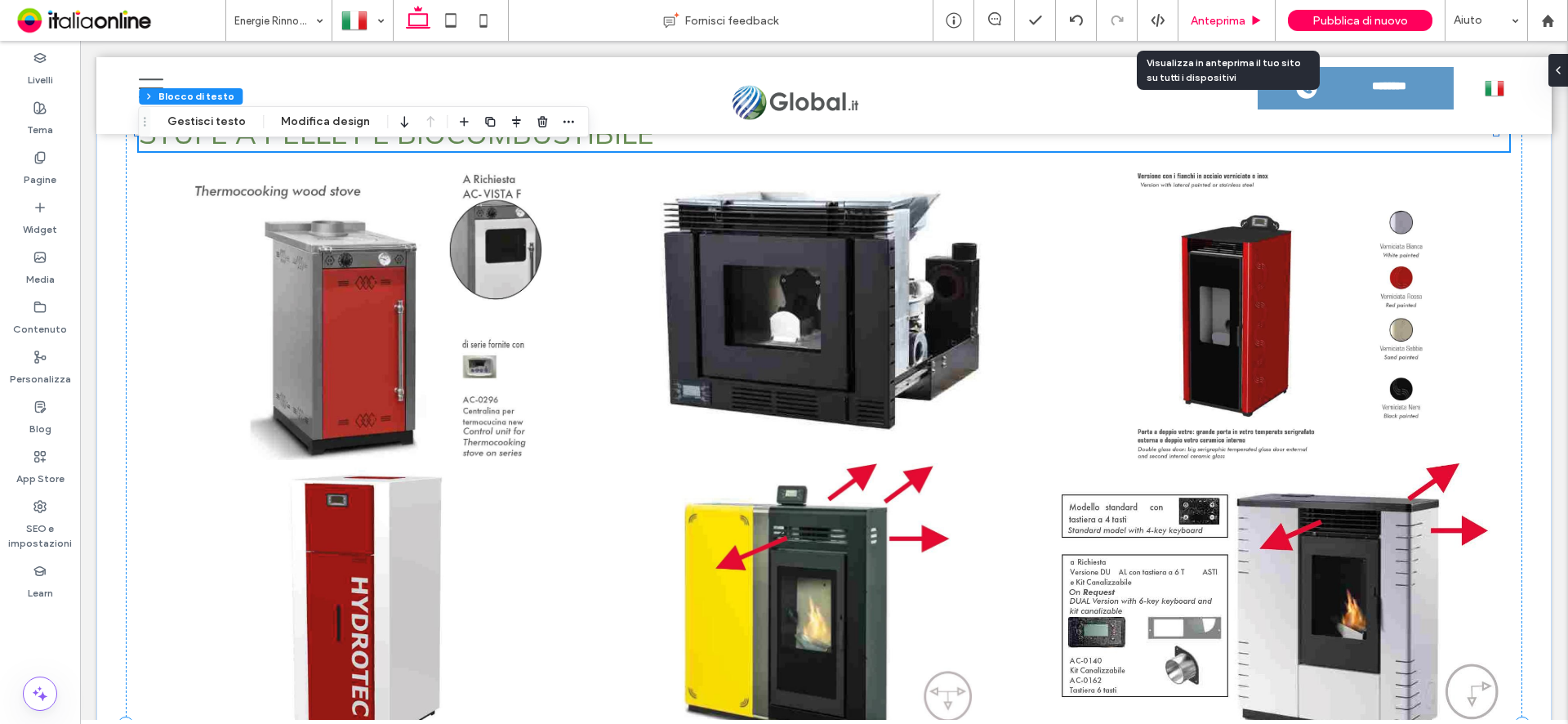
click at [1250, 22] on div "Anteprima" at bounding box center [1226, 21] width 97 height 14
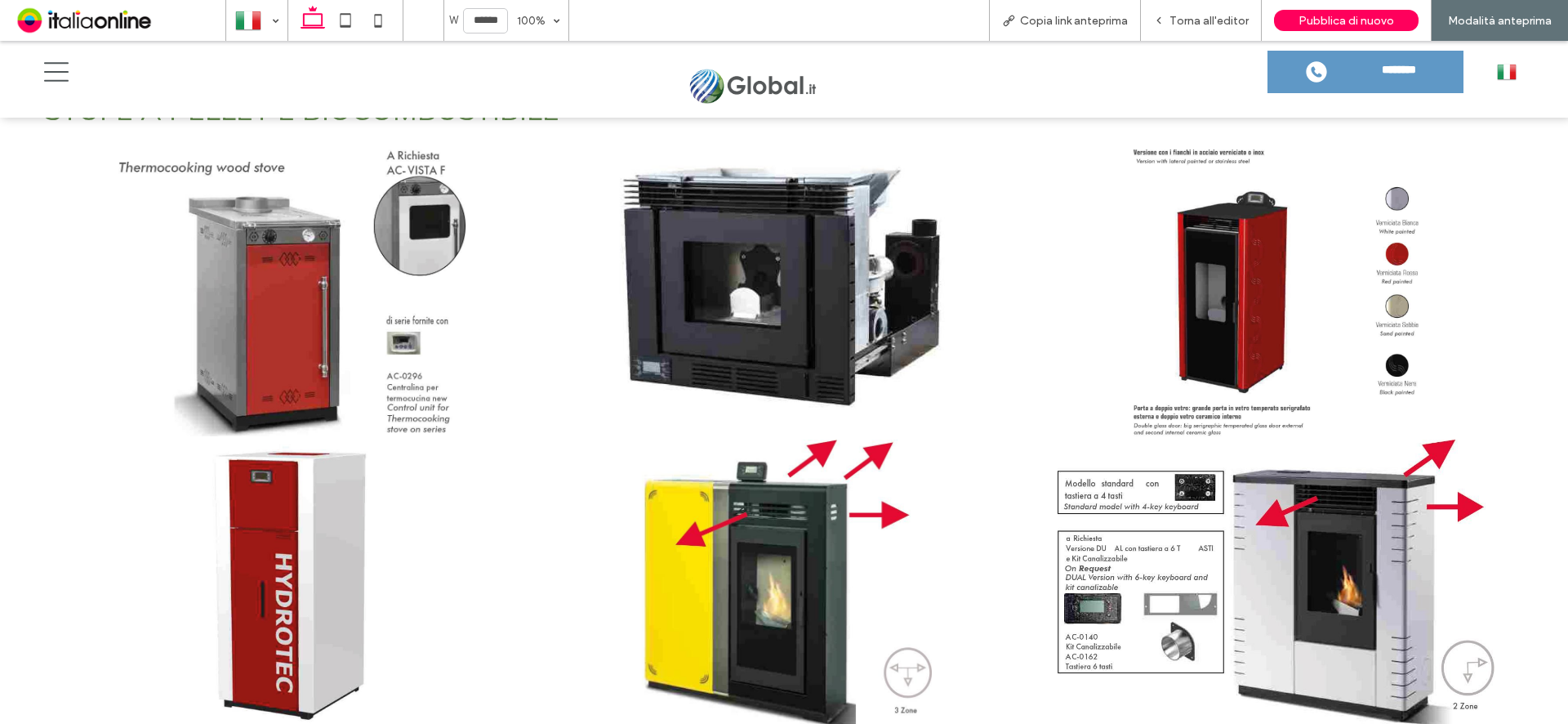
scroll to position [6575, 0]
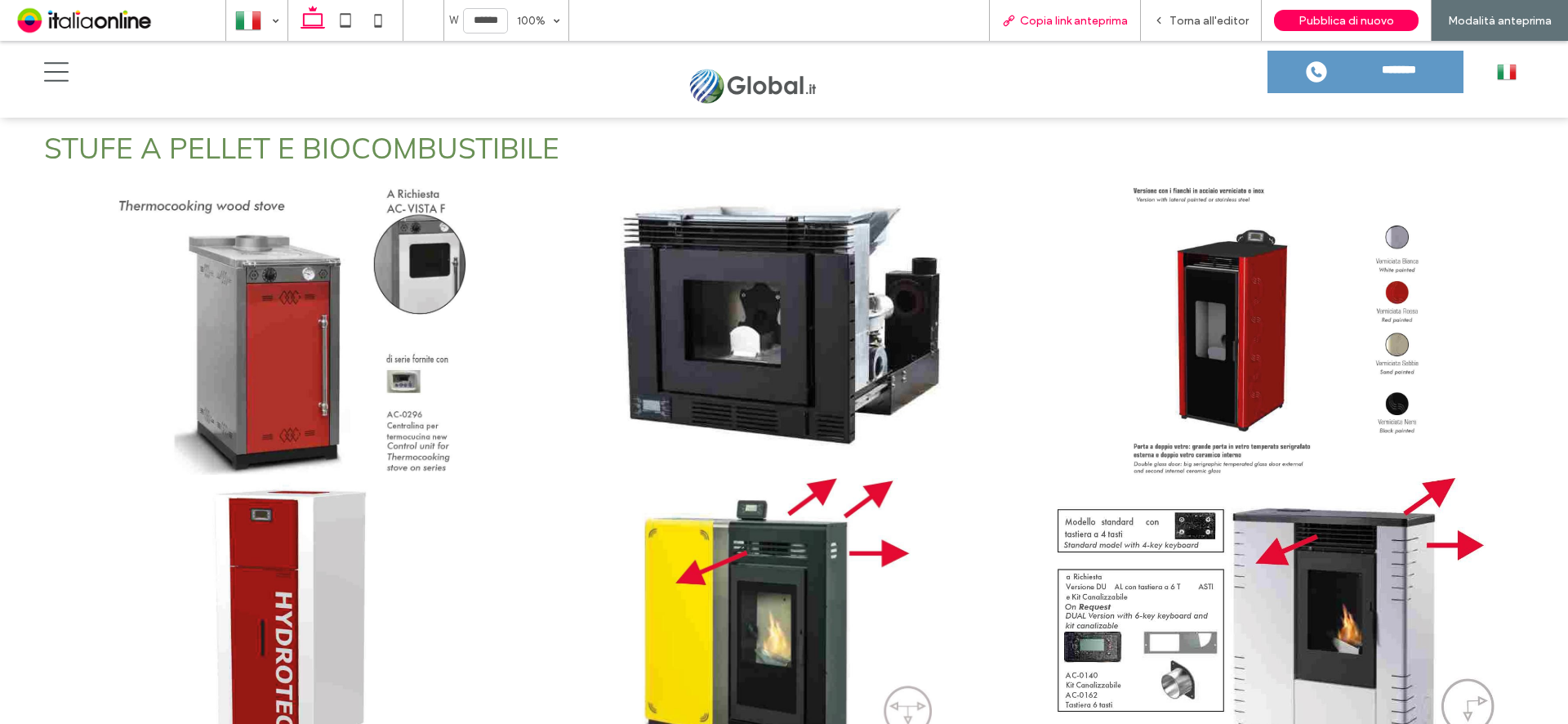
click at [1089, 22] on span "Copia link anteprima" at bounding box center [1074, 21] width 108 height 14
